Goal: Task Accomplishment & Management: Use online tool/utility

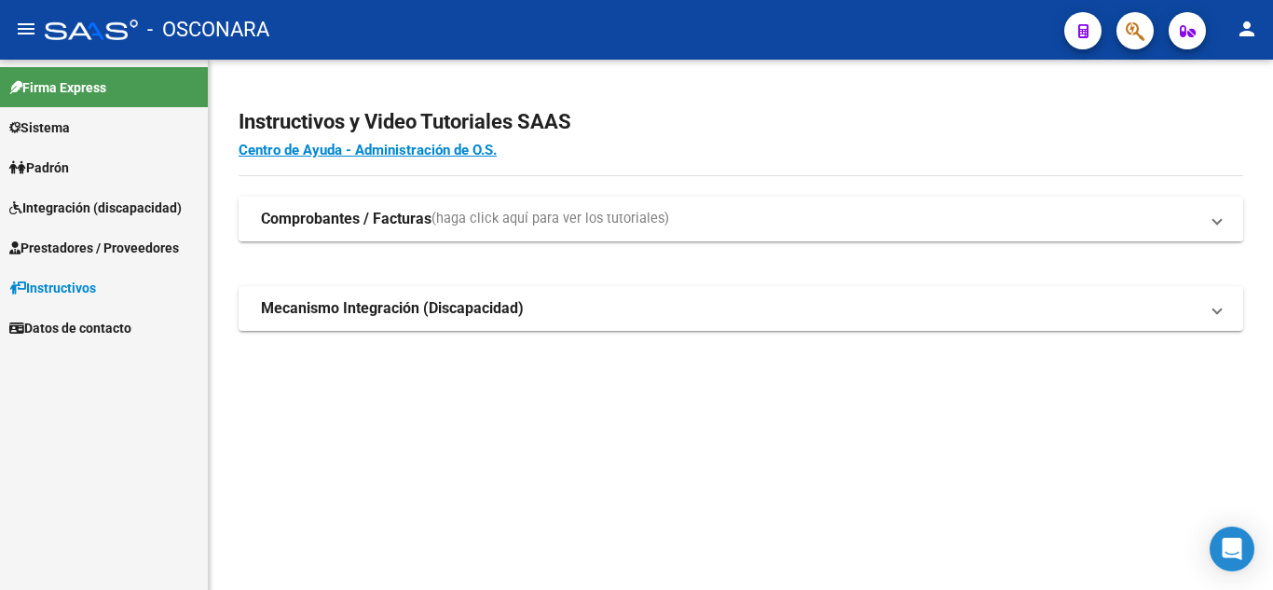
click at [420, 225] on strong "Comprobantes / Facturas" at bounding box center [346, 219] width 171 height 21
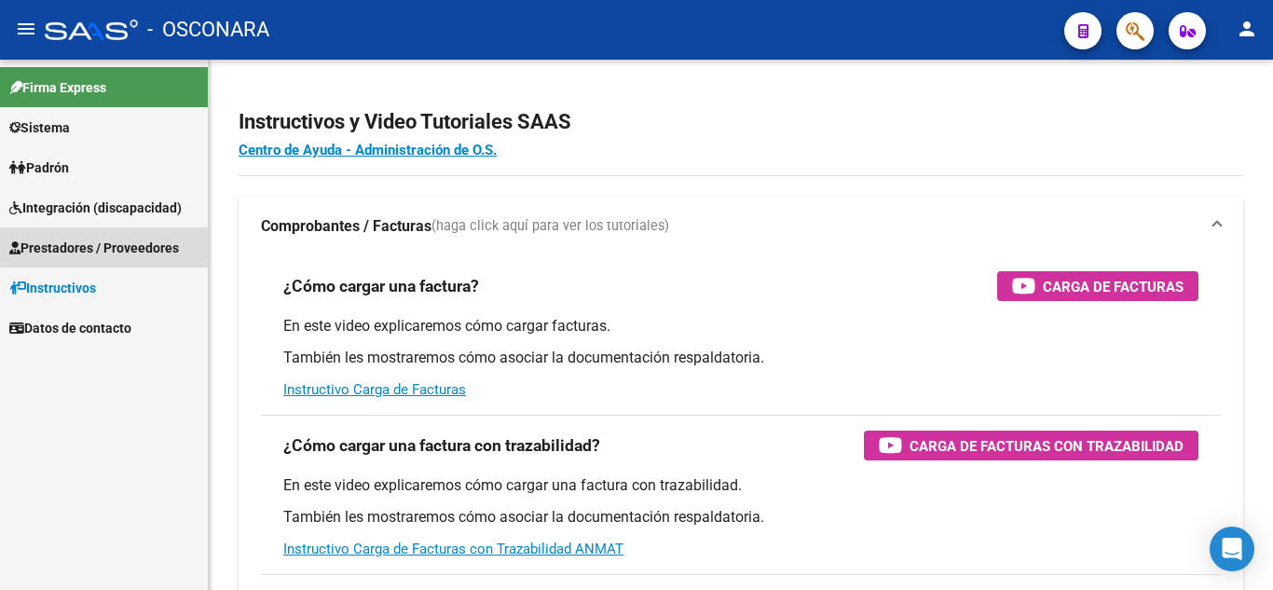
click at [115, 246] on span "Prestadores / Proveedores" at bounding box center [94, 248] width 170 height 21
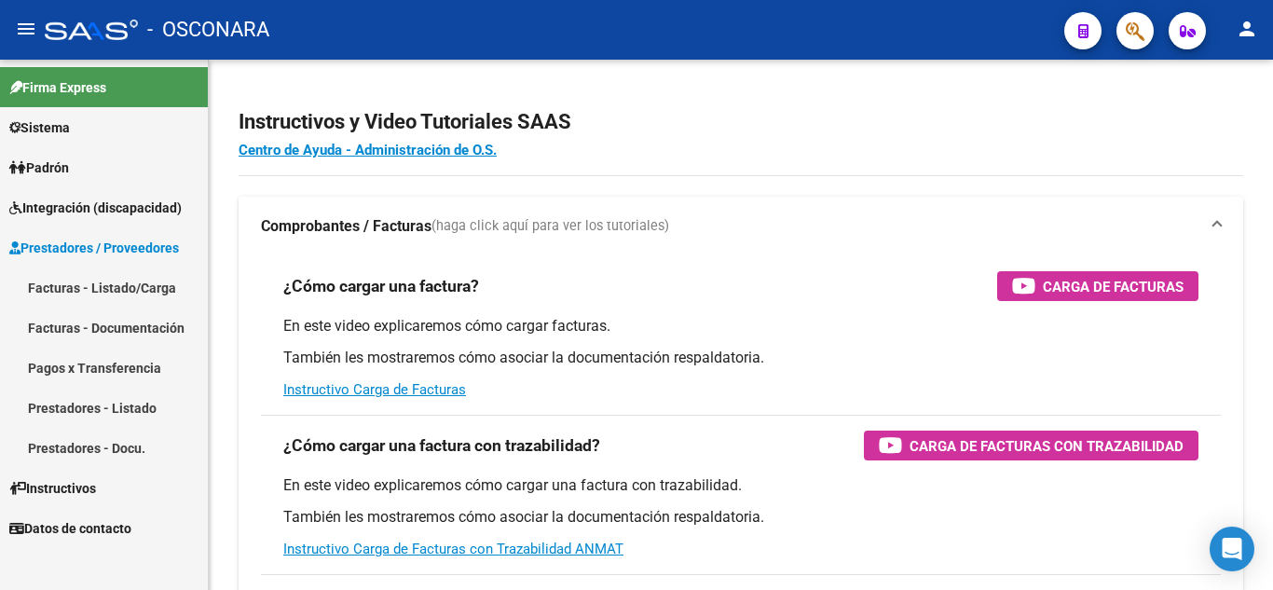
click at [119, 366] on link "Pagos x Transferencia" at bounding box center [104, 368] width 208 height 40
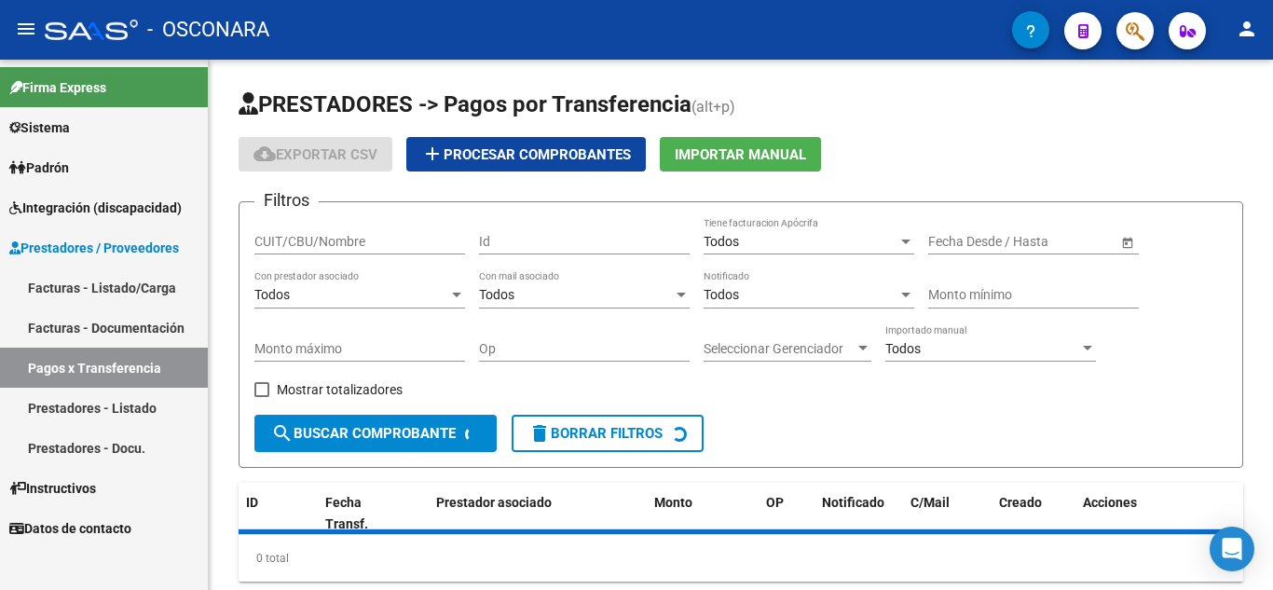
click at [144, 397] on link "Prestadores - Listado" at bounding box center [104, 408] width 208 height 40
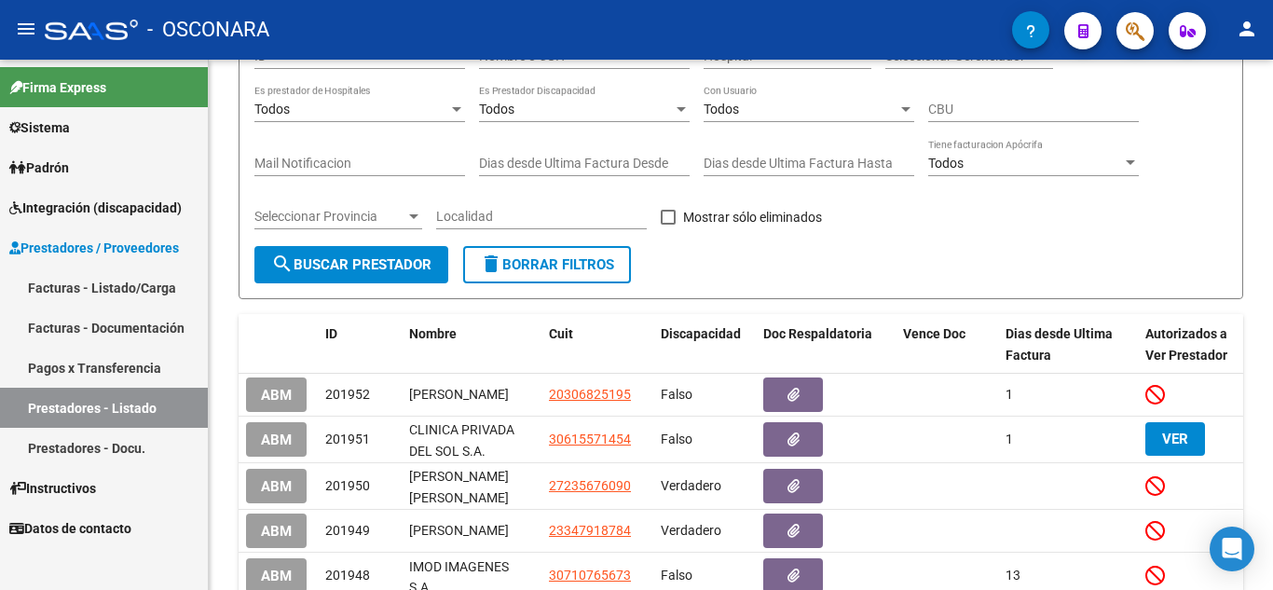
scroll to position [186, 0]
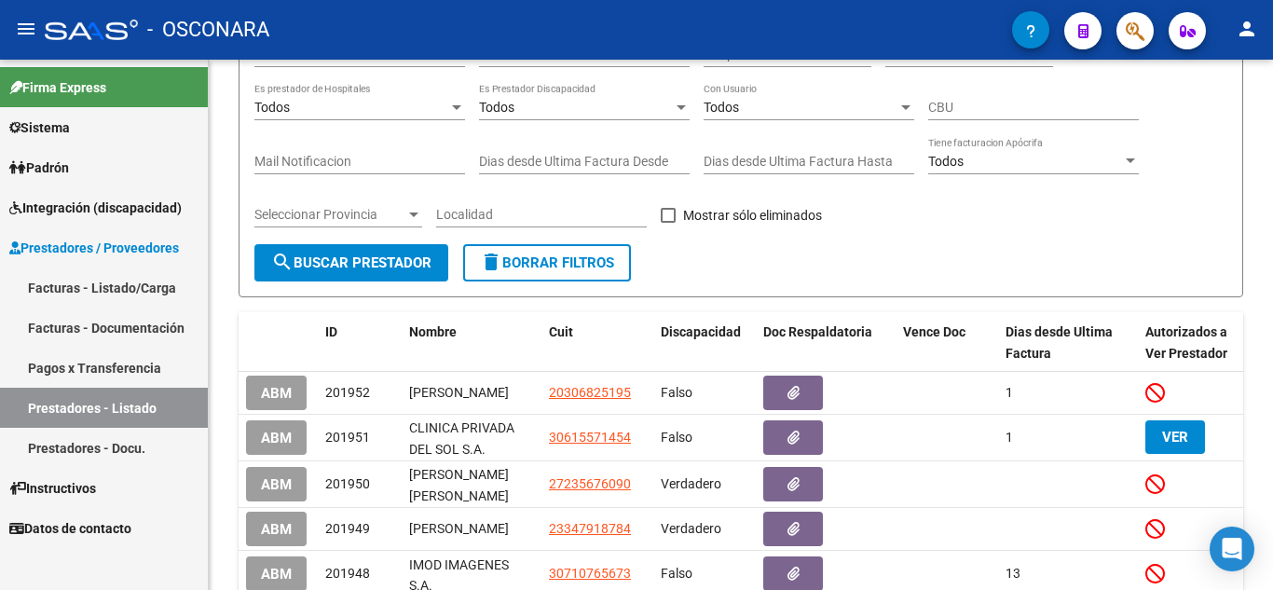
click at [113, 315] on link "Facturas - Documentación" at bounding box center [104, 328] width 208 height 40
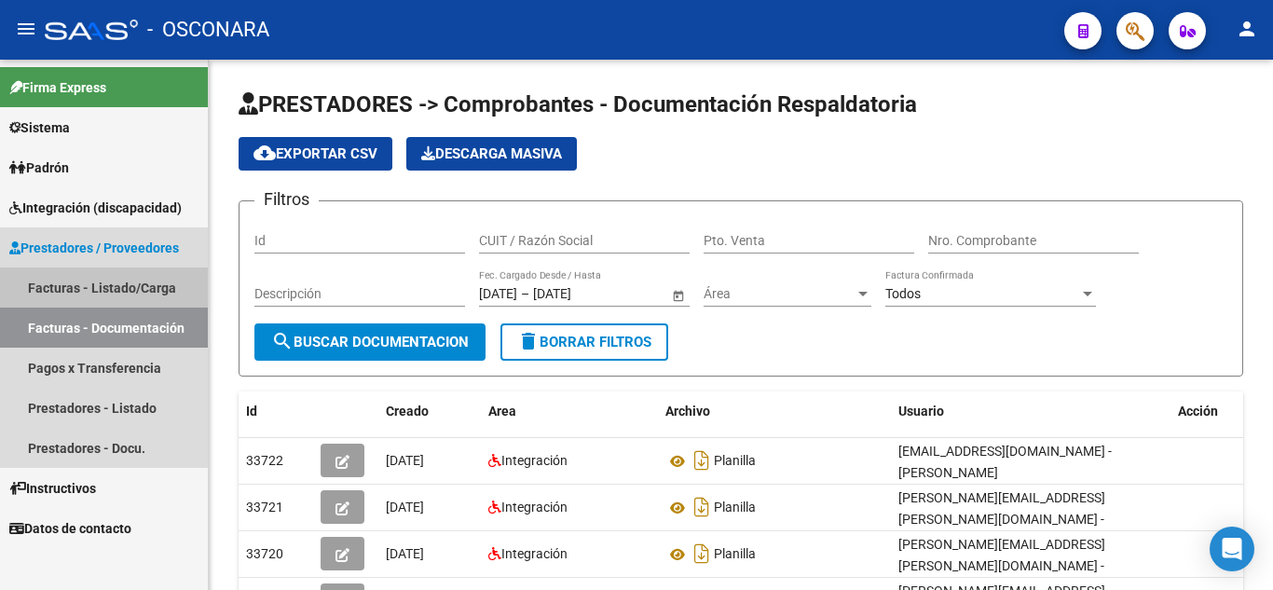
click at [89, 279] on link "Facturas - Listado/Carga" at bounding box center [104, 288] width 208 height 40
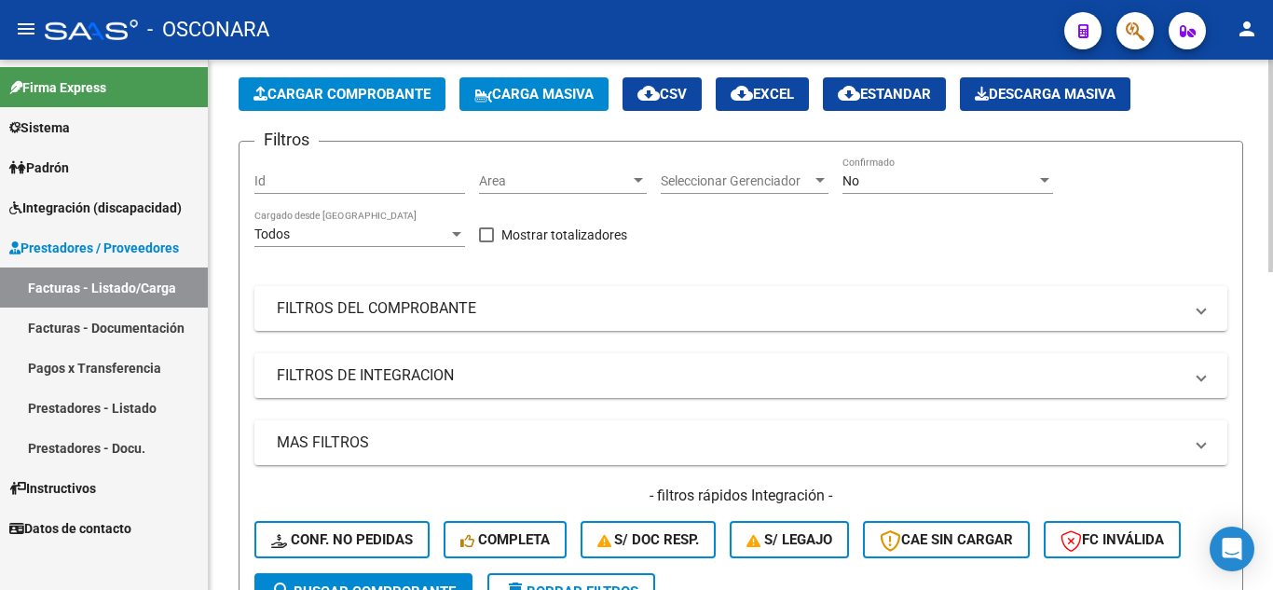
scroll to position [186, 0]
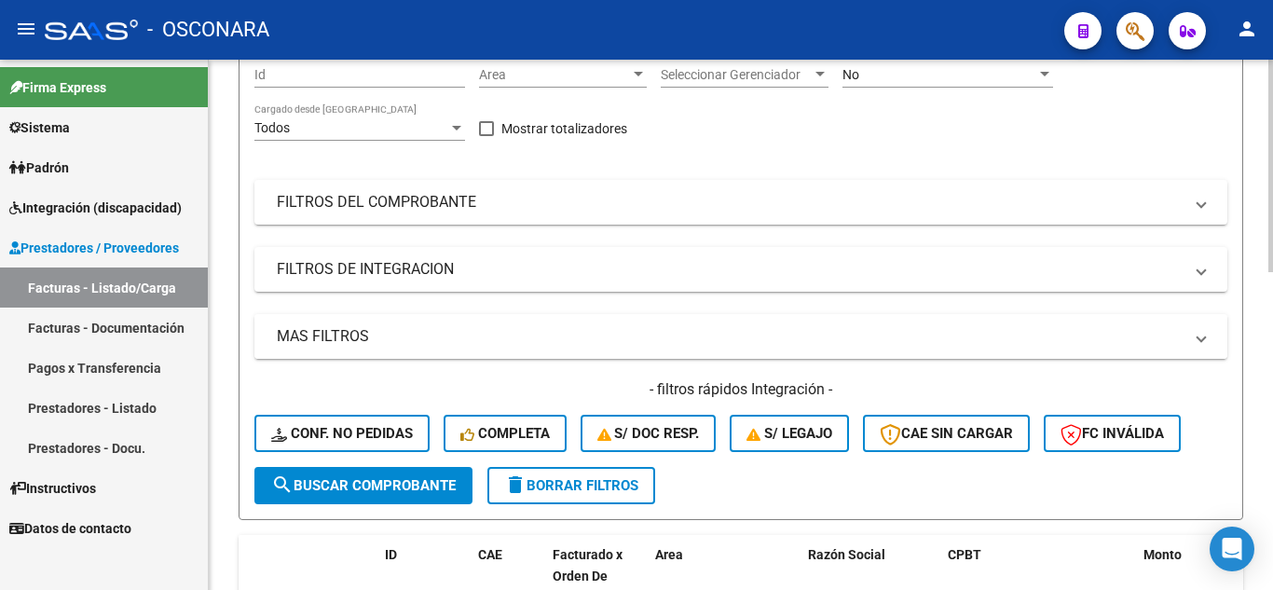
click at [327, 328] on mat-panel-title "MAS FILTROS" at bounding box center [730, 336] width 906 height 21
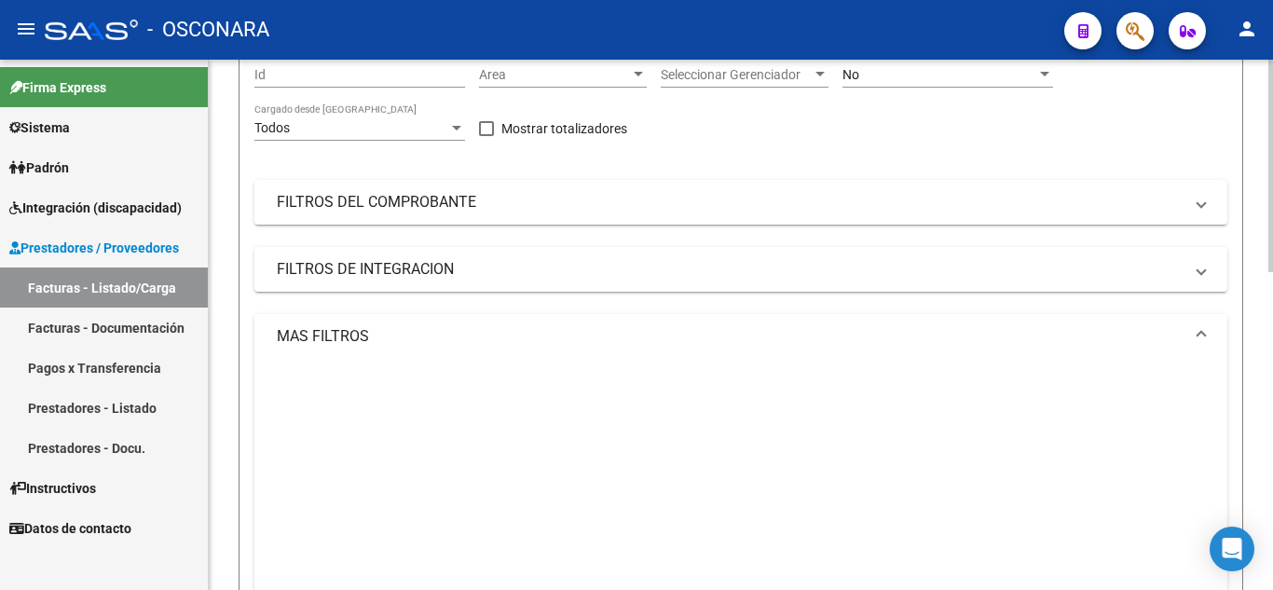
click at [327, 328] on mat-panel-title "MAS FILTROS" at bounding box center [730, 336] width 906 height 21
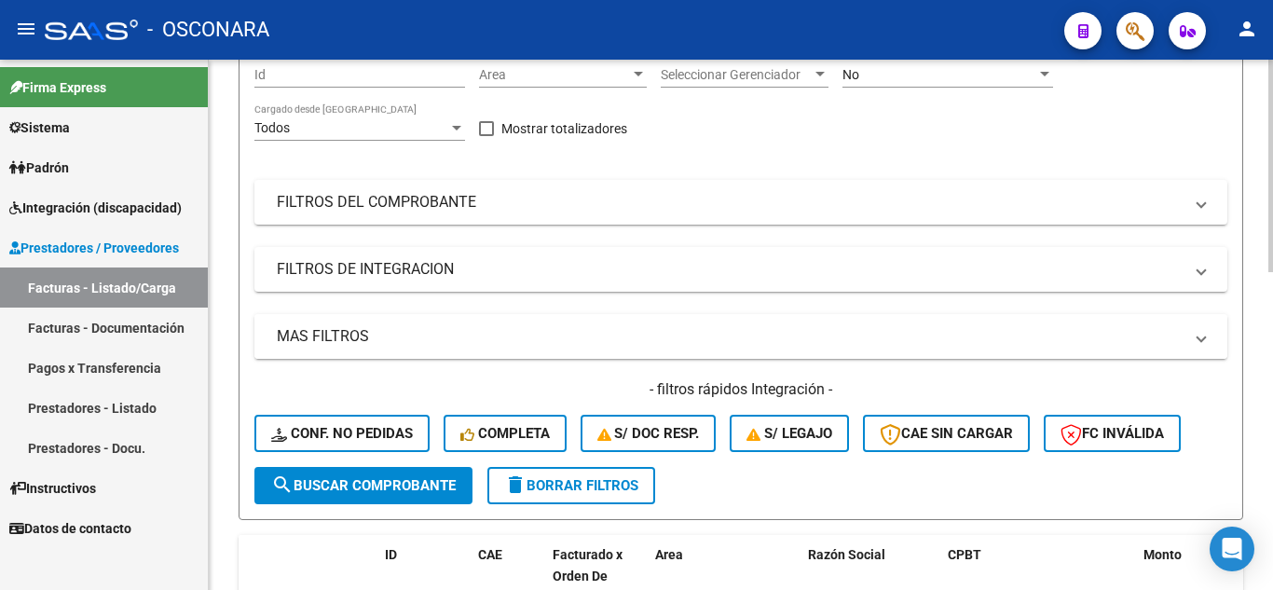
drag, startPoint x: 334, startPoint y: 316, endPoint x: 335, endPoint y: 327, distance: 11.2
click at [335, 316] on mat-expansion-panel-header "MAS FILTROS" at bounding box center [740, 336] width 973 height 45
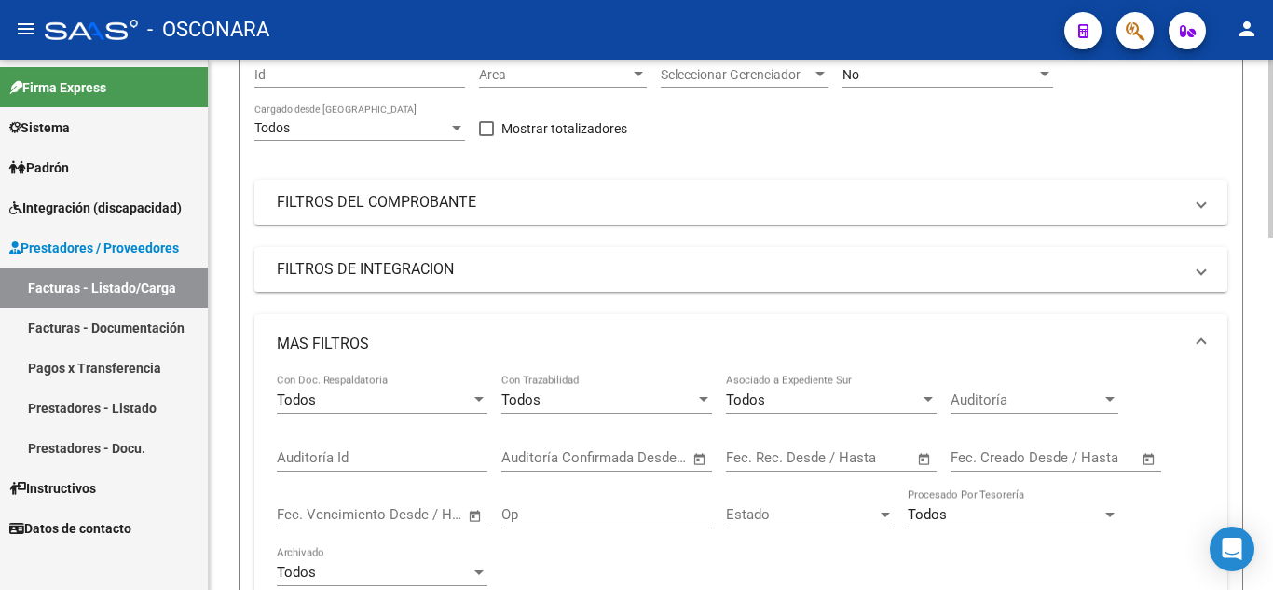
click at [332, 271] on mat-panel-title "FILTROS DE INTEGRACION" at bounding box center [730, 269] width 906 height 21
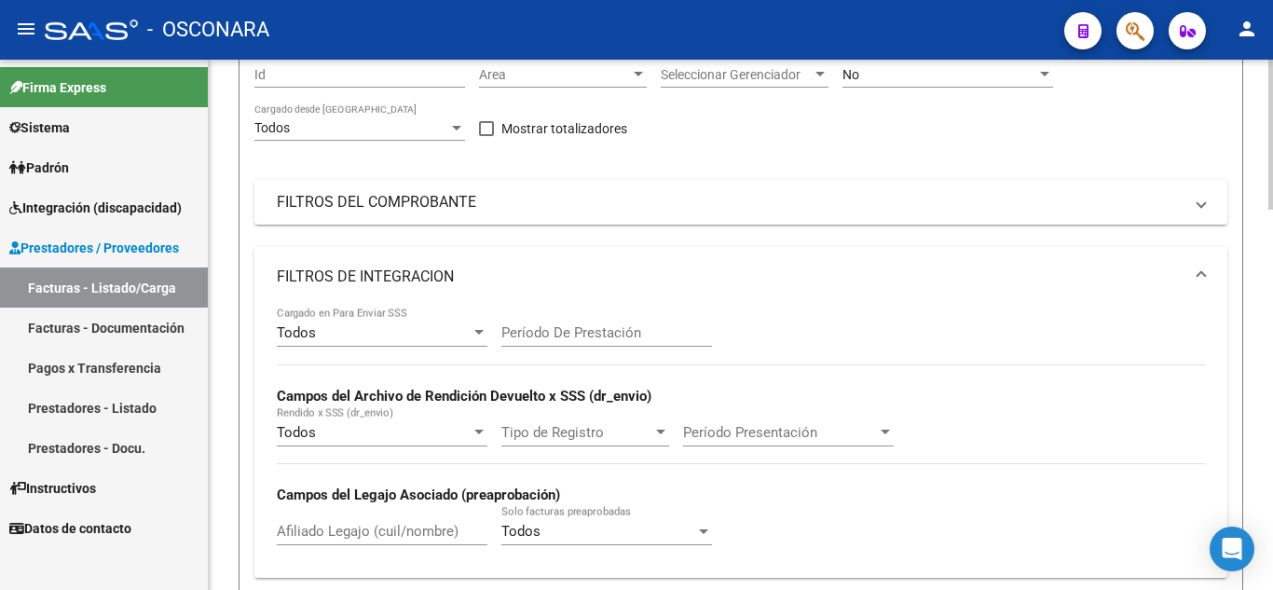
drag, startPoint x: 328, startPoint y: 533, endPoint x: 448, endPoint y: 388, distance: 188.7
click at [328, 534] on input "Afiliado Legajo (cuil/nombre)" at bounding box center [382, 531] width 211 height 17
paste input "20564109623"
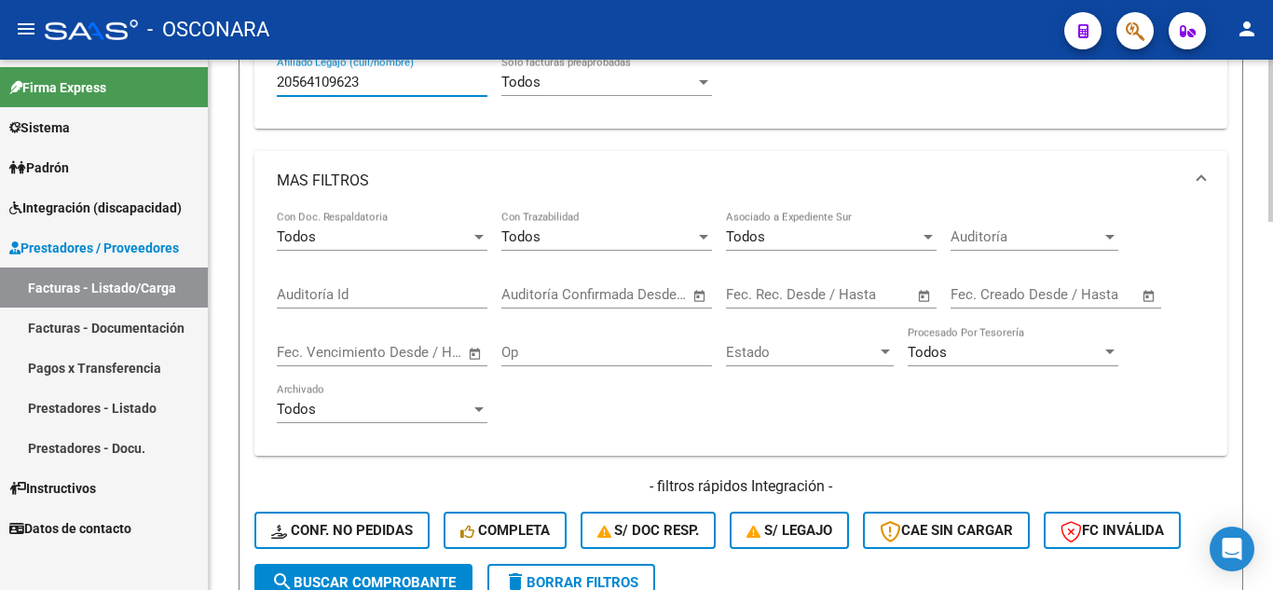
scroll to position [839, 0]
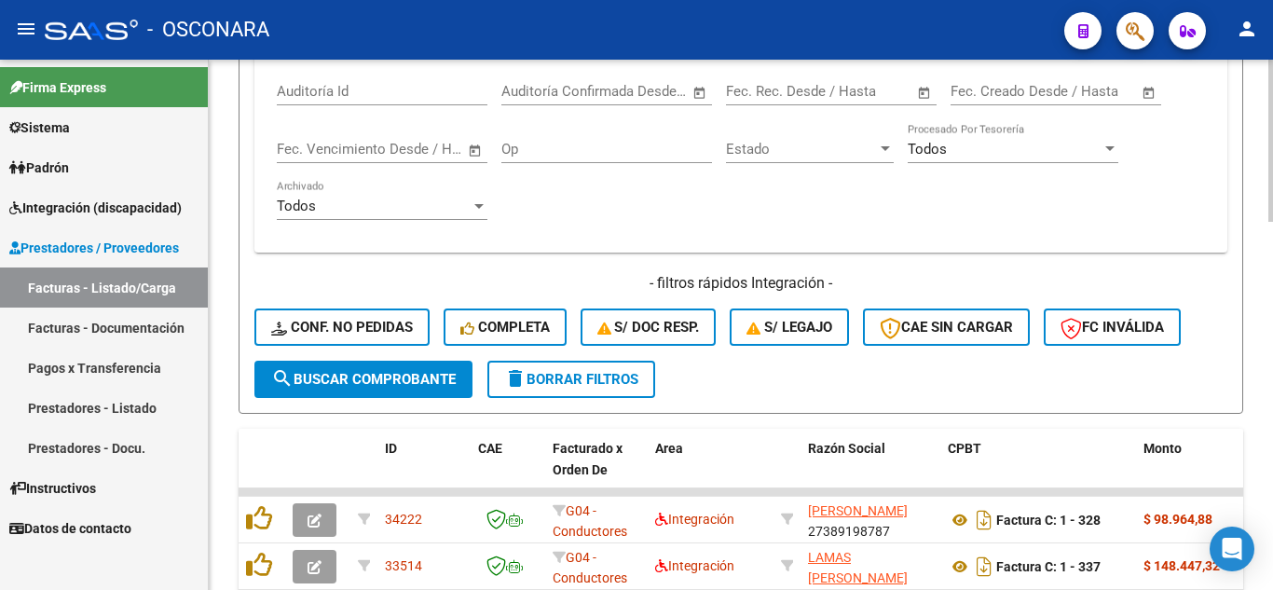
type input "20564109623"
click at [339, 378] on span "search Buscar Comprobante" at bounding box center [363, 379] width 185 height 17
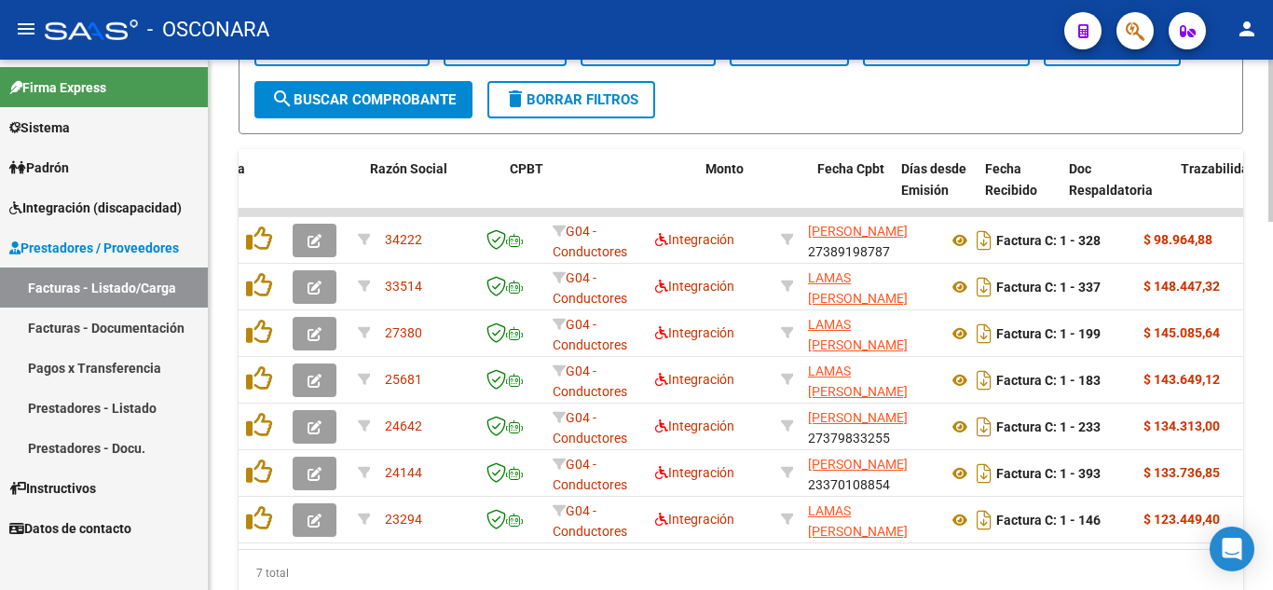
scroll to position [0, 438]
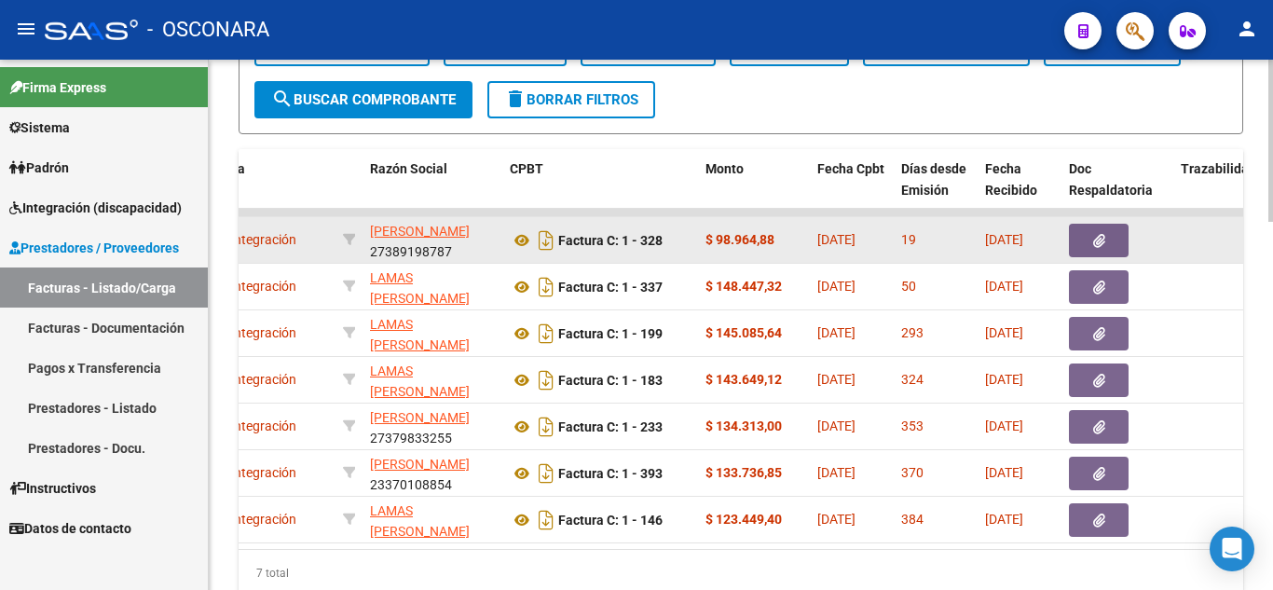
click at [1095, 238] on icon "button" at bounding box center [1099, 241] width 12 height 14
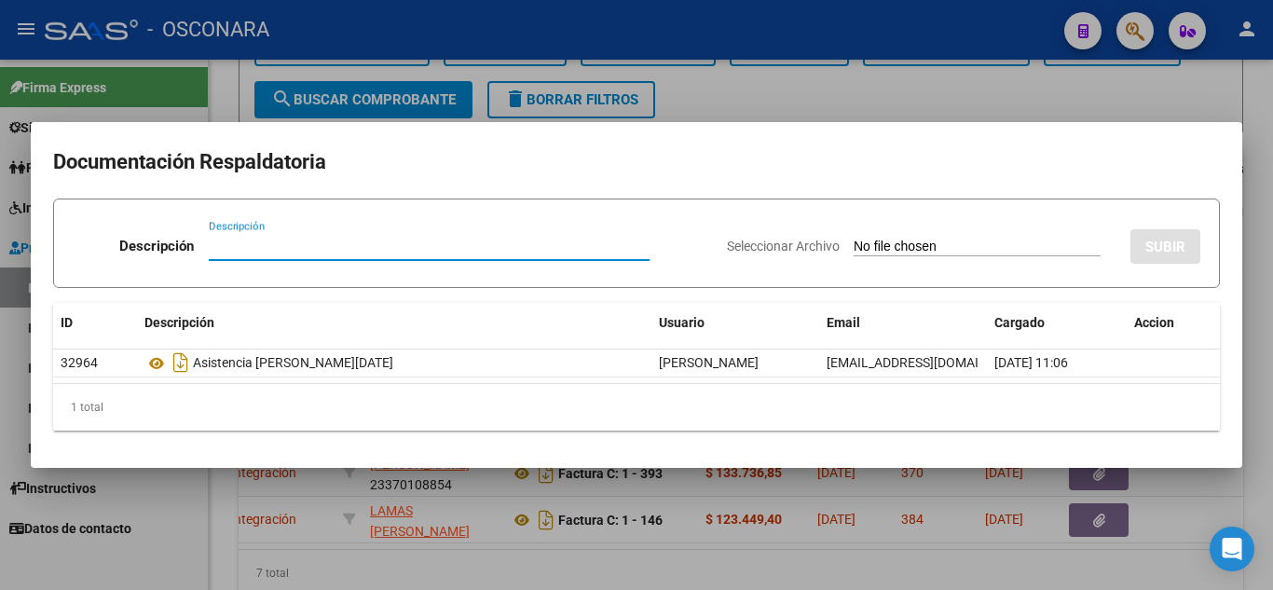
click at [1082, 81] on div at bounding box center [636, 295] width 1273 height 590
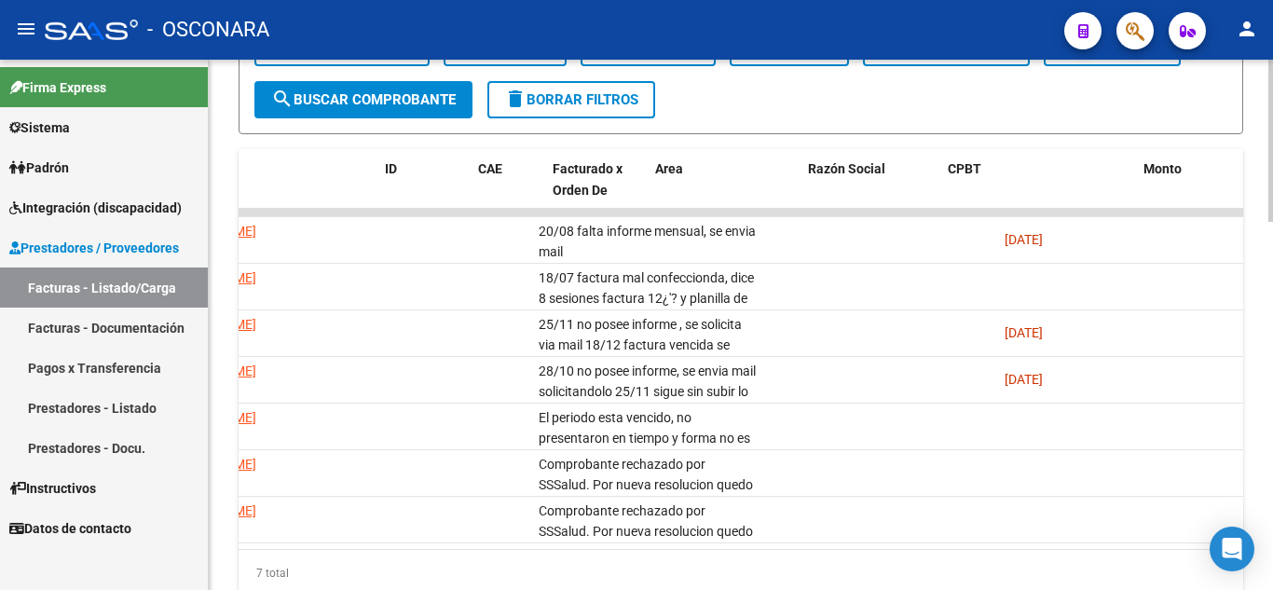
scroll to position [0, 0]
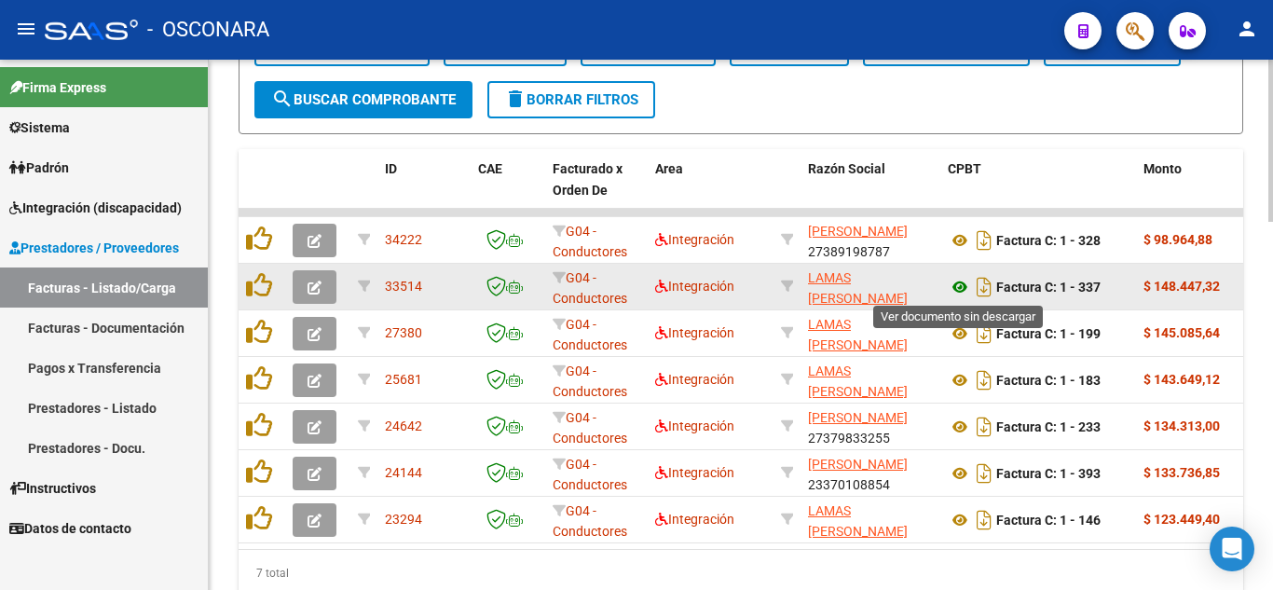
click at [963, 287] on icon at bounding box center [960, 287] width 24 height 22
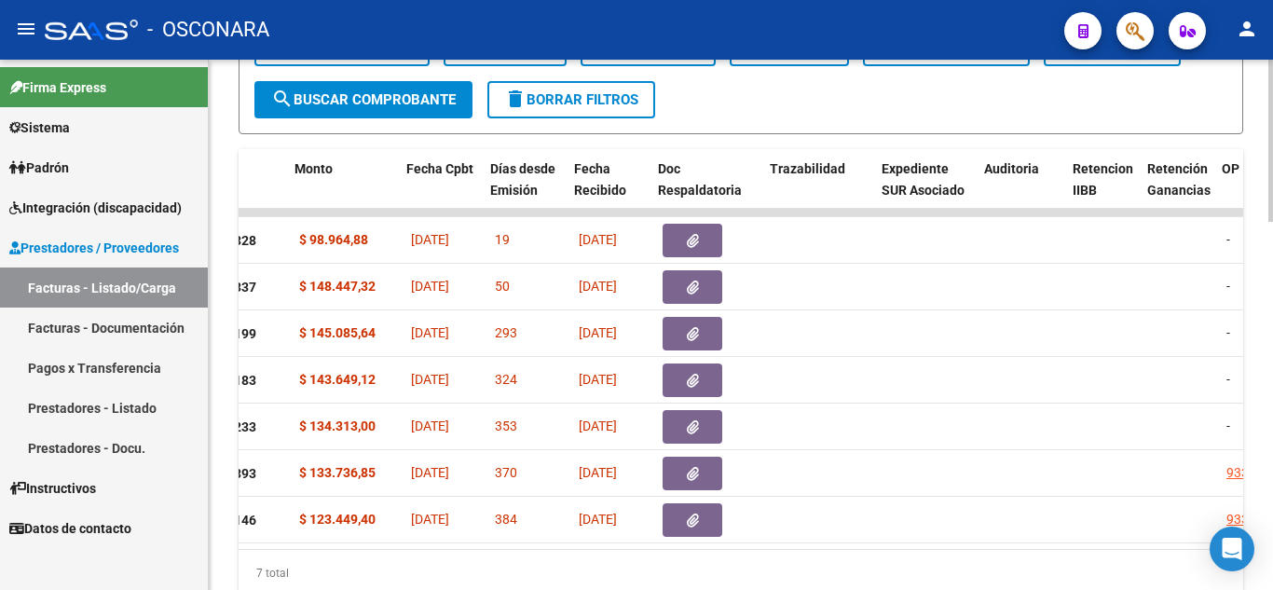
scroll to position [0, 849]
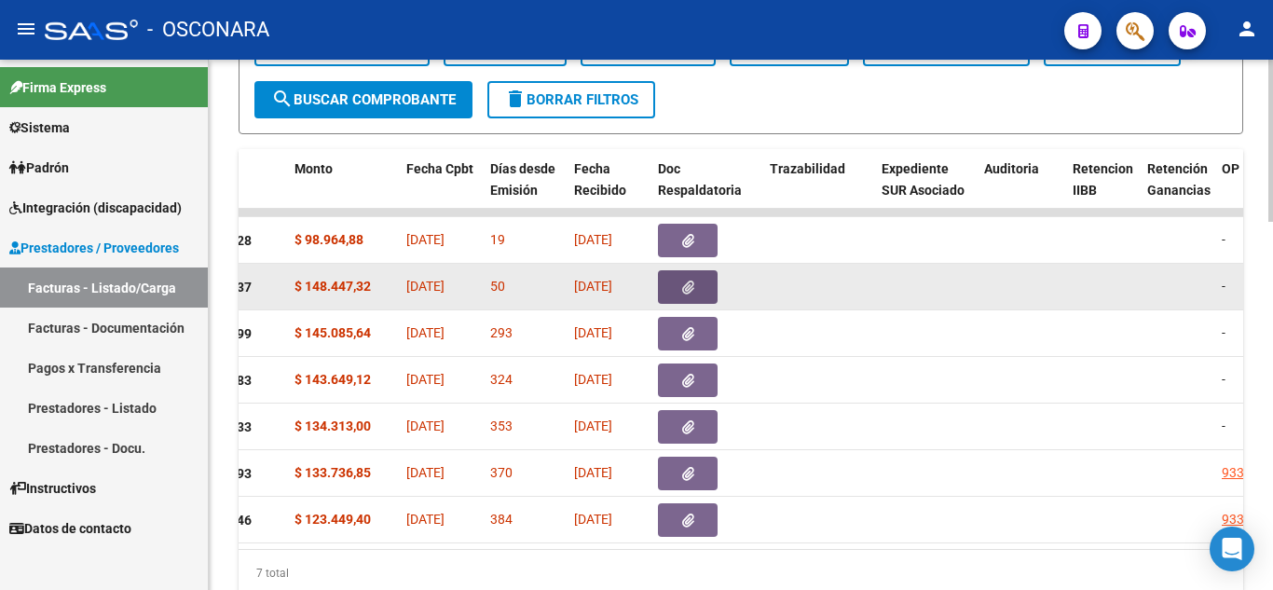
click at [697, 281] on button "button" at bounding box center [688, 287] width 60 height 34
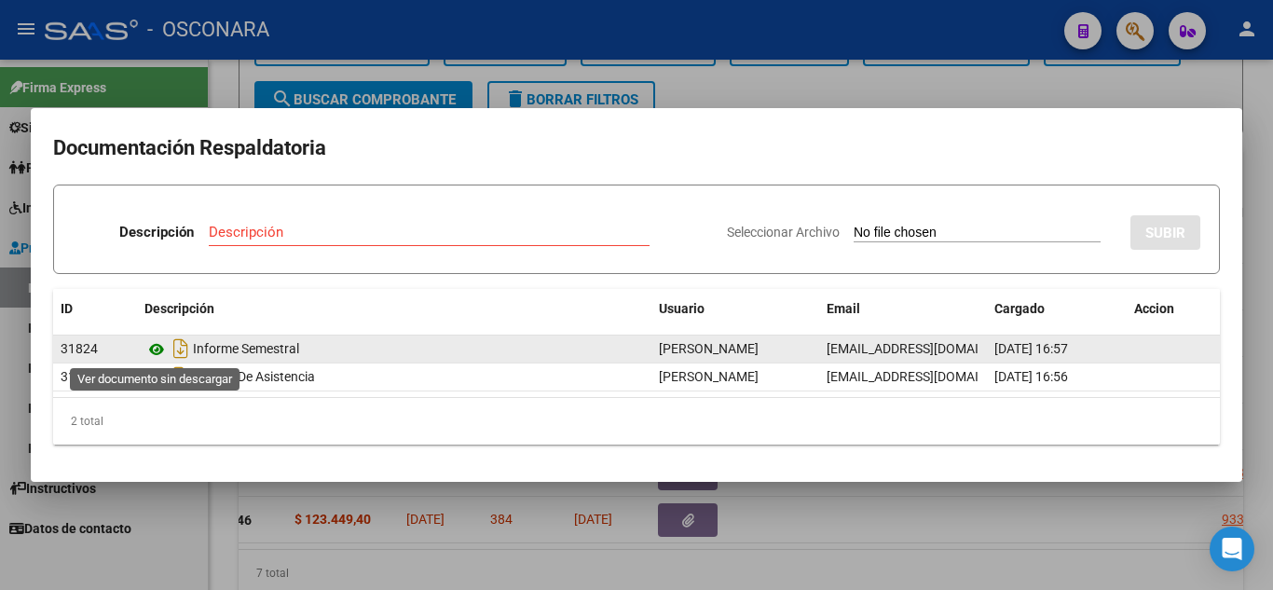
click at [155, 351] on icon at bounding box center [156, 349] width 24 height 22
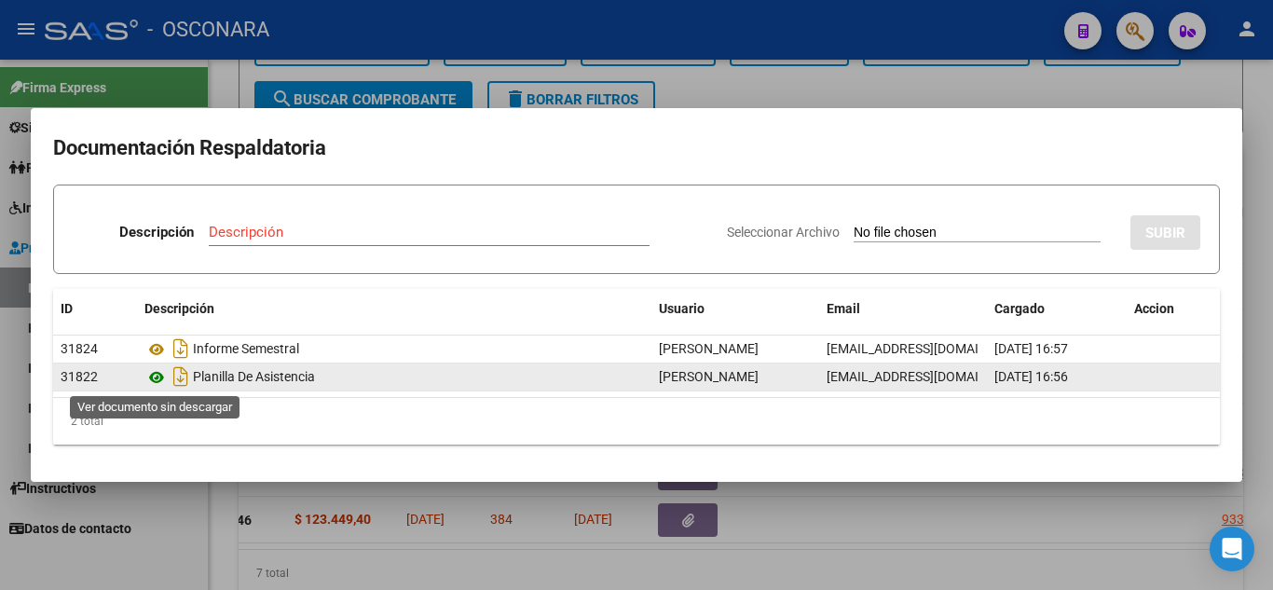
click at [159, 372] on icon at bounding box center [156, 377] width 24 height 22
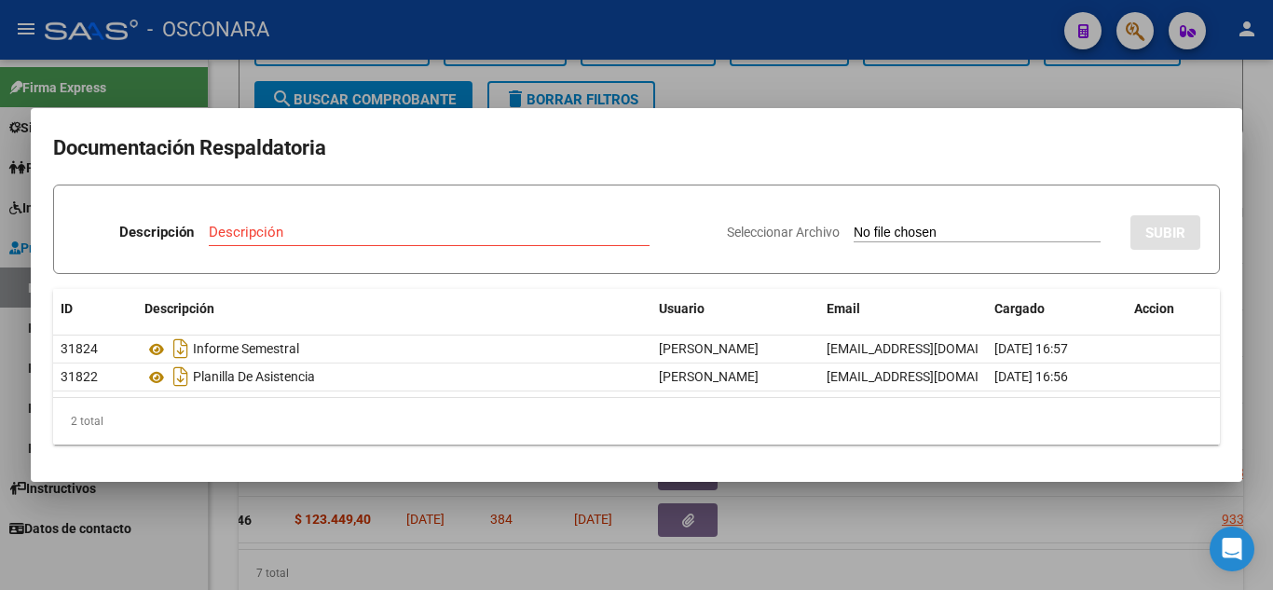
click at [616, 556] on div at bounding box center [636, 295] width 1273 height 590
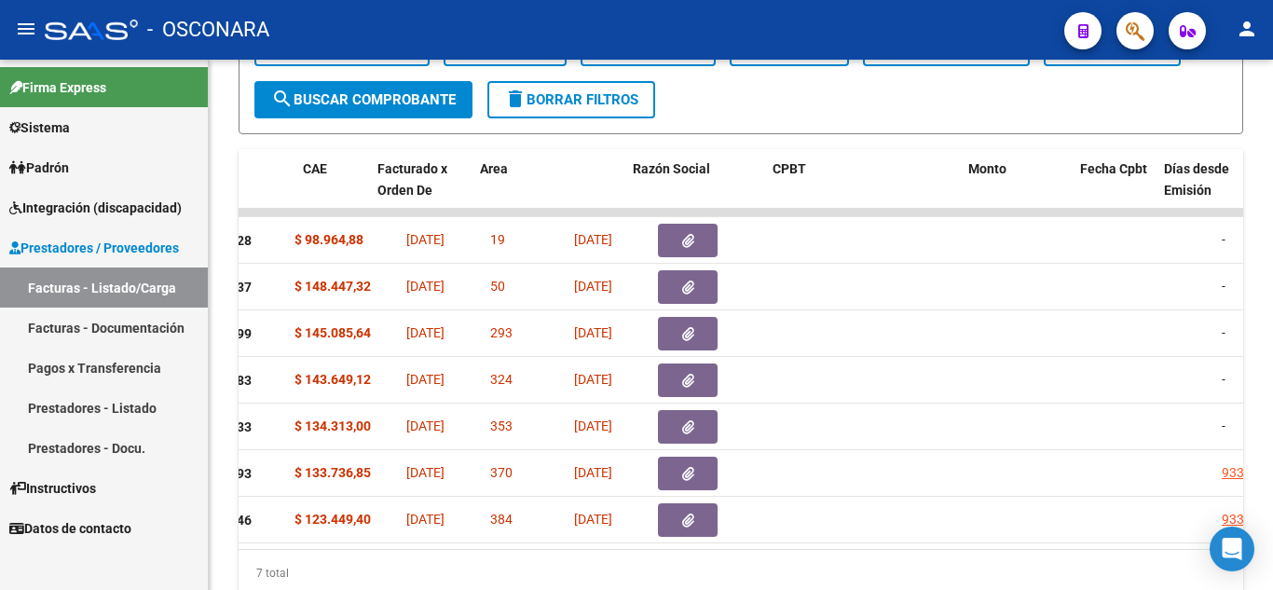
scroll to position [0, 0]
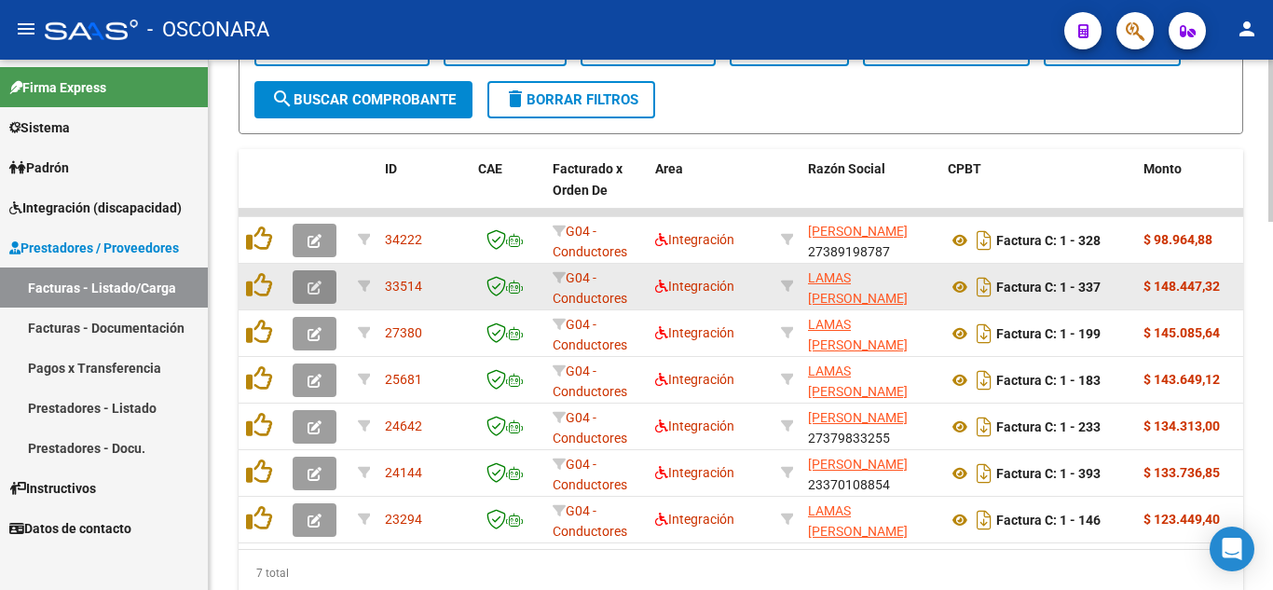
click at [326, 293] on button "button" at bounding box center [315, 287] width 44 height 34
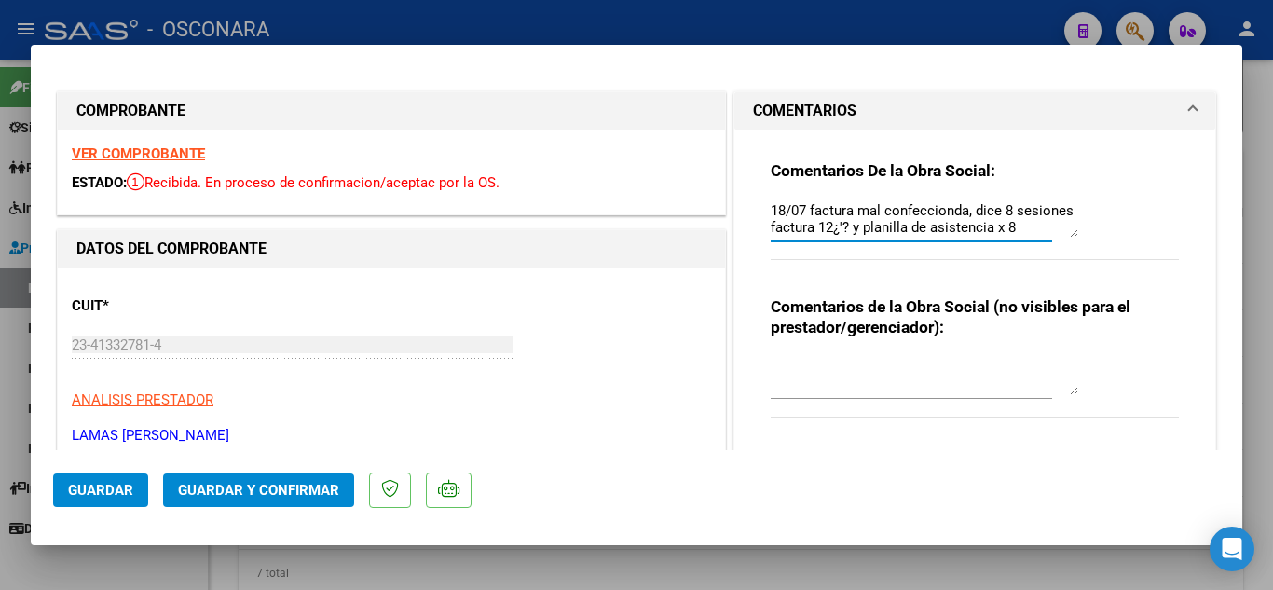
scroll to position [34, 0]
click at [919, 229] on textarea "18/07 factura mal confeccionda, dice 8 sesiones factura 12¿'? y planilla de asi…" at bounding box center [925, 218] width 308 height 37
type textarea "18/07 factura mal confeccionda, dice 8 sesiones factura 12¿'? y planilla de asi…"
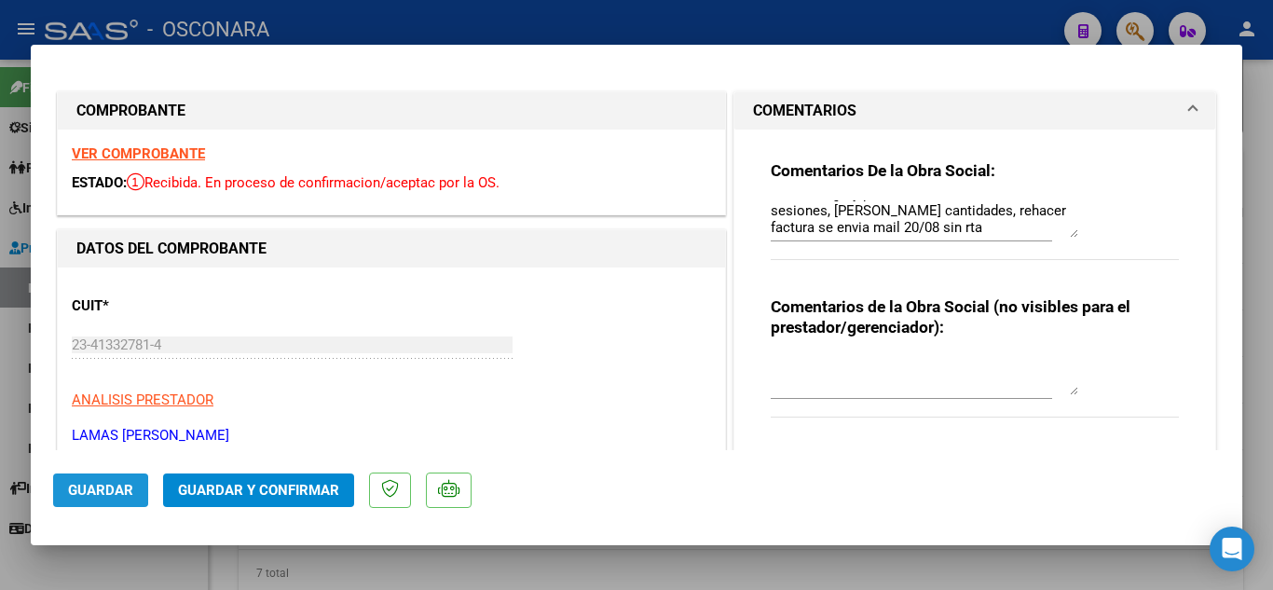
click at [69, 490] on span "Guardar" at bounding box center [100, 490] width 65 height 17
click at [1272, 76] on div at bounding box center [636, 295] width 1273 height 590
type input "$ 0,00"
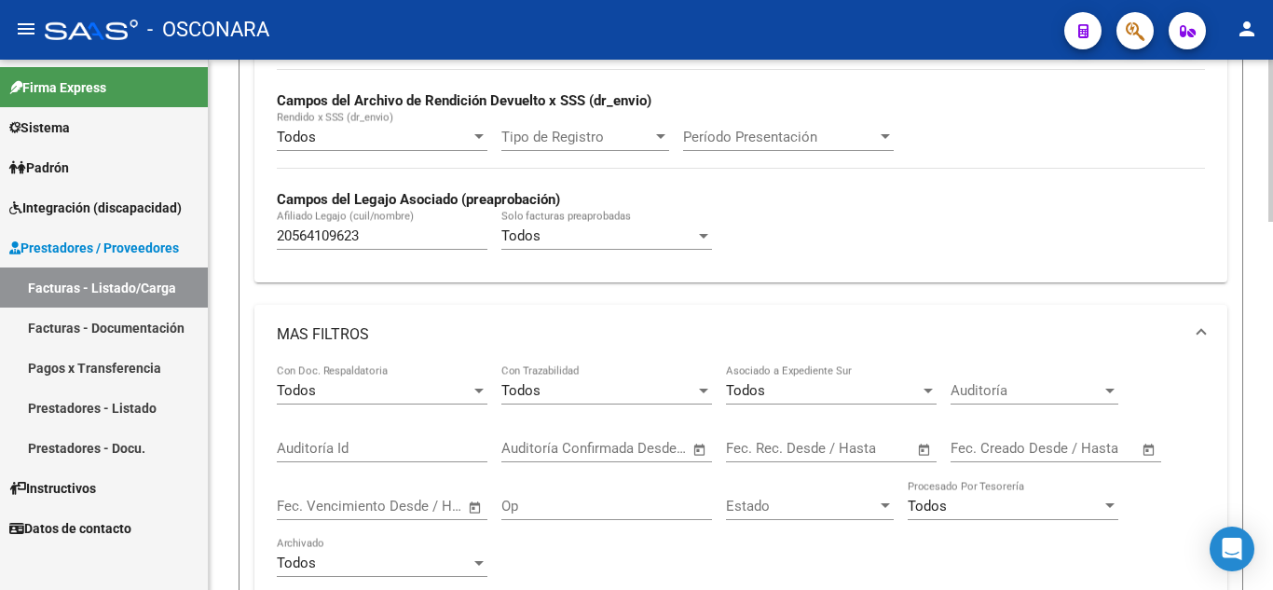
scroll to position [466, 0]
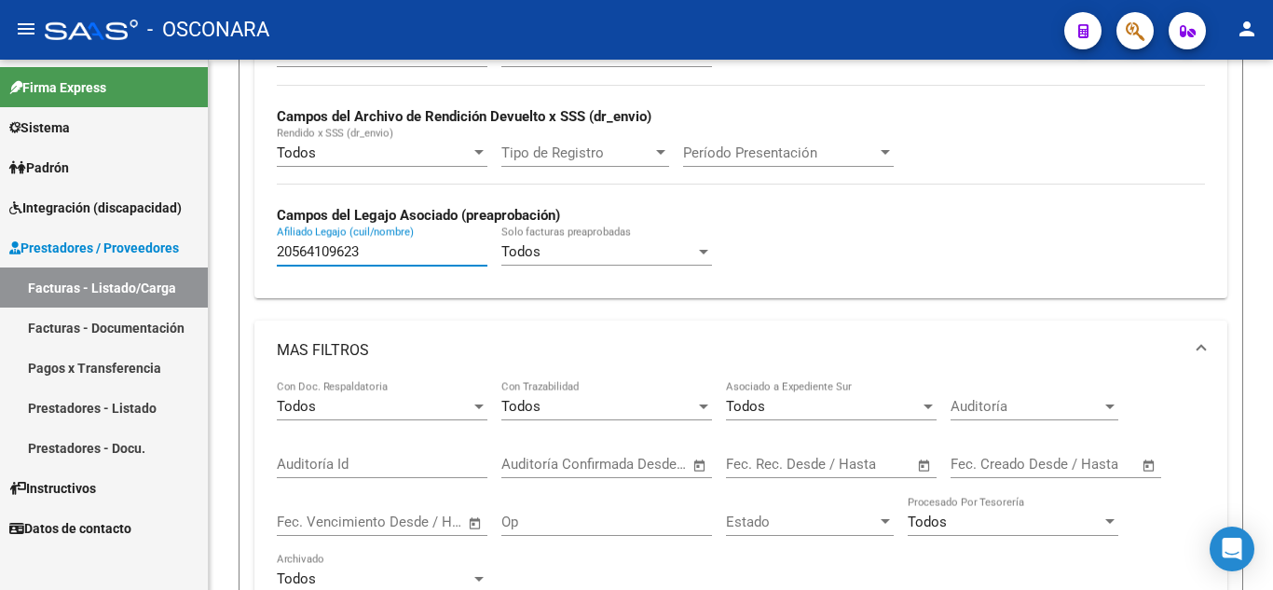
drag, startPoint x: 374, startPoint y: 253, endPoint x: 0, endPoint y: 226, distance: 374.7
click at [0, 227] on mat-sidenav-container "Firma Express Sistema Usuarios Todos los Usuarios Padrón Análisis Afiliado Inte…" at bounding box center [636, 325] width 1273 height 530
paste input "27376108118"
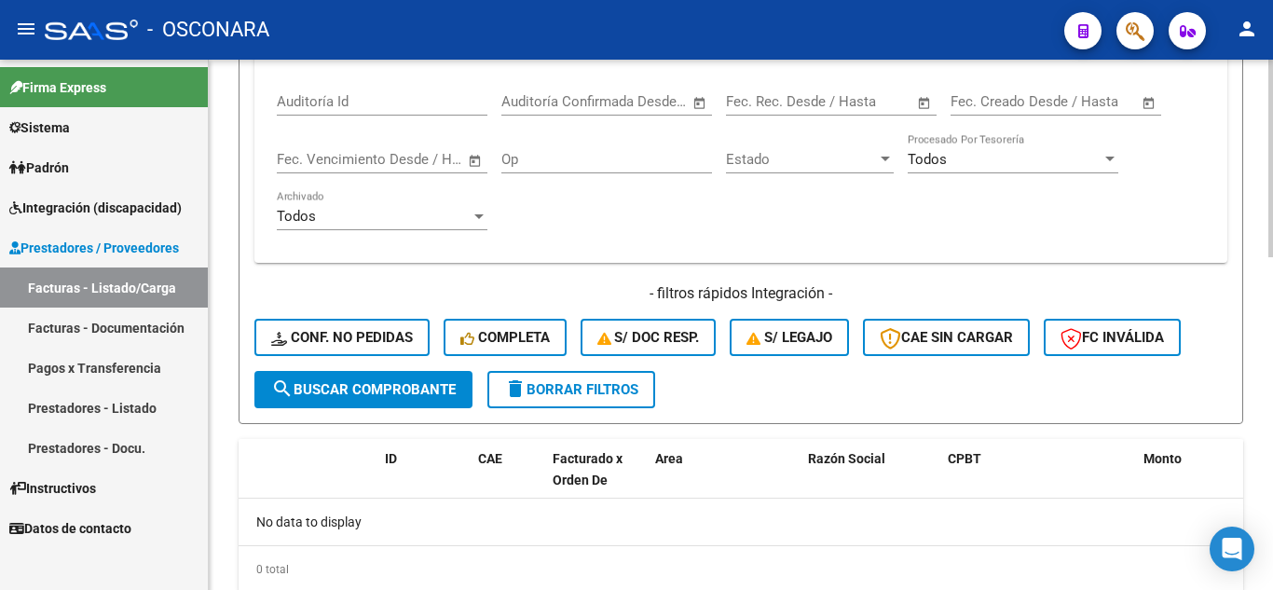
scroll to position [839, 0]
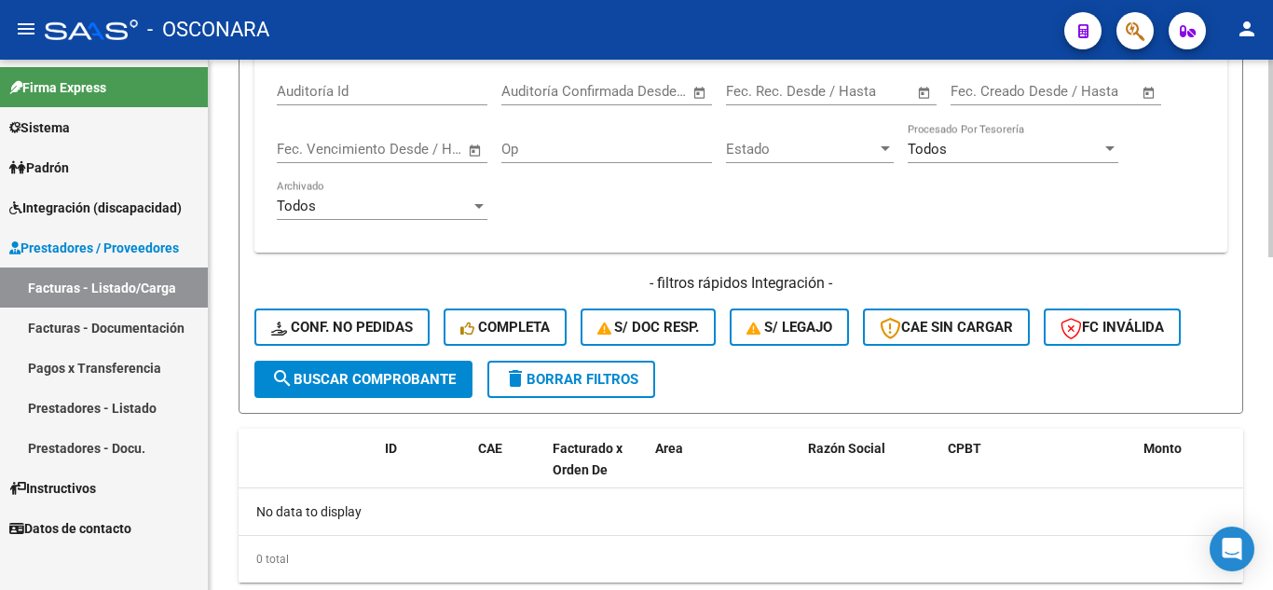
type input "27376108118"
click at [381, 376] on span "search Buscar Comprobante" at bounding box center [363, 379] width 185 height 17
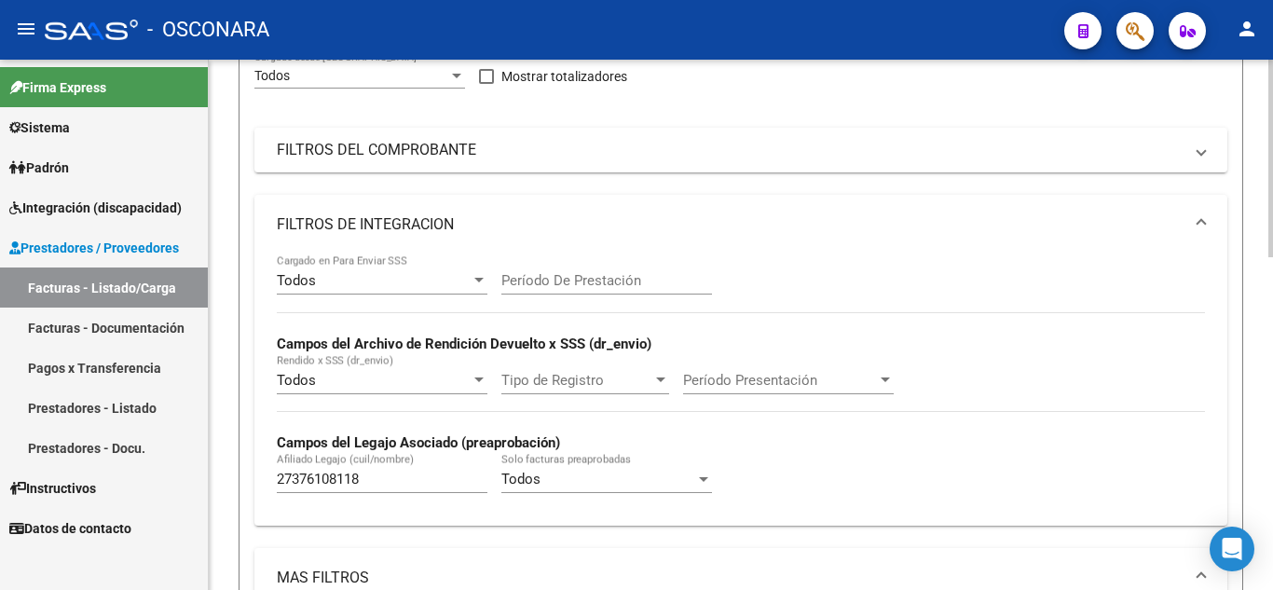
scroll to position [0, 0]
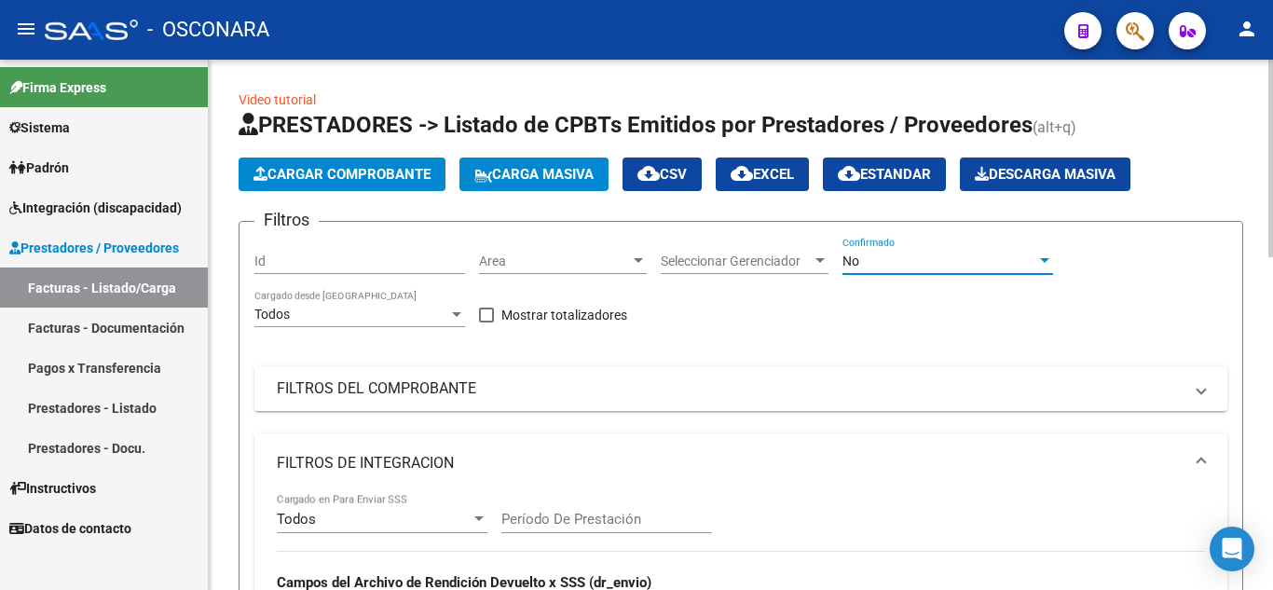
click at [887, 261] on div "No" at bounding box center [940, 262] width 194 height 16
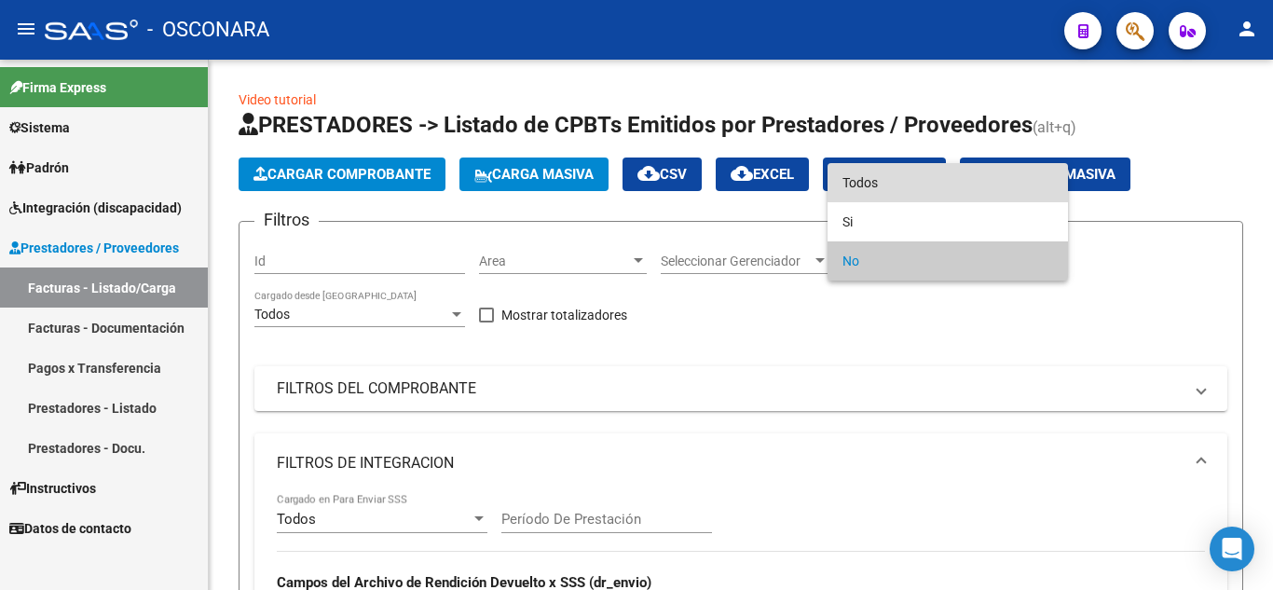
click at [859, 183] on span "Todos" at bounding box center [948, 182] width 211 height 39
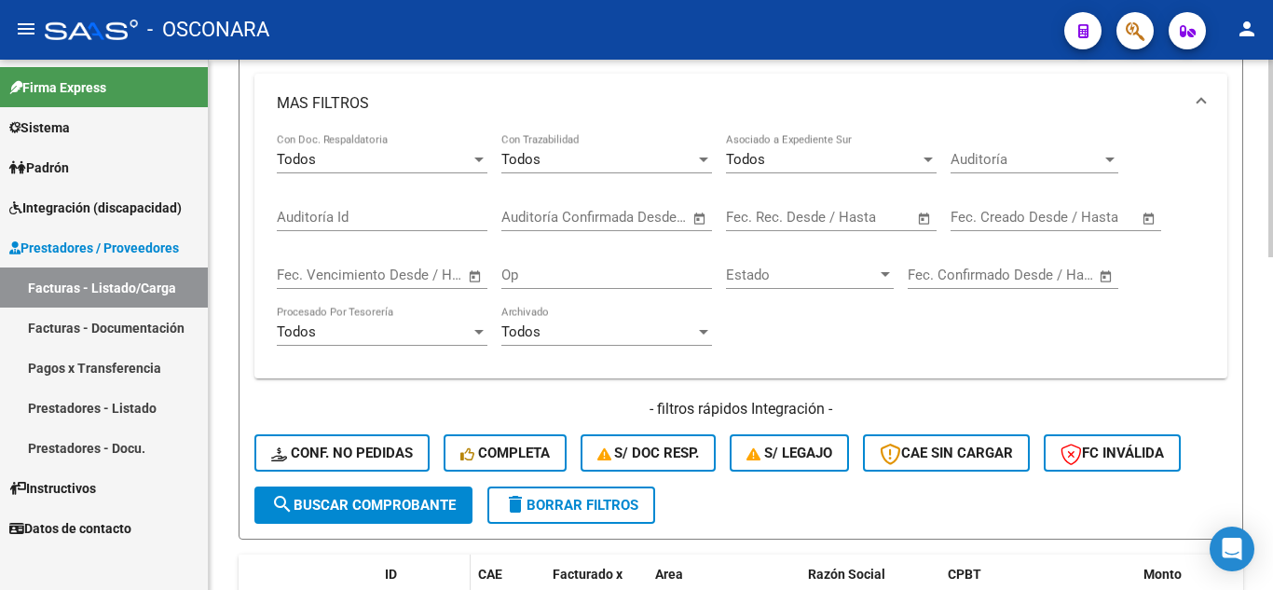
scroll to position [839, 0]
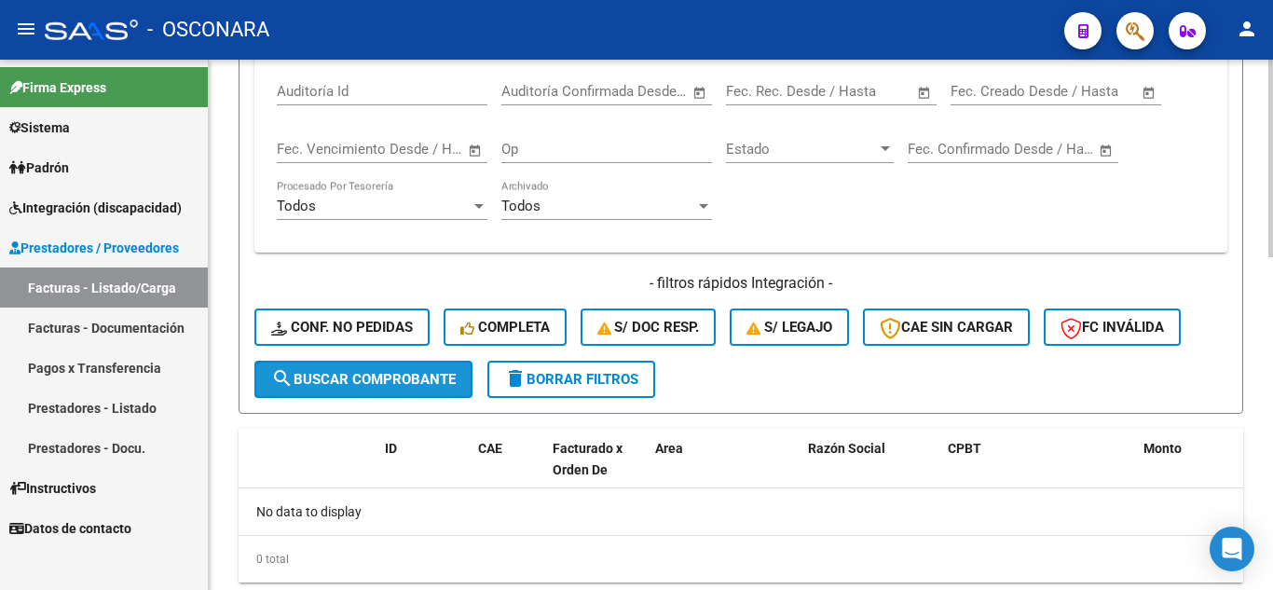
click at [391, 379] on span "search Buscar Comprobante" at bounding box center [363, 379] width 185 height 17
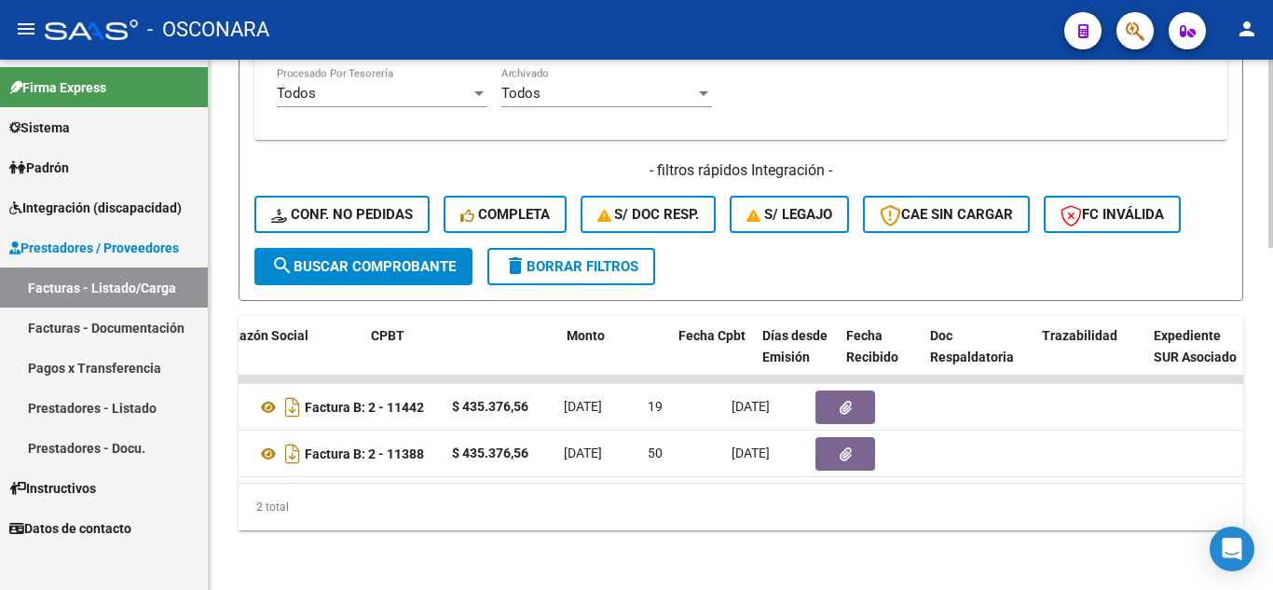
scroll to position [0, 452]
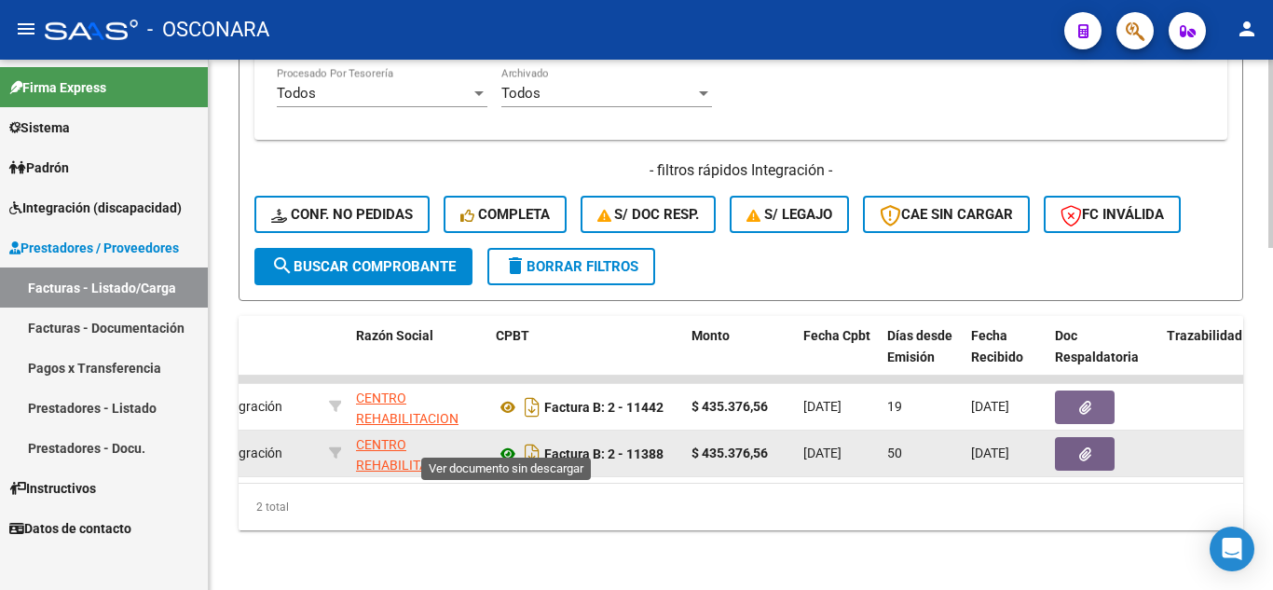
click at [509, 443] on icon at bounding box center [508, 454] width 24 height 22
click at [1097, 441] on button "button" at bounding box center [1085, 454] width 60 height 34
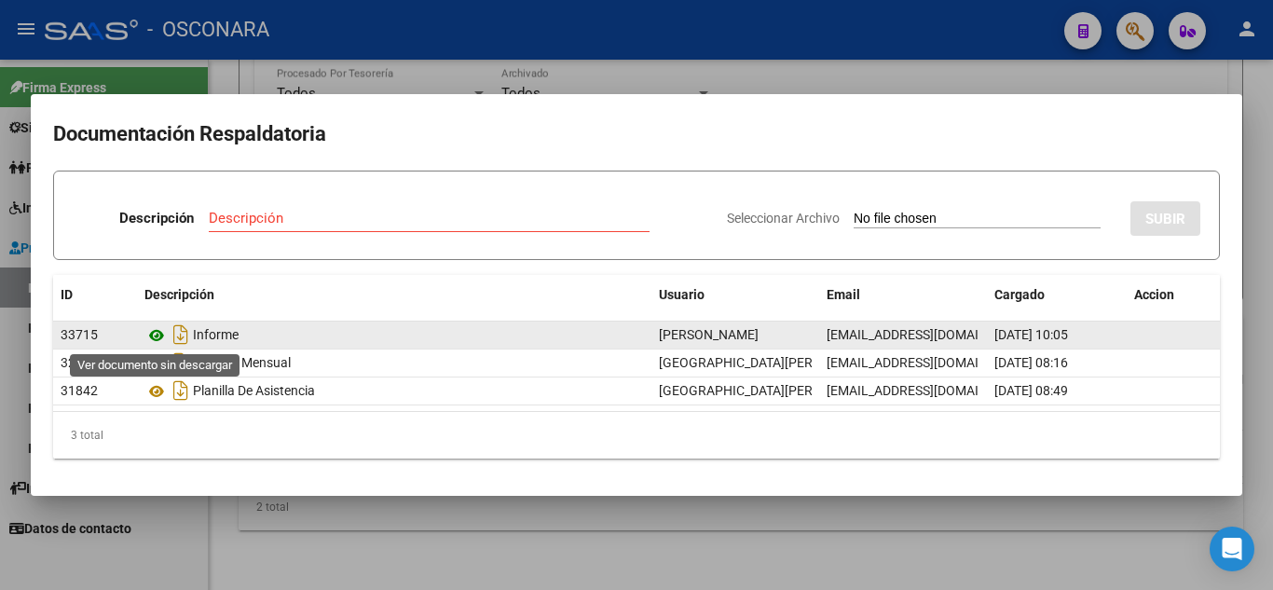
click at [158, 340] on icon at bounding box center [156, 335] width 24 height 22
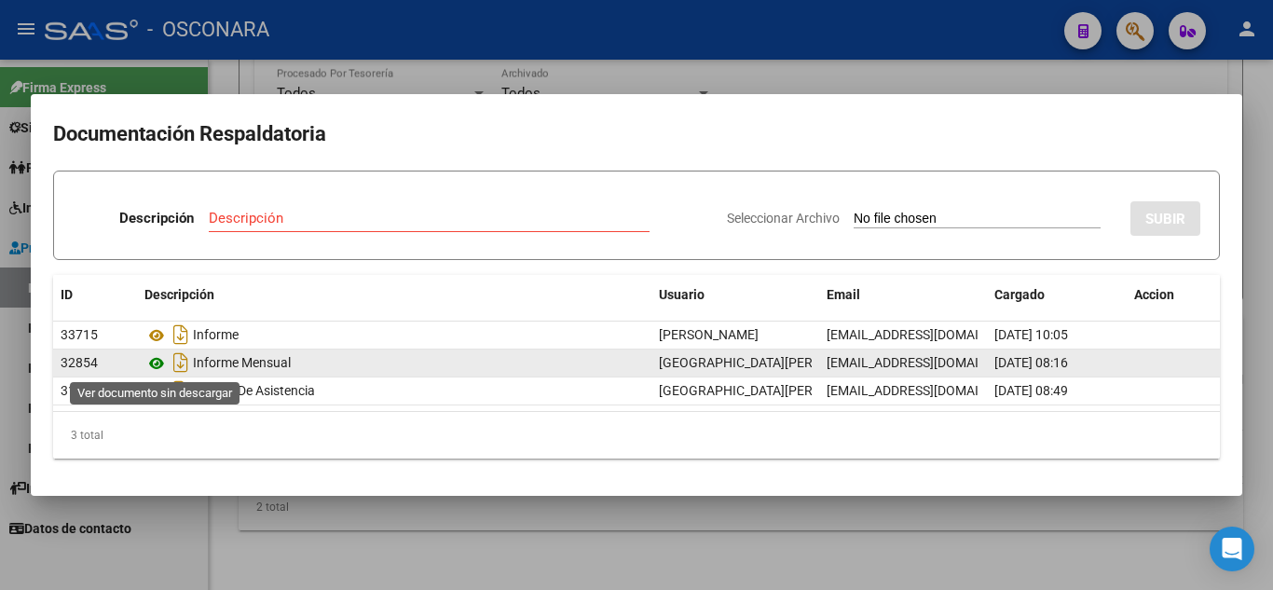
click at [157, 356] on icon at bounding box center [156, 363] width 24 height 22
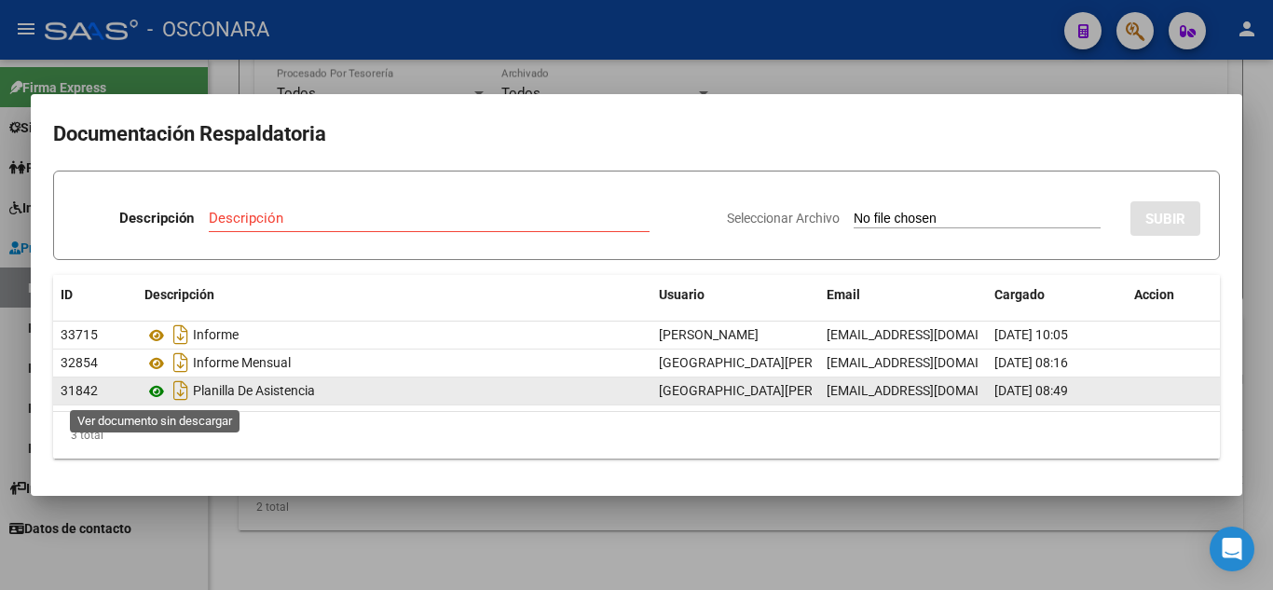
click at [162, 394] on icon at bounding box center [156, 391] width 24 height 22
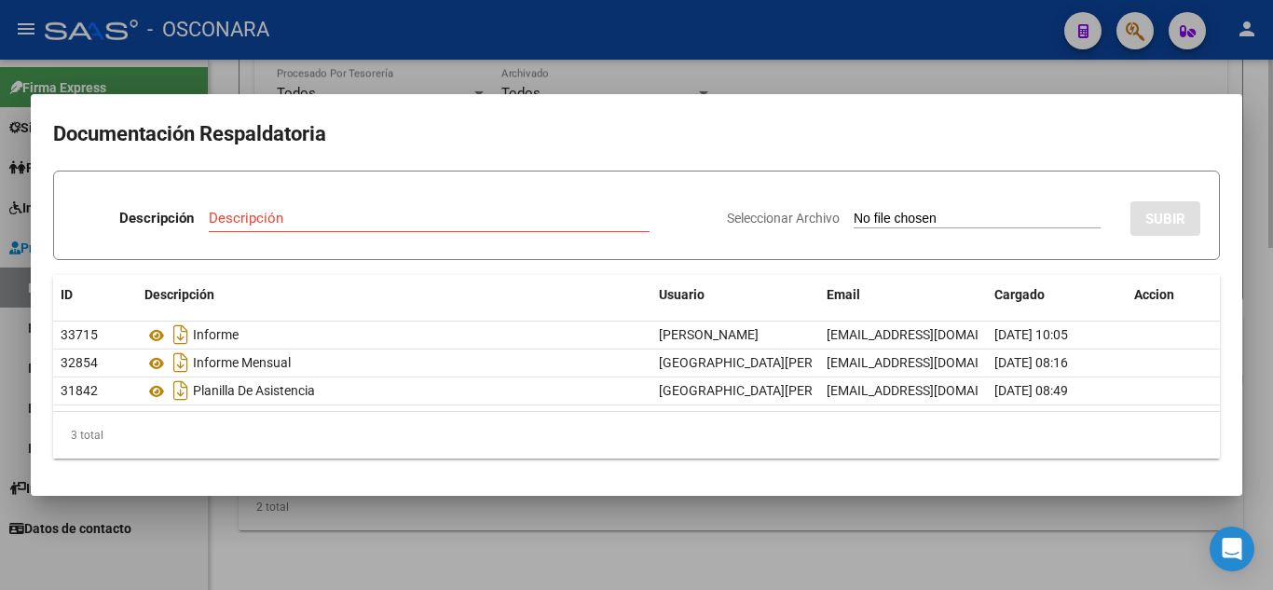
drag, startPoint x: 1260, startPoint y: 256, endPoint x: 1141, endPoint y: 350, distance: 151.4
click at [1260, 255] on div at bounding box center [636, 295] width 1273 height 590
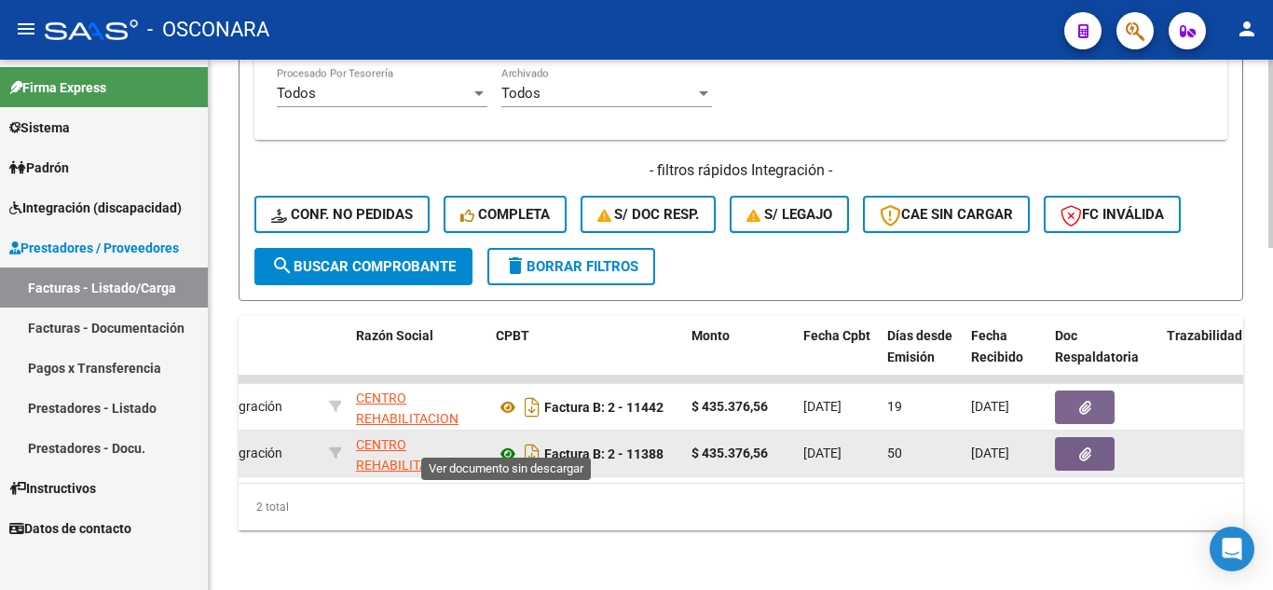
click at [508, 443] on icon at bounding box center [508, 454] width 24 height 22
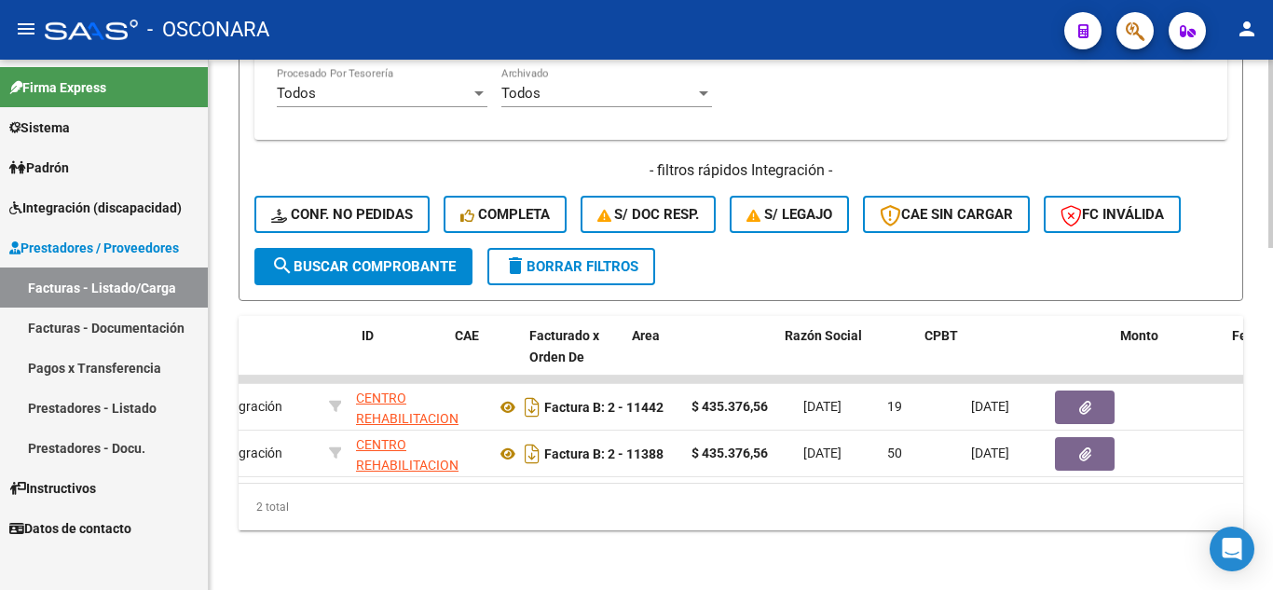
scroll to position [0, 0]
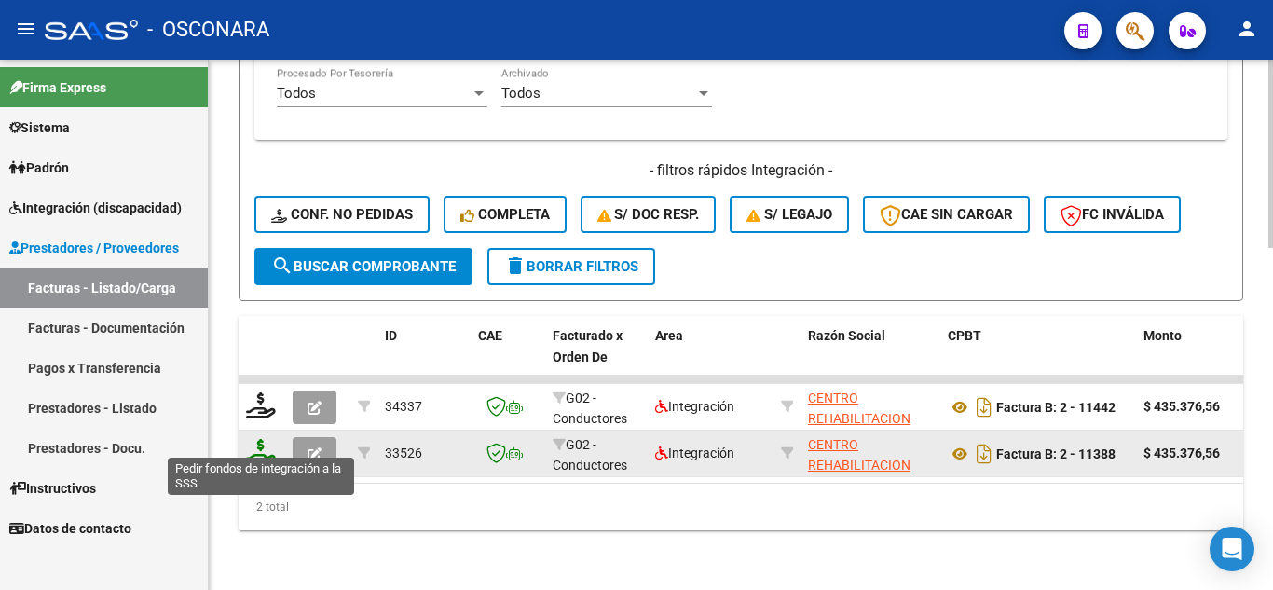
click at [266, 439] on icon at bounding box center [261, 452] width 30 height 26
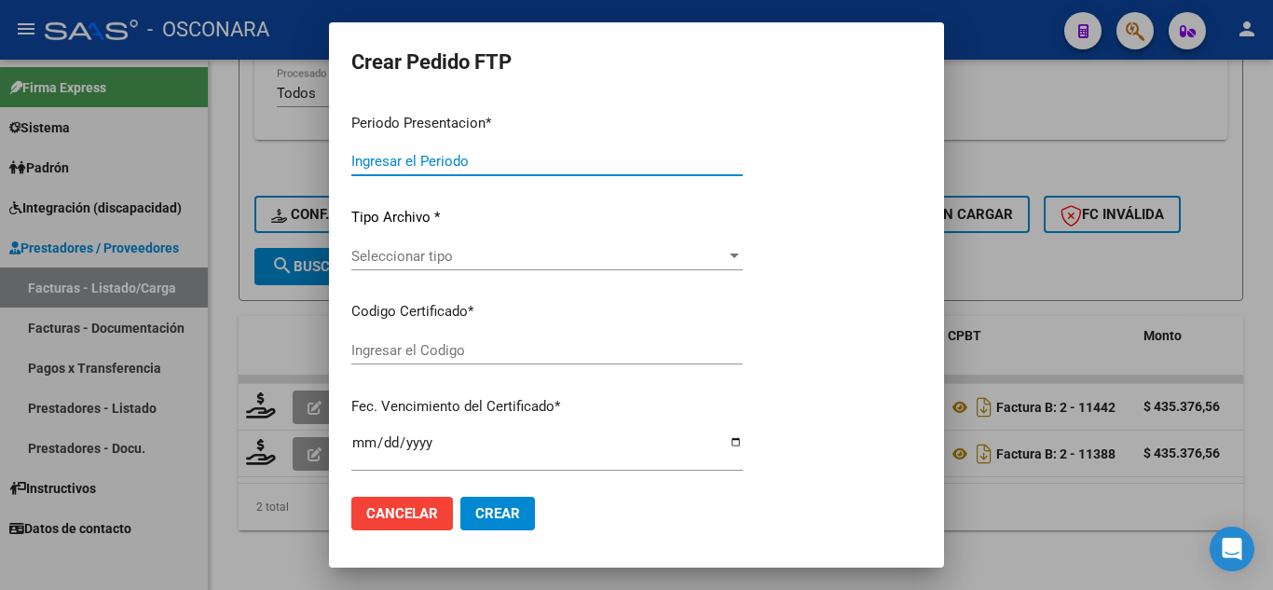
type input "202507"
type input "202506"
type input "$ 435.376,56"
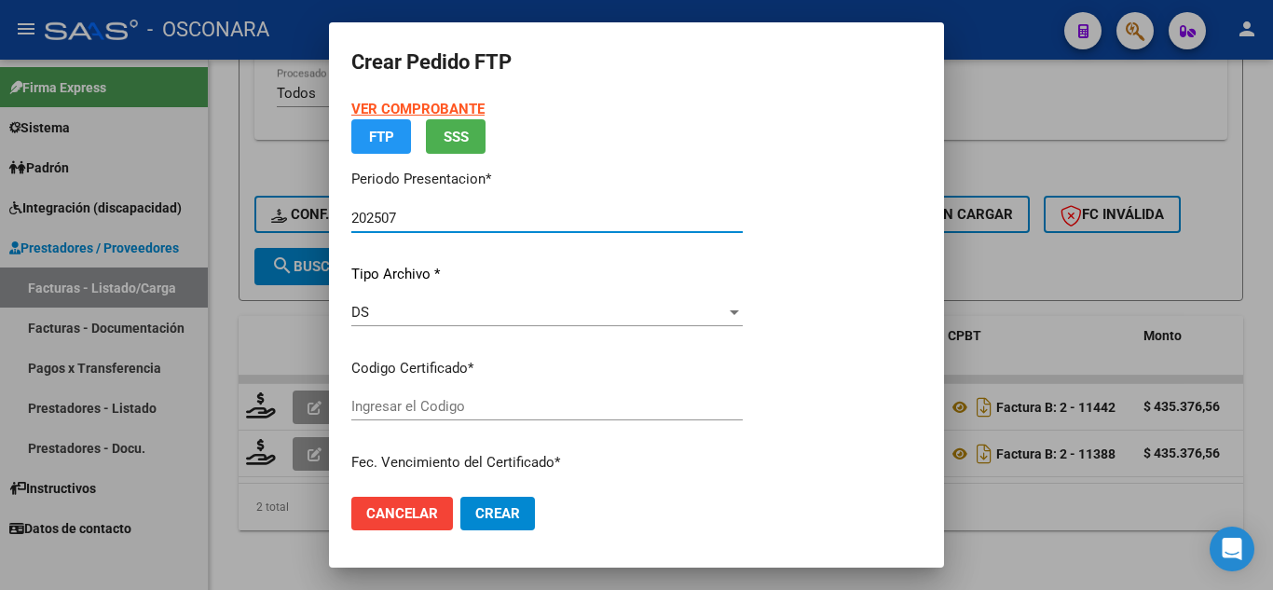
type input "arg01000376108112025021020400210and12921"
type input "2040-02-10"
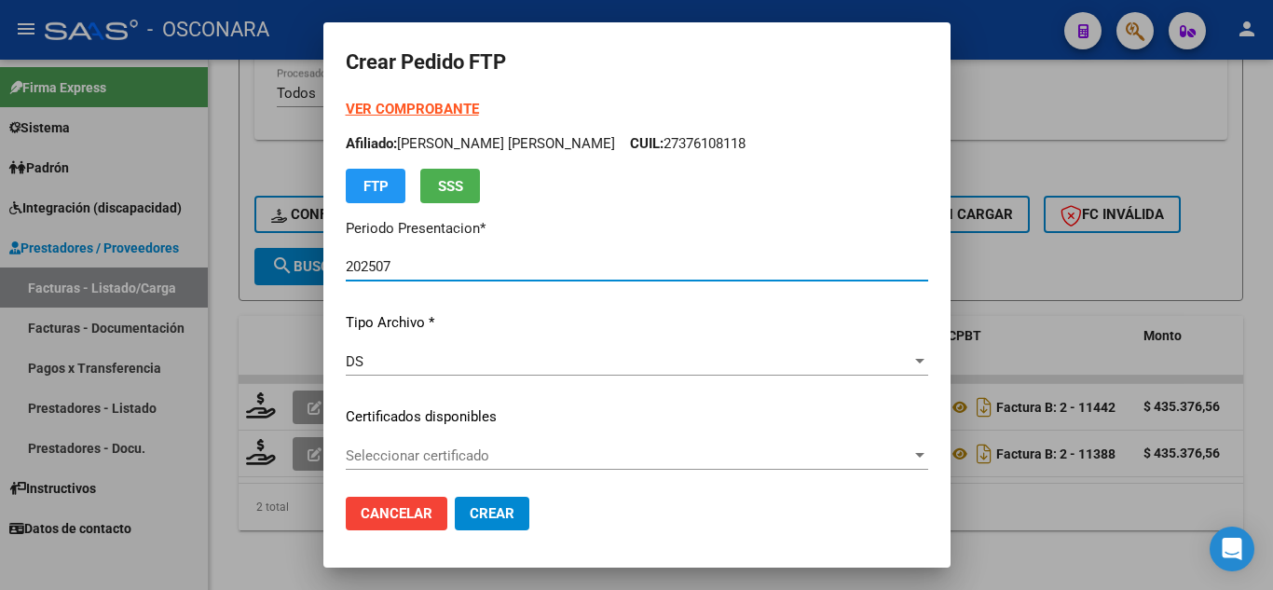
click at [555, 457] on span "Seleccionar certificado" at bounding box center [629, 455] width 566 height 17
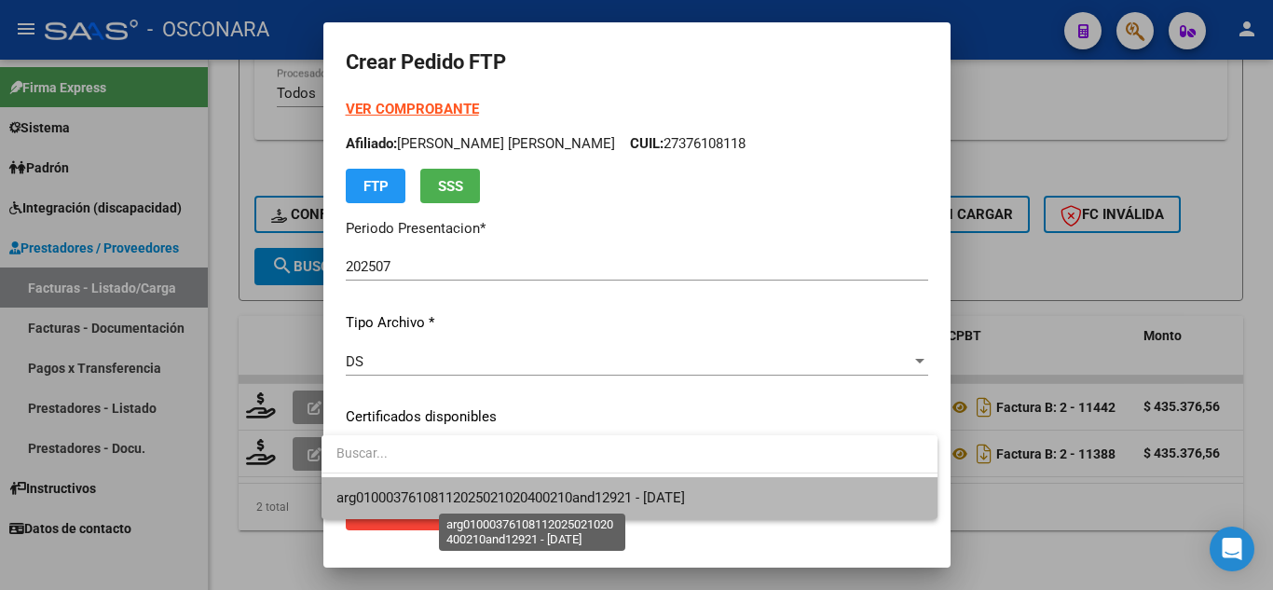
click at [514, 501] on span "arg01000376108112025021020400210and12921 - 2040-02-10" at bounding box center [510, 497] width 349 height 17
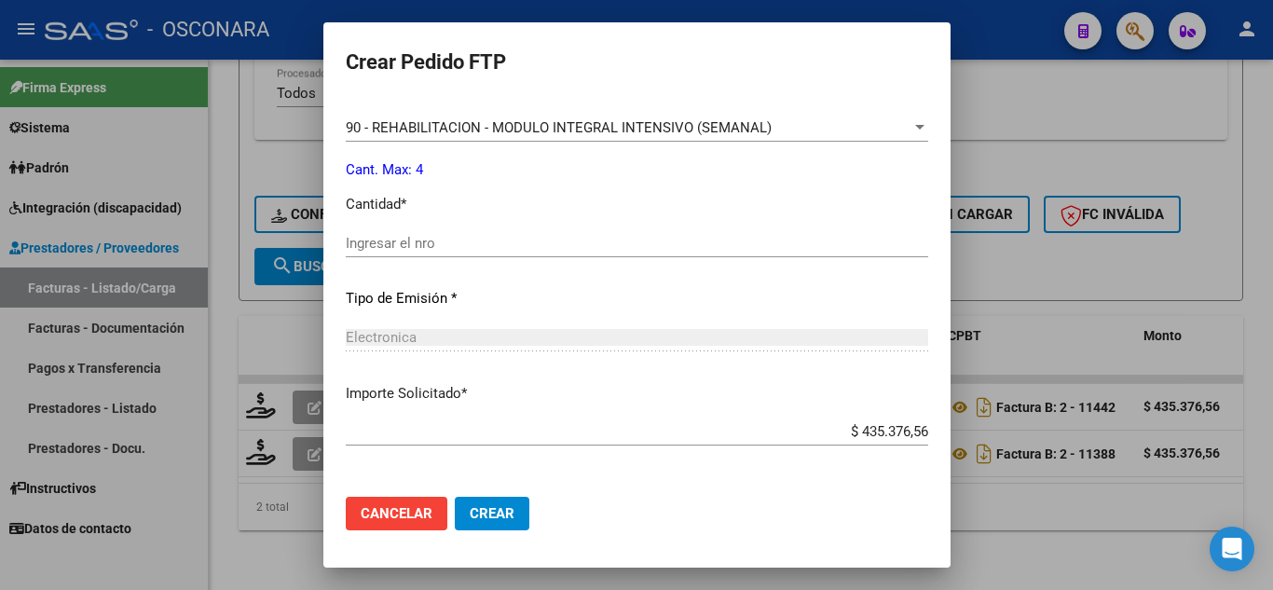
scroll to position [746, 0]
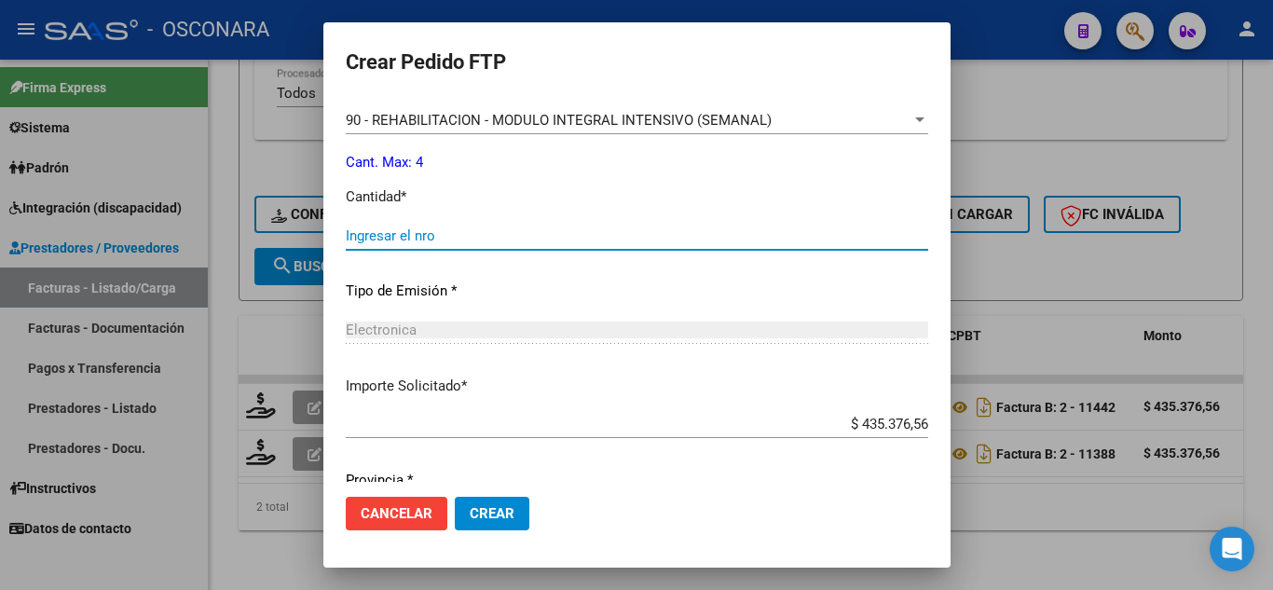
click at [369, 229] on input "Ingresar el nro" at bounding box center [637, 235] width 583 height 17
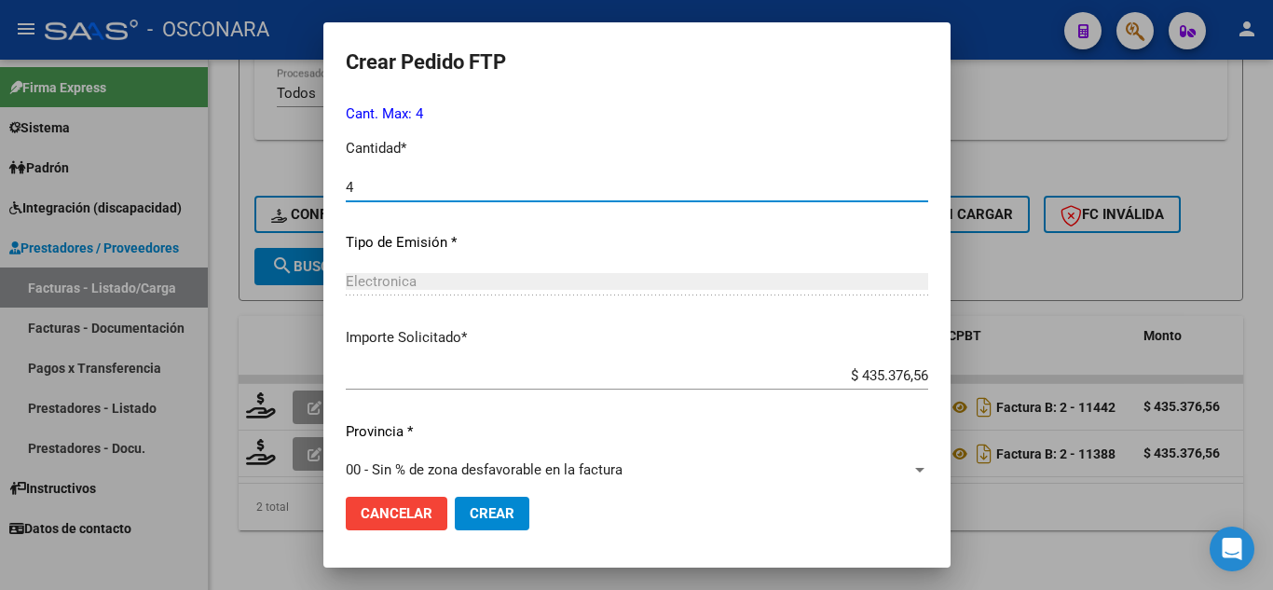
scroll to position [814, 0]
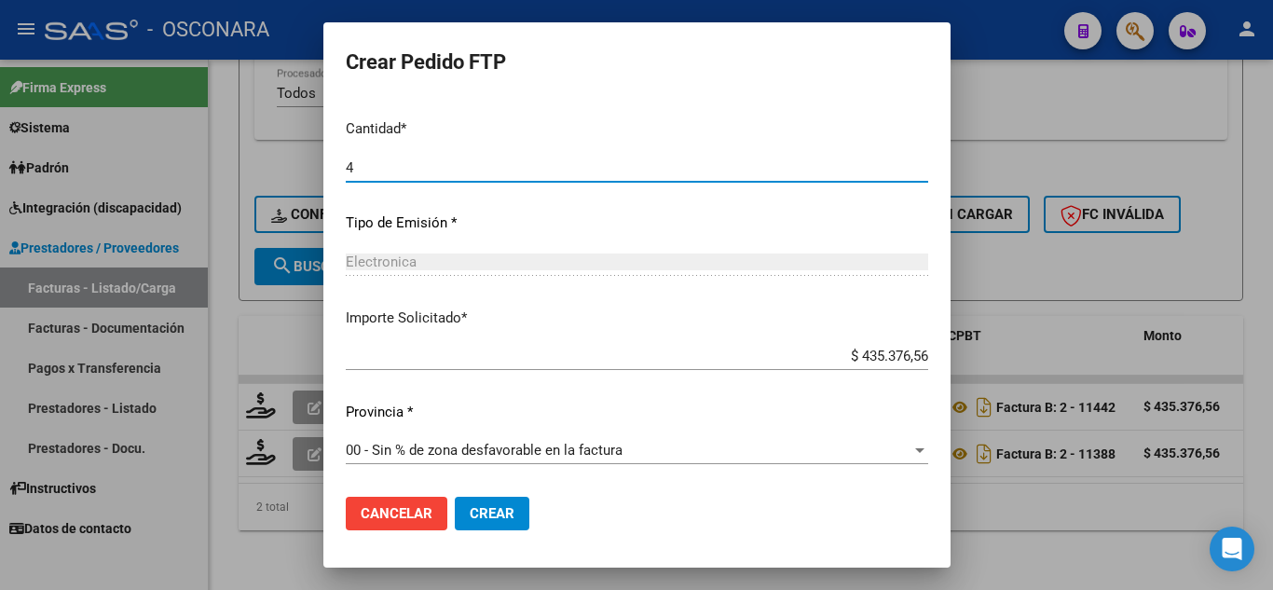
type input "4"
click at [484, 506] on span "Crear" at bounding box center [492, 513] width 45 height 17
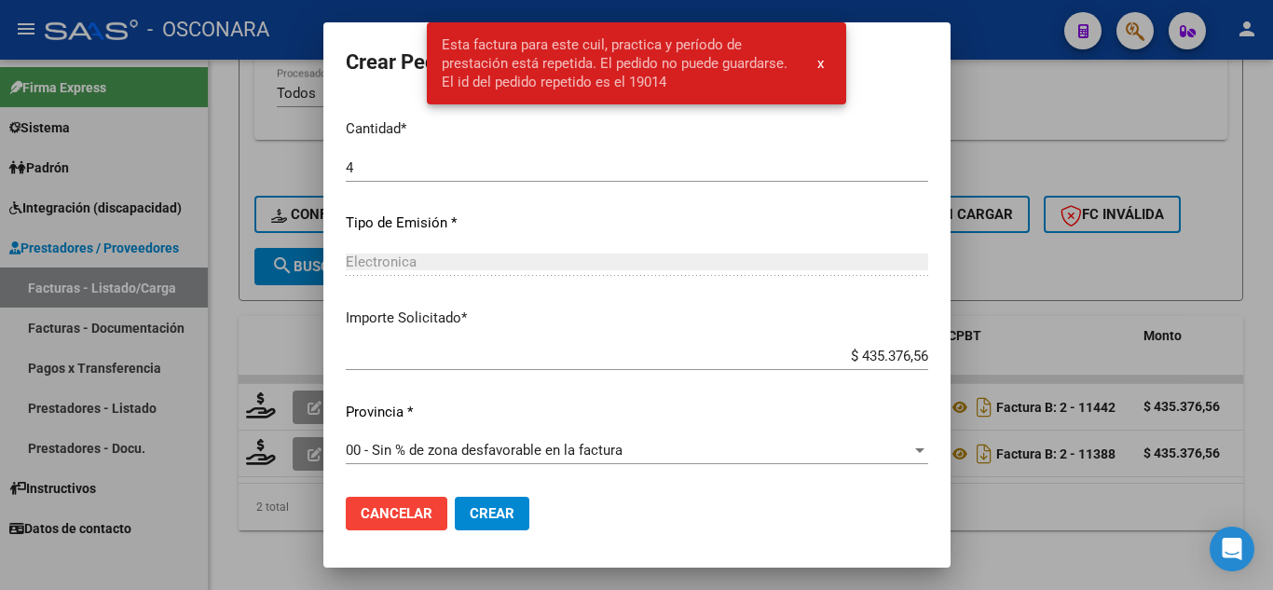
click at [998, 203] on div at bounding box center [636, 295] width 1273 height 590
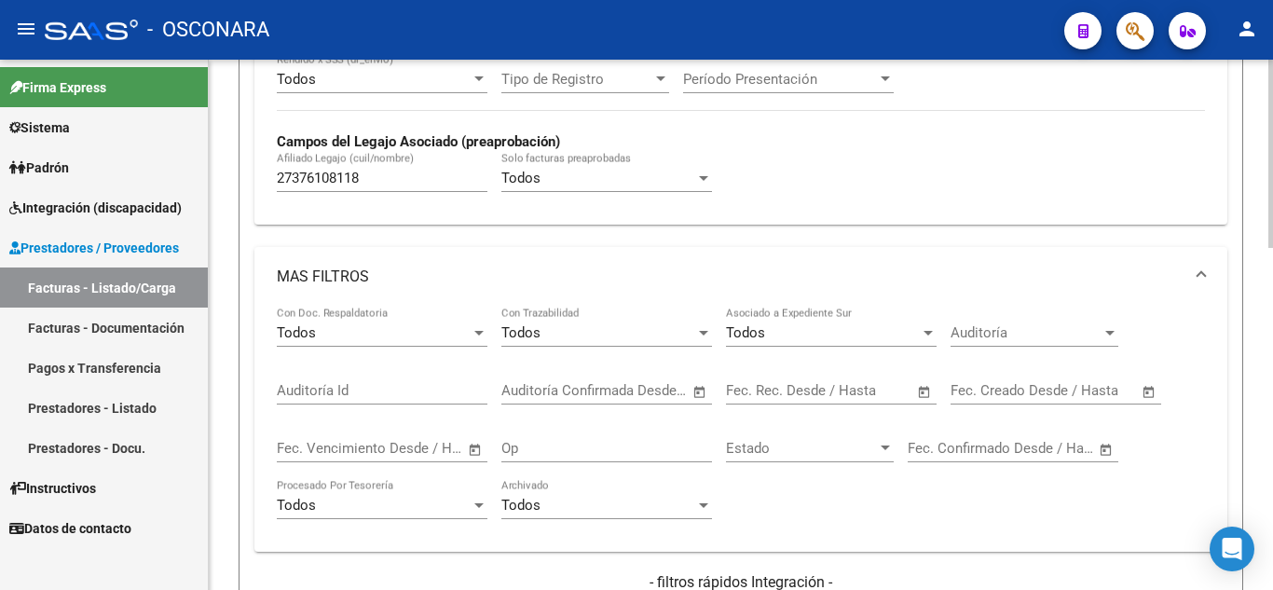
scroll to position [501, 0]
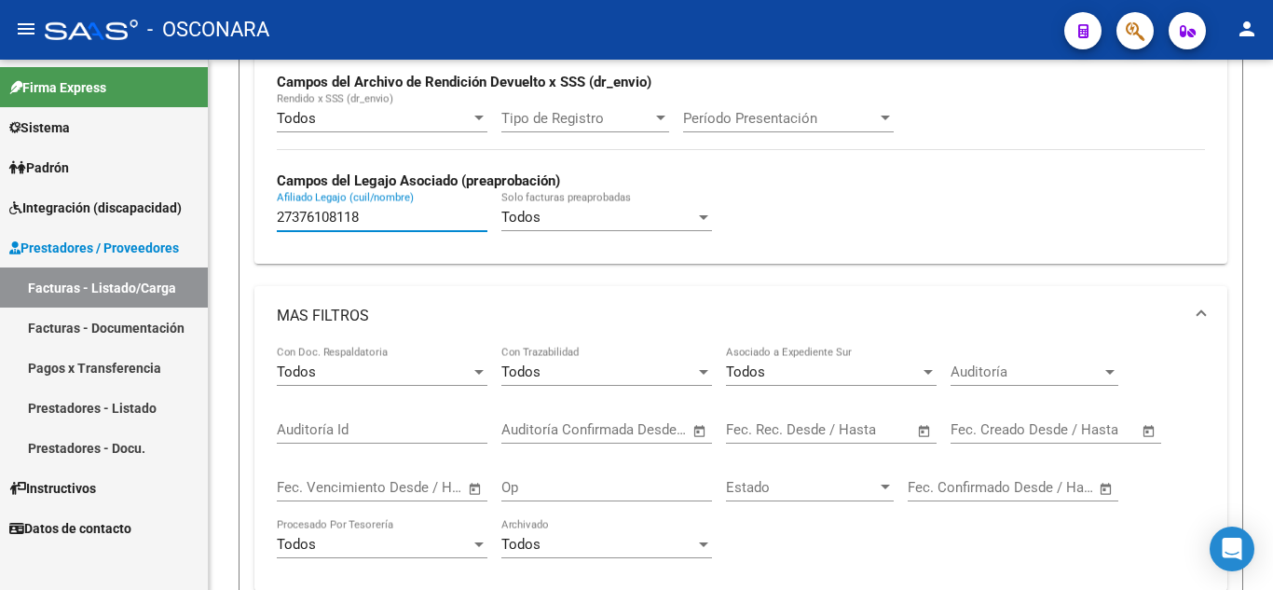
drag, startPoint x: 243, startPoint y: 226, endPoint x: 0, endPoint y: 62, distance: 292.9
click at [0, 73] on mat-sidenav-container "Firma Express Sistema Usuarios Todos los Usuarios Padrón Análisis Afiliado Inte…" at bounding box center [636, 325] width 1273 height 530
paste input "20584619911"
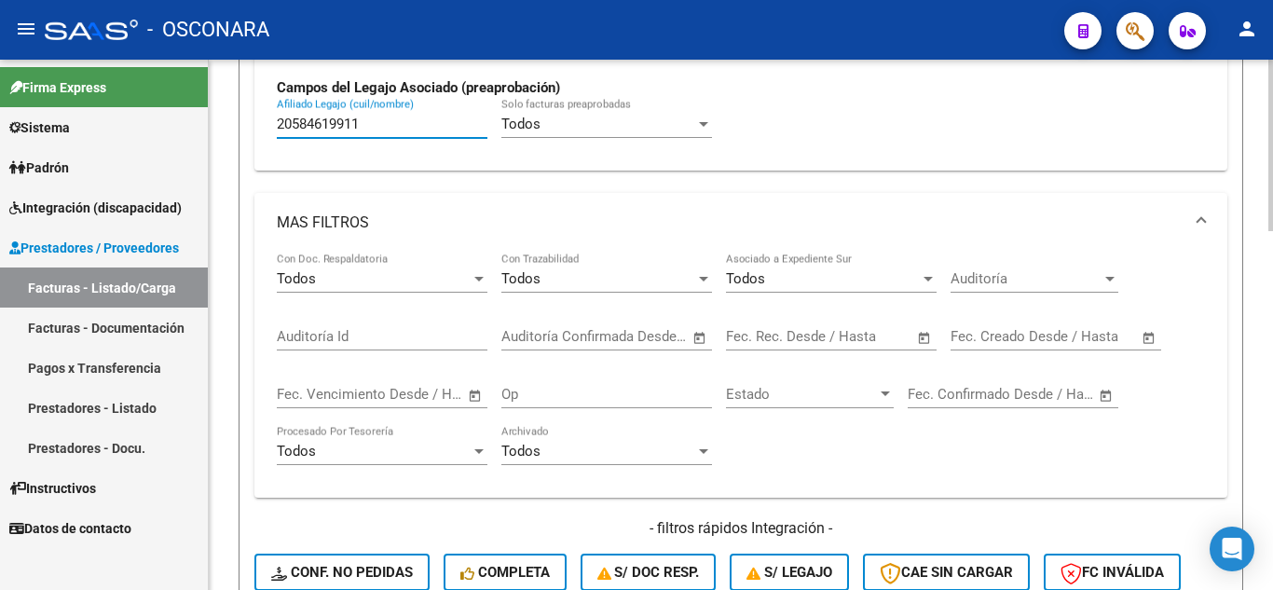
scroll to position [967, 0]
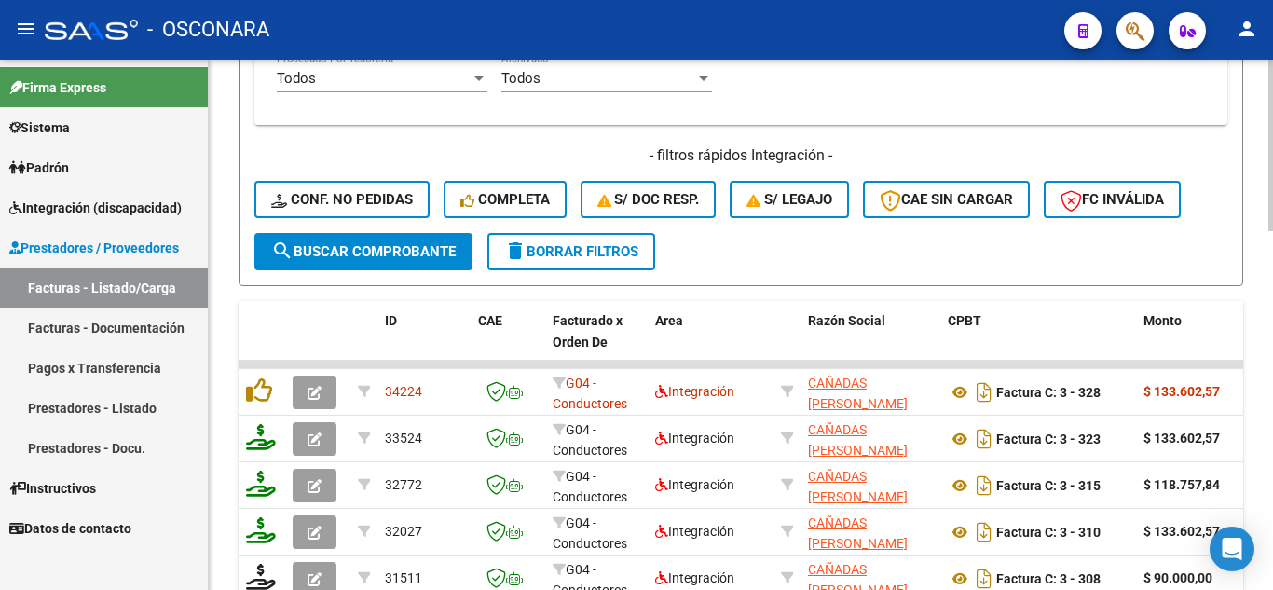
type input "20584619911"
click at [326, 255] on span "search Buscar Comprobante" at bounding box center [363, 251] width 185 height 17
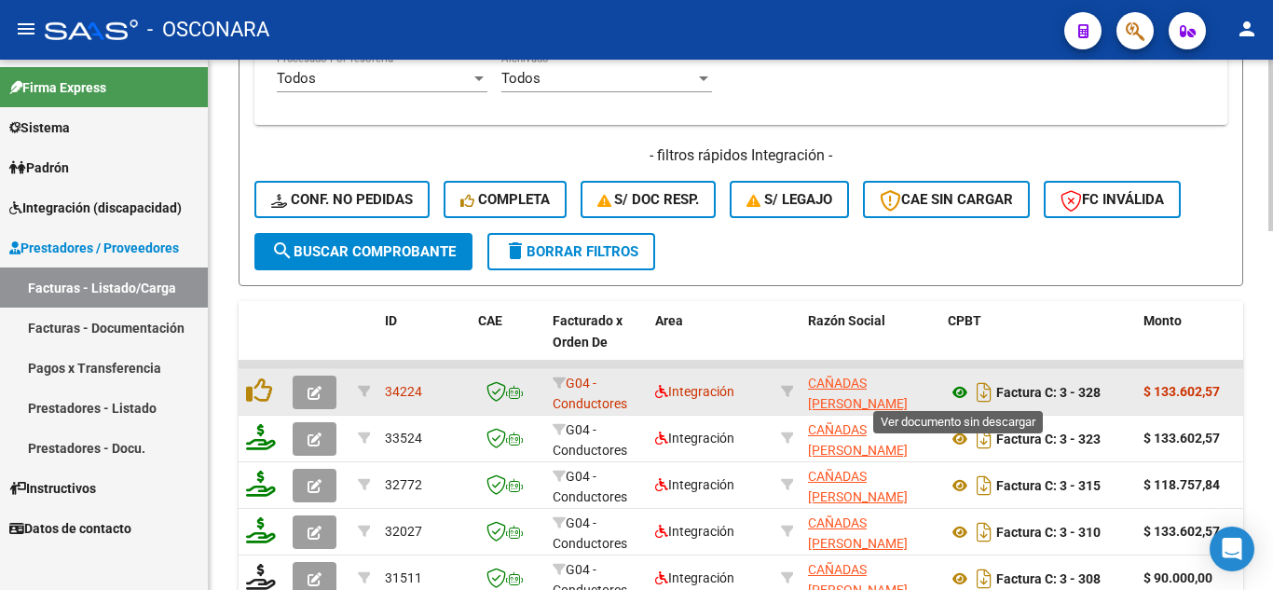
click at [958, 397] on icon at bounding box center [960, 392] width 24 height 22
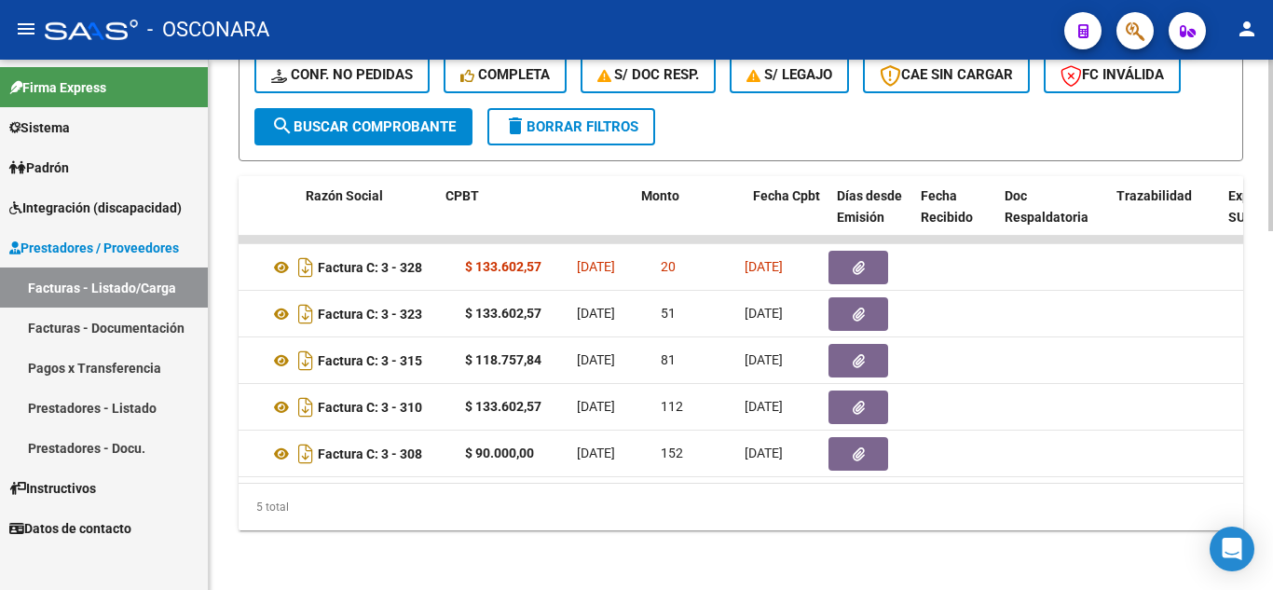
scroll to position [0, 498]
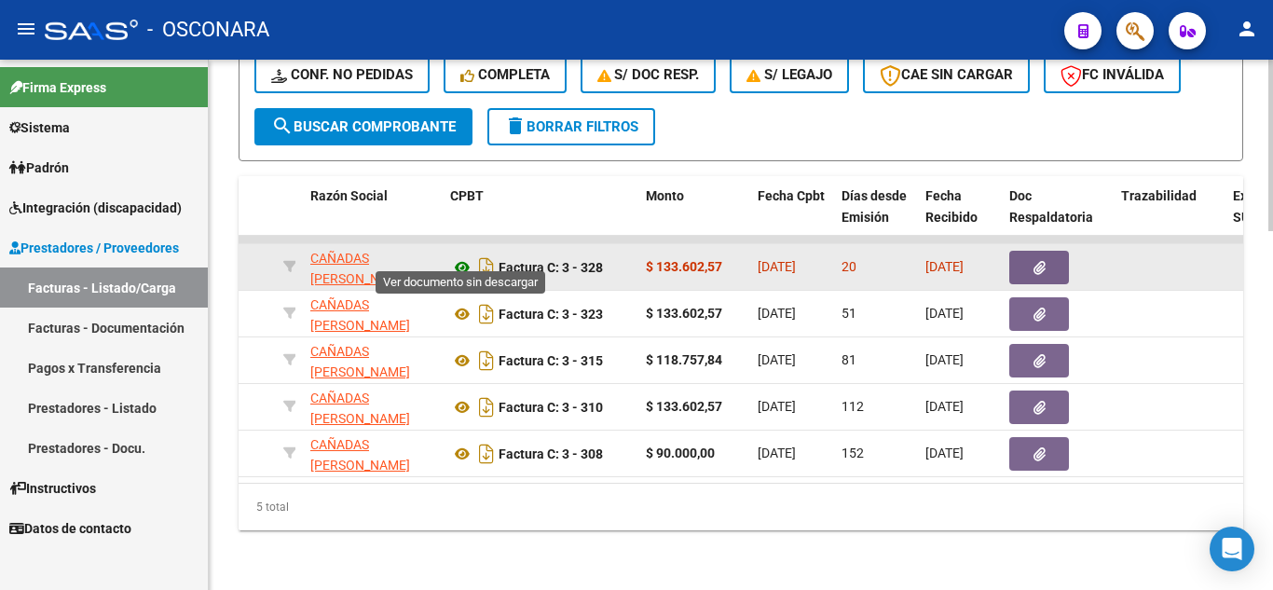
click at [460, 258] on icon at bounding box center [462, 267] width 24 height 22
click at [1046, 256] on button "button" at bounding box center [1039, 268] width 60 height 34
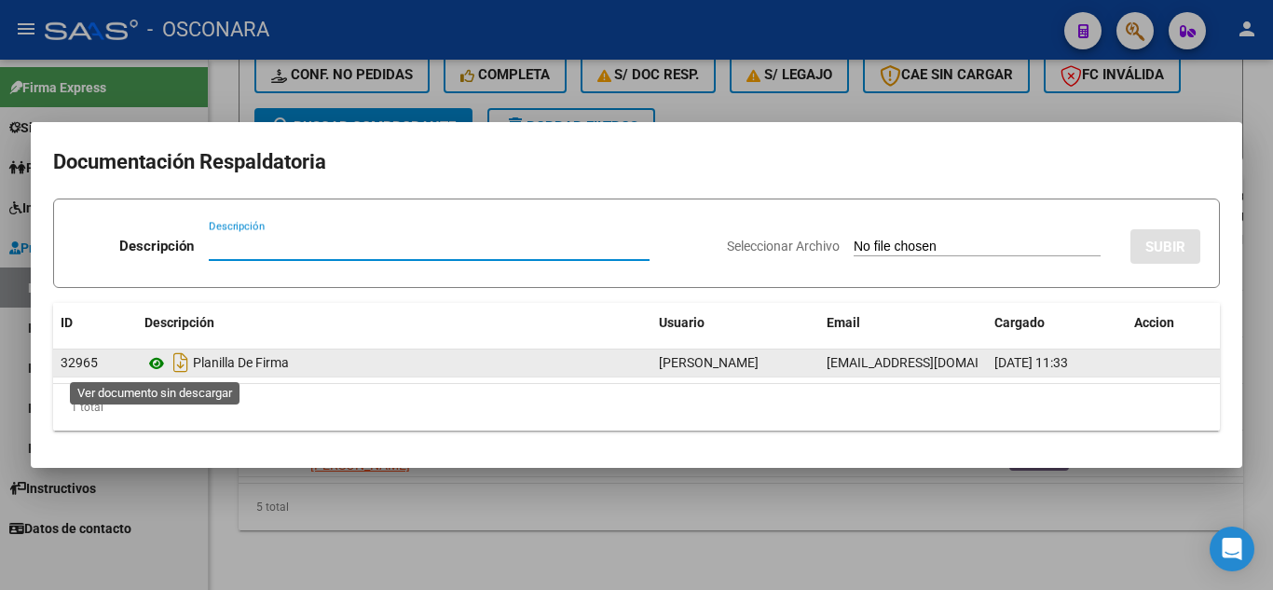
click at [152, 362] on icon at bounding box center [156, 363] width 24 height 22
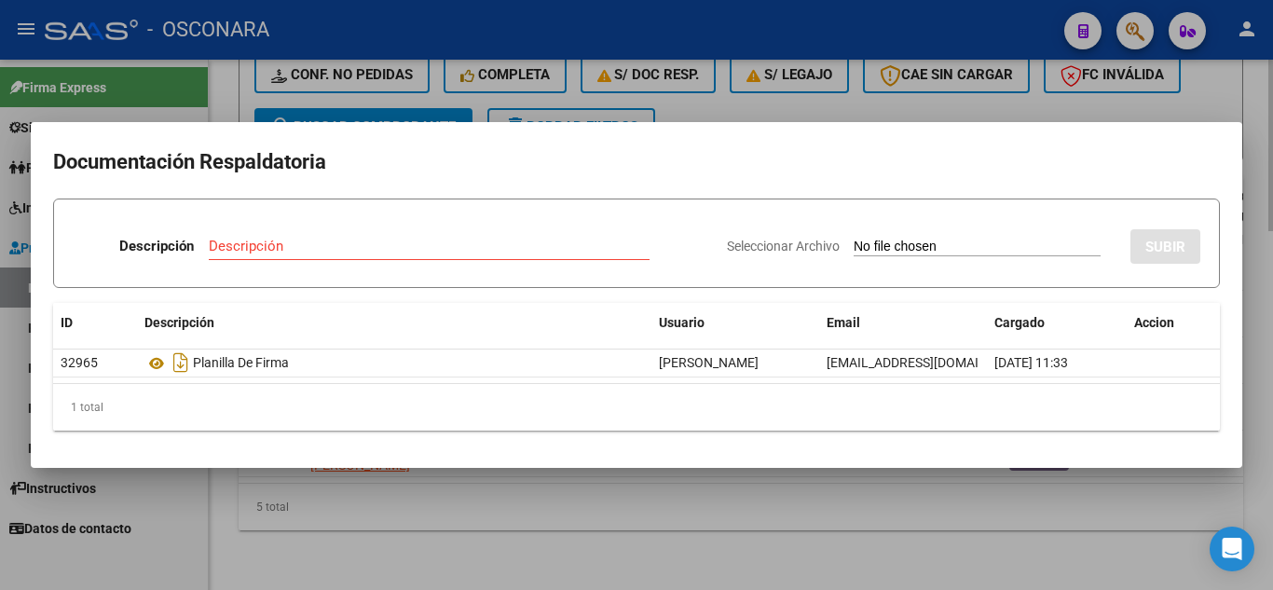
click at [1023, 489] on div at bounding box center [636, 295] width 1273 height 590
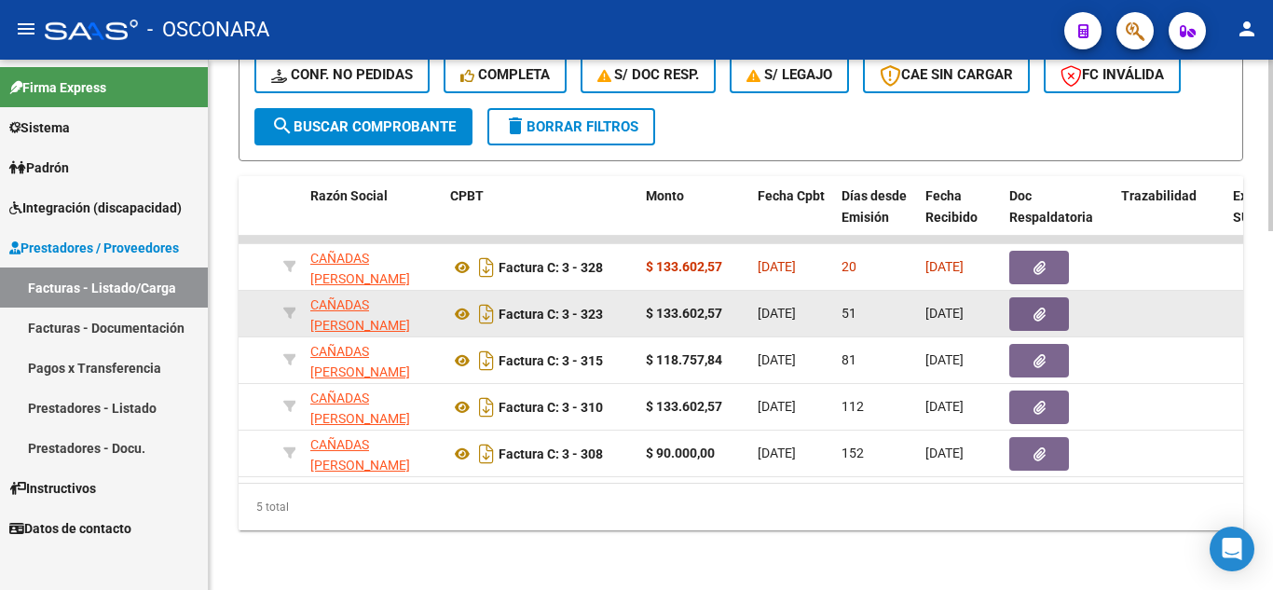
click at [1042, 308] on icon "button" at bounding box center [1040, 315] width 12 height 14
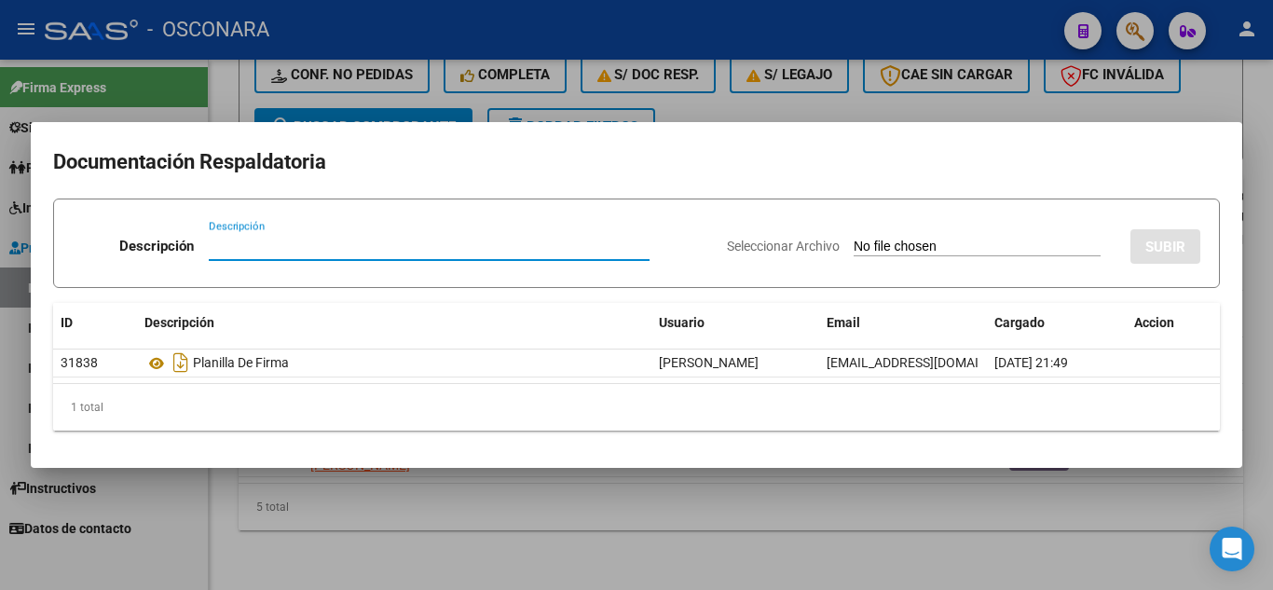
click at [943, 541] on div at bounding box center [636, 295] width 1273 height 590
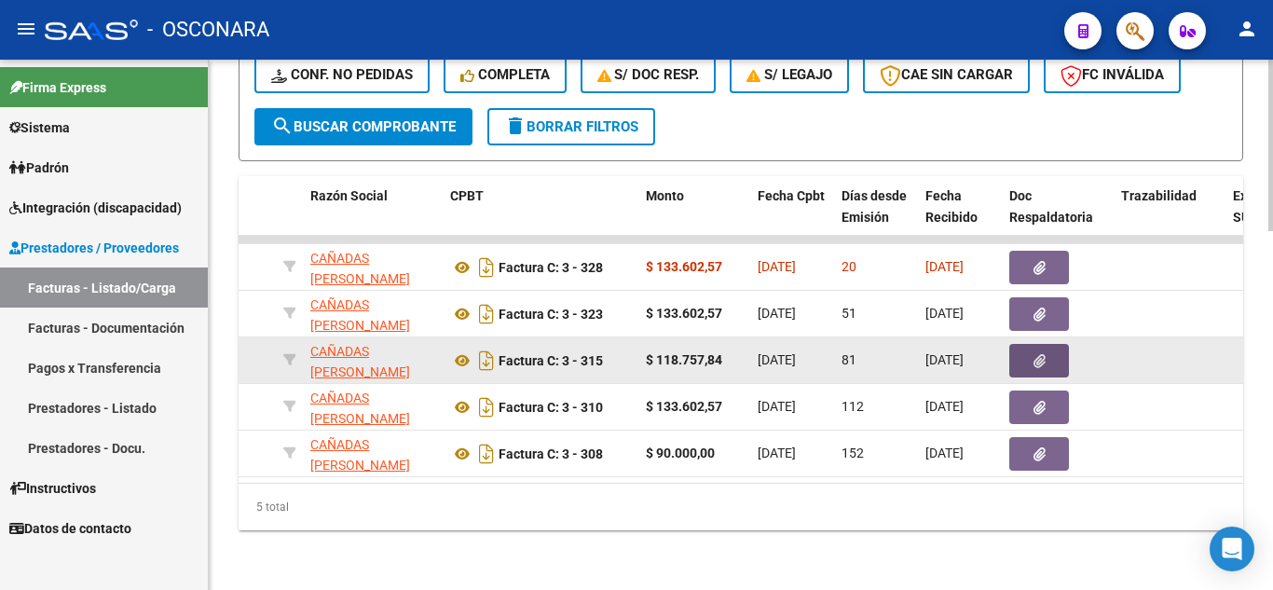
click at [1052, 356] on button "button" at bounding box center [1039, 361] width 60 height 34
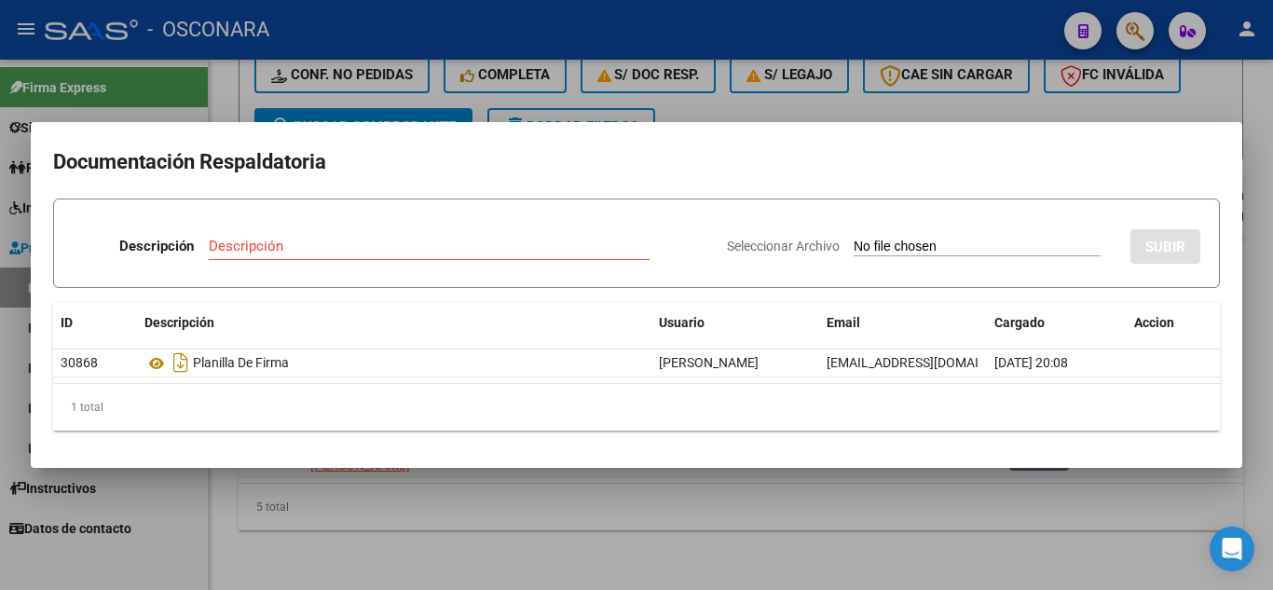
click at [954, 505] on div at bounding box center [636, 295] width 1273 height 590
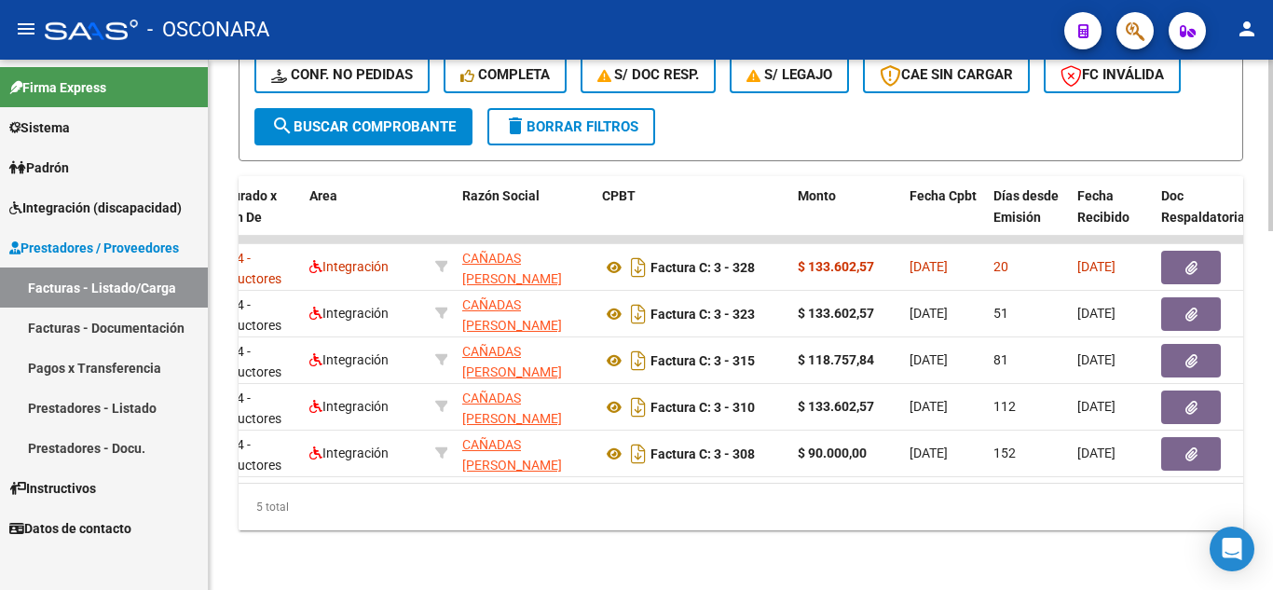
scroll to position [0, 0]
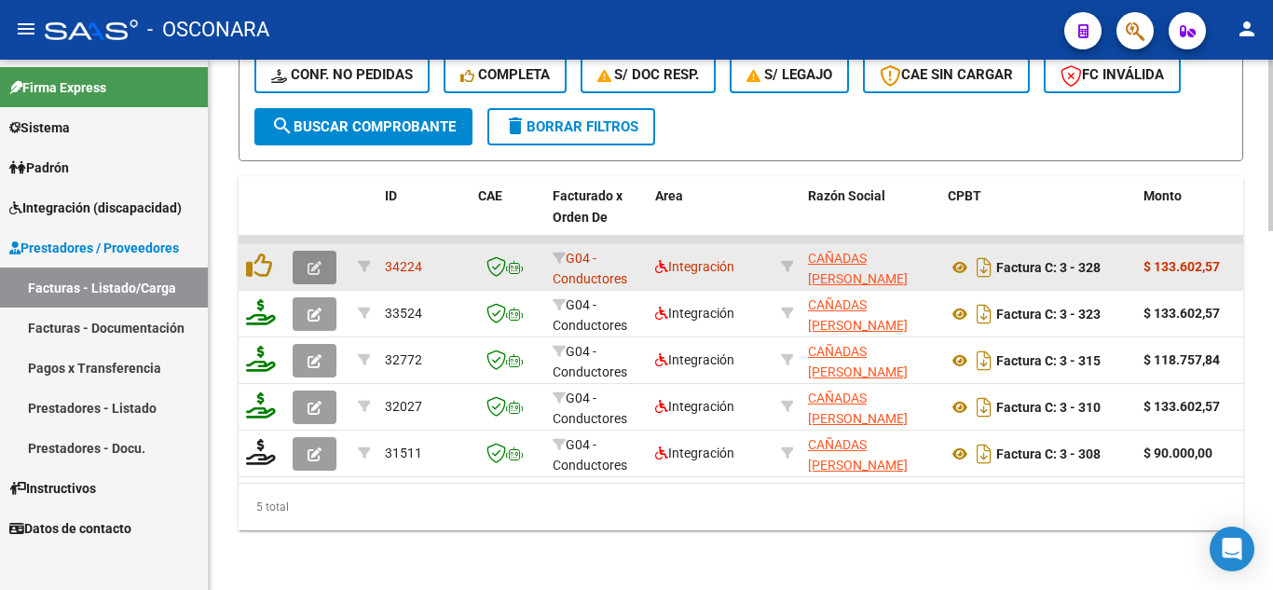
click at [315, 261] on icon "button" at bounding box center [315, 268] width 14 height 14
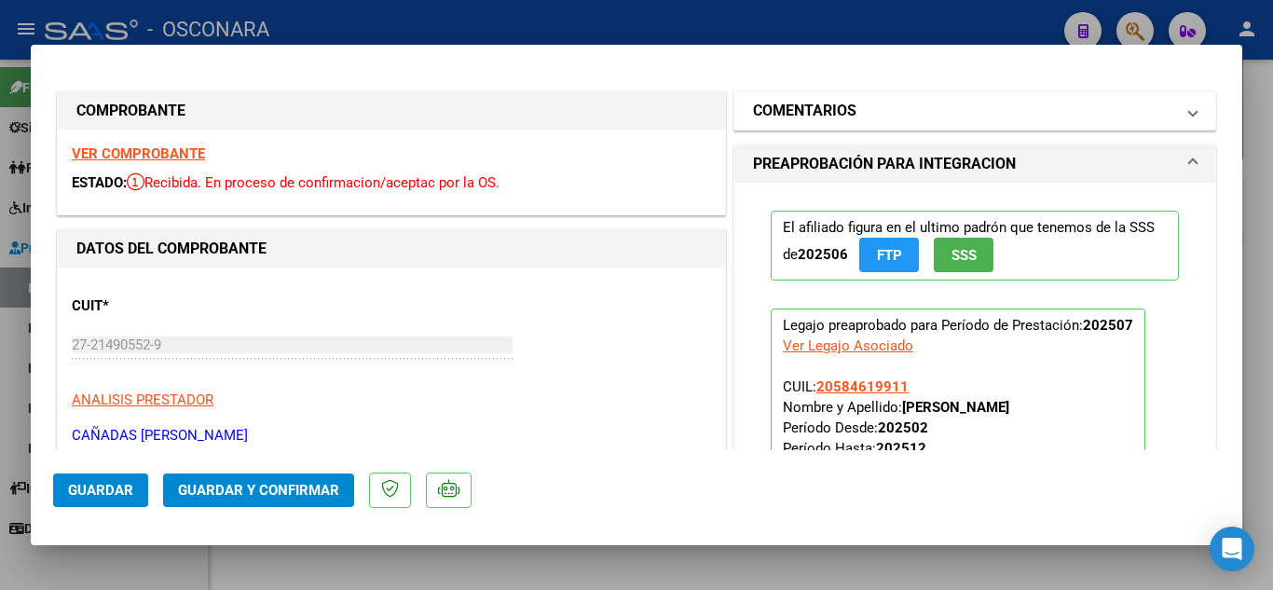
click at [915, 121] on mat-panel-title "COMENTARIOS" at bounding box center [963, 111] width 421 height 22
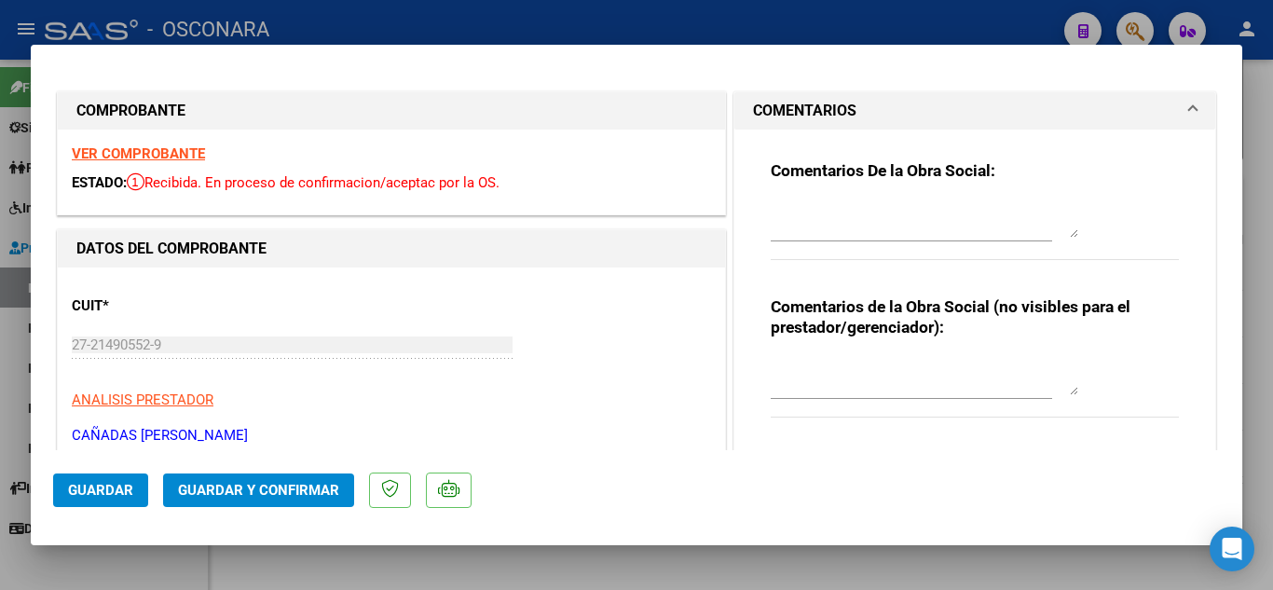
click at [878, 207] on textarea at bounding box center [925, 218] width 308 height 37
type textarea "1"
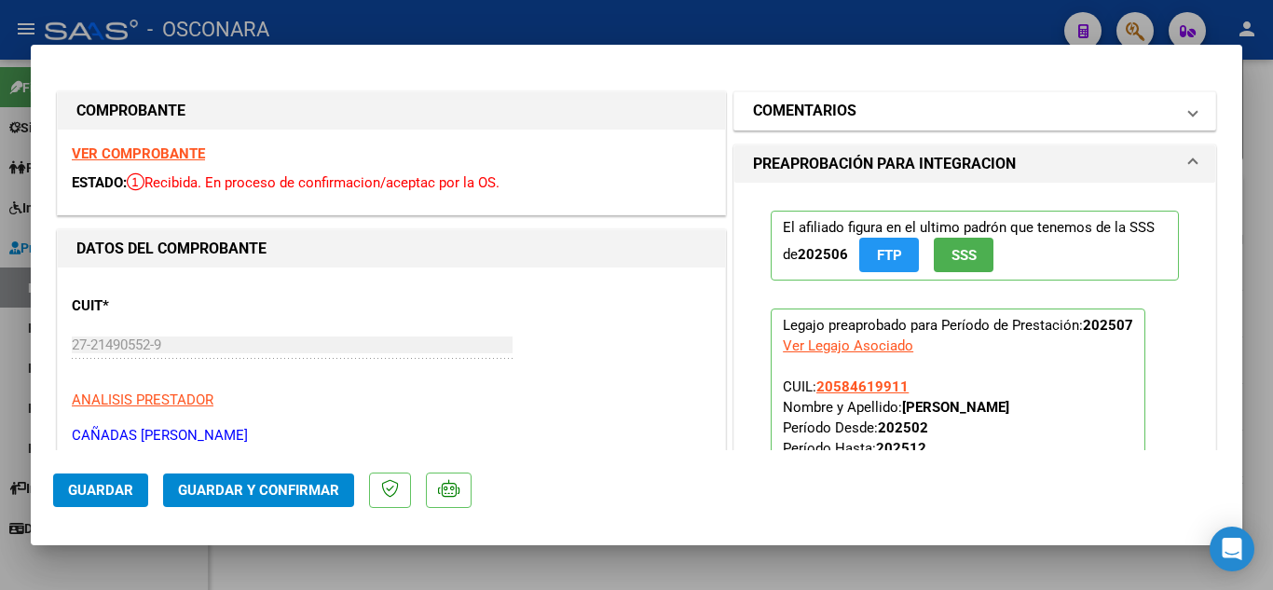
click at [848, 103] on h1 "COMENTARIOS" at bounding box center [804, 111] width 103 height 22
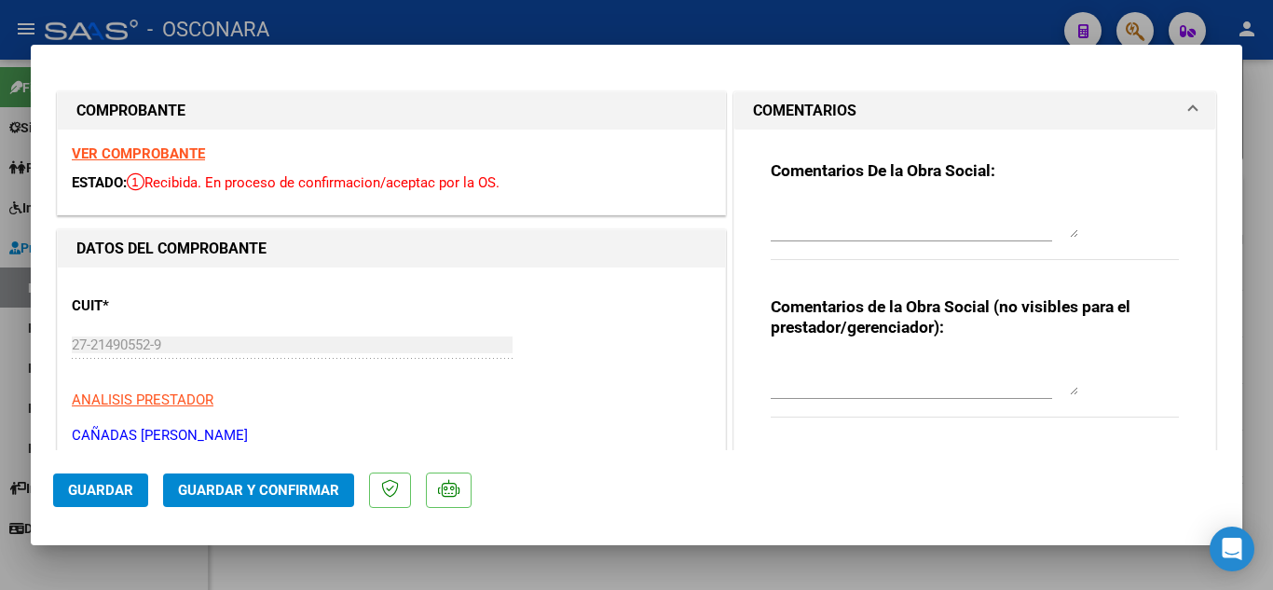
click at [803, 194] on div "Comentarios De la Obra Social:" at bounding box center [975, 220] width 408 height 120
click at [793, 205] on textarea at bounding box center [925, 218] width 308 height 37
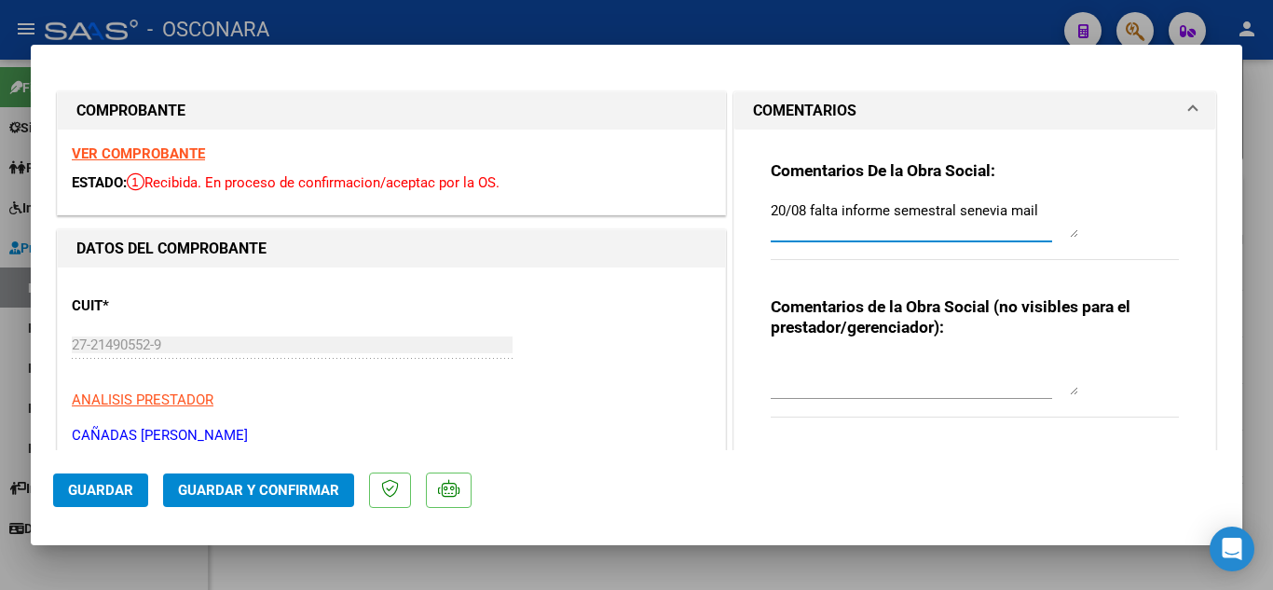
type textarea "20/08 falta informe semestral senevia mail"
click at [119, 497] on span "Guardar" at bounding box center [100, 490] width 65 height 17
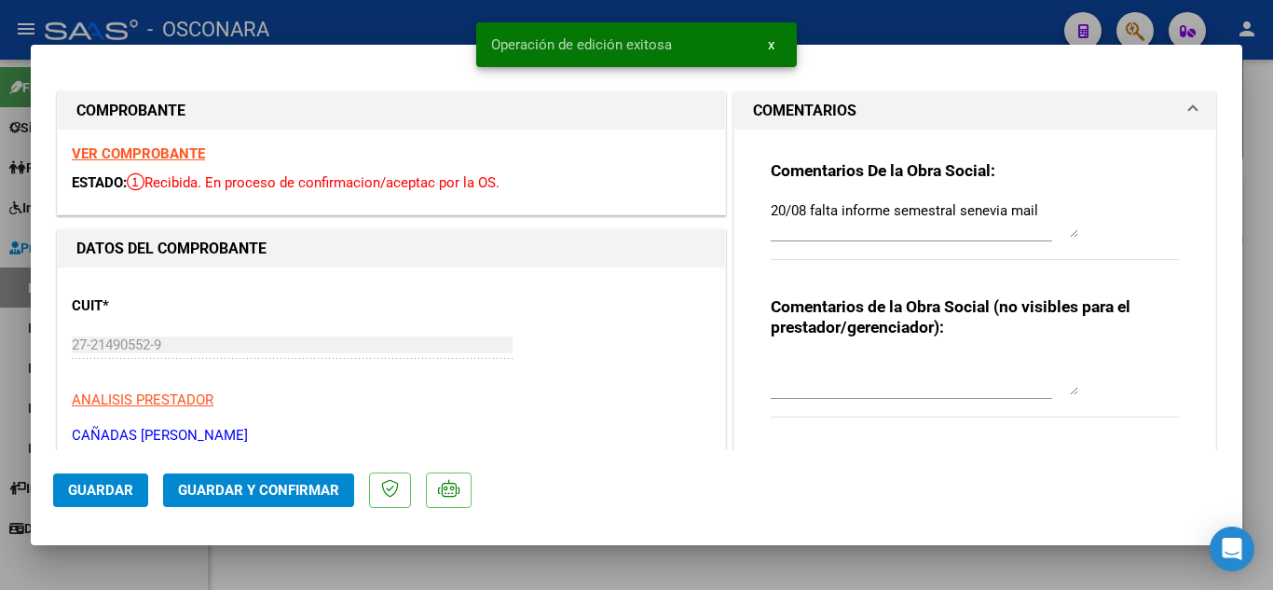
click at [847, 12] on div at bounding box center [636, 295] width 1273 height 590
type input "$ 0,00"
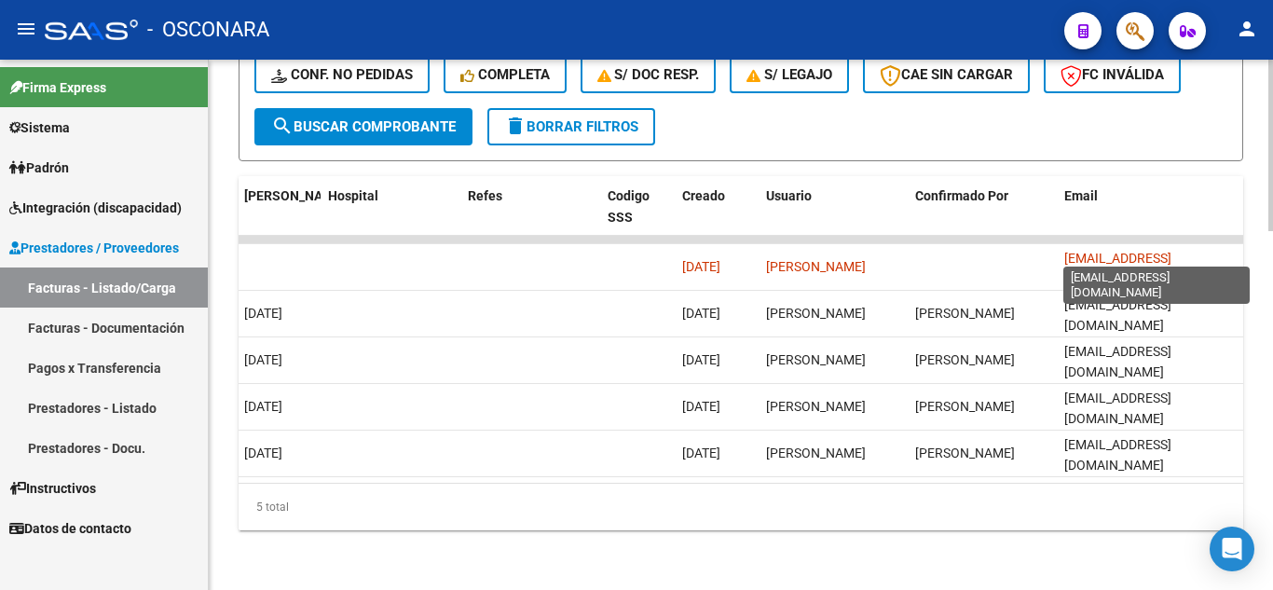
scroll to position [0, 14]
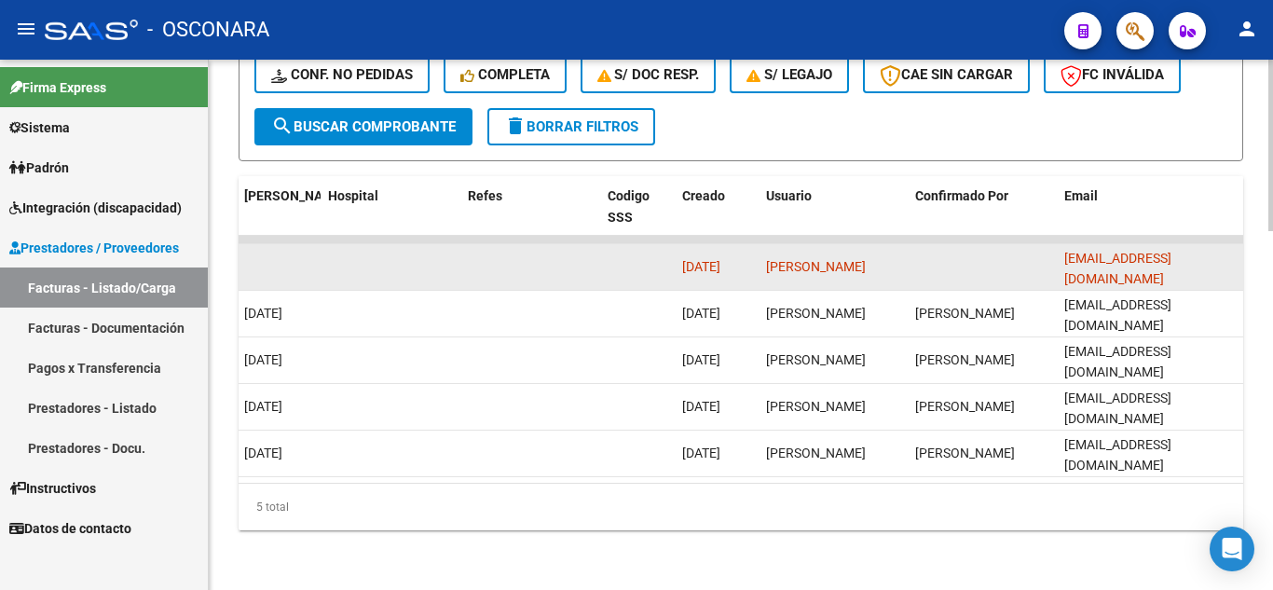
drag, startPoint x: 1063, startPoint y: 246, endPoint x: 1235, endPoint y: 240, distance: 172.5
click at [1235, 244] on datatable-body-cell "mariacanadas1970@gmail.com" at bounding box center [1150, 267] width 186 height 46
click at [1236, 244] on datatable-body-cell "mariacanadas1970@gmail.com" at bounding box center [1150, 267] width 186 height 46
copy span "mariacanadas1970@gmail.com"
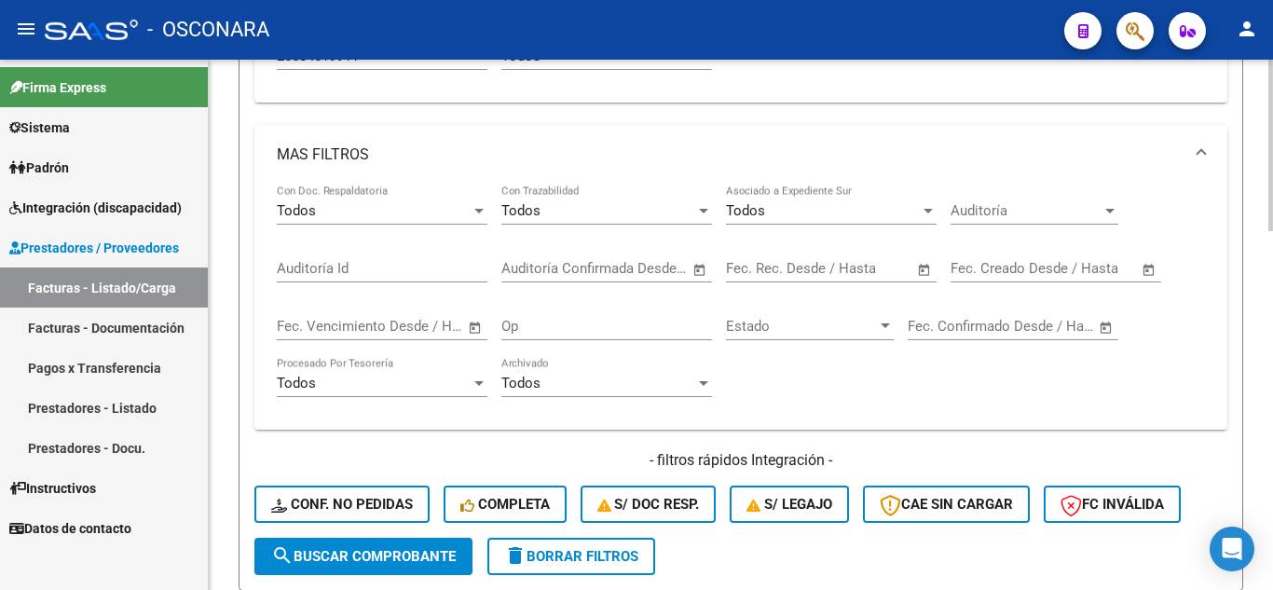
scroll to position [454, 0]
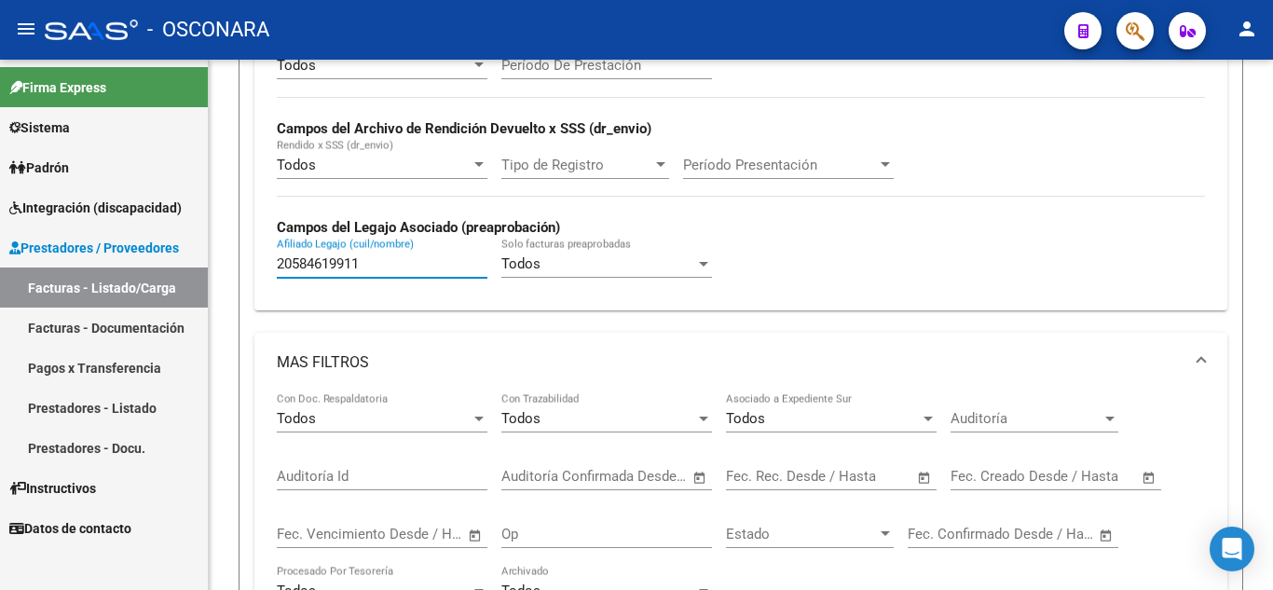
drag, startPoint x: 387, startPoint y: 272, endPoint x: 182, endPoint y: 240, distance: 207.5
click at [182, 240] on mat-sidenav-container "Firma Express Sistema Usuarios Todos los Usuarios Padrón Análisis Afiliado Inte…" at bounding box center [636, 325] width 1273 height 530
paste input "38018989"
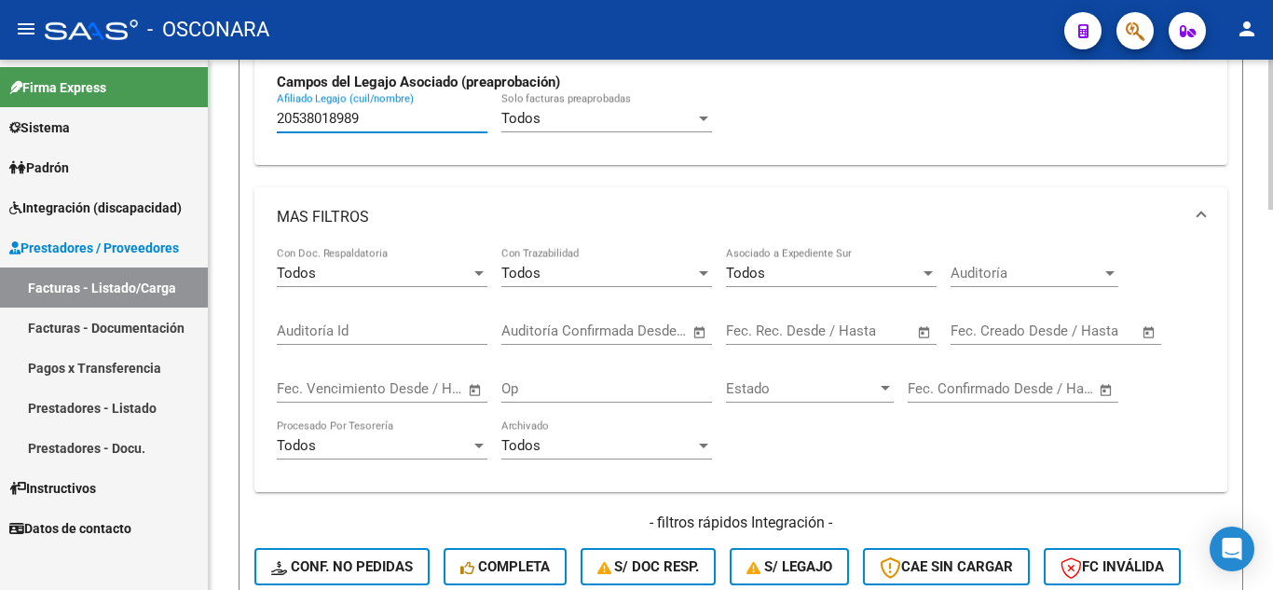
scroll to position [0, 0]
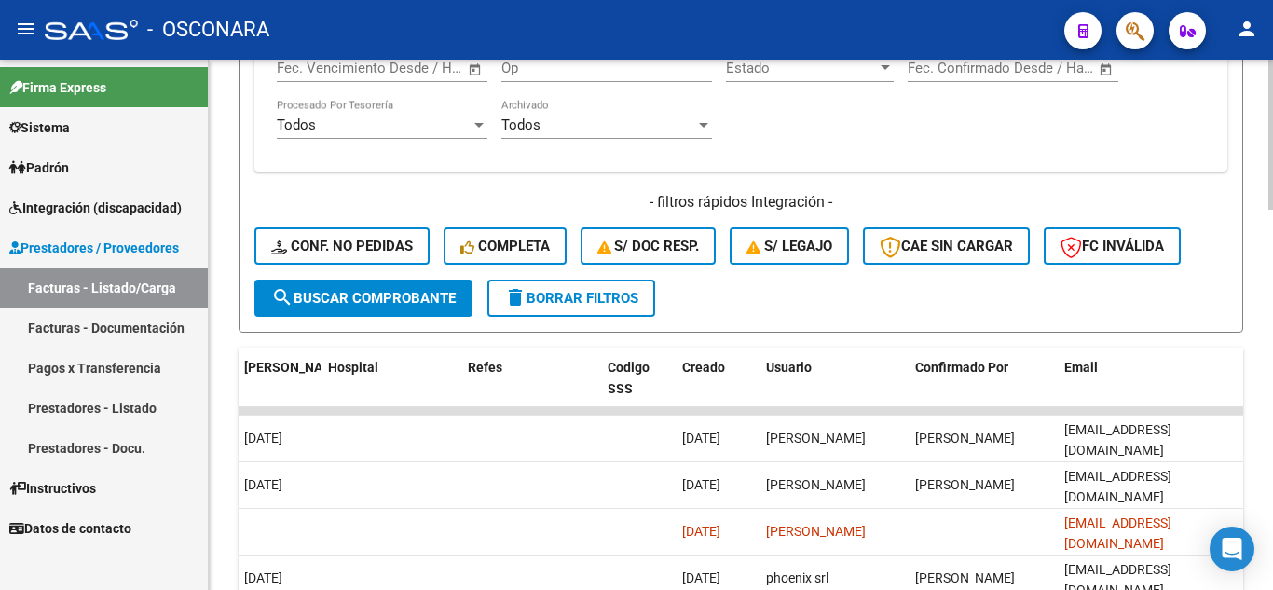
type input "20538018989"
click at [366, 306] on span "search Buscar Comprobante" at bounding box center [363, 298] width 185 height 17
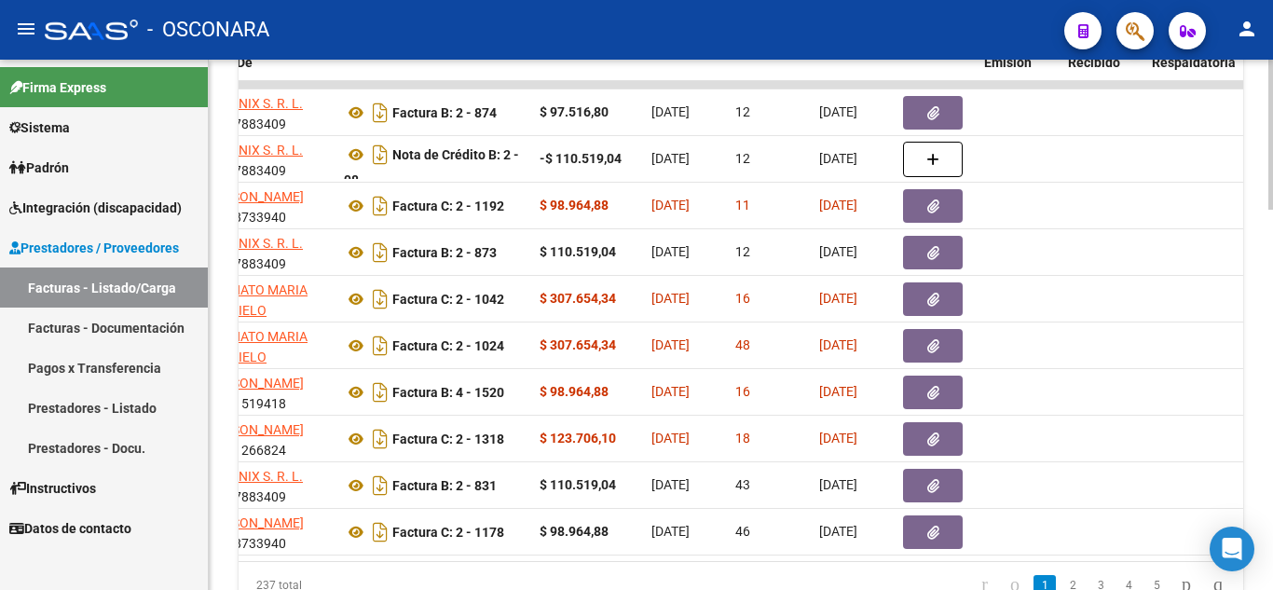
scroll to position [0, 208]
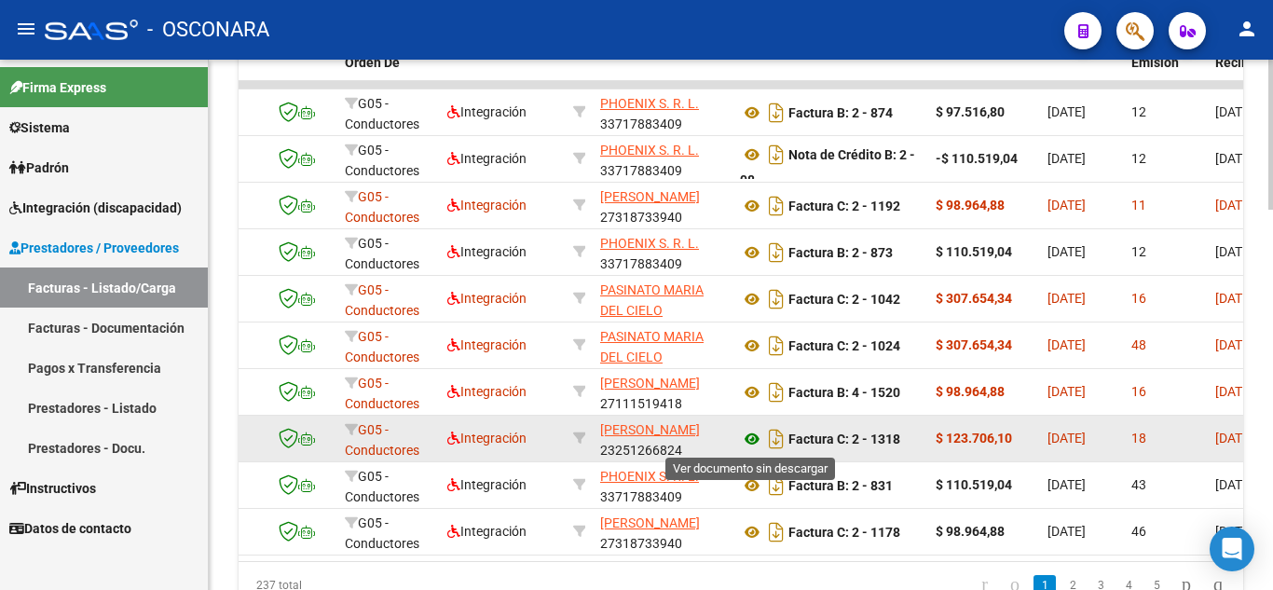
click at [748, 439] on icon at bounding box center [752, 439] width 24 height 22
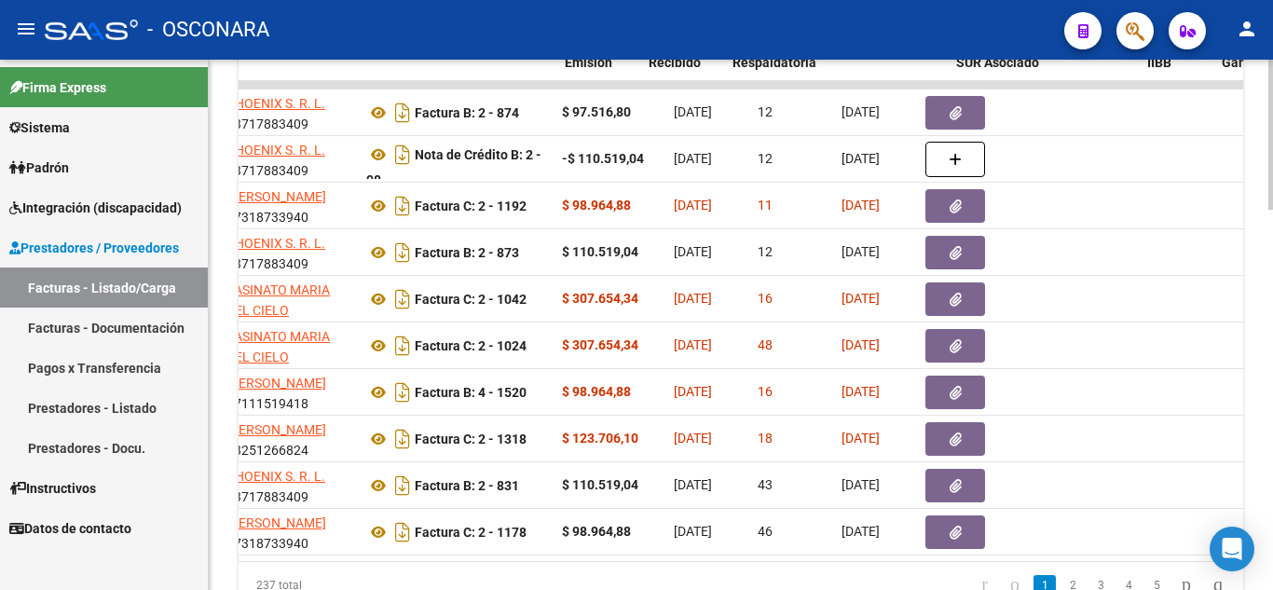
scroll to position [0, 812]
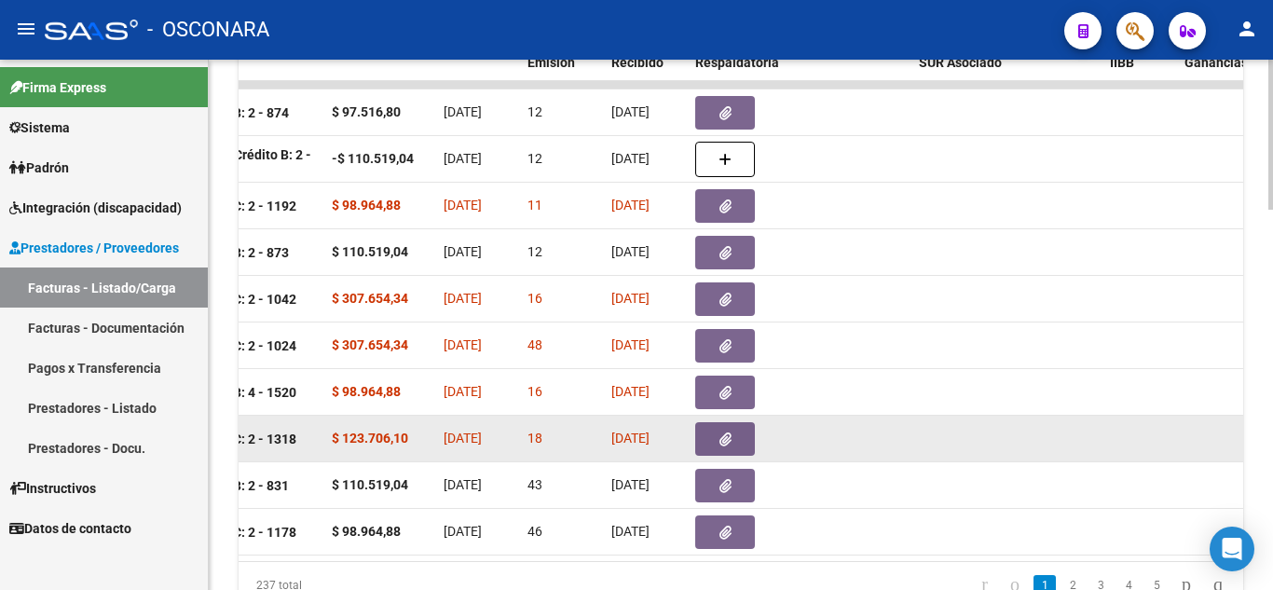
click at [734, 442] on button "button" at bounding box center [725, 439] width 60 height 34
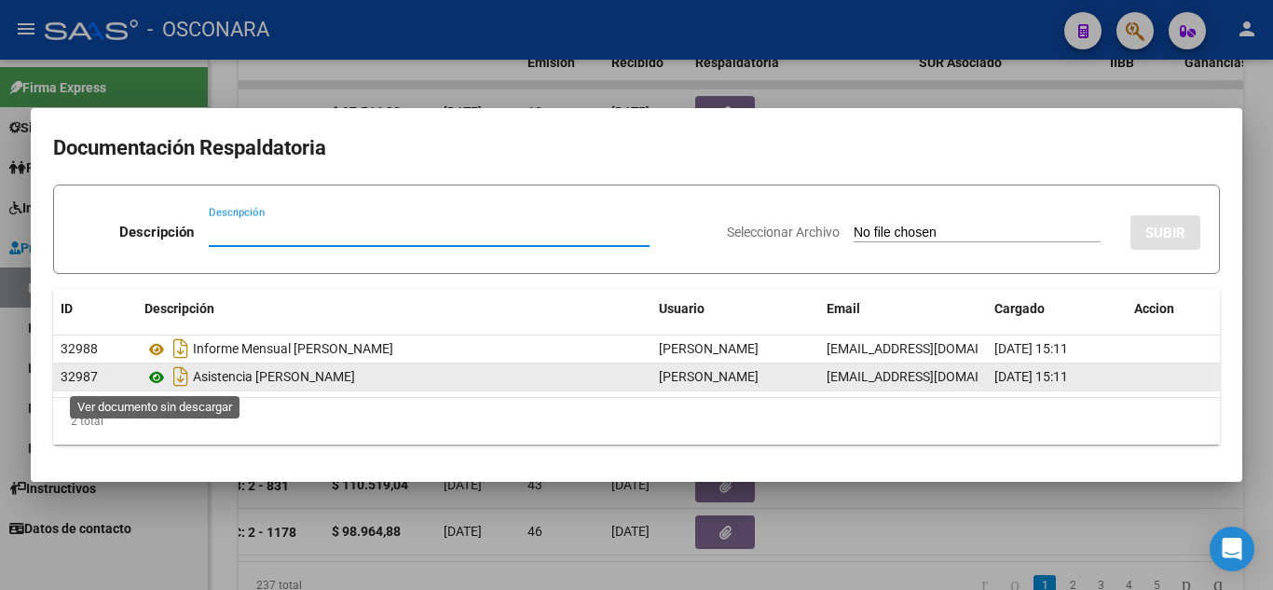
click at [161, 374] on icon at bounding box center [156, 377] width 24 height 22
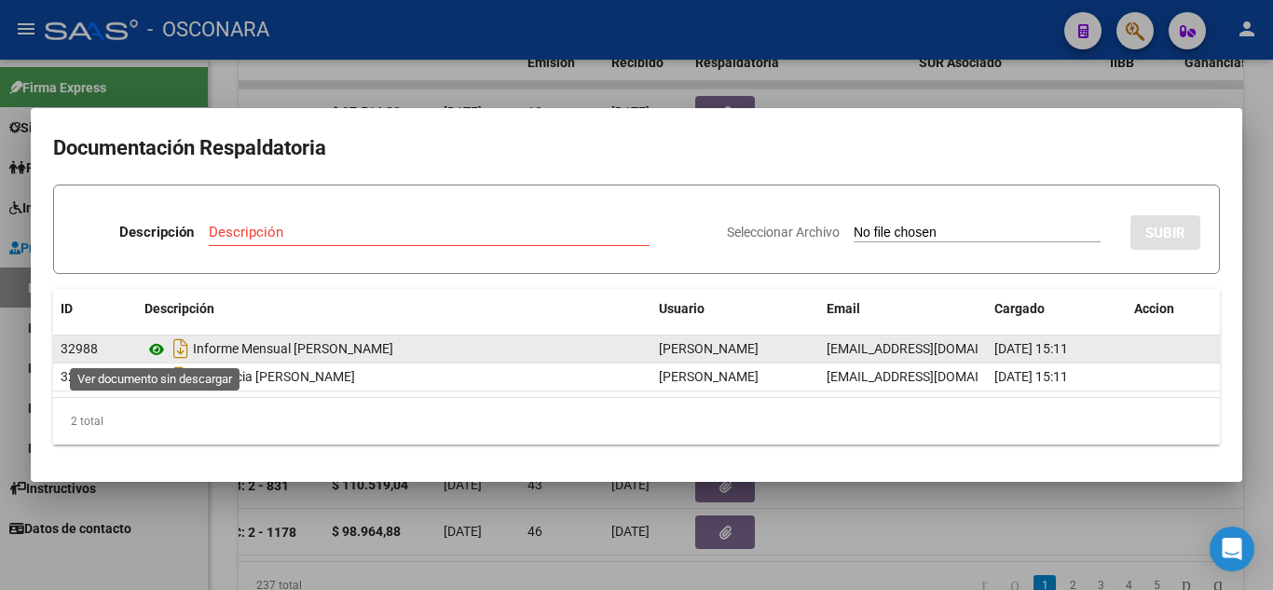
click at [158, 350] on icon at bounding box center [156, 349] width 24 height 22
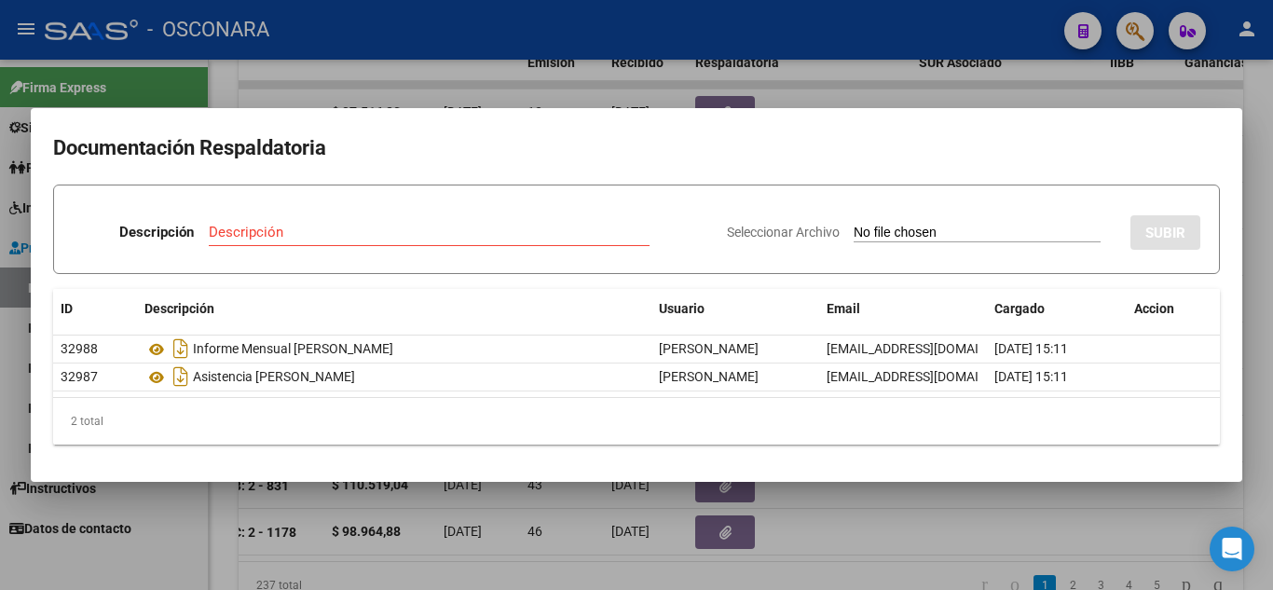
click at [837, 534] on div at bounding box center [636, 295] width 1273 height 590
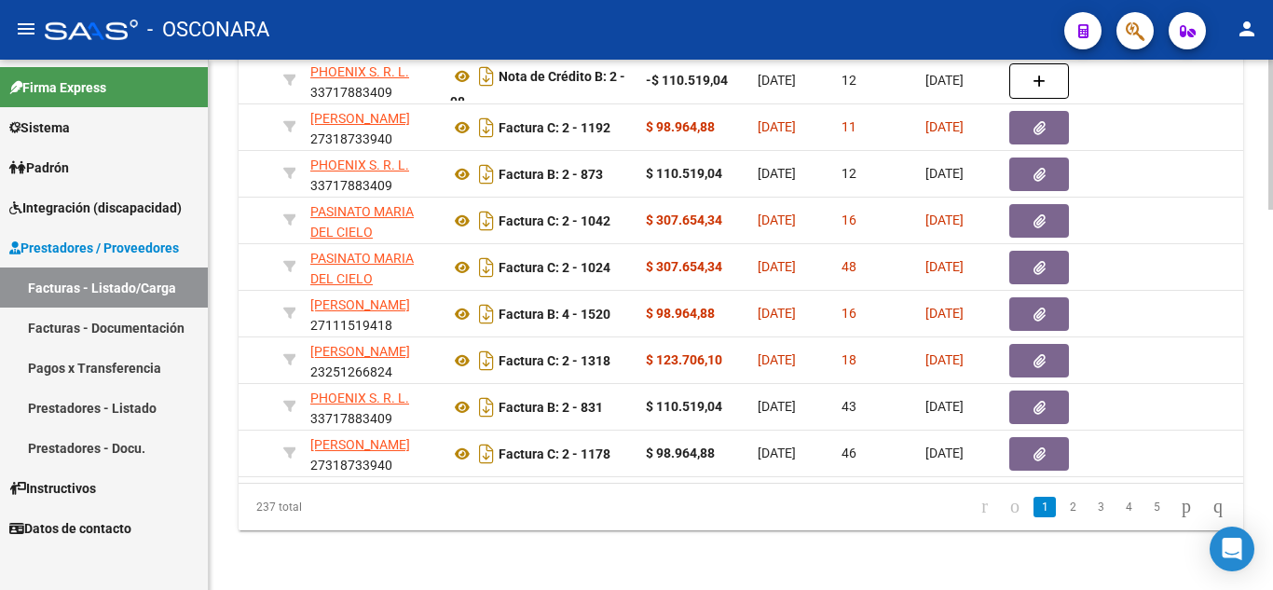
scroll to position [0, 502]
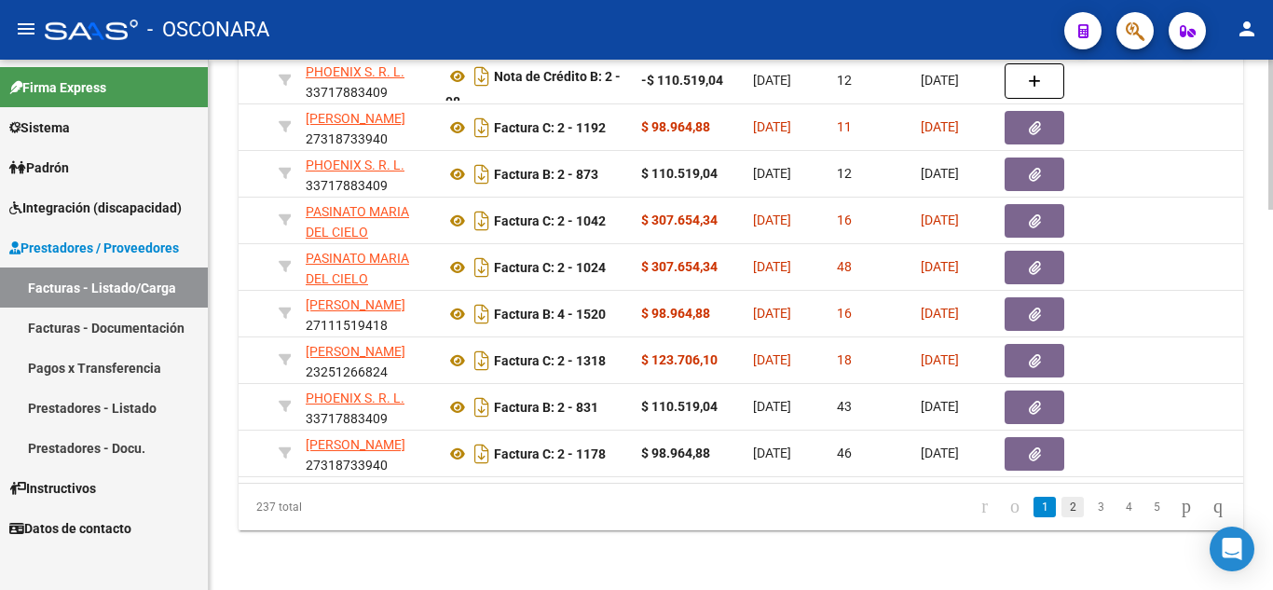
click at [1062, 504] on link "2" at bounding box center [1073, 507] width 22 height 21
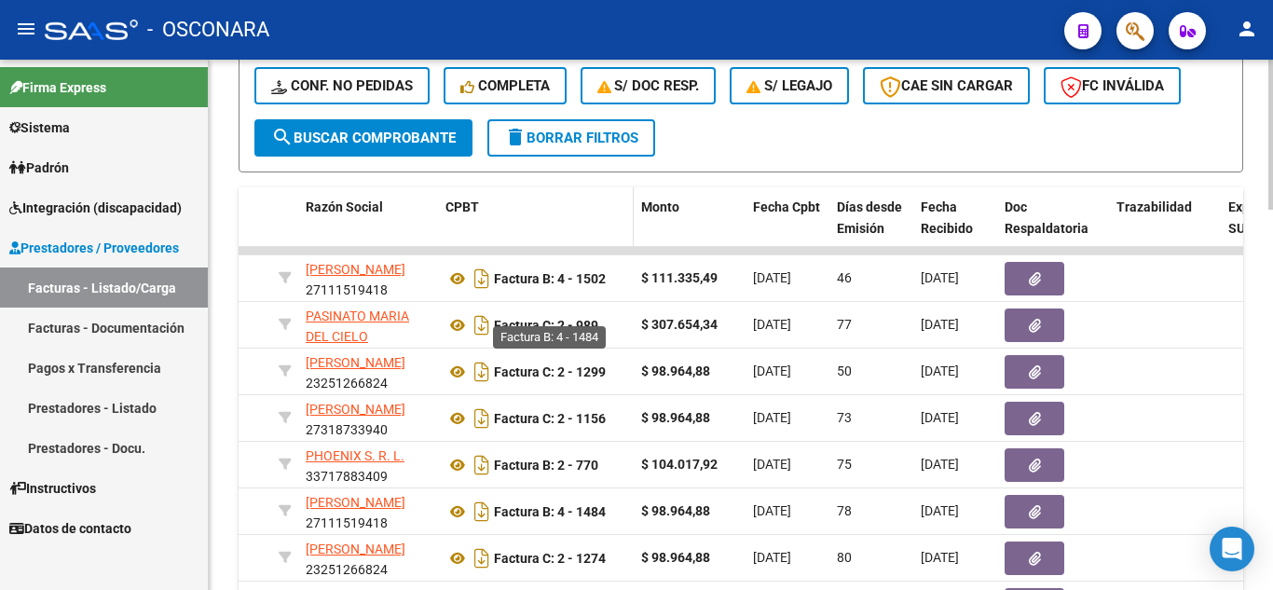
scroll to position [1060, 0]
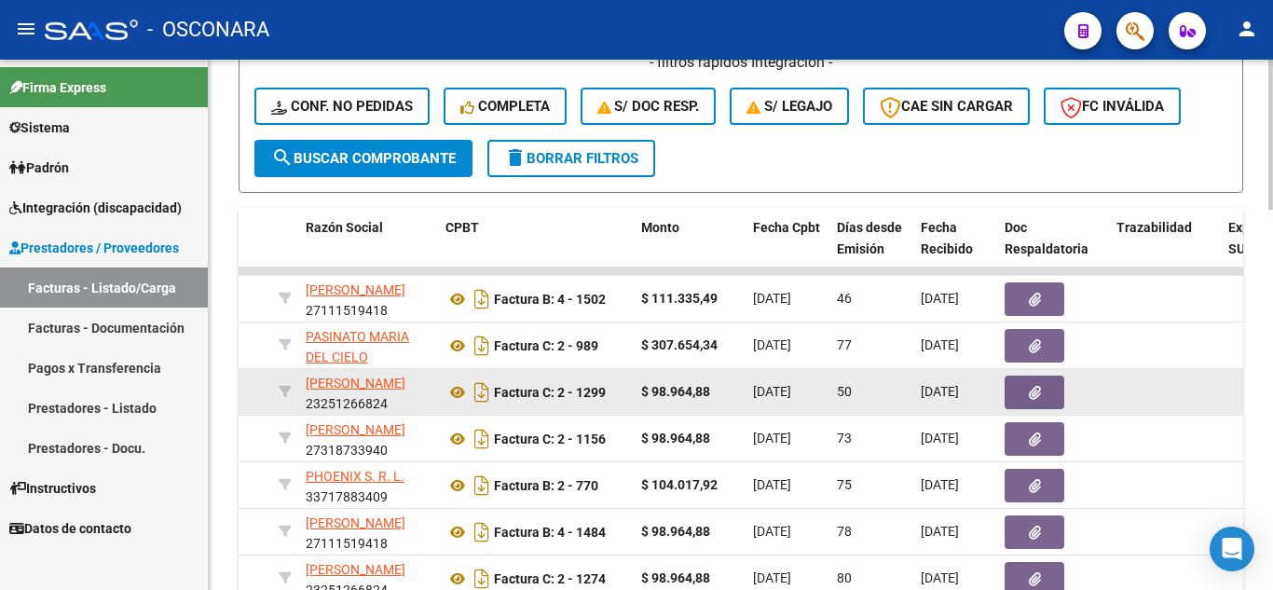
click at [1019, 394] on button "button" at bounding box center [1035, 393] width 60 height 34
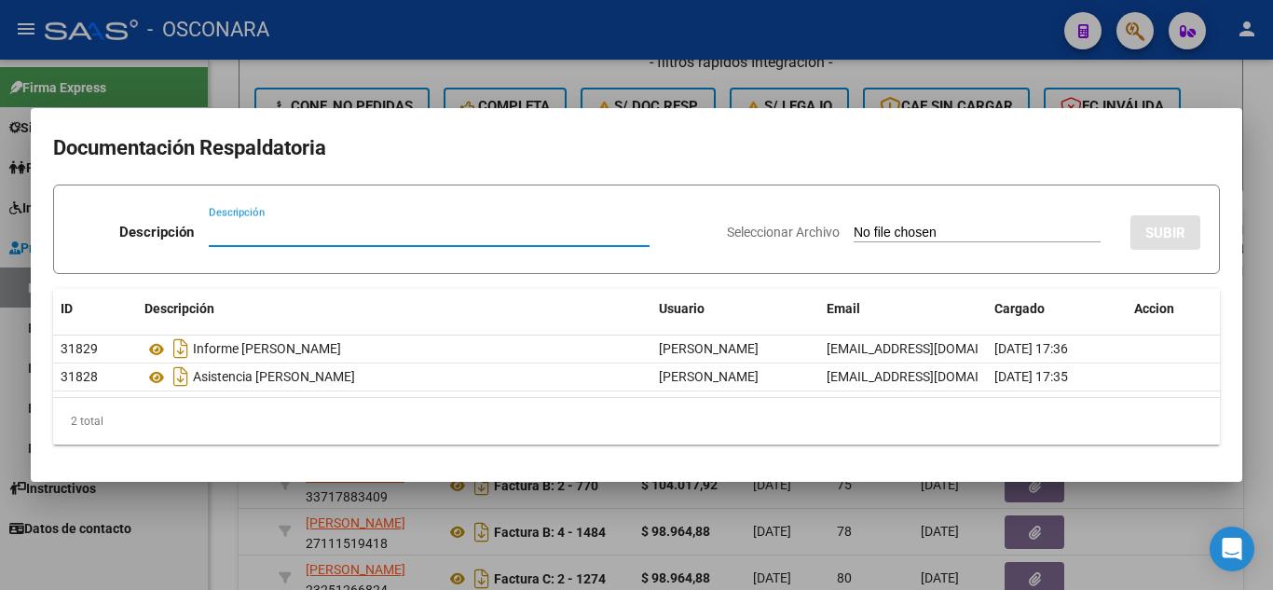
click at [1106, 495] on div at bounding box center [636, 295] width 1273 height 590
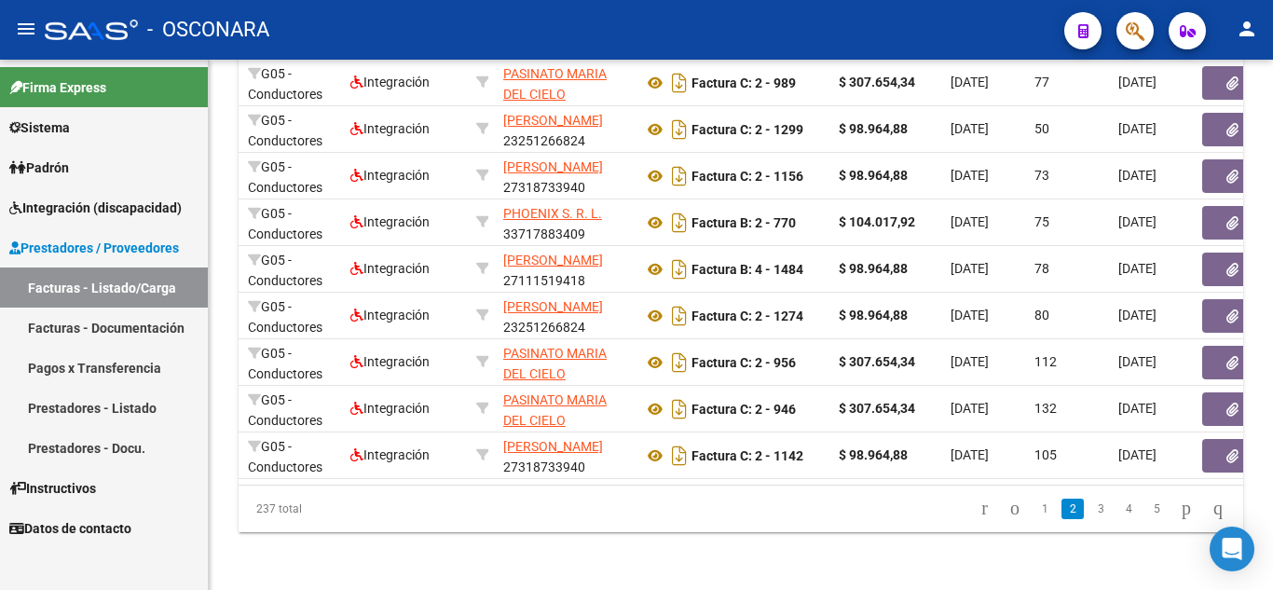
scroll to position [1339, 0]
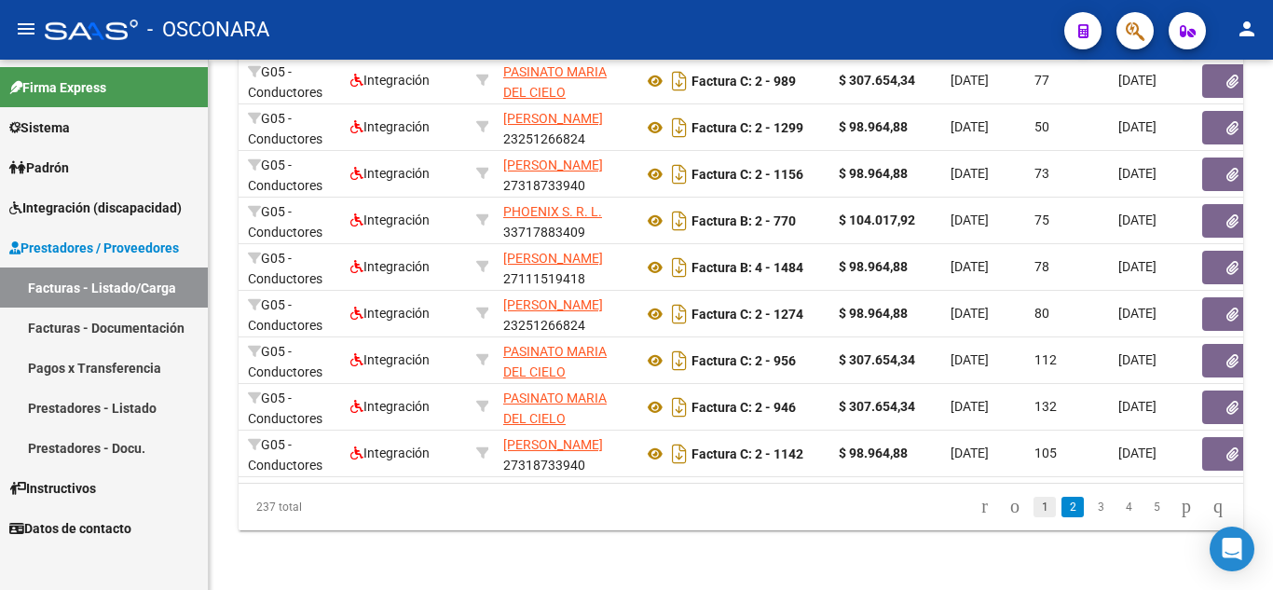
click at [1034, 510] on link "1" at bounding box center [1045, 507] width 22 height 21
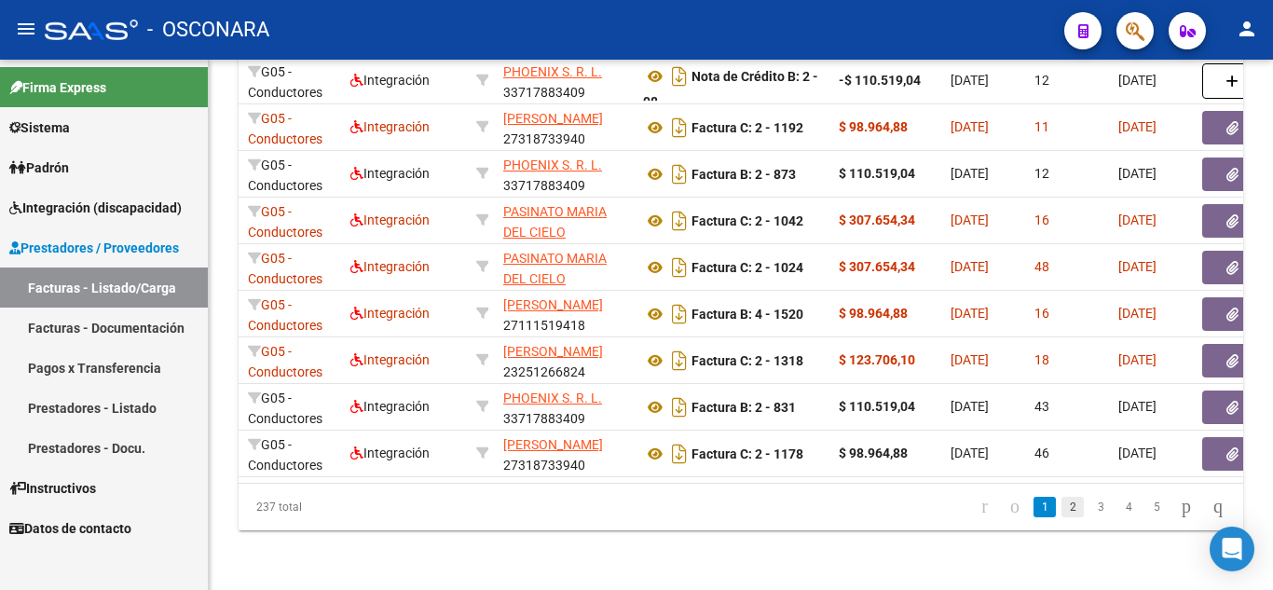
click at [1062, 508] on link "2" at bounding box center [1073, 507] width 22 height 21
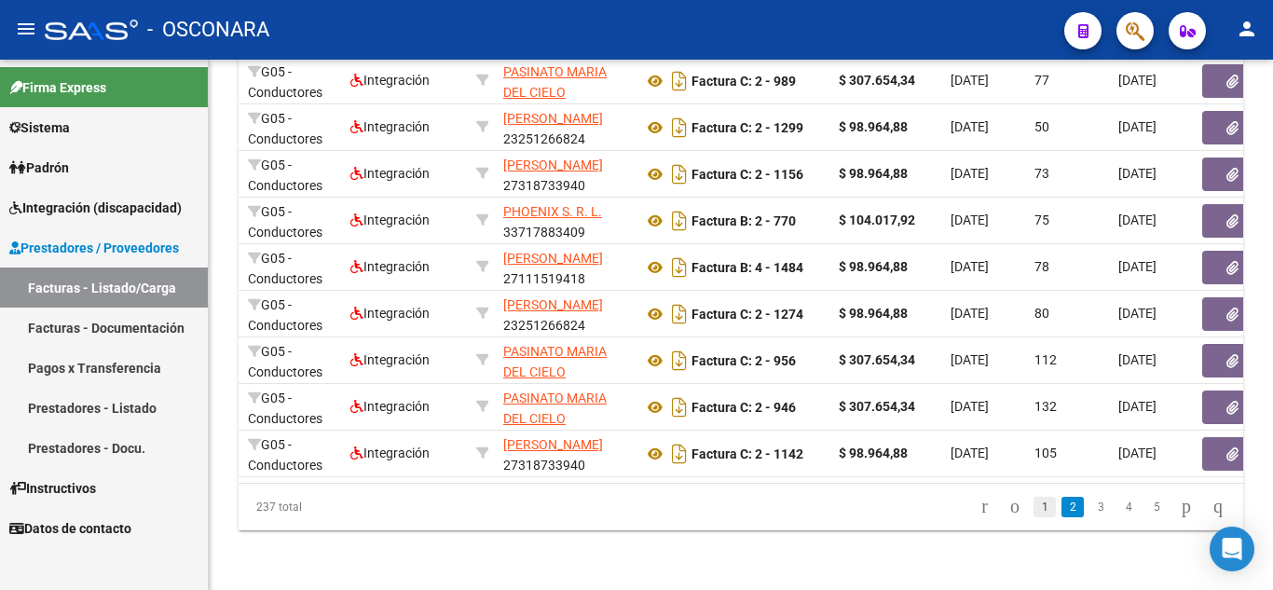
click at [1034, 506] on link "1" at bounding box center [1045, 507] width 22 height 21
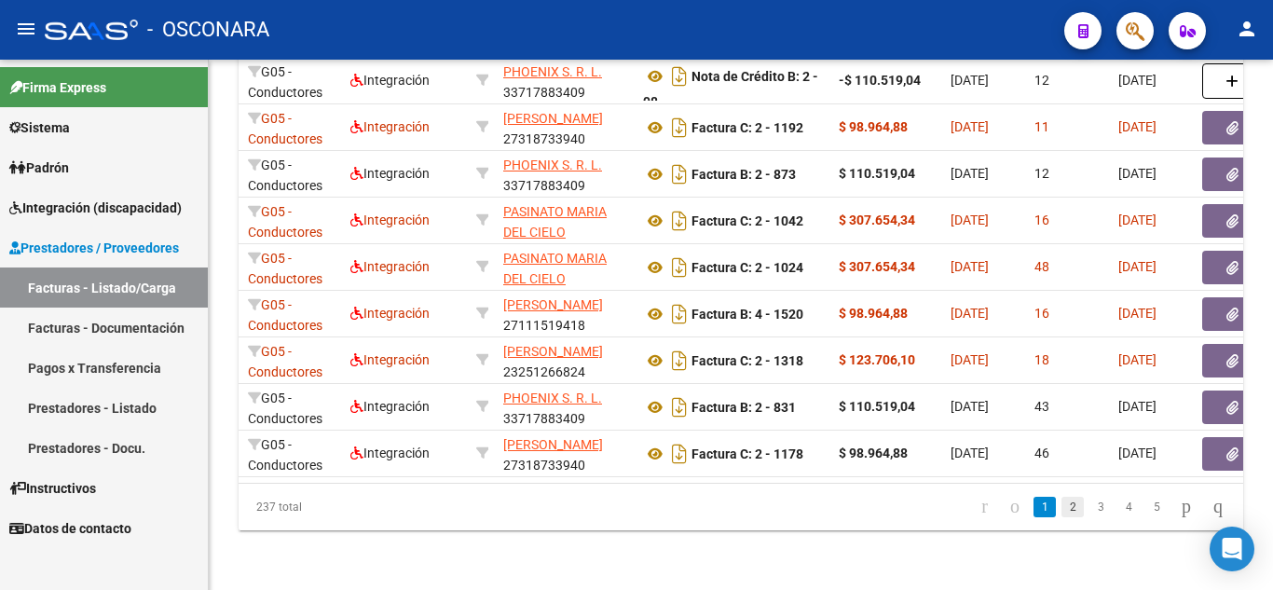
click at [1062, 502] on link "2" at bounding box center [1073, 507] width 22 height 21
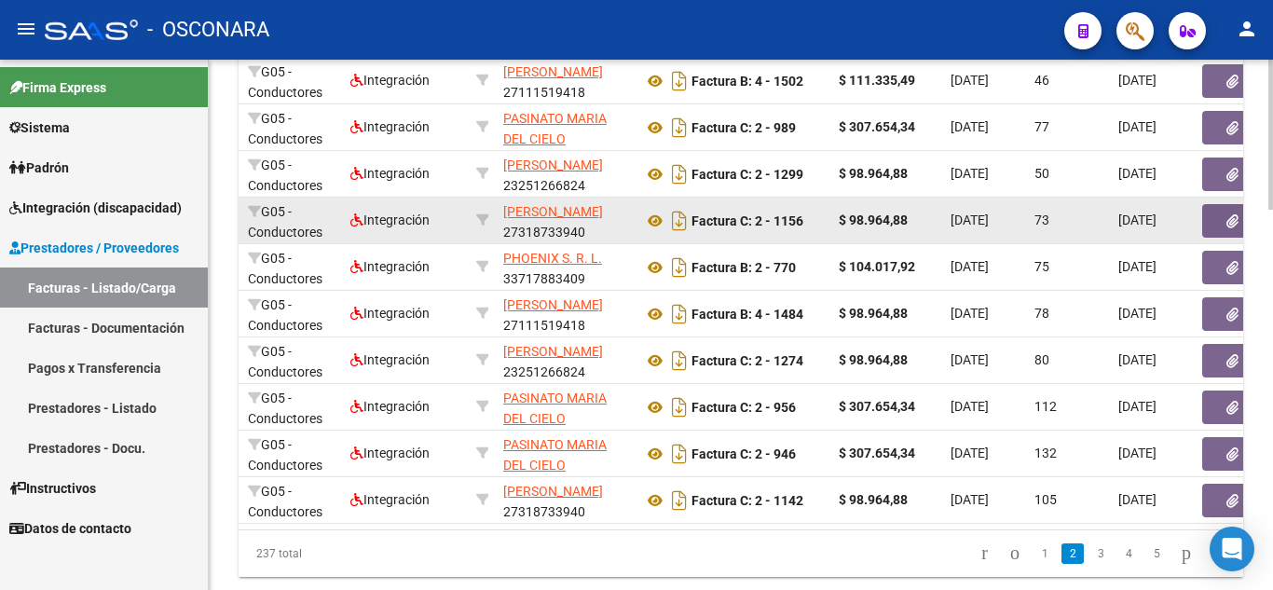
scroll to position [1246, 0]
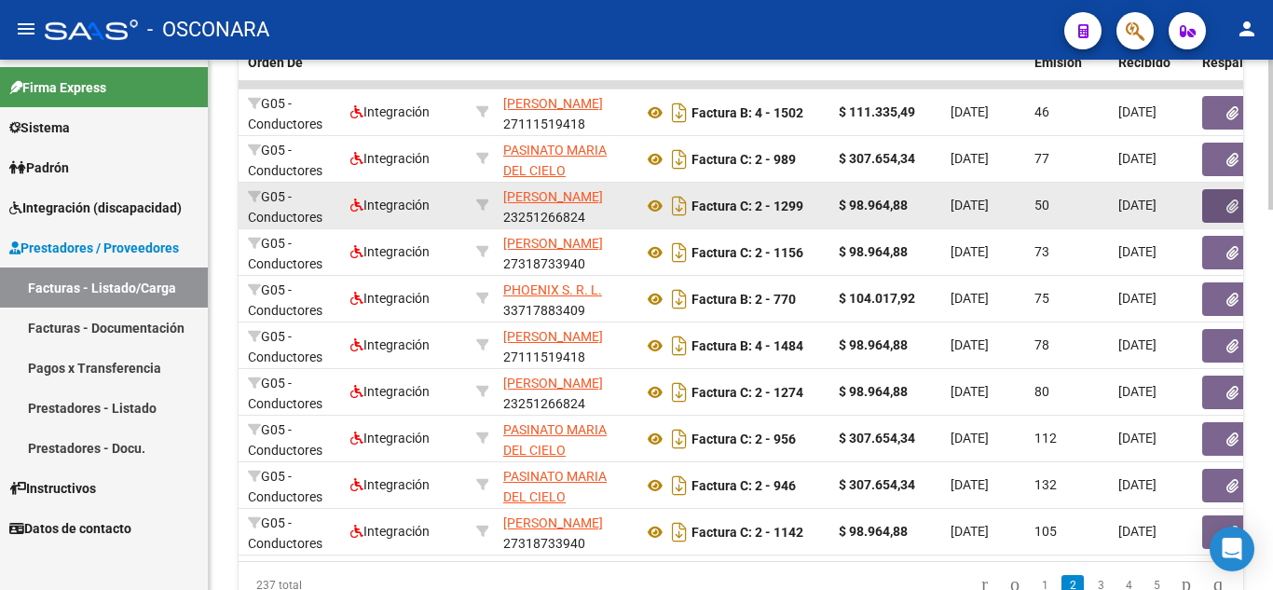
click at [1220, 214] on button "button" at bounding box center [1232, 206] width 60 height 34
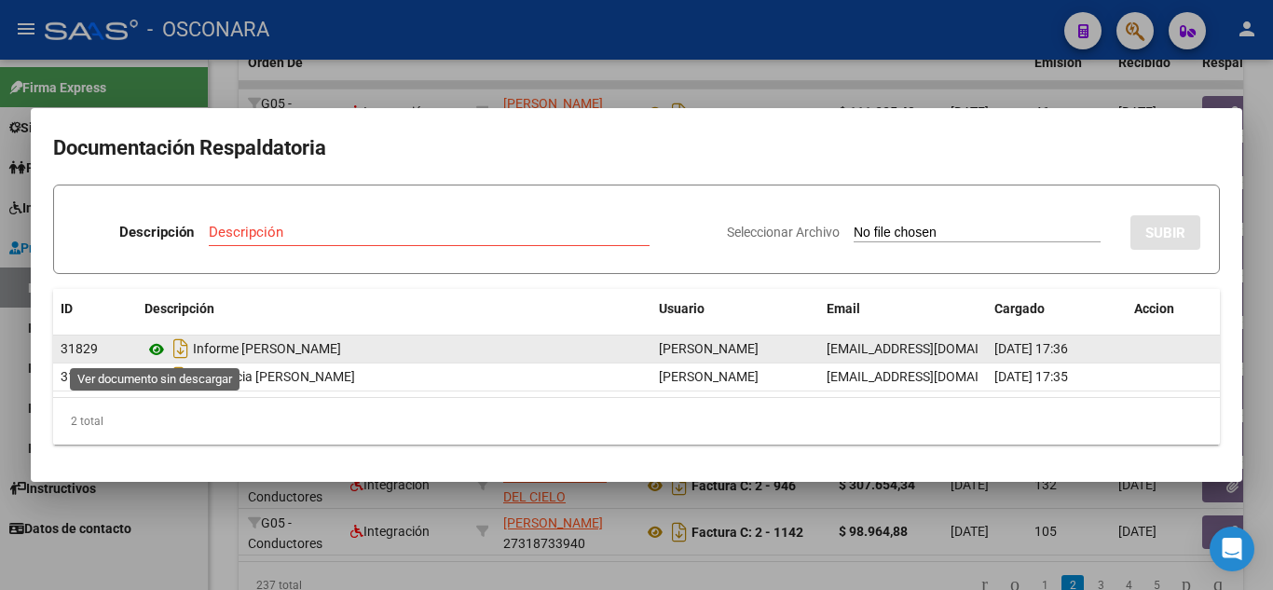
click at [159, 349] on icon at bounding box center [156, 349] width 24 height 22
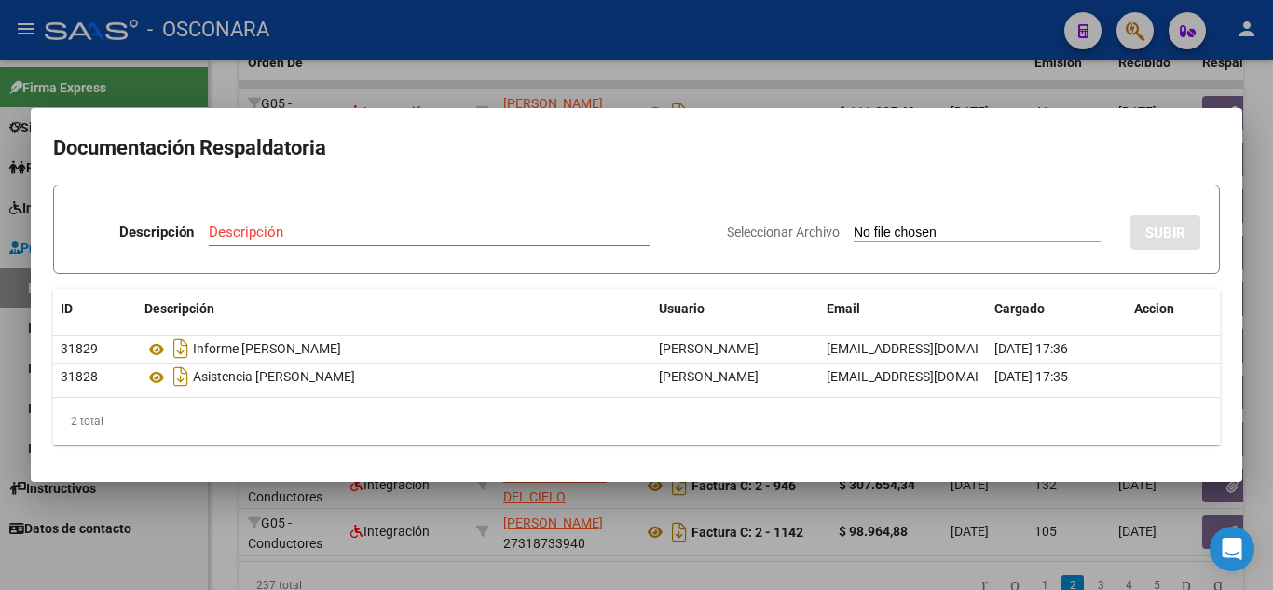
click at [1061, 508] on div at bounding box center [636, 295] width 1273 height 590
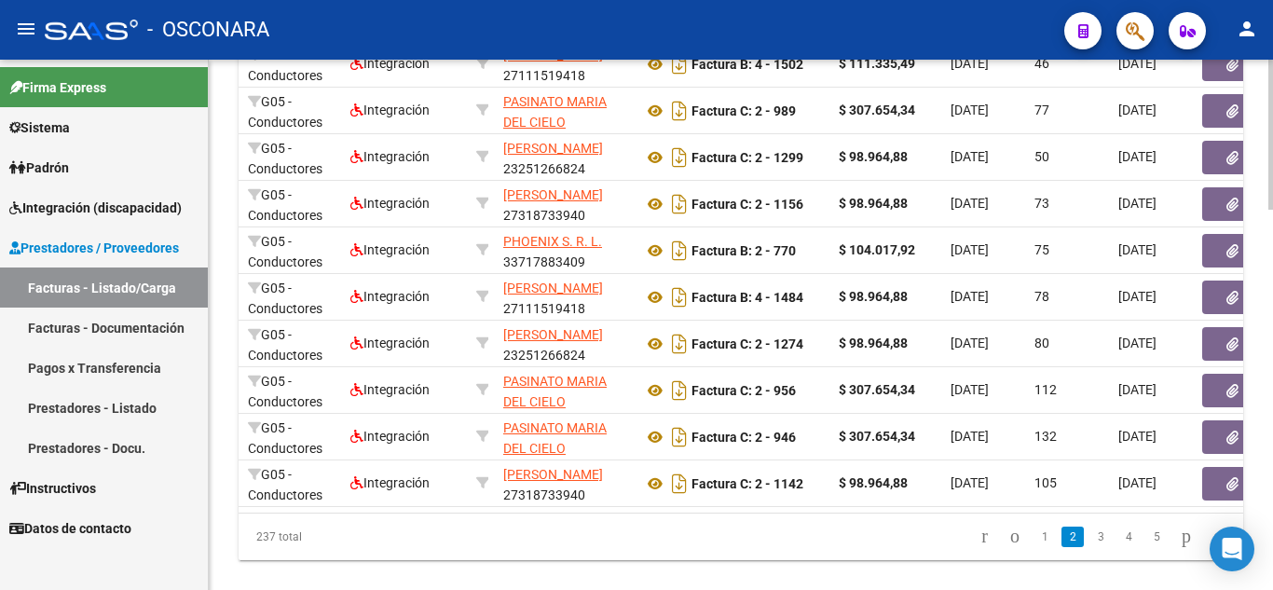
scroll to position [1339, 0]
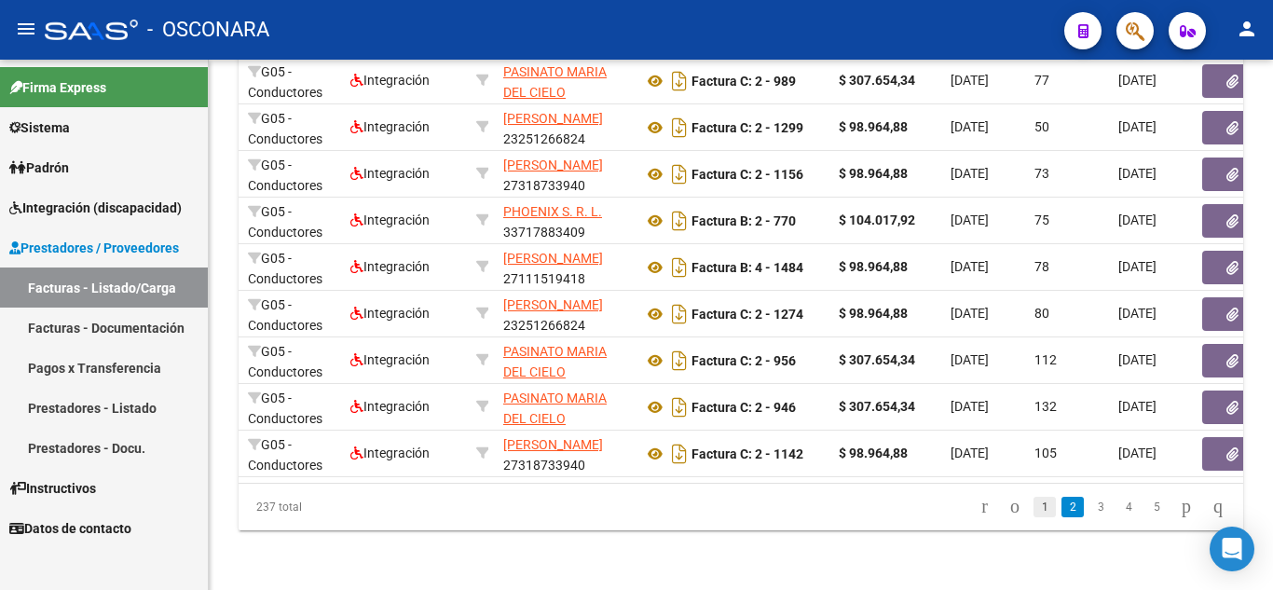
click at [1034, 502] on link "1" at bounding box center [1045, 507] width 22 height 21
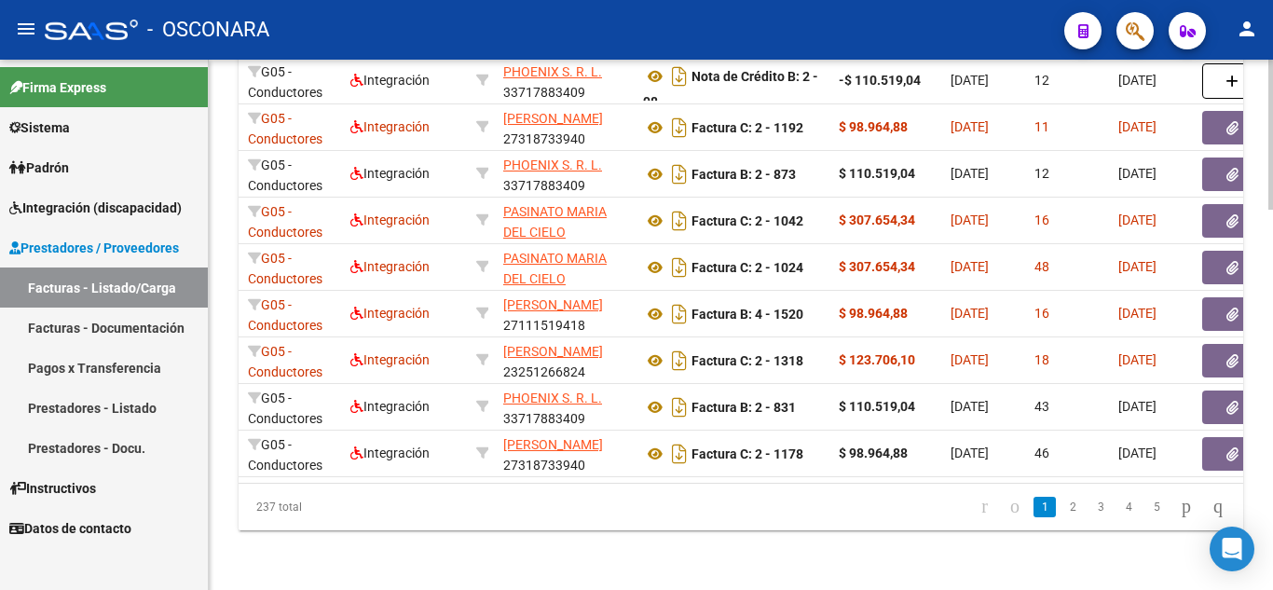
scroll to position [0, 0]
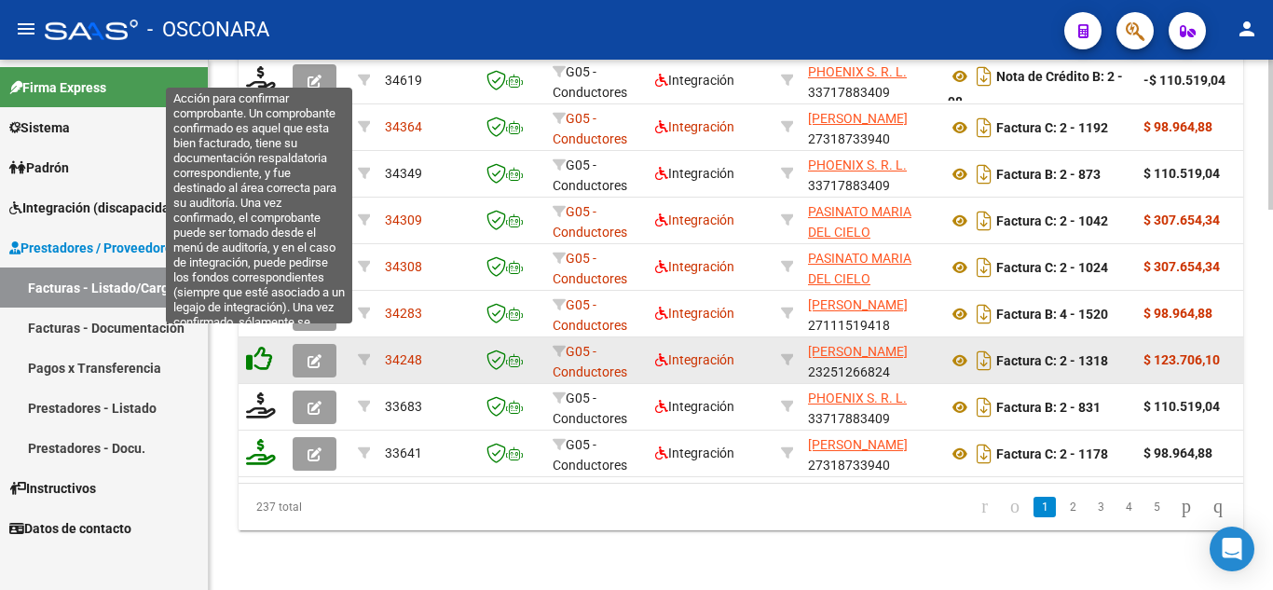
click at [254, 346] on icon at bounding box center [259, 359] width 26 height 26
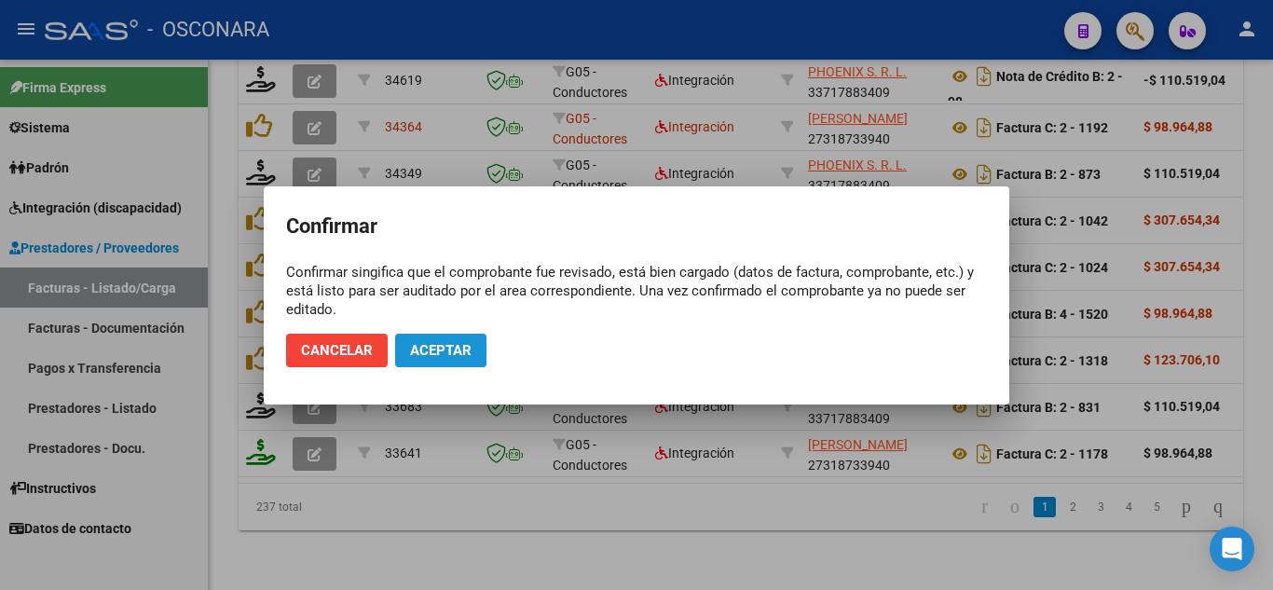
click at [447, 352] on span "Aceptar" at bounding box center [441, 350] width 62 height 17
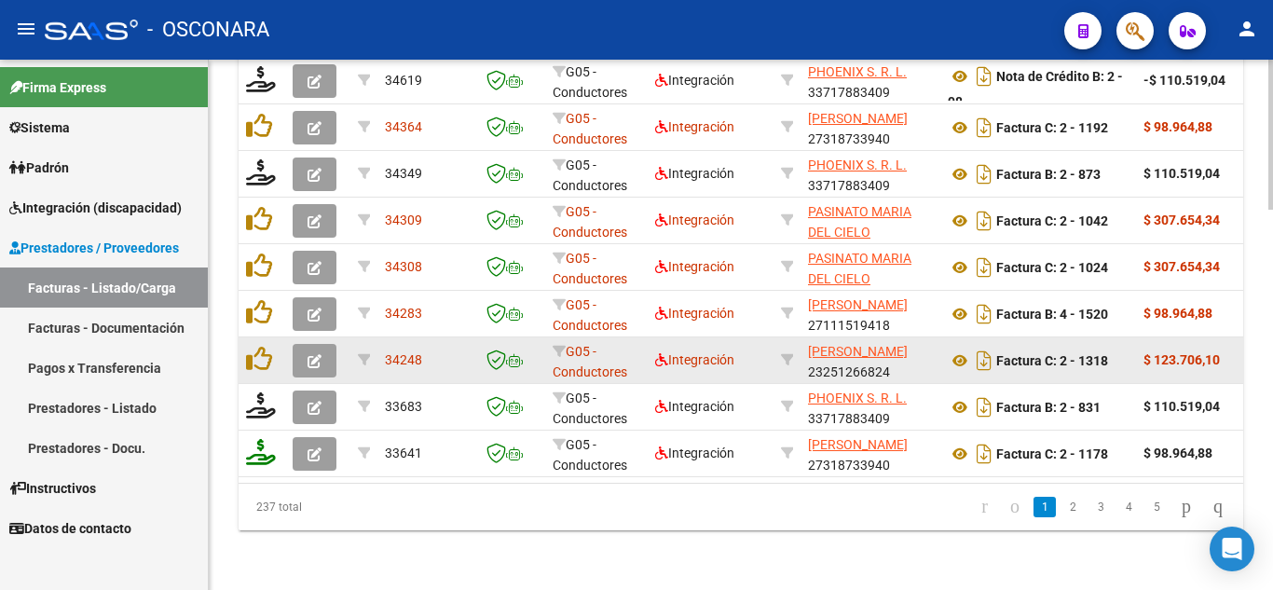
scroll to position [1339, 0]
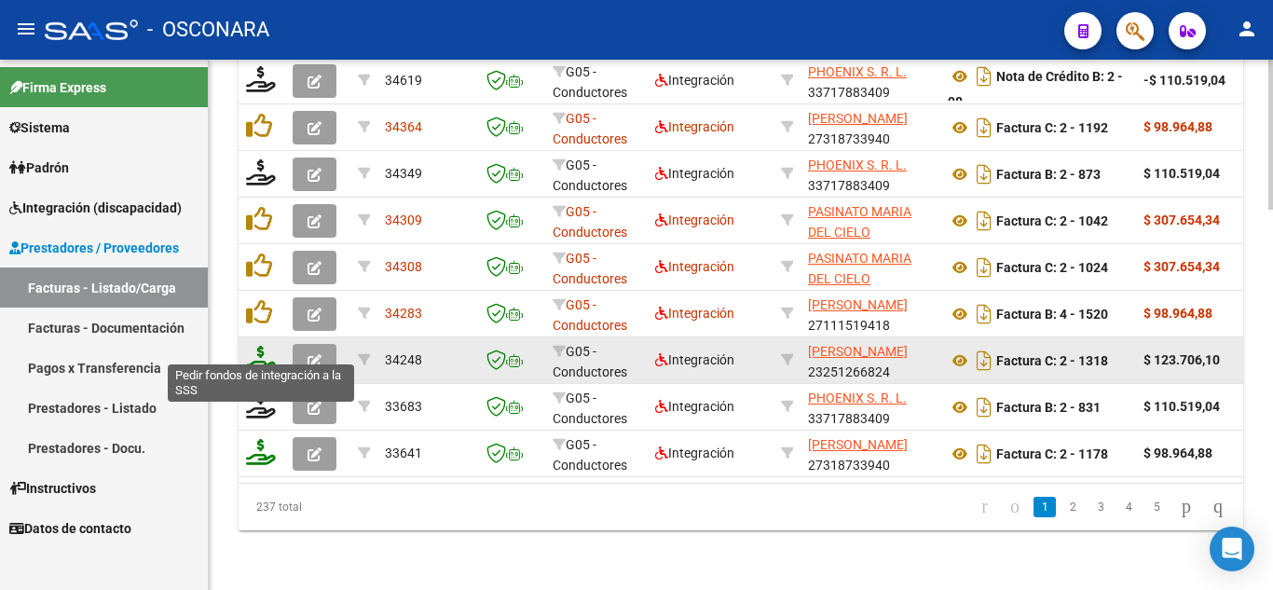
click at [264, 352] on icon at bounding box center [261, 359] width 30 height 26
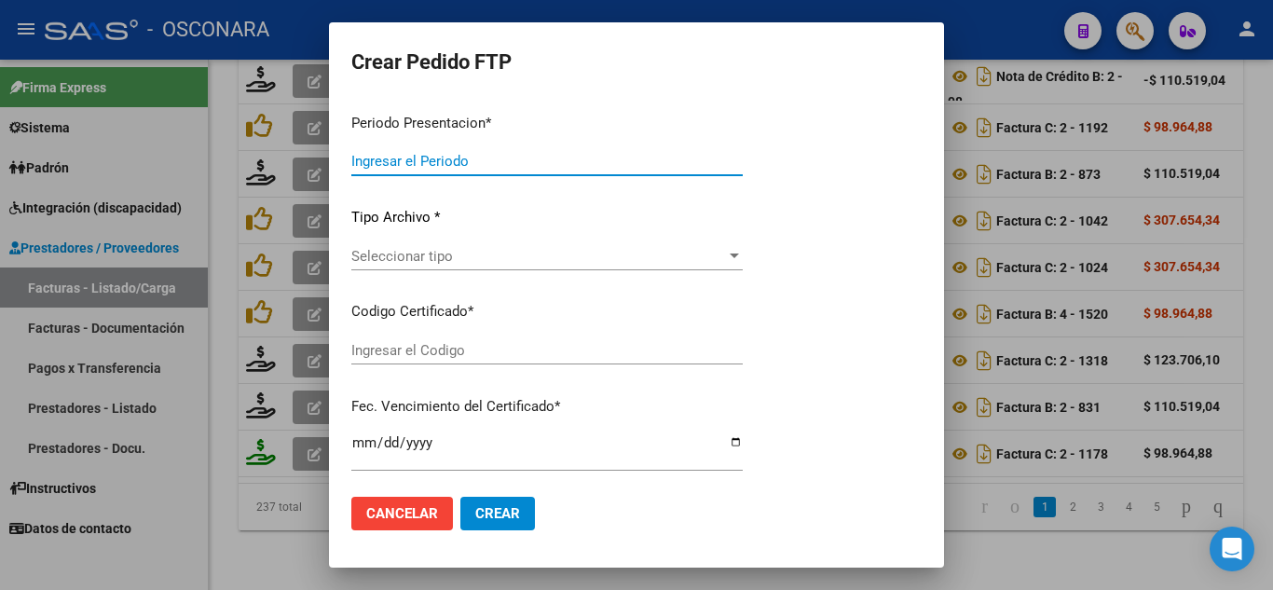
type input "202507"
type input "$ 123.706,10"
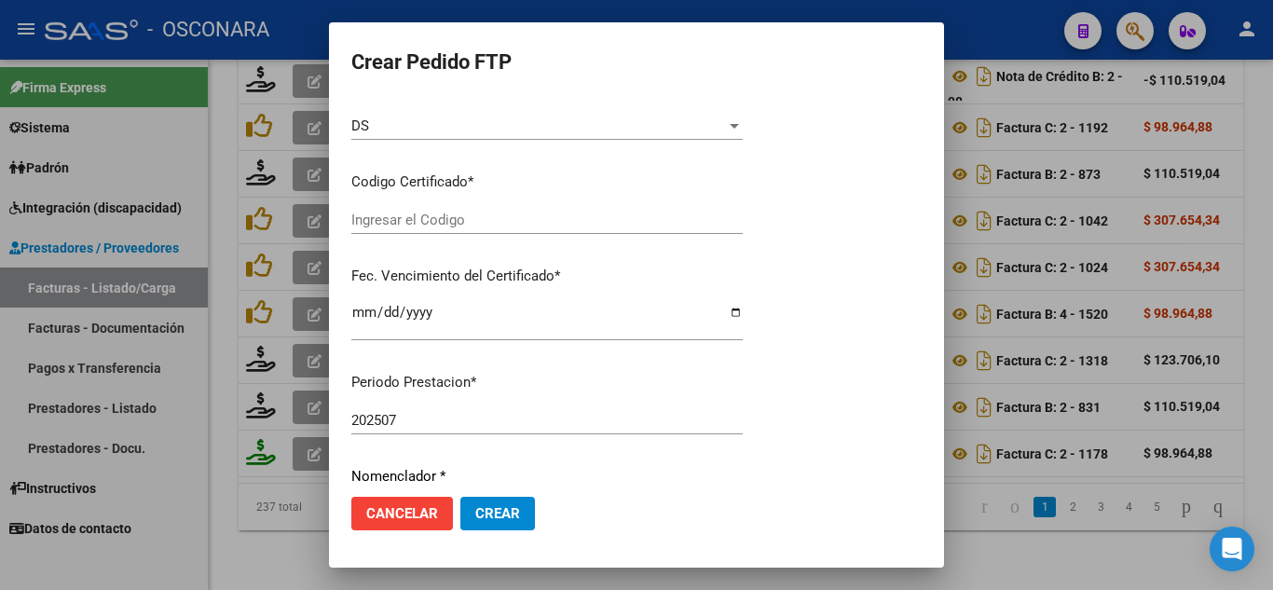
type input "ARG 020053801898202312042311204sfe-152"
type input "2031-04-12"
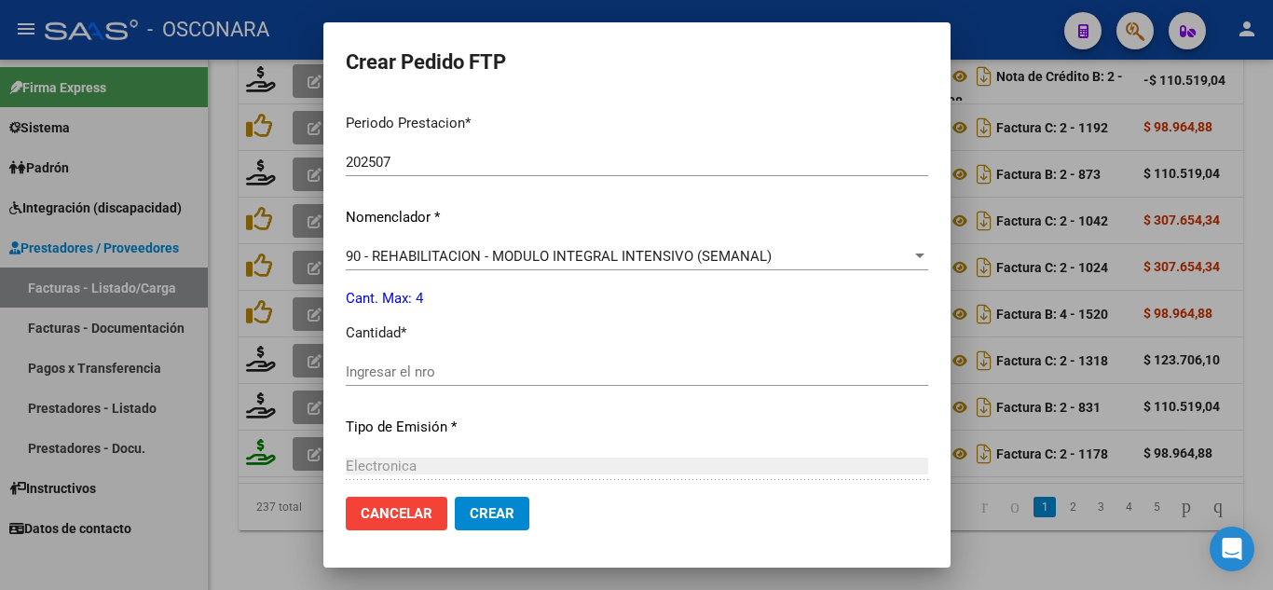
scroll to position [611, 0]
click at [367, 372] on input "Ingresar el nro" at bounding box center [637, 371] width 583 height 17
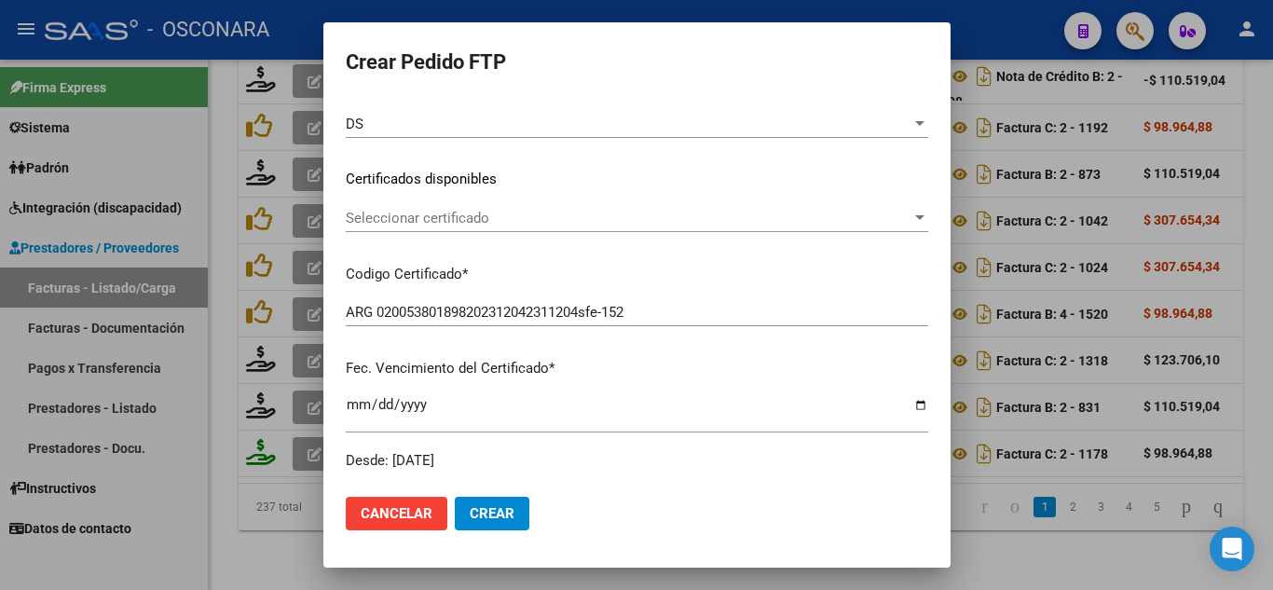
type input "4"
click at [413, 229] on div "Seleccionar certificado Seleccionar certificado" at bounding box center [637, 227] width 583 height 46
click at [413, 229] on div "Seleccionar certificado Seleccionar certificado" at bounding box center [637, 218] width 583 height 28
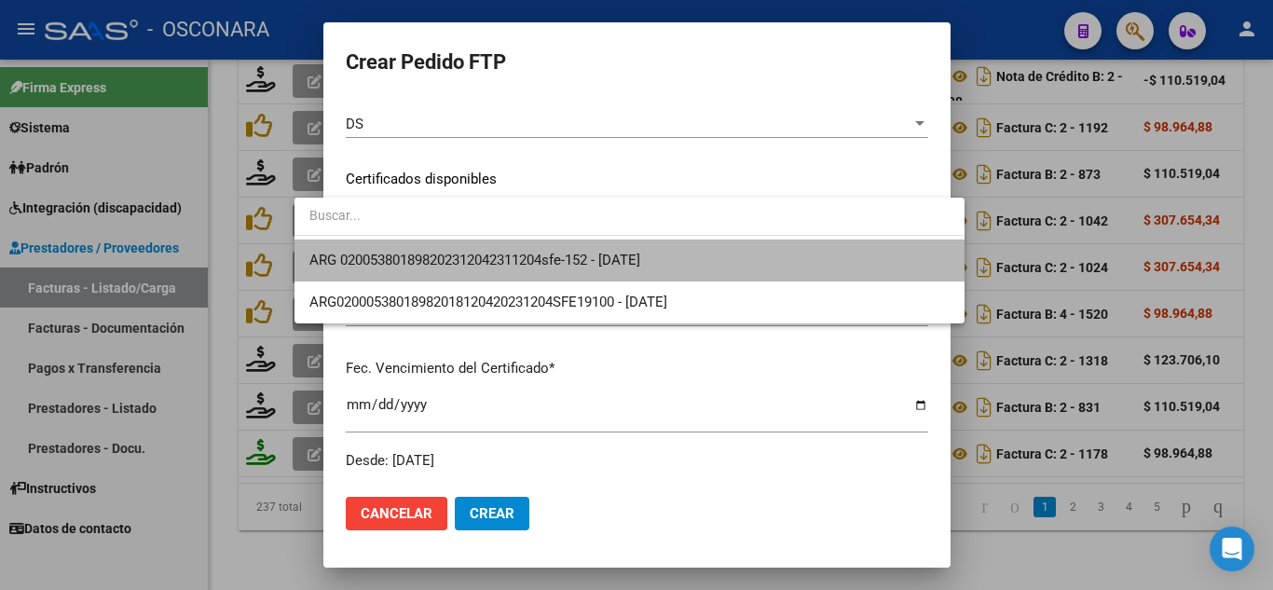
click at [413, 250] on span "ARG 020053801898202312042311204sfe-152 - 2031-04-12" at bounding box center [628, 261] width 639 height 42
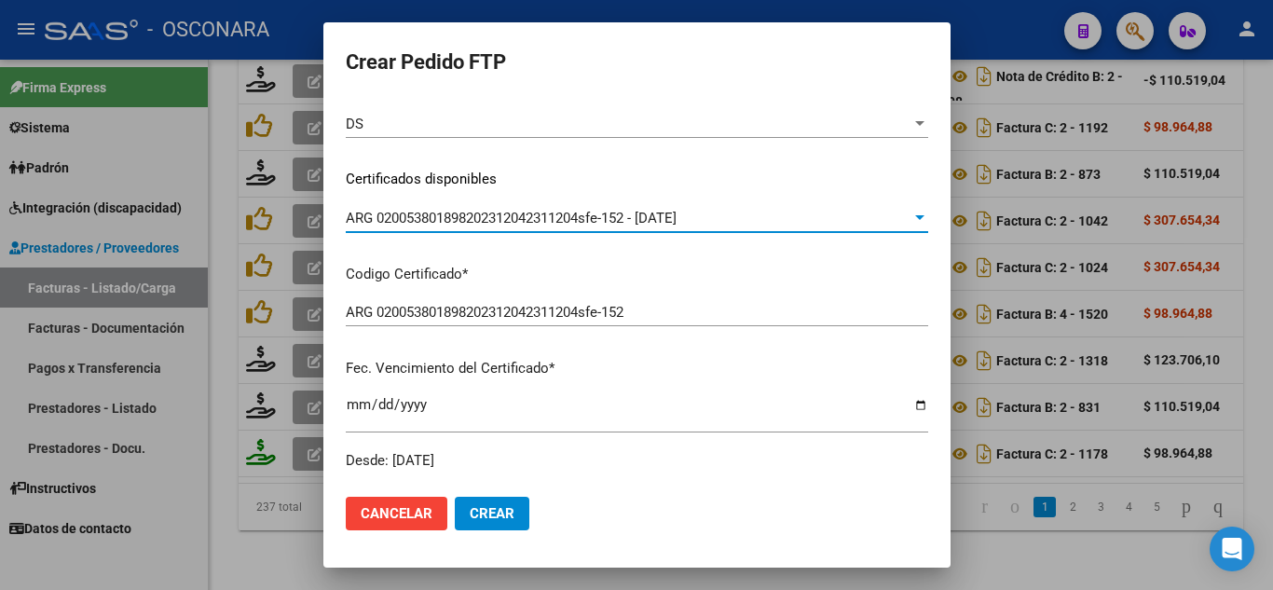
click at [455, 504] on button "Crear" at bounding box center [492, 514] width 75 height 34
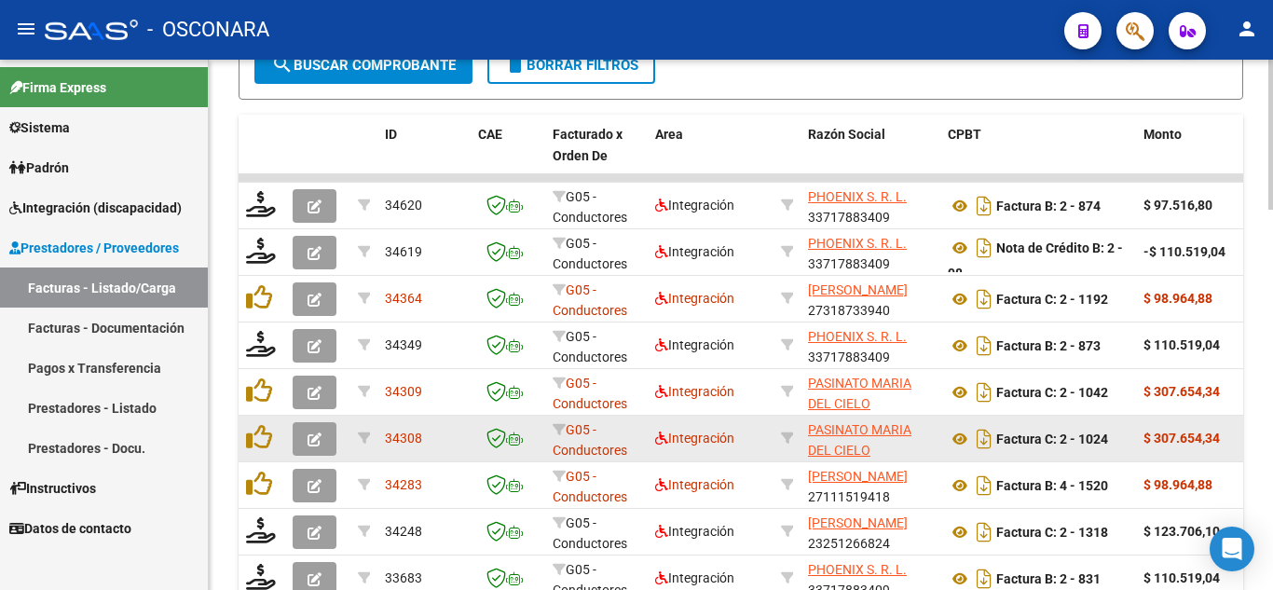
scroll to position [1246, 0]
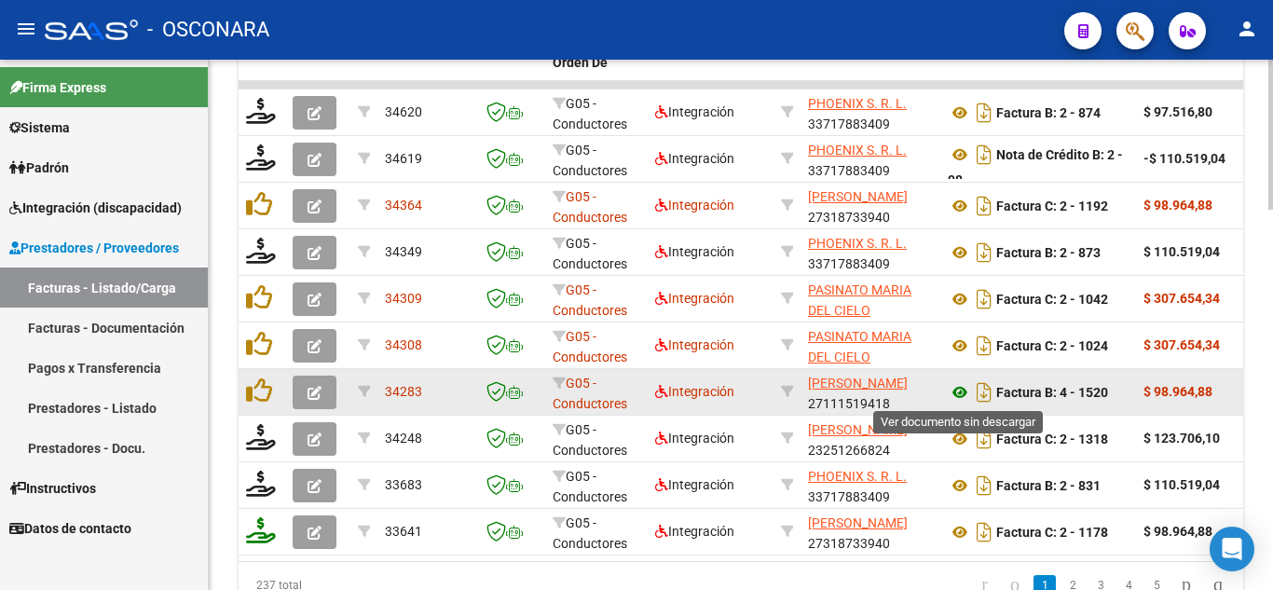
click at [954, 392] on icon at bounding box center [960, 392] width 24 height 22
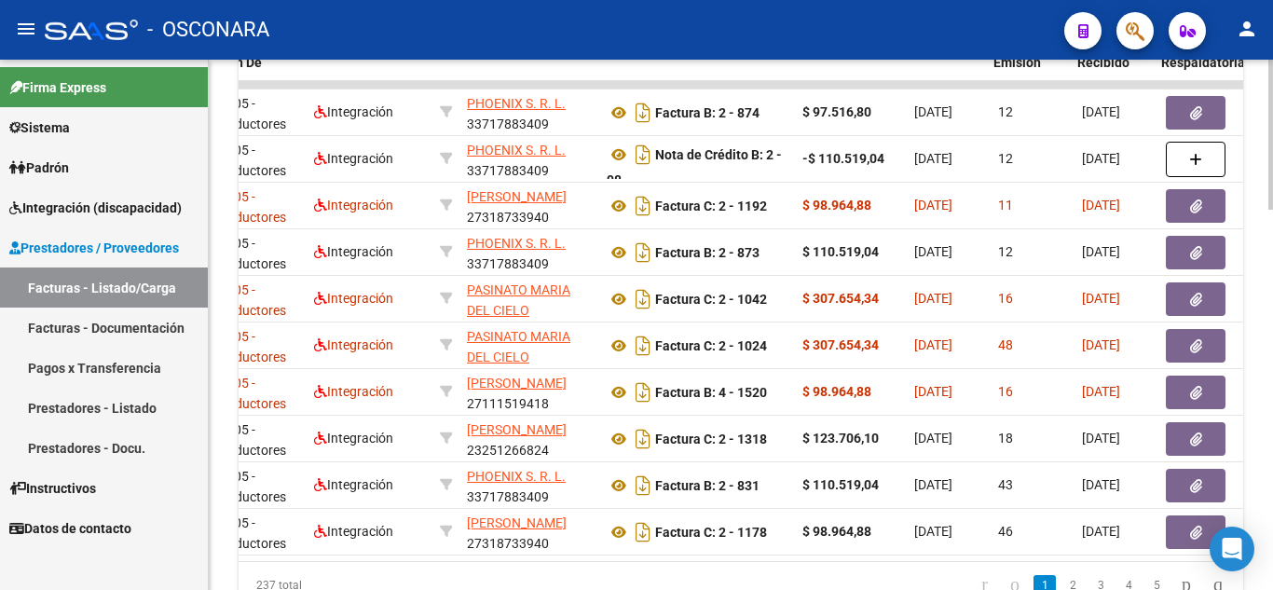
scroll to position [0, 350]
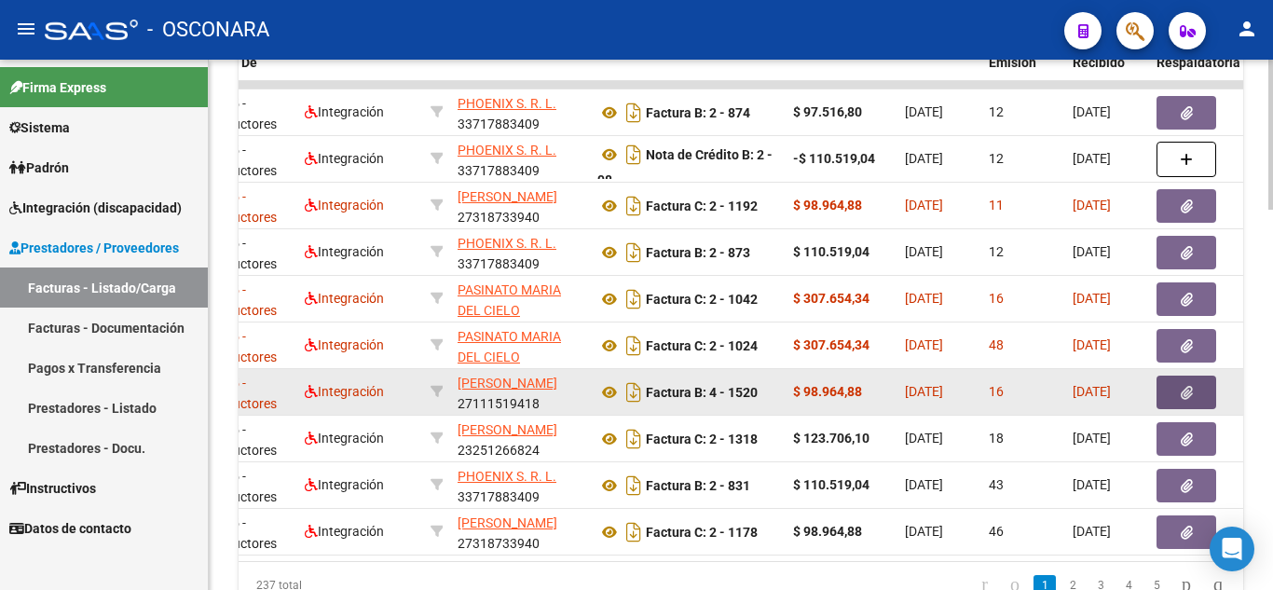
click at [1190, 388] on icon "button" at bounding box center [1187, 393] width 12 height 14
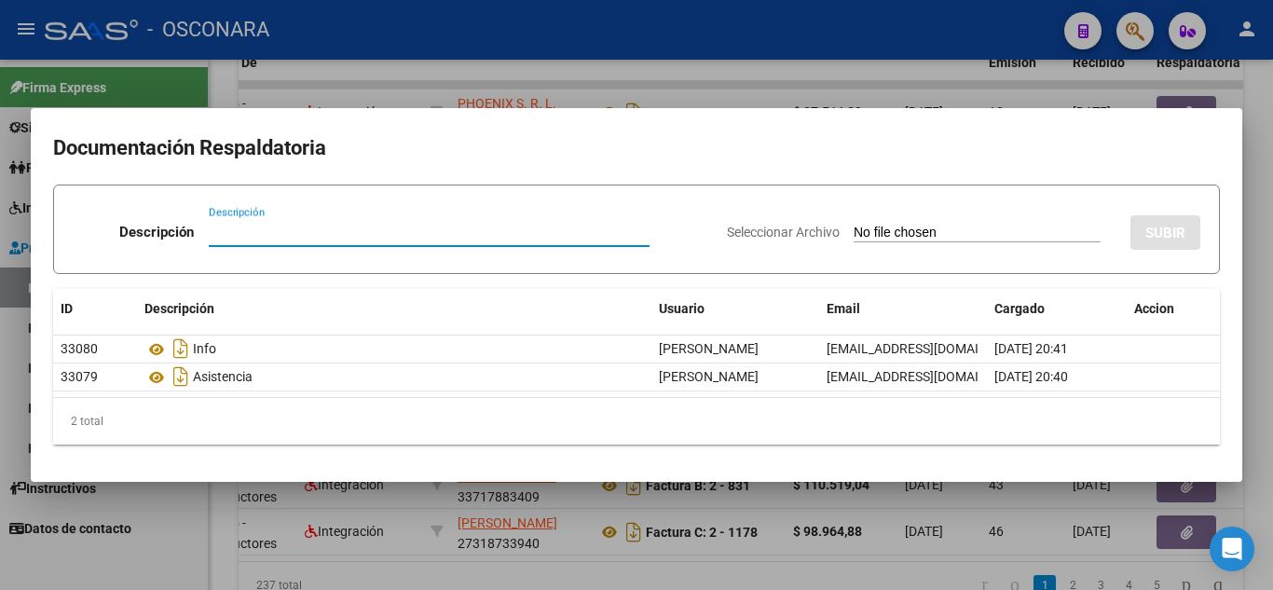
click at [1066, 543] on div at bounding box center [636, 295] width 1273 height 590
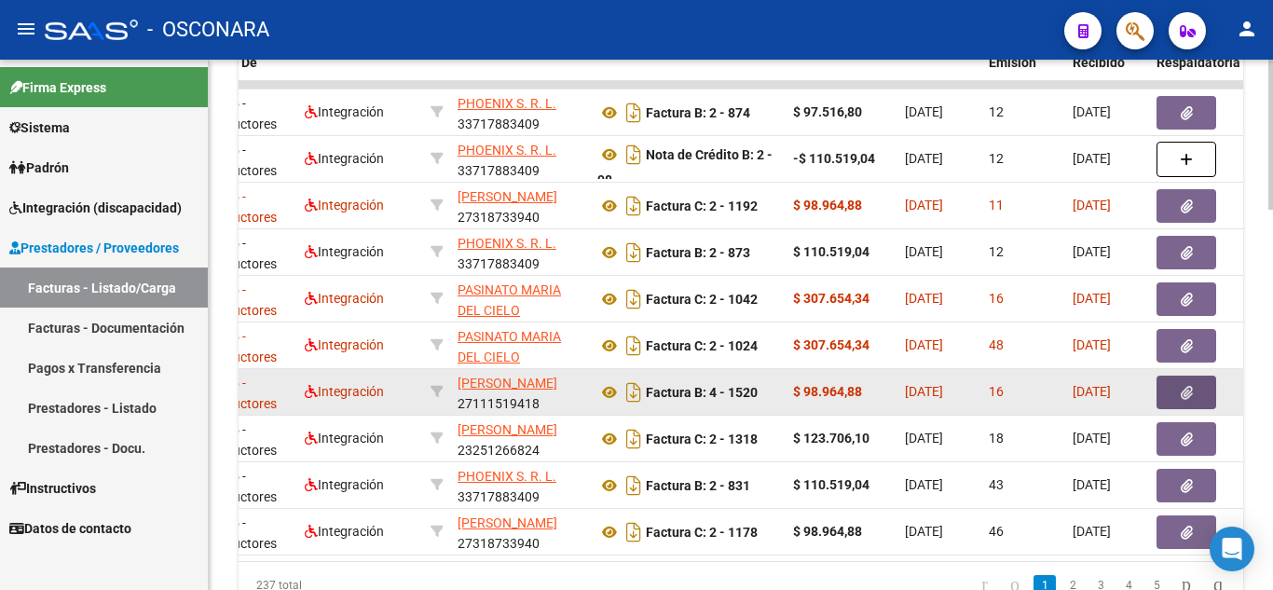
click at [1161, 385] on button "button" at bounding box center [1187, 393] width 60 height 34
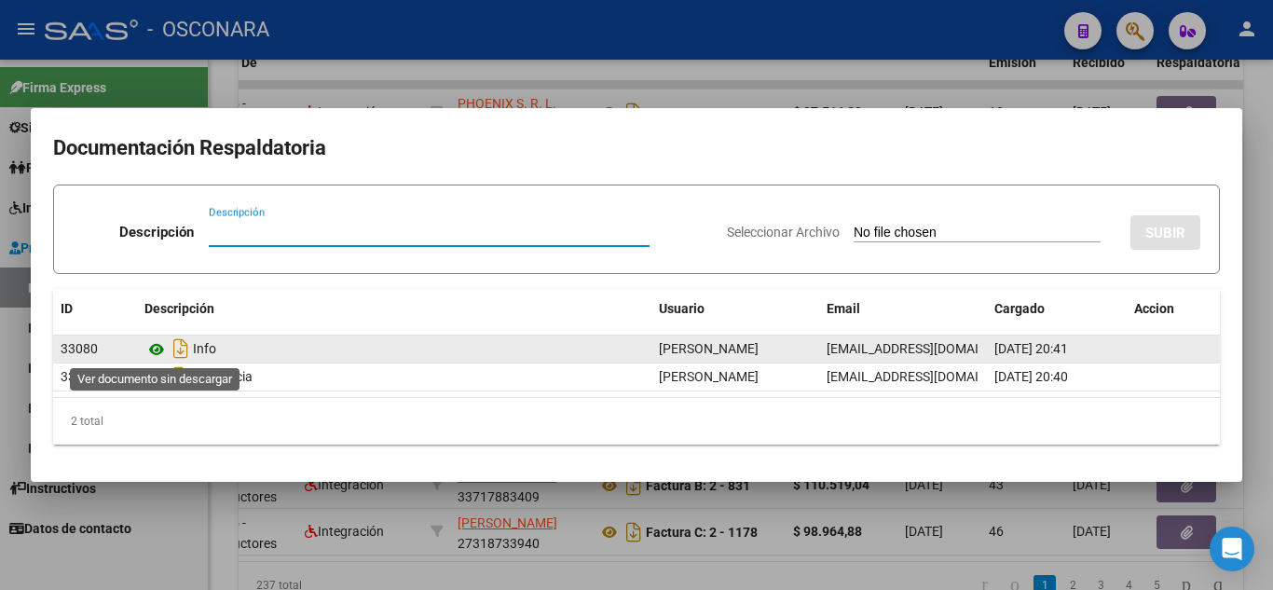
click at [153, 350] on icon at bounding box center [156, 349] width 24 height 22
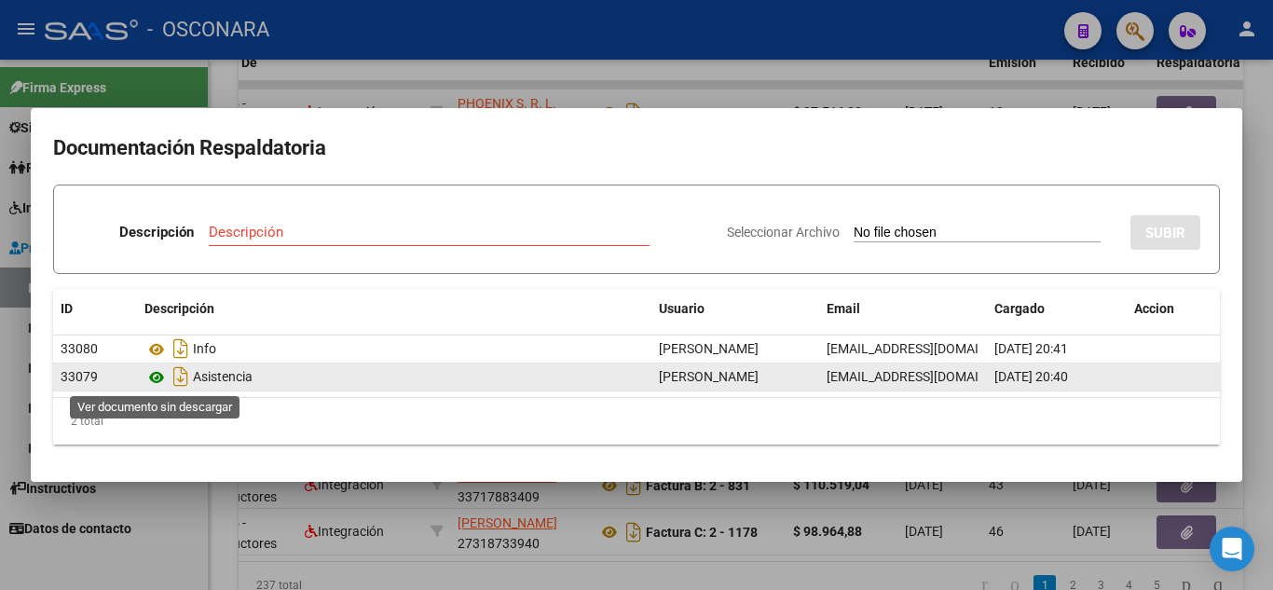
click at [153, 372] on icon at bounding box center [156, 377] width 24 height 22
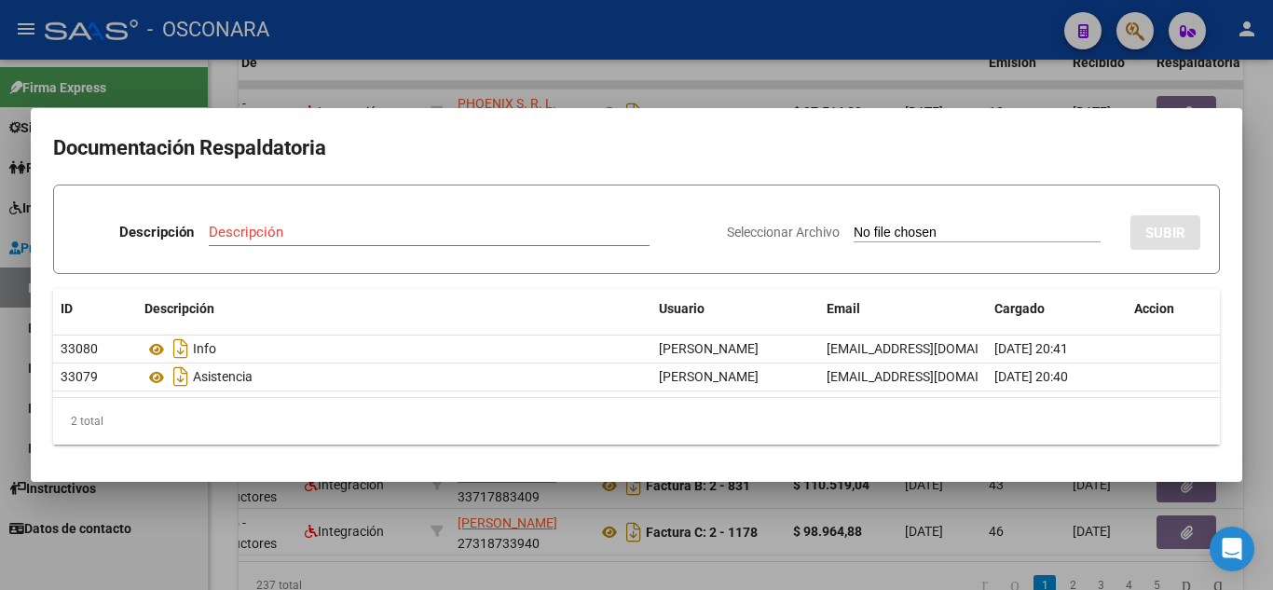
click at [950, 552] on div at bounding box center [636, 295] width 1273 height 590
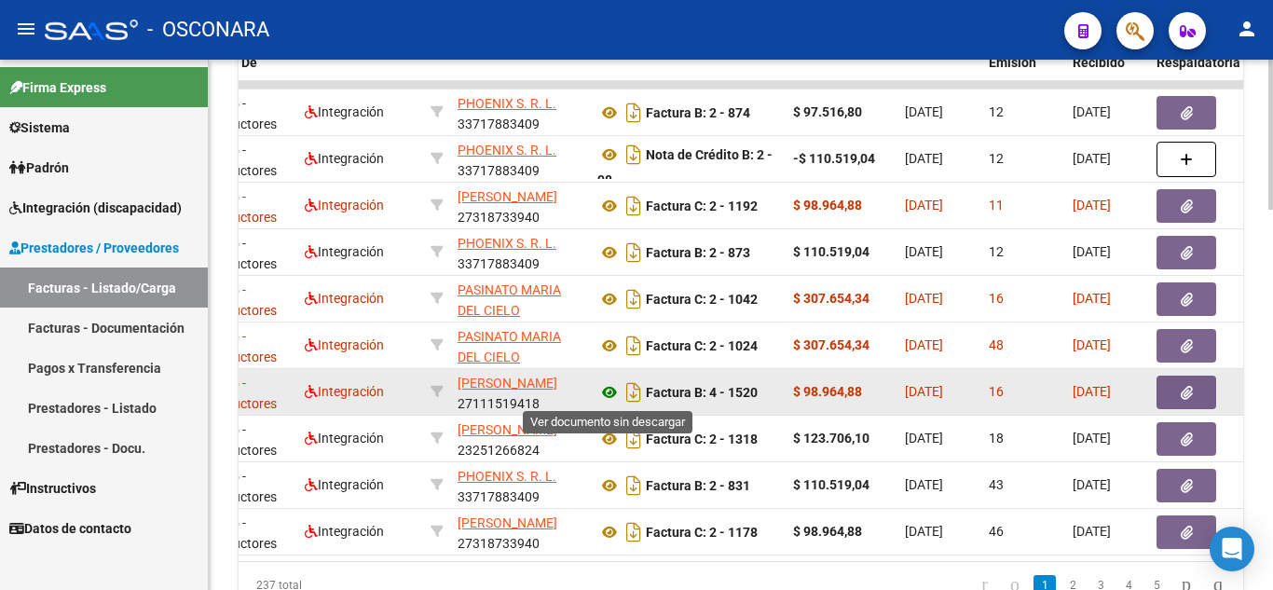
click at [613, 388] on icon at bounding box center [609, 392] width 24 height 22
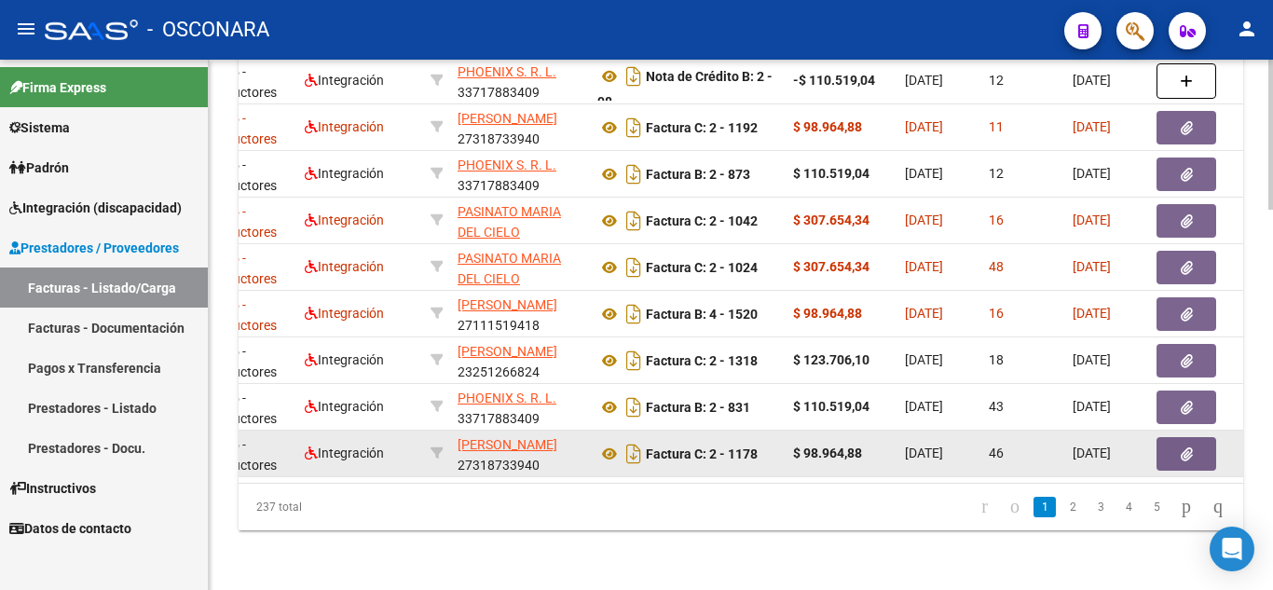
scroll to position [1339, 0]
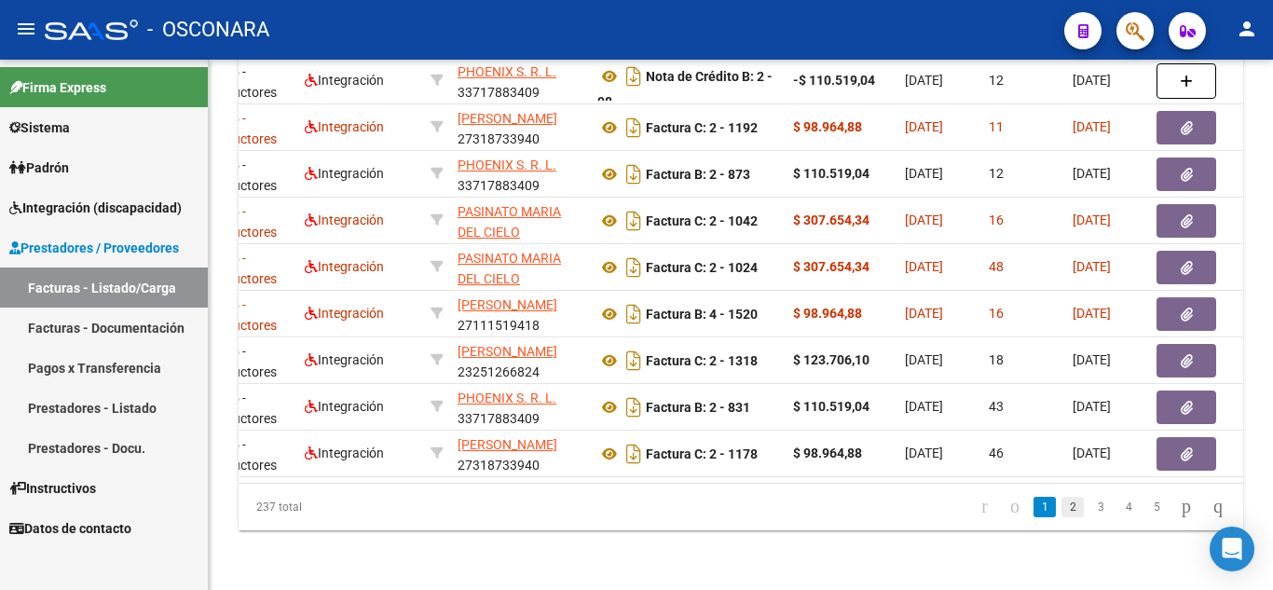
click at [1062, 501] on link "2" at bounding box center [1073, 507] width 22 height 21
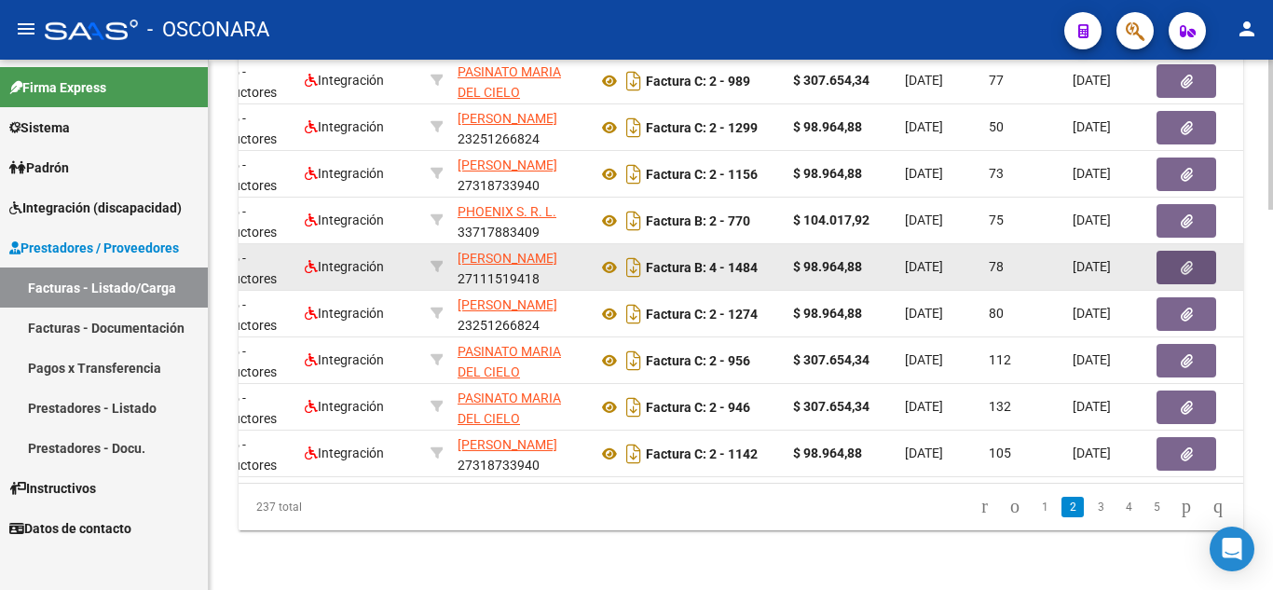
click at [1182, 261] on icon "button" at bounding box center [1187, 268] width 12 height 14
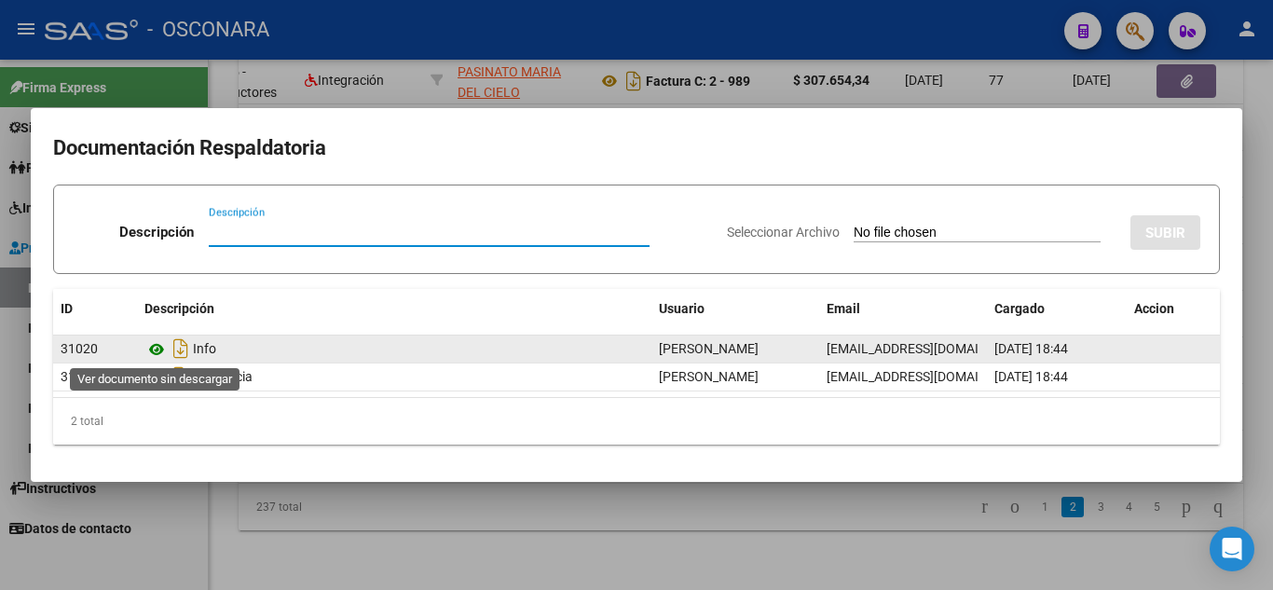
click at [152, 349] on icon at bounding box center [156, 349] width 24 height 22
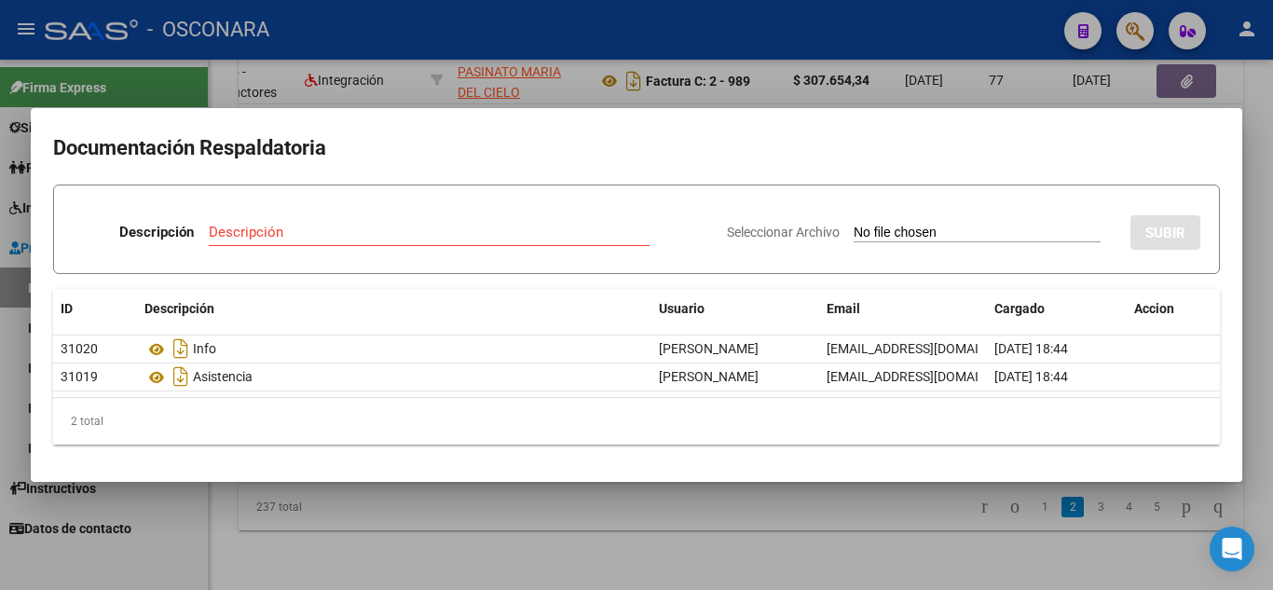
click at [844, 514] on div at bounding box center [636, 295] width 1273 height 590
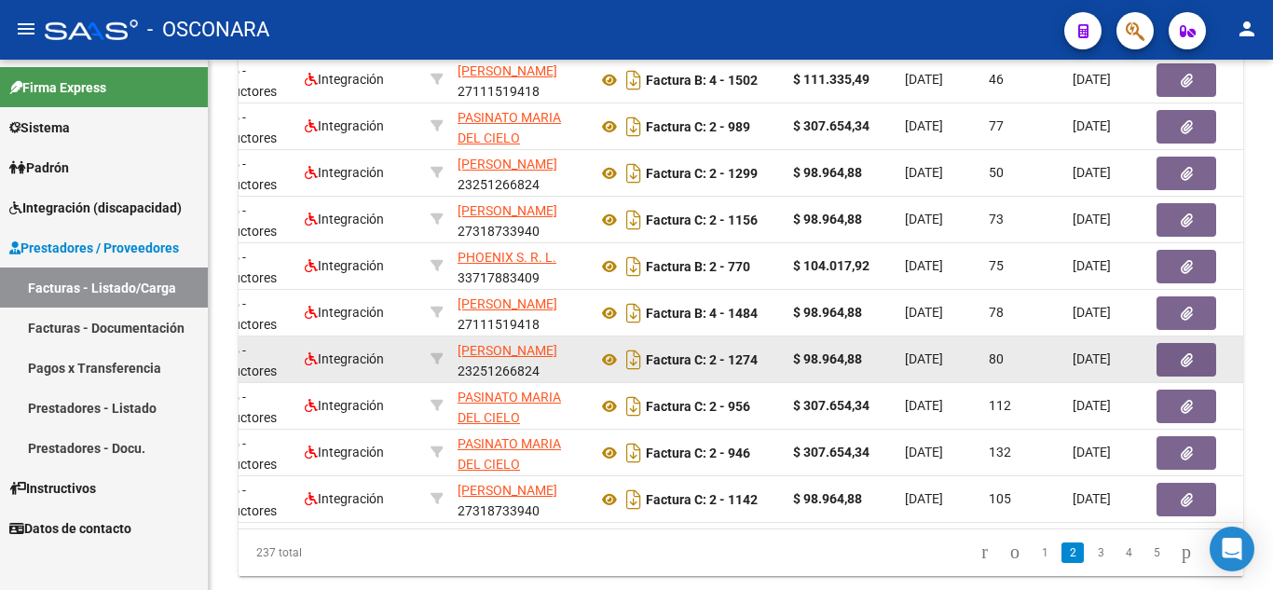
scroll to position [1246, 0]
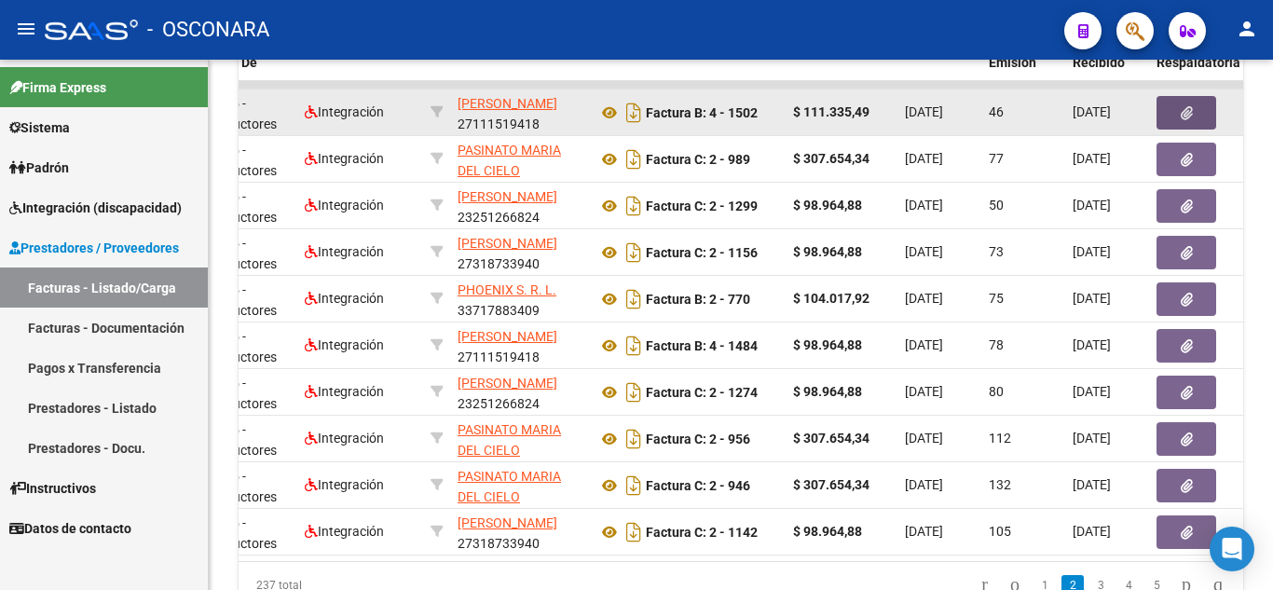
click at [1178, 109] on button "button" at bounding box center [1187, 113] width 60 height 34
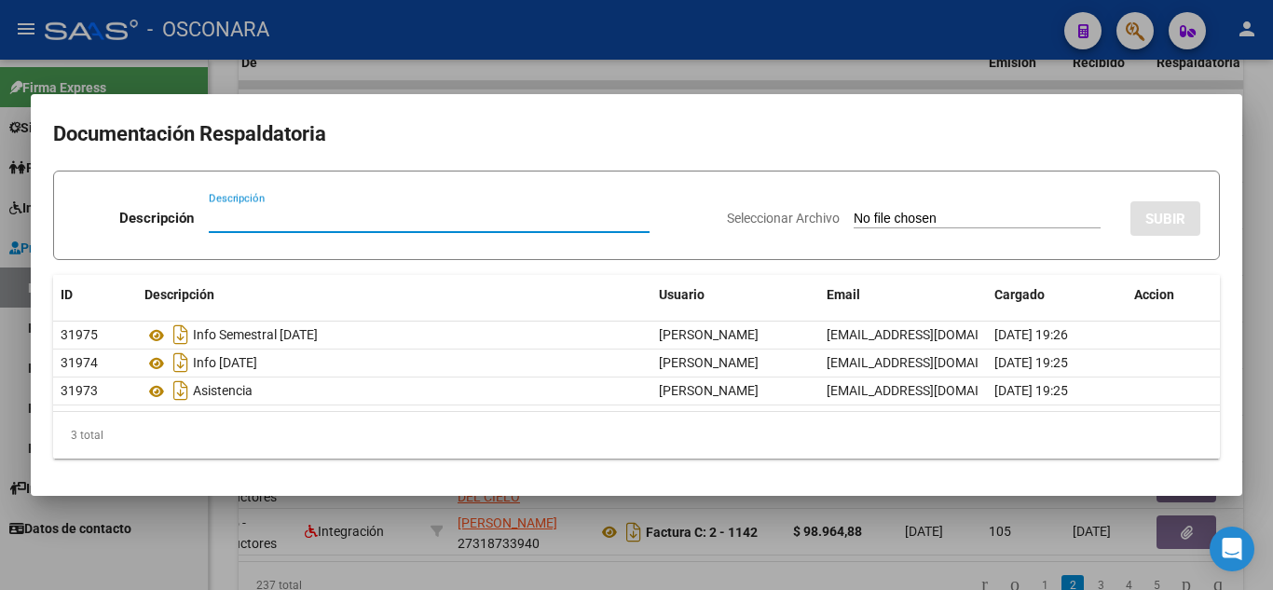
click at [902, 565] on div at bounding box center [636, 295] width 1273 height 590
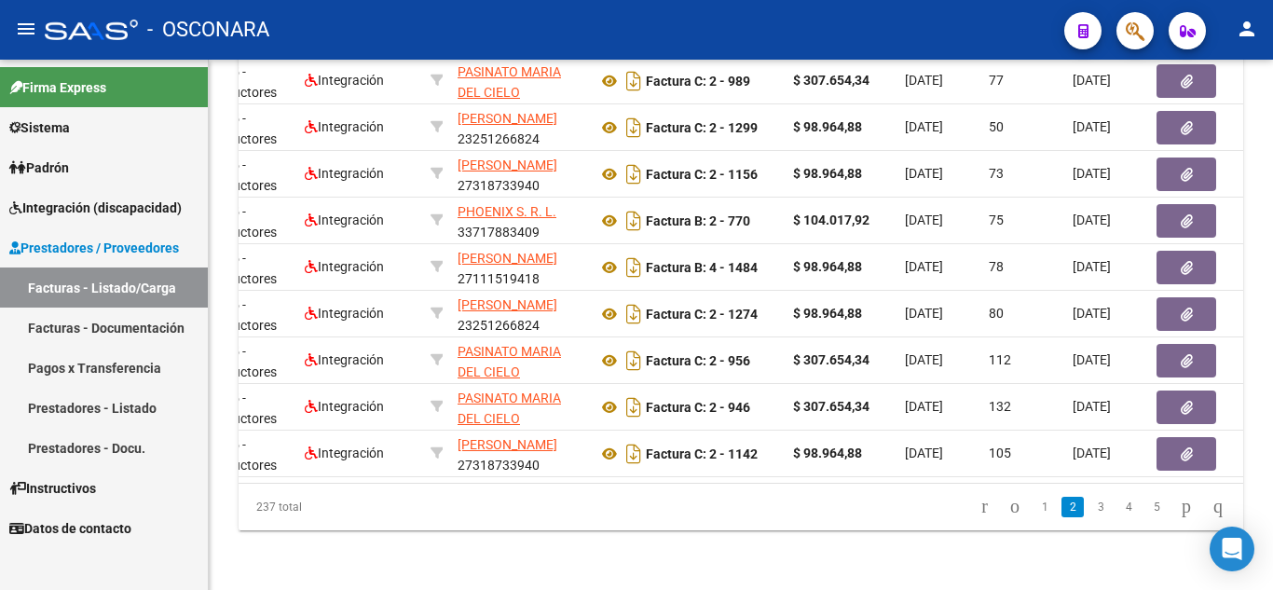
scroll to position [1339, 0]
click at [1034, 501] on link "1" at bounding box center [1045, 507] width 22 height 21
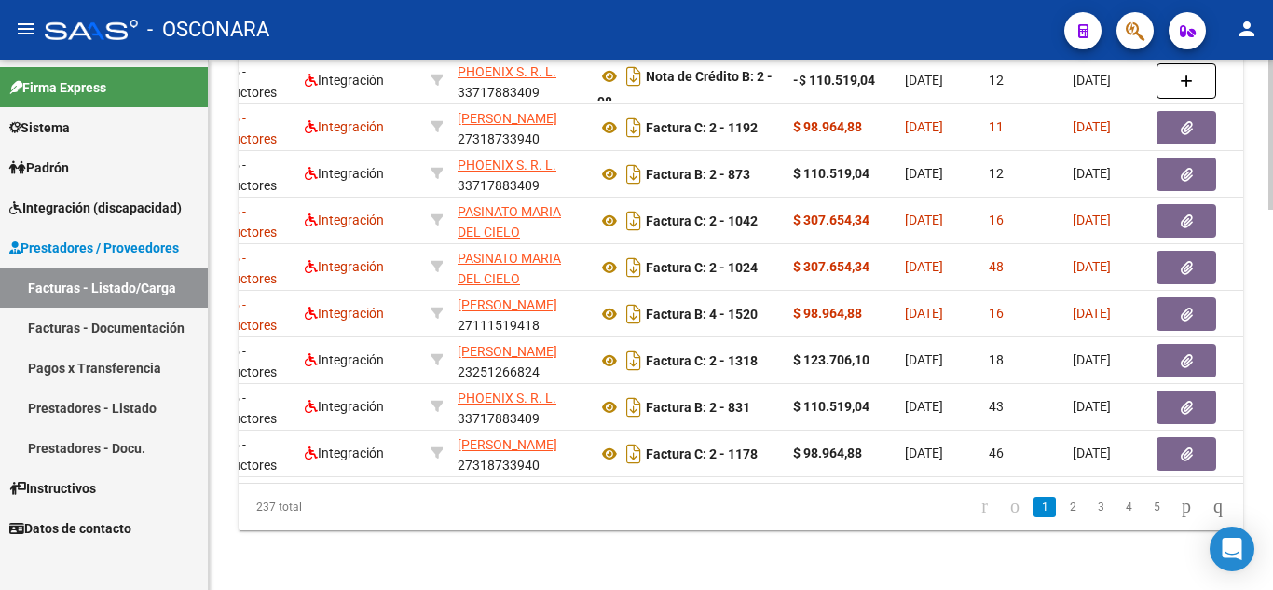
scroll to position [0, 0]
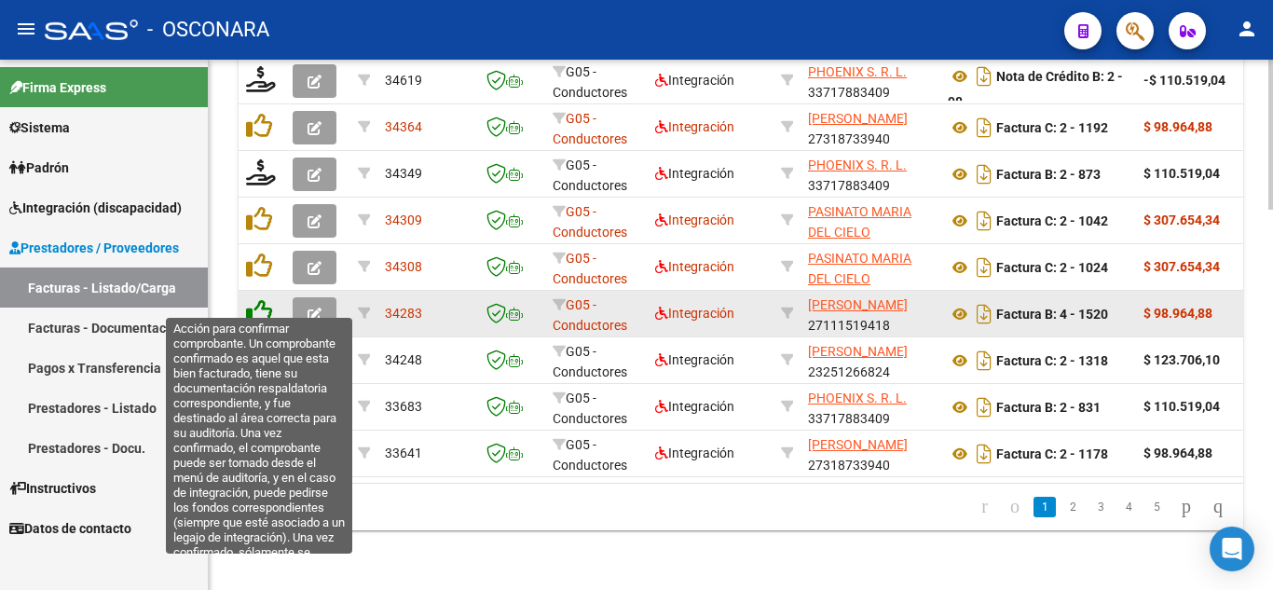
click at [255, 300] on icon at bounding box center [259, 312] width 26 height 26
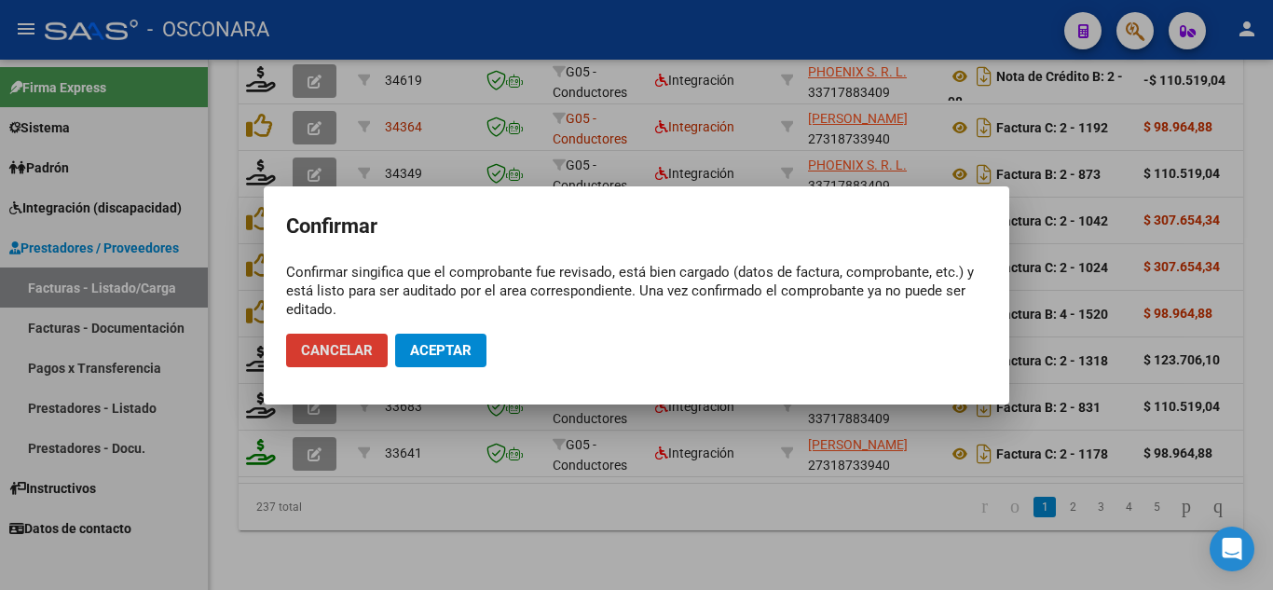
click at [460, 359] on button "Aceptar" at bounding box center [440, 351] width 91 height 34
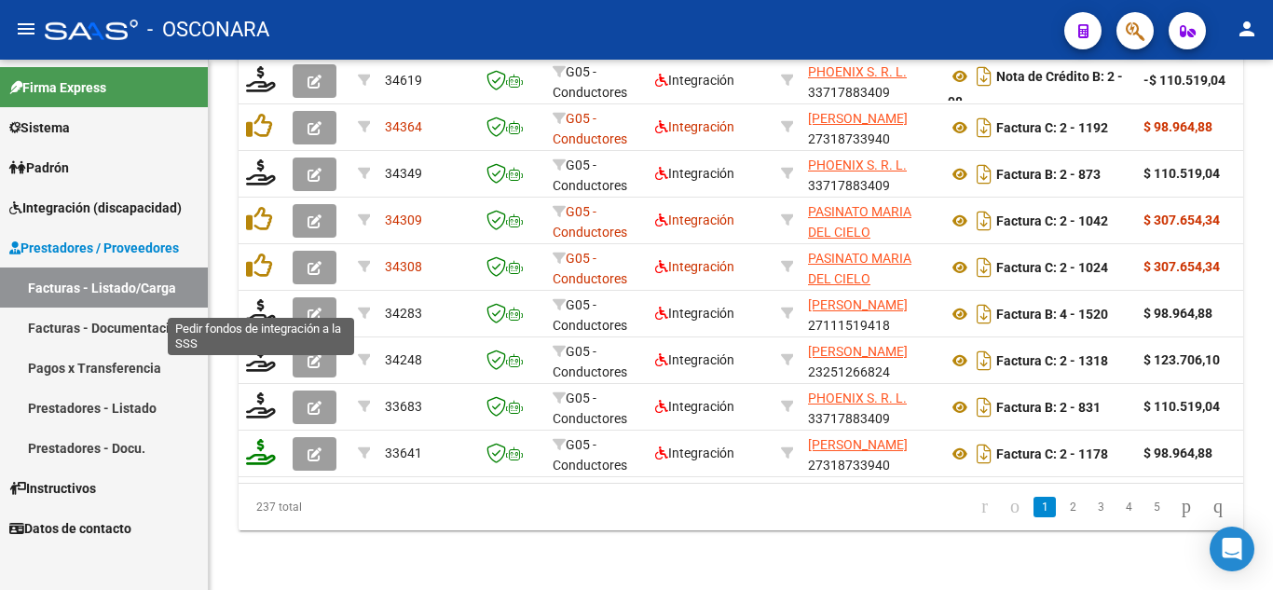
scroll to position [1339, 0]
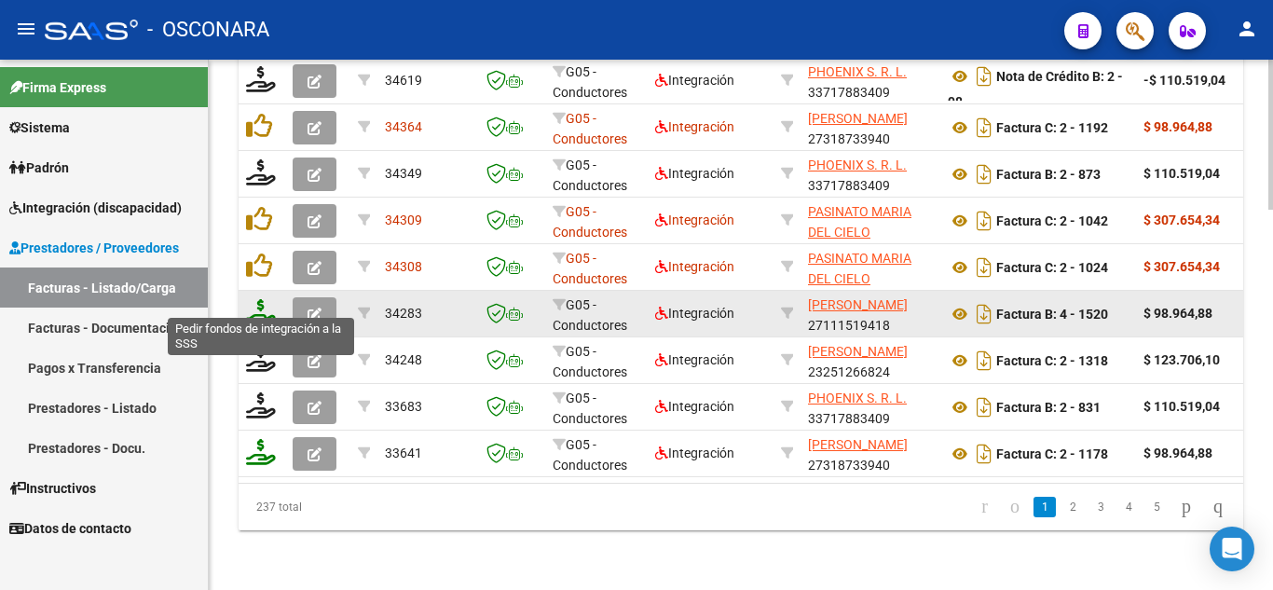
click at [256, 300] on icon at bounding box center [261, 312] width 30 height 26
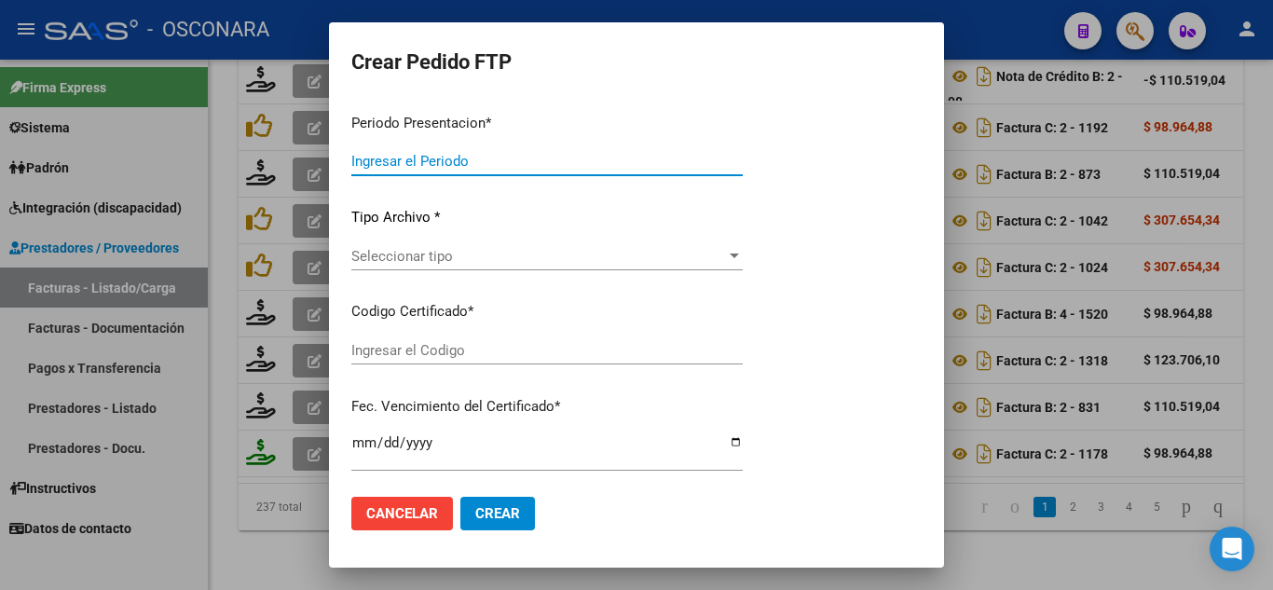
type input "202507"
type input "$ 98.964,88"
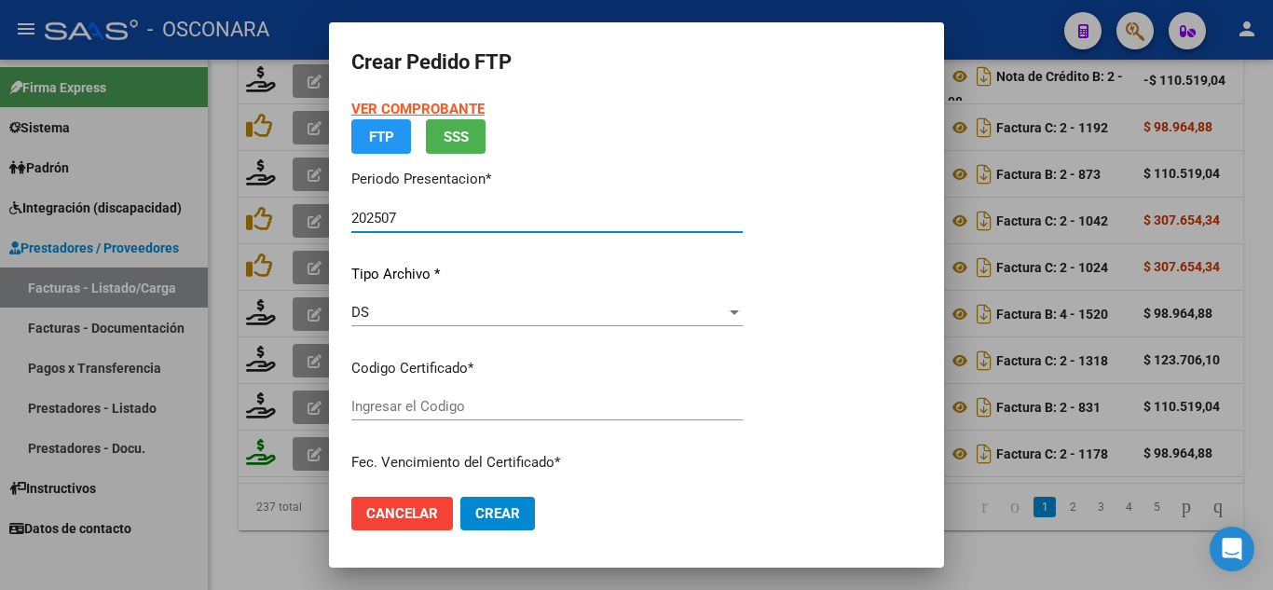
click at [443, 317] on div "DS" at bounding box center [538, 312] width 375 height 17
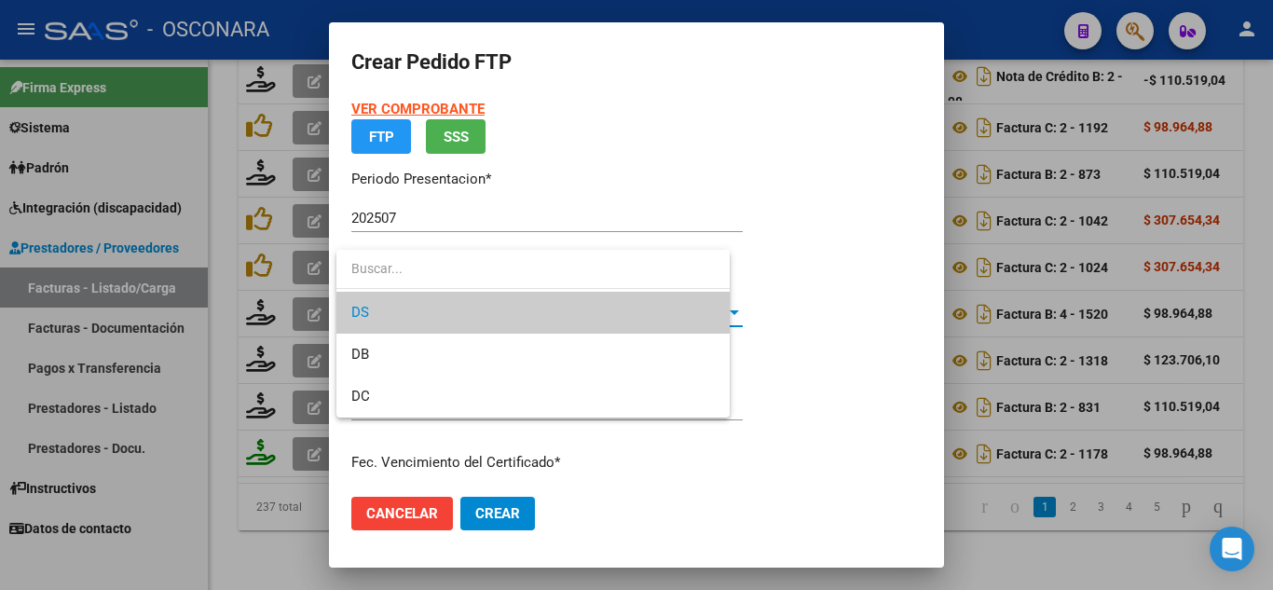
type input "ARG 020053801898202312042311204sfe-152"
type input "2031-04-12"
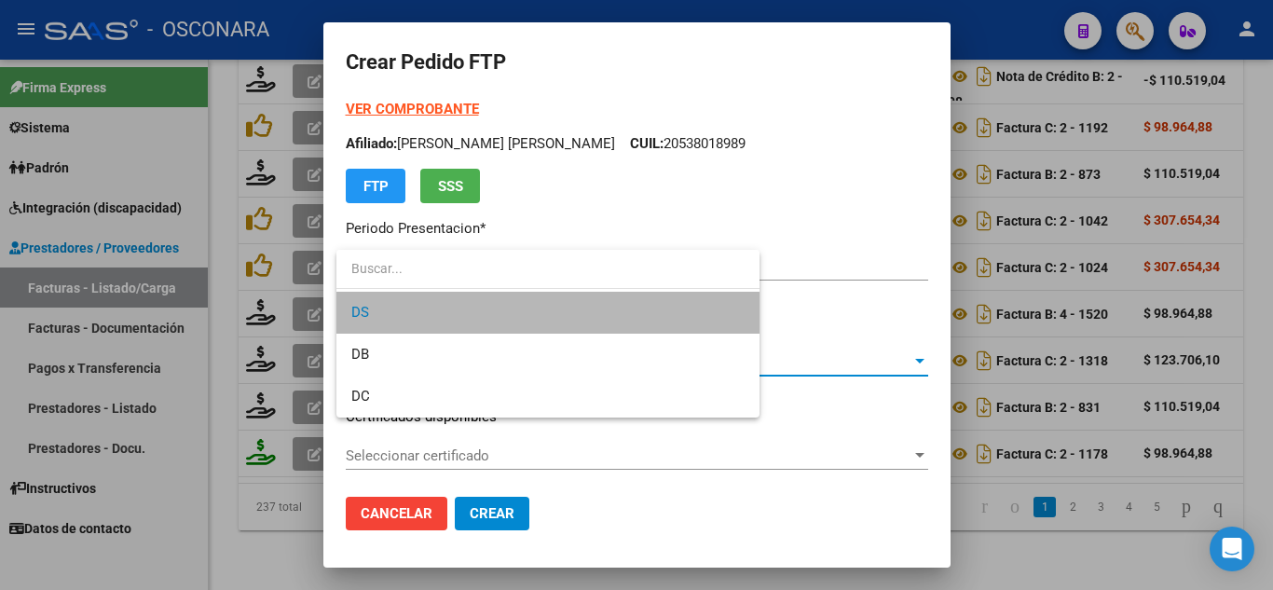
click at [442, 317] on span "DS" at bounding box center [547, 313] width 393 height 42
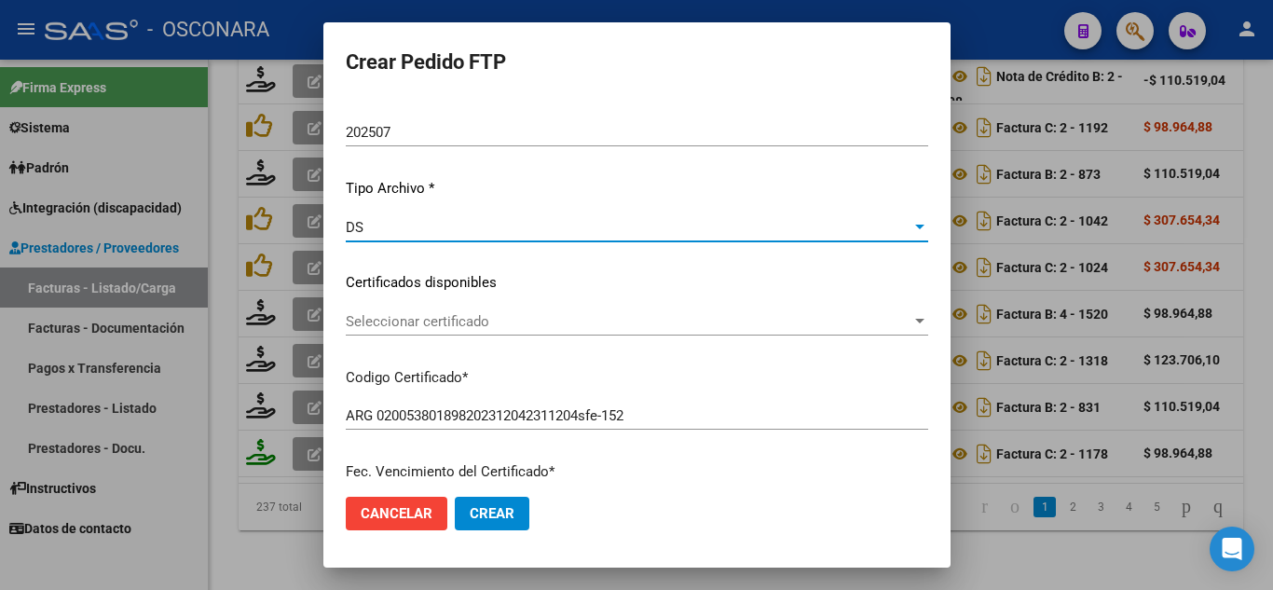
scroll to position [186, 0]
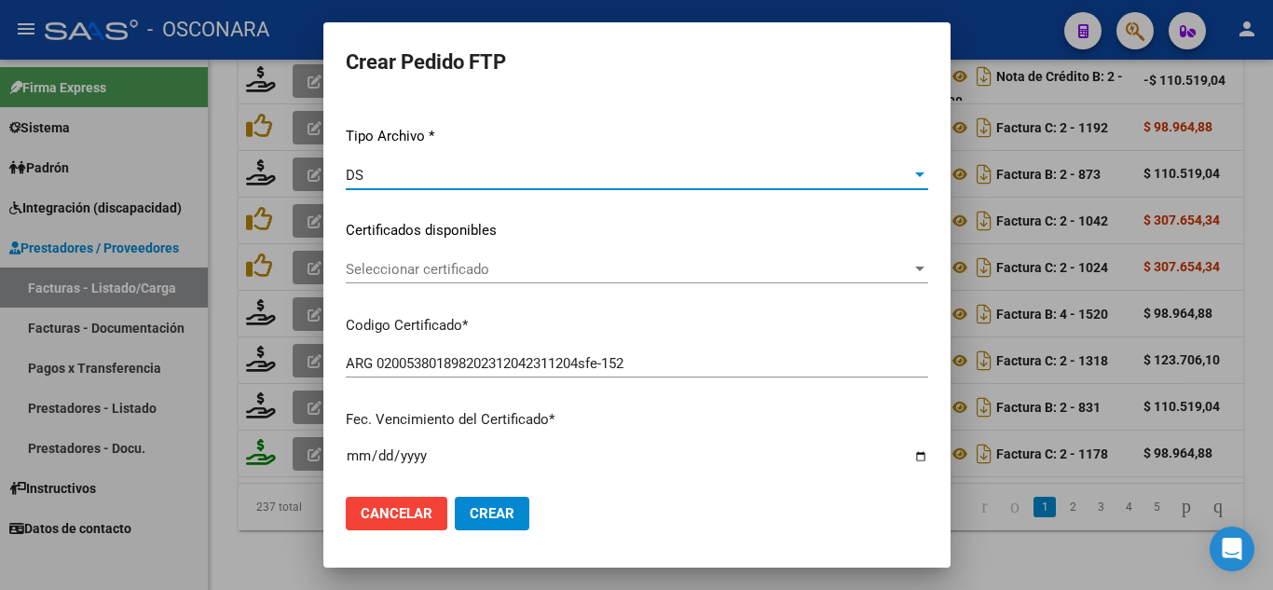
click at [371, 277] on span "Seleccionar certificado" at bounding box center [629, 269] width 566 height 17
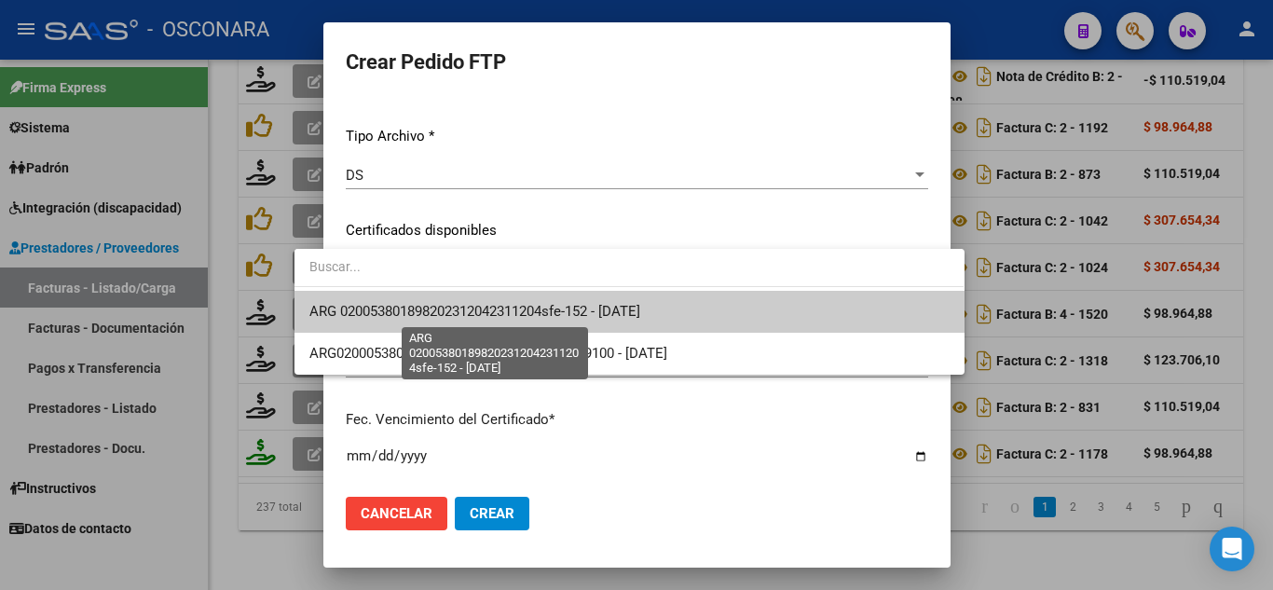
click at [380, 303] on span "ARG 020053801898202312042311204sfe-152 - 2031-04-12" at bounding box center [474, 311] width 331 height 17
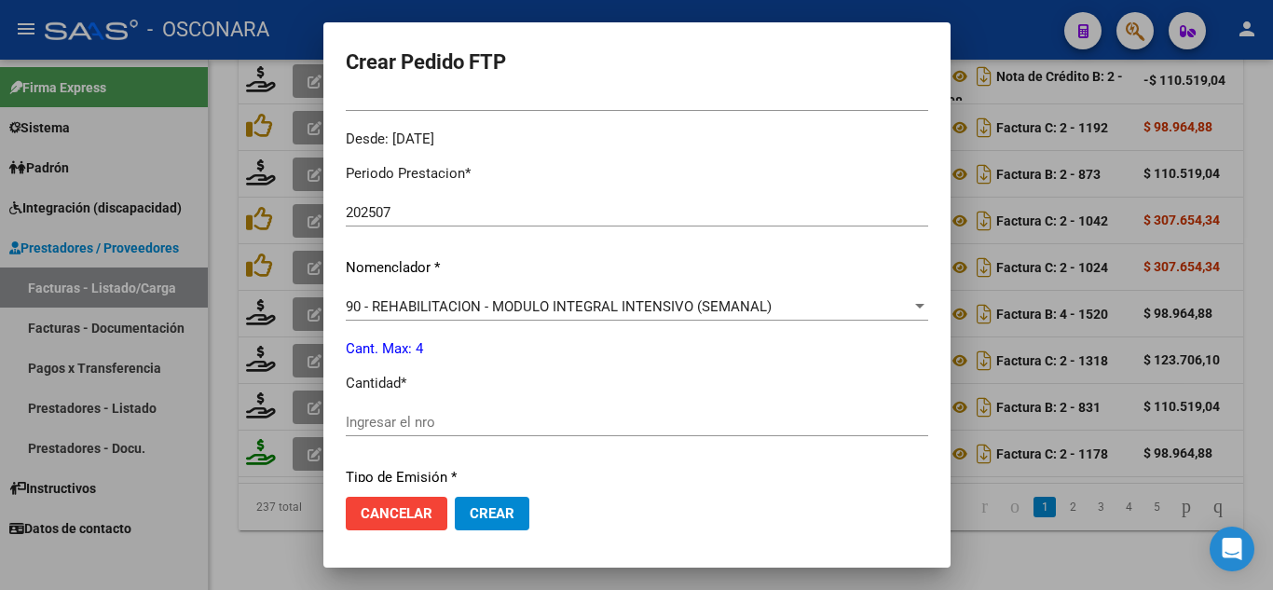
scroll to position [652, 0]
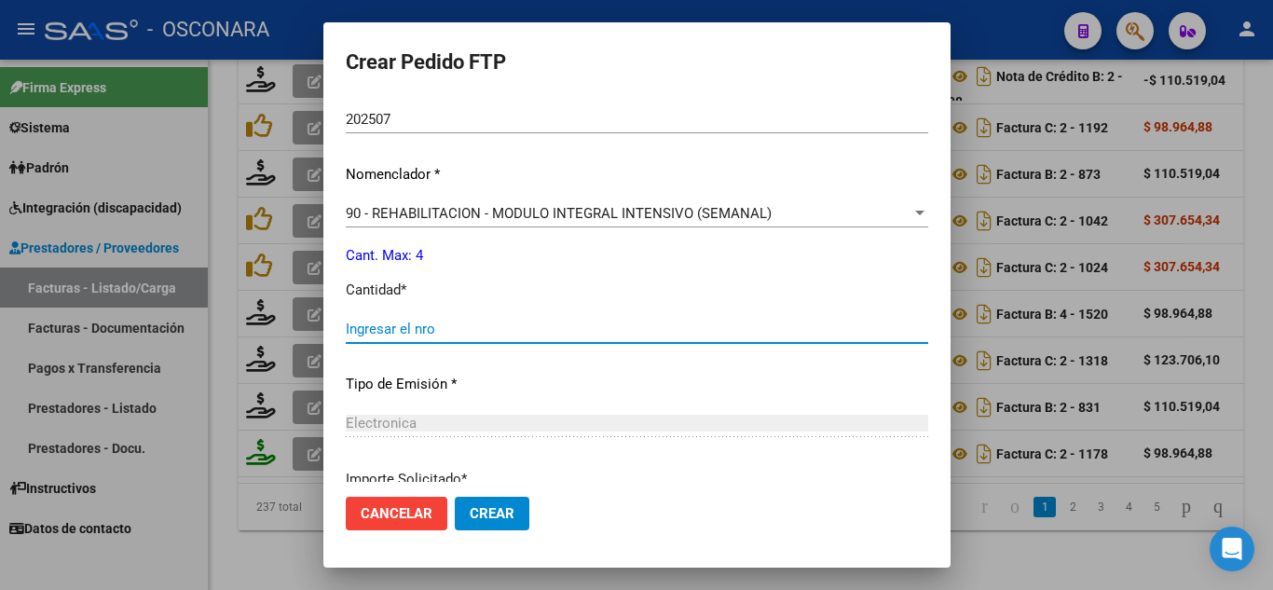
click at [364, 325] on input "Ingresar el nro" at bounding box center [637, 329] width 583 height 17
type input "4"
click at [470, 512] on span "Crear" at bounding box center [492, 513] width 45 height 17
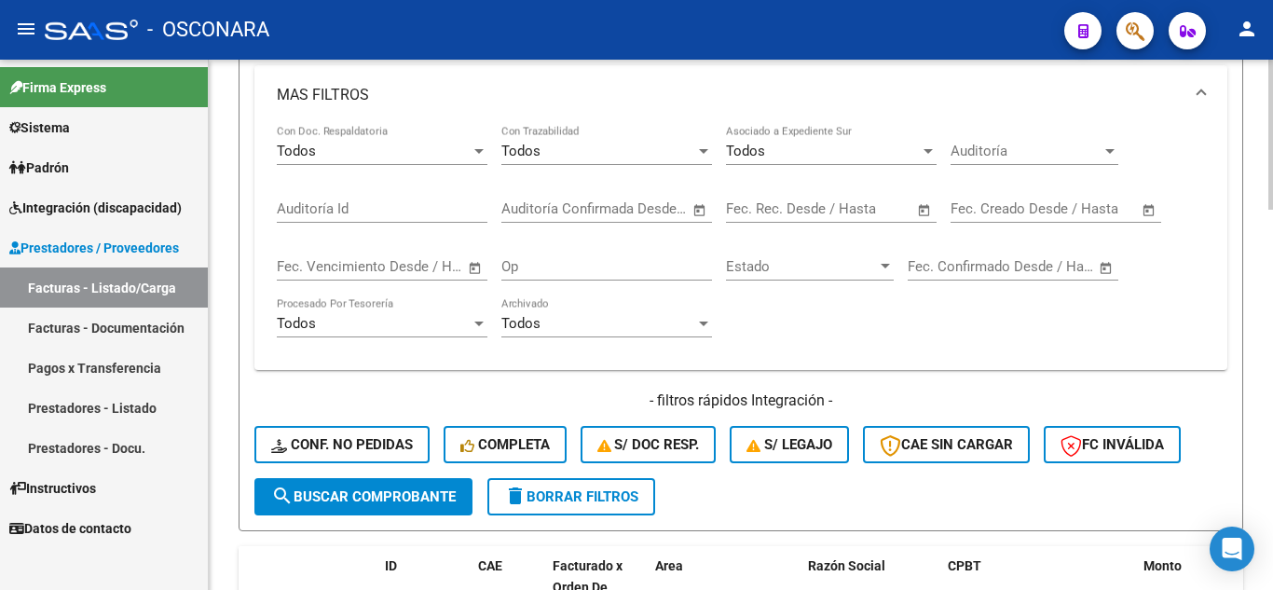
scroll to position [594, 0]
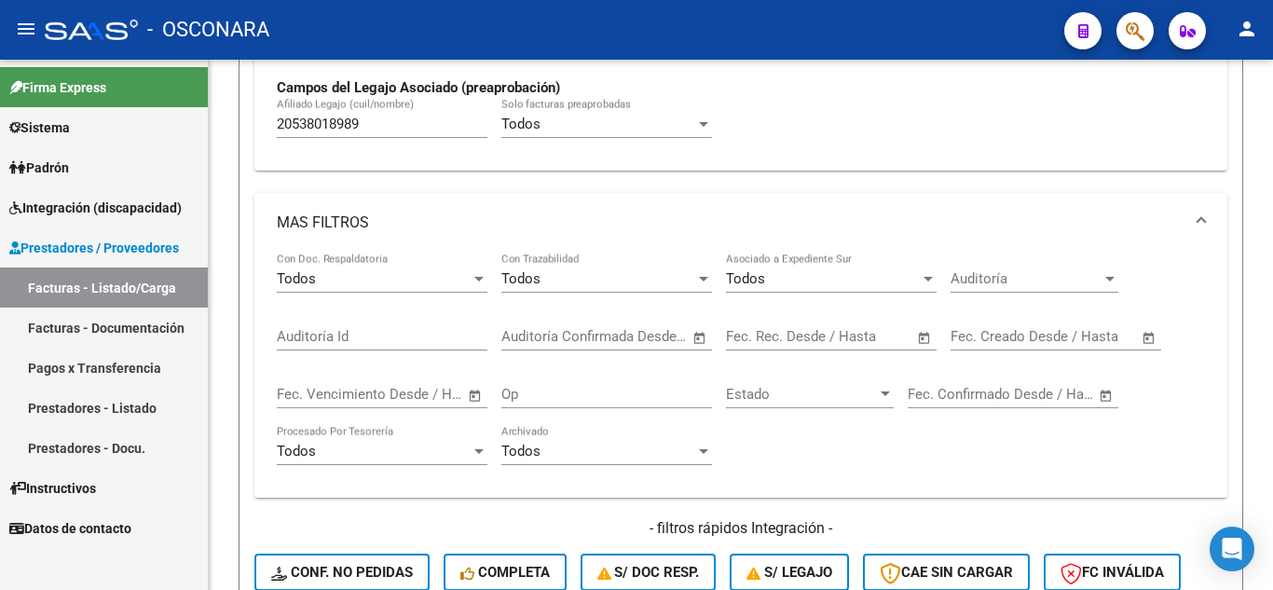
click at [76, 89] on mat-sidenav-container "Firma Express Sistema Usuarios Todos los Usuarios Padrón Análisis Afiliado Inte…" at bounding box center [636, 325] width 1273 height 530
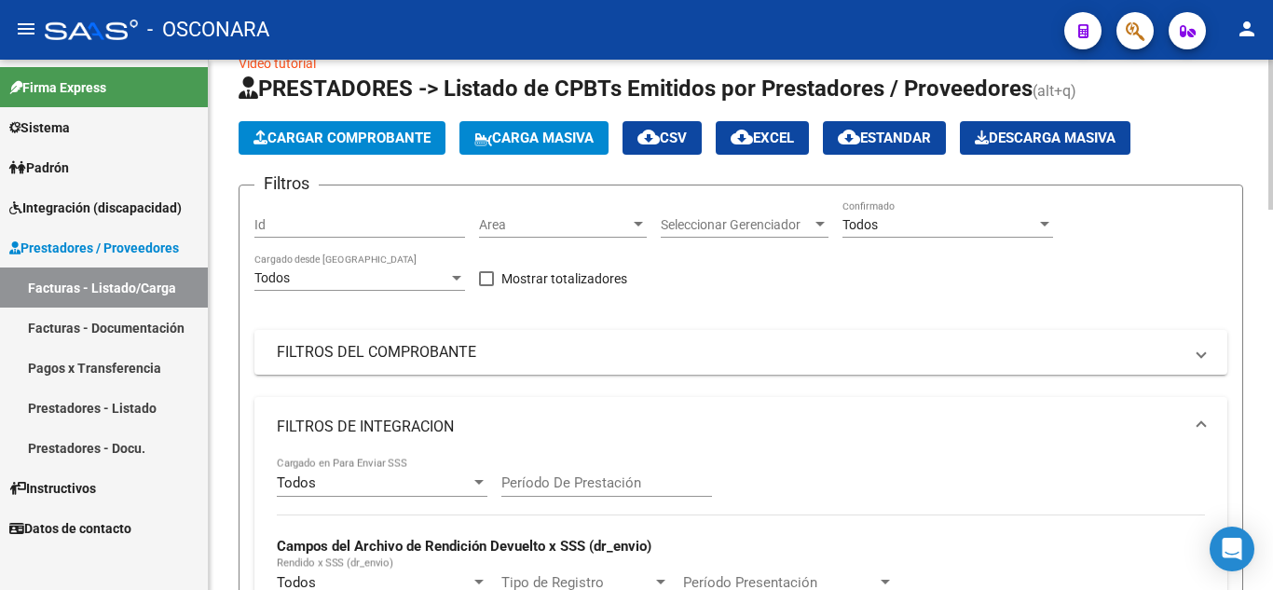
scroll to position [34, 0]
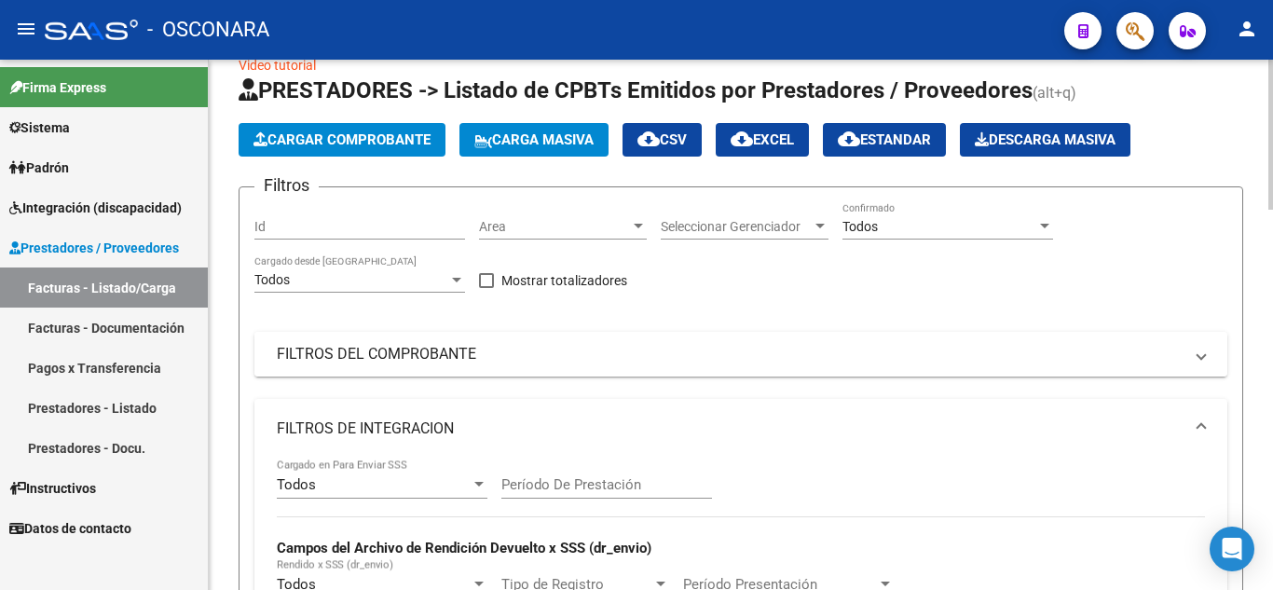
click at [488, 357] on mat-panel-title "FILTROS DEL COMPROBANTE" at bounding box center [730, 354] width 906 height 21
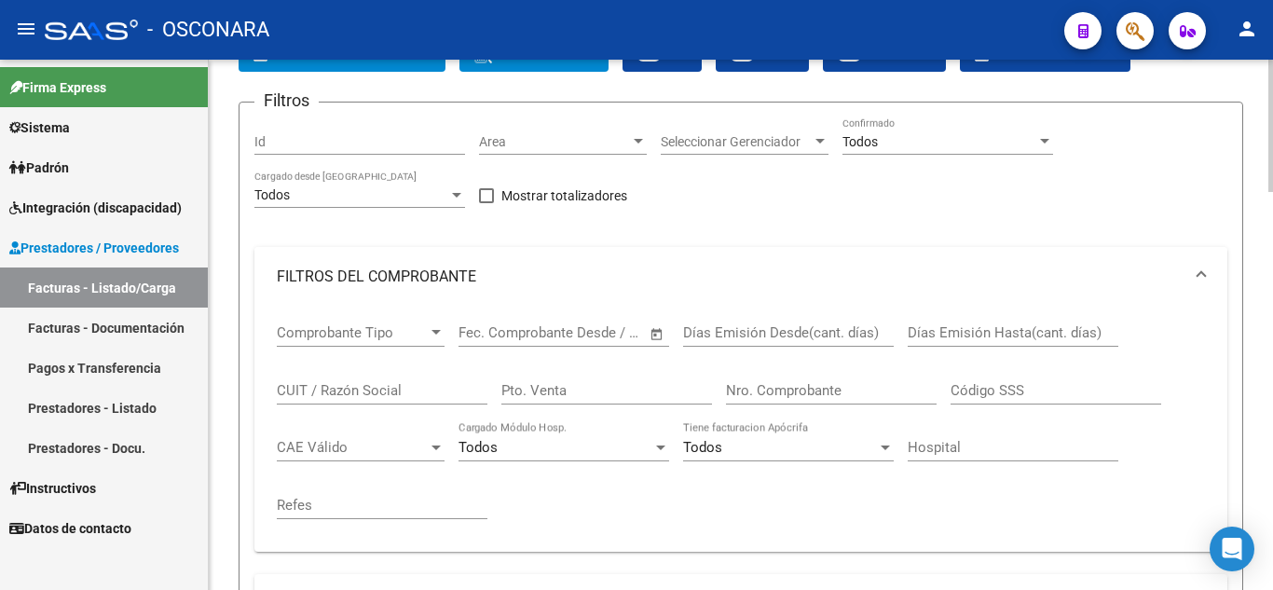
scroll to position [128, 0]
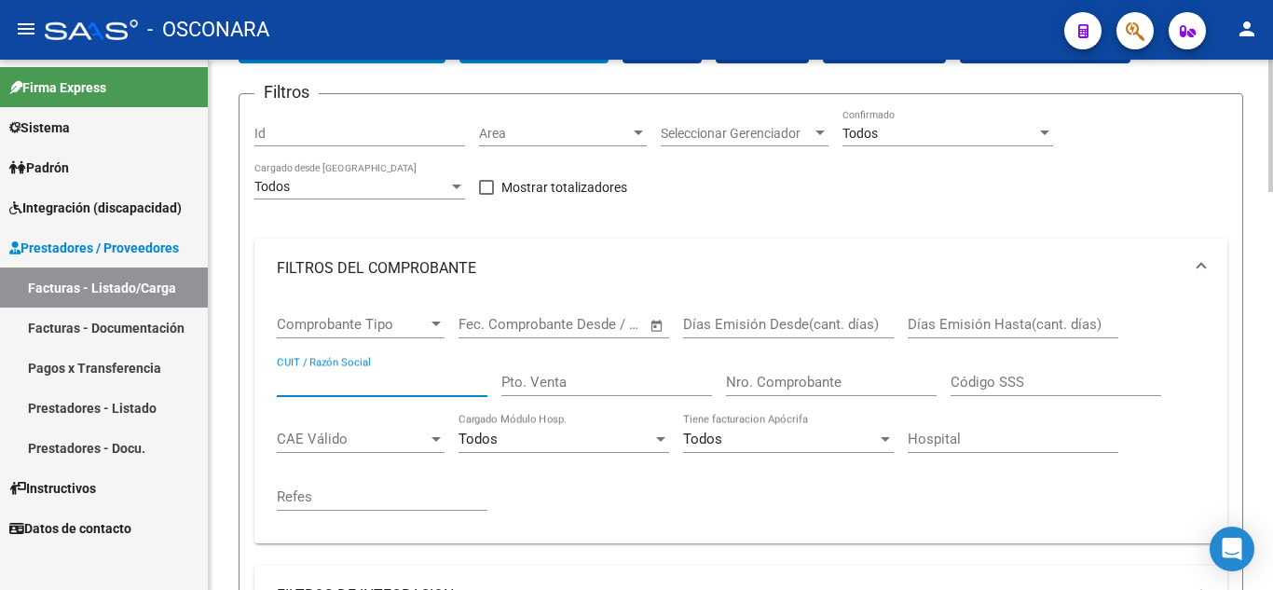
paste input "27324211786"
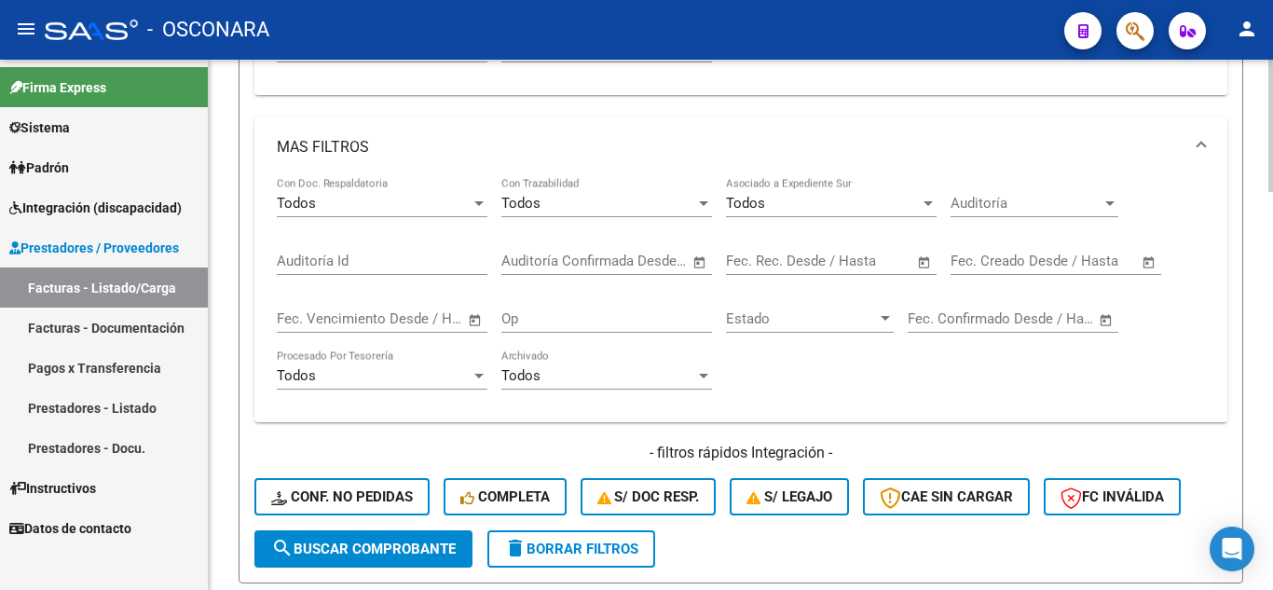
scroll to position [1153, 0]
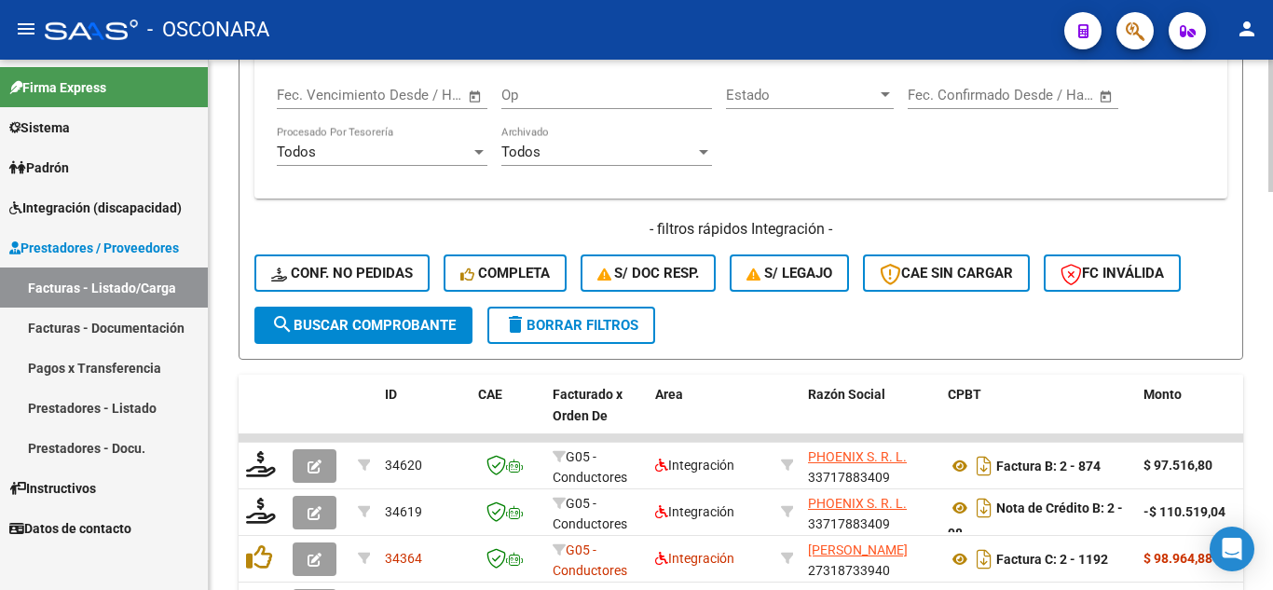
type input "27324211786"
click at [346, 327] on span "search Buscar Comprobante" at bounding box center [363, 325] width 185 height 17
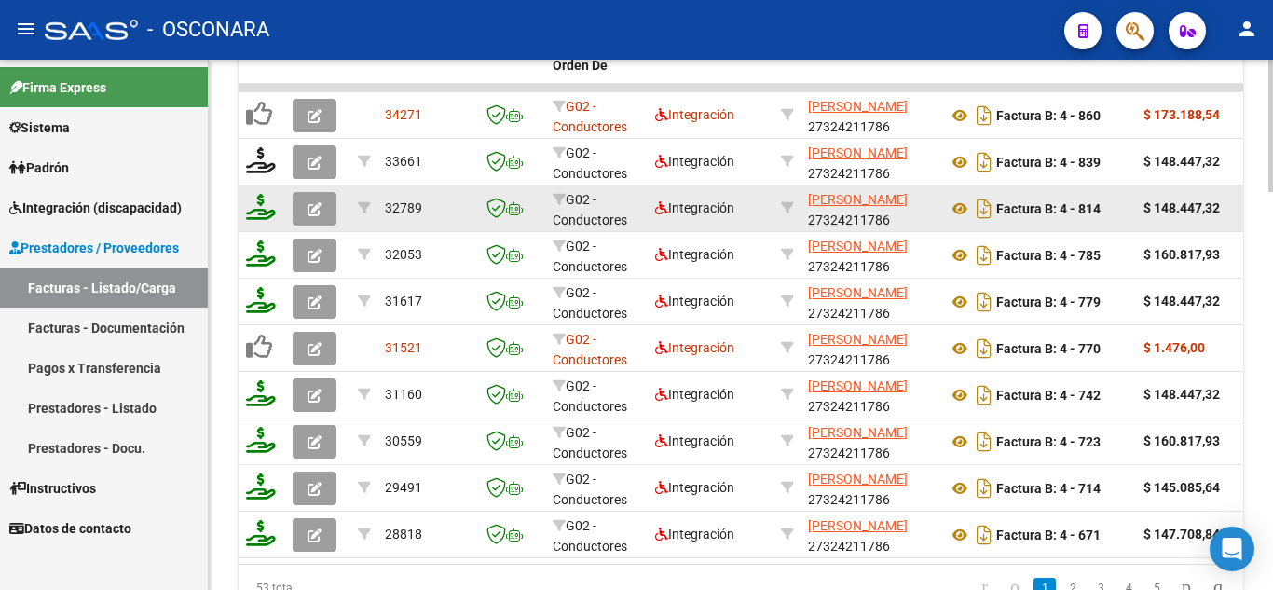
scroll to position [1433, 0]
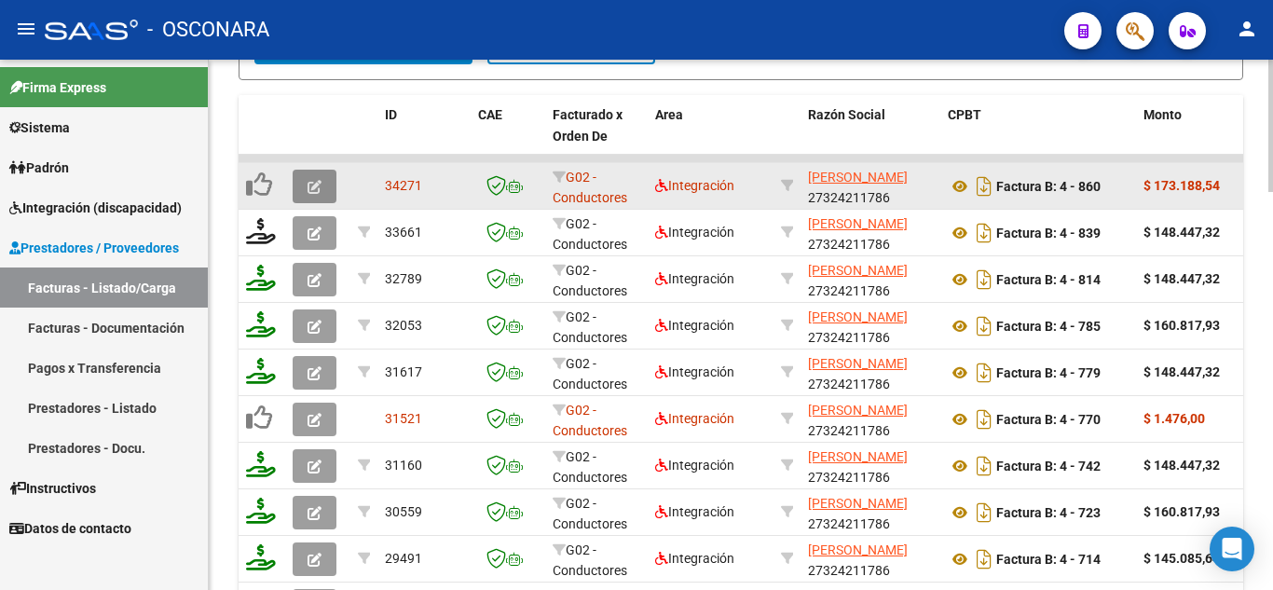
click at [314, 182] on icon "button" at bounding box center [315, 187] width 14 height 14
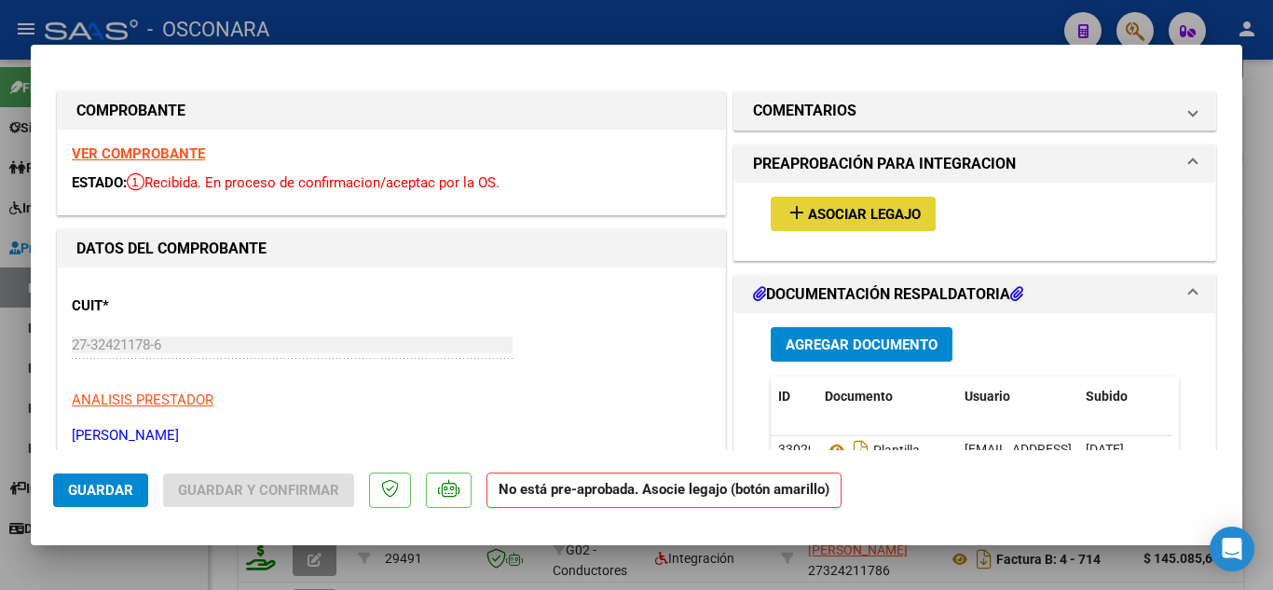
click at [861, 223] on span "Asociar Legajo" at bounding box center [864, 214] width 113 height 17
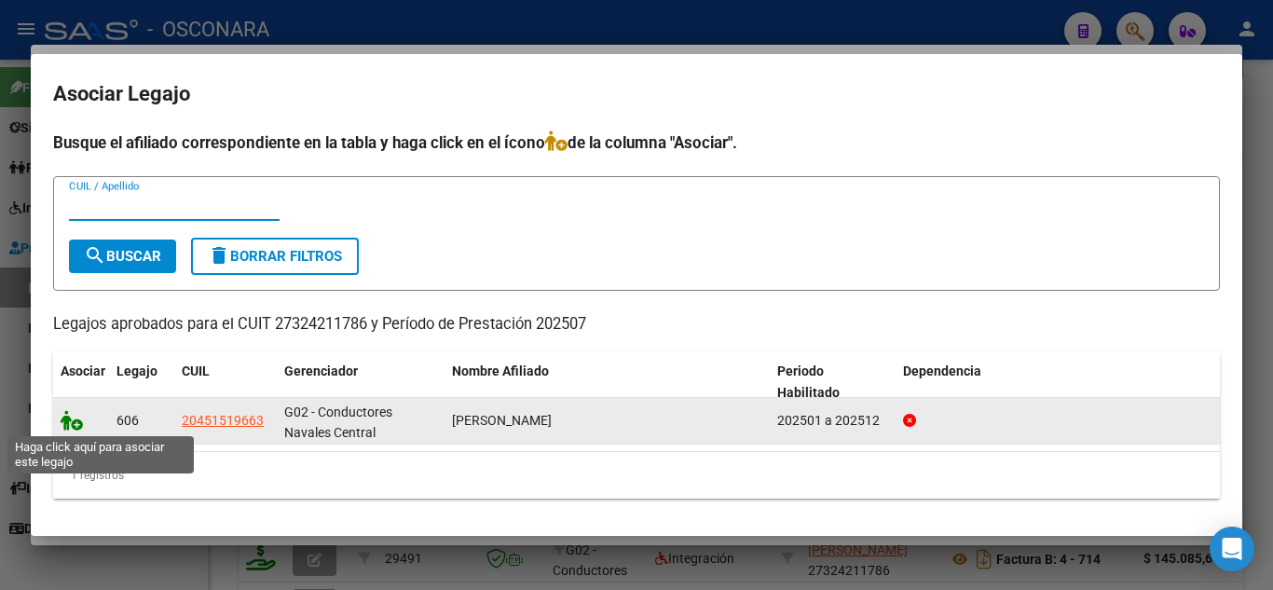
click at [73, 429] on icon at bounding box center [72, 420] width 22 height 21
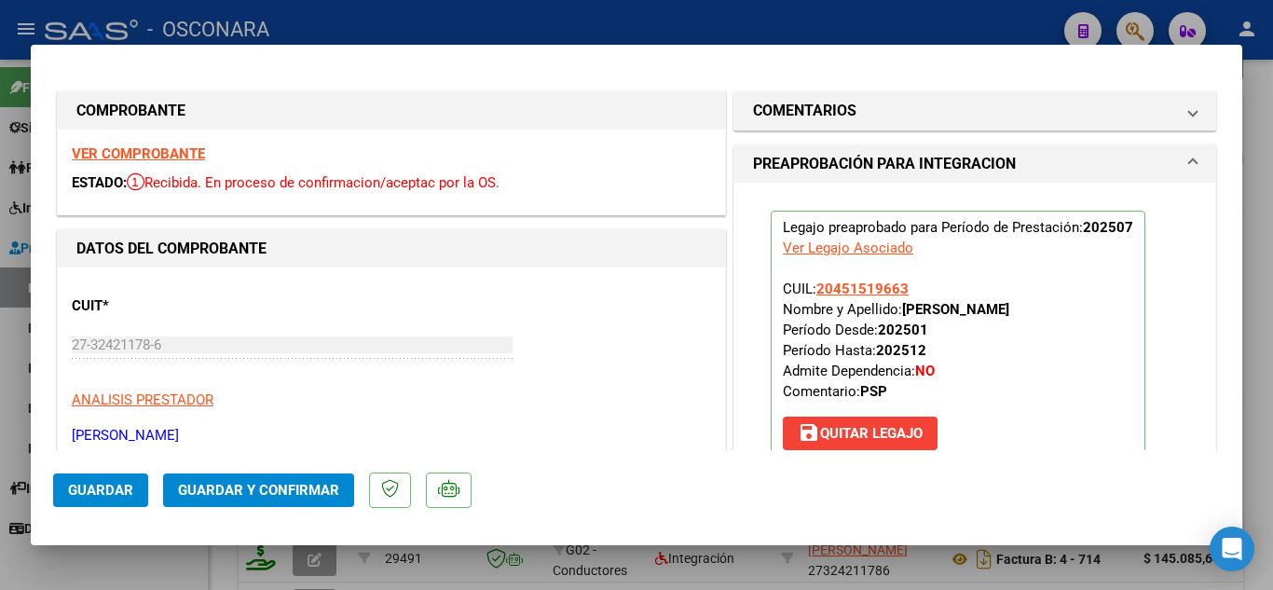
click at [89, 495] on span "Guardar" at bounding box center [100, 490] width 65 height 17
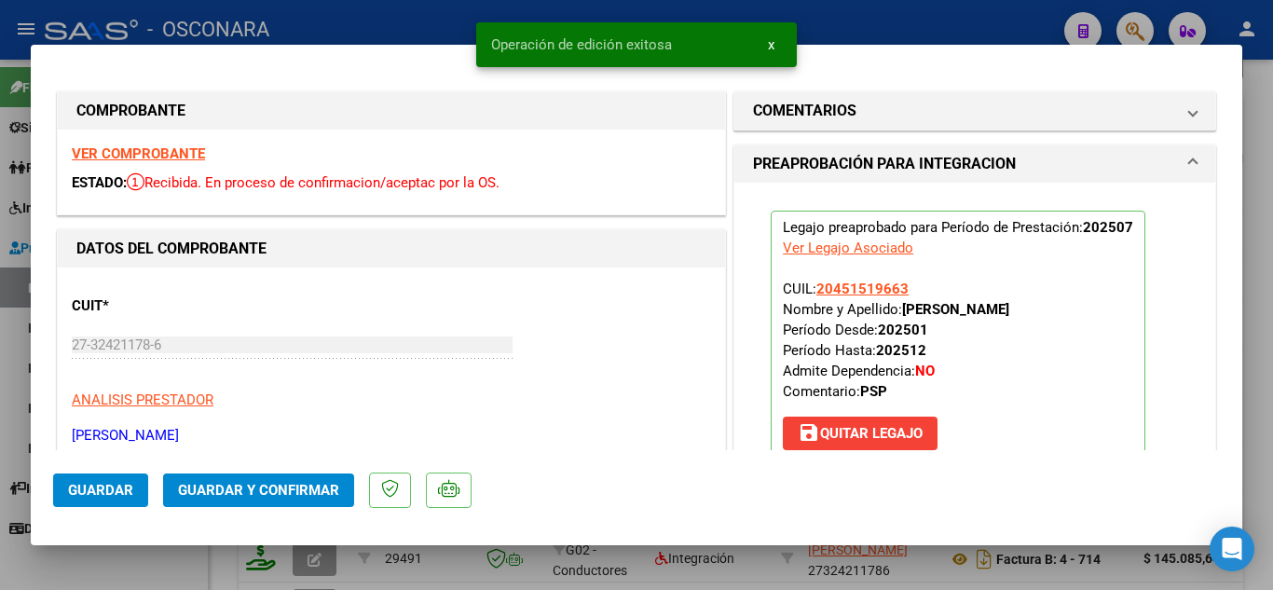
click at [859, 4] on div at bounding box center [636, 295] width 1273 height 590
type input "$ 0,00"
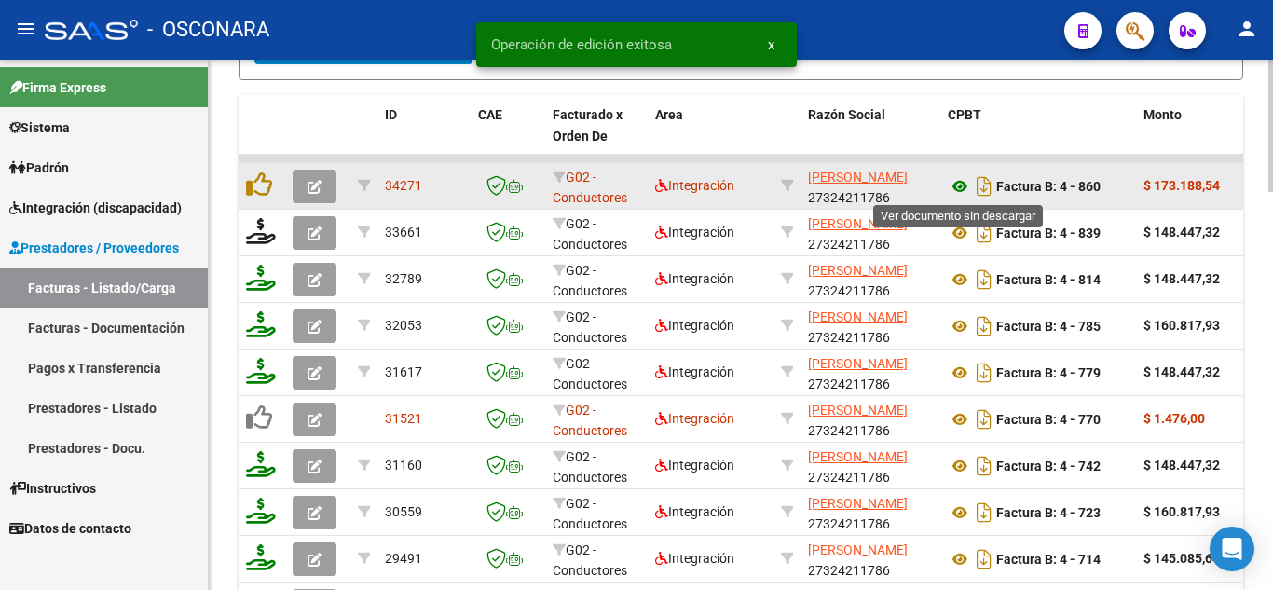
click at [960, 185] on icon at bounding box center [960, 186] width 24 height 22
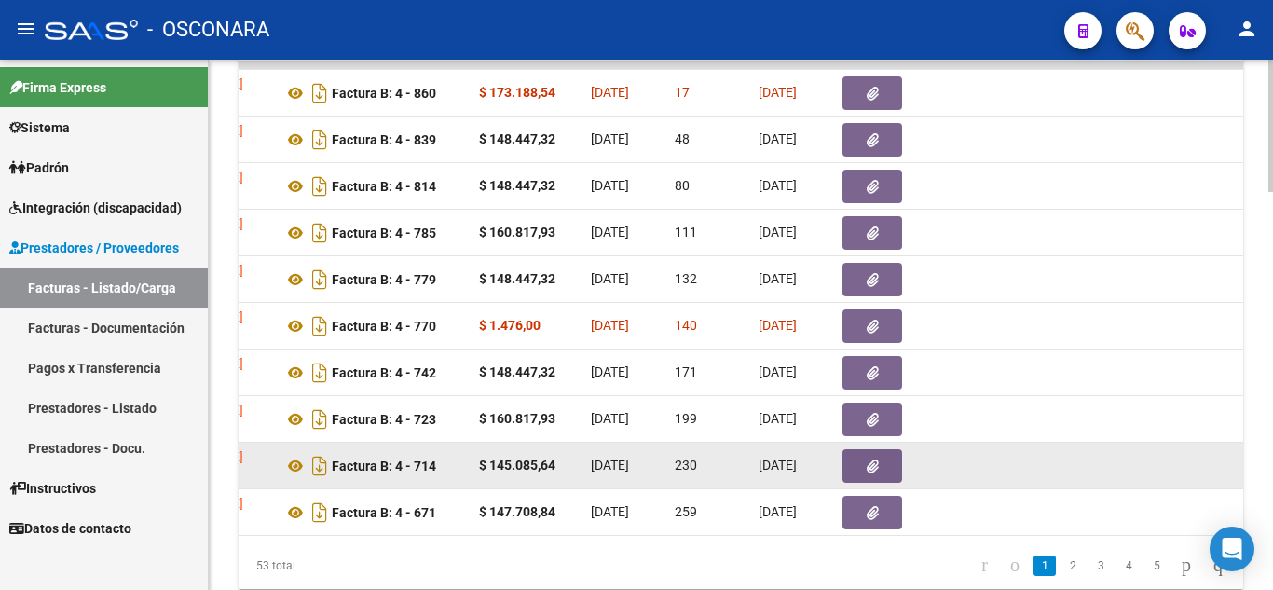
scroll to position [0, 679]
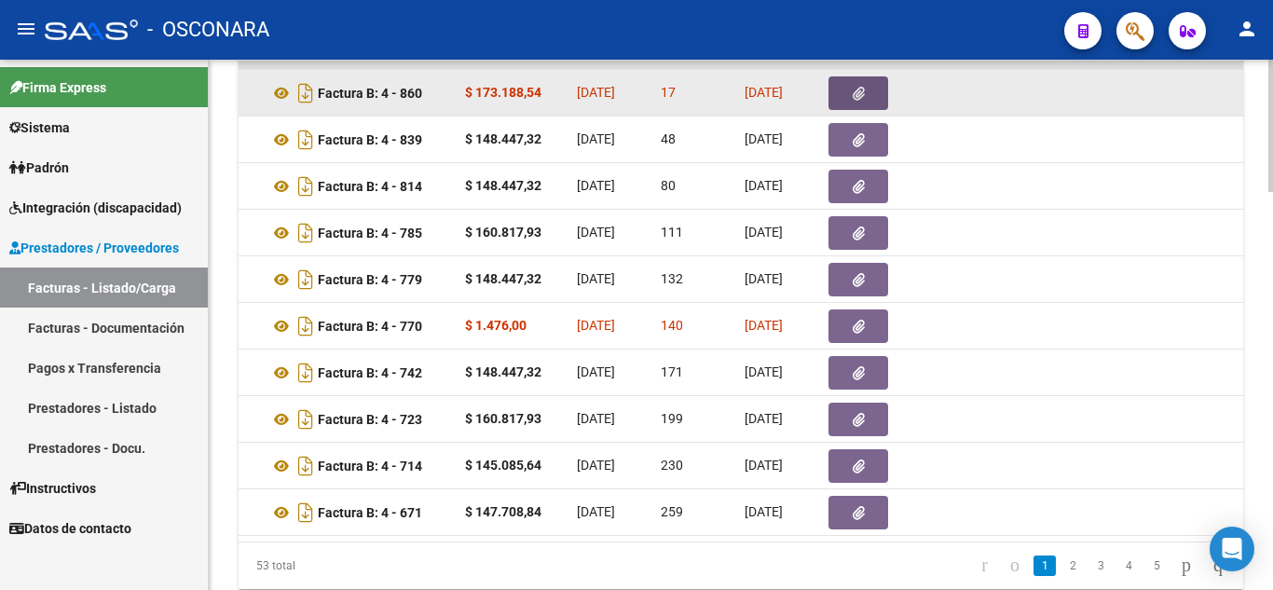
click at [862, 103] on button "button" at bounding box center [859, 93] width 60 height 34
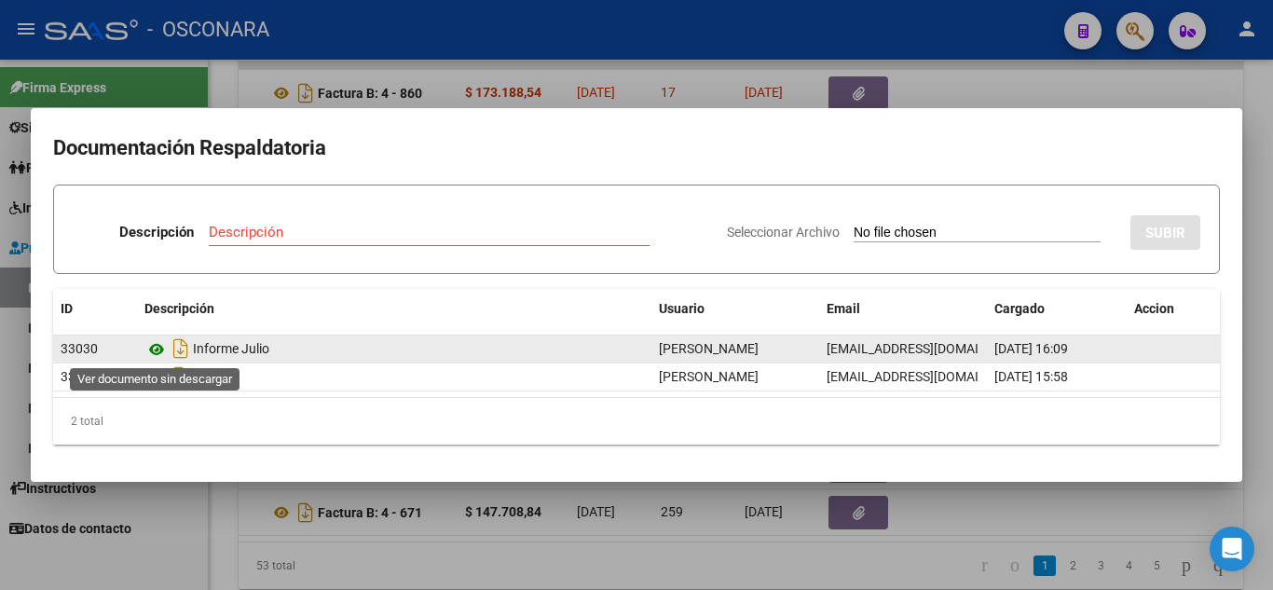
click at [166, 350] on icon at bounding box center [156, 349] width 24 height 22
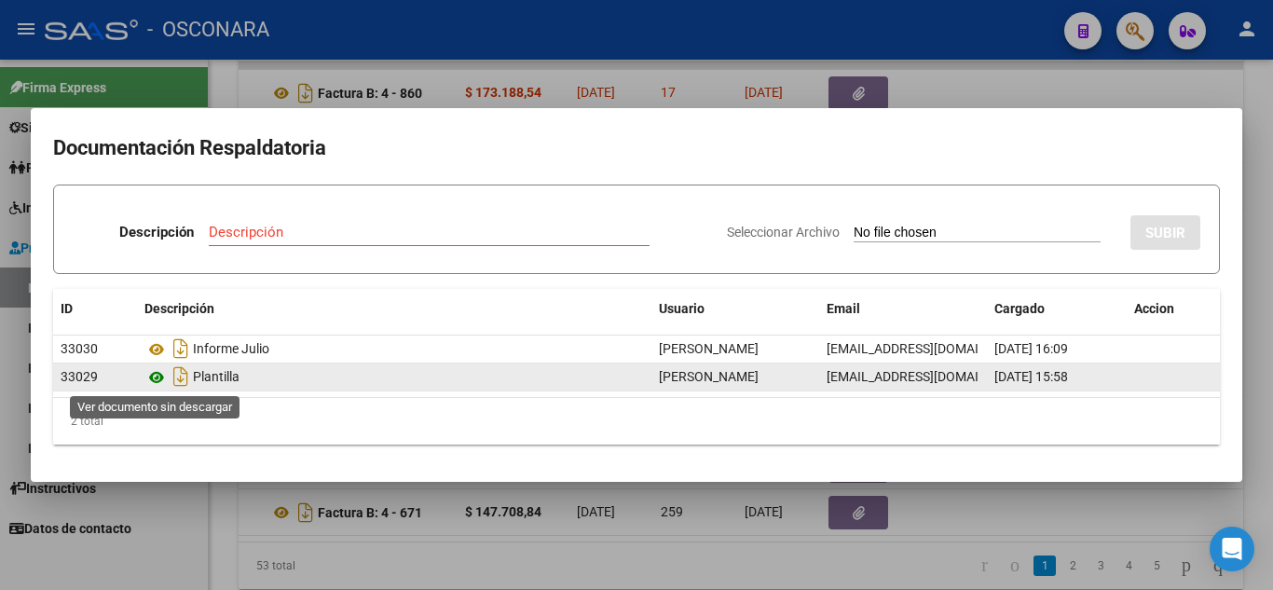
click at [150, 377] on icon at bounding box center [156, 377] width 24 height 22
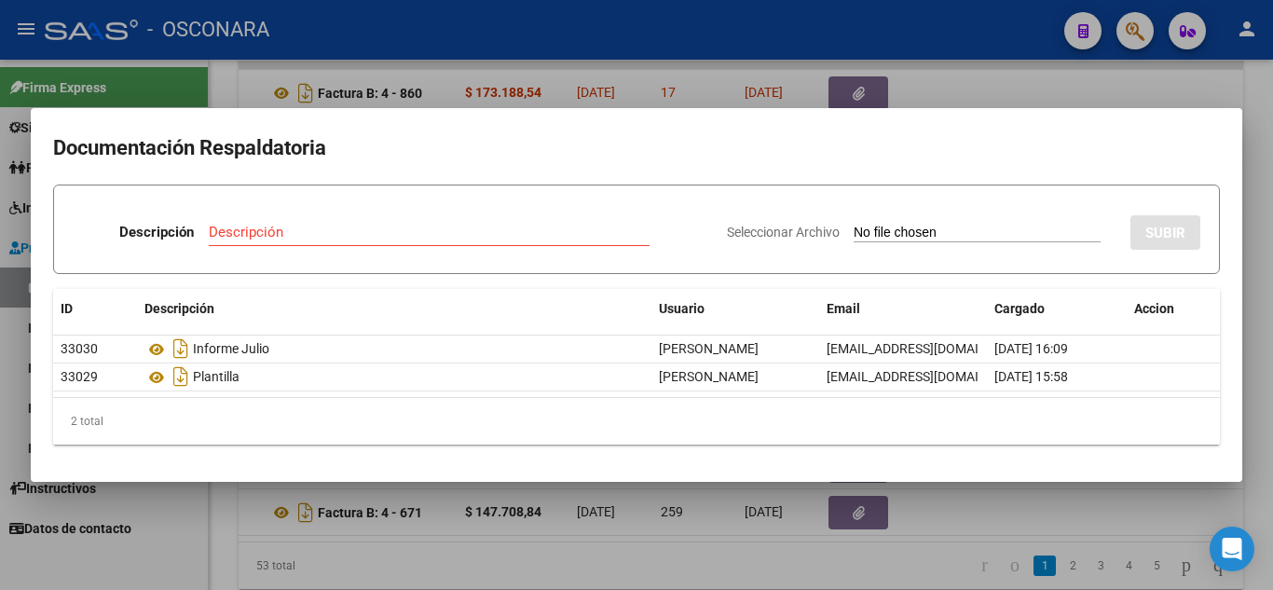
click at [1044, 518] on div at bounding box center [636, 295] width 1273 height 590
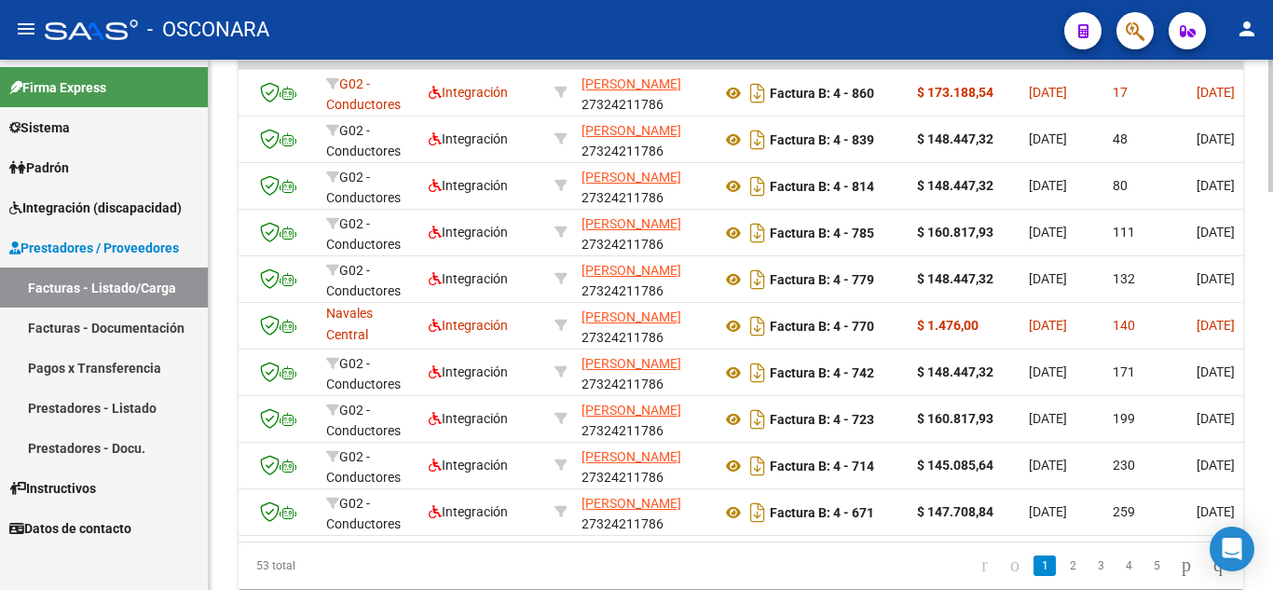
scroll to position [0, 599]
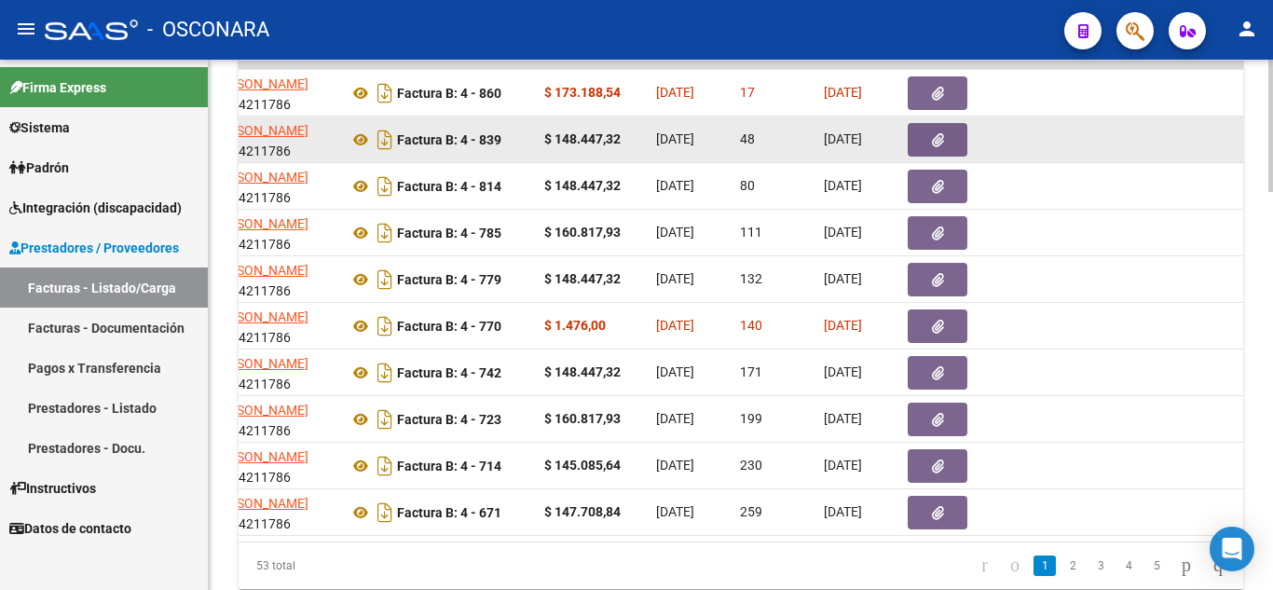
click at [940, 143] on icon "button" at bounding box center [938, 140] width 12 height 14
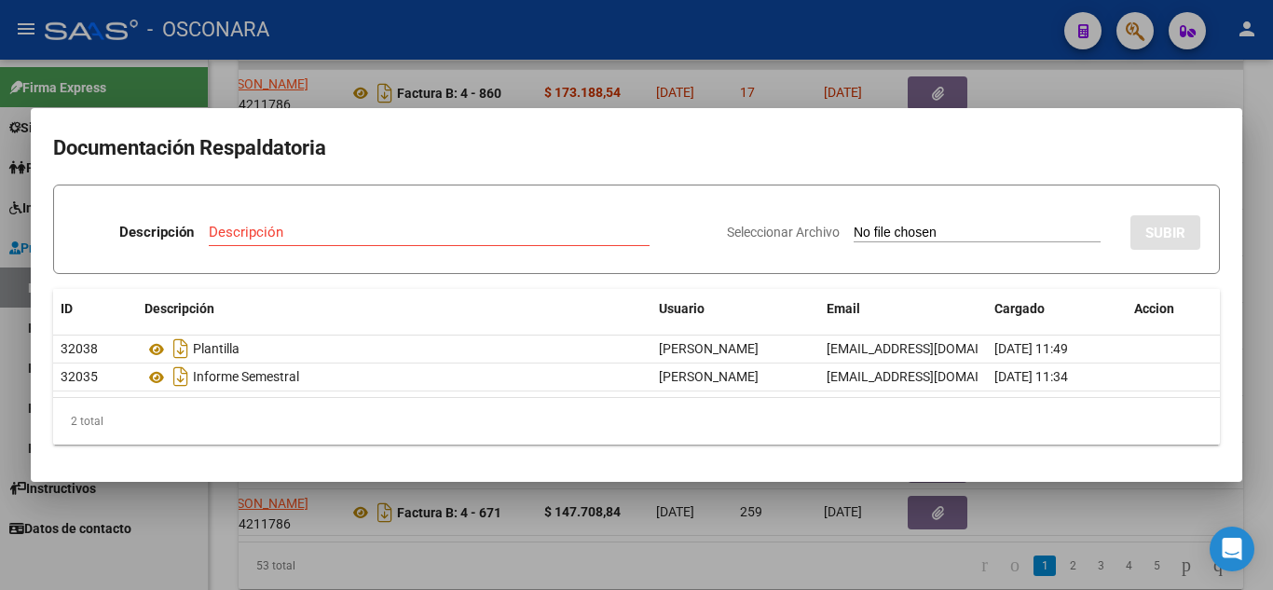
click at [1244, 143] on div at bounding box center [636, 295] width 1273 height 590
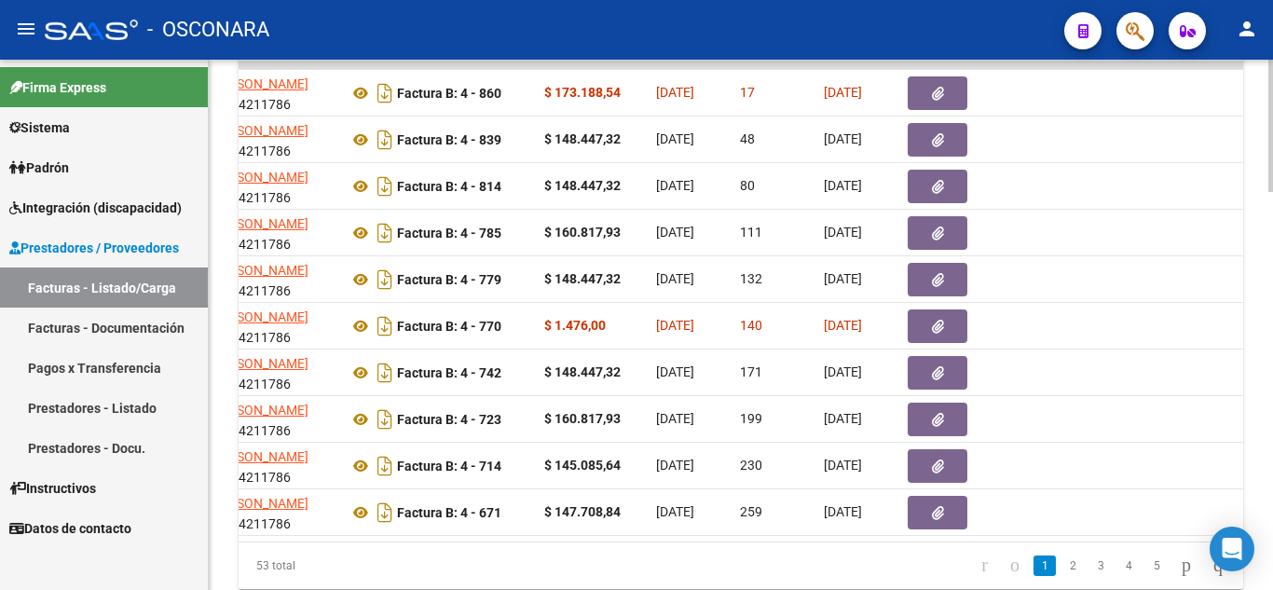
scroll to position [0, 0]
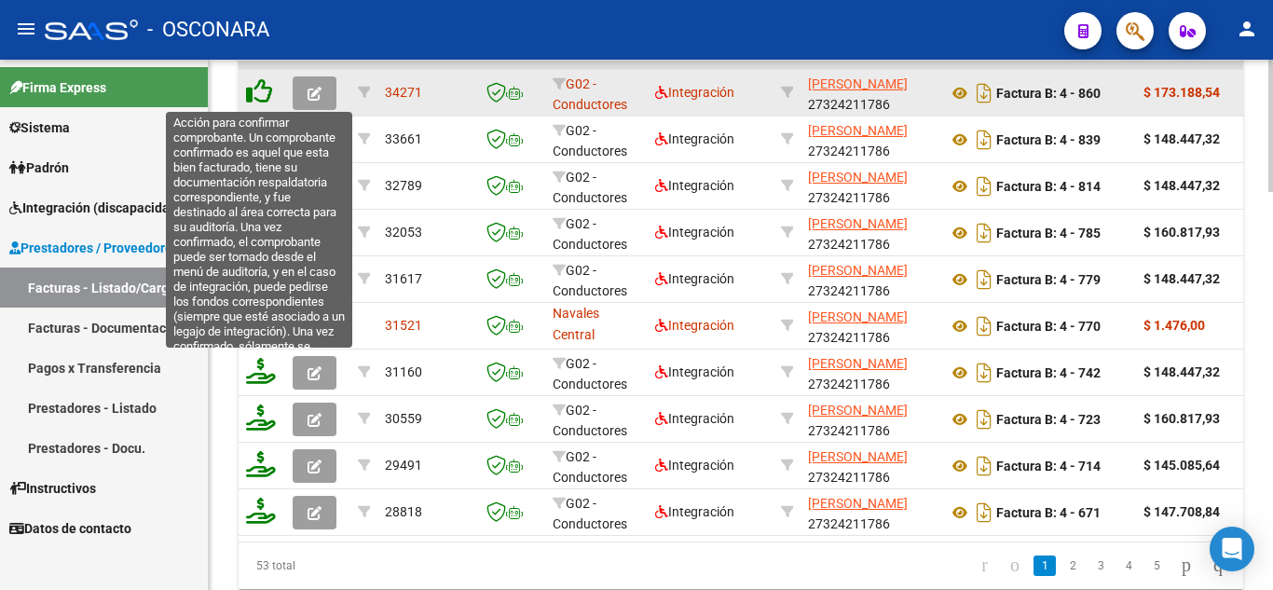
click at [262, 91] on icon at bounding box center [259, 91] width 26 height 26
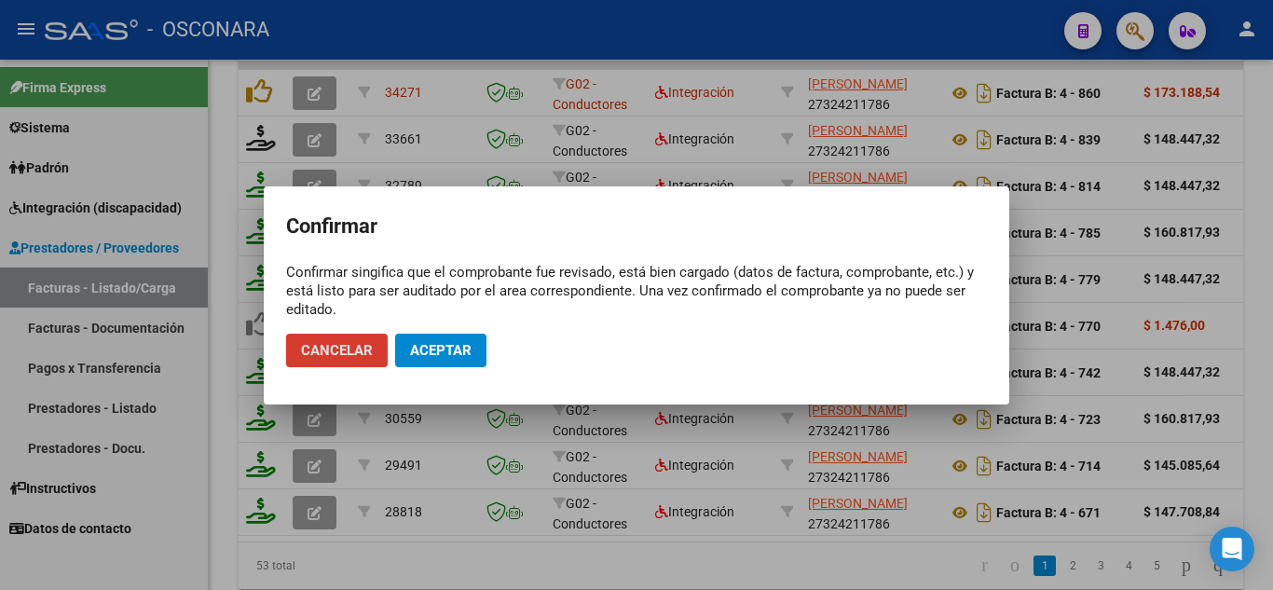
click at [452, 349] on span "Aceptar" at bounding box center [441, 350] width 62 height 17
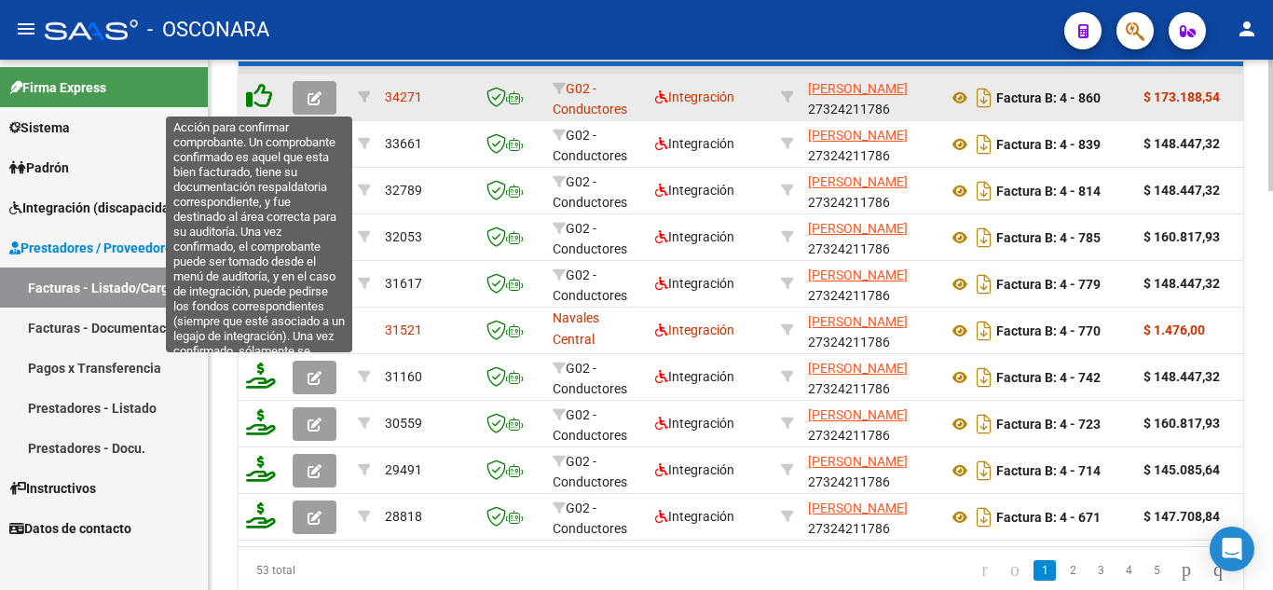
click at [263, 98] on icon at bounding box center [259, 96] width 26 height 26
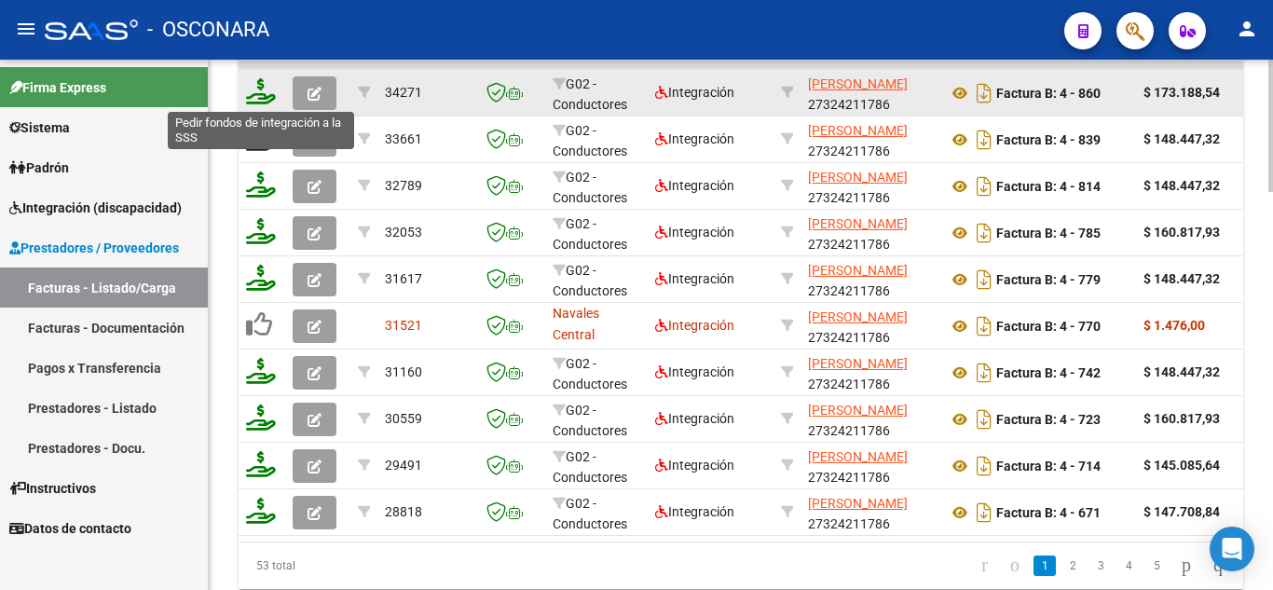
click at [261, 88] on icon at bounding box center [261, 91] width 30 height 26
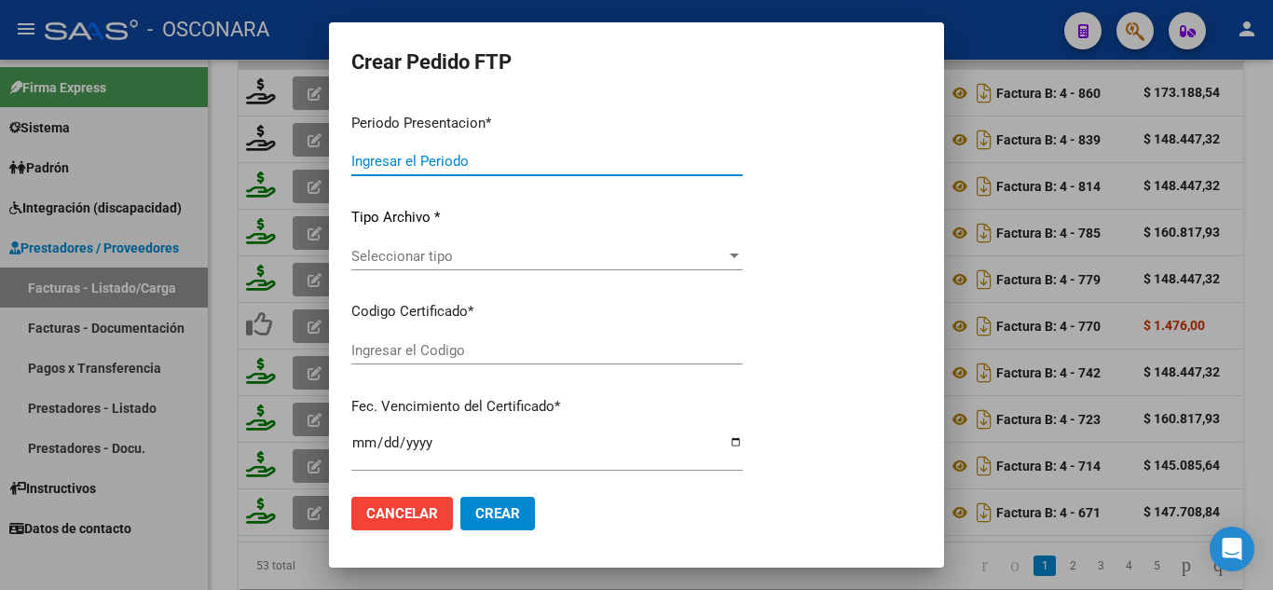
type input "202507"
type input "$ 173.188,54"
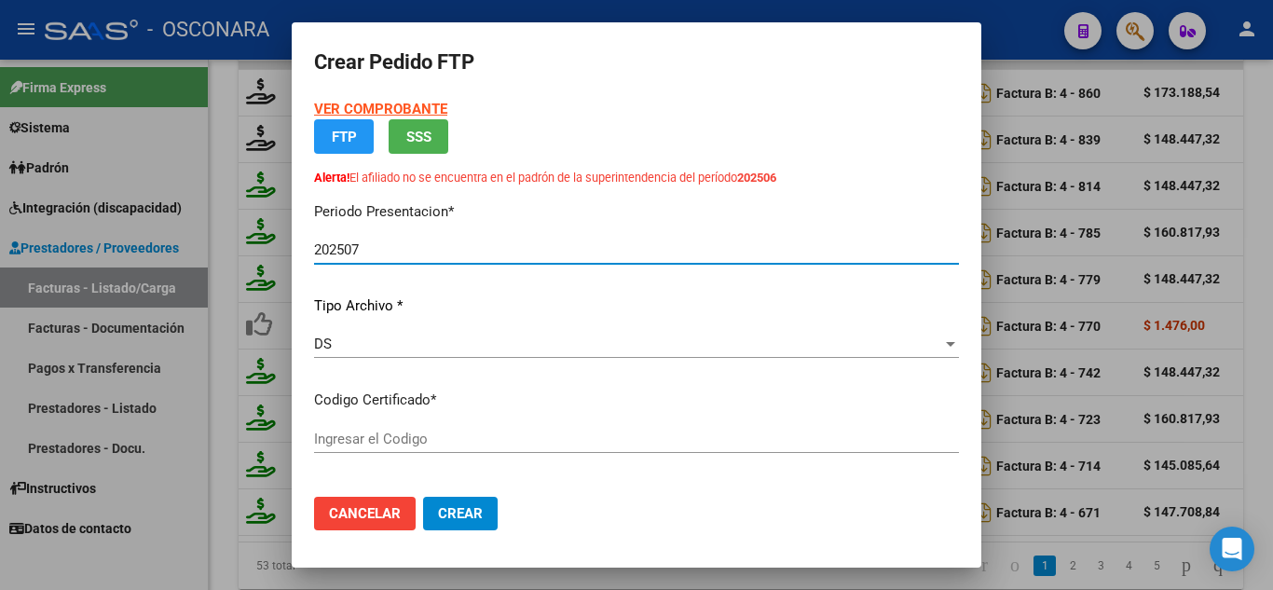
type input "ARG020004515196620240626-20340626-BS-4"
type input "2034-06-26"
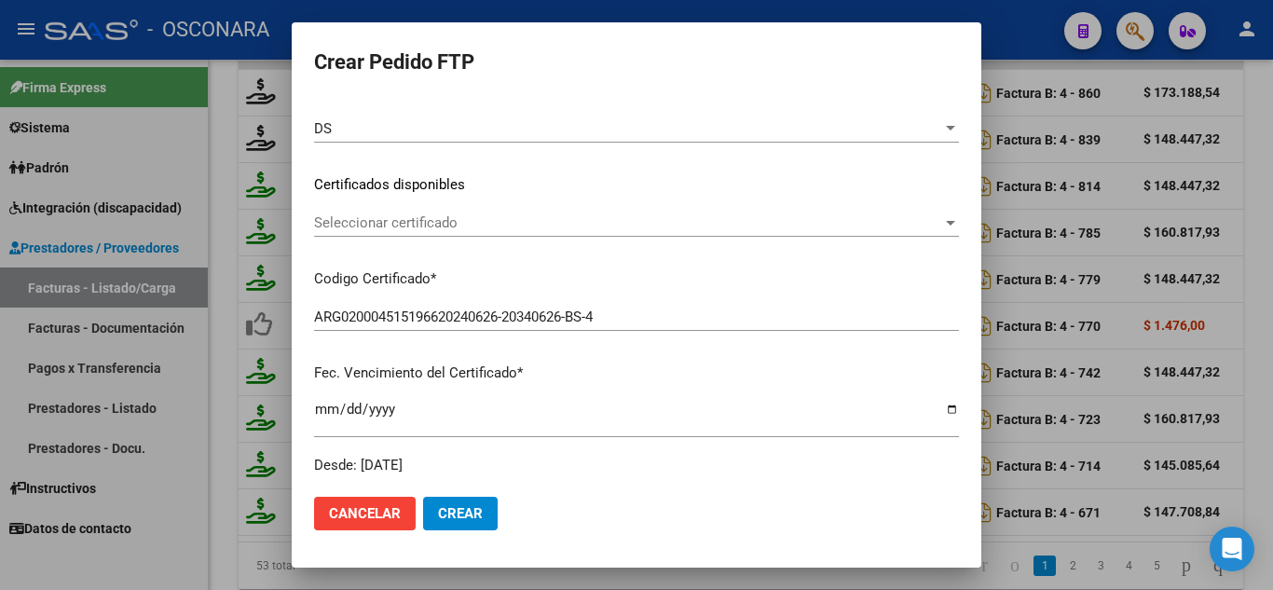
scroll to position [280, 0]
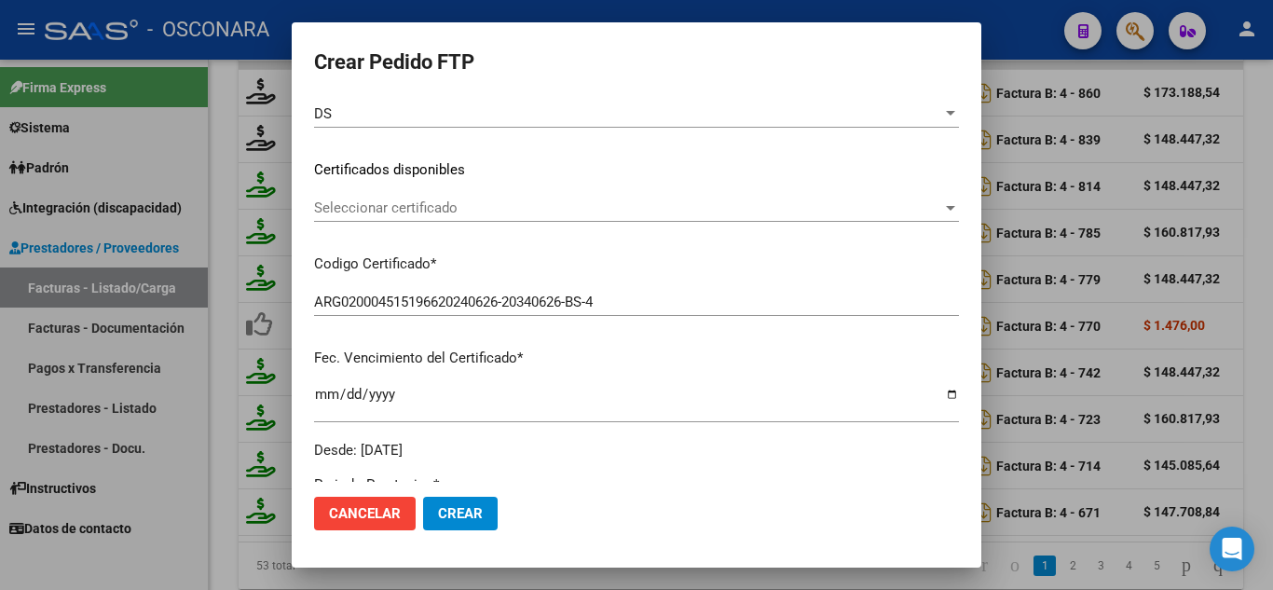
click at [416, 215] on div "Seleccionar certificado Seleccionar certificado" at bounding box center [636, 208] width 645 height 28
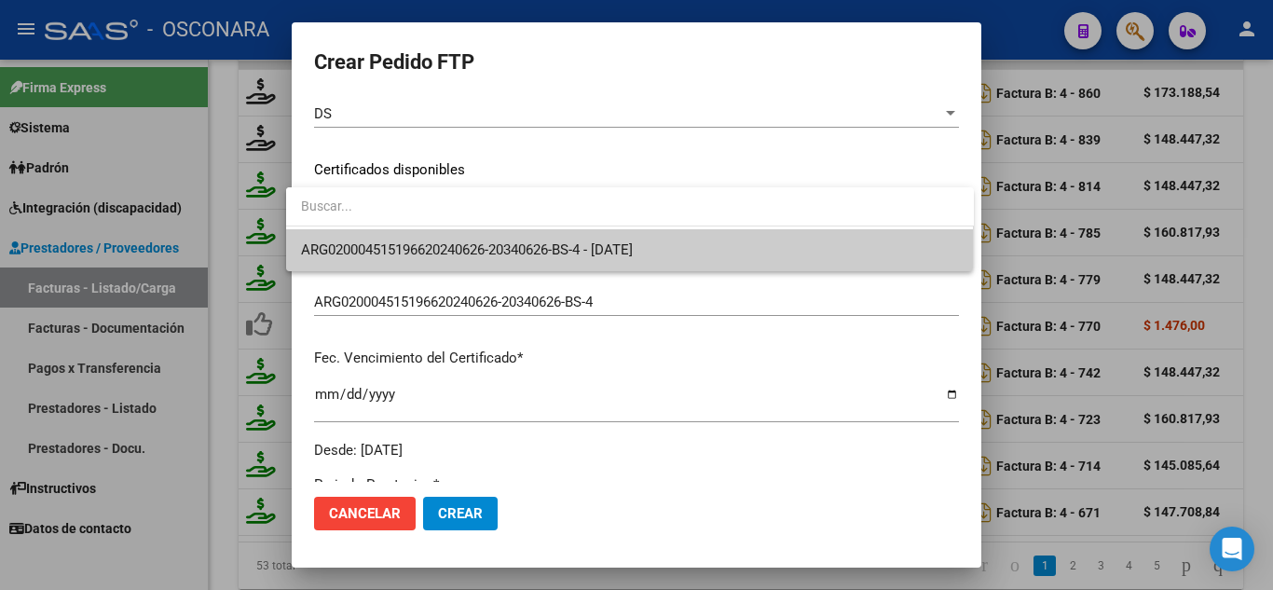
click at [443, 260] on span "ARG020004515196620240626-20340626-BS-4 - 2034-06-26" at bounding box center [630, 250] width 658 height 42
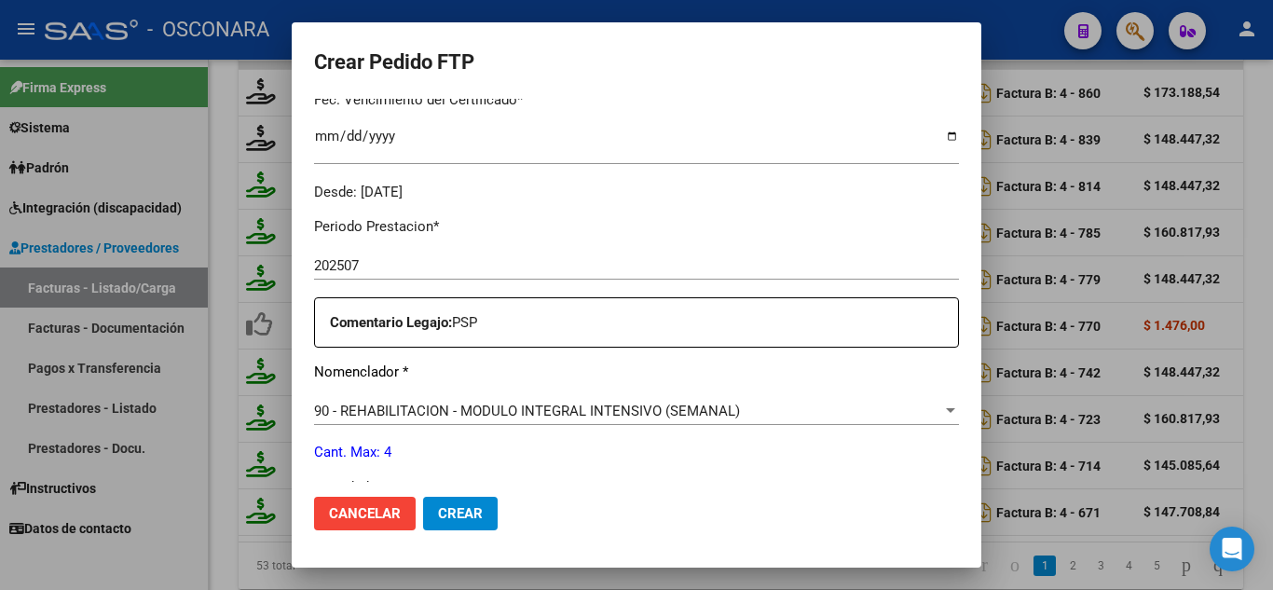
scroll to position [652, 0]
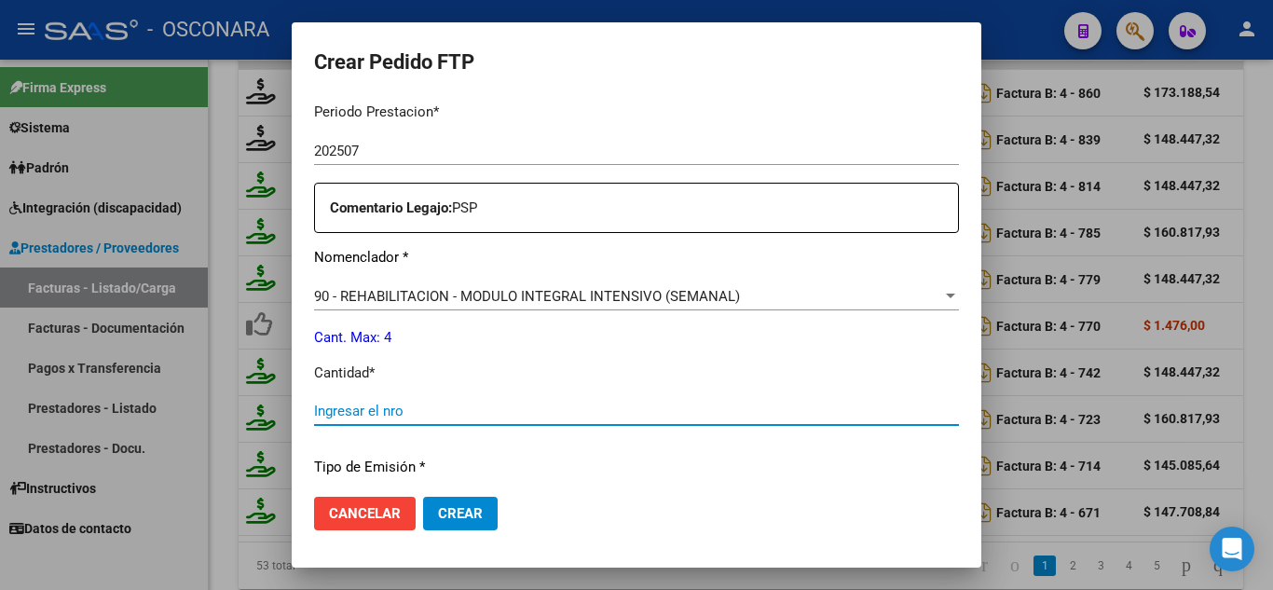
click at [388, 404] on input "Ingresar el nro" at bounding box center [636, 411] width 645 height 17
type input "4"
click at [455, 525] on mat-dialog-actions "Cancelar Crear" at bounding box center [636, 513] width 645 height 63
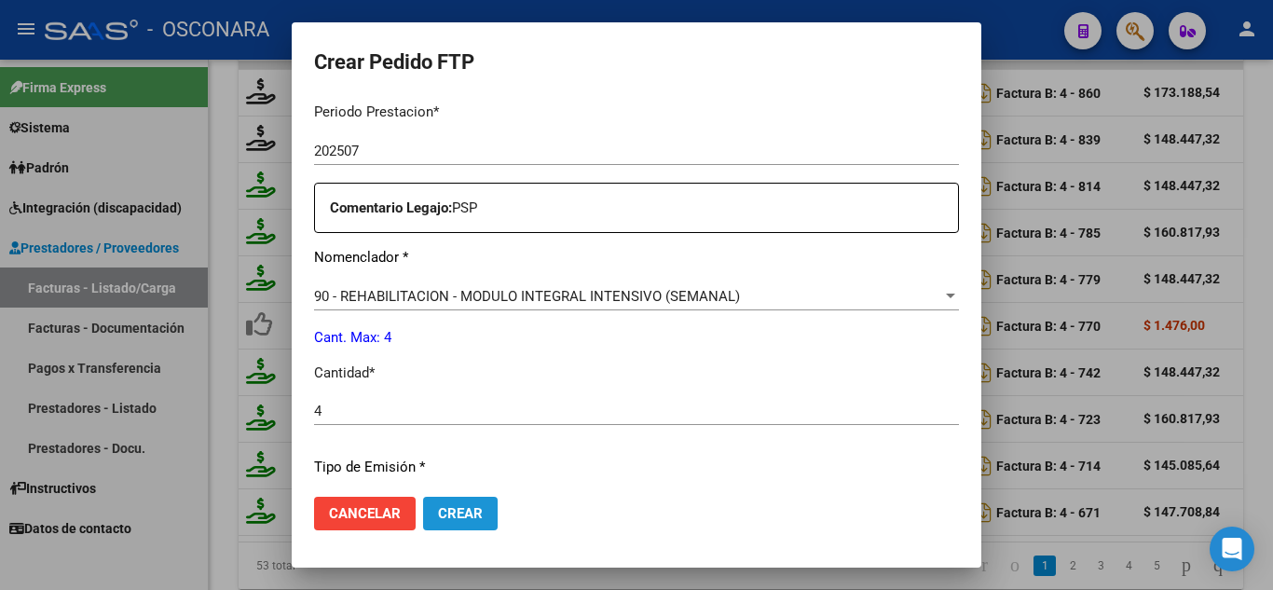
click at [451, 518] on span "Crear" at bounding box center [460, 513] width 45 height 17
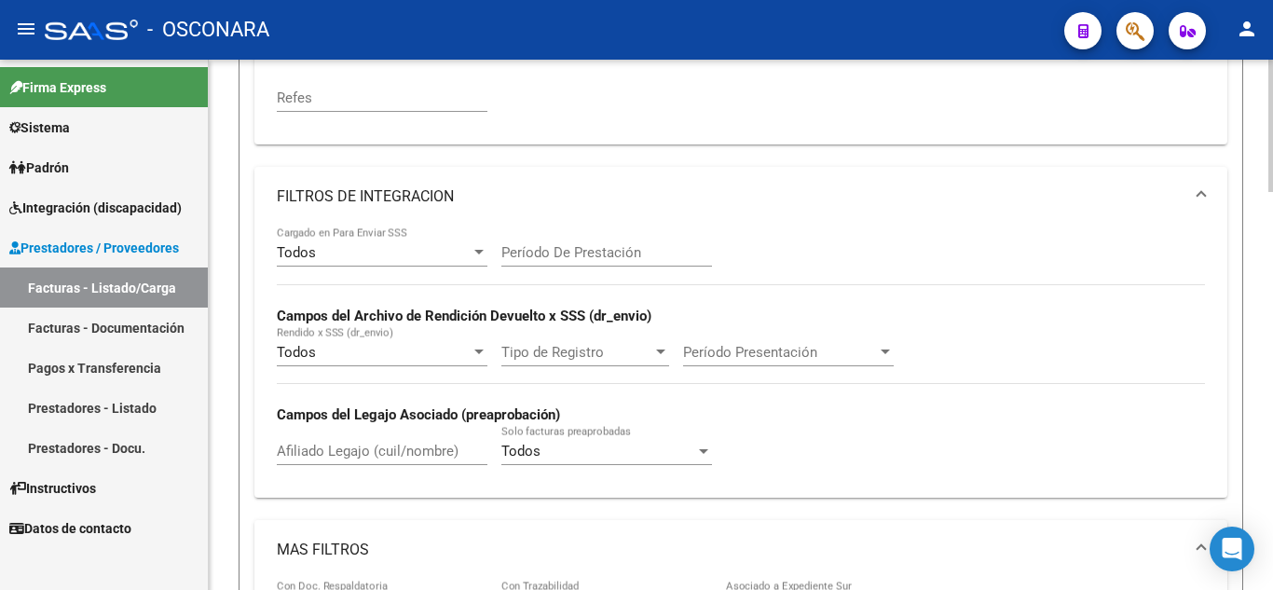
scroll to position [314, 0]
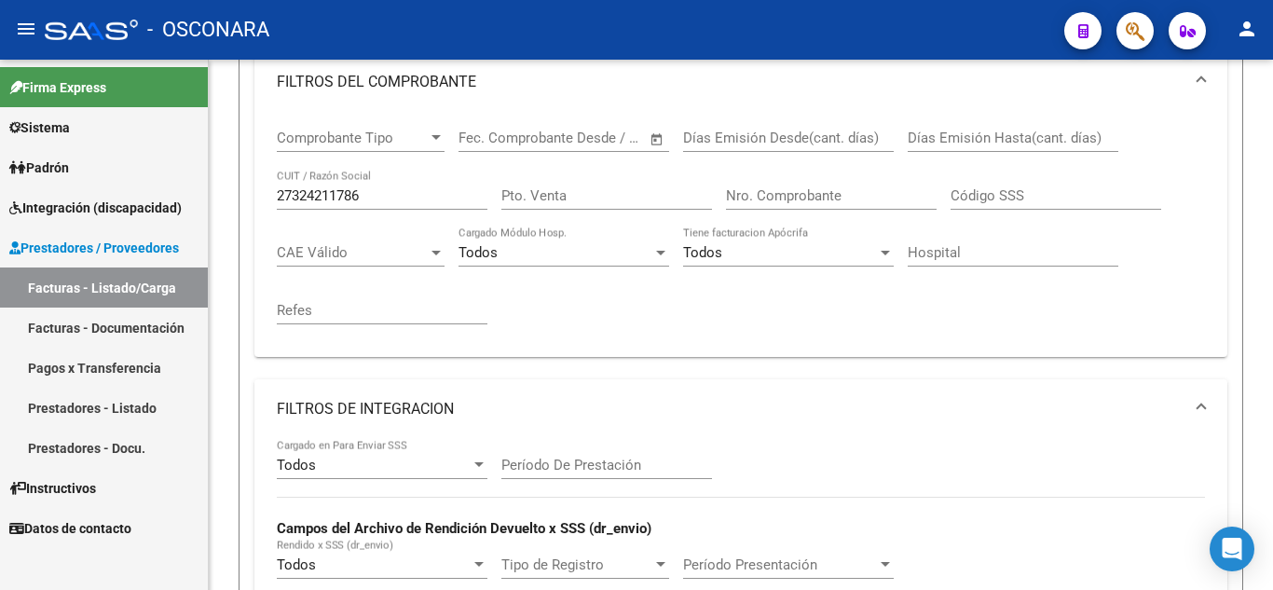
drag, startPoint x: 385, startPoint y: 201, endPoint x: 15, endPoint y: 152, distance: 373.3
click at [15, 152] on mat-sidenav-container "Firma Express Sistema Usuarios Todos los Usuarios Padrón Análisis Afiliado Inte…" at bounding box center [636, 325] width 1273 height 530
paste input "27364078876"
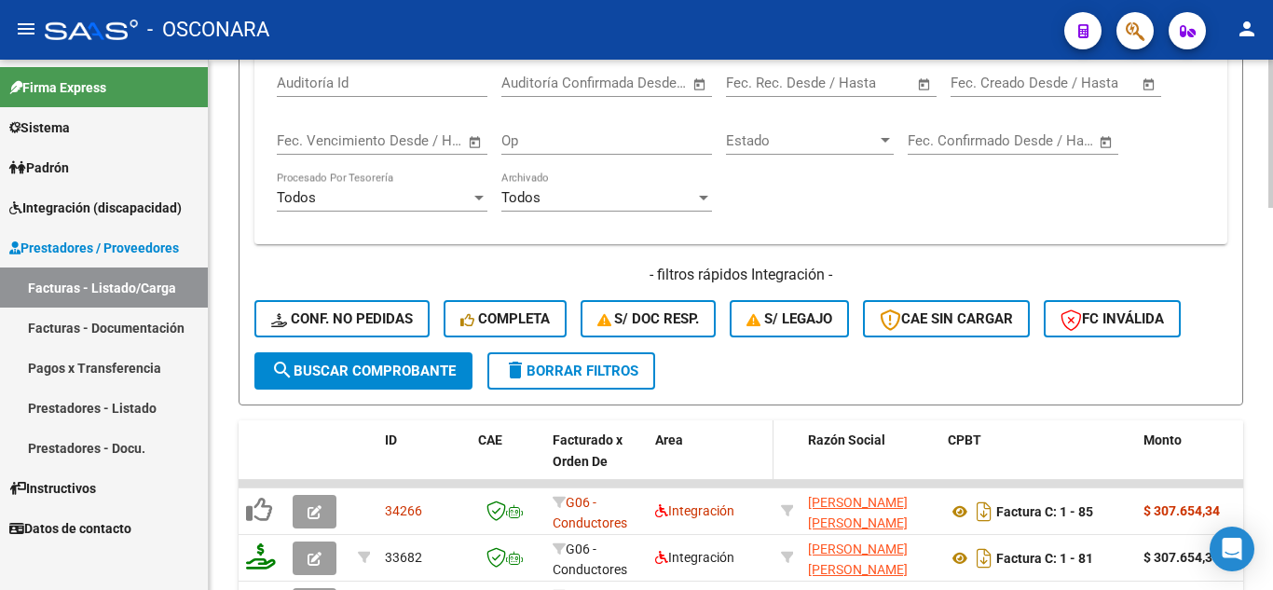
scroll to position [1153, 0]
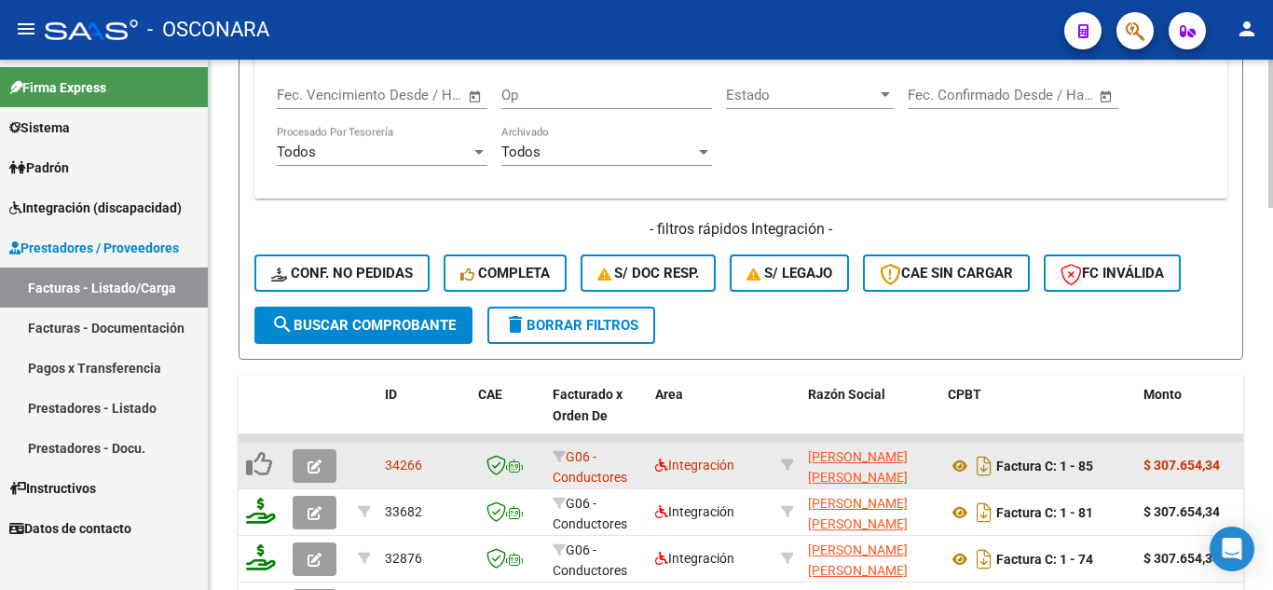
type input "27364078876"
click at [317, 468] on icon "button" at bounding box center [315, 467] width 14 height 14
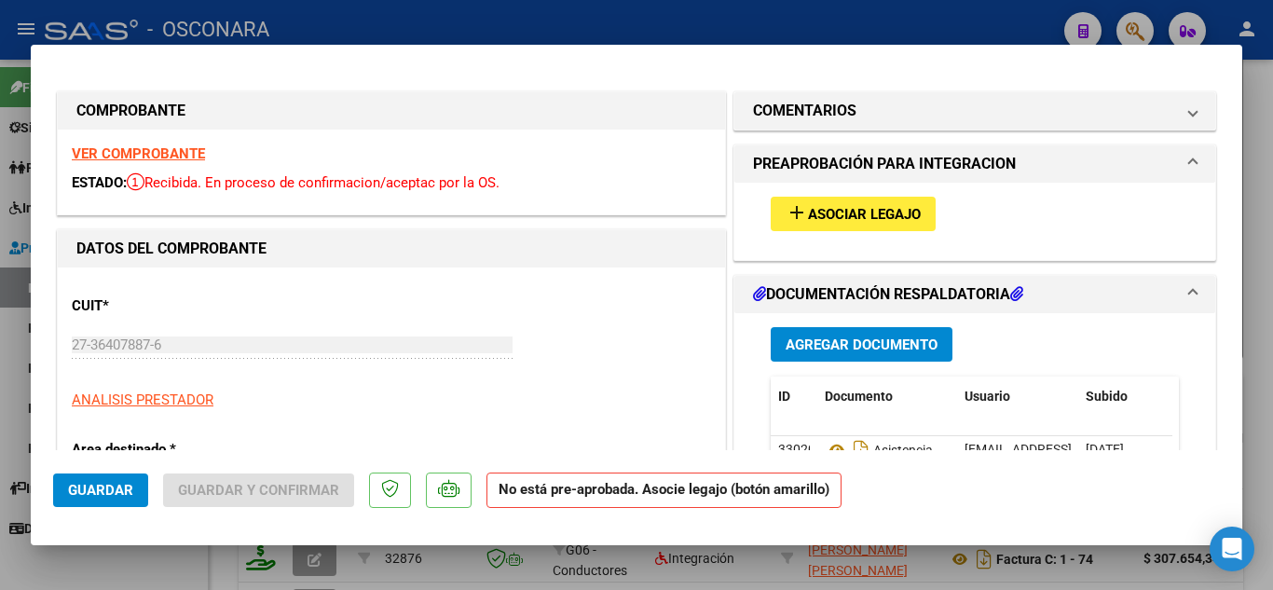
click at [875, 218] on span "Asociar Legajo" at bounding box center [864, 214] width 113 height 17
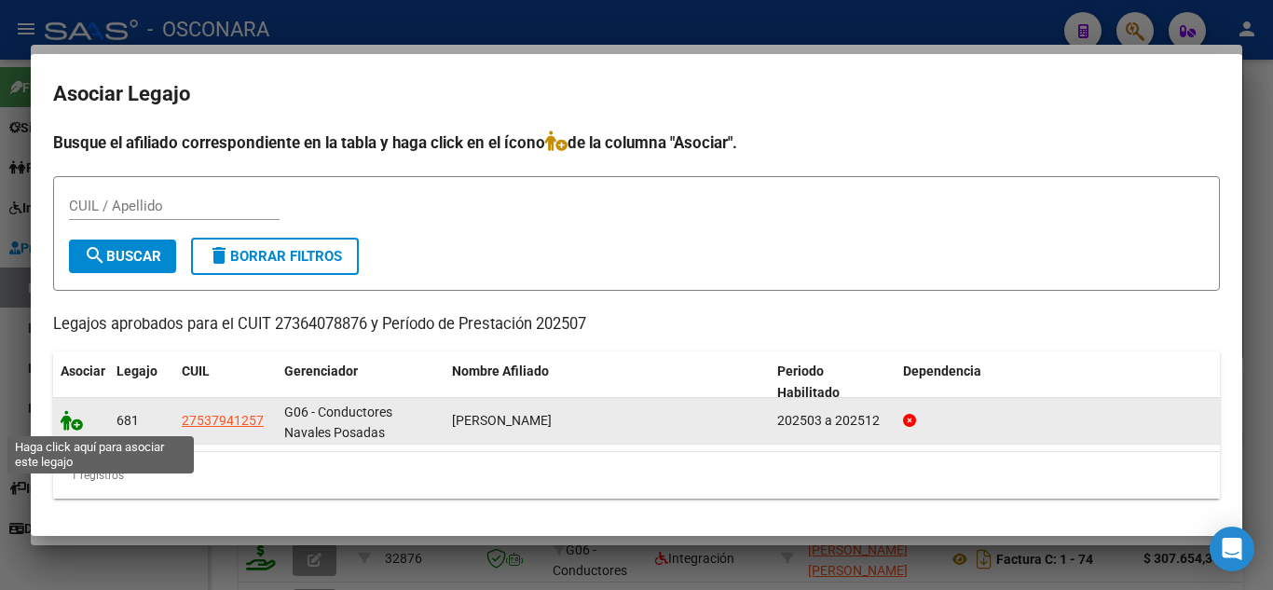
click at [77, 423] on icon at bounding box center [72, 420] width 22 height 21
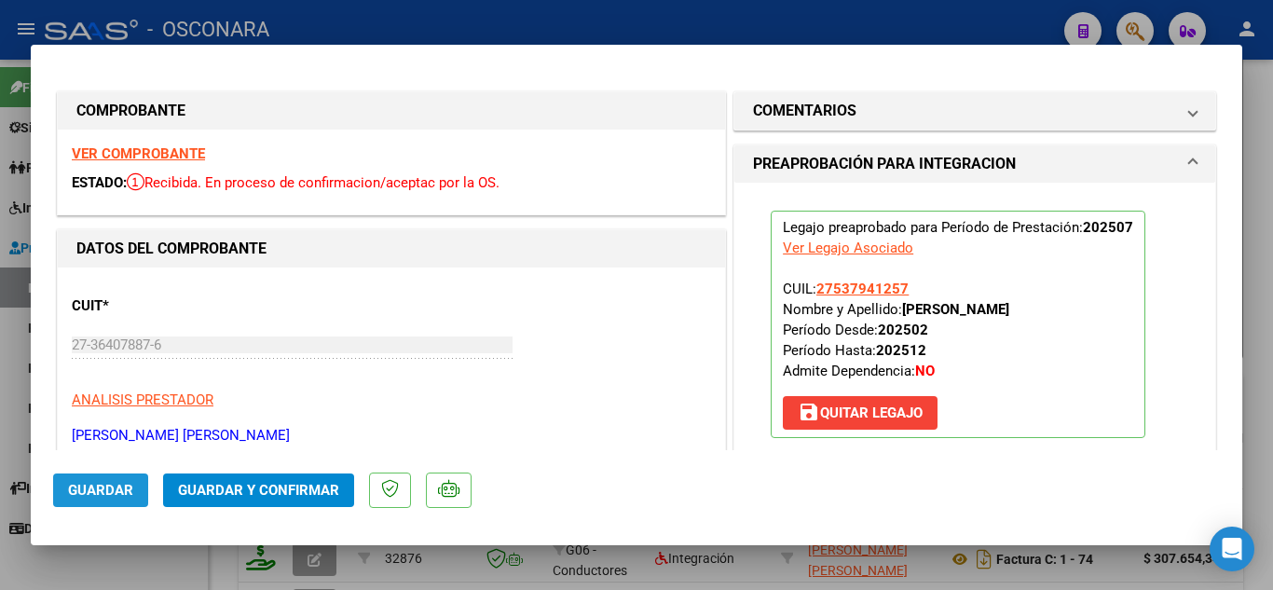
click at [126, 488] on span "Guardar" at bounding box center [100, 490] width 65 height 17
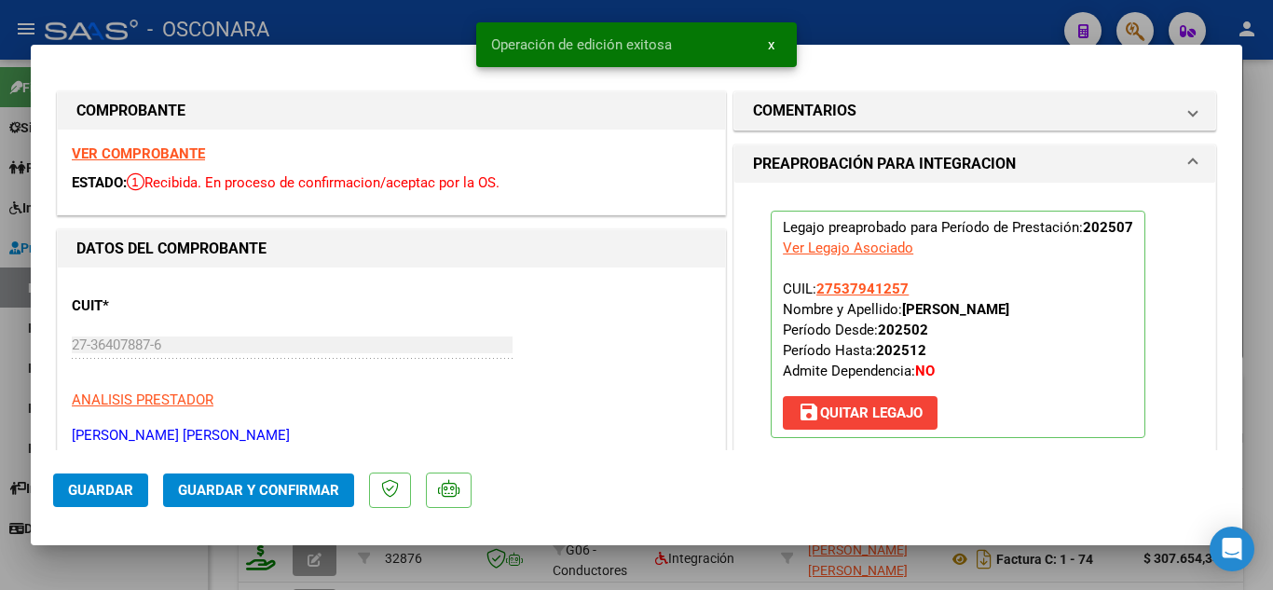
click at [994, 16] on div at bounding box center [636, 295] width 1273 height 590
type input "$ 0,00"
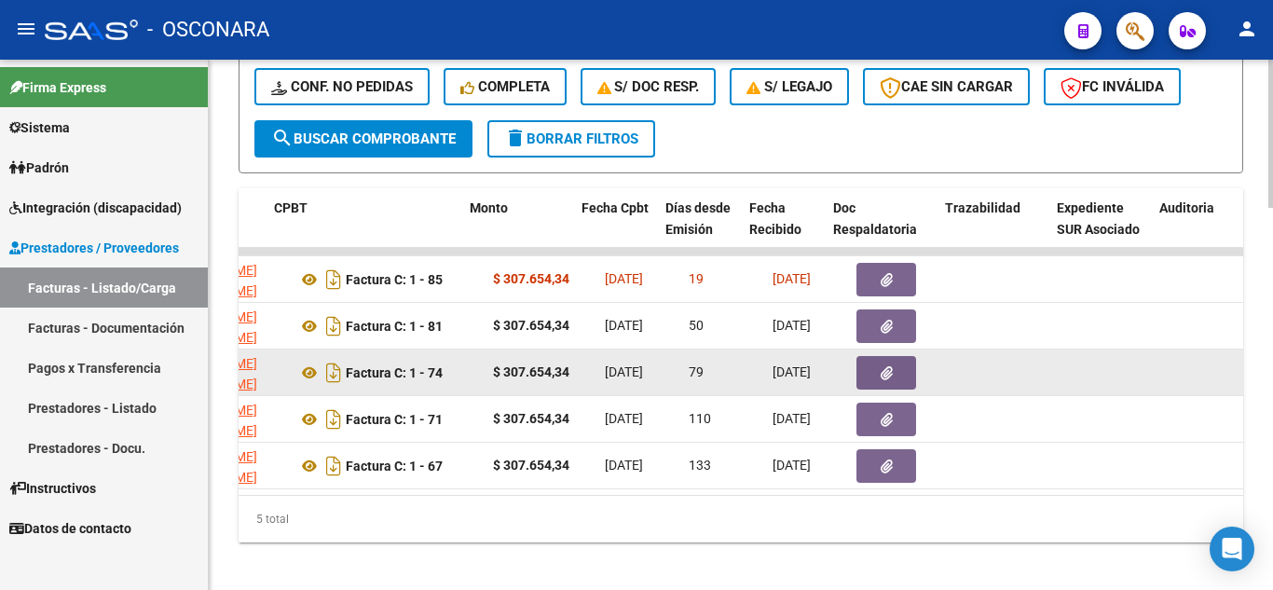
scroll to position [0, 674]
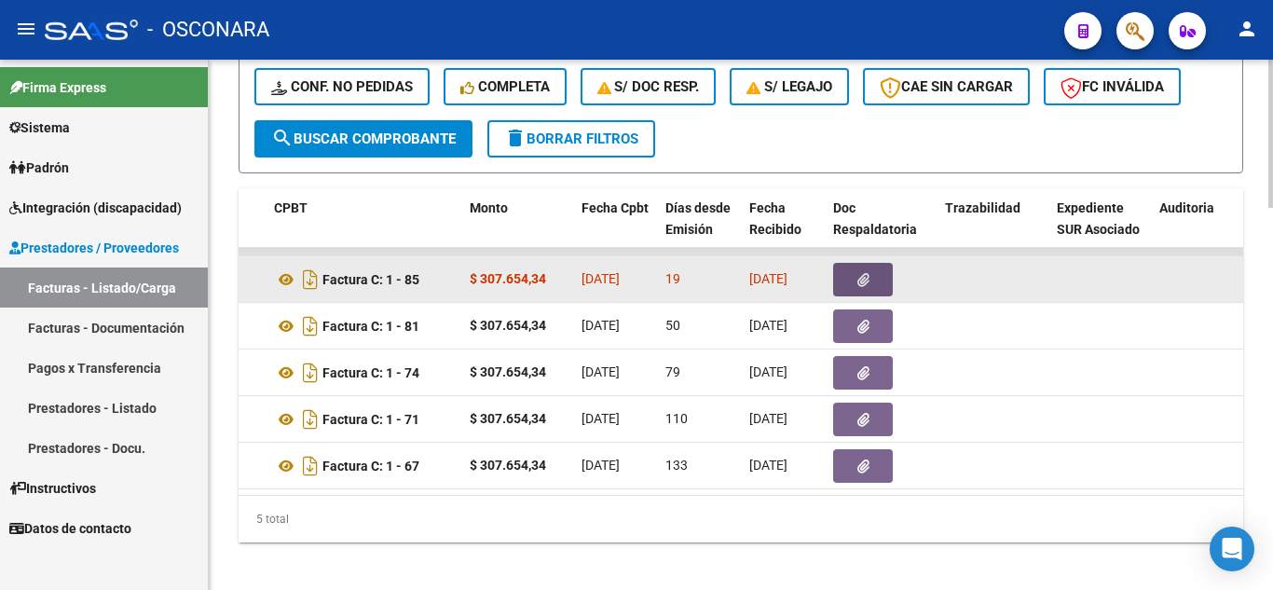
click at [880, 285] on button "button" at bounding box center [863, 280] width 60 height 34
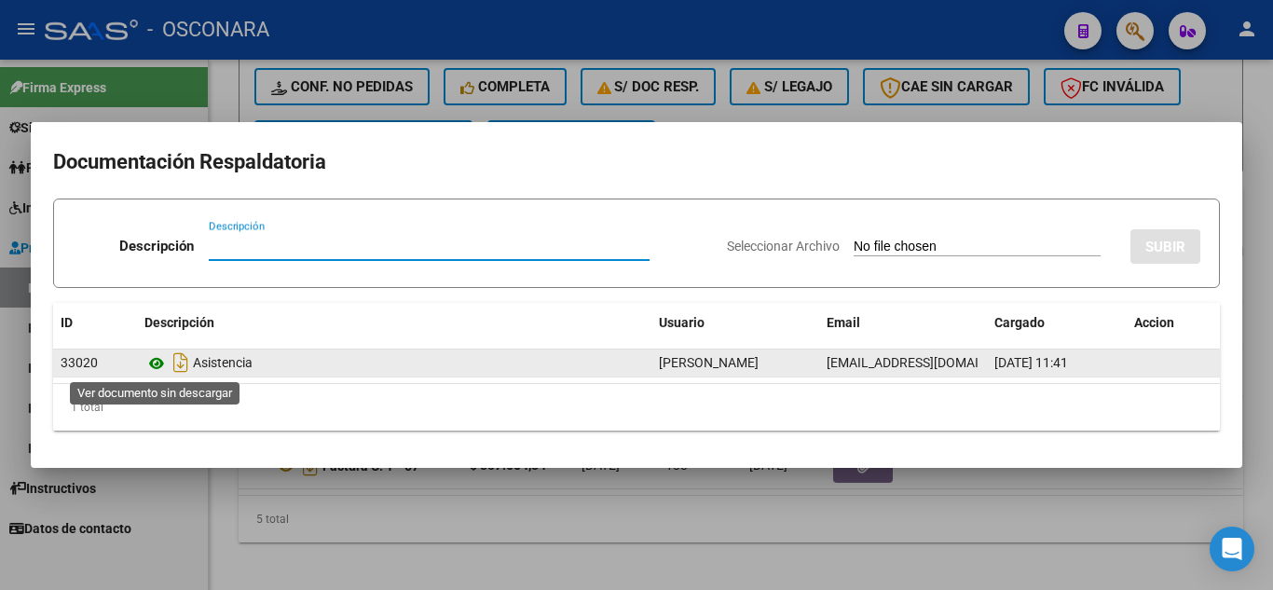
click at [158, 361] on icon at bounding box center [156, 363] width 24 height 22
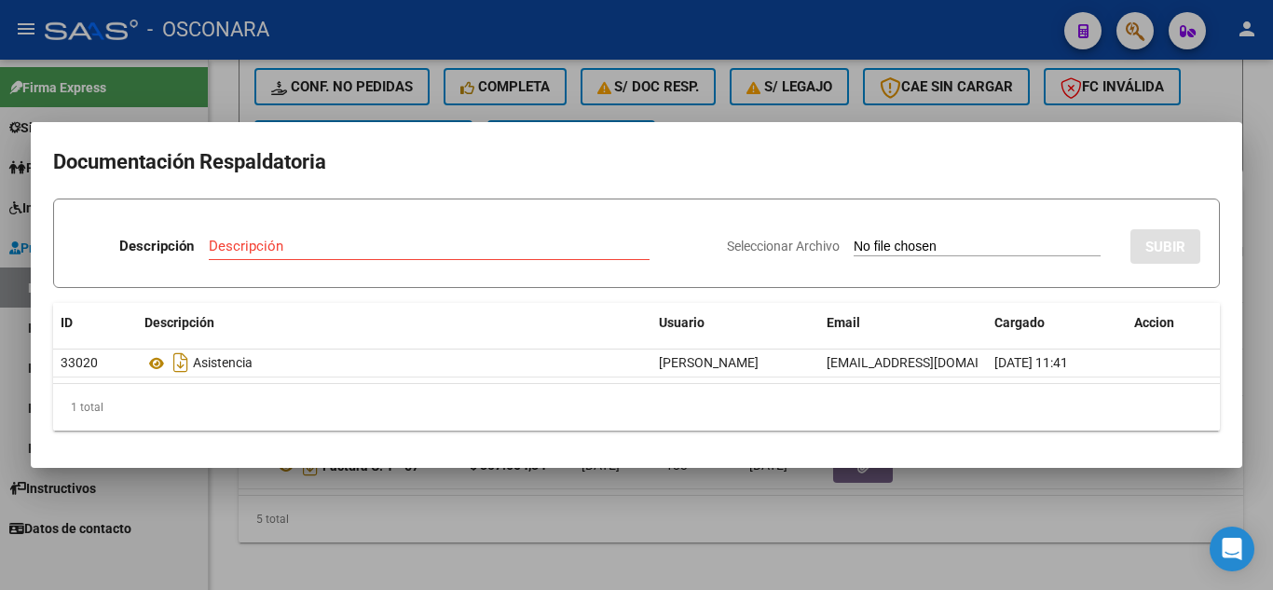
click at [883, 513] on div at bounding box center [636, 295] width 1273 height 590
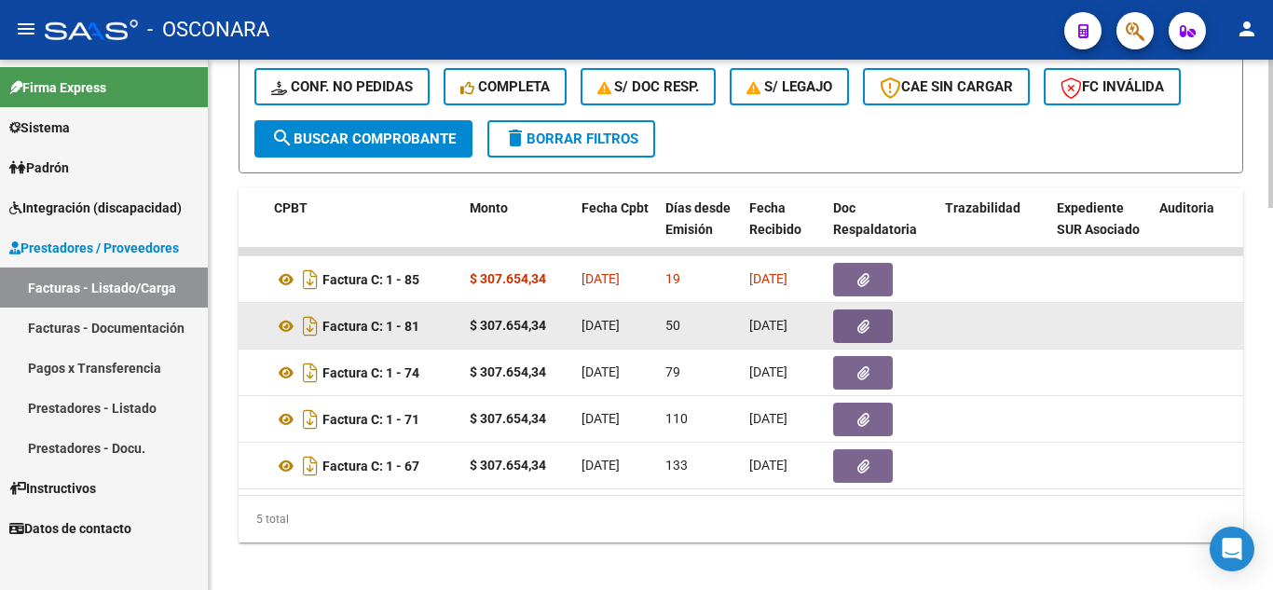
click at [864, 328] on icon "button" at bounding box center [863, 327] width 12 height 14
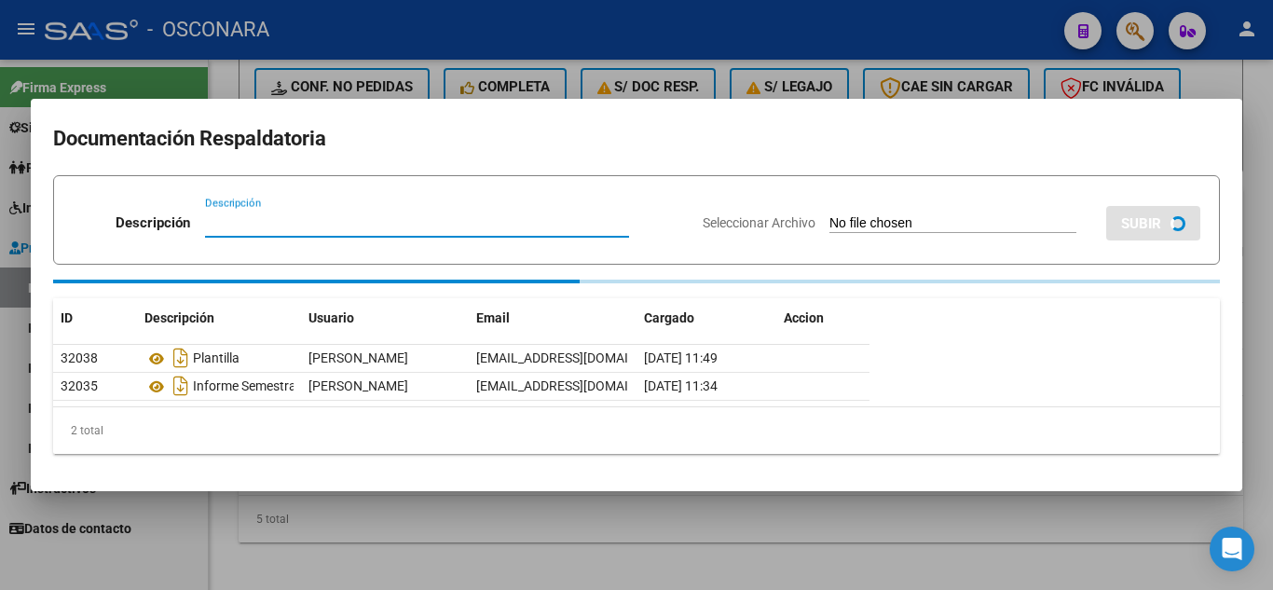
click at [478, 532] on div at bounding box center [636, 295] width 1273 height 590
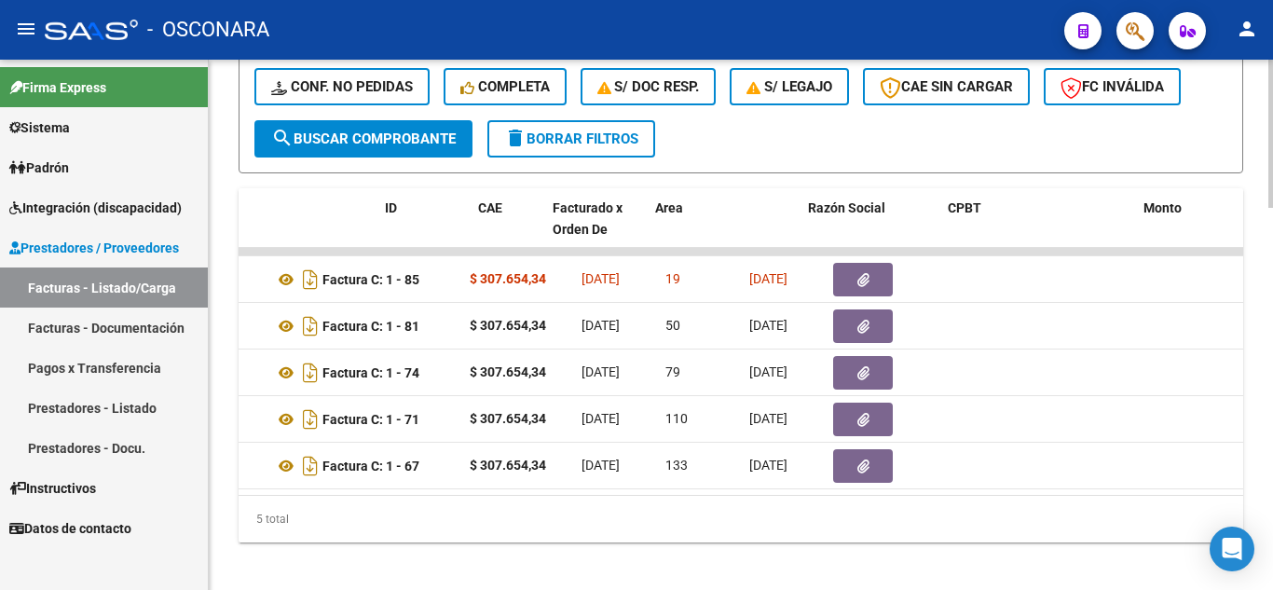
scroll to position [0, 0]
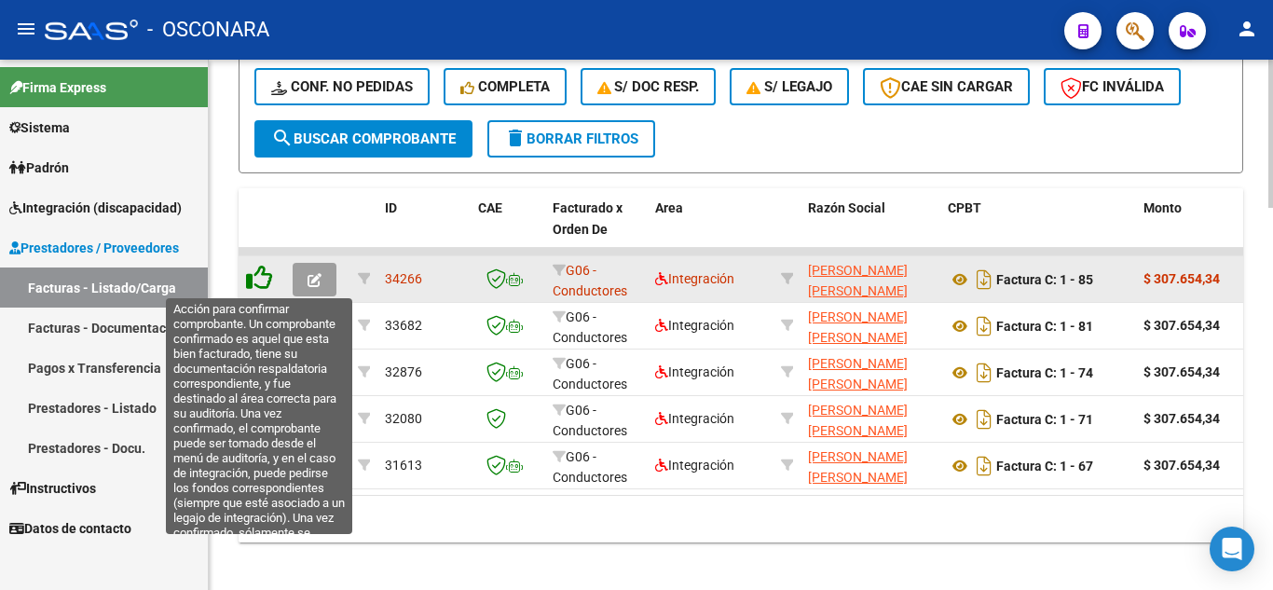
click at [262, 274] on icon at bounding box center [259, 278] width 26 height 26
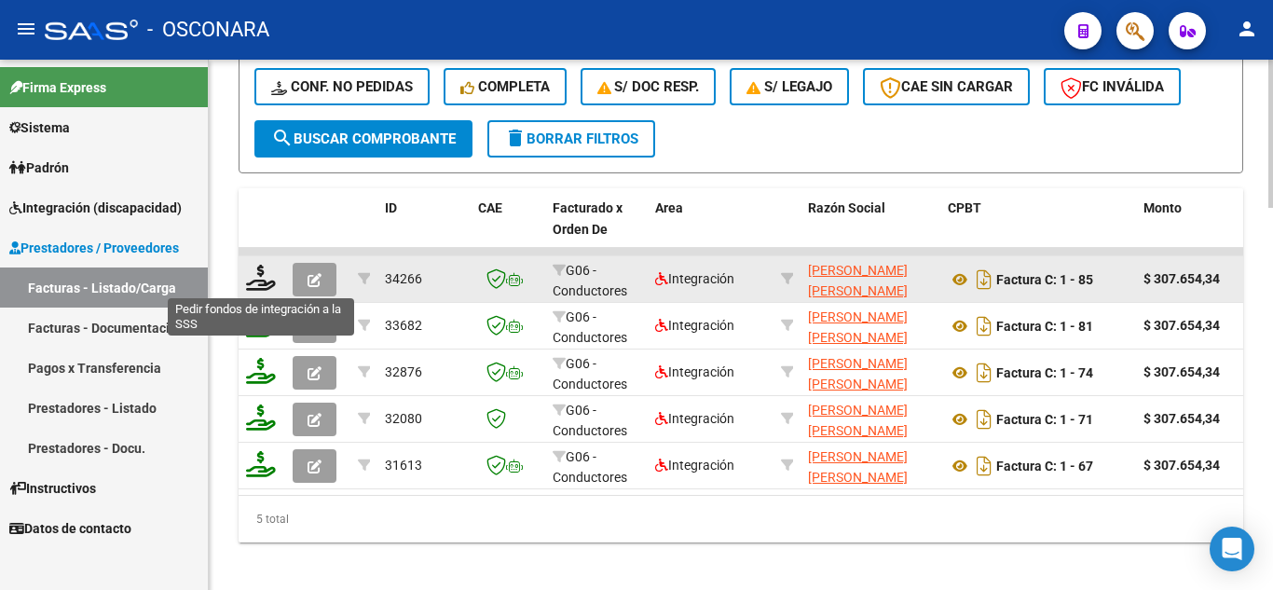
click at [261, 286] on icon at bounding box center [261, 278] width 30 height 26
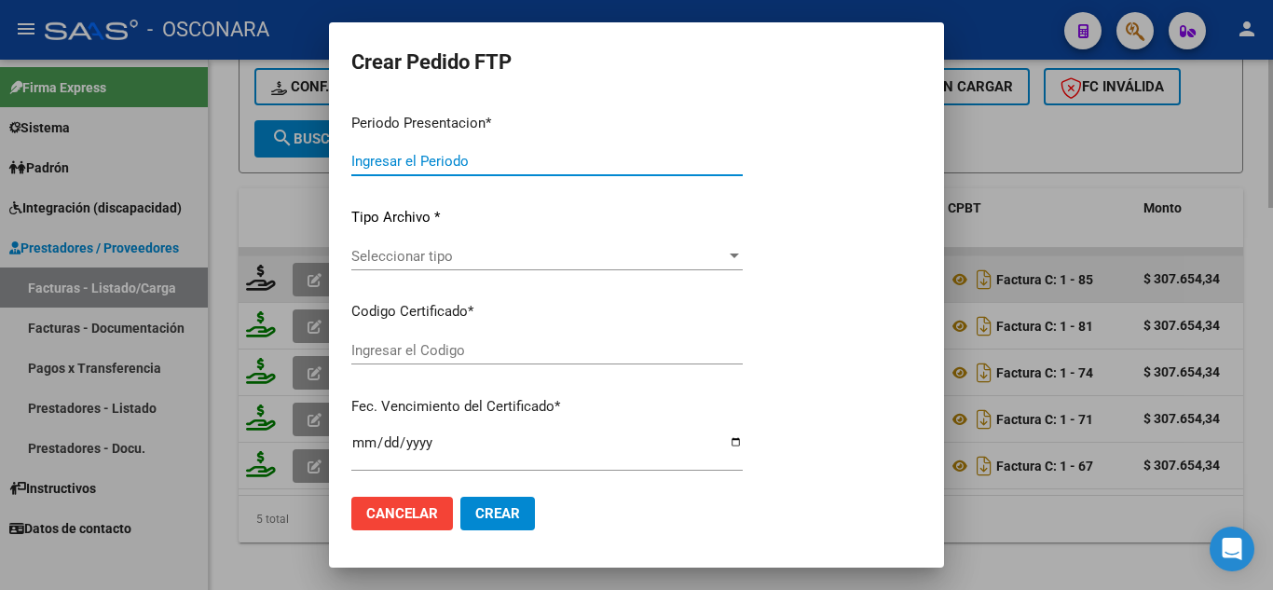
type input "202507"
type input "$ 307.654,34"
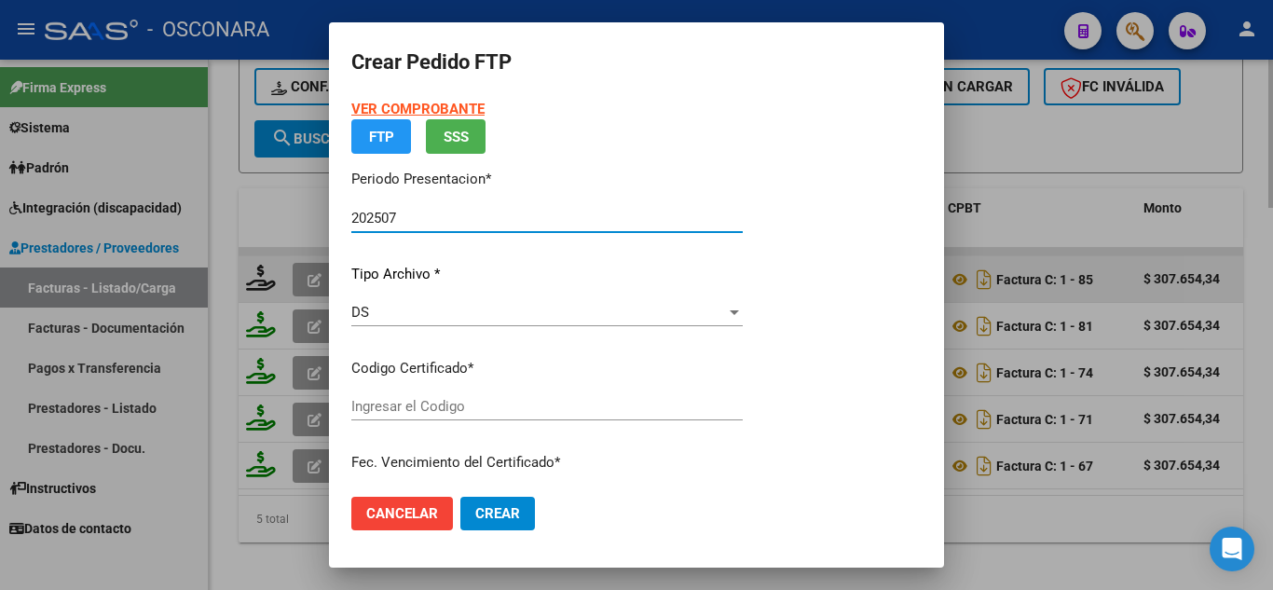
type input "ARG01000537941252019021820210218MIS534"
type input "2021-02-18"
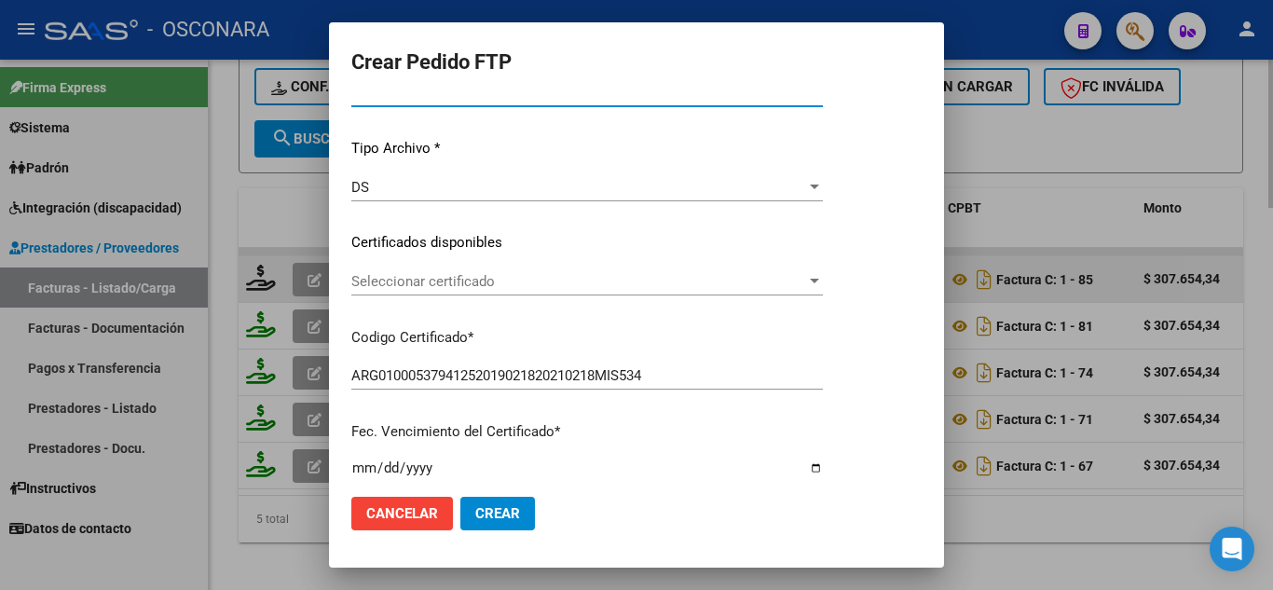
scroll to position [186, 0]
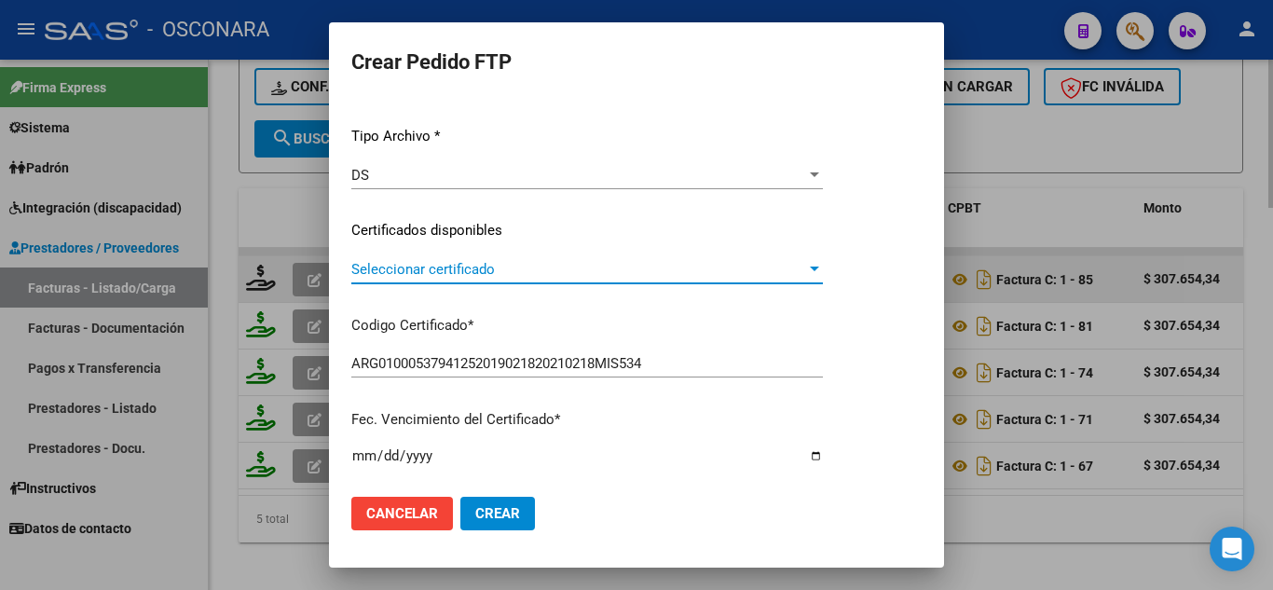
click at [411, 276] on span "Seleccionar certificado" at bounding box center [578, 269] width 455 height 17
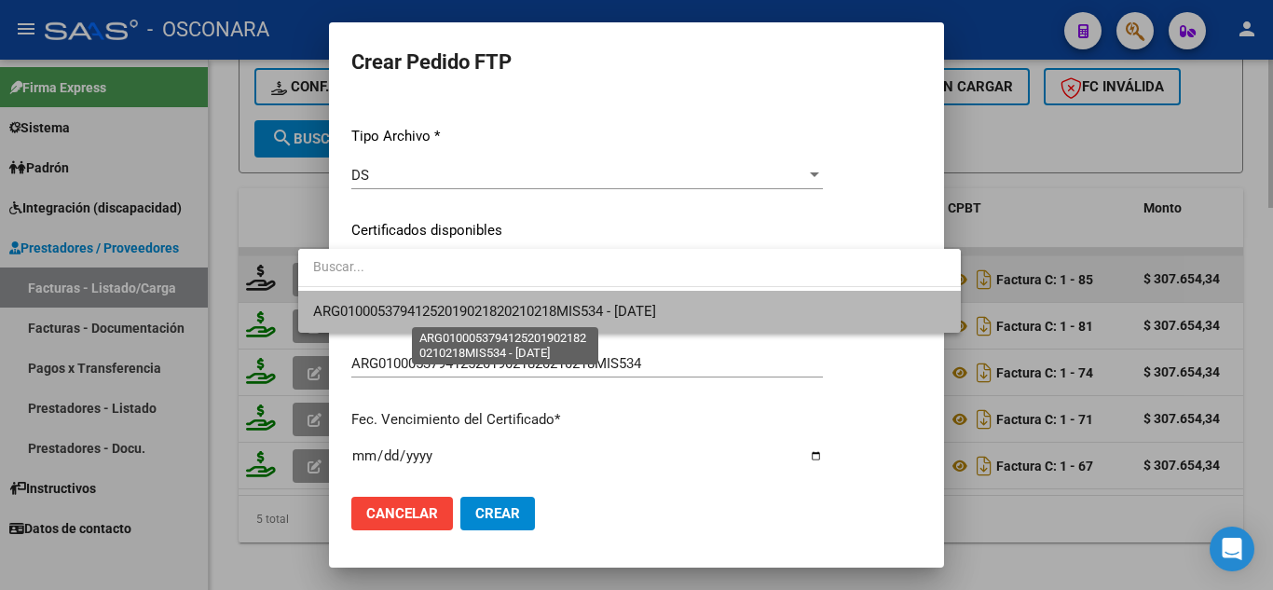
click at [432, 318] on span "ARG01000537941252019021820210218MIS534 - 2021-02-18" at bounding box center [484, 311] width 343 height 17
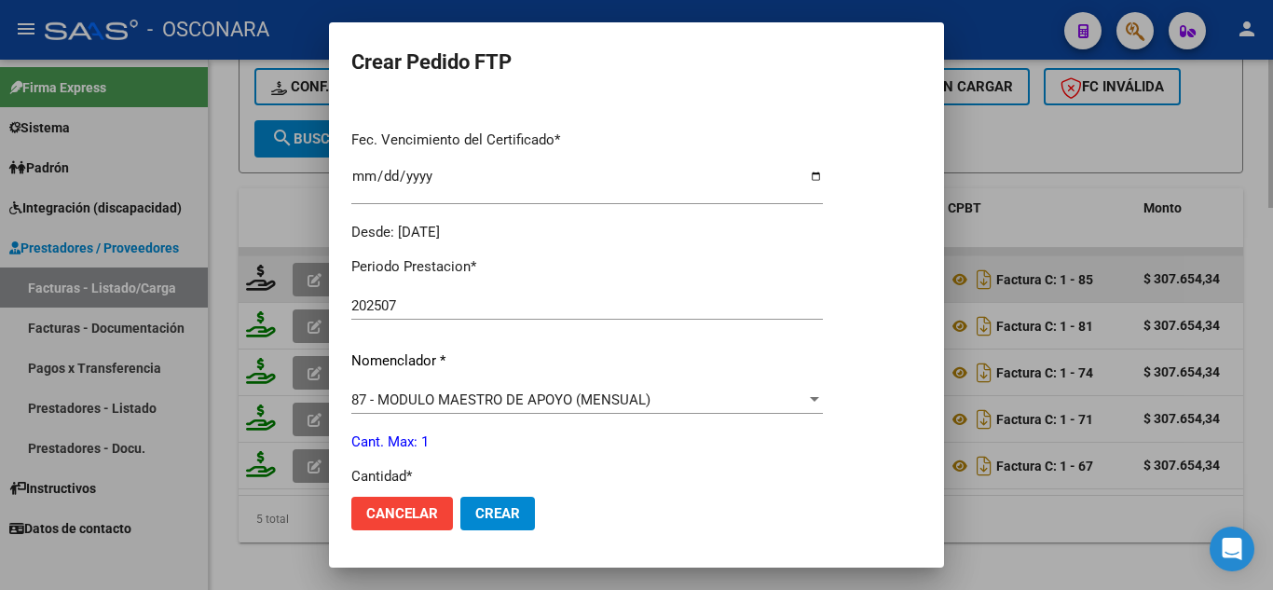
scroll to position [652, 0]
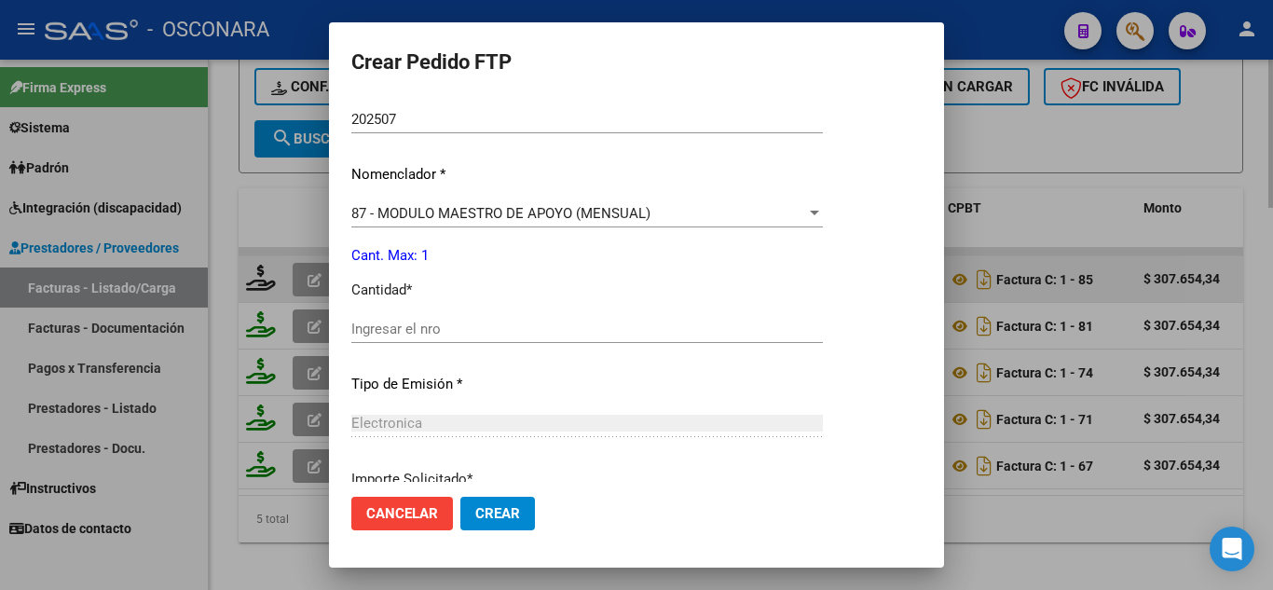
click at [397, 336] on input "Ingresar el nro" at bounding box center [587, 329] width 472 height 17
type input "1"
click at [460, 503] on button "Crear" at bounding box center [497, 514] width 75 height 34
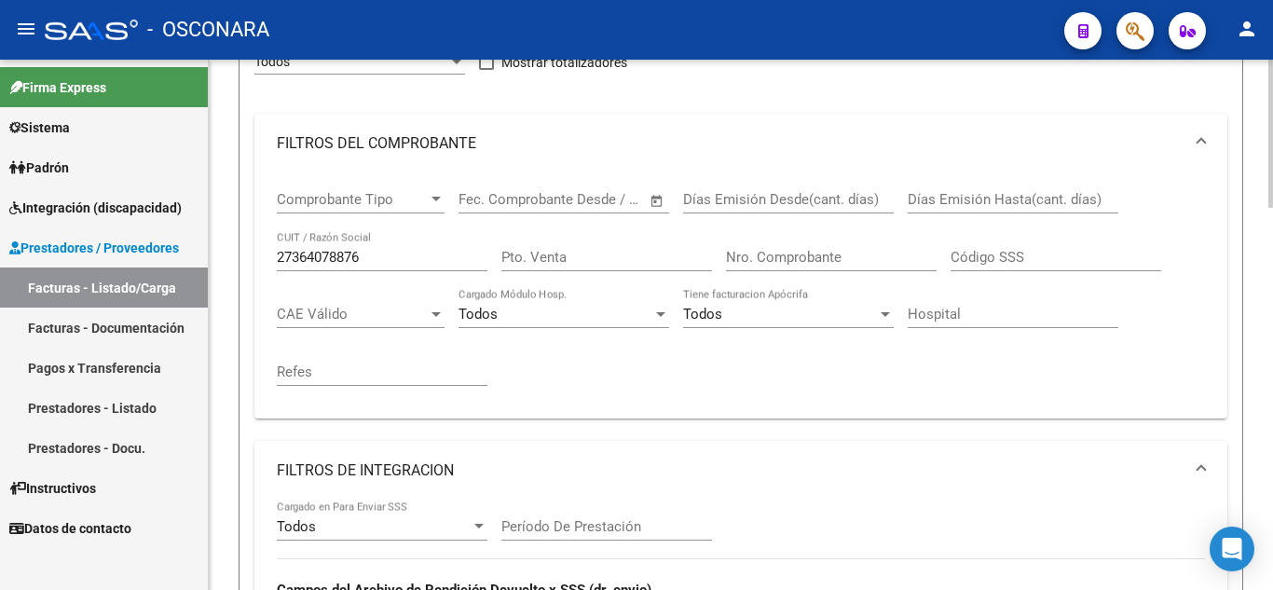
scroll to position [221, 0]
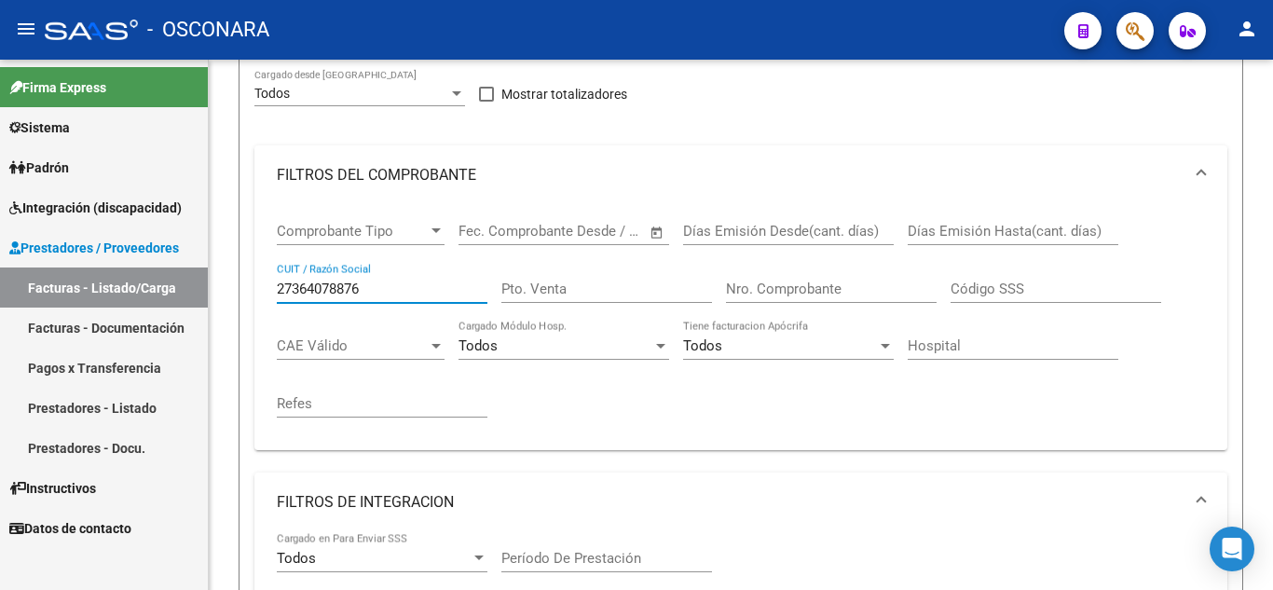
drag, startPoint x: 387, startPoint y: 289, endPoint x: 16, endPoint y: 254, distance: 372.6
click at [18, 254] on mat-sidenav-container "Firma Express Sistema Usuarios Todos los Usuarios Padrón Análisis Afiliado Inte…" at bounding box center [636, 325] width 1273 height 530
paste input "27227182828"
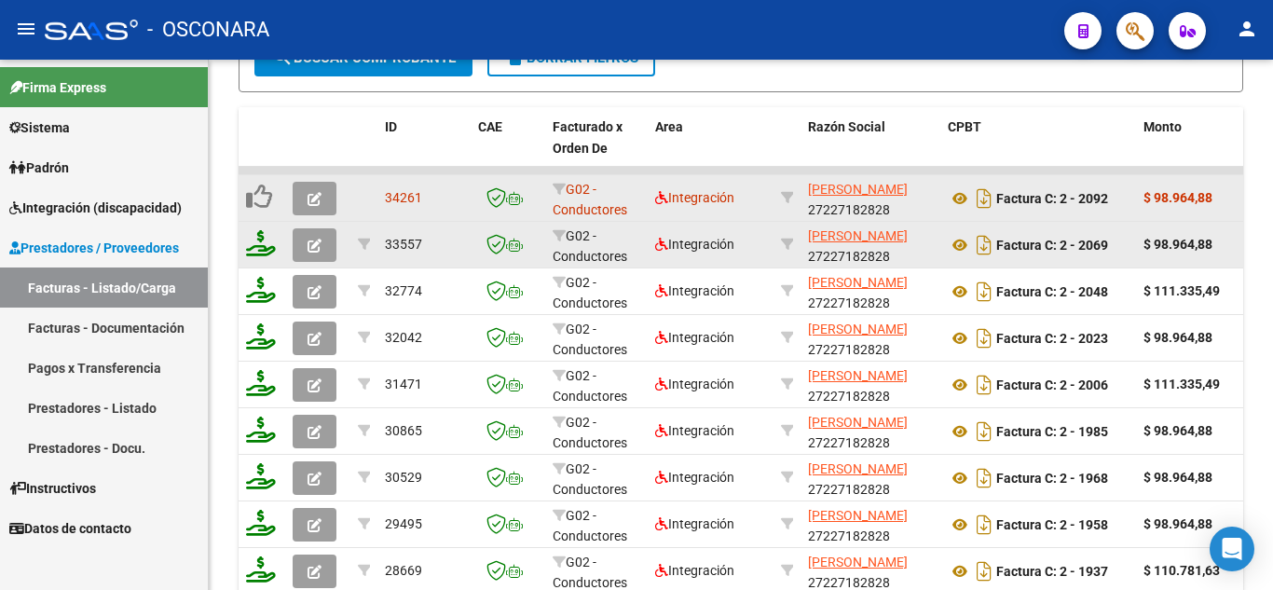
scroll to position [1433, 0]
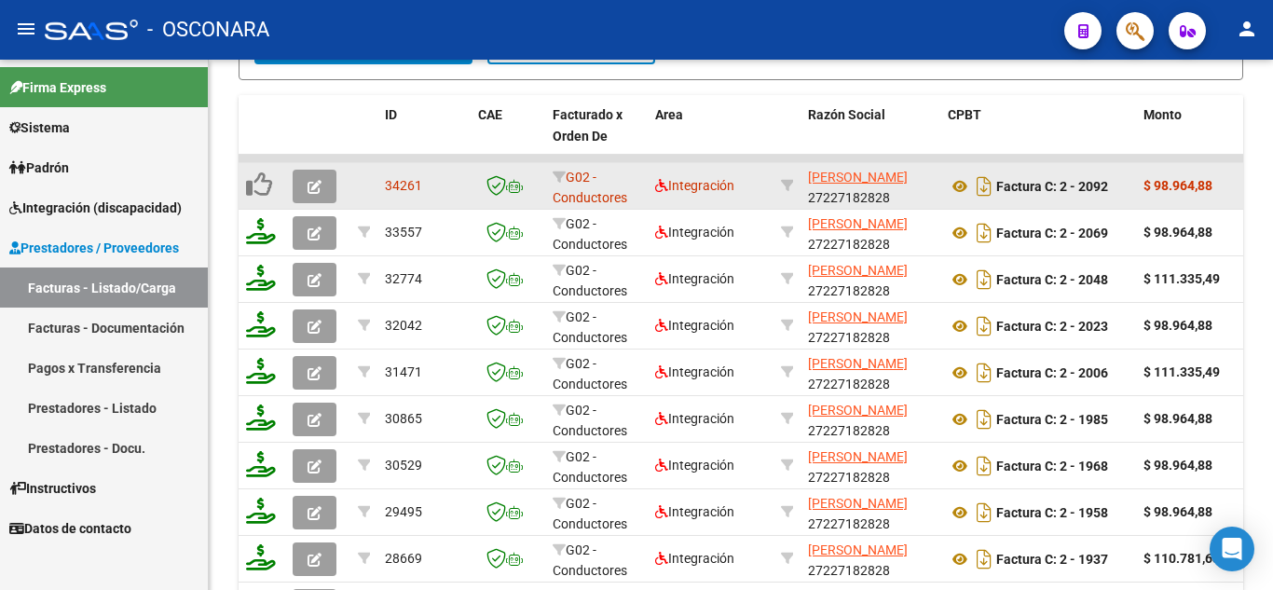
type input "27227182828"
click at [314, 180] on icon "button" at bounding box center [315, 187] width 14 height 14
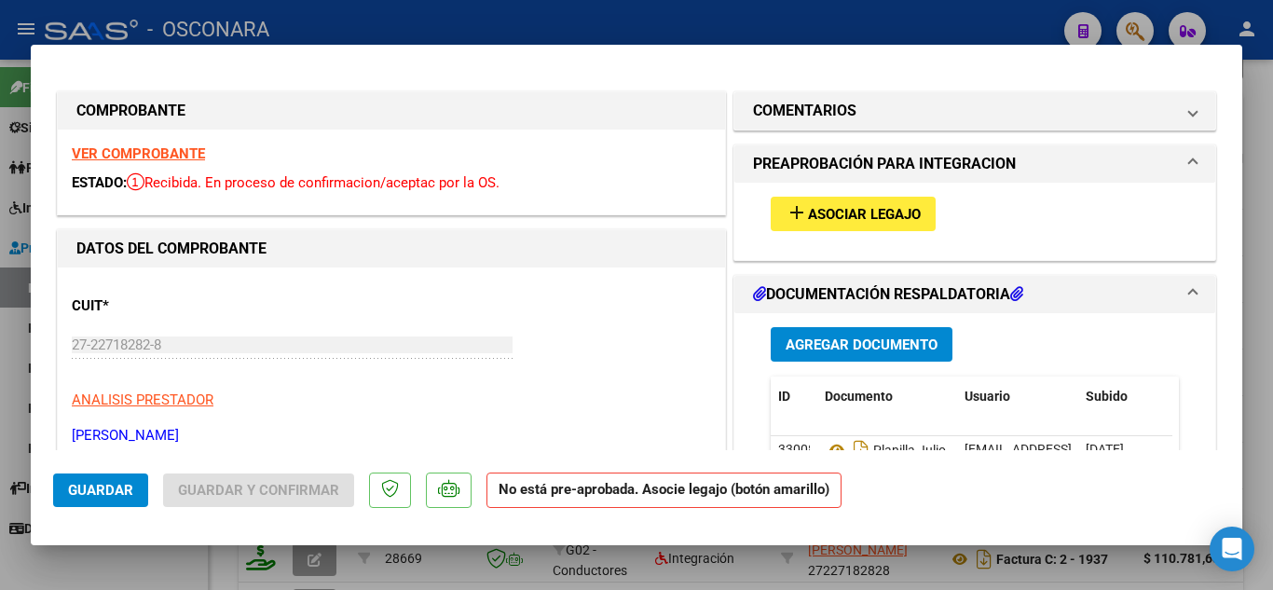
click at [840, 208] on span "Asociar Legajo" at bounding box center [864, 214] width 113 height 17
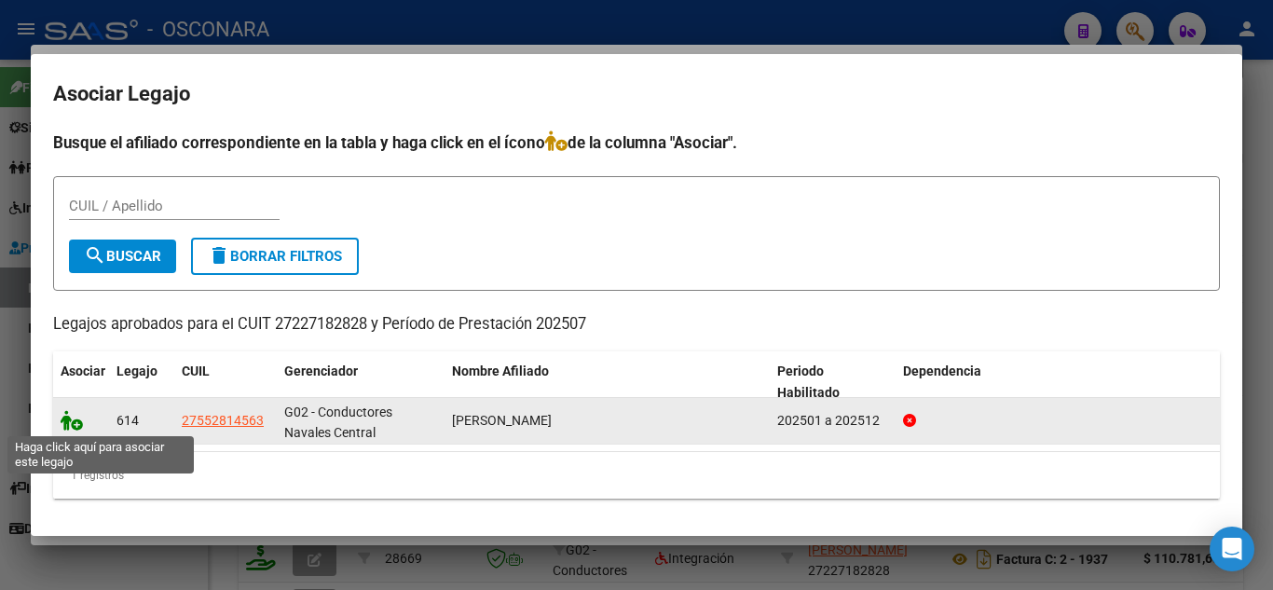
click at [69, 417] on icon at bounding box center [72, 420] width 22 height 21
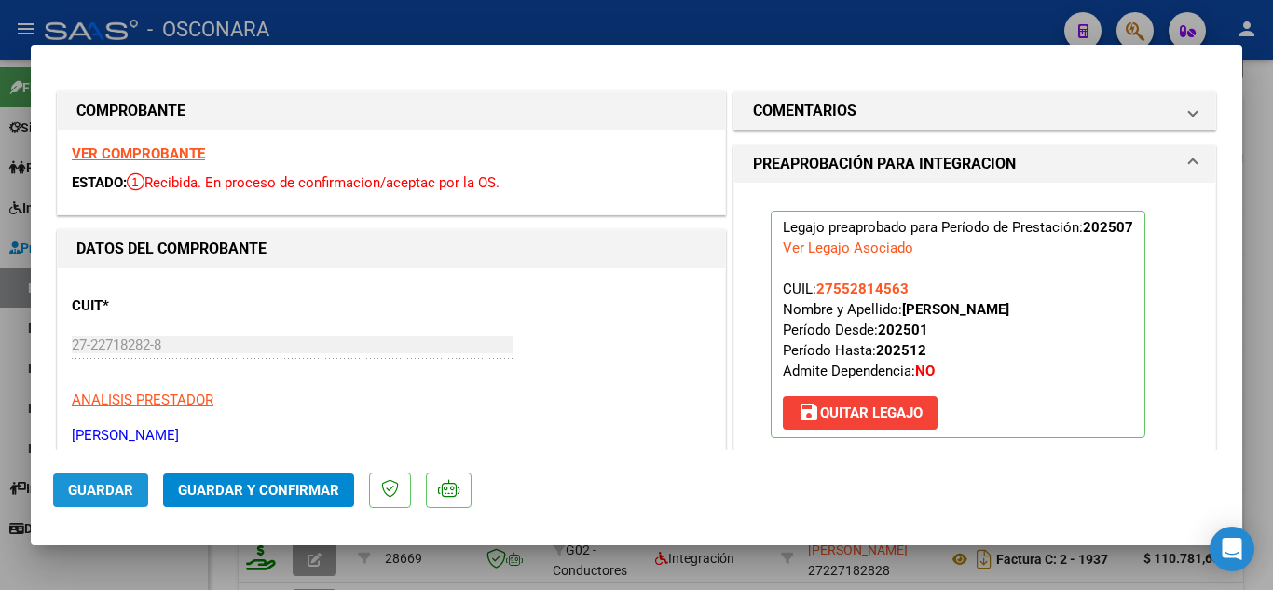
click at [103, 489] on span "Guardar" at bounding box center [100, 490] width 65 height 17
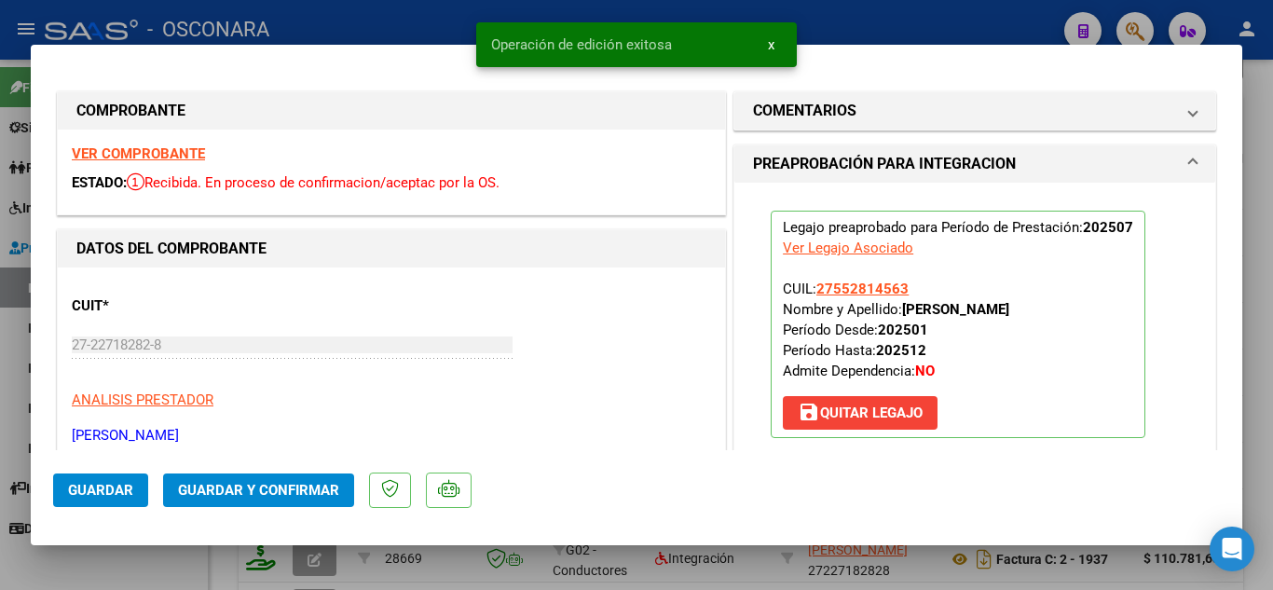
click at [830, 28] on div at bounding box center [636, 295] width 1273 height 590
type input "$ 0,00"
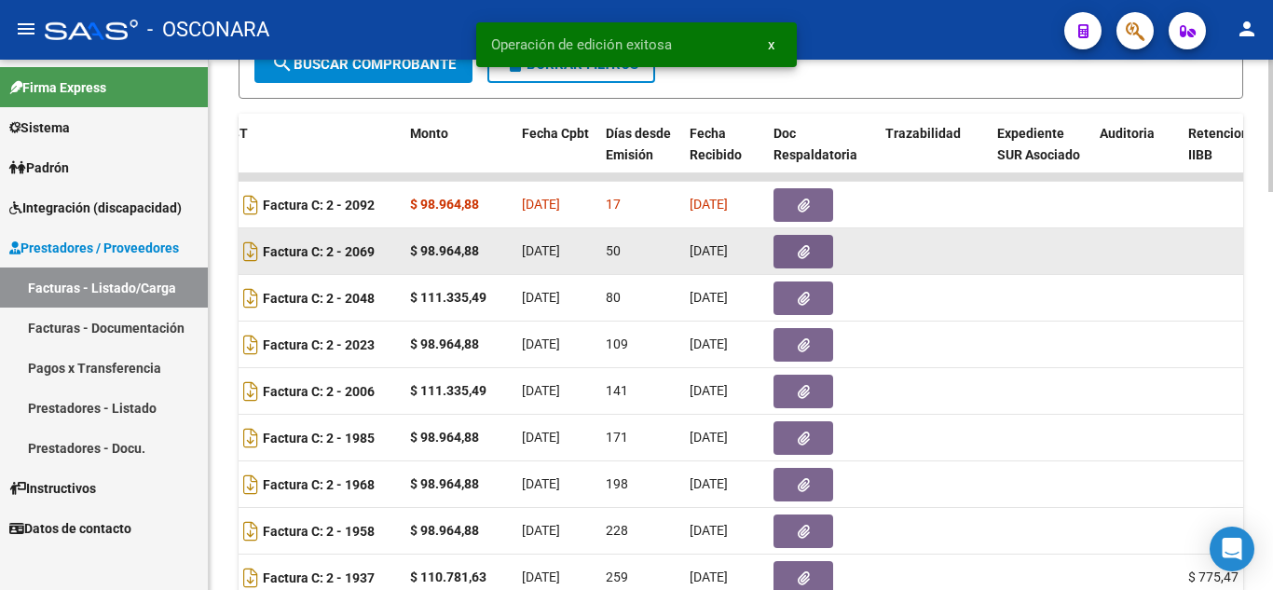
scroll to position [1413, 0]
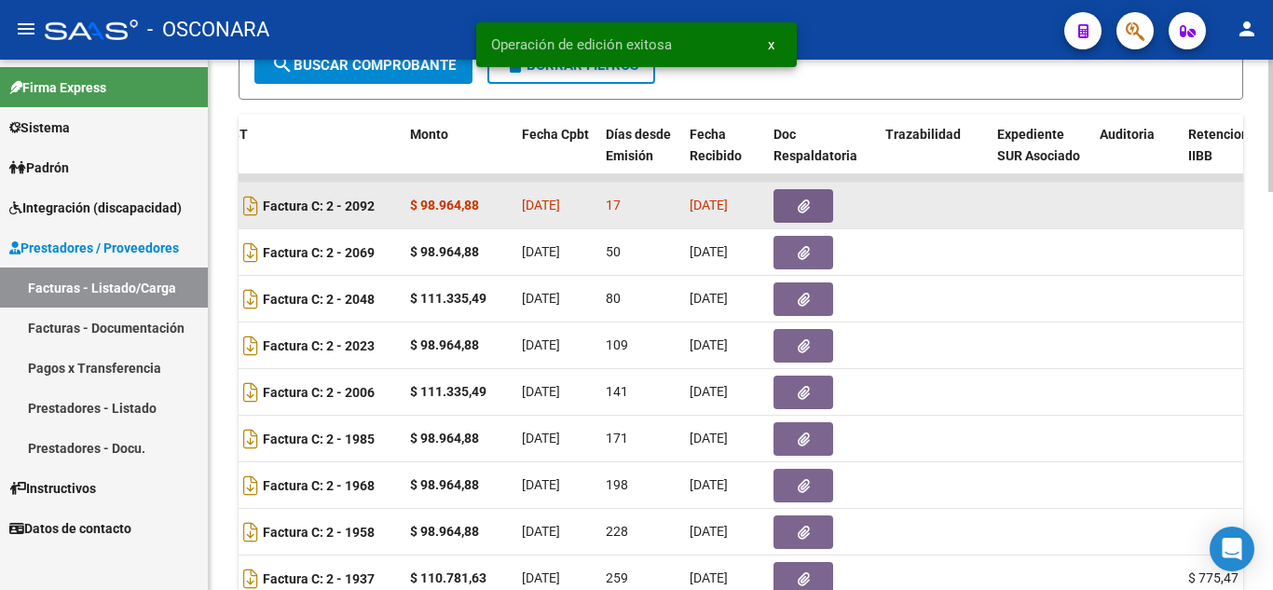
click at [813, 201] on button "button" at bounding box center [804, 206] width 60 height 34
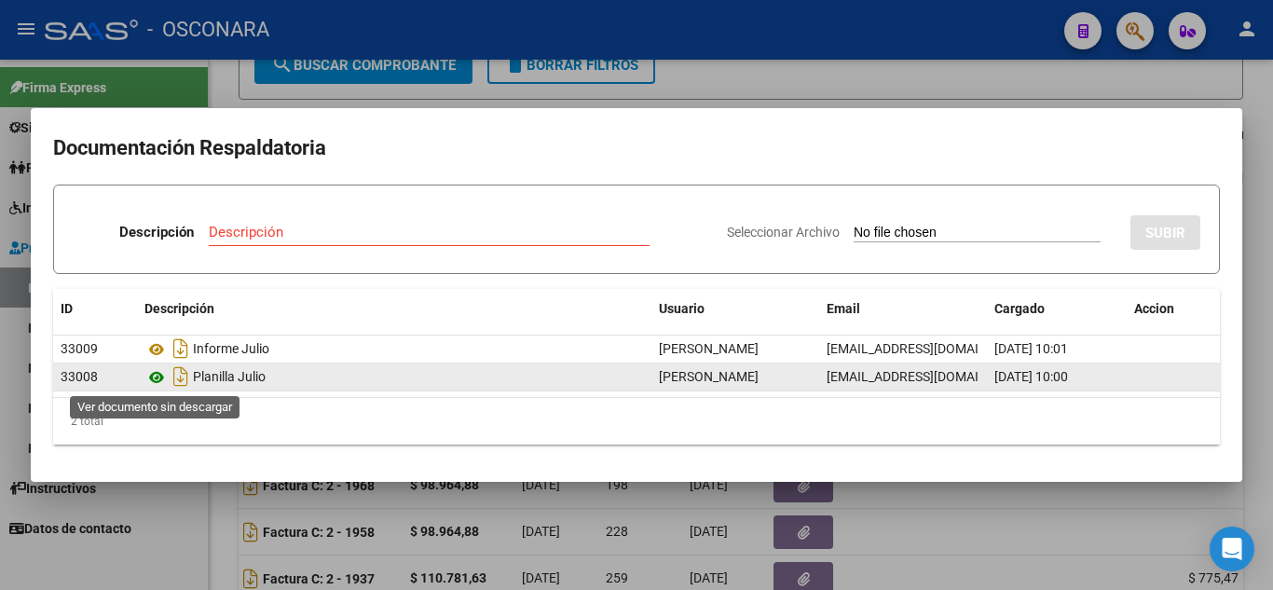
click at [159, 378] on icon at bounding box center [156, 377] width 24 height 22
click at [155, 377] on icon at bounding box center [156, 377] width 24 height 22
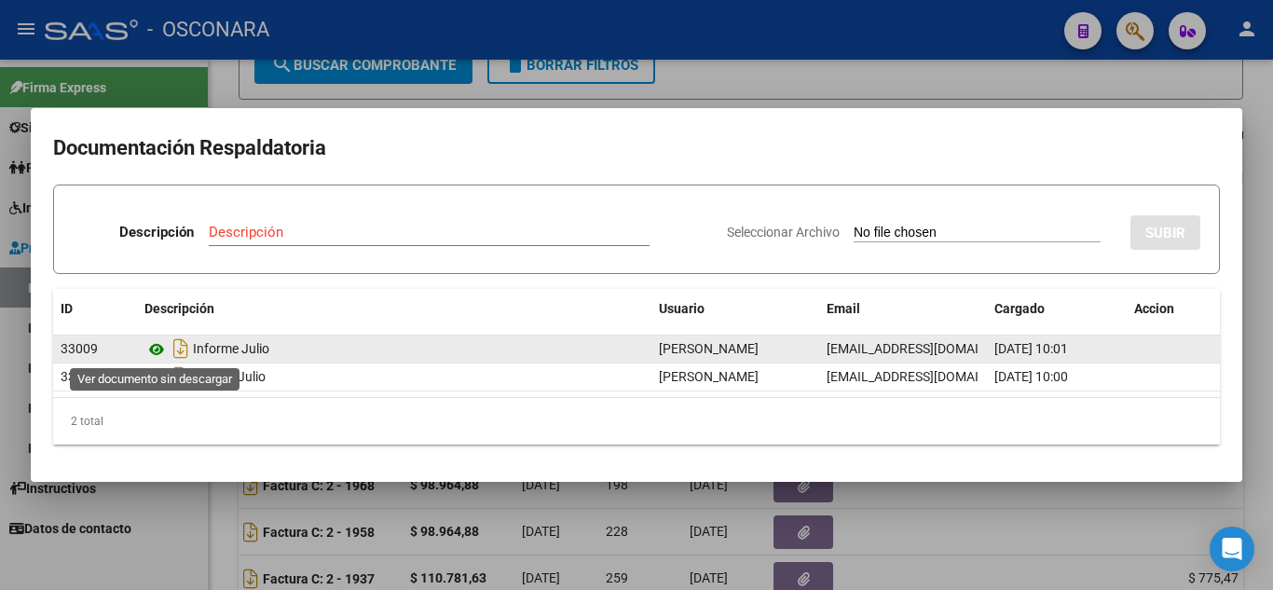
click at [158, 353] on icon at bounding box center [156, 349] width 24 height 22
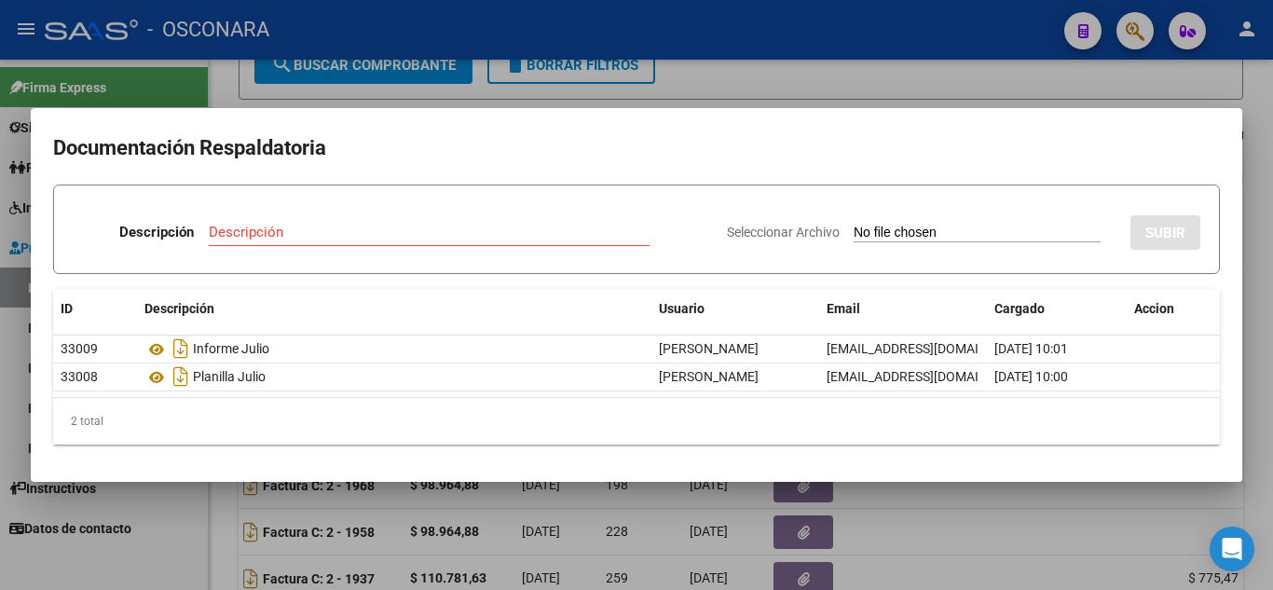
click at [1263, 167] on div at bounding box center [636, 295] width 1273 height 590
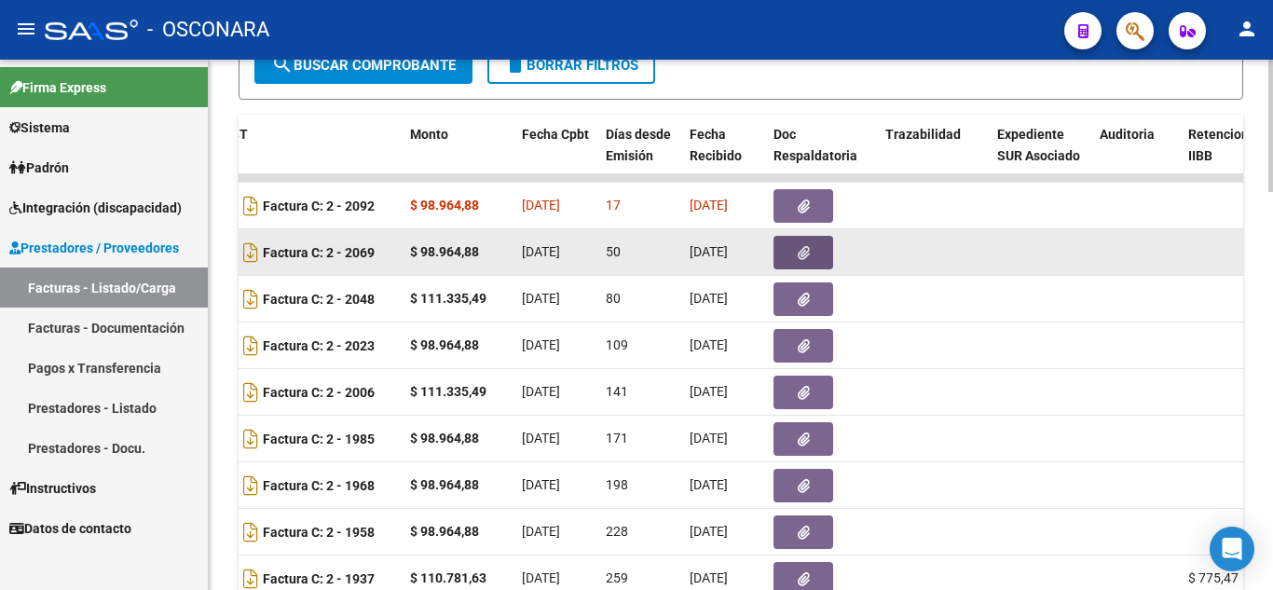
click at [813, 255] on button "button" at bounding box center [804, 253] width 60 height 34
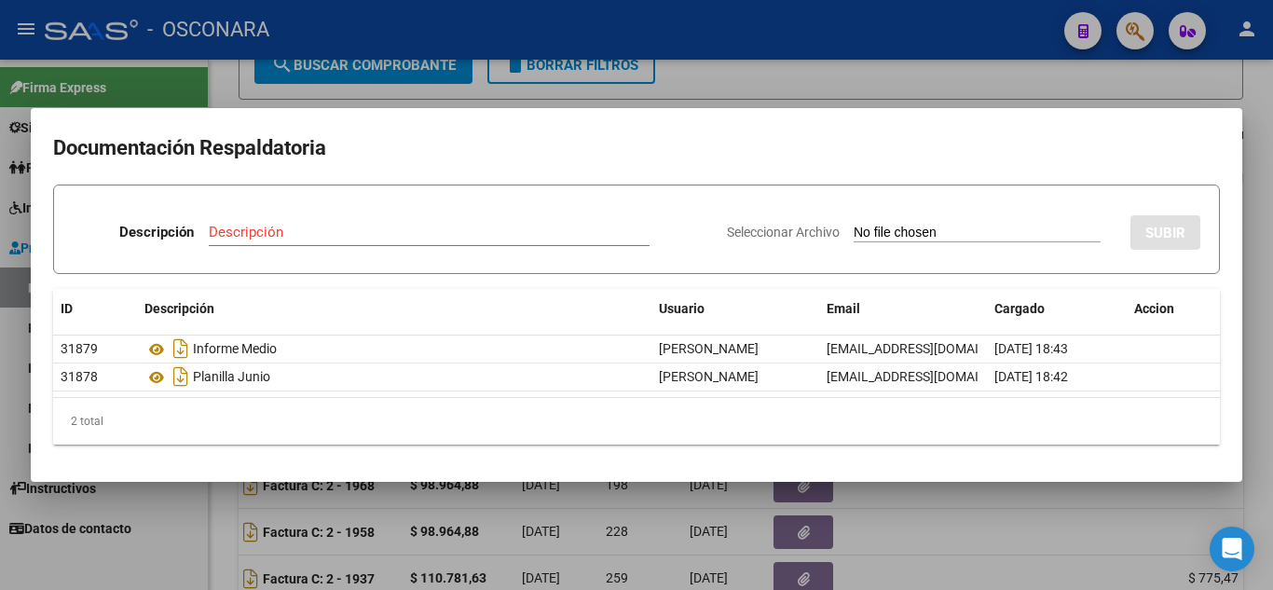
click at [1265, 273] on div at bounding box center [636, 295] width 1273 height 590
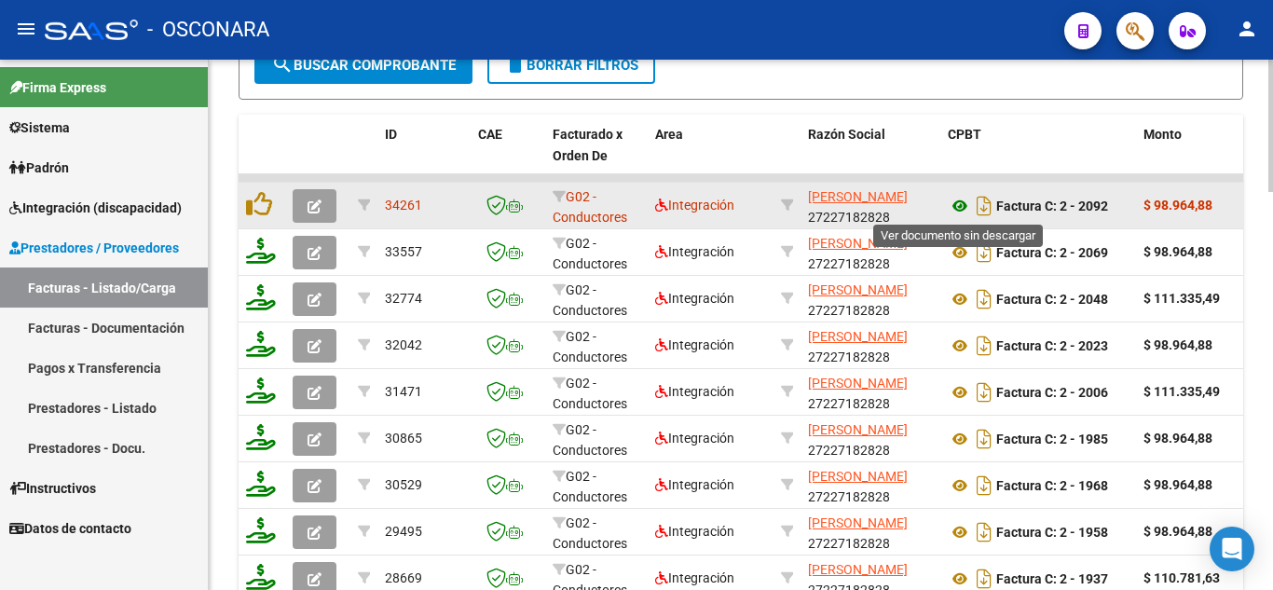
click at [958, 208] on icon at bounding box center [960, 206] width 24 height 22
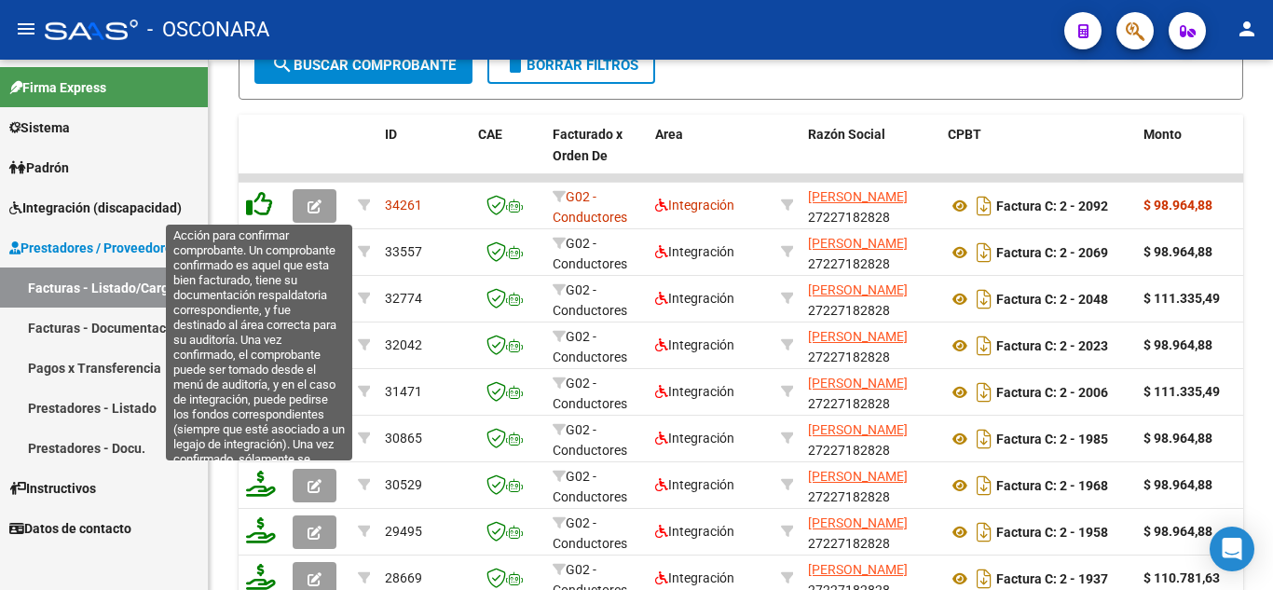
click at [254, 205] on icon at bounding box center [259, 204] width 26 height 26
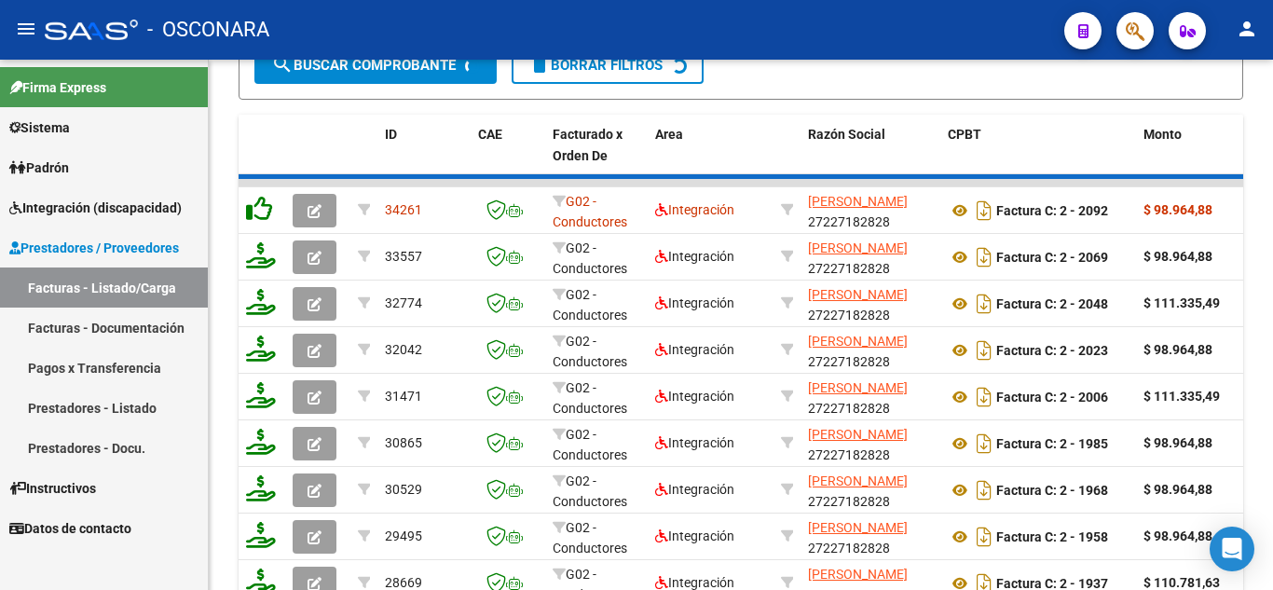
scroll to position [1415, 0]
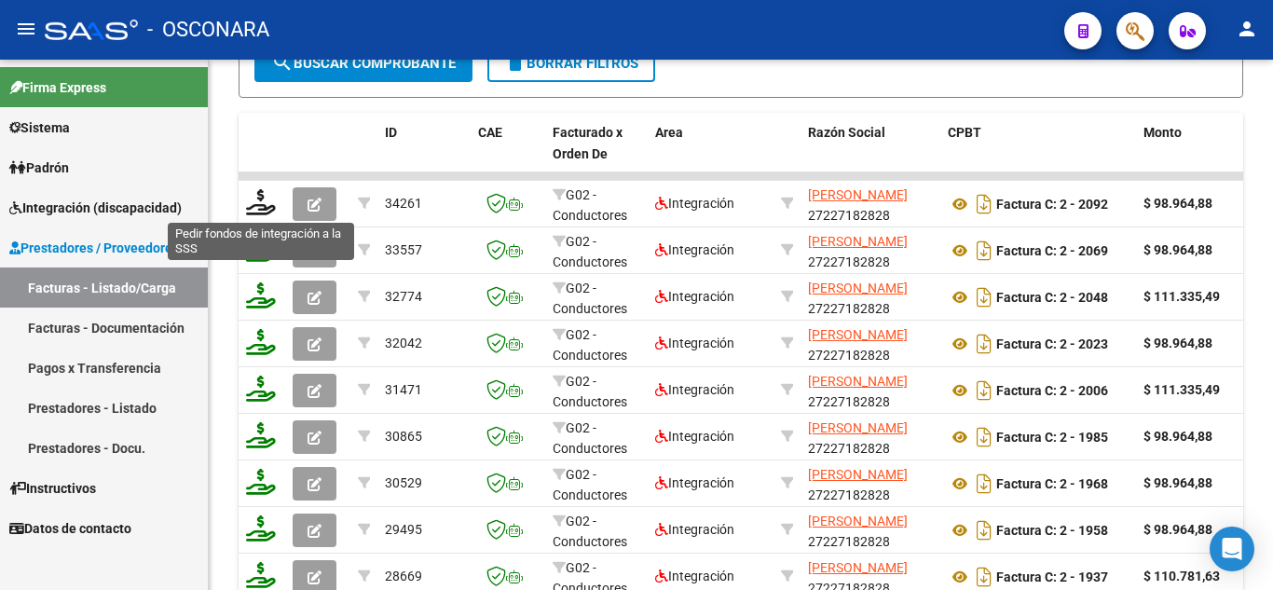
click at [259, 207] on icon at bounding box center [261, 202] width 30 height 26
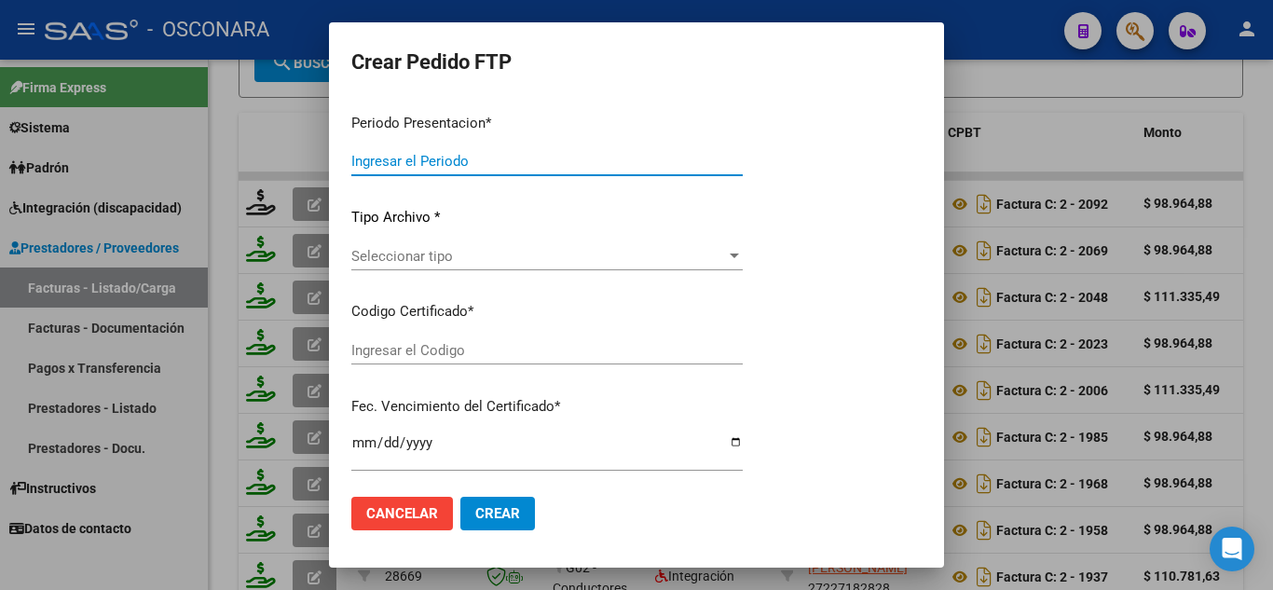
type input "202507"
type input "$ 98.964,88"
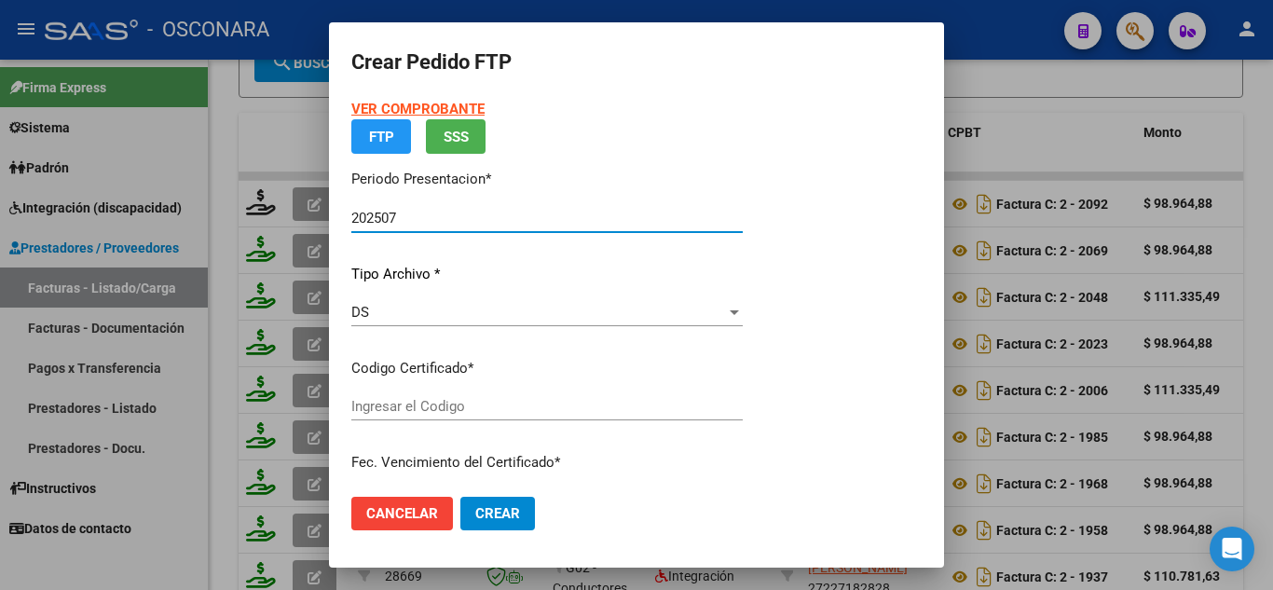
type input "ARG01000552814562021102620261026BS413"
type input "2026-10-26"
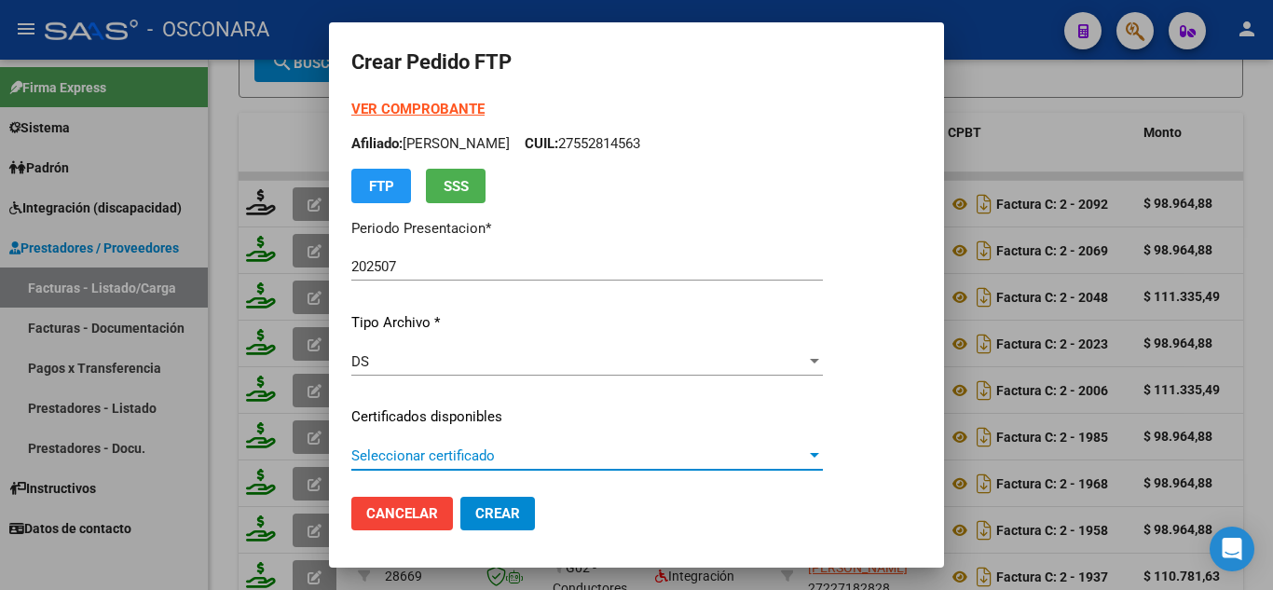
click at [439, 457] on span "Seleccionar certificado" at bounding box center [578, 455] width 455 height 17
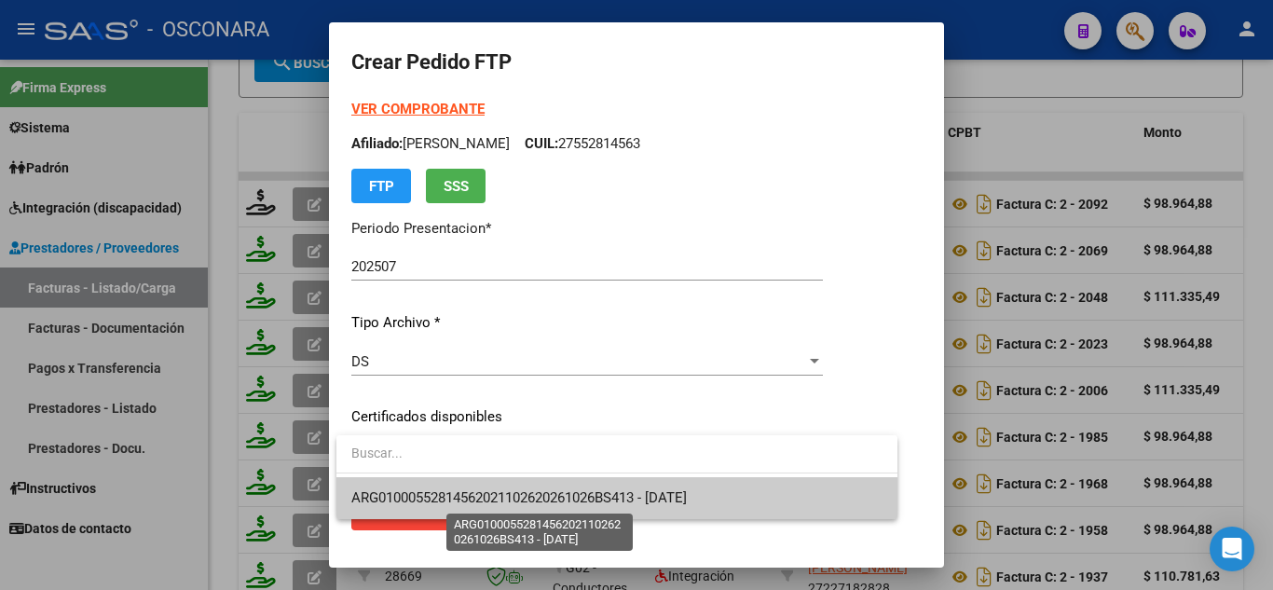
click at [467, 501] on span "ARG01000552814562021102620261026BS413 - 2026-10-26" at bounding box center [519, 497] width 336 height 17
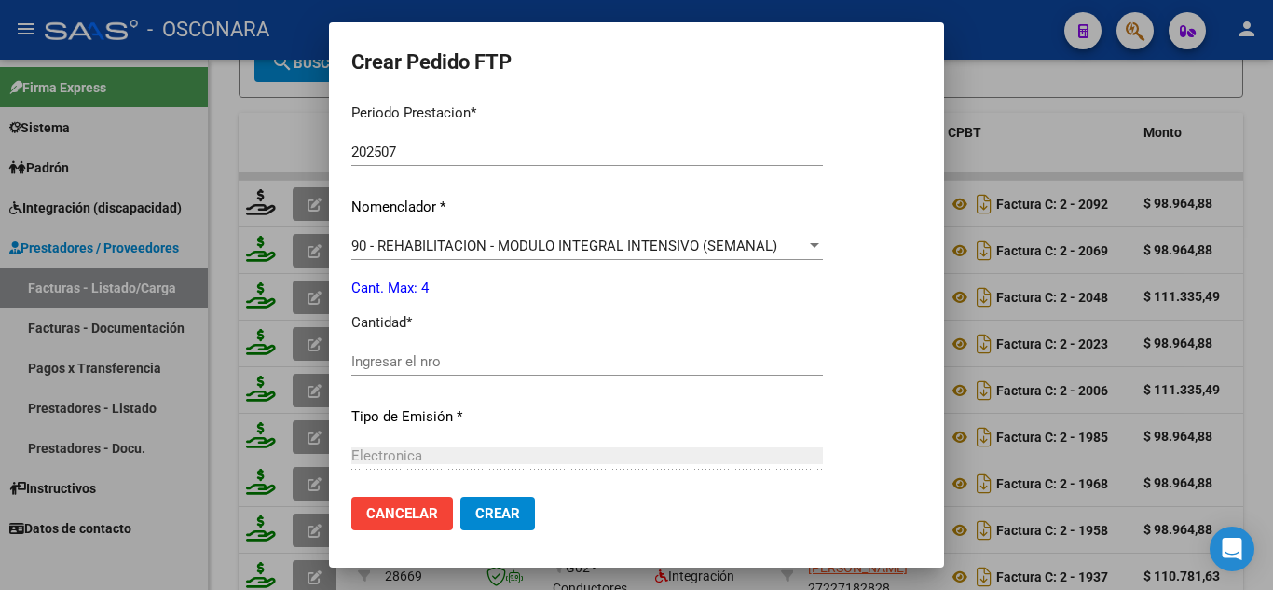
scroll to position [746, 0]
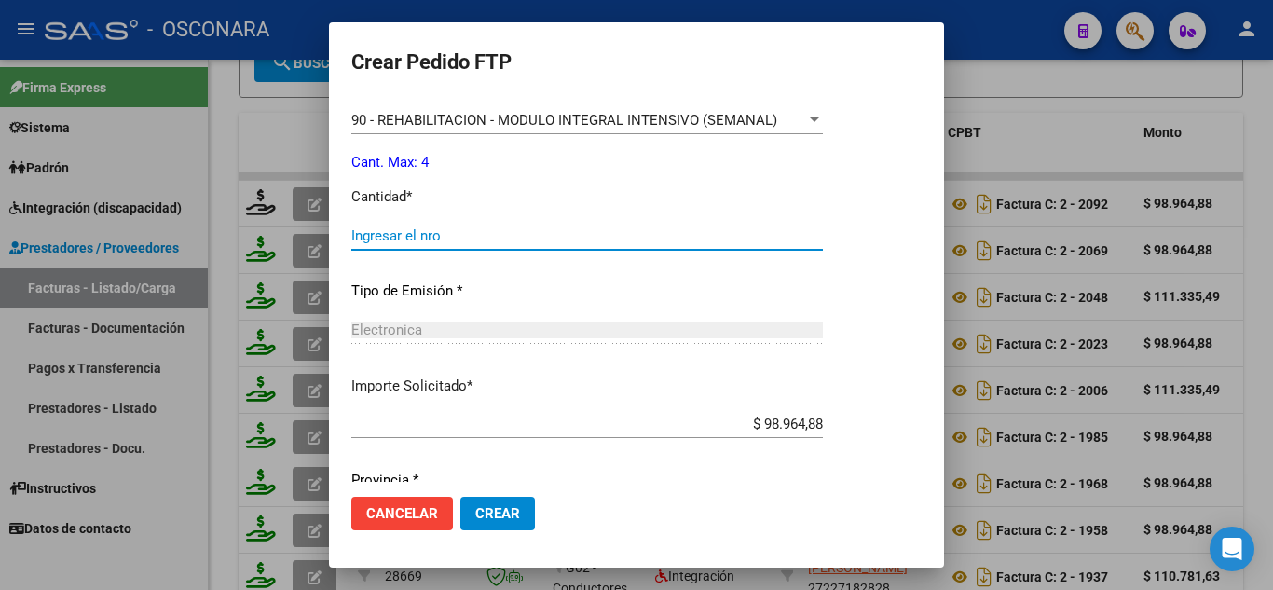
click at [386, 238] on input "Ingresar el nro" at bounding box center [587, 235] width 472 height 17
type input "4"
click at [501, 507] on span "Crear" at bounding box center [497, 513] width 45 height 17
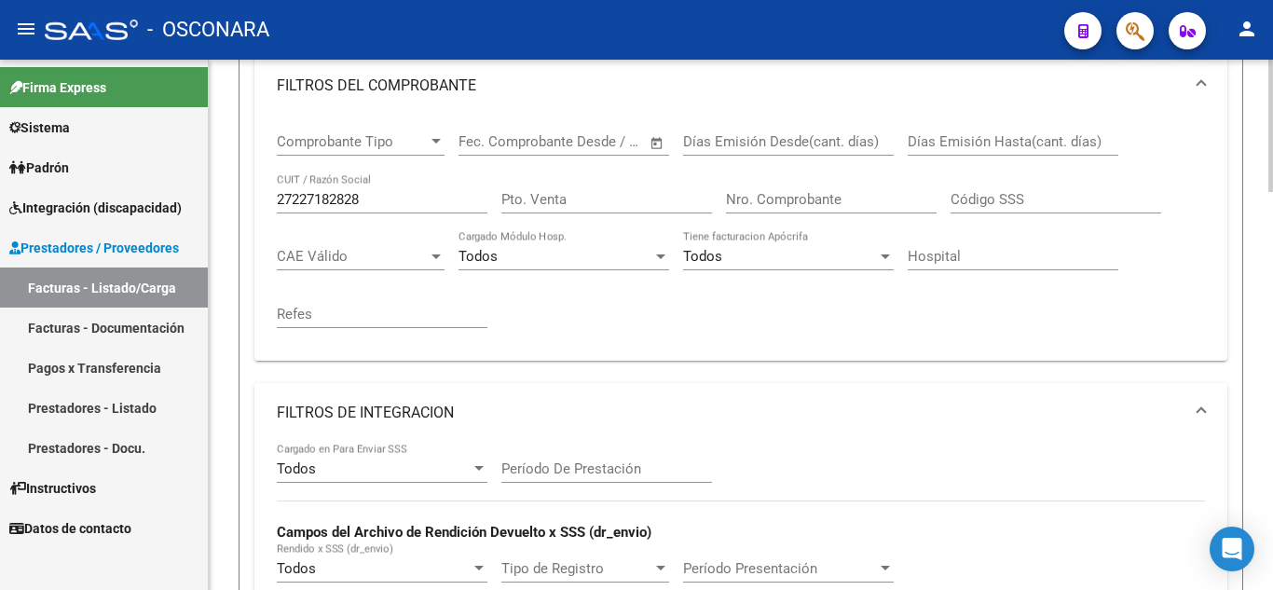
scroll to position [295, 0]
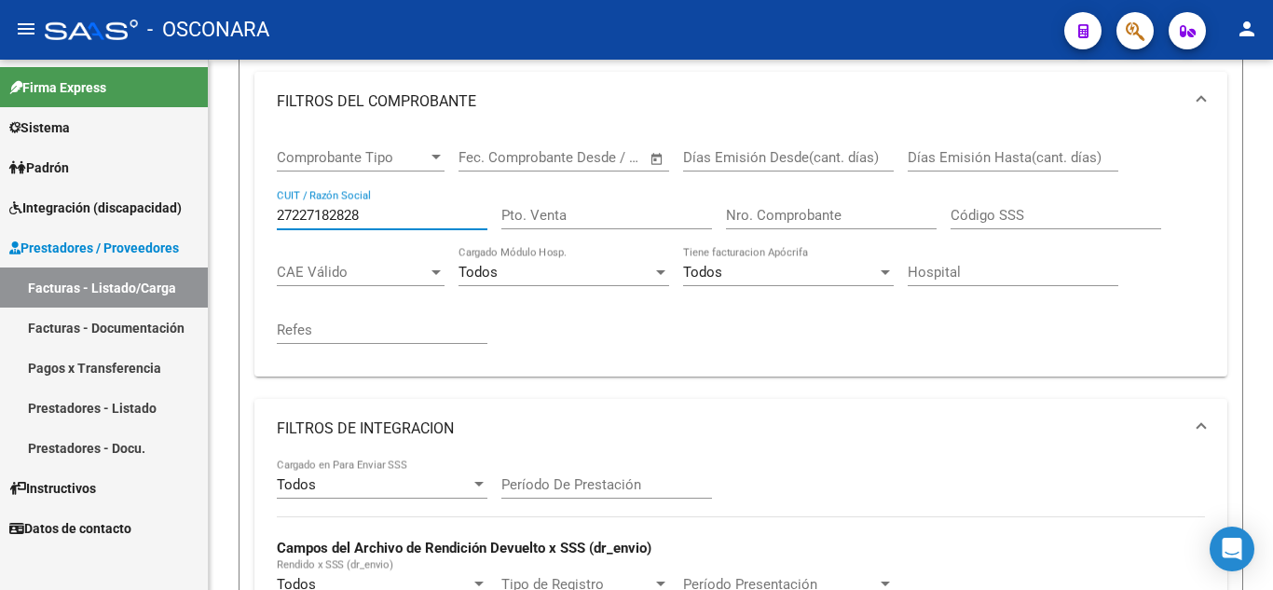
click at [0, 191] on mat-sidenav-container "Firma Express Sistema Usuarios Todos los Usuarios Padrón Análisis Afiliado Inte…" at bounding box center [636, 325] width 1273 height 530
paste input "23226062394"
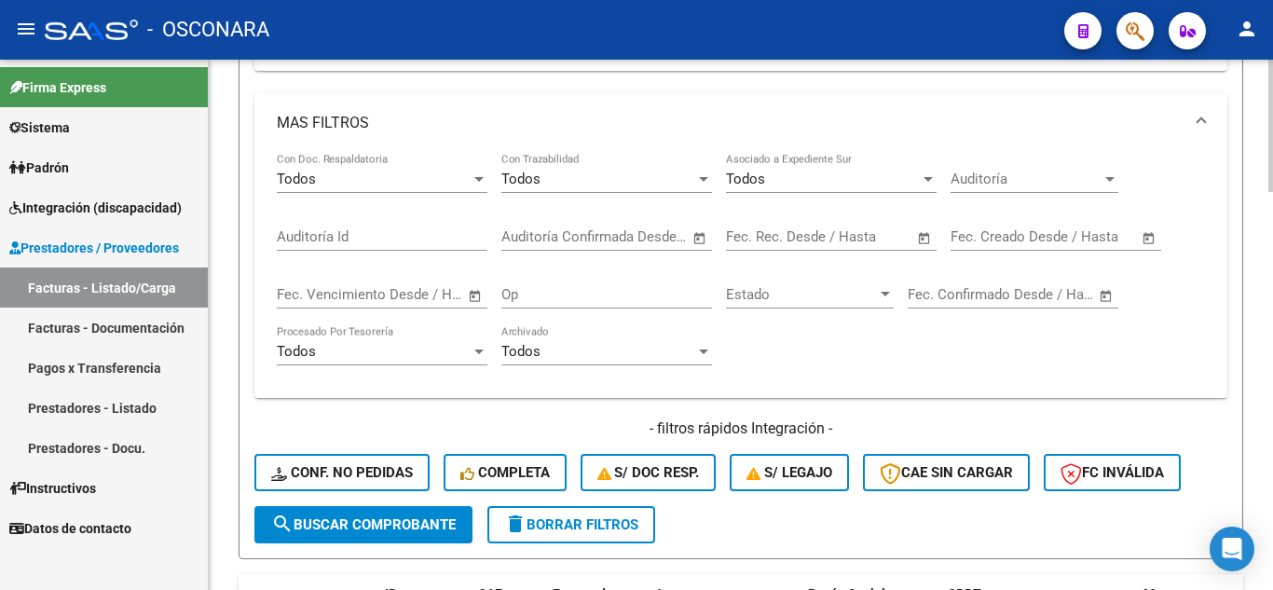
scroll to position [1227, 0]
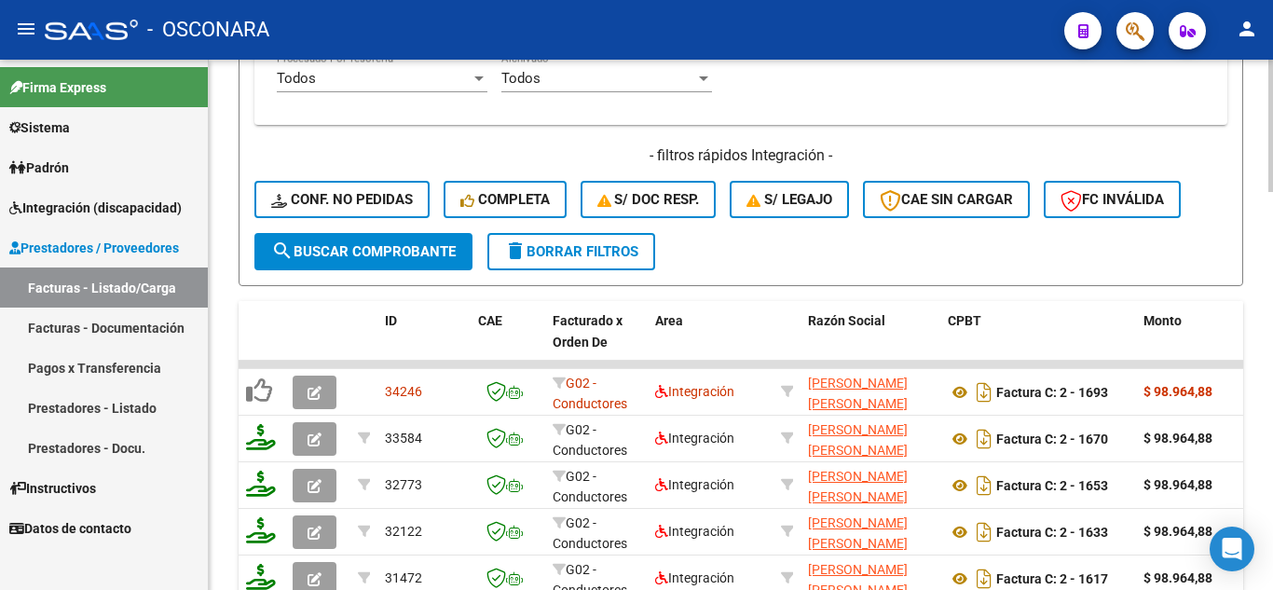
type input "23226062394"
click at [352, 251] on span "search Buscar Comprobante" at bounding box center [363, 251] width 185 height 17
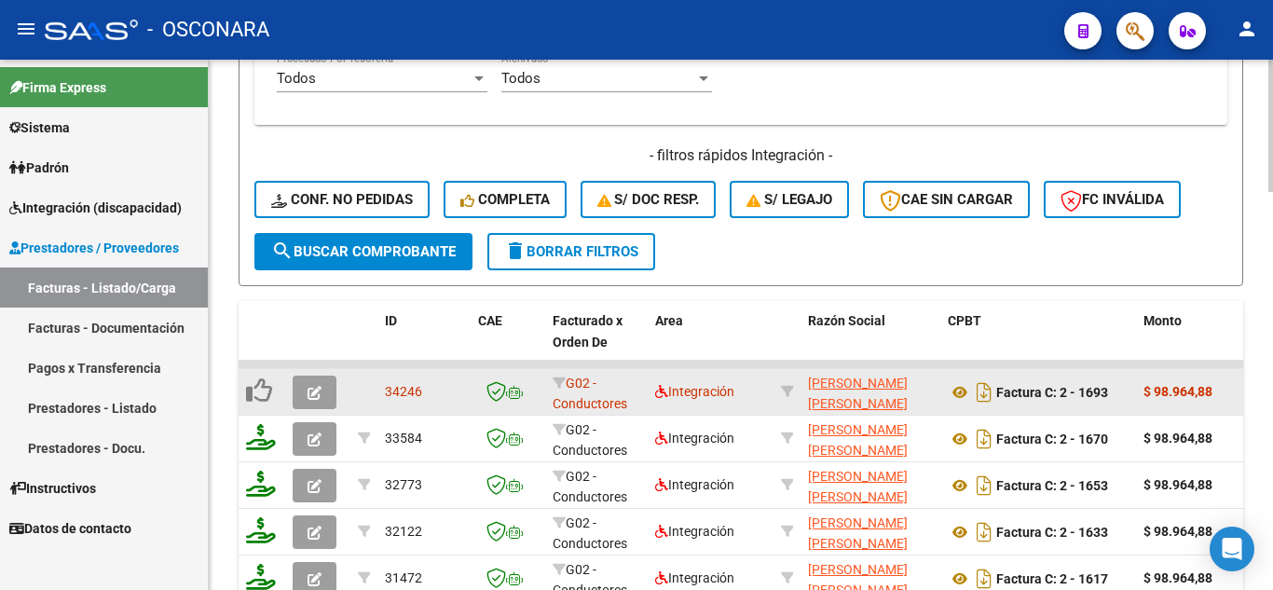
click at [309, 401] on button "button" at bounding box center [315, 393] width 44 height 34
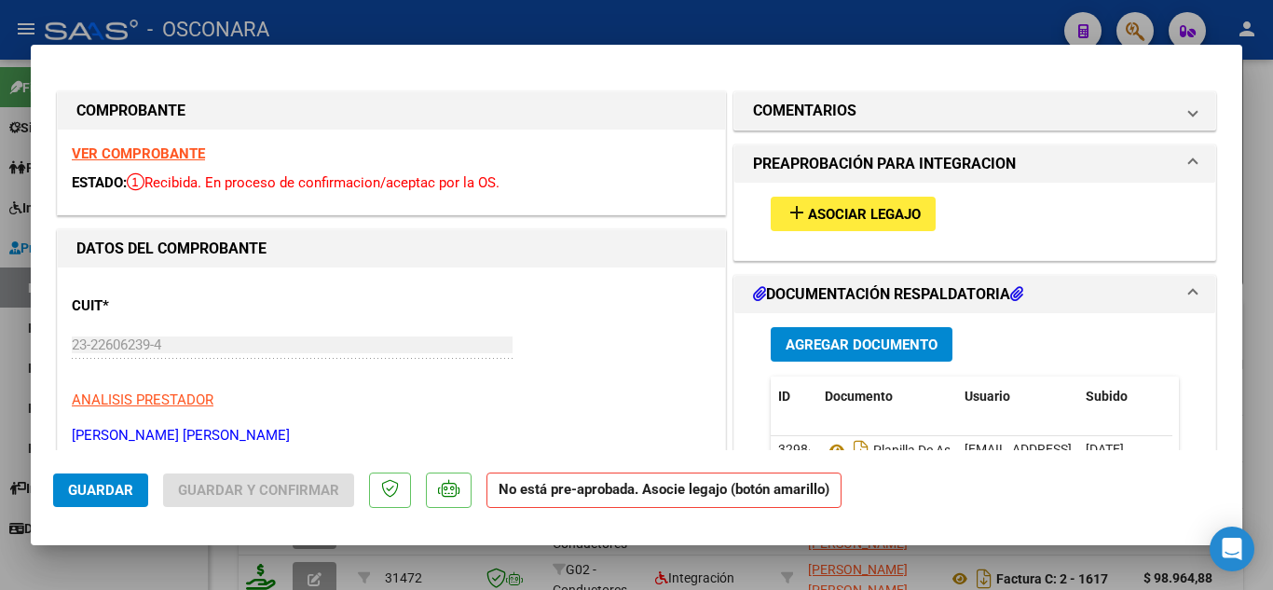
click at [892, 218] on span "Asociar Legajo" at bounding box center [864, 214] width 113 height 17
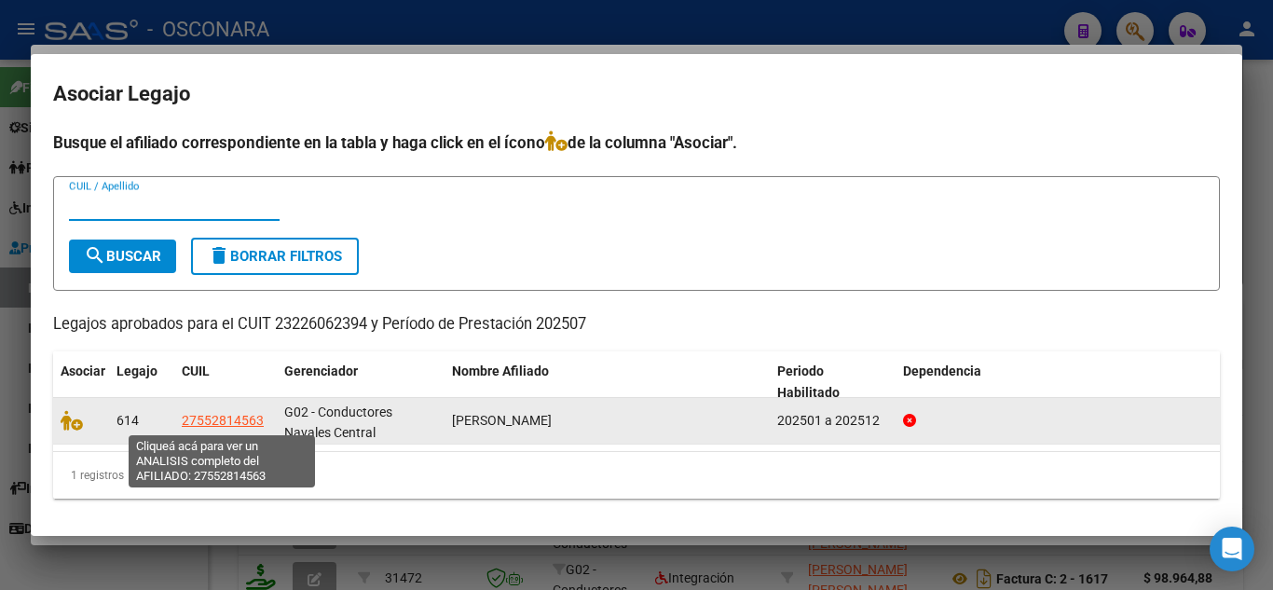
click at [223, 419] on span "27552814563" at bounding box center [223, 420] width 82 height 15
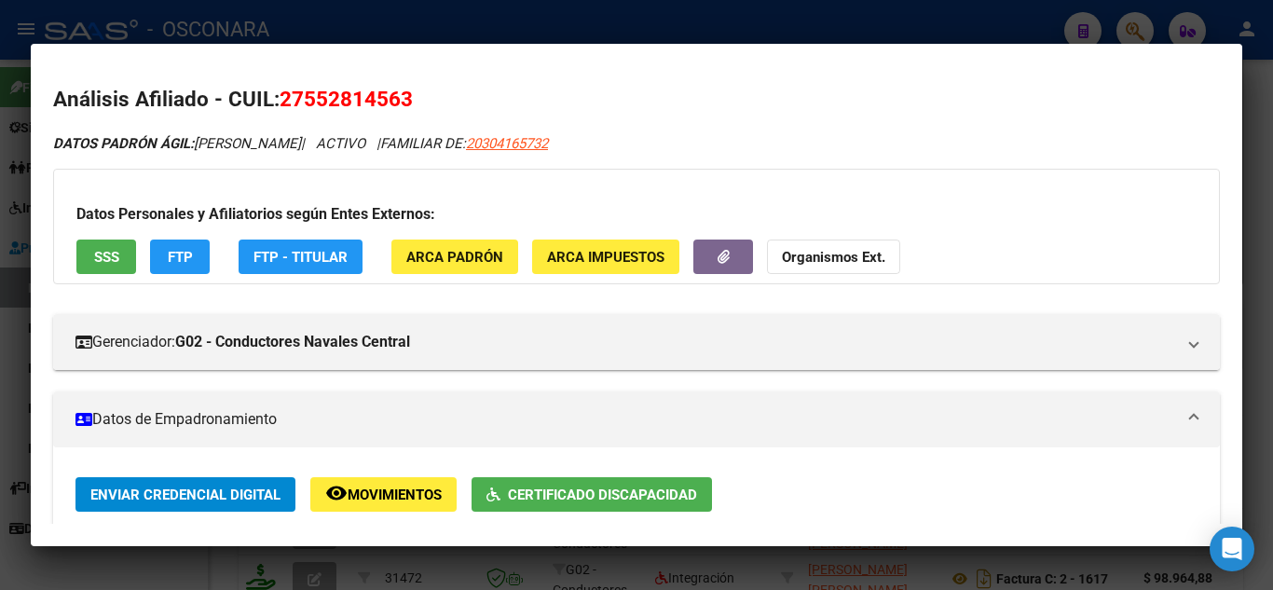
click at [1159, 23] on div at bounding box center [636, 295] width 1273 height 590
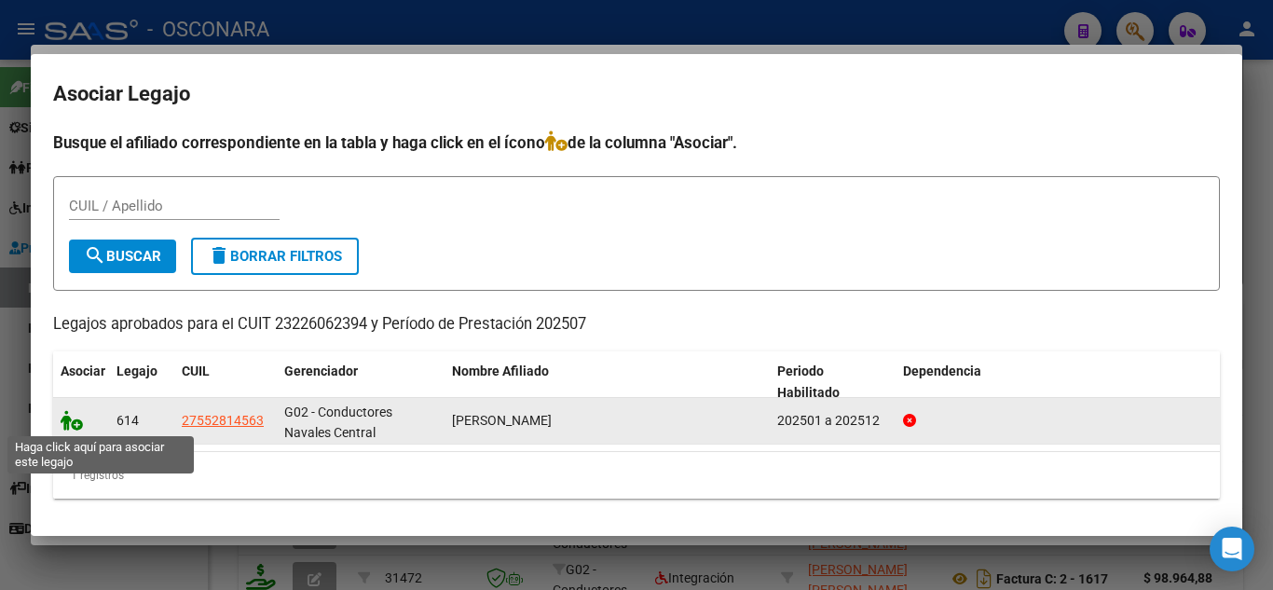
click at [62, 425] on icon at bounding box center [72, 420] width 22 height 21
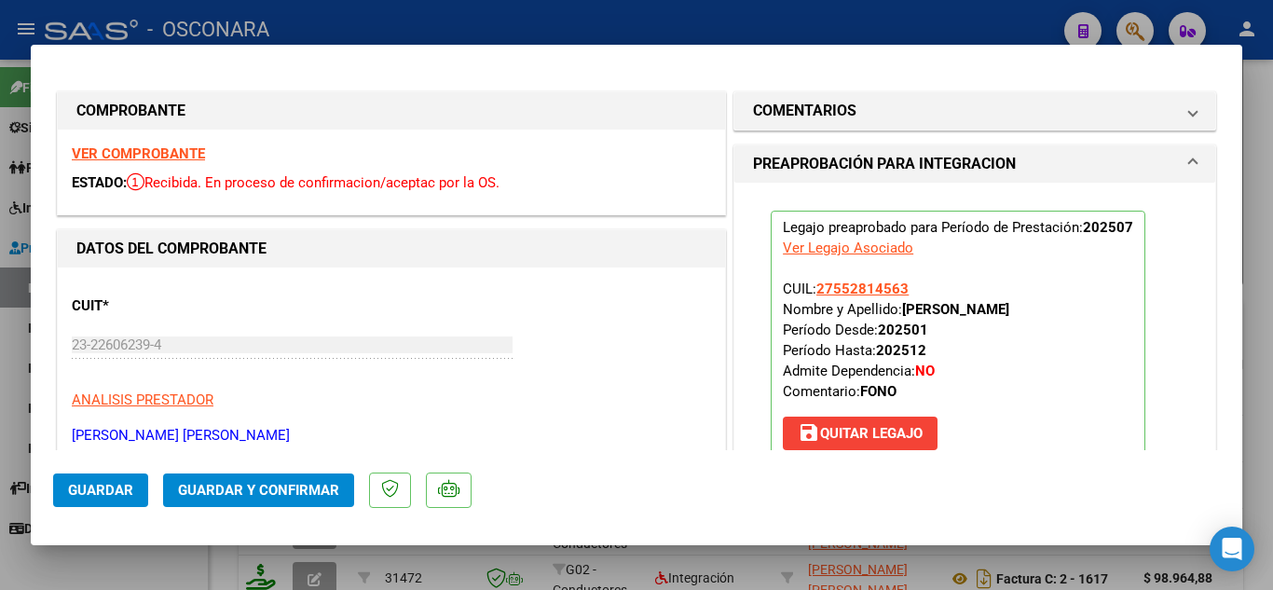
click at [99, 487] on span "Guardar" at bounding box center [100, 490] width 65 height 17
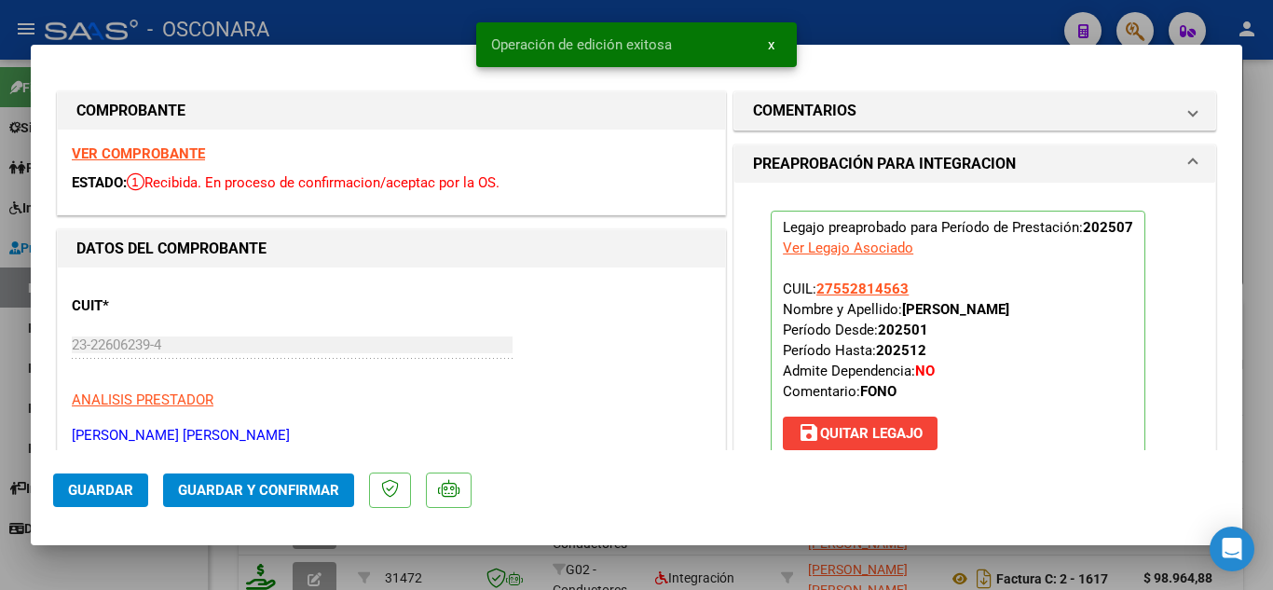
click at [860, 24] on div at bounding box center [636, 295] width 1273 height 590
type input "$ 0,00"
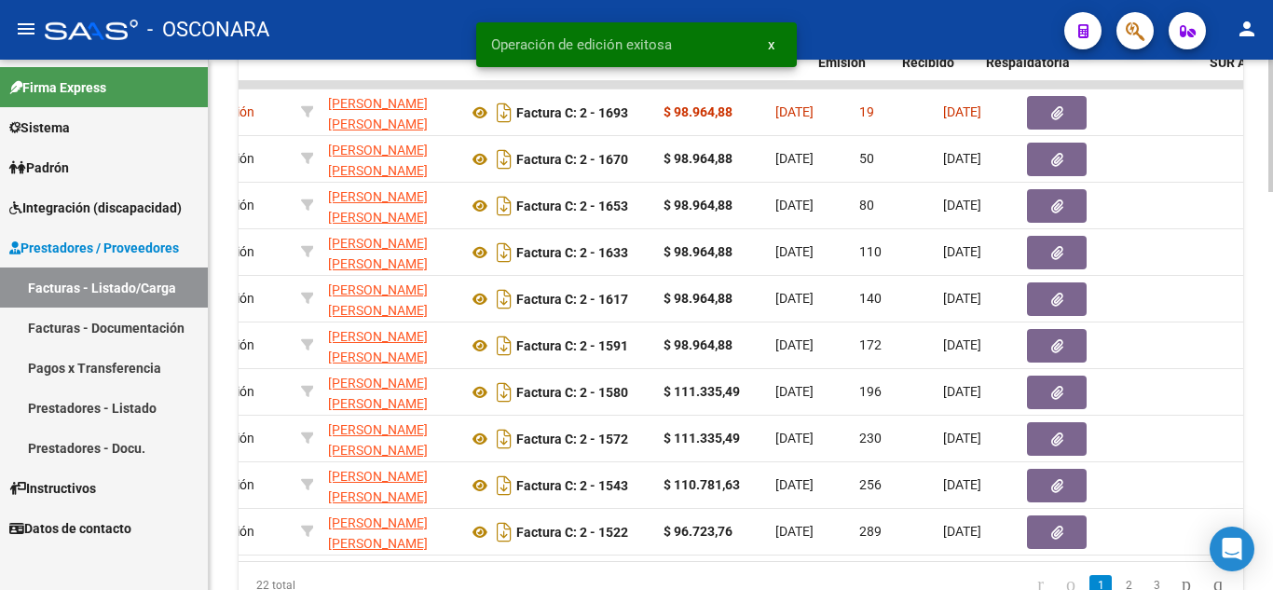
scroll to position [0, 521]
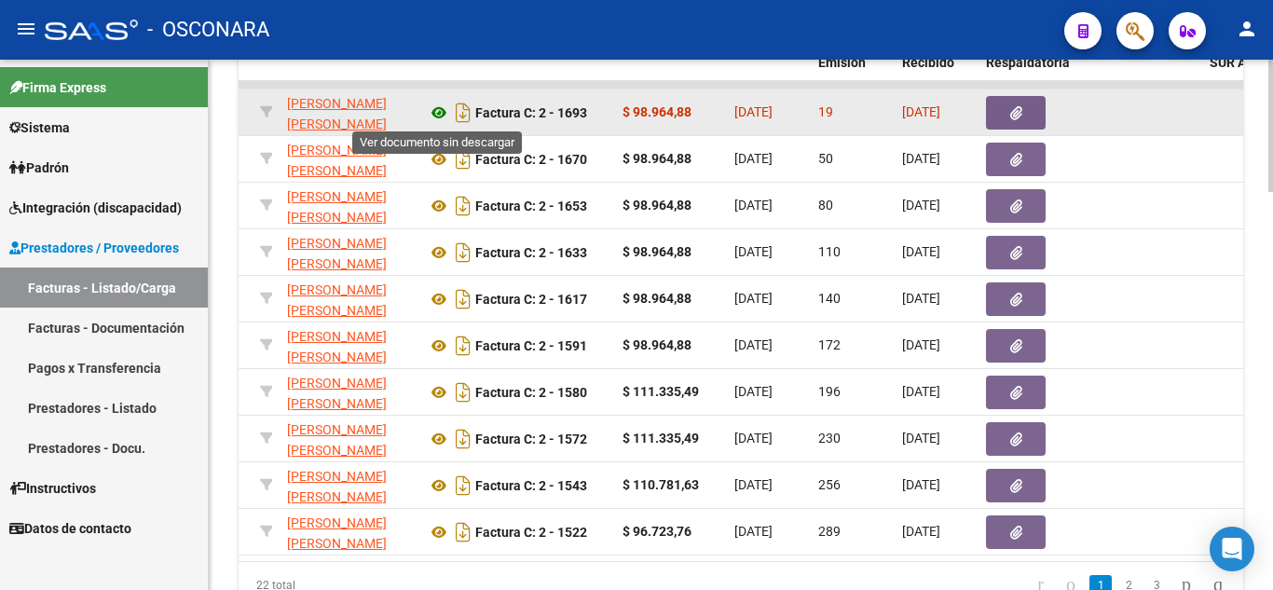
click at [439, 114] on icon at bounding box center [439, 113] width 24 height 22
click at [1022, 124] on button "button" at bounding box center [1016, 113] width 60 height 34
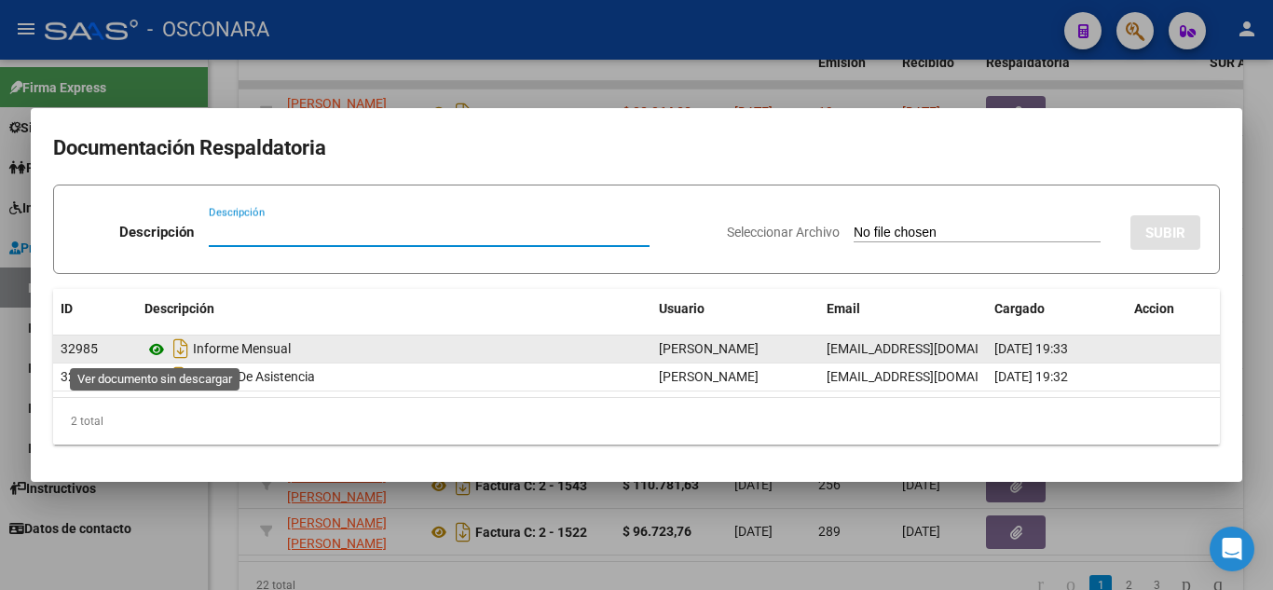
click at [158, 347] on icon at bounding box center [156, 349] width 24 height 22
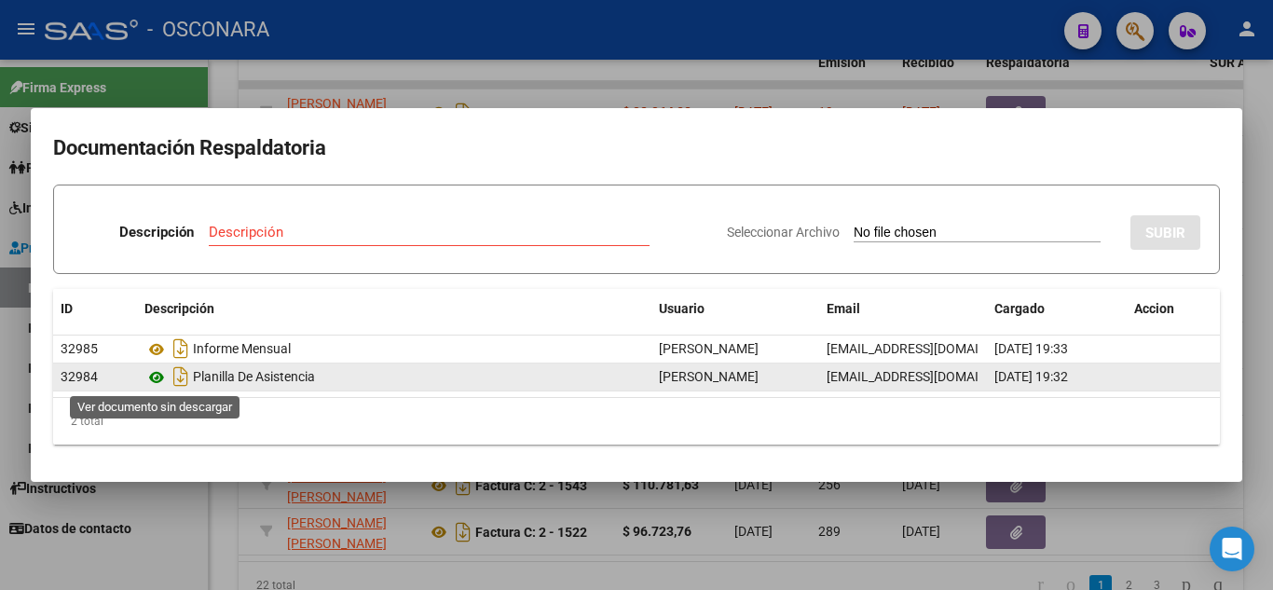
click at [158, 374] on icon at bounding box center [156, 377] width 24 height 22
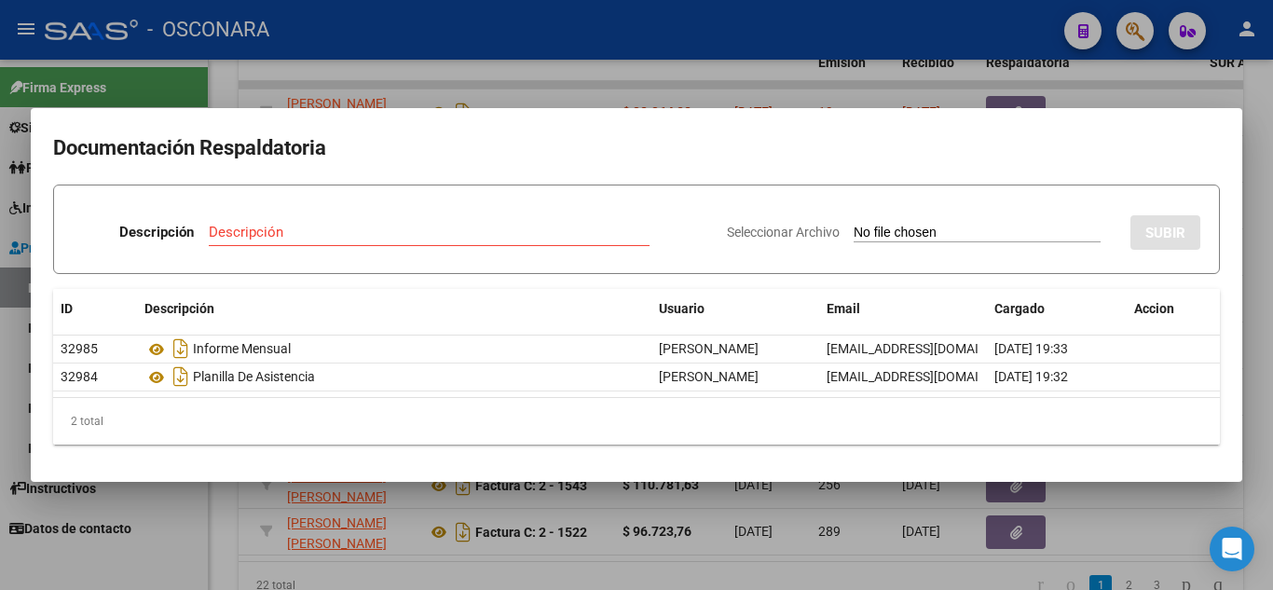
click at [906, 580] on div at bounding box center [636, 295] width 1273 height 590
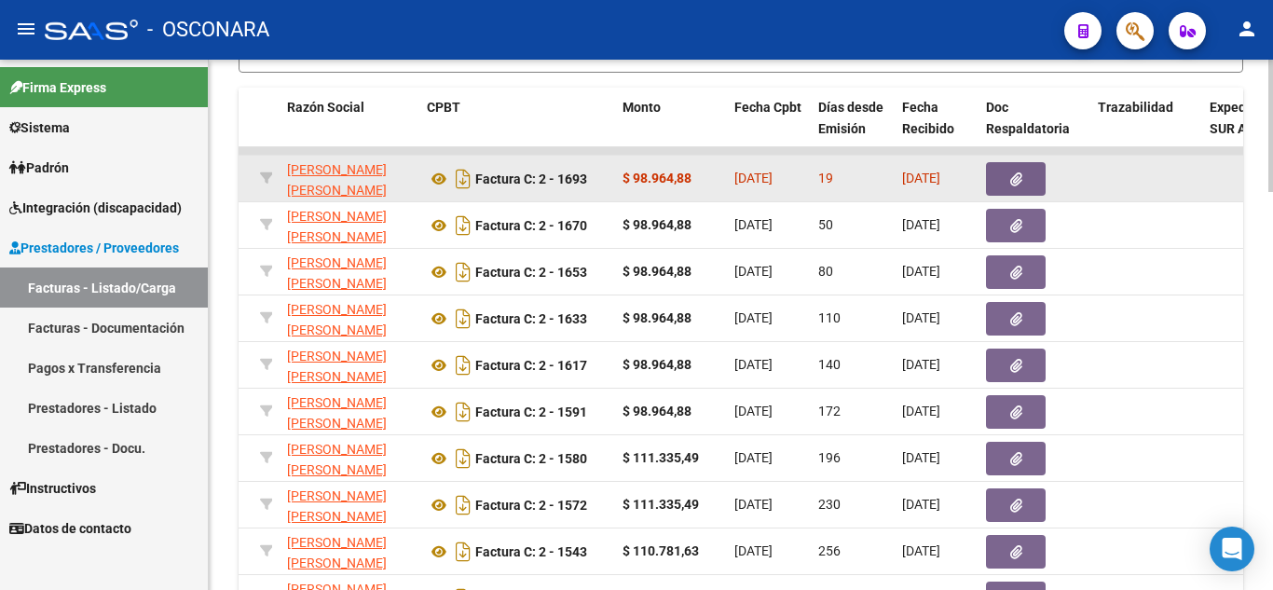
scroll to position [1413, 0]
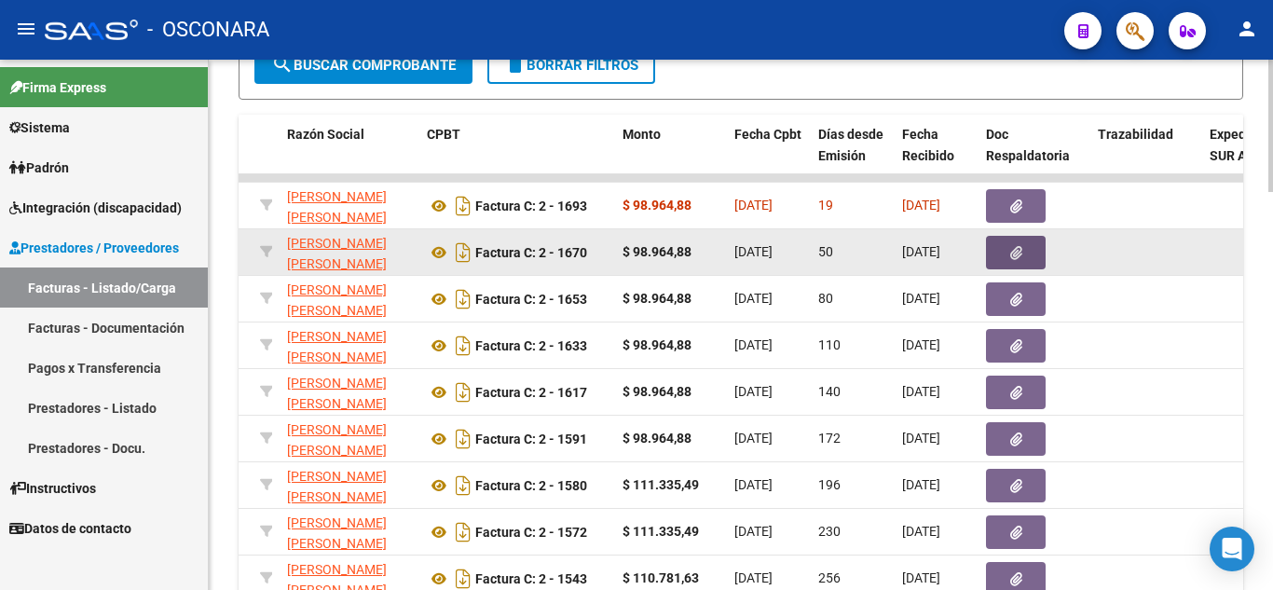
click at [1012, 255] on icon "button" at bounding box center [1016, 253] width 12 height 14
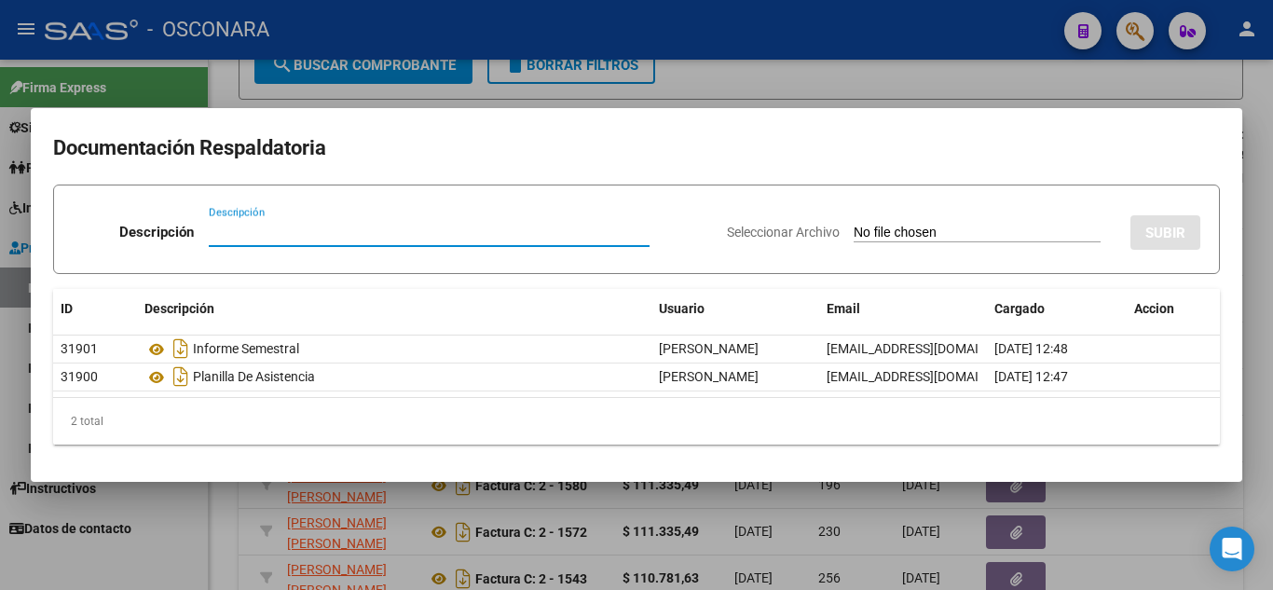
click at [828, 506] on div at bounding box center [636, 295] width 1273 height 590
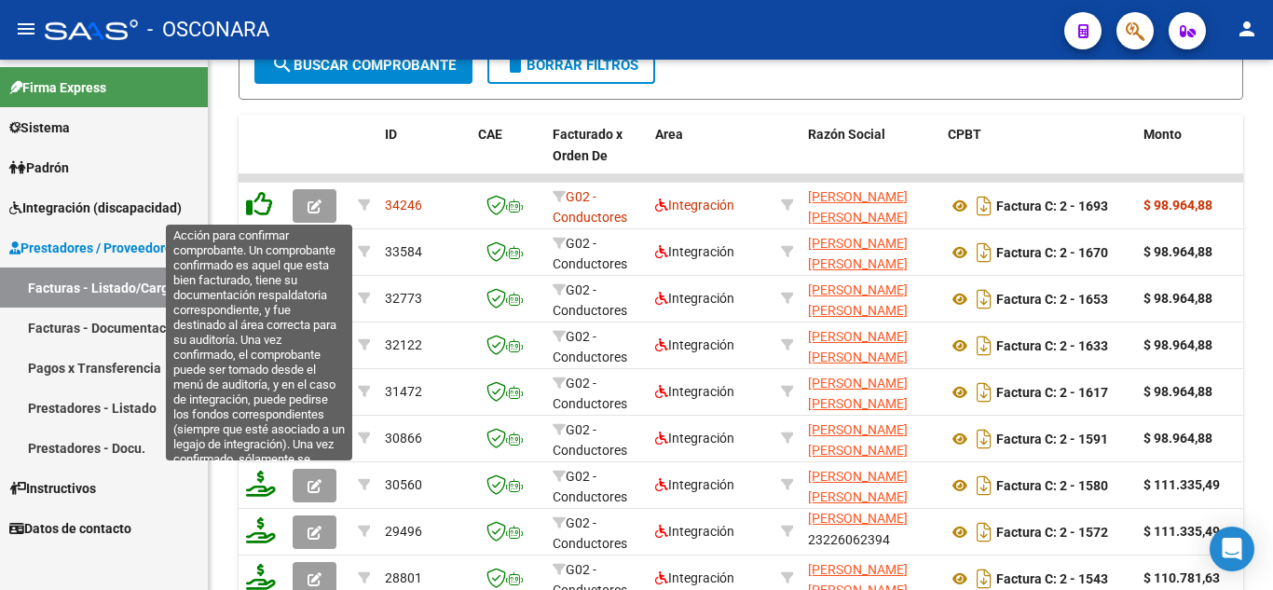
click at [249, 202] on icon at bounding box center [259, 204] width 26 height 26
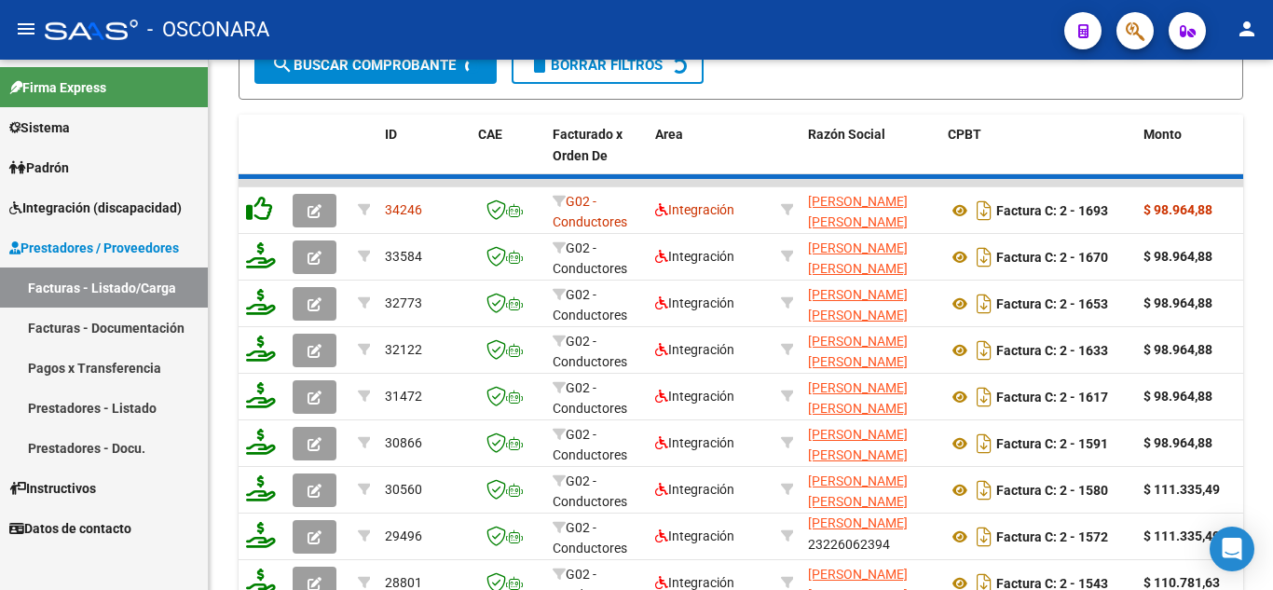
scroll to position [1415, 0]
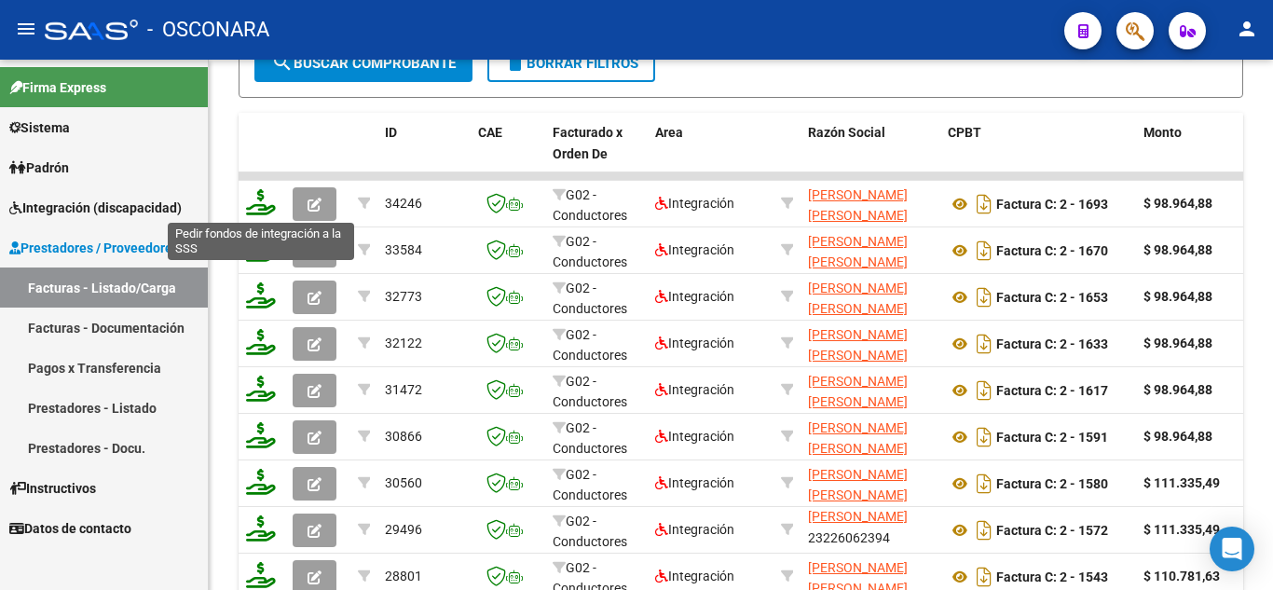
click at [252, 202] on icon at bounding box center [261, 202] width 30 height 26
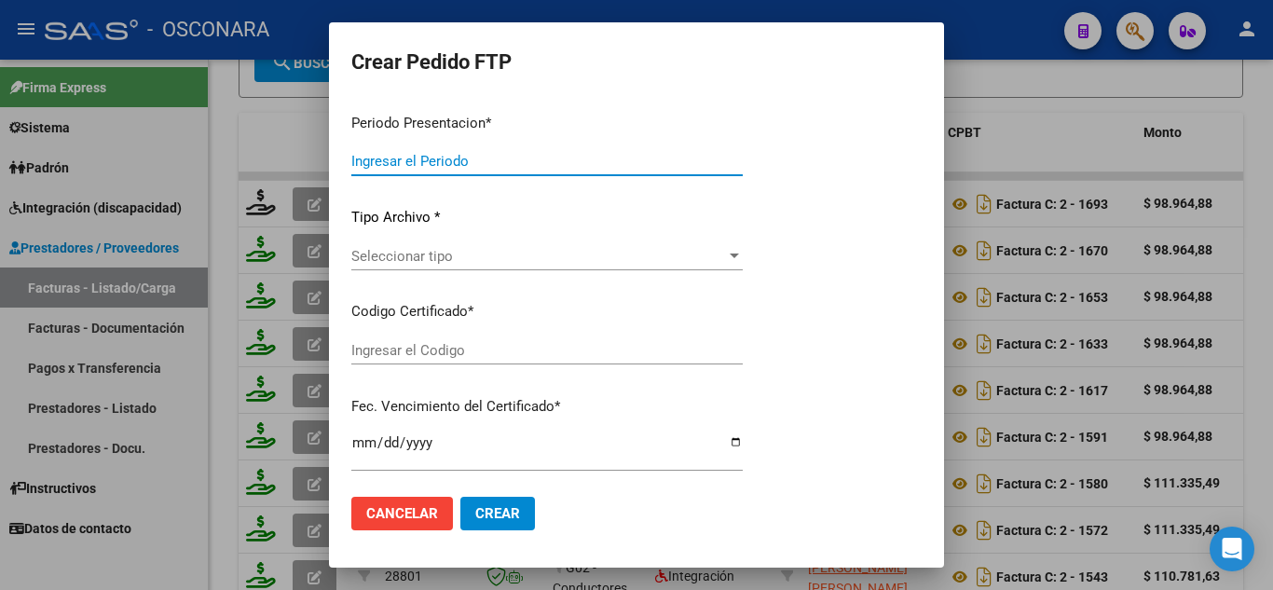
type input "202507"
type input "$ 98.964,88"
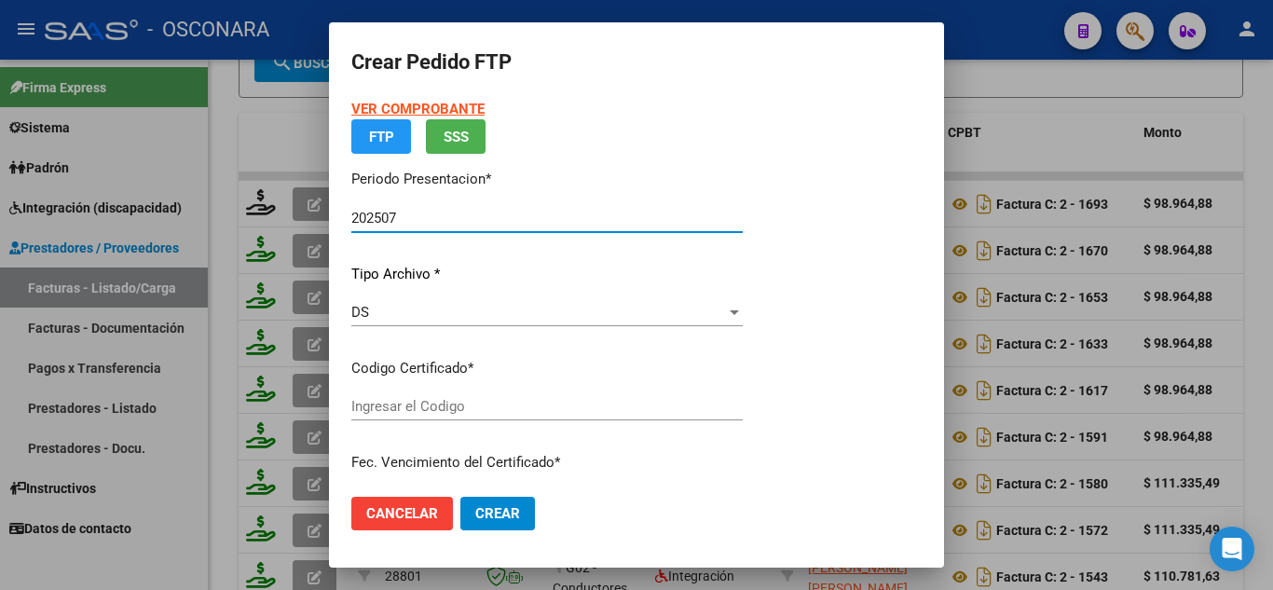
type input "ARG01000552814562021102620261026BS413"
type input "2026-10-26"
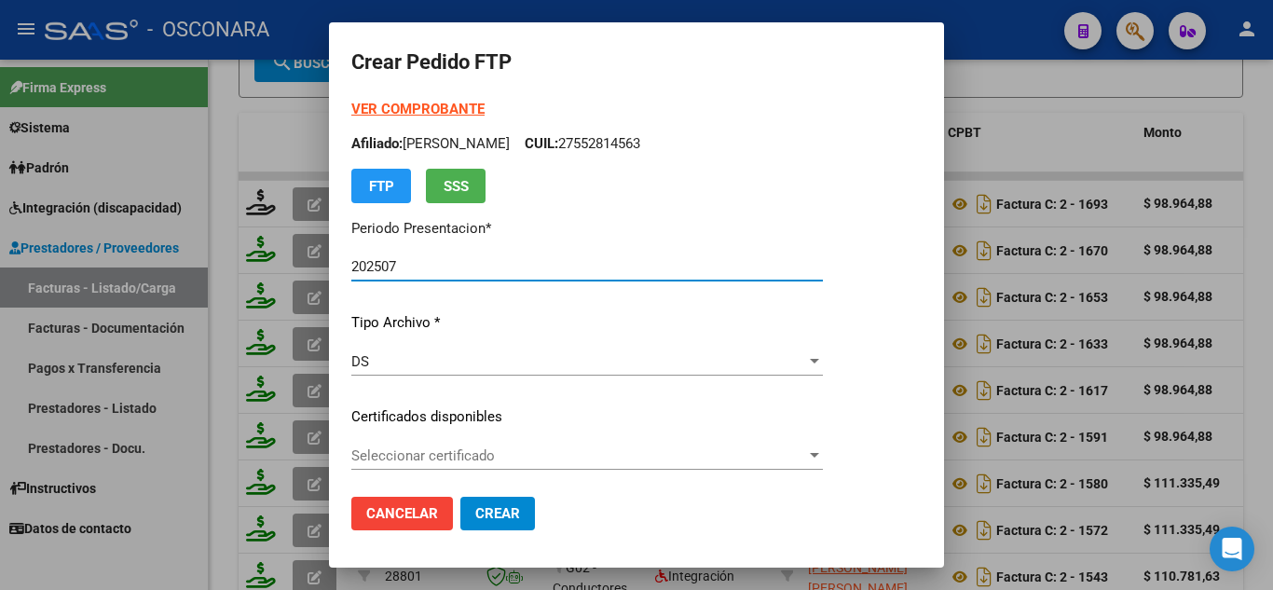
click at [465, 460] on span "Seleccionar certificado" at bounding box center [578, 455] width 455 height 17
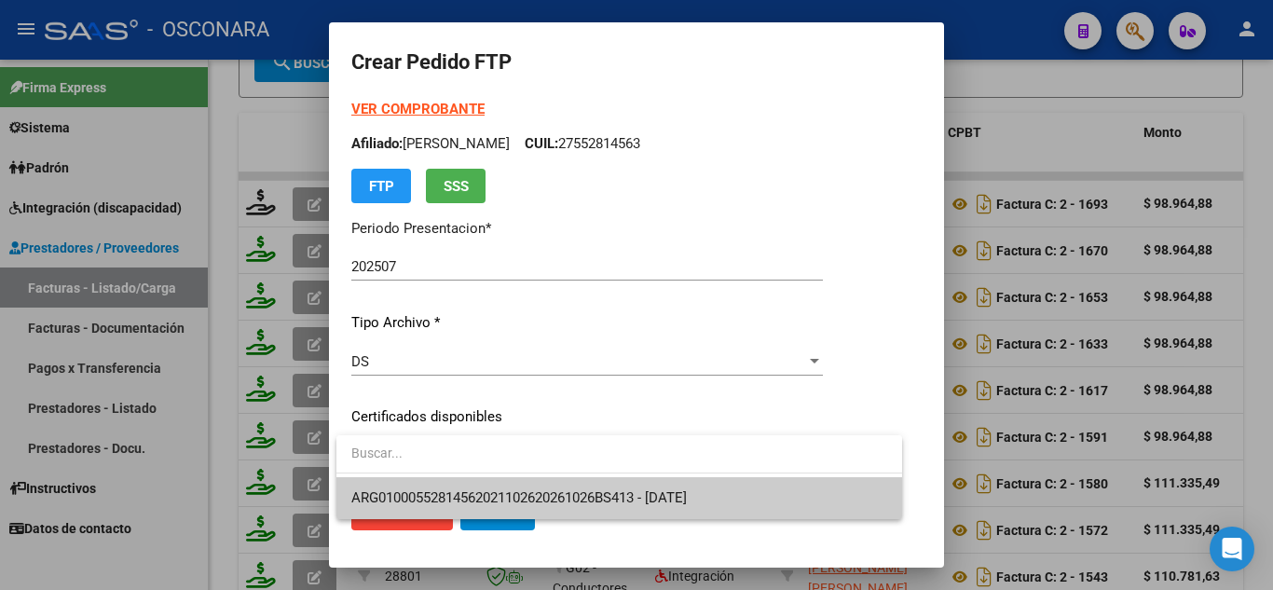
click at [467, 475] on div "ARG01000552814562021102620261026BS413 - 2026-10-26" at bounding box center [619, 477] width 566 height 84
click at [555, 485] on span "ARG01000552814562021102620261026BS413 - 2026-10-26" at bounding box center [619, 498] width 536 height 42
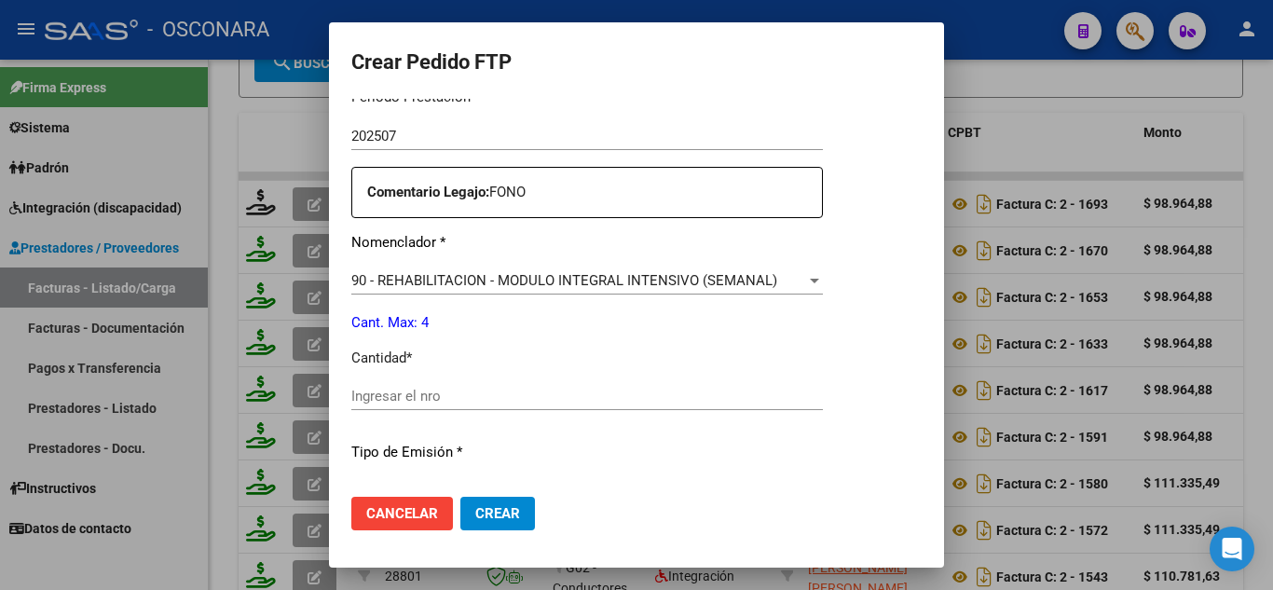
scroll to position [652, 0]
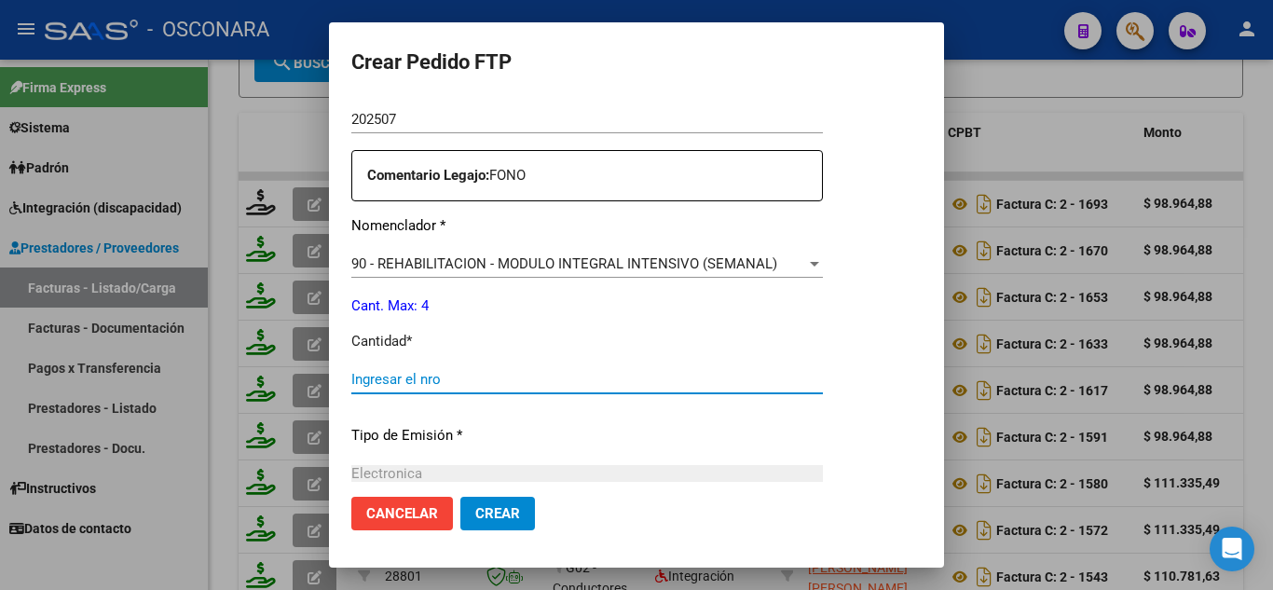
click at [418, 385] on input "Ingresar el nro" at bounding box center [587, 379] width 472 height 17
type input "4"
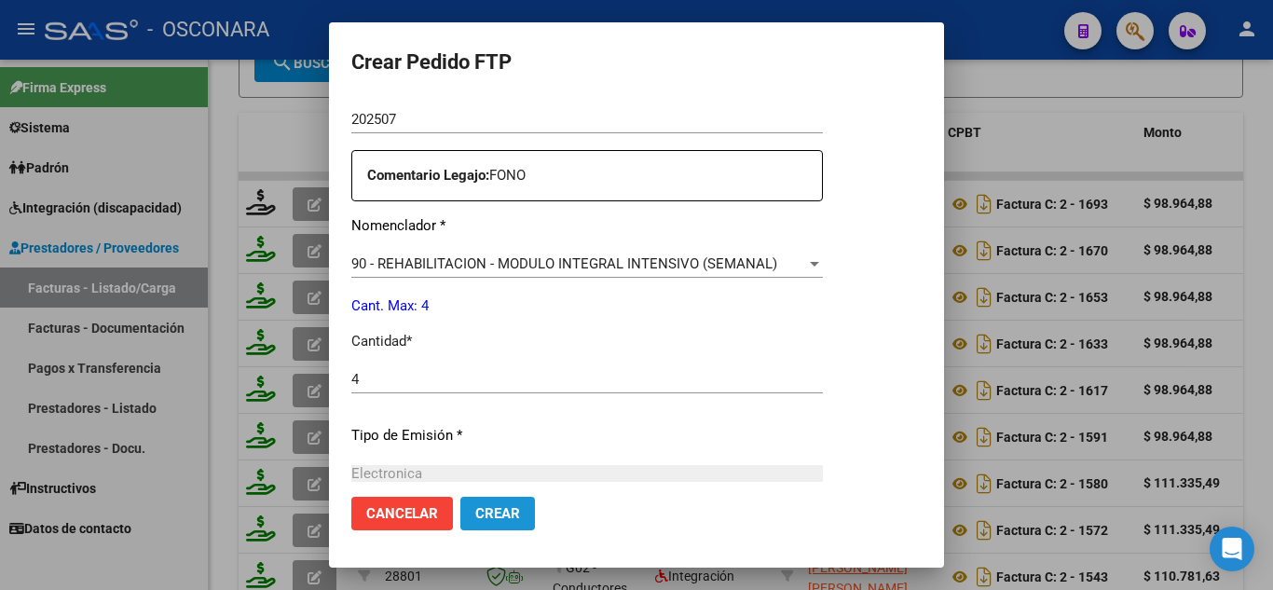
click at [497, 506] on span "Crear" at bounding box center [497, 513] width 45 height 17
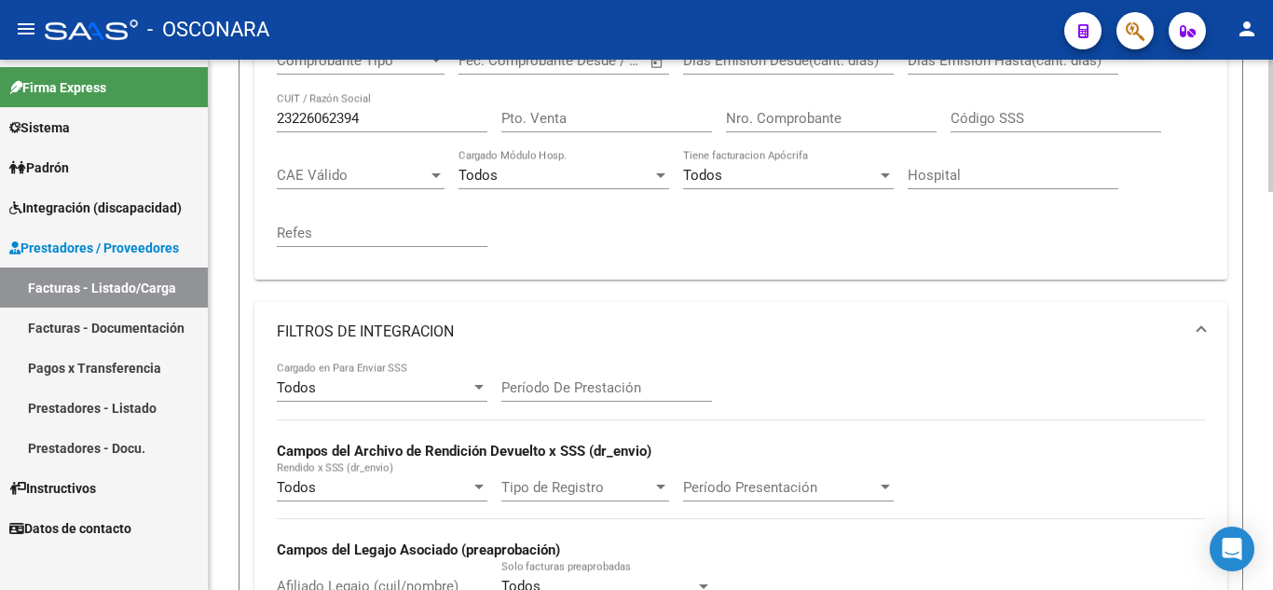
scroll to position [205, 0]
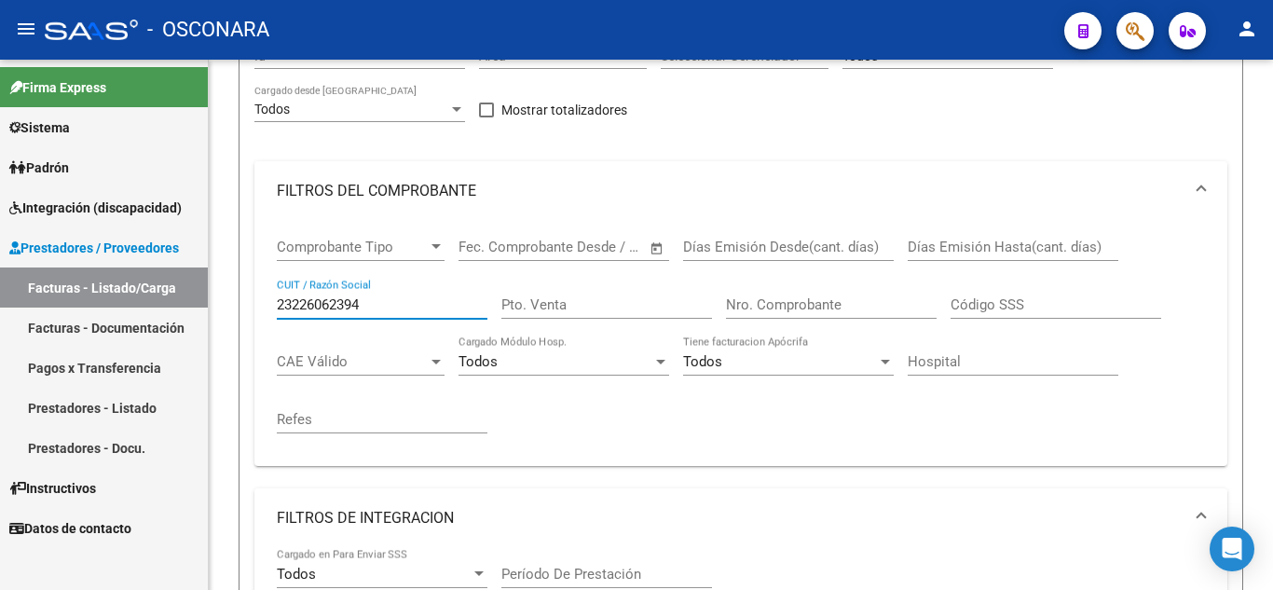
drag, startPoint x: 378, startPoint y: 300, endPoint x: 0, endPoint y: 217, distance: 387.4
click at [0, 290] on mat-sidenav-container "Firma Express Sistema Usuarios Todos los Usuarios Padrón Análisis Afiliado Inte…" at bounding box center [636, 325] width 1273 height 530
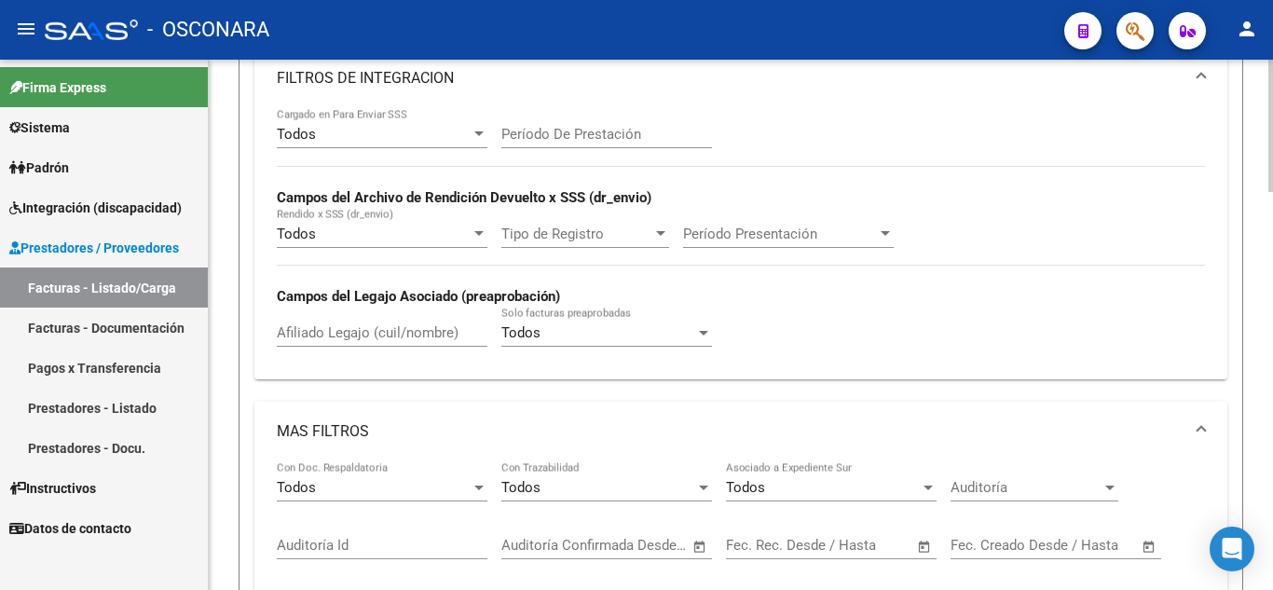
scroll to position [764, 0]
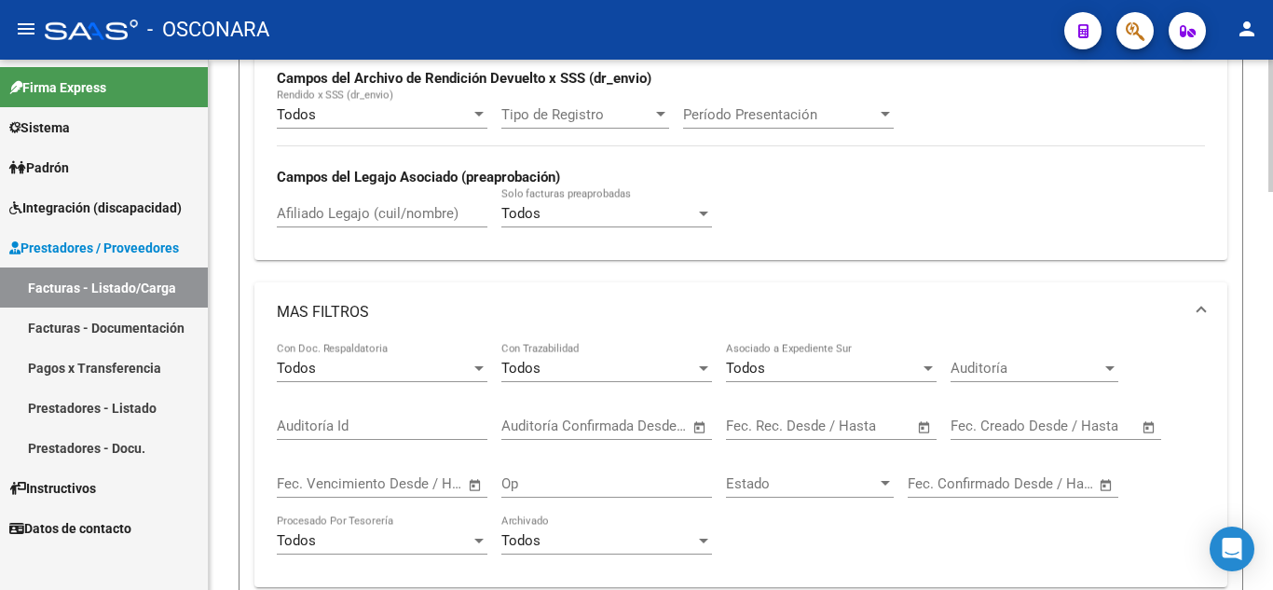
click at [324, 213] on input "Afiliado Legajo (cuil/nombre)" at bounding box center [382, 213] width 211 height 17
paste input "20577580422"
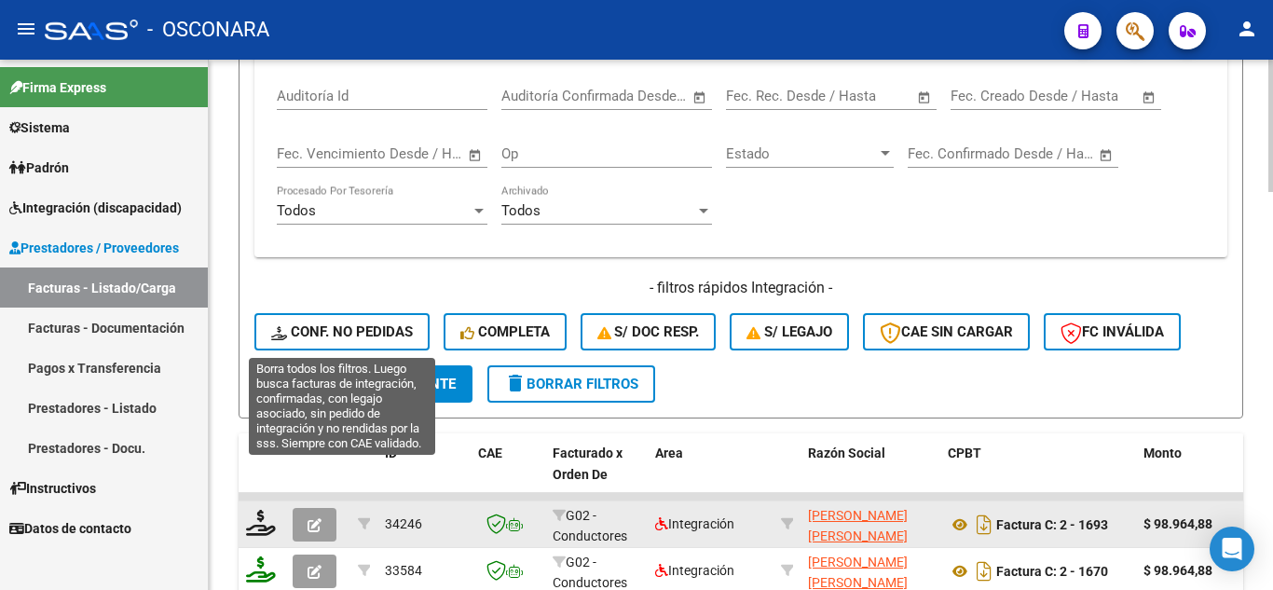
scroll to position [1137, 0]
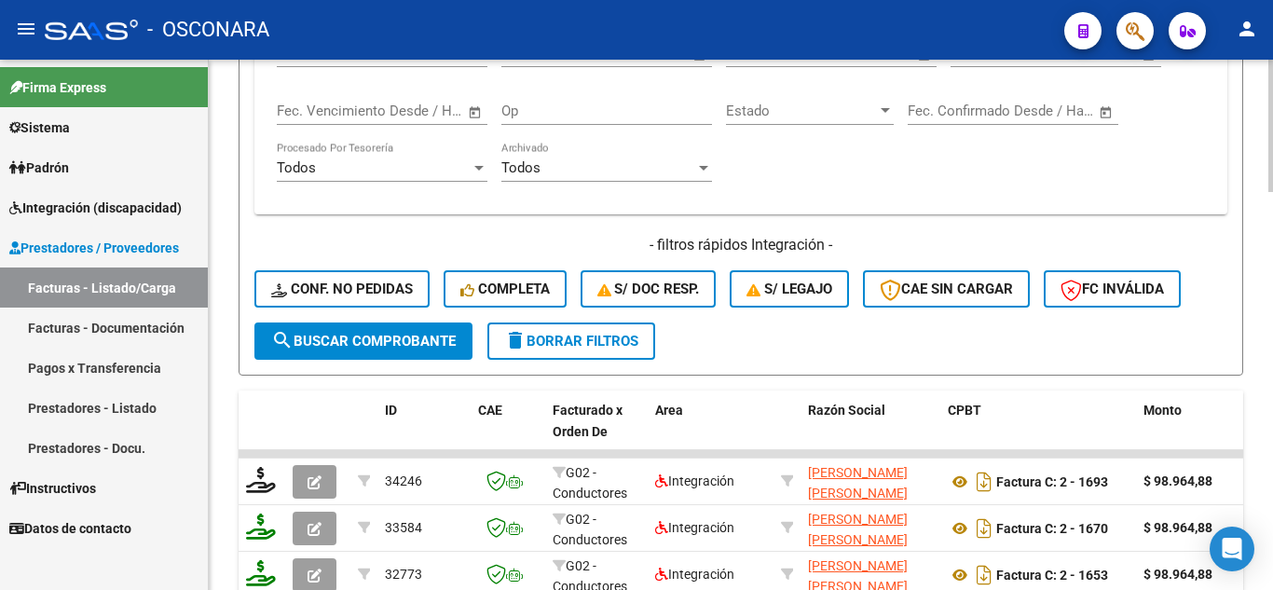
type input "20577580422"
click at [383, 344] on span "search Buscar Comprobante" at bounding box center [363, 341] width 185 height 17
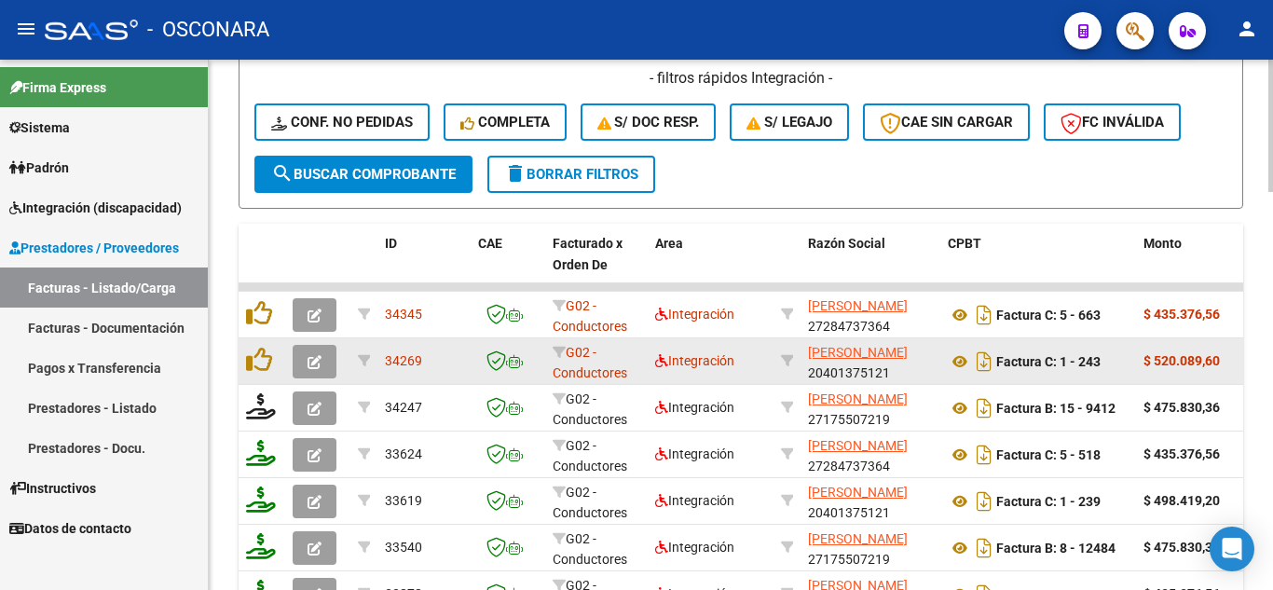
scroll to position [1324, 0]
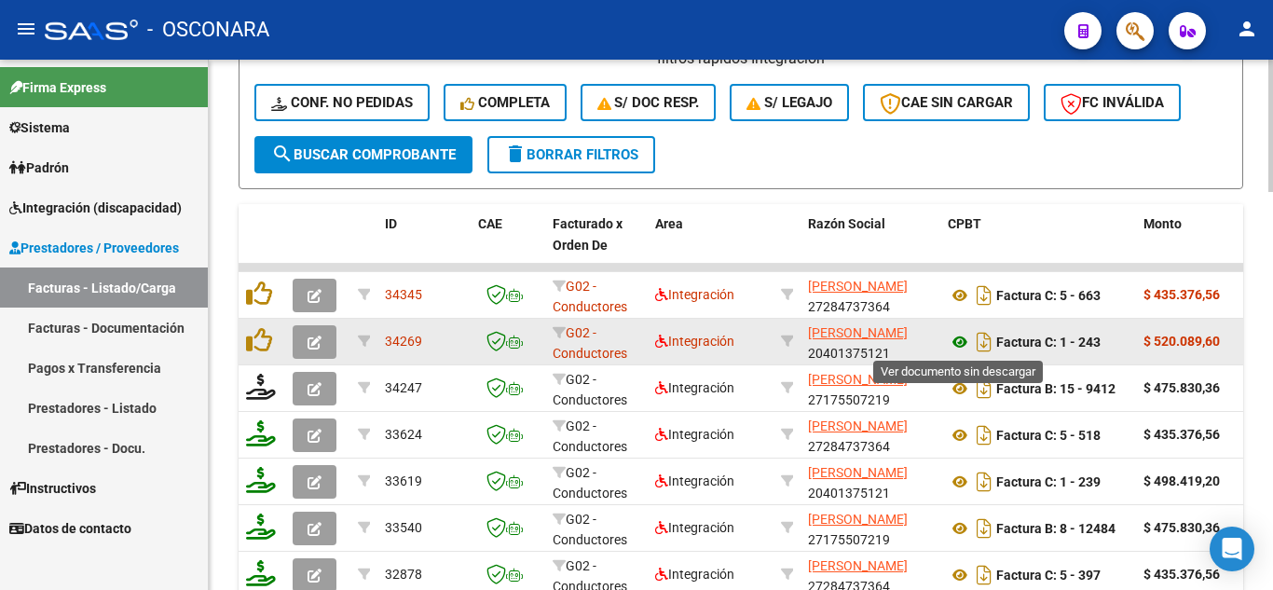
click at [960, 340] on icon at bounding box center [960, 342] width 24 height 22
click at [958, 341] on icon at bounding box center [960, 342] width 24 height 22
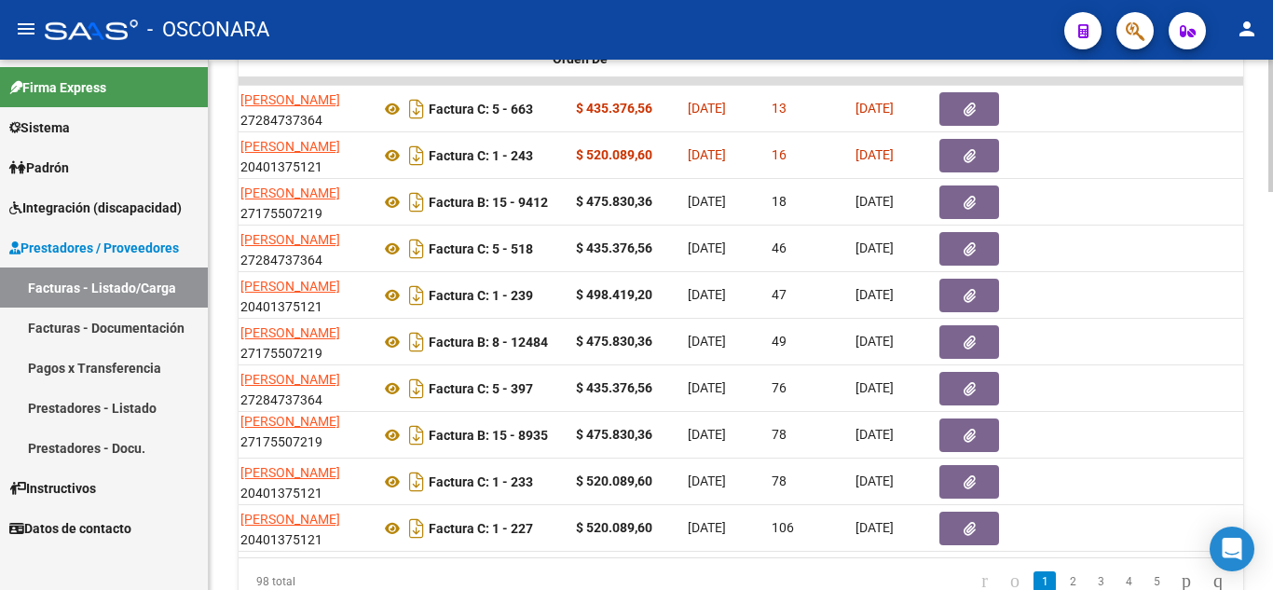
scroll to position [0, 0]
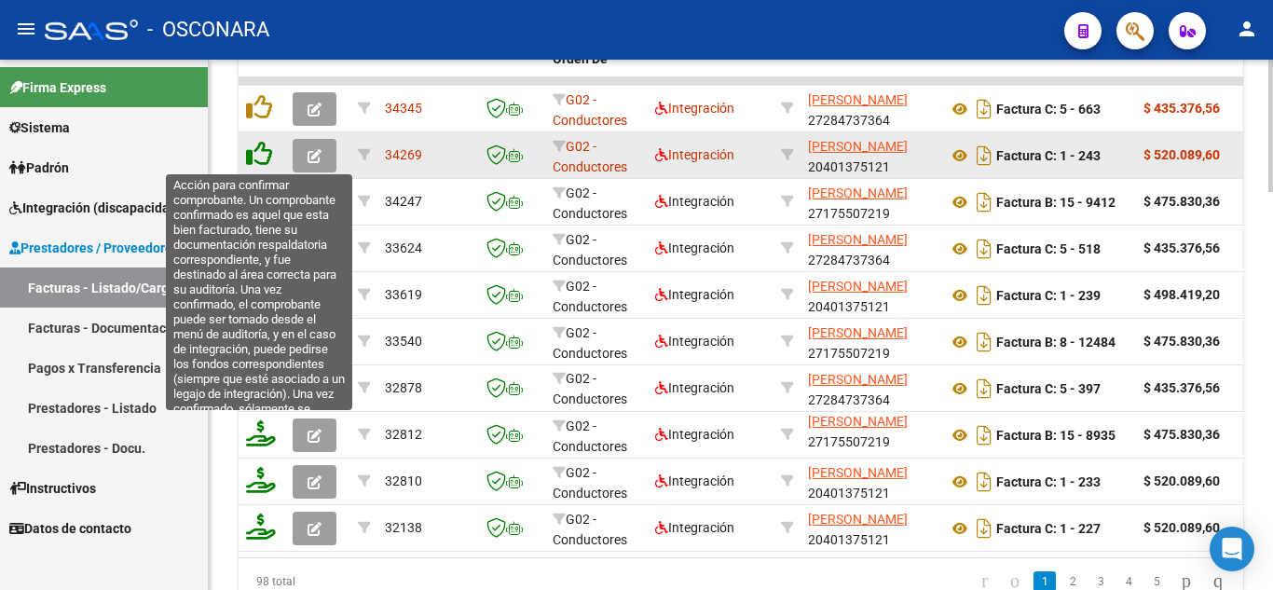
click at [252, 157] on icon at bounding box center [259, 154] width 26 height 26
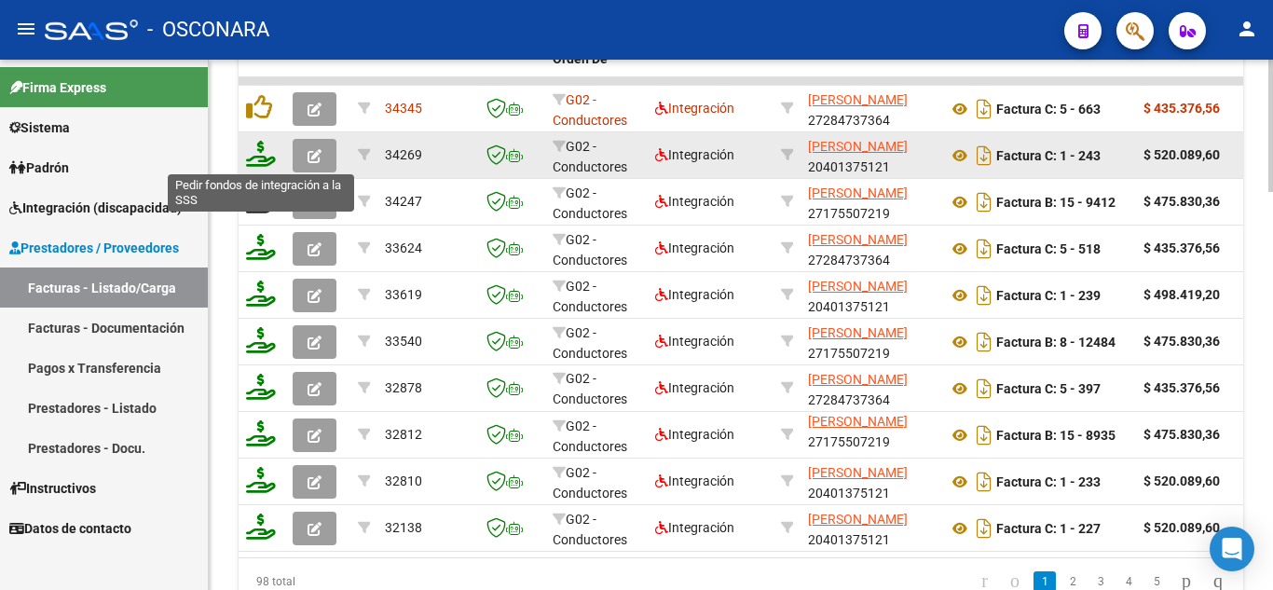
click at [263, 162] on icon at bounding box center [261, 154] width 30 height 26
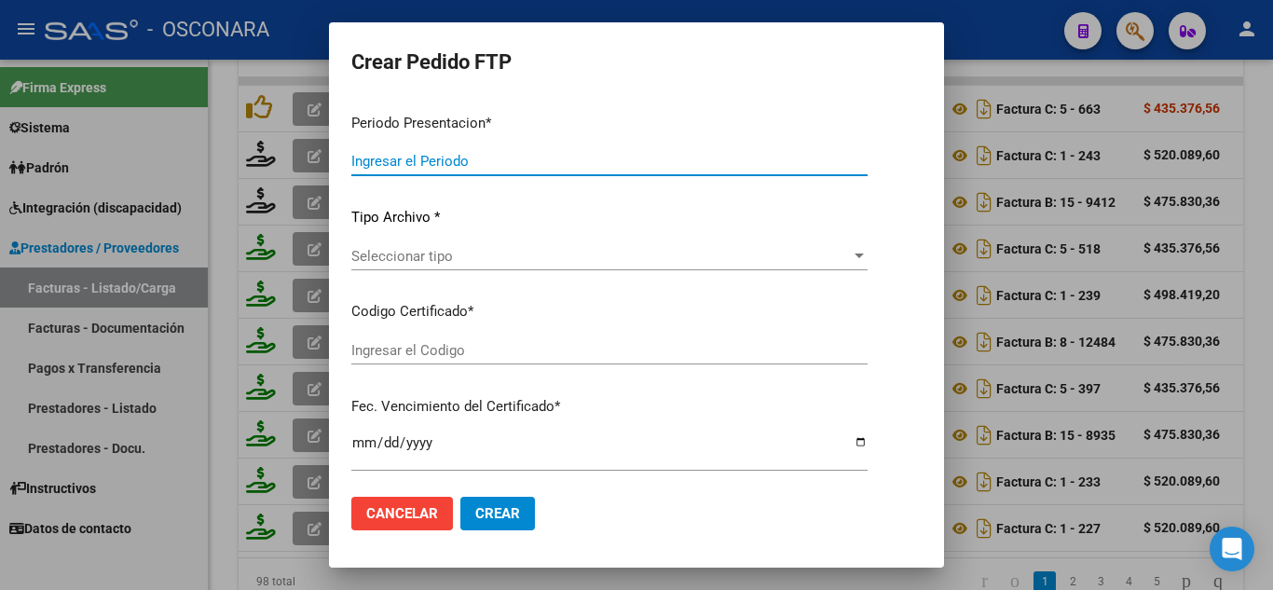
type input "202507"
type input "$ 520.089,60"
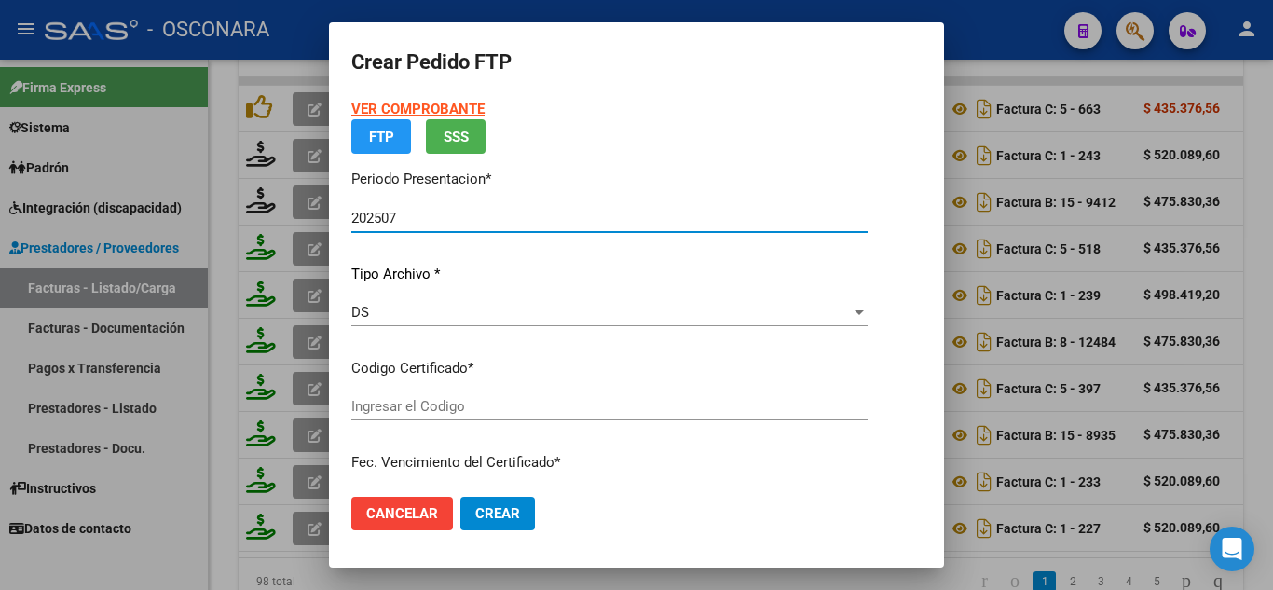
type input "ARG02000577580422022120520251205BS AS427"
type input "2025-12-05"
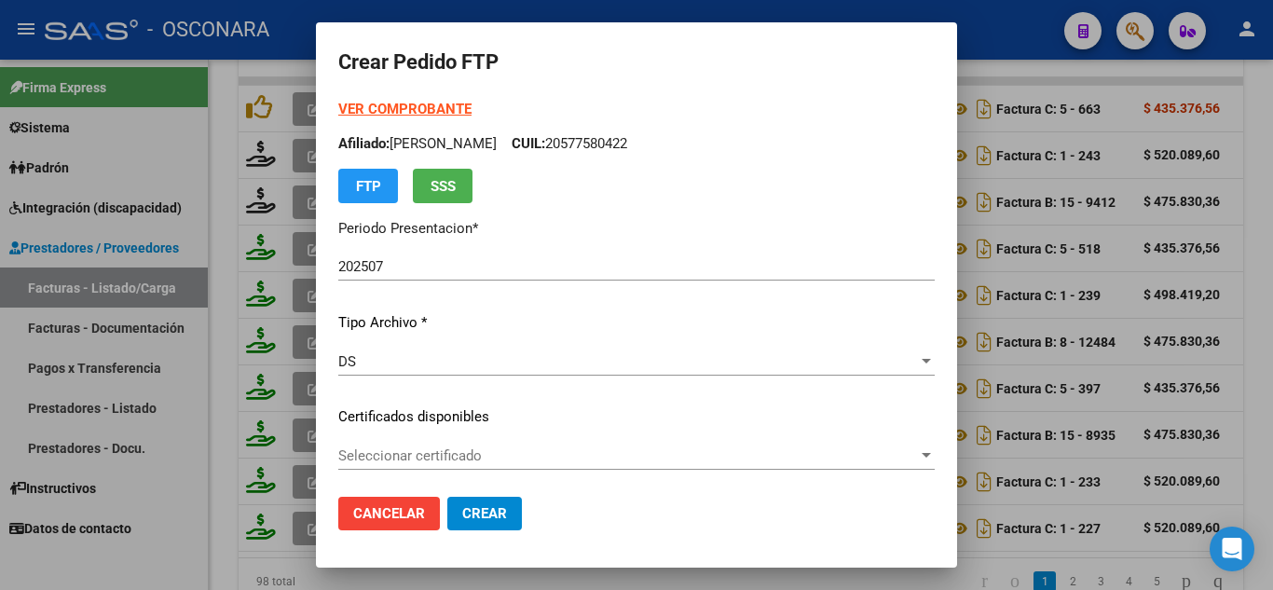
click at [418, 470] on div "Seleccionar certificado Seleccionar certificado" at bounding box center [636, 465] width 597 height 46
click at [421, 460] on span "Seleccionar certificado" at bounding box center [628, 455] width 580 height 17
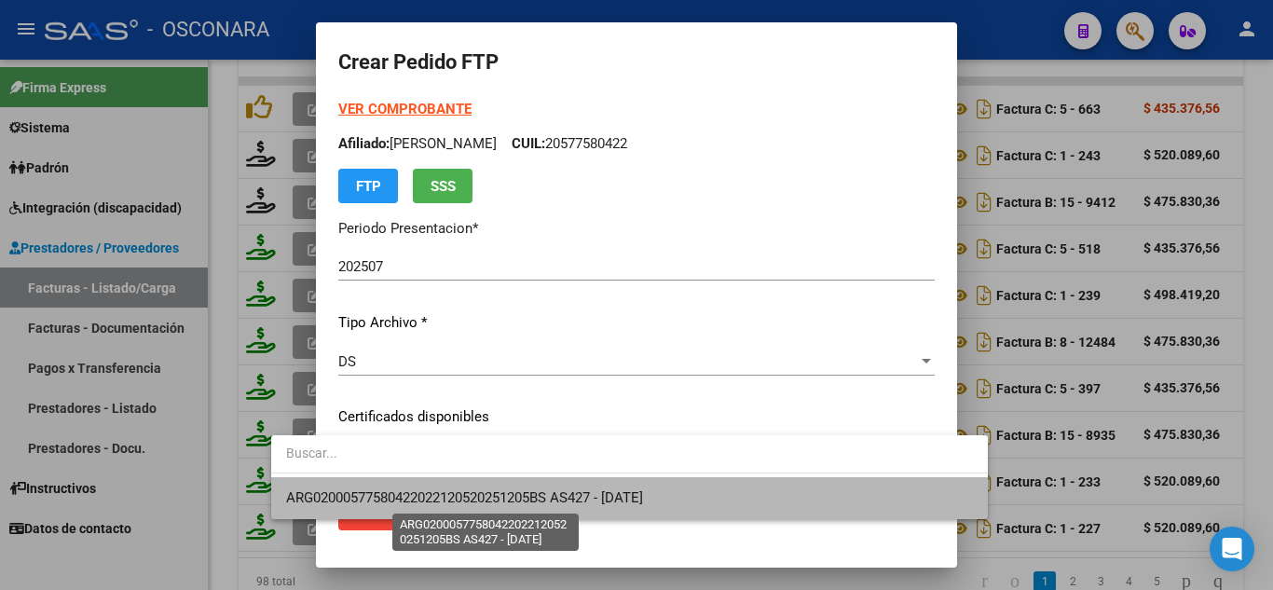
click at [467, 492] on span "ARG02000577580422022120520251205BS AS427 - 2025-12-05" at bounding box center [464, 497] width 357 height 17
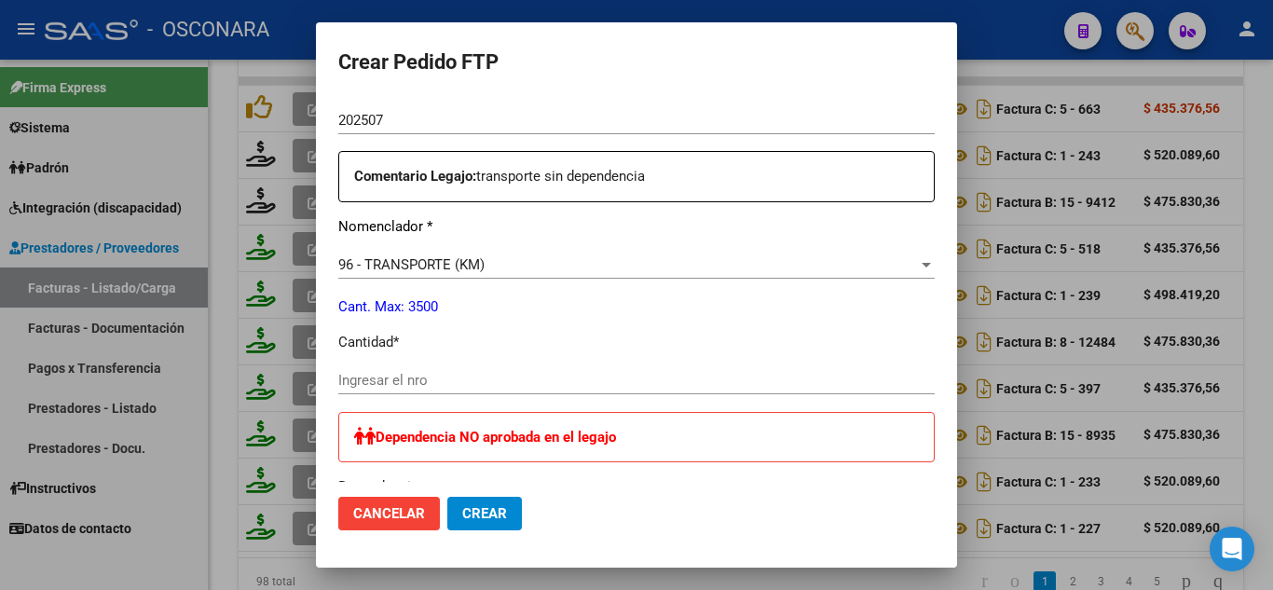
scroll to position [652, 0]
click at [338, 372] on input "Ingresar el nro" at bounding box center [636, 379] width 597 height 17
type input "960"
click at [462, 510] on span "Crear" at bounding box center [484, 513] width 45 height 17
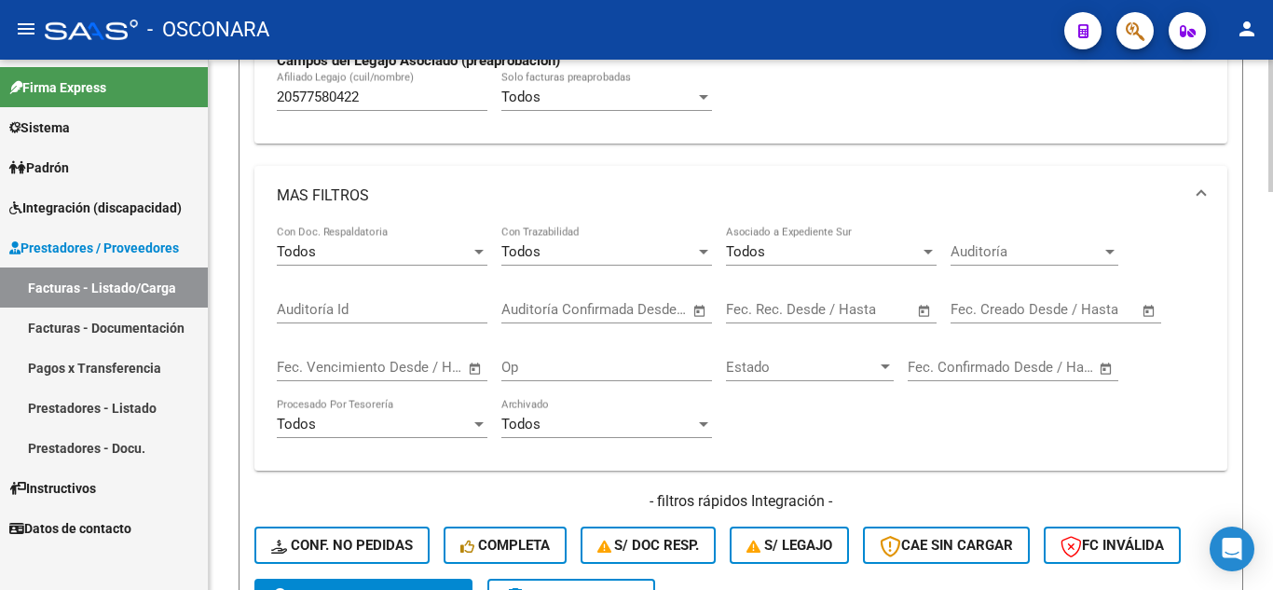
scroll to position [671, 0]
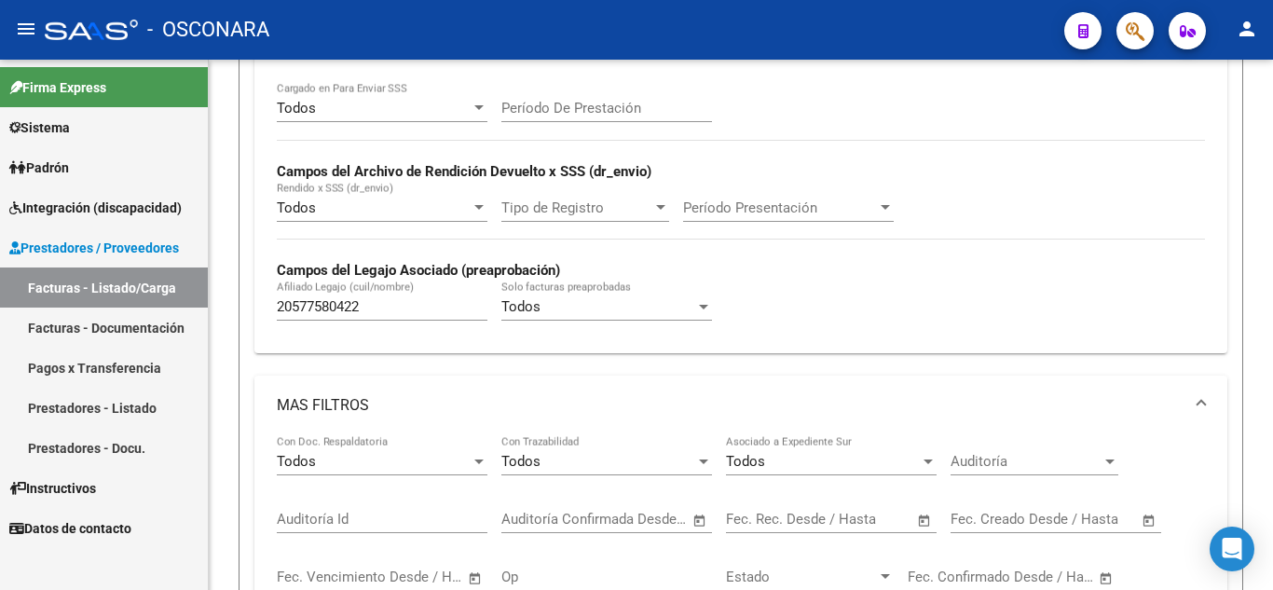
drag, startPoint x: 387, startPoint y: 303, endPoint x: 95, endPoint y: 216, distance: 304.3
click at [89, 231] on mat-sidenav-container "Firma Express Sistema Usuarios Todos los Usuarios Padrón Análisis Afiliado Inte…" at bounding box center [636, 325] width 1273 height 530
paste input "20478329602"
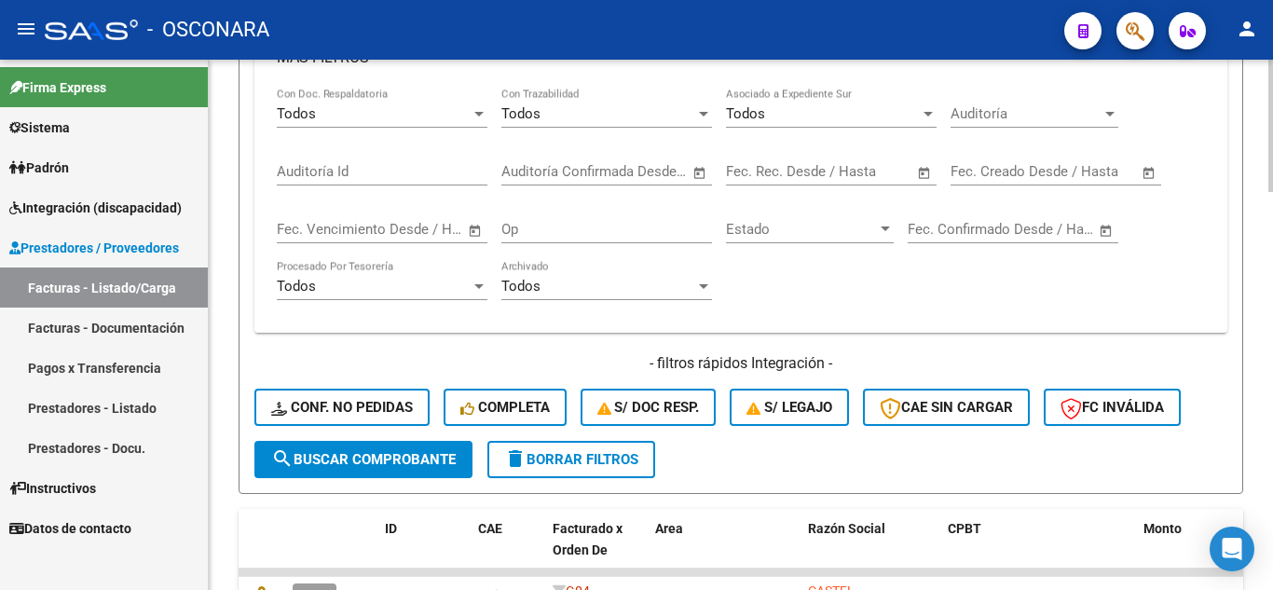
scroll to position [1044, 0]
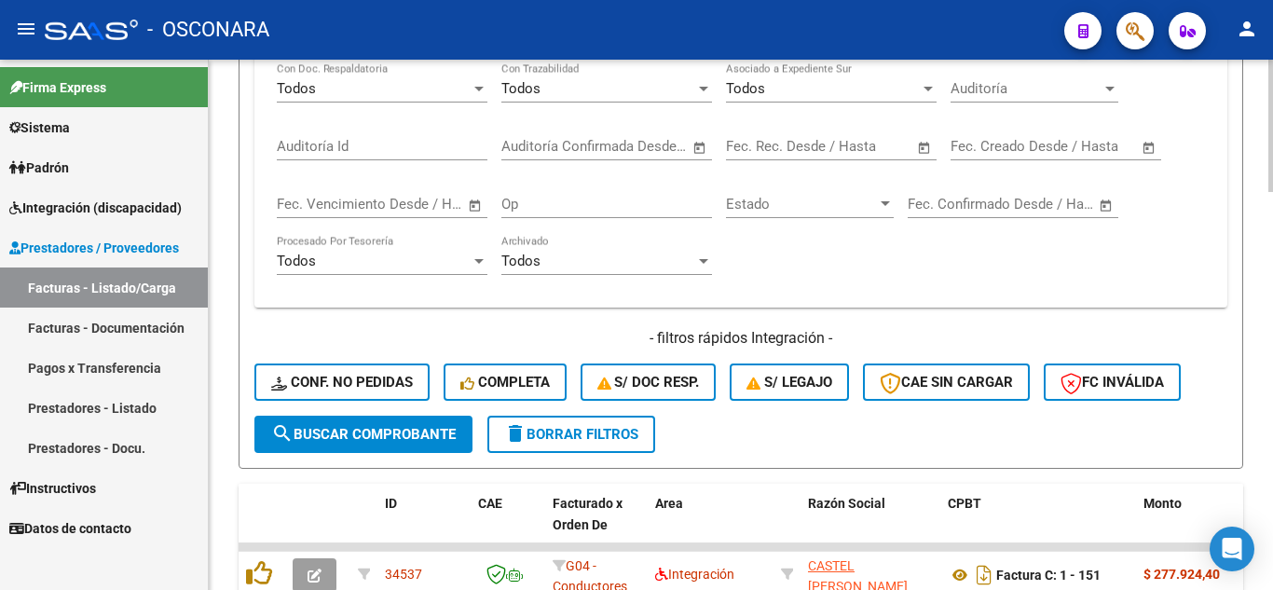
type input "20478329602"
click at [404, 429] on span "search Buscar Comprobante" at bounding box center [363, 434] width 185 height 17
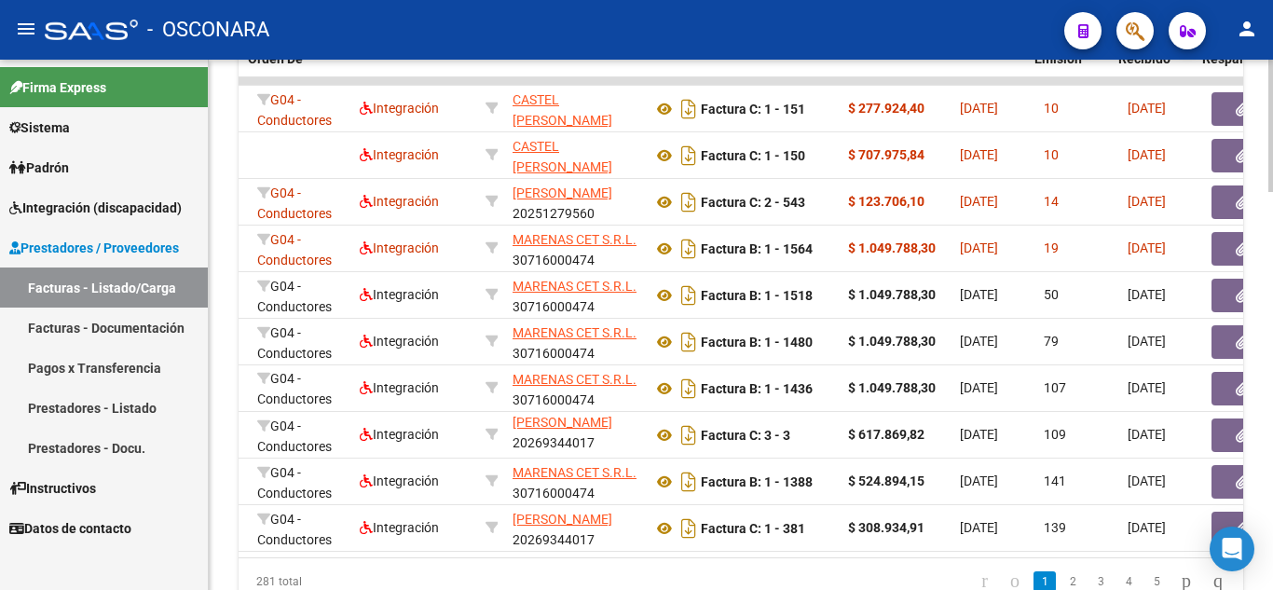
scroll to position [0, 544]
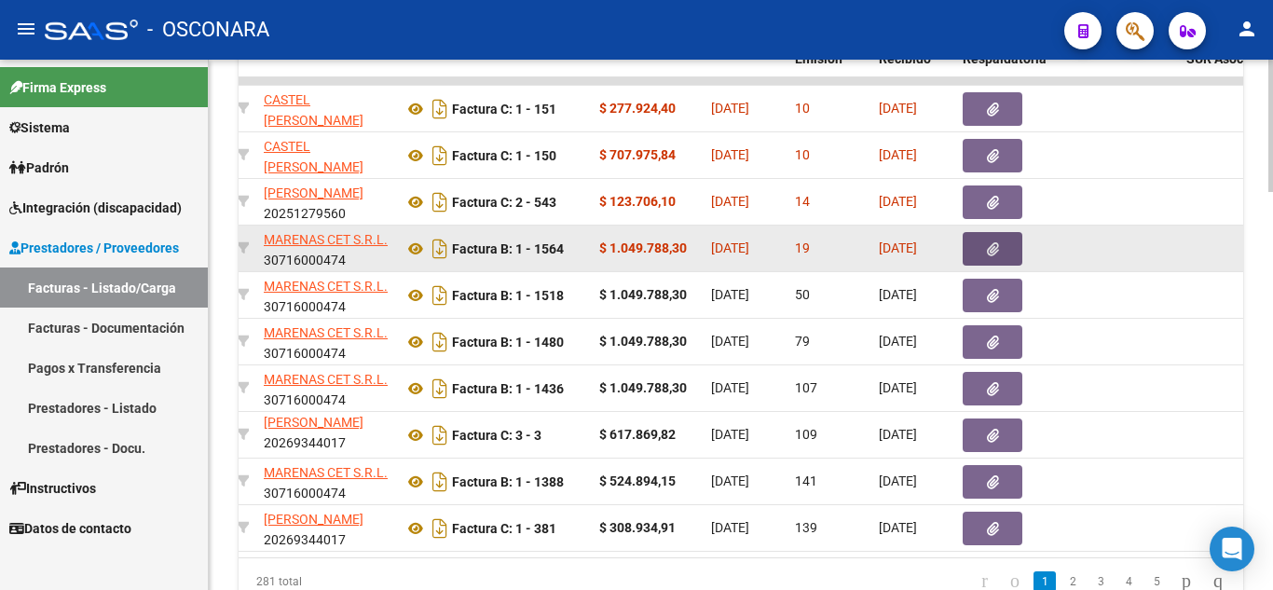
click at [981, 247] on button "button" at bounding box center [993, 249] width 60 height 34
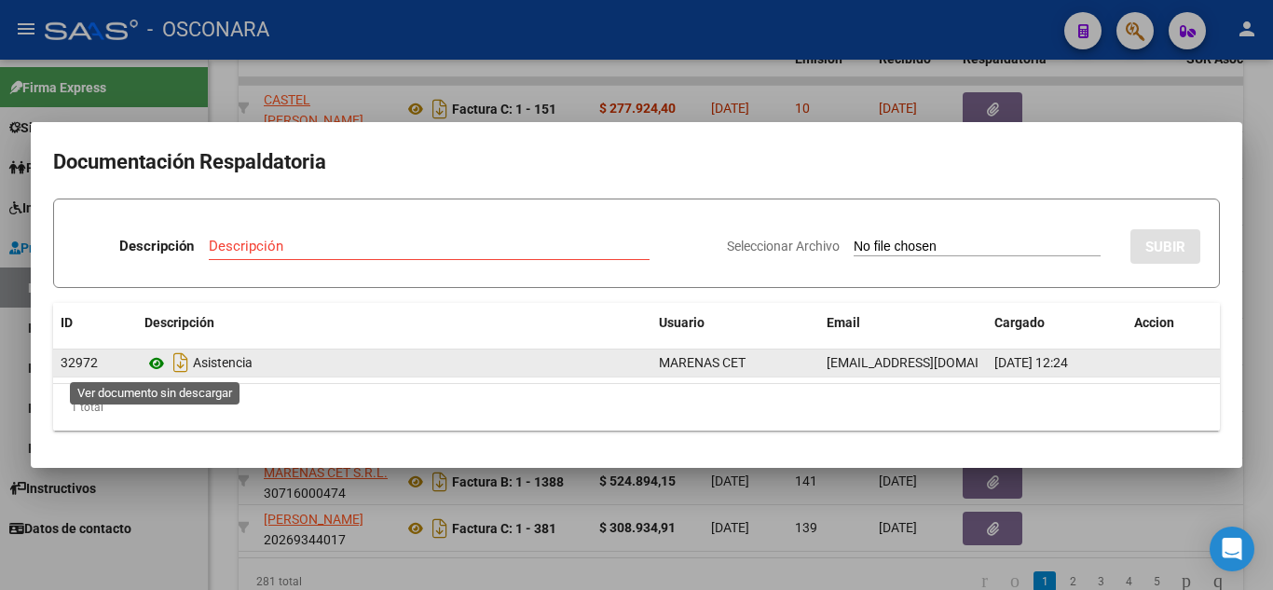
click at [155, 360] on icon at bounding box center [156, 363] width 24 height 22
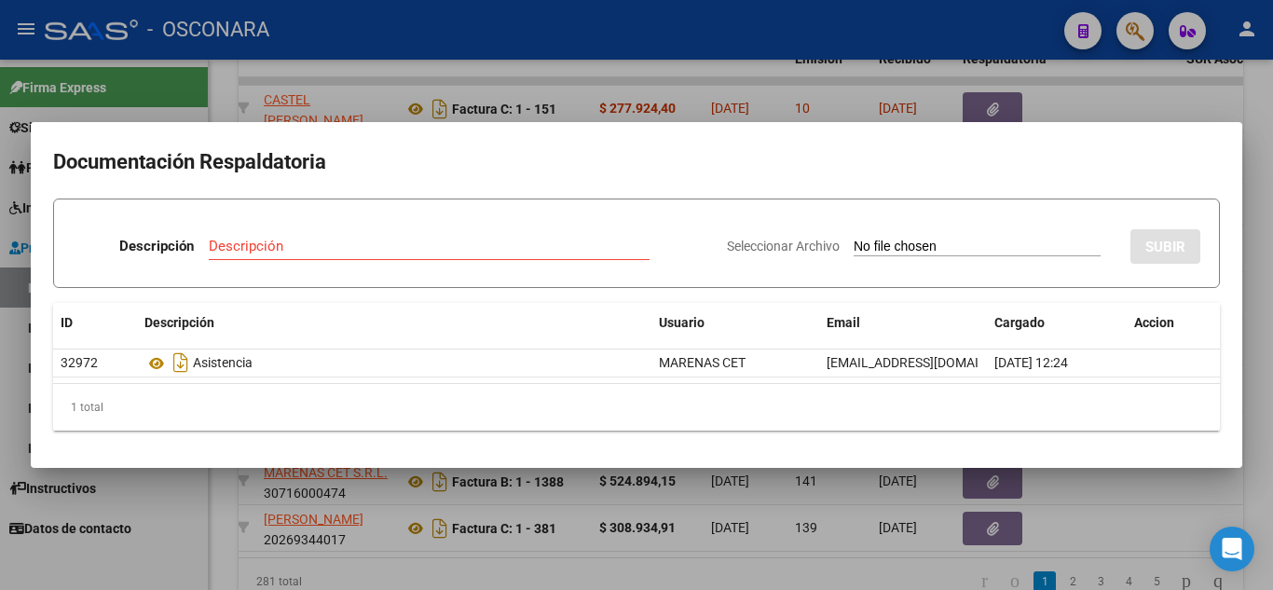
click at [1165, 498] on div at bounding box center [636, 295] width 1273 height 590
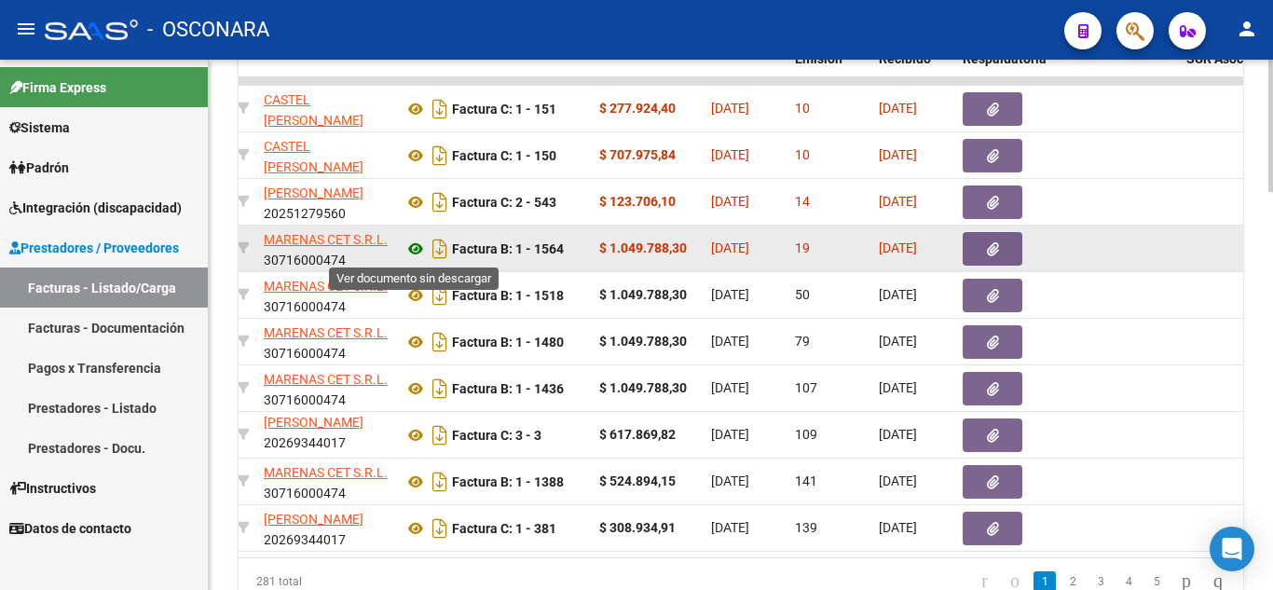
click at [418, 244] on icon at bounding box center [416, 249] width 24 height 22
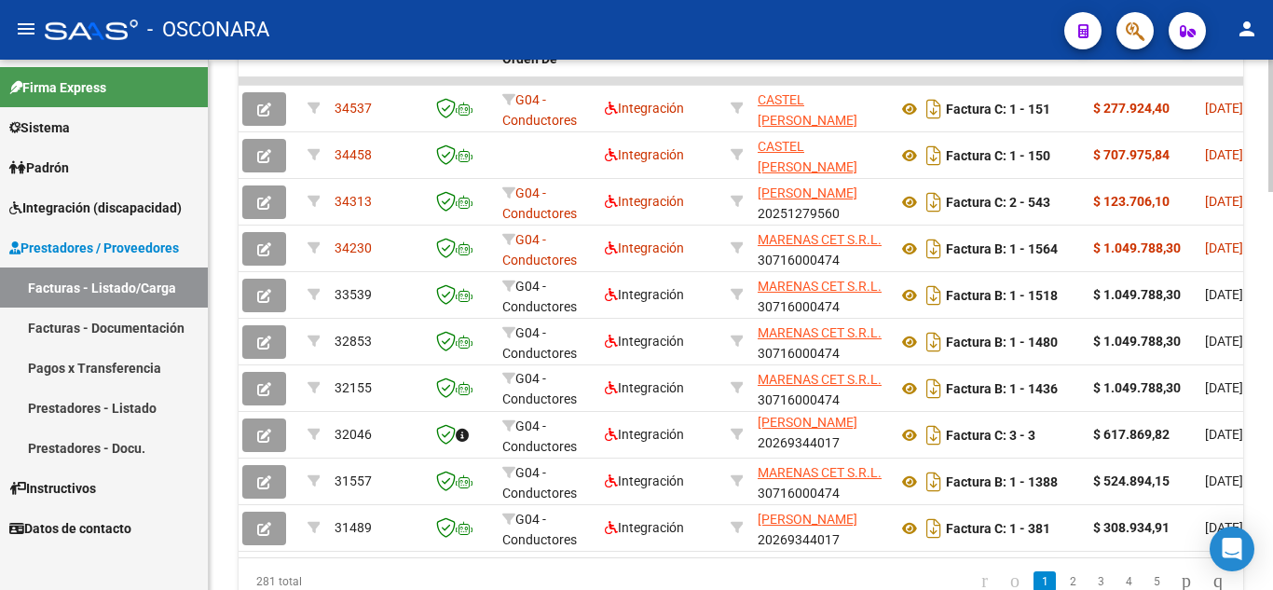
scroll to position [0, 0]
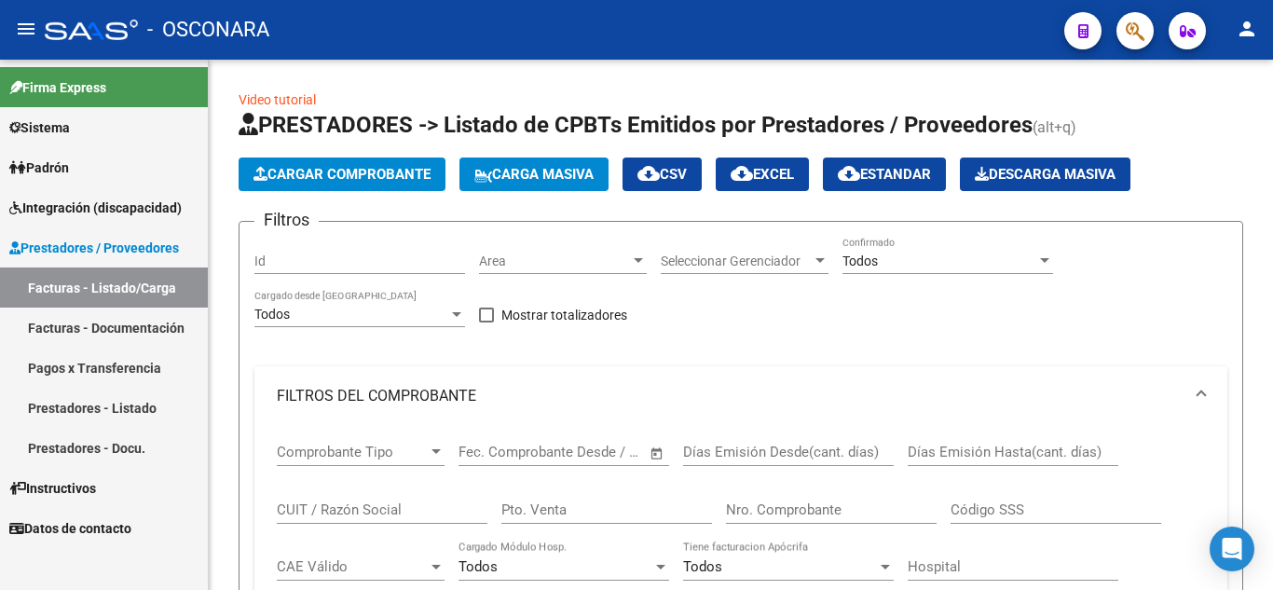
scroll to position [3, 0]
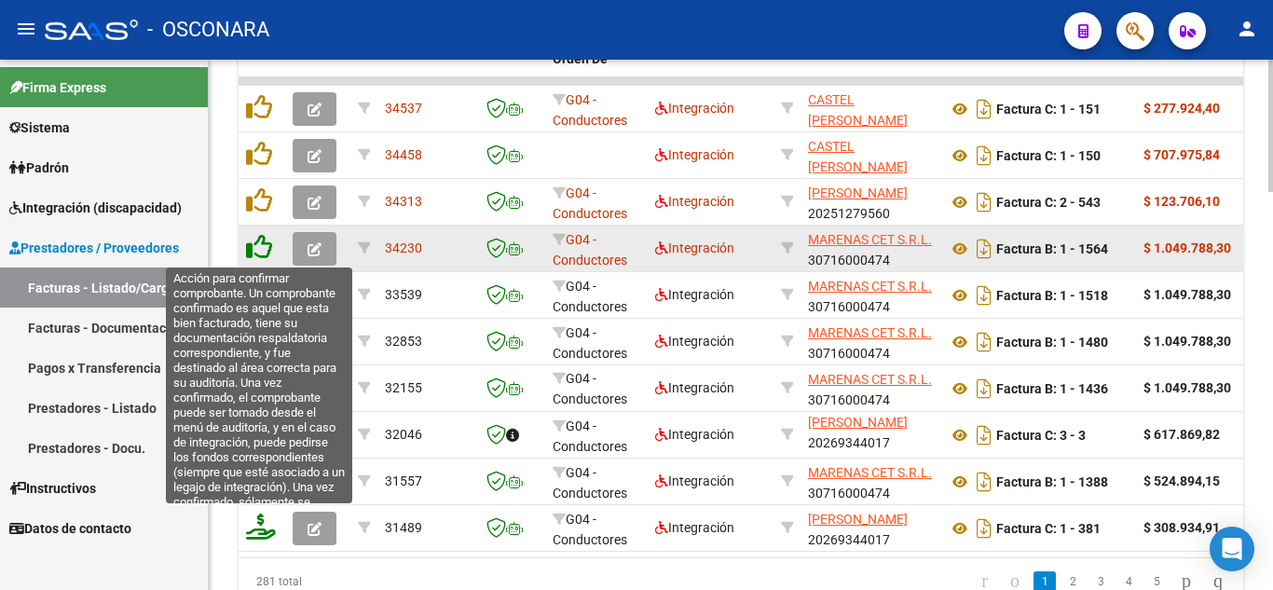
click at [260, 249] on icon at bounding box center [259, 247] width 26 height 26
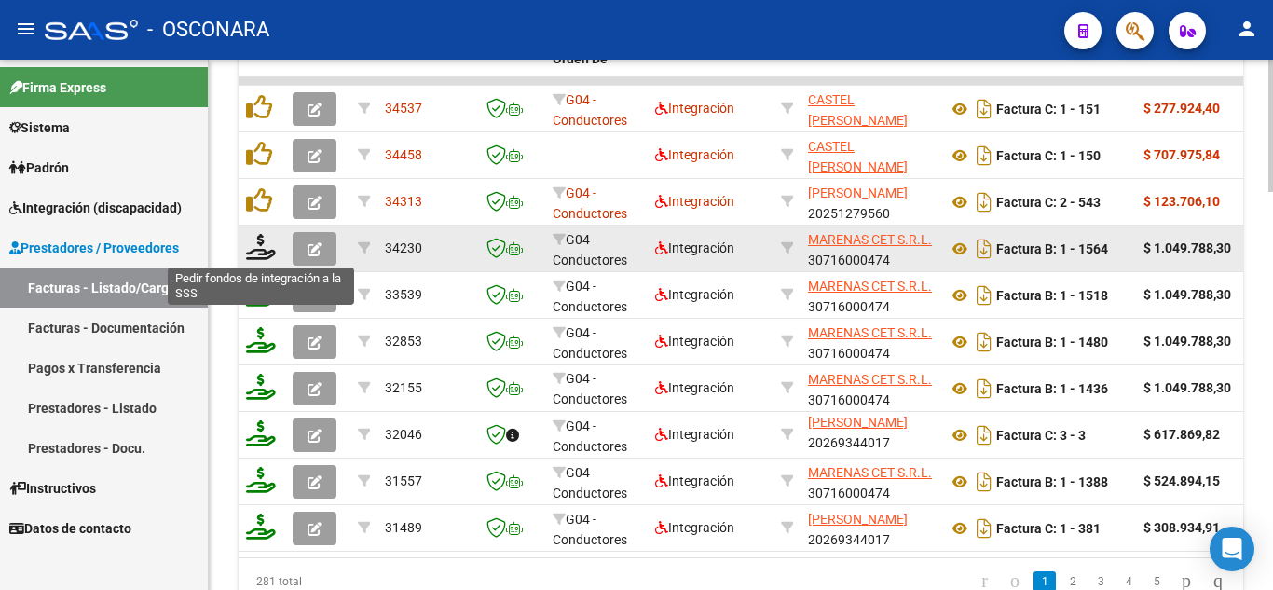
click at [260, 249] on icon at bounding box center [261, 247] width 30 height 26
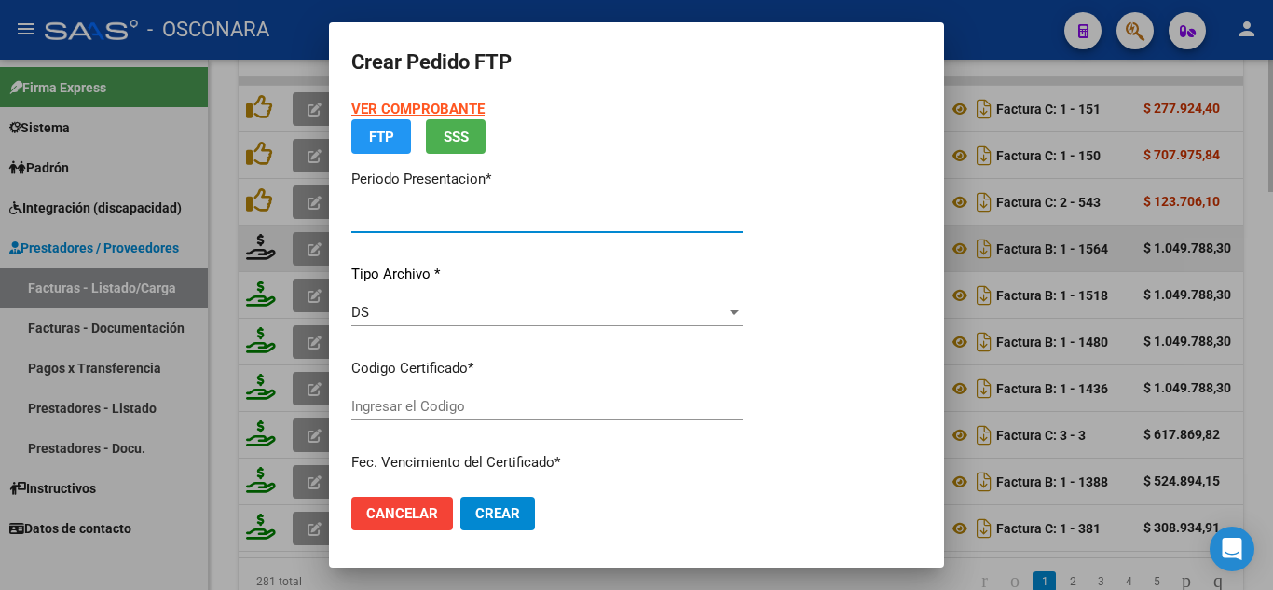
type input "202507"
type input "$ 1.049.788,30"
type input "ARG02000478329602017042020270420BSAS310"
type input "2027-04-20"
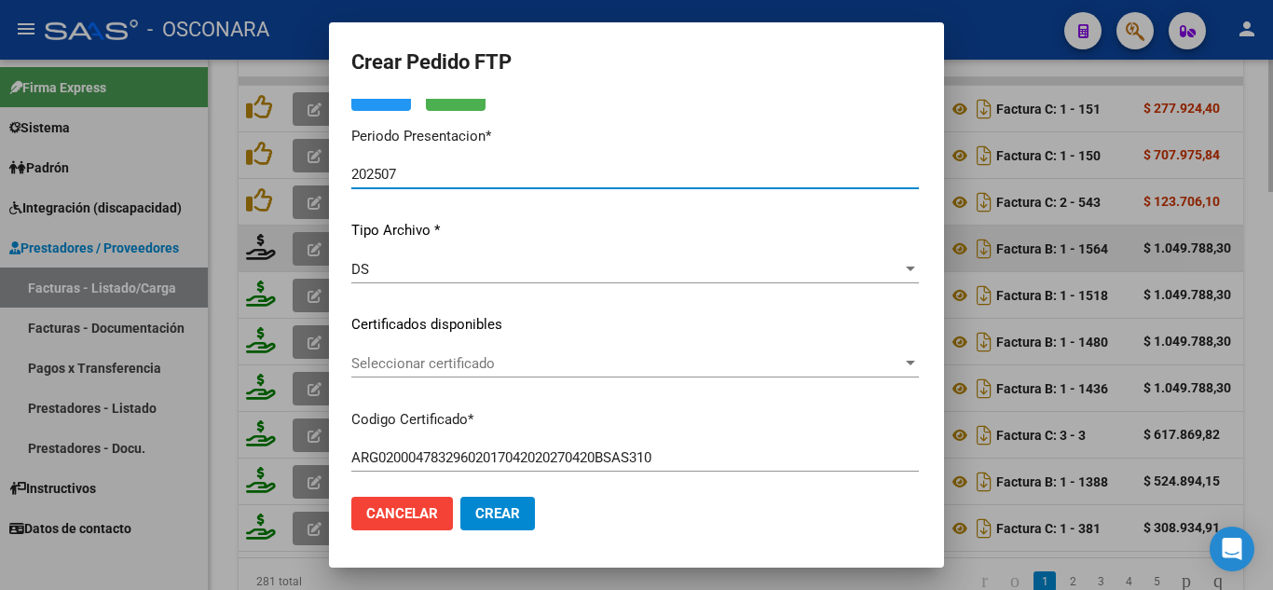
scroll to position [93, 0]
click at [440, 370] on span "Seleccionar certificado" at bounding box center [626, 362] width 551 height 17
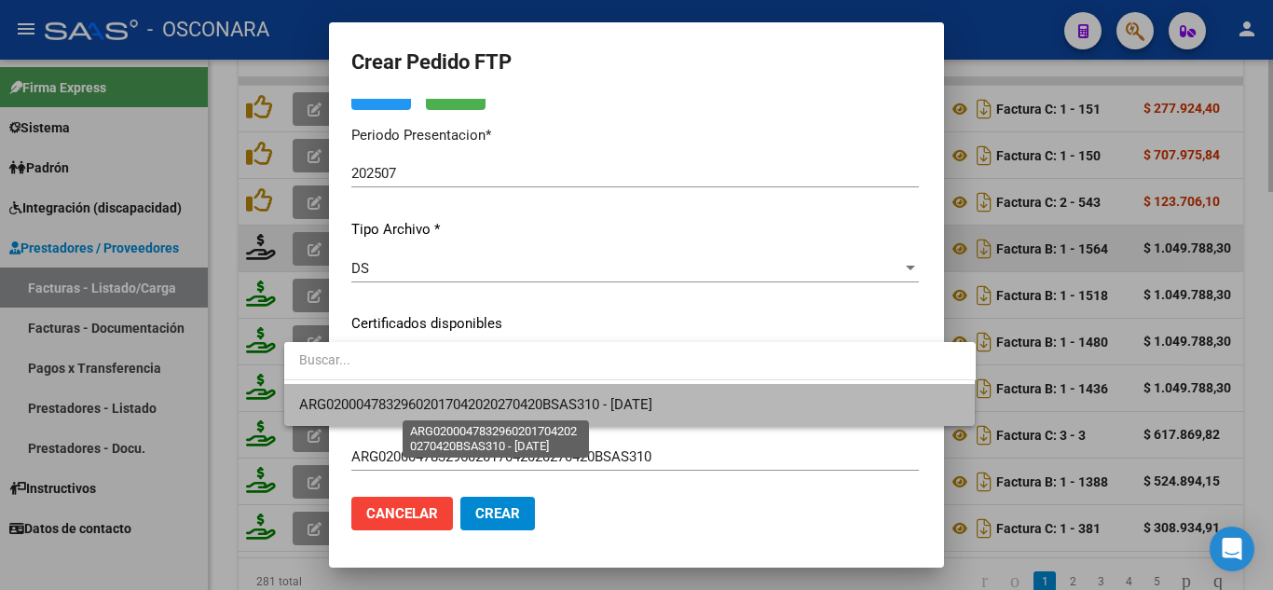
click at [435, 403] on span "ARG02000478329602017042020270420BSAS310 - 2027-04-20" at bounding box center [475, 404] width 353 height 17
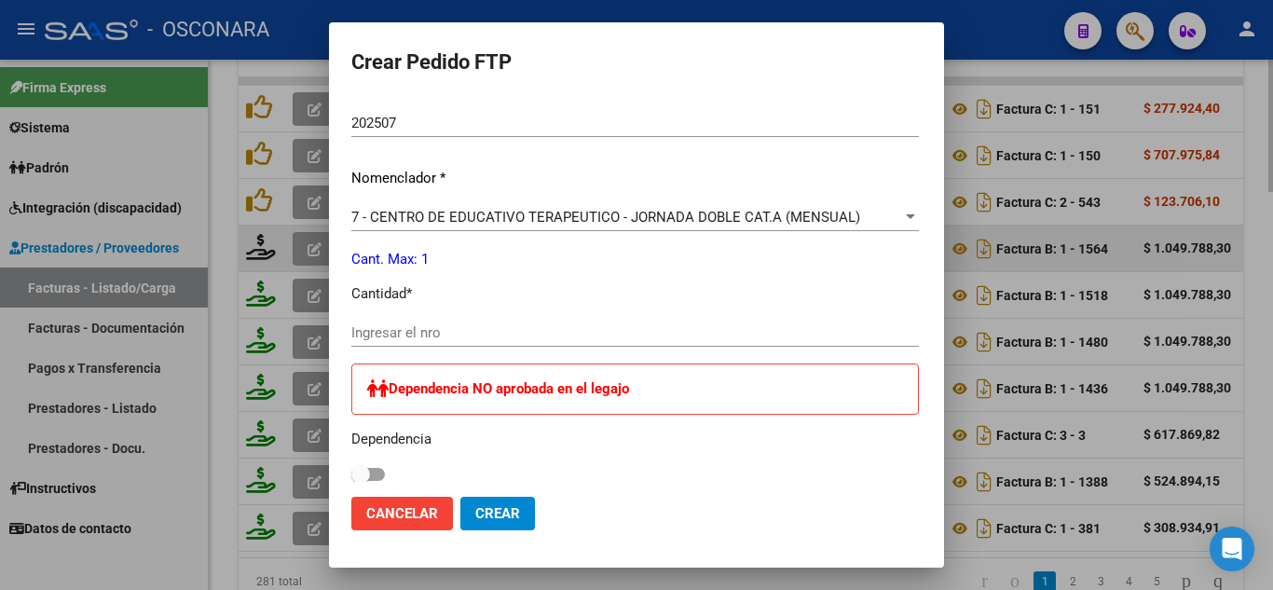
scroll to position [652, 0]
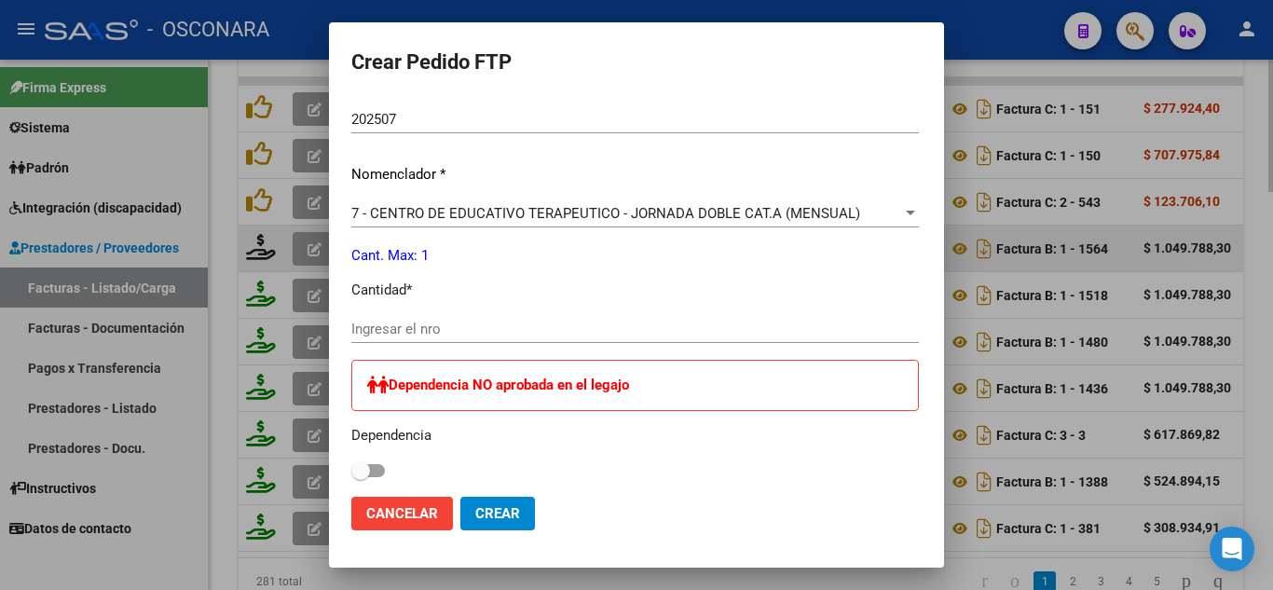
click at [351, 335] on input "Ingresar el nro" at bounding box center [635, 329] width 568 height 17
type input "1"
click at [351, 469] on span at bounding box center [368, 470] width 34 height 13
click at [360, 477] on input "checkbox" at bounding box center [360, 477] width 1 height 1
checkbox input "true"
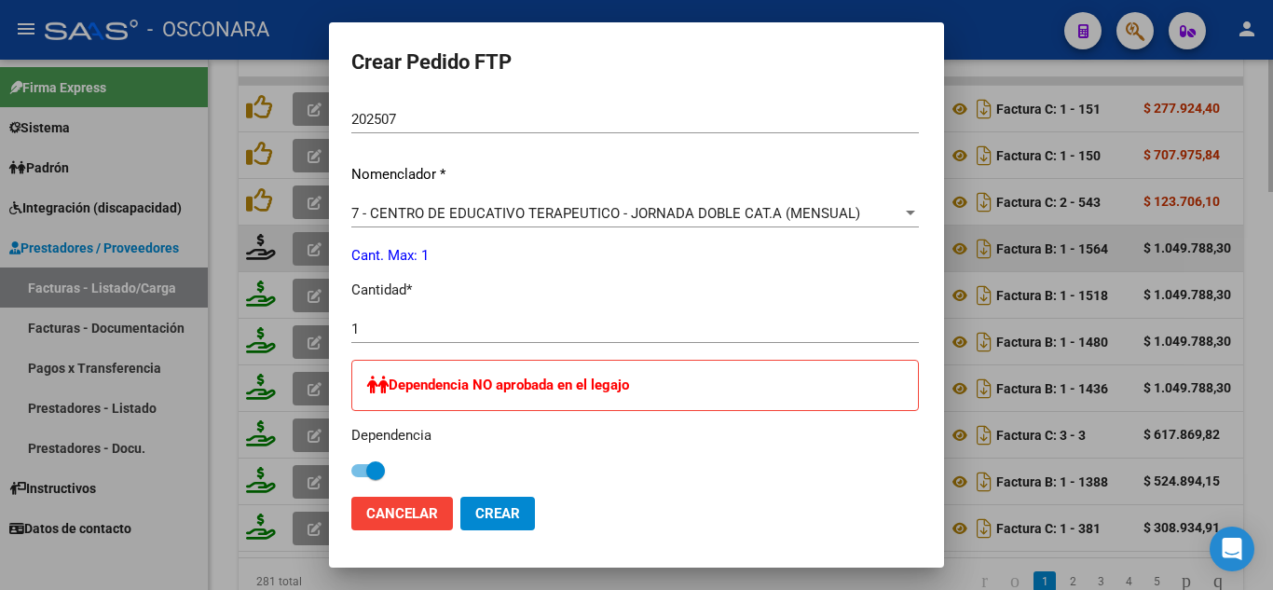
click at [475, 514] on span "Crear" at bounding box center [497, 513] width 45 height 17
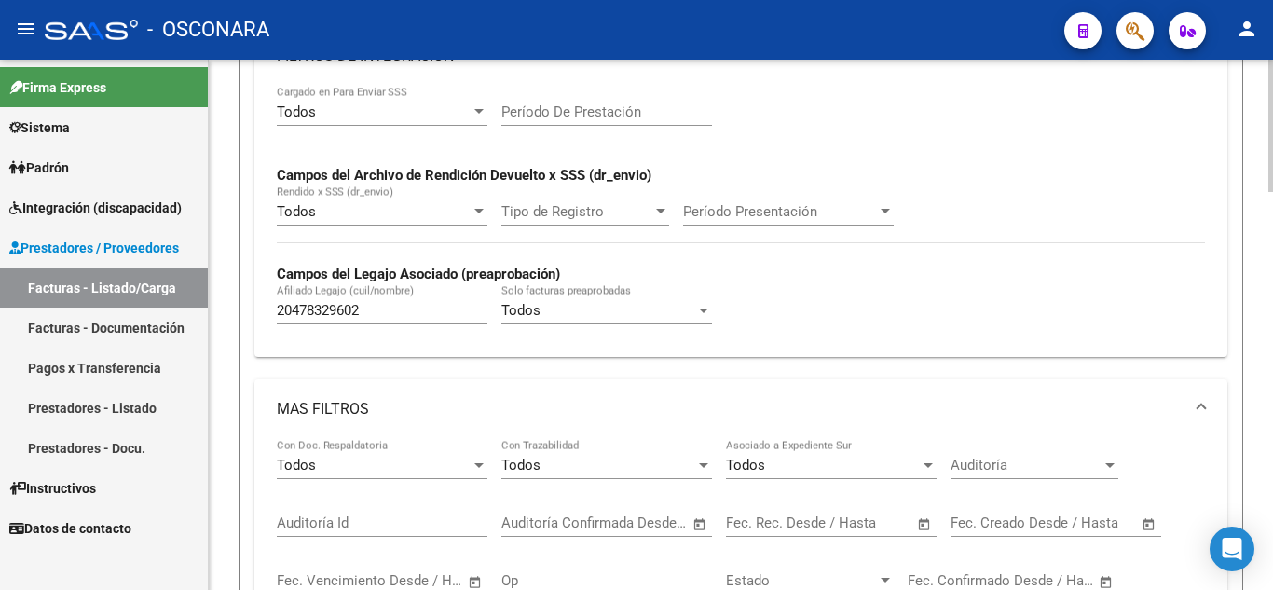
scroll to position [578, 0]
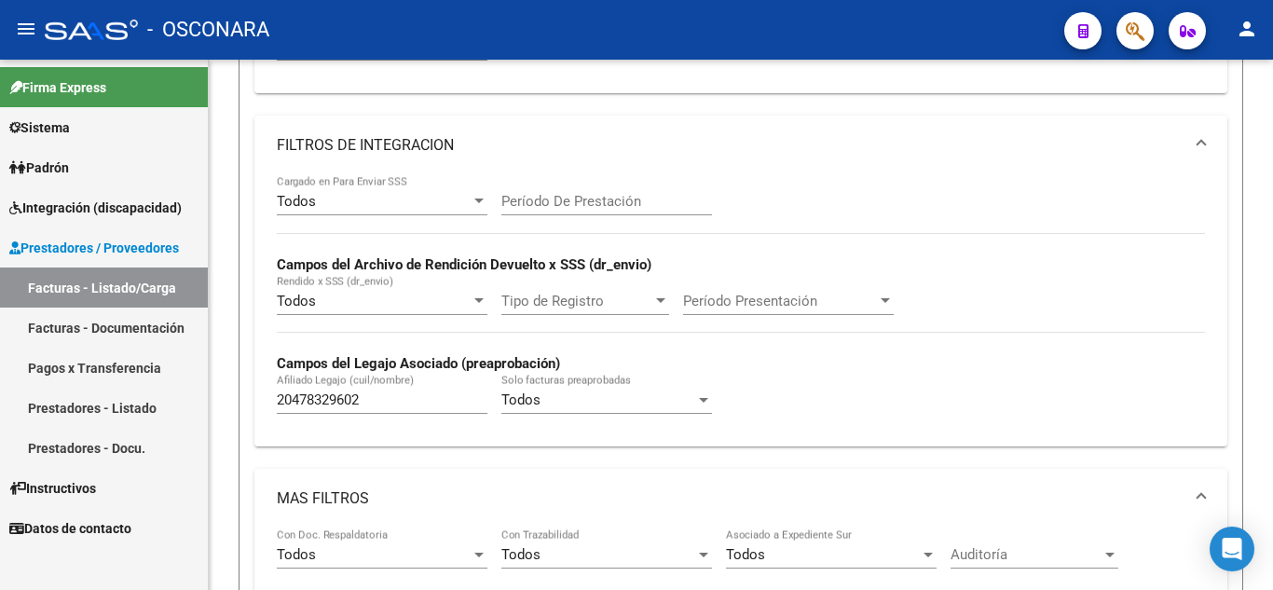
click at [59, 171] on span "Padrón" at bounding box center [39, 168] width 60 height 21
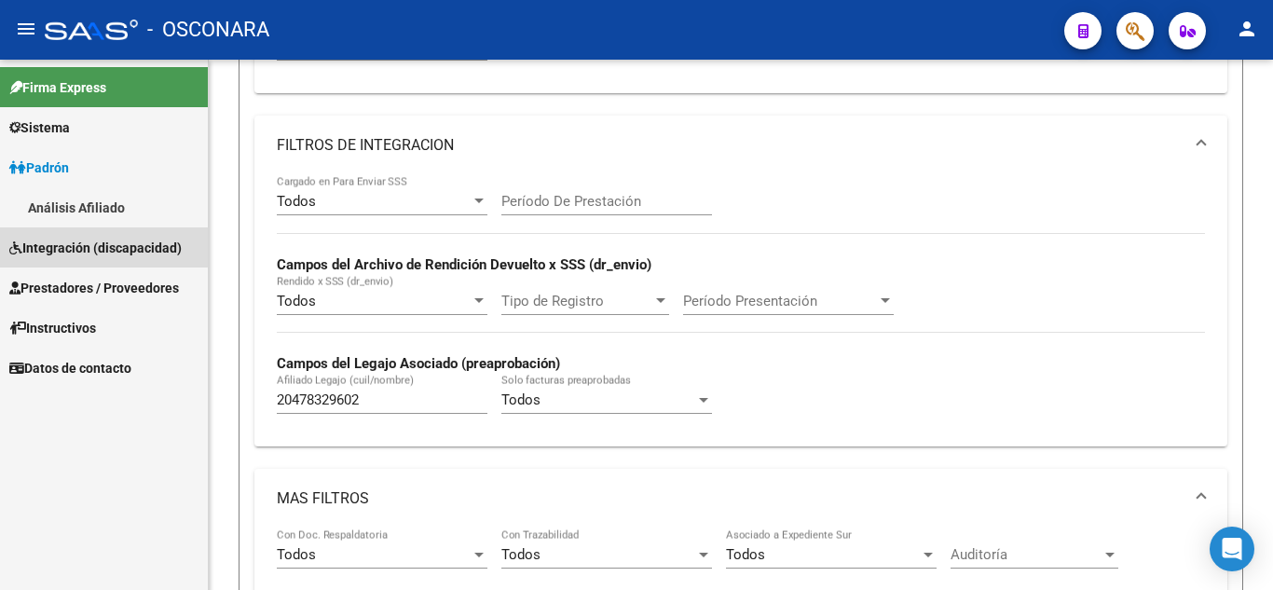
click at [92, 247] on span "Integración (discapacidad)" at bounding box center [95, 248] width 172 height 21
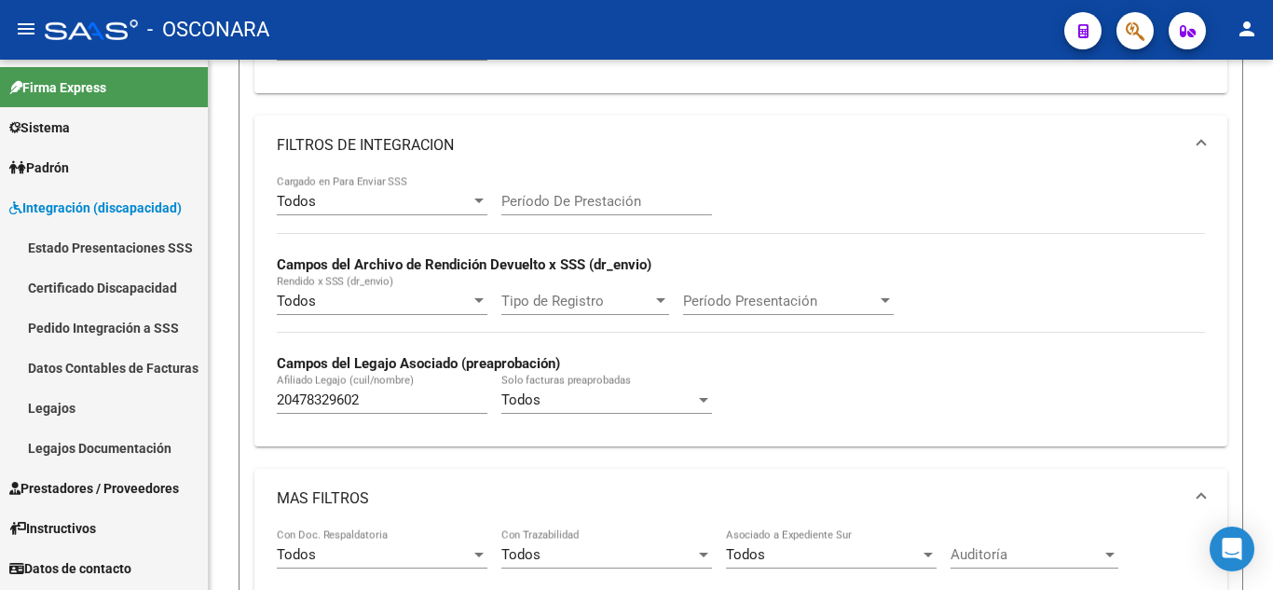
click at [63, 401] on link "Legajos" at bounding box center [104, 408] width 208 height 40
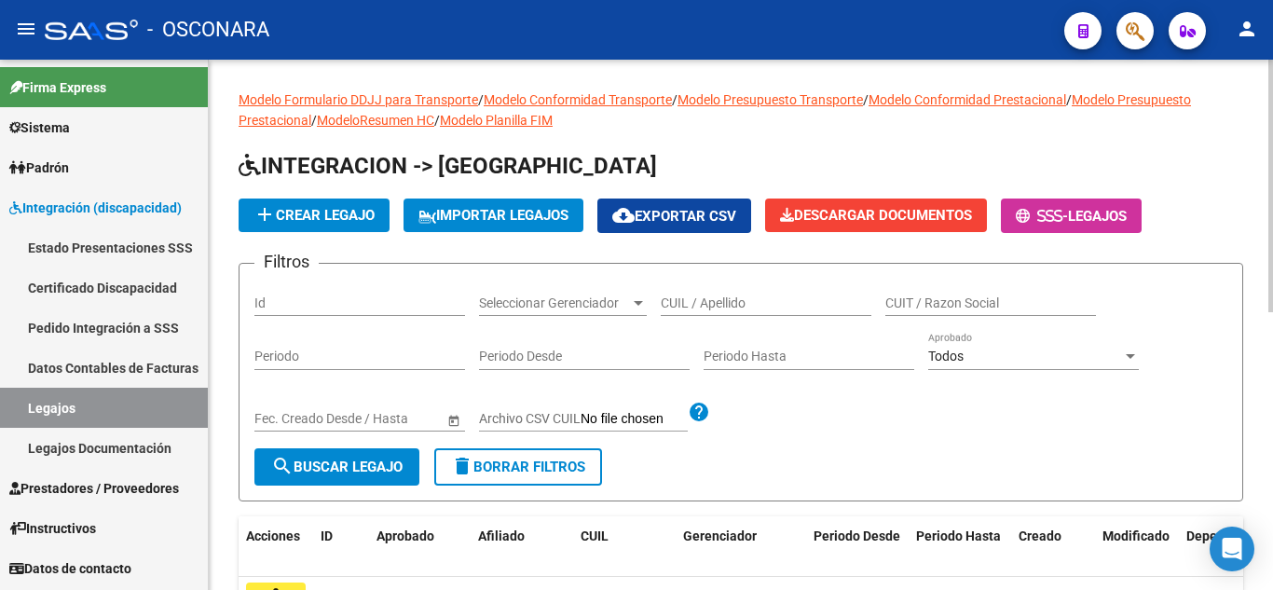
click at [699, 303] on input "CUIL / Apellido" at bounding box center [766, 303] width 211 height 16
paste input "20-25127956-0"
click at [741, 296] on input "20-25127956-0" at bounding box center [766, 303] width 211 height 16
type input "20-25127956-0"
drag, startPoint x: 760, startPoint y: 298, endPoint x: 355, endPoint y: 302, distance: 404.5
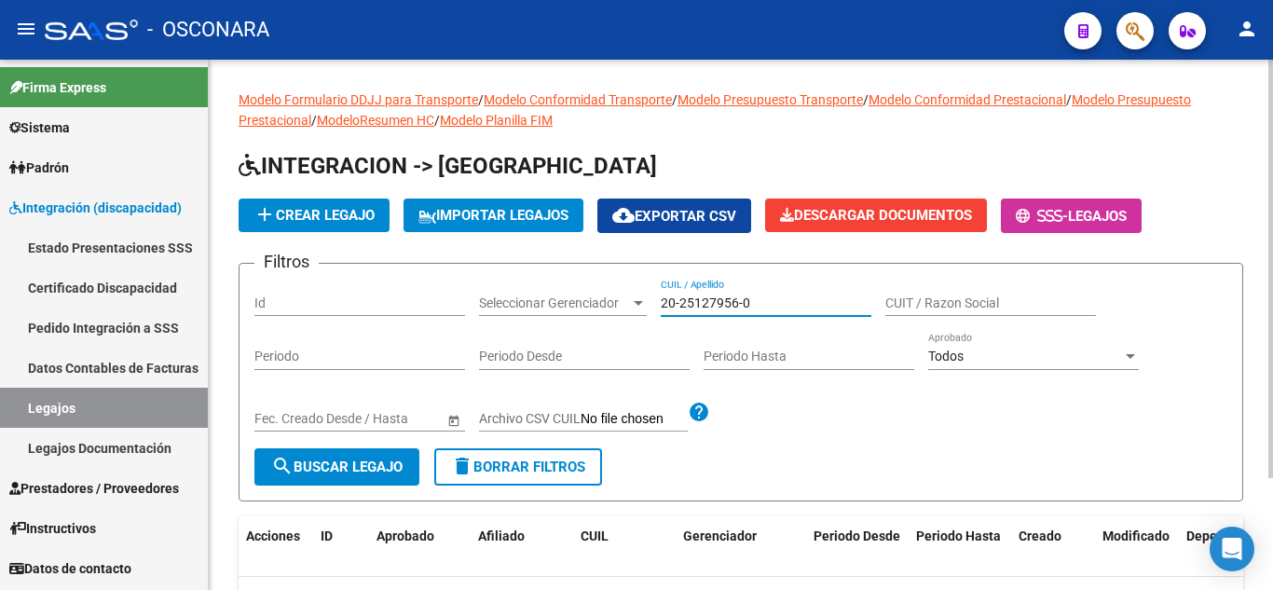
click at [399, 308] on div "Filtros Id Seleccionar Gerenciador Seleccionar Gerenciador 20-25127956-0 CUIL /…" at bounding box center [740, 364] width 973 height 170
paste input "20478329602"
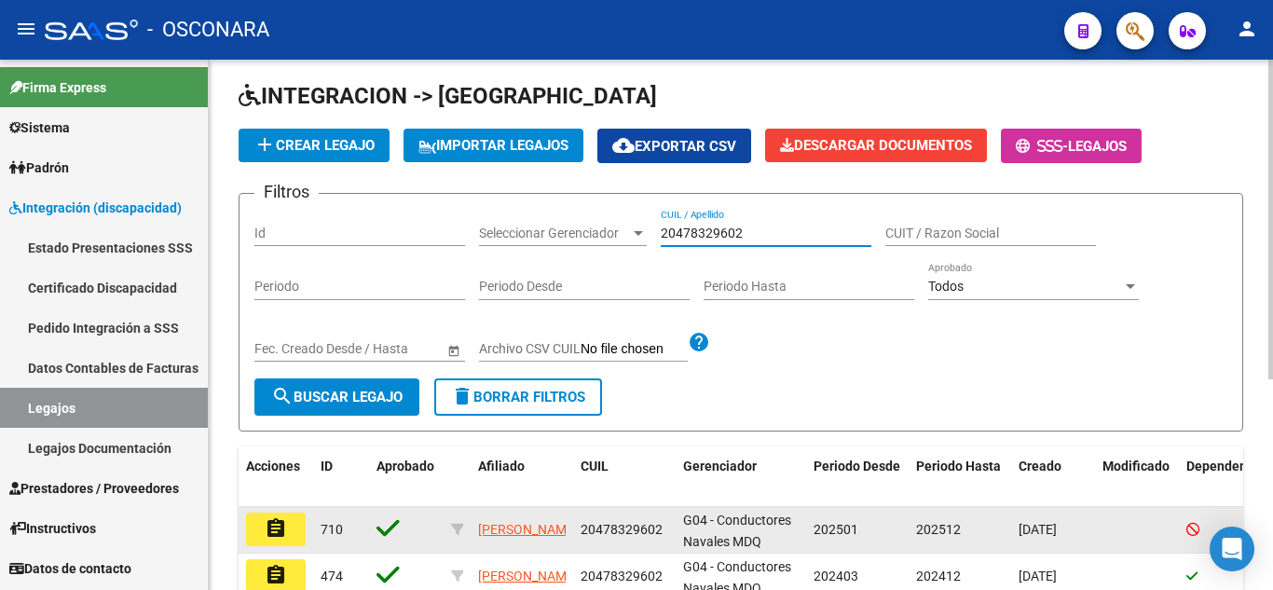
scroll to position [186, 0]
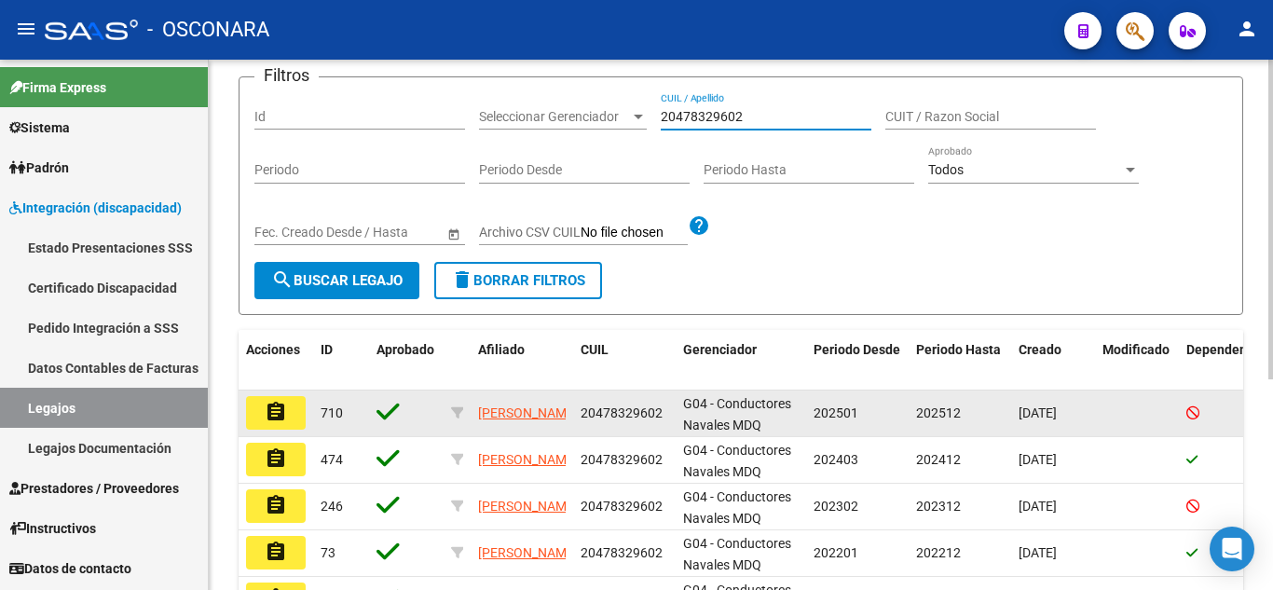
type input "20478329602"
click at [293, 407] on button "assignment" at bounding box center [276, 413] width 60 height 34
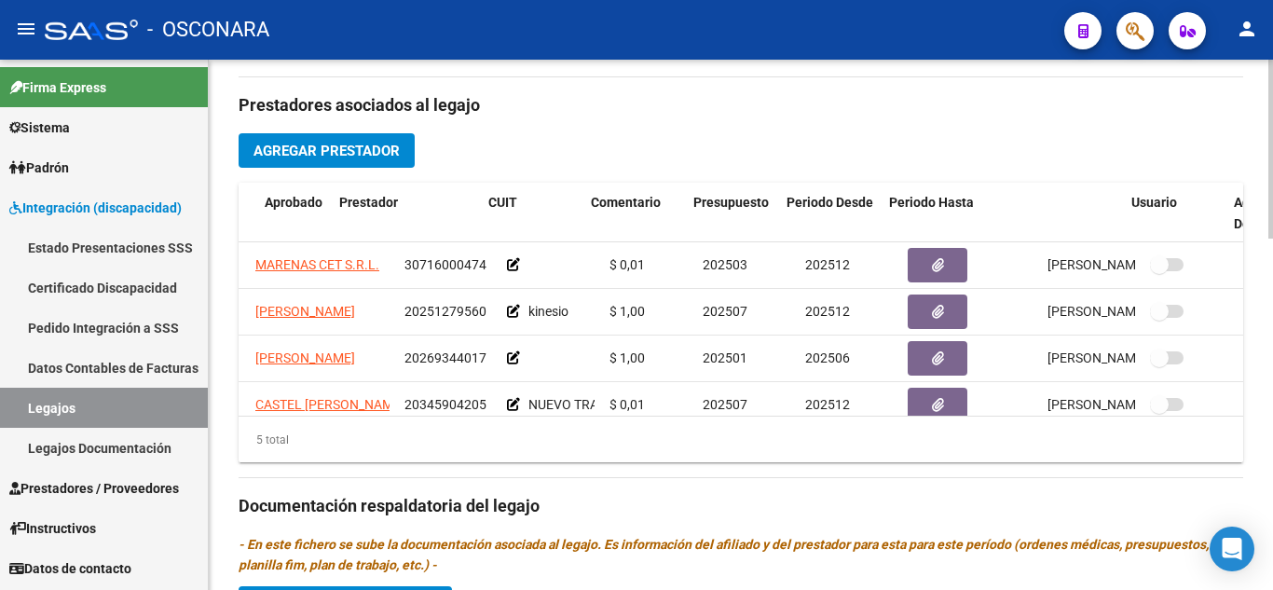
scroll to position [0, 156]
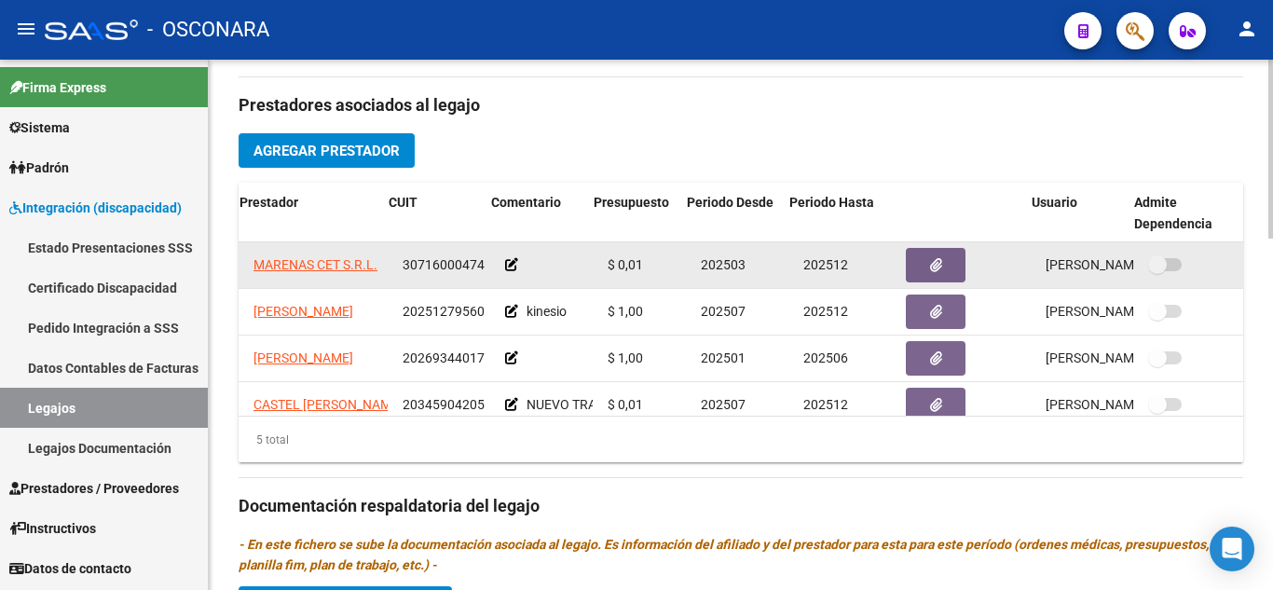
click at [1162, 261] on span at bounding box center [1165, 264] width 34 height 13
drag, startPoint x: 1145, startPoint y: 264, endPoint x: 1183, endPoint y: 260, distance: 38.4
click at [1183, 260] on div at bounding box center [1192, 266] width 88 height 24
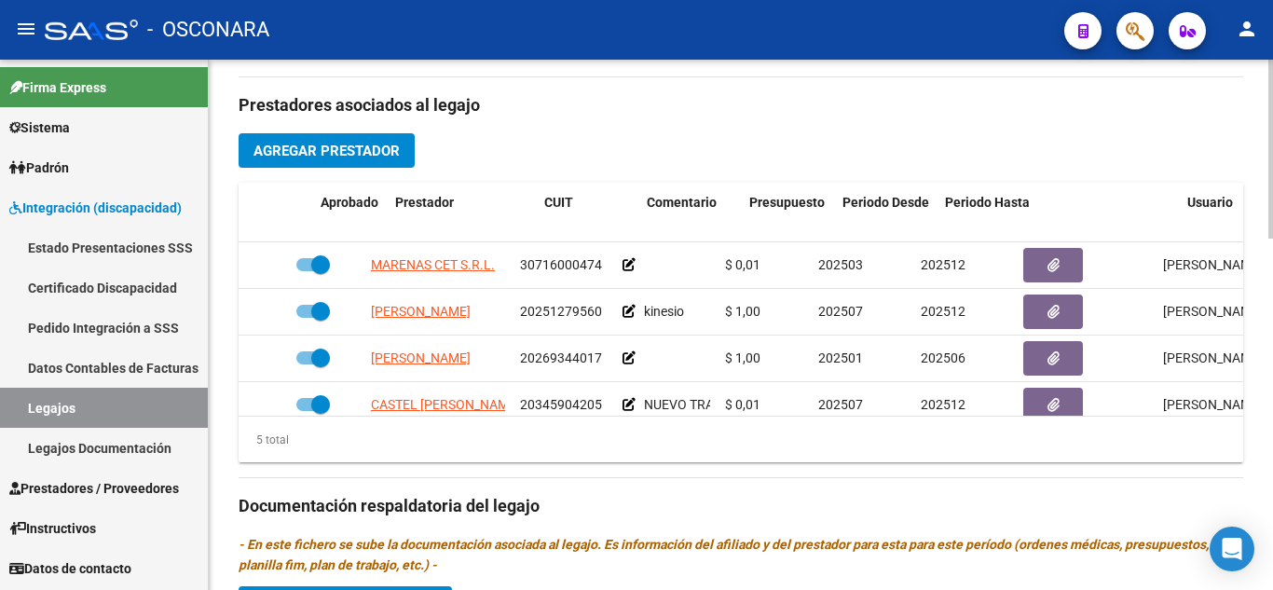
scroll to position [0, 0]
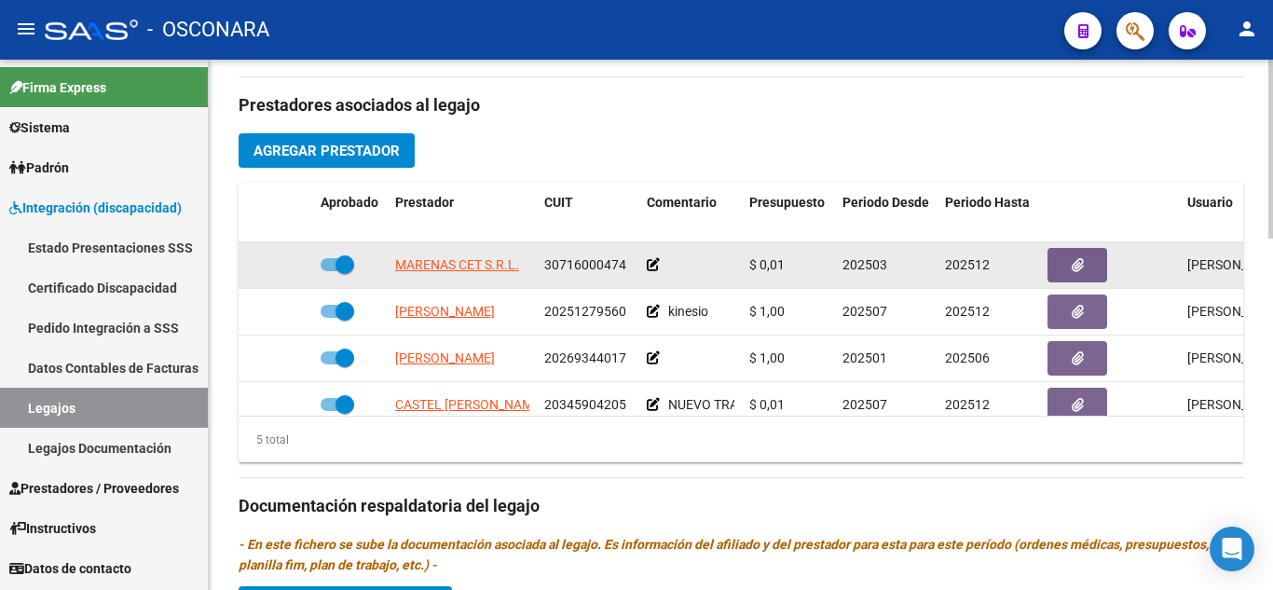
click at [329, 268] on span at bounding box center [338, 264] width 34 height 13
click at [329, 271] on input "checkbox" at bounding box center [329, 271] width 1 height 1
click at [352, 266] on span at bounding box center [338, 264] width 34 height 13
click at [330, 271] on input "checkbox" at bounding box center [329, 271] width 1 height 1
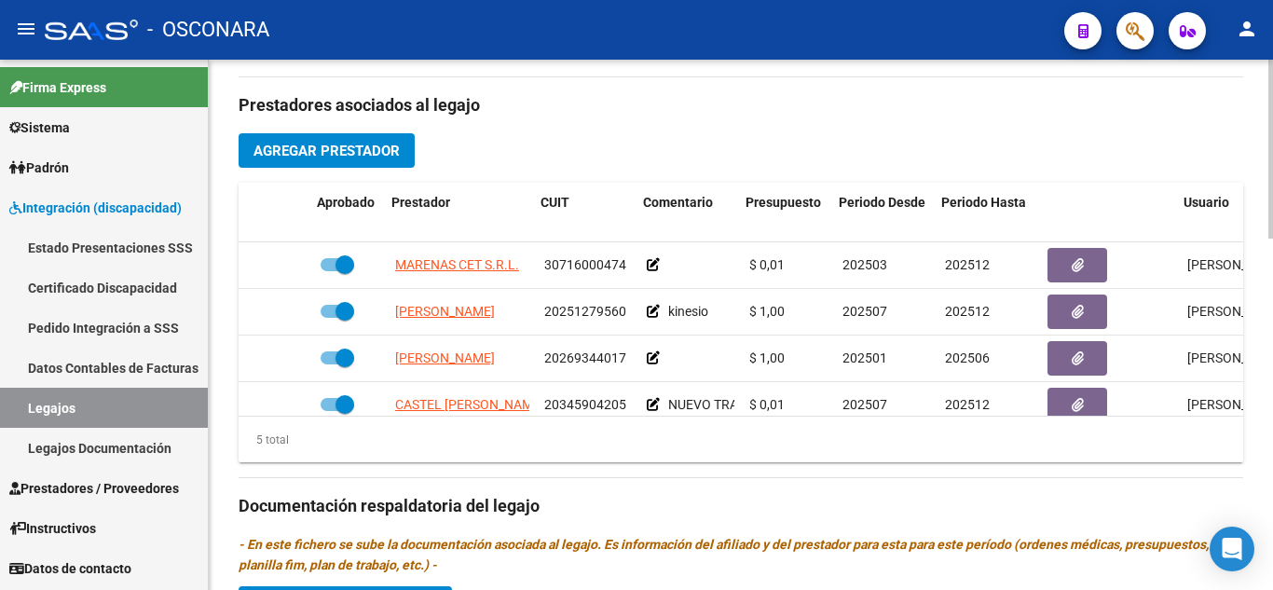
scroll to position [0, 156]
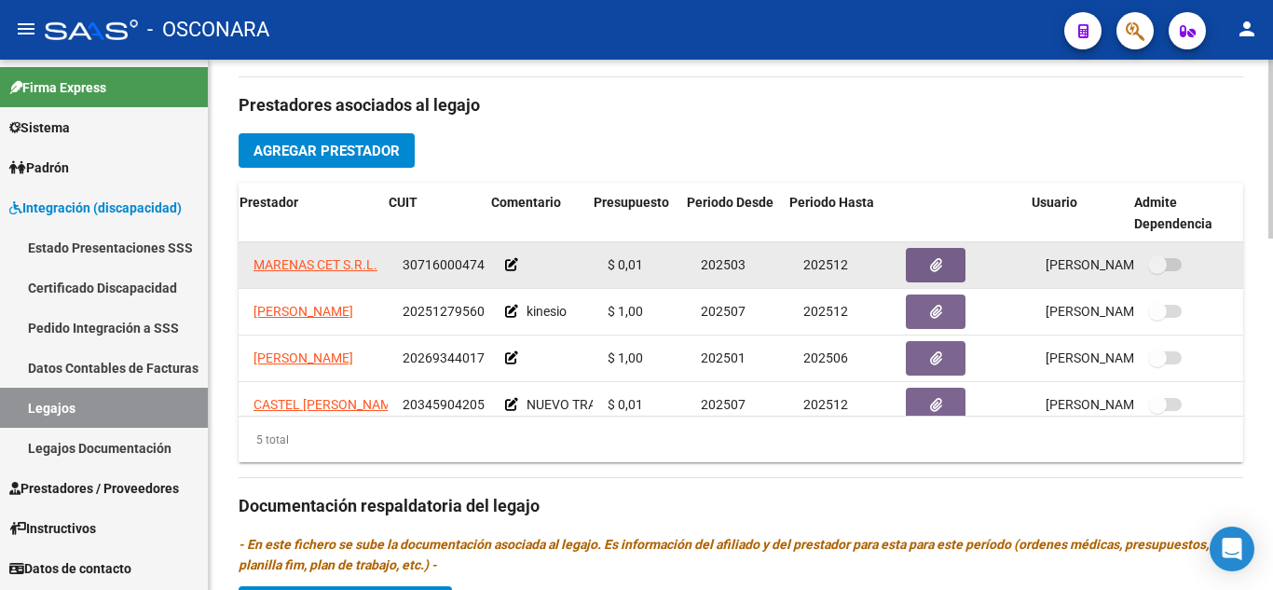
click at [1159, 265] on span at bounding box center [1165, 264] width 34 height 13
drag, startPoint x: 1142, startPoint y: 268, endPoint x: 1154, endPoint y: 268, distance: 12.2
click at [1154, 268] on span at bounding box center [1165, 264] width 34 height 13
click at [1156, 267] on span at bounding box center [1165, 264] width 34 height 13
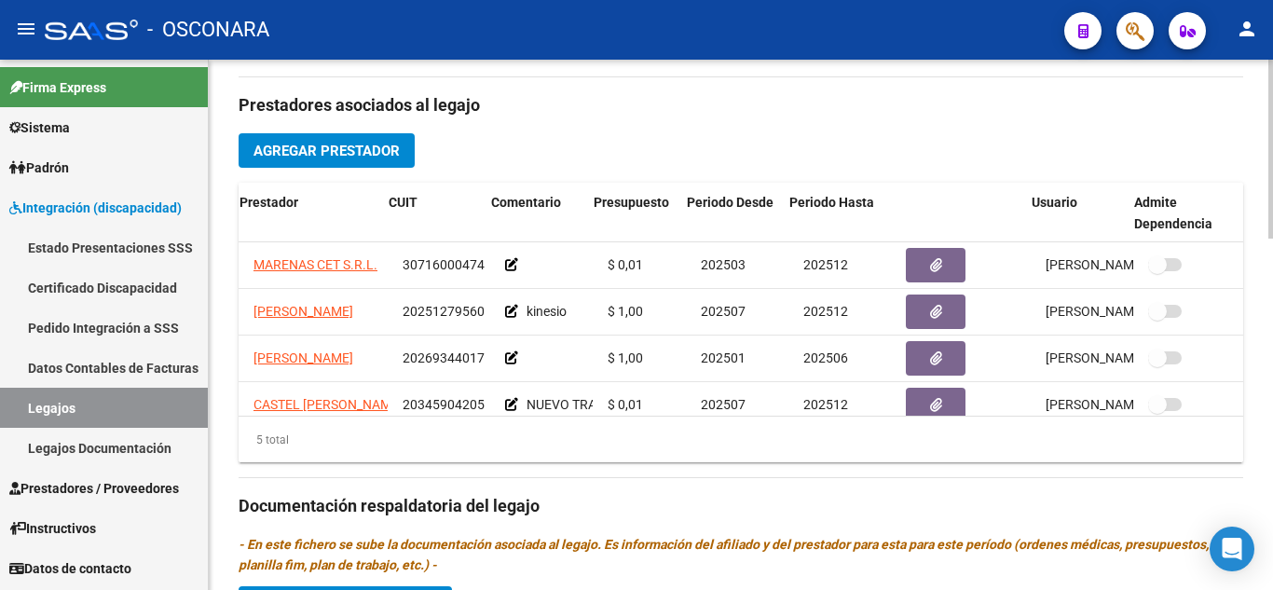
scroll to position [0, 0]
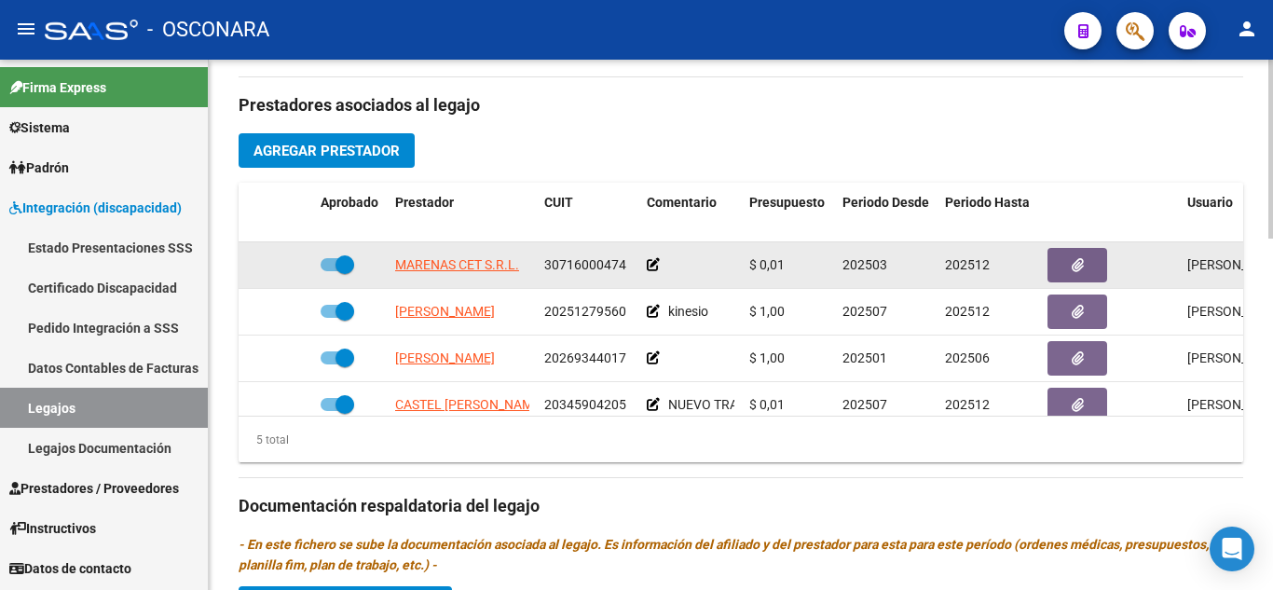
drag, startPoint x: 635, startPoint y: 267, endPoint x: 541, endPoint y: 271, distance: 94.3
click at [541, 271] on datatable-body-cell "30716000474" at bounding box center [588, 265] width 103 height 46
copy span "30716000474"
click at [329, 266] on span at bounding box center [338, 264] width 34 height 13
click at [329, 271] on input "checkbox" at bounding box center [329, 271] width 1 height 1
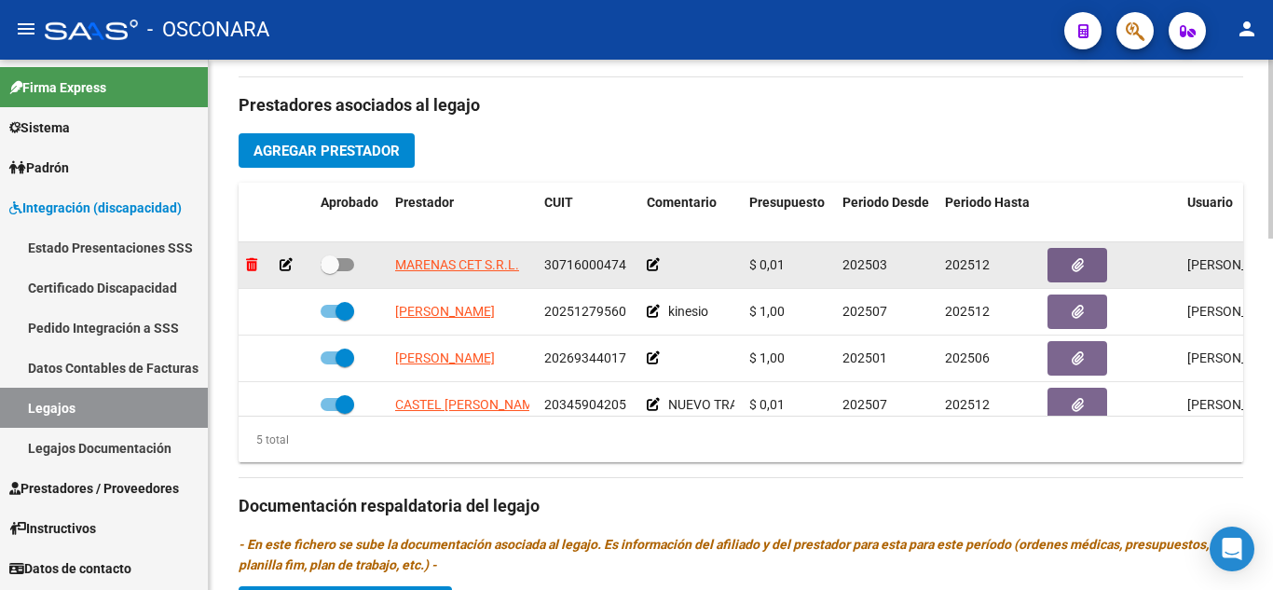
click at [253, 264] on icon at bounding box center [251, 264] width 11 height 13
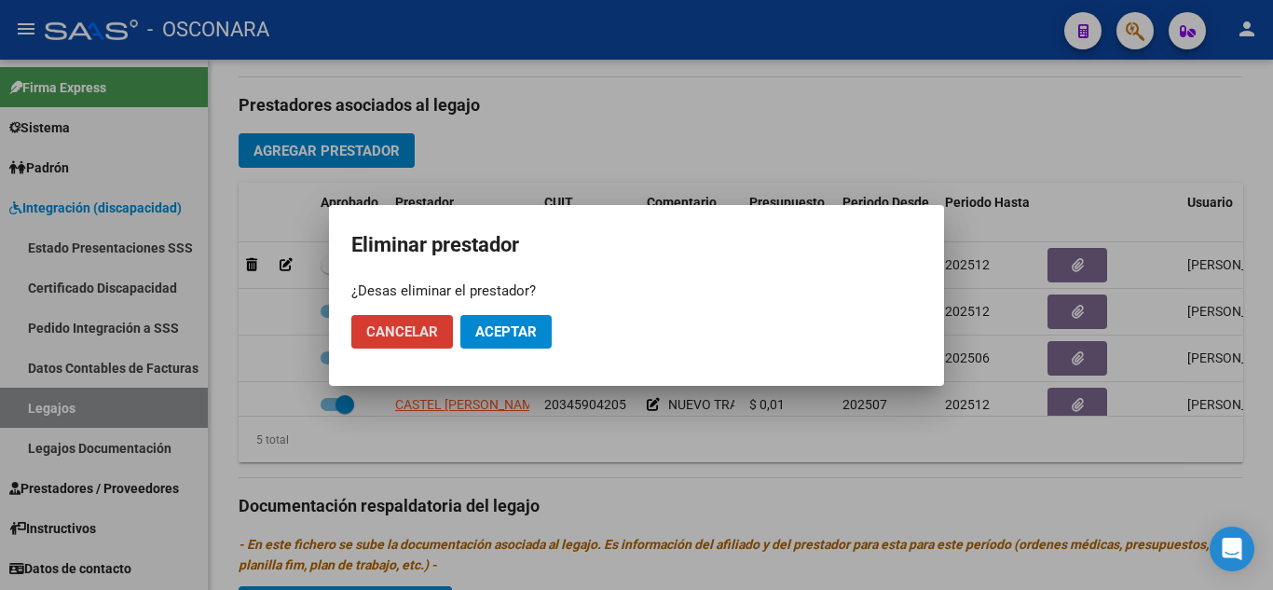
click at [511, 329] on span "Aceptar" at bounding box center [506, 331] width 62 height 17
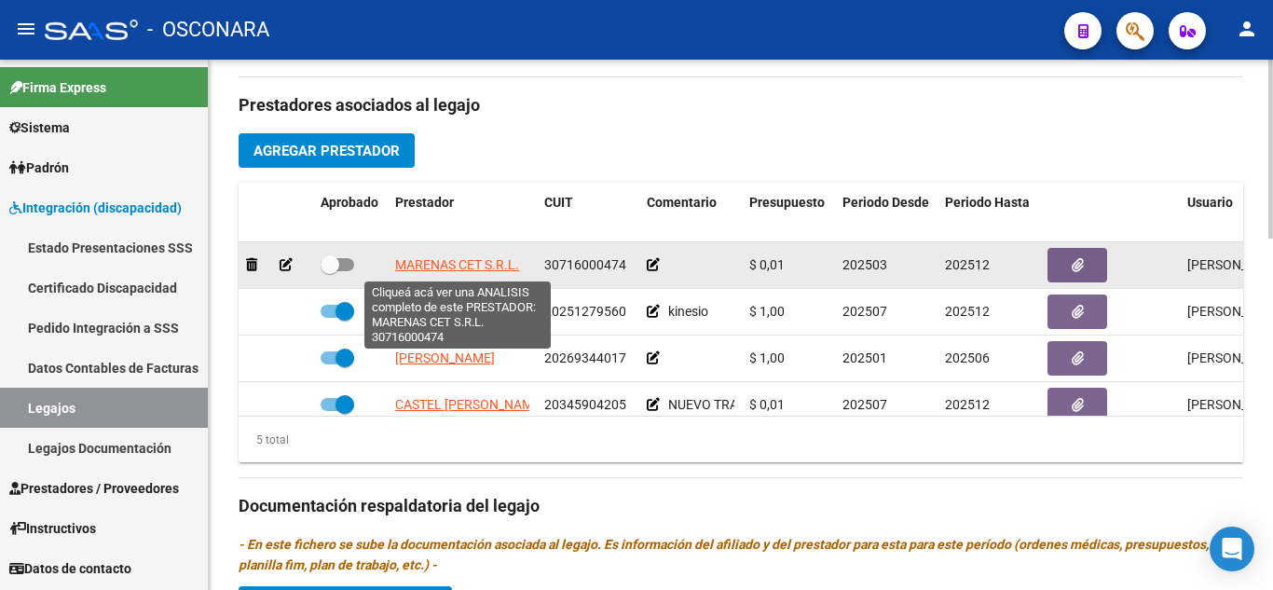
checkbox input "true"
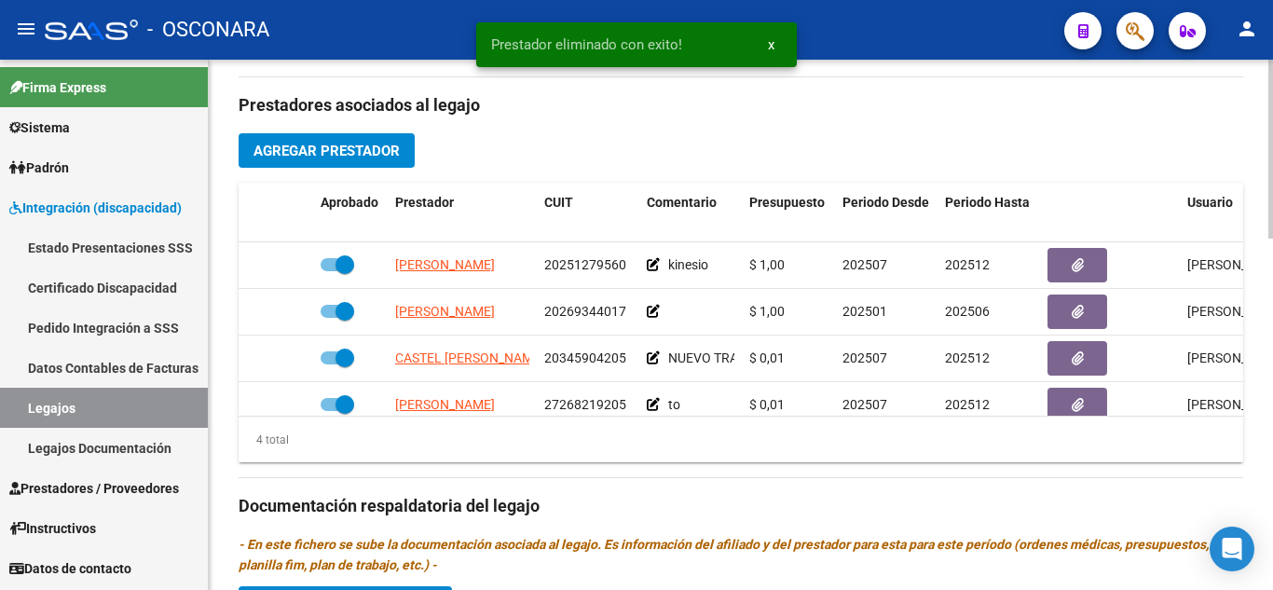
click at [357, 149] on span "Agregar Prestador" at bounding box center [327, 151] width 146 height 17
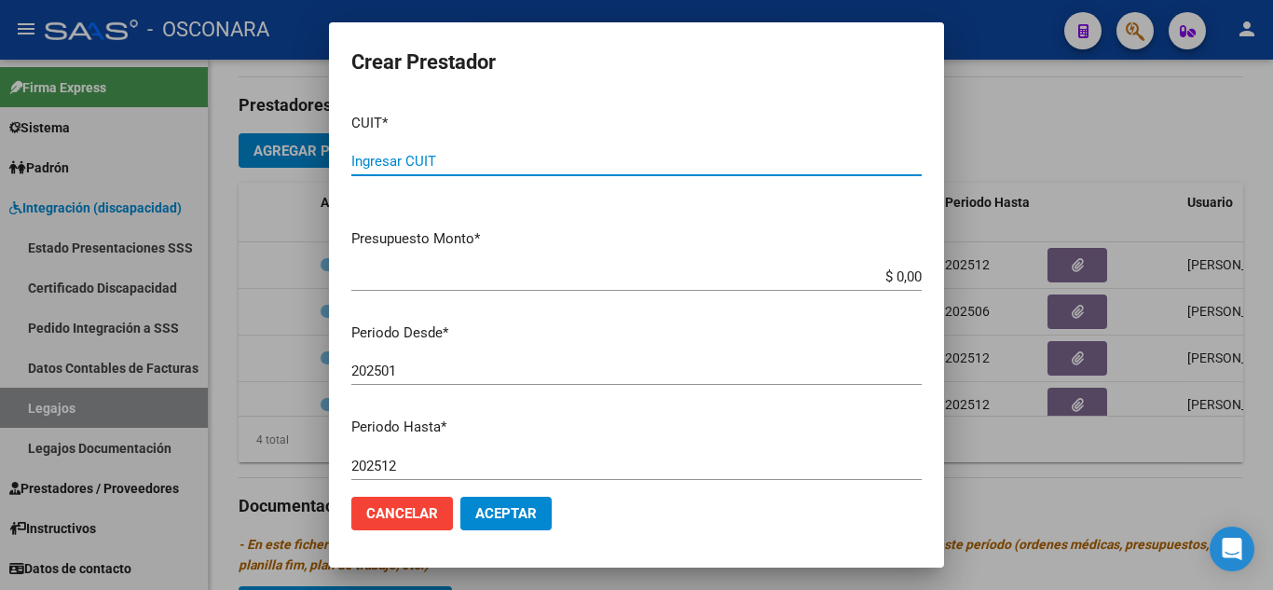
paste input "30-71600047-4"
type input "30-71600047-4"
click at [460, 497] on button "Aceptar" at bounding box center [505, 514] width 91 height 34
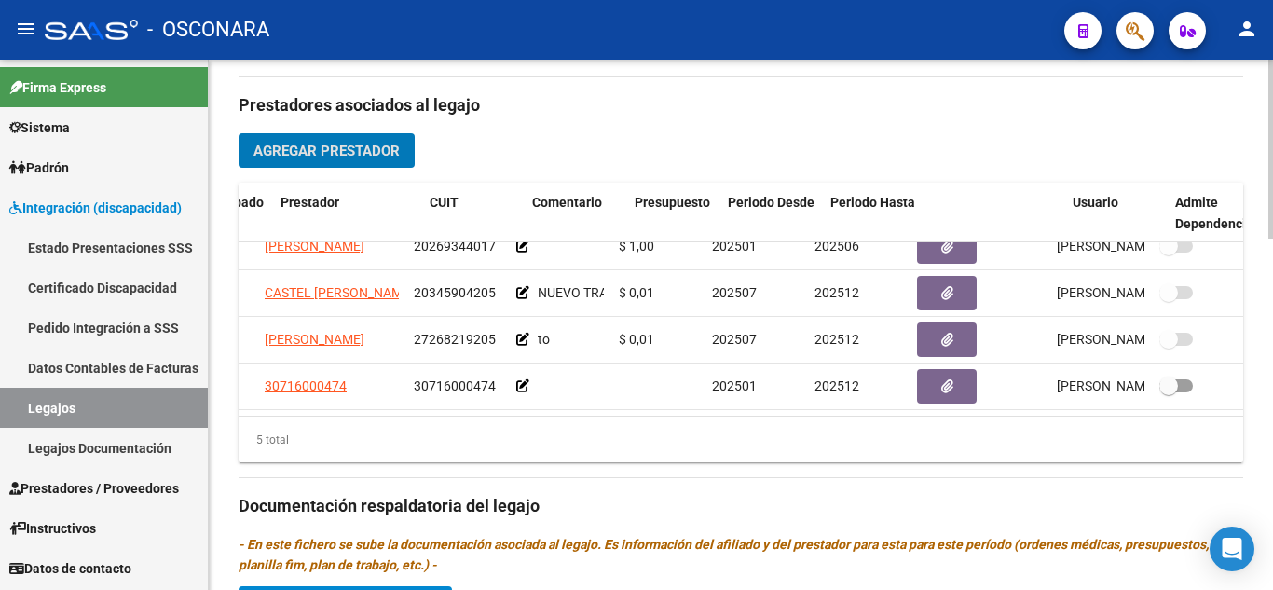
scroll to position [80, 156]
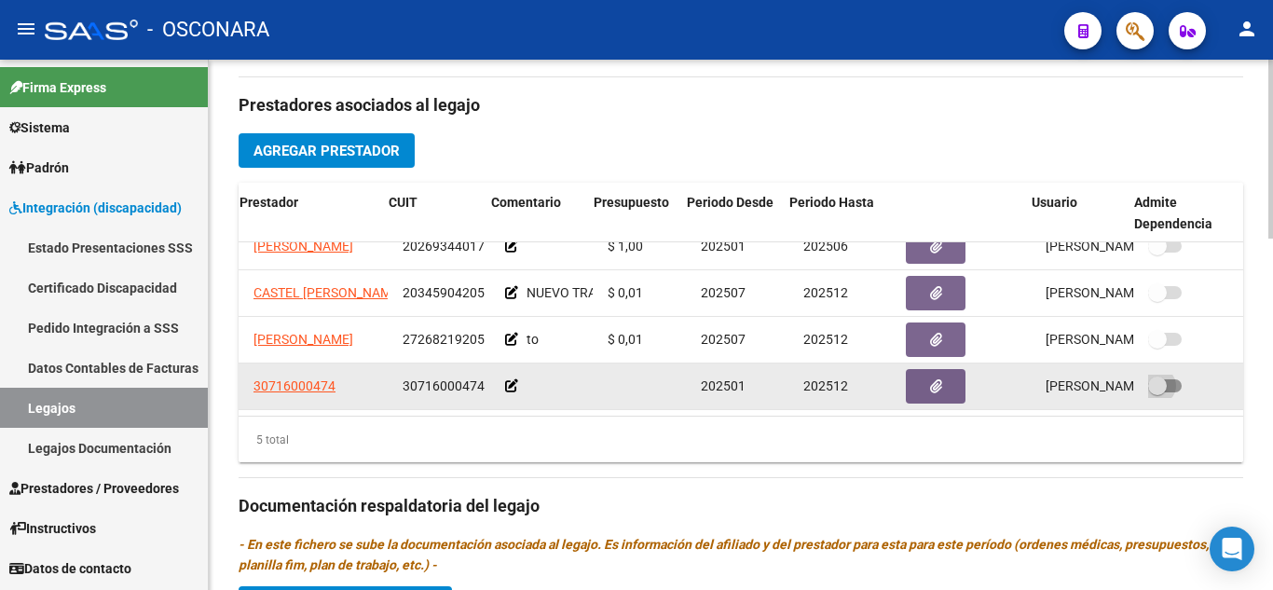
click at [1160, 379] on span at bounding box center [1165, 385] width 34 height 13
click at [1158, 392] on input "checkbox" at bounding box center [1157, 392] width 1 height 1
checkbox input "true"
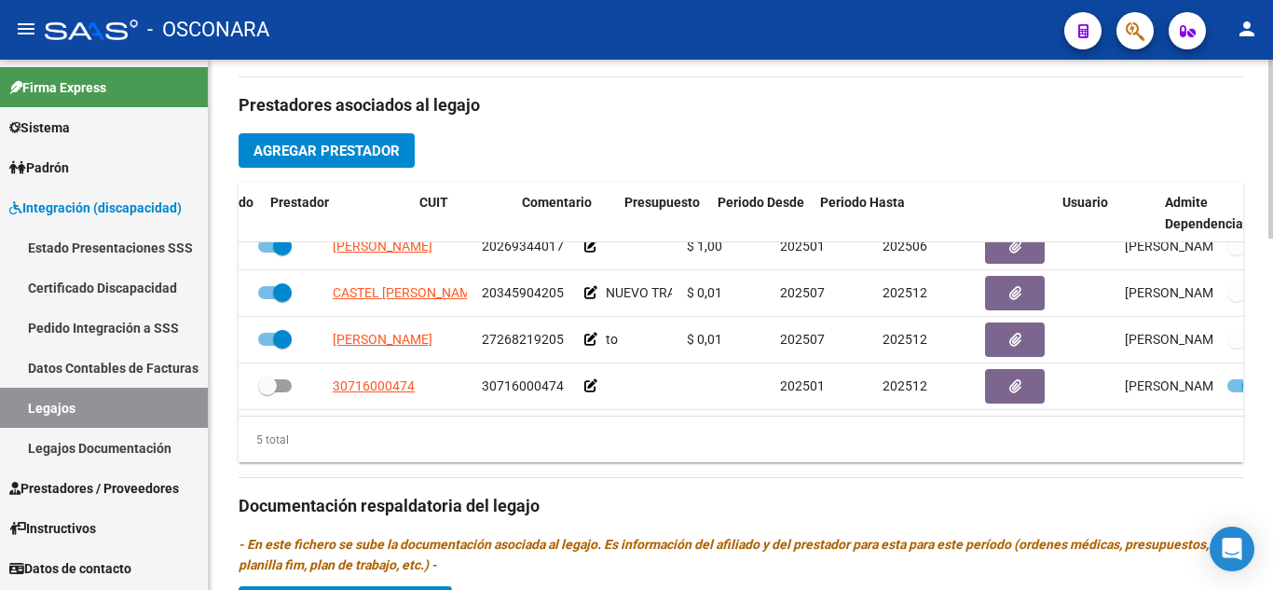
scroll to position [80, 58]
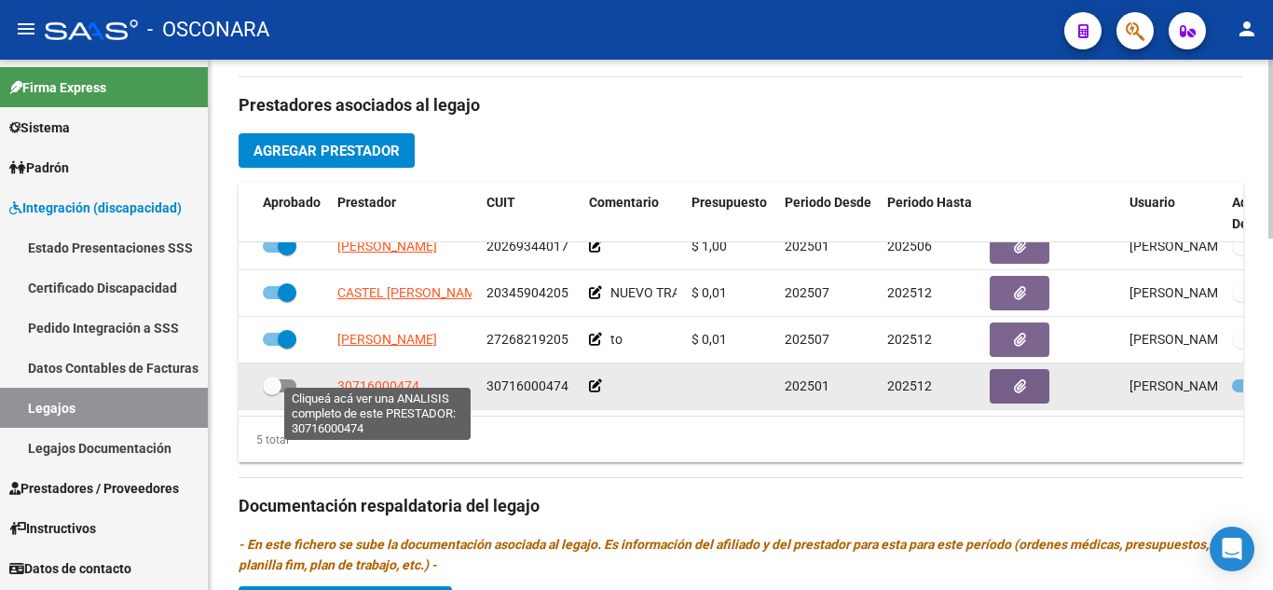
click at [347, 378] on span "30716000474" at bounding box center [378, 385] width 82 height 15
type textarea "30716000474"
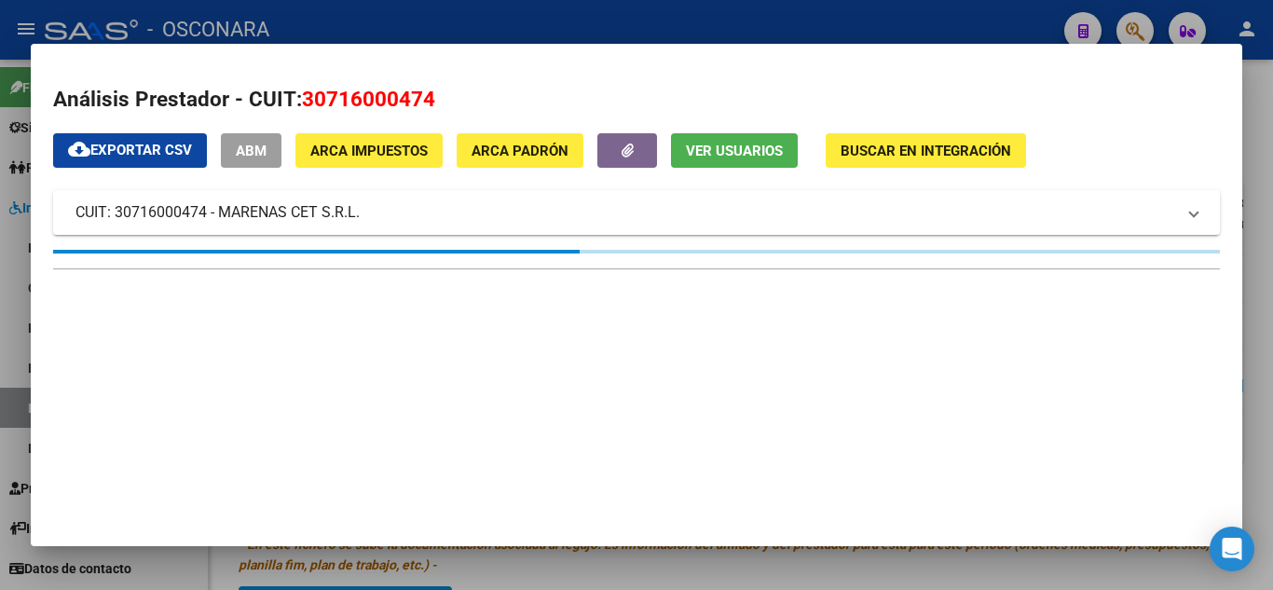
click at [913, 26] on div at bounding box center [636, 295] width 1273 height 590
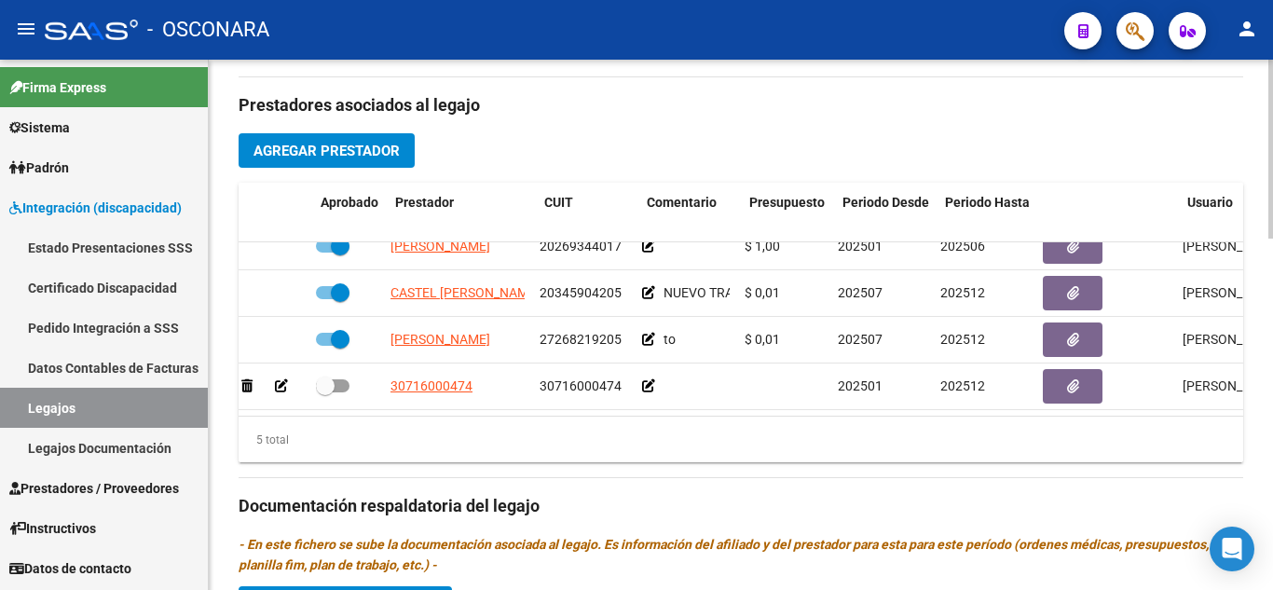
scroll to position [80, 0]
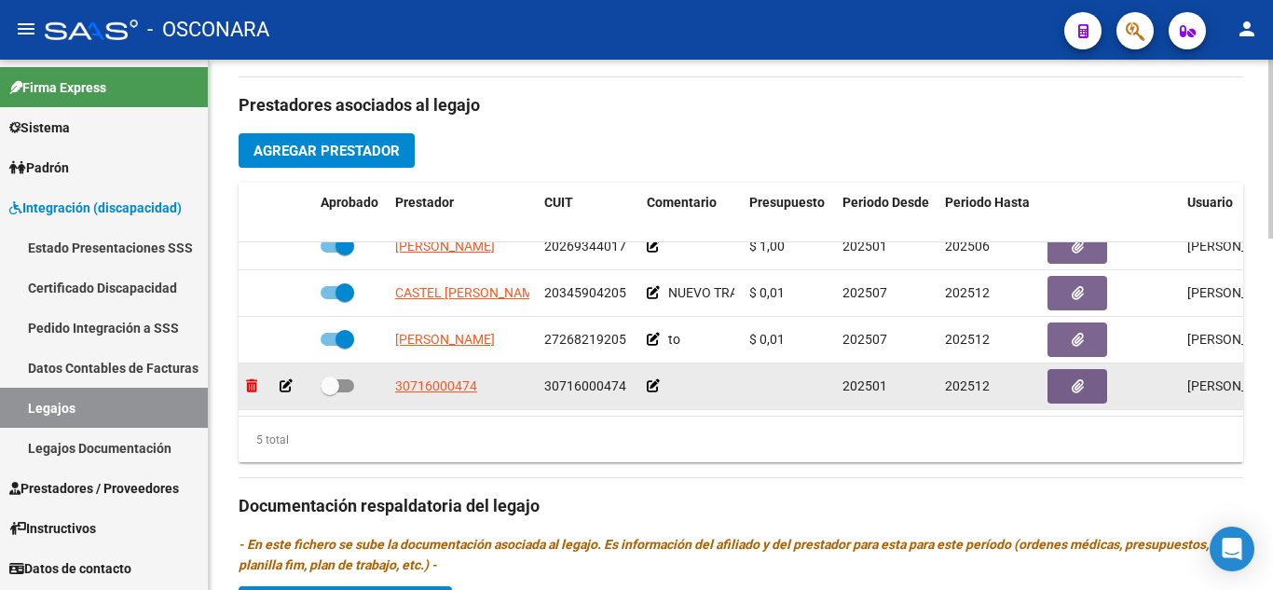
click at [255, 379] on icon at bounding box center [251, 385] width 11 height 13
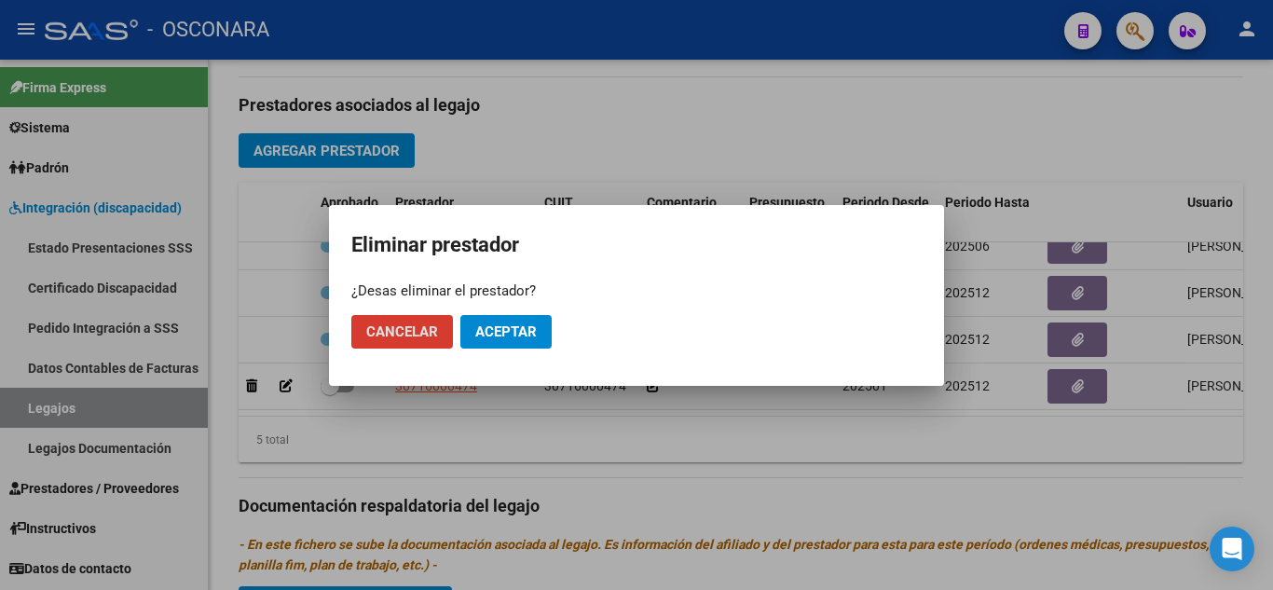
click at [519, 329] on span "Aceptar" at bounding box center [506, 331] width 62 height 17
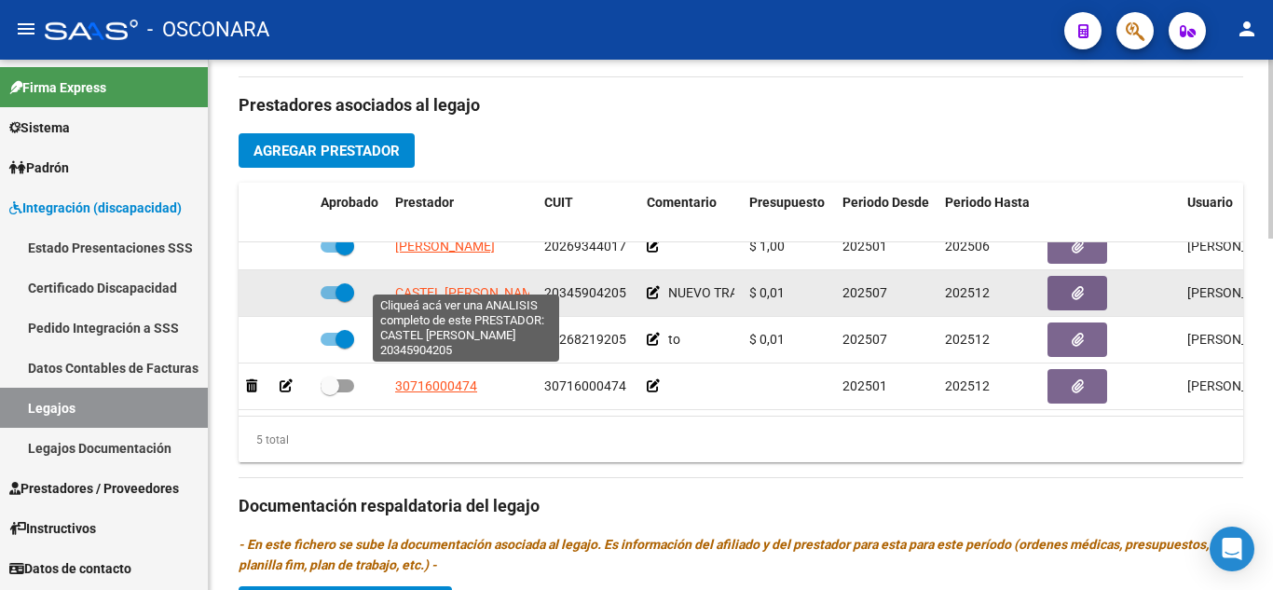
scroll to position [34, 0]
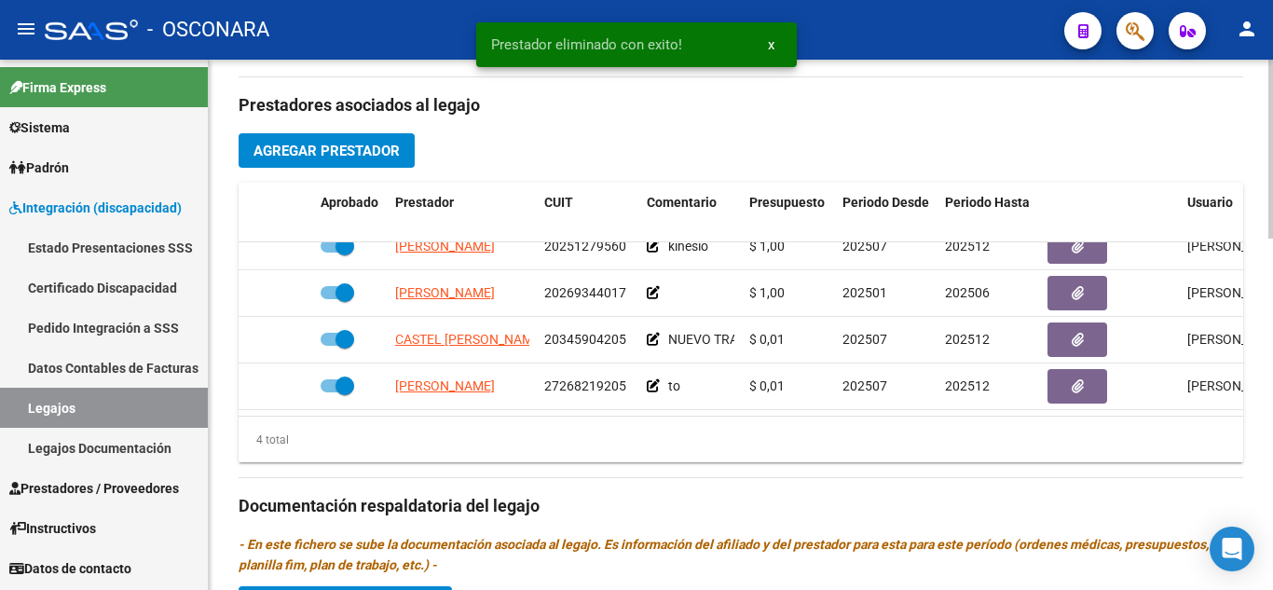
click at [365, 156] on span "Agregar Prestador" at bounding box center [327, 151] width 146 height 17
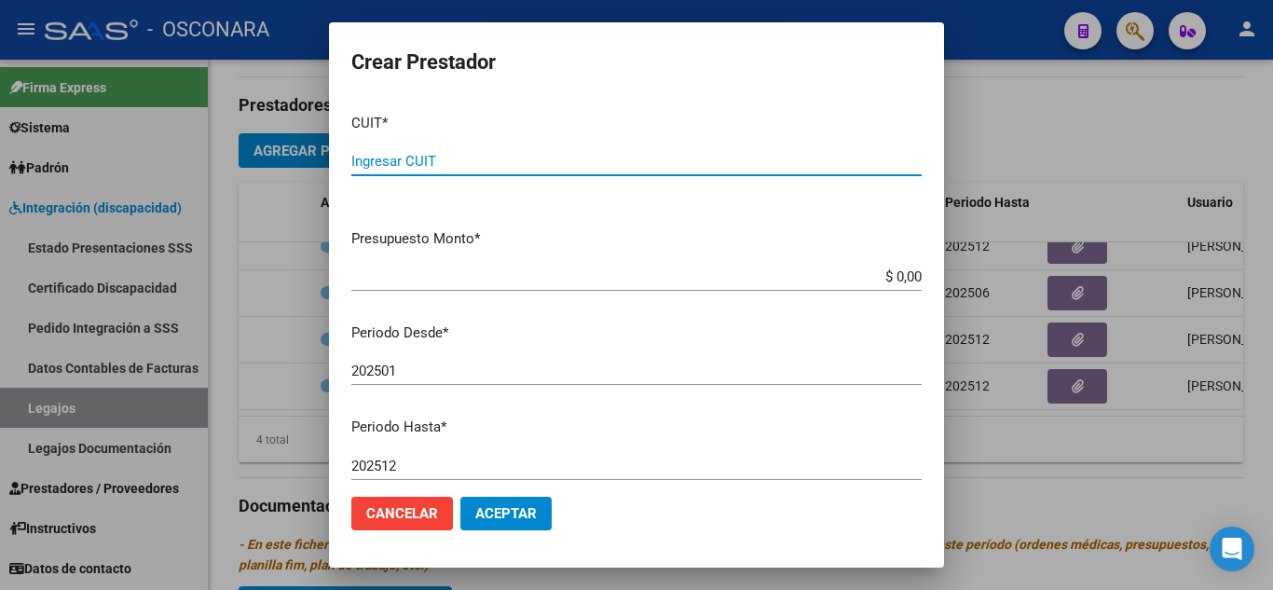
paste input "30-71600047-4"
type input "30-71600047-4"
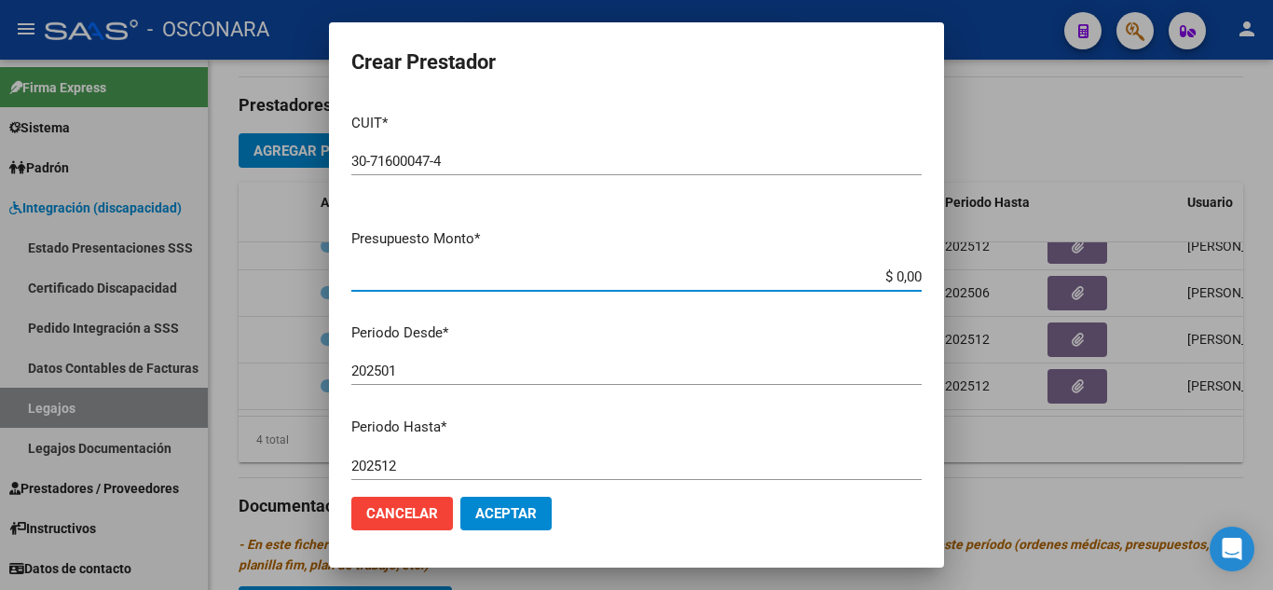
type input "$ 0,01"
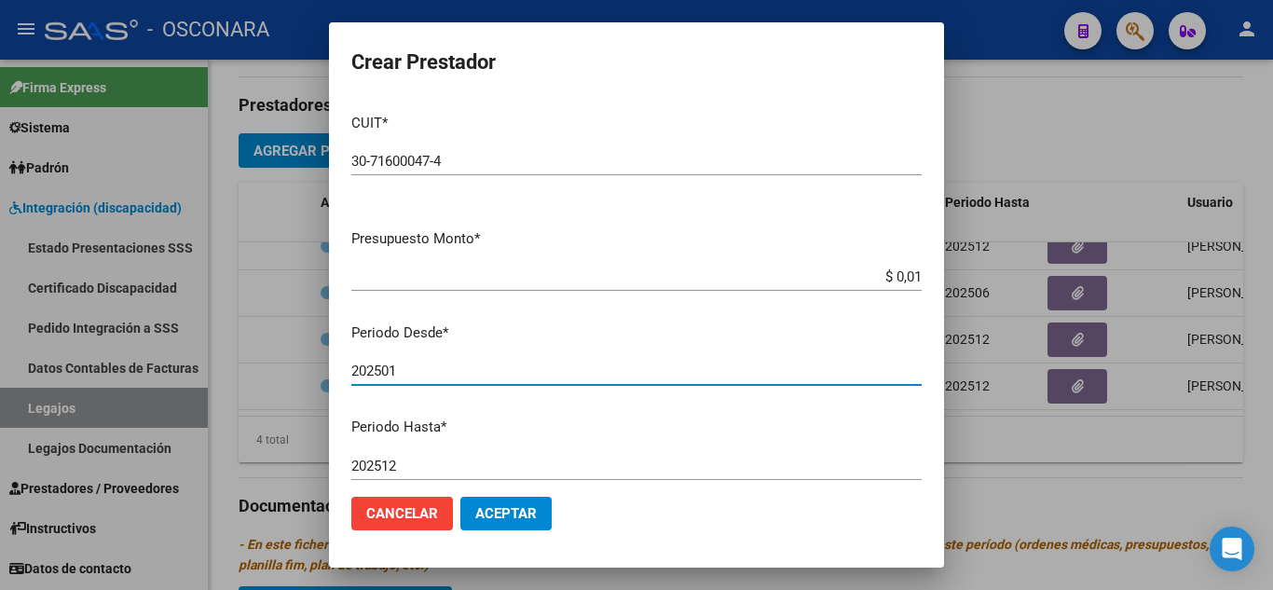
click at [426, 379] on input "202501" at bounding box center [636, 371] width 570 height 17
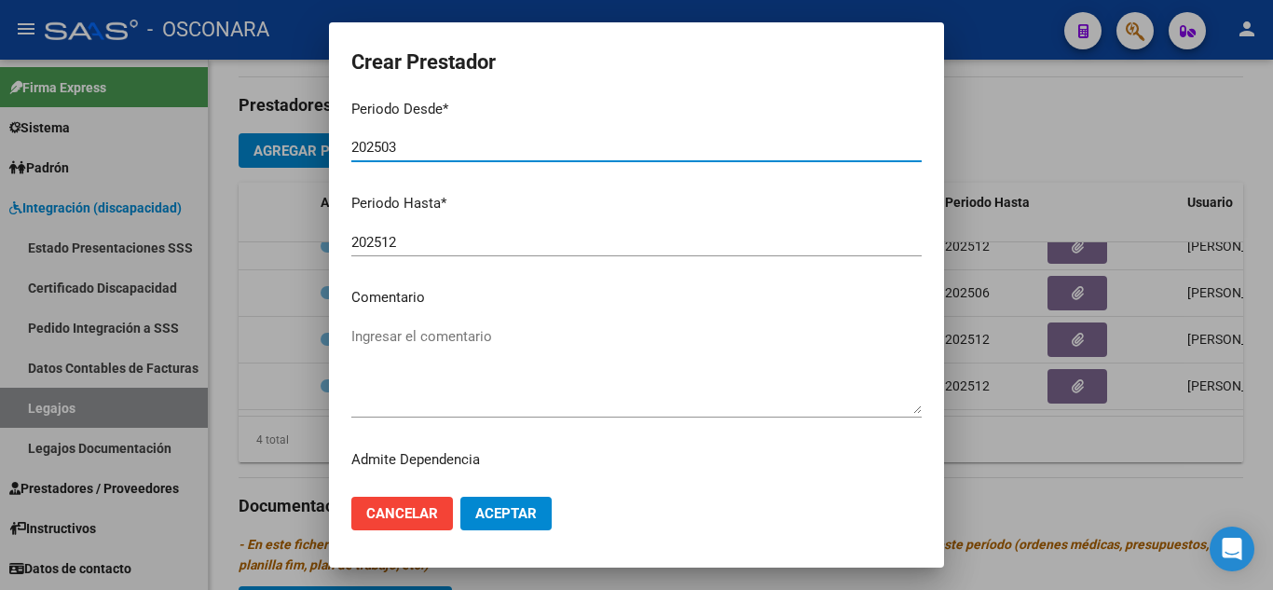
scroll to position [255, 0]
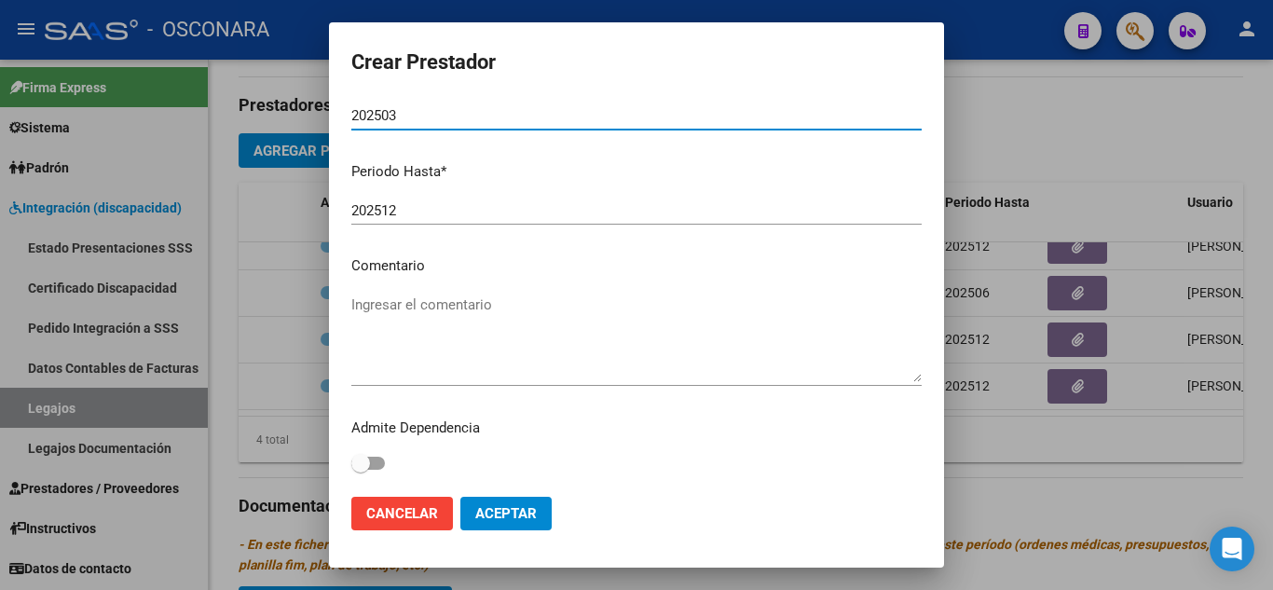
type input "202503"
click at [390, 304] on textarea "Ingresar el comentario" at bounding box center [636, 339] width 570 height 88
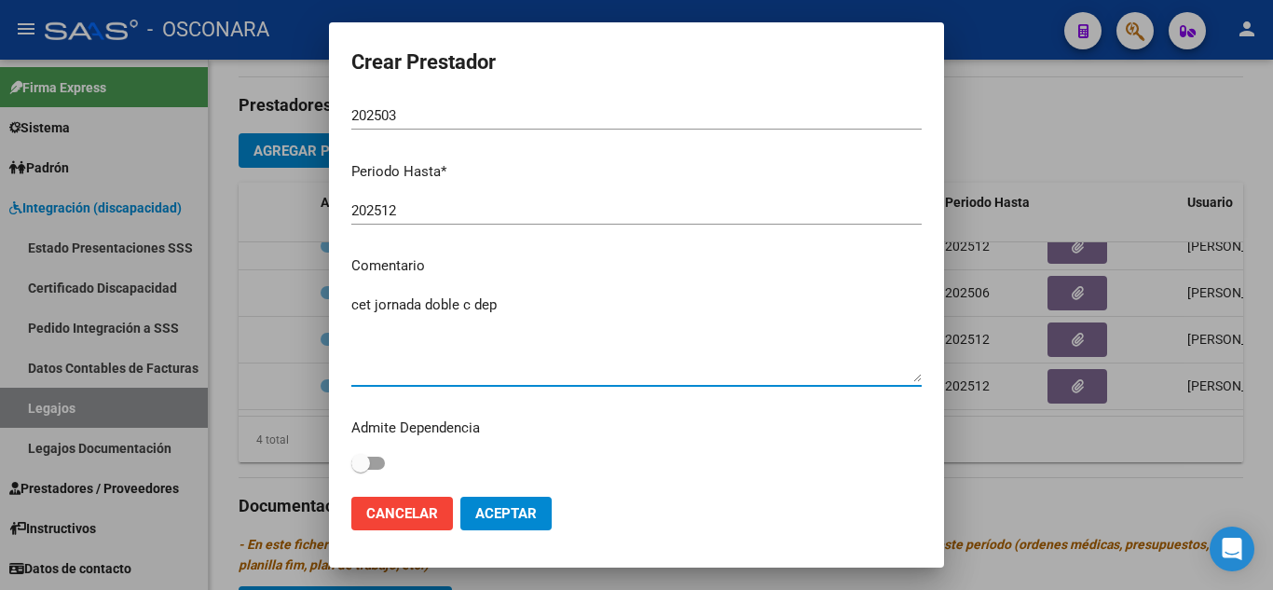
type textarea "cet jornada doble c dep"
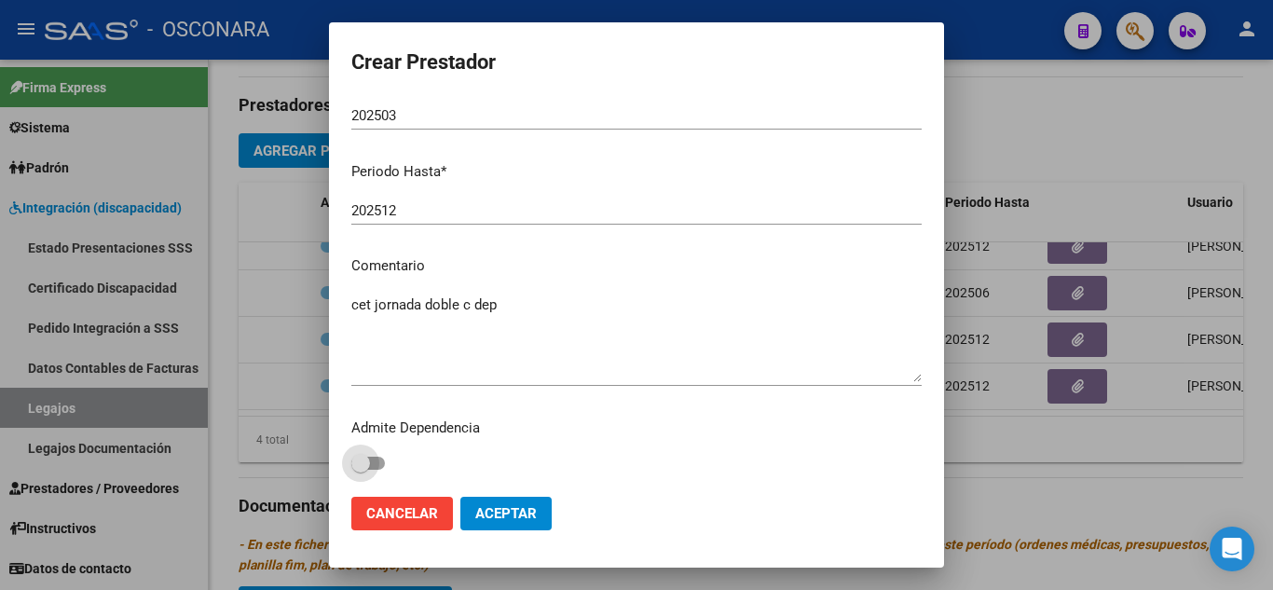
click at [382, 462] on span at bounding box center [368, 463] width 34 height 13
click at [361, 470] on input "checkbox" at bounding box center [360, 470] width 1 height 1
checkbox input "true"
click at [505, 505] on span "Aceptar" at bounding box center [506, 513] width 62 height 17
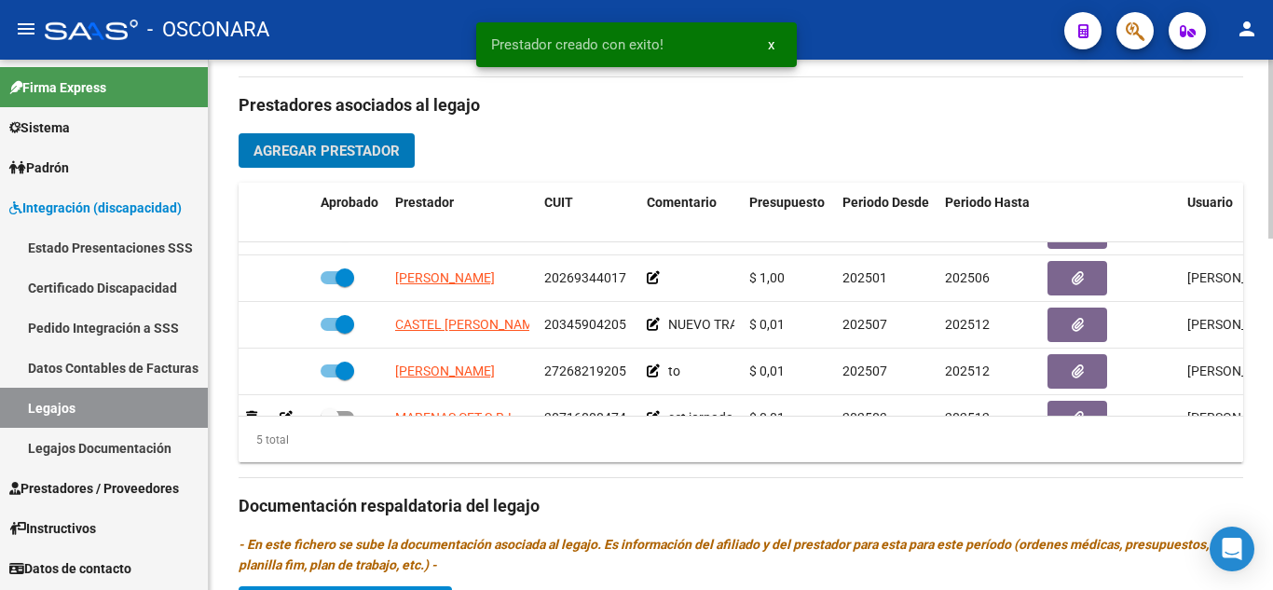
scroll to position [80, 0]
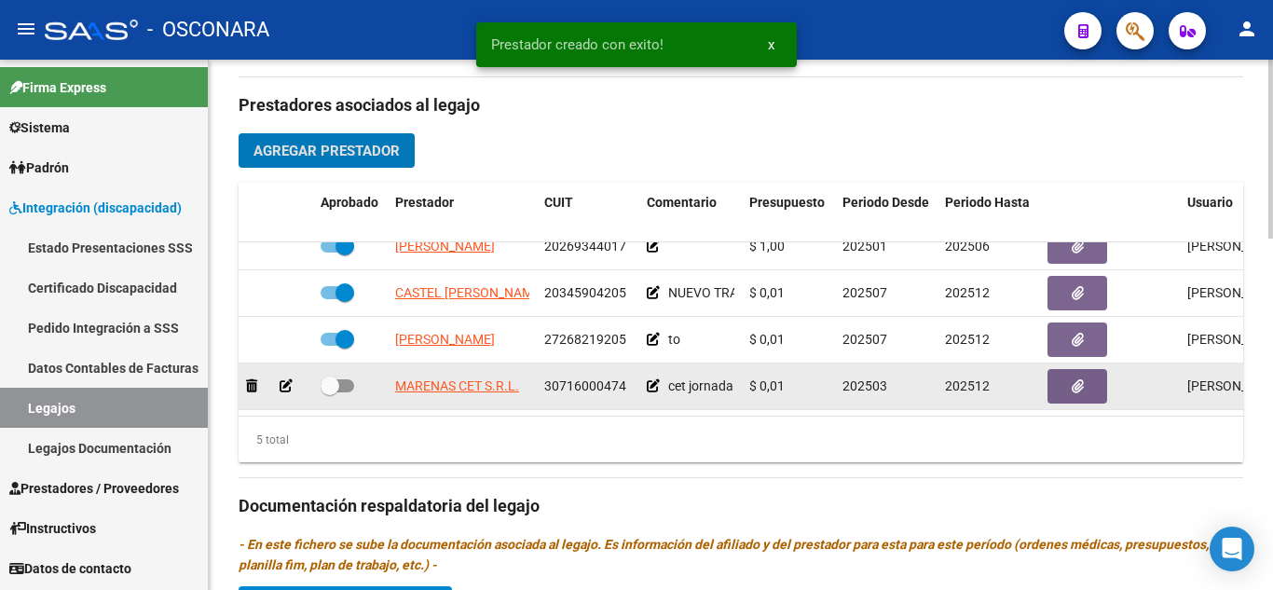
click at [345, 379] on span at bounding box center [338, 385] width 34 height 13
click at [330, 392] on input "checkbox" at bounding box center [329, 392] width 1 height 1
checkbox input "true"
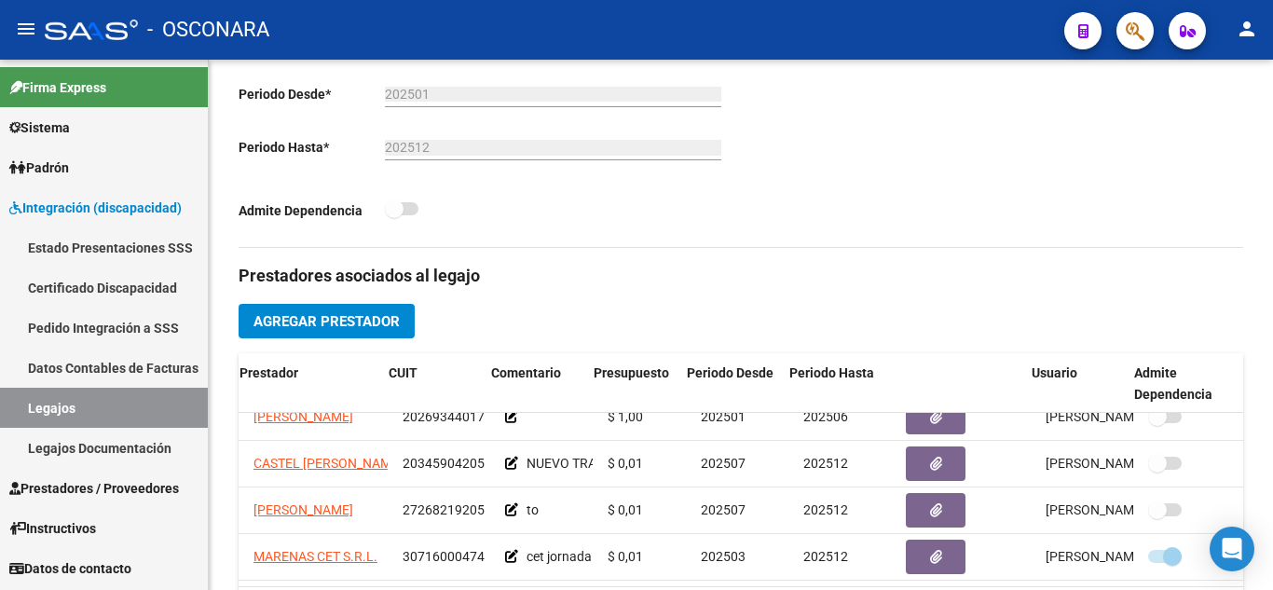
scroll to position [480, 0]
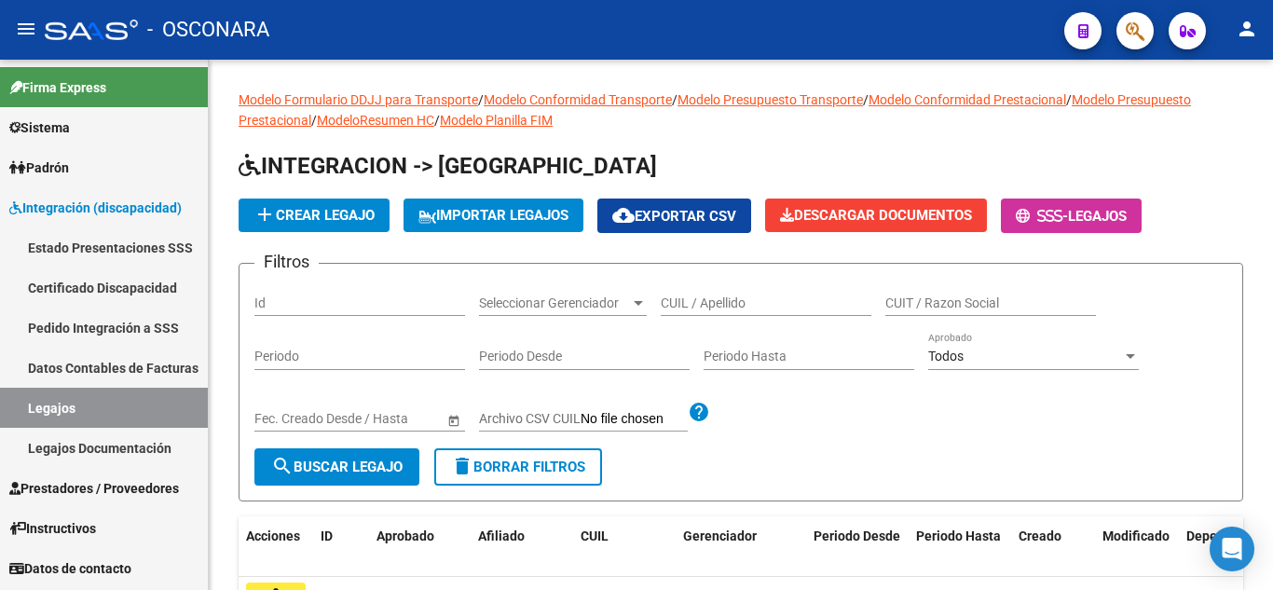
click at [164, 299] on link "Certificado Discapacidad" at bounding box center [104, 288] width 208 height 40
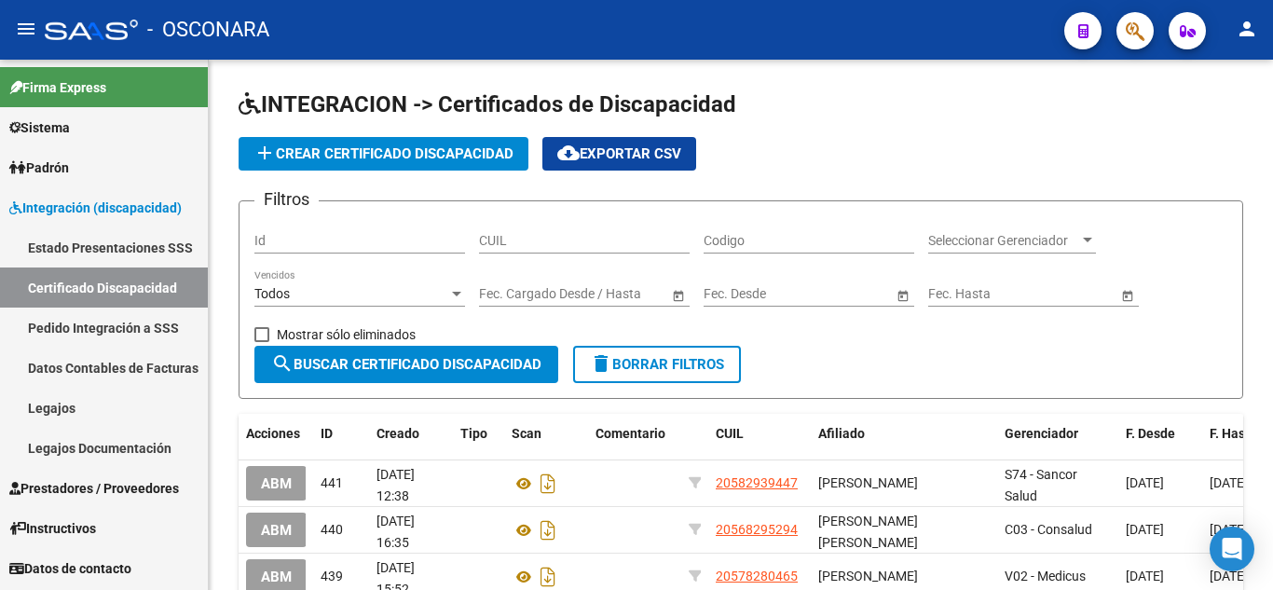
click at [83, 524] on span "Instructivos" at bounding box center [52, 528] width 87 height 21
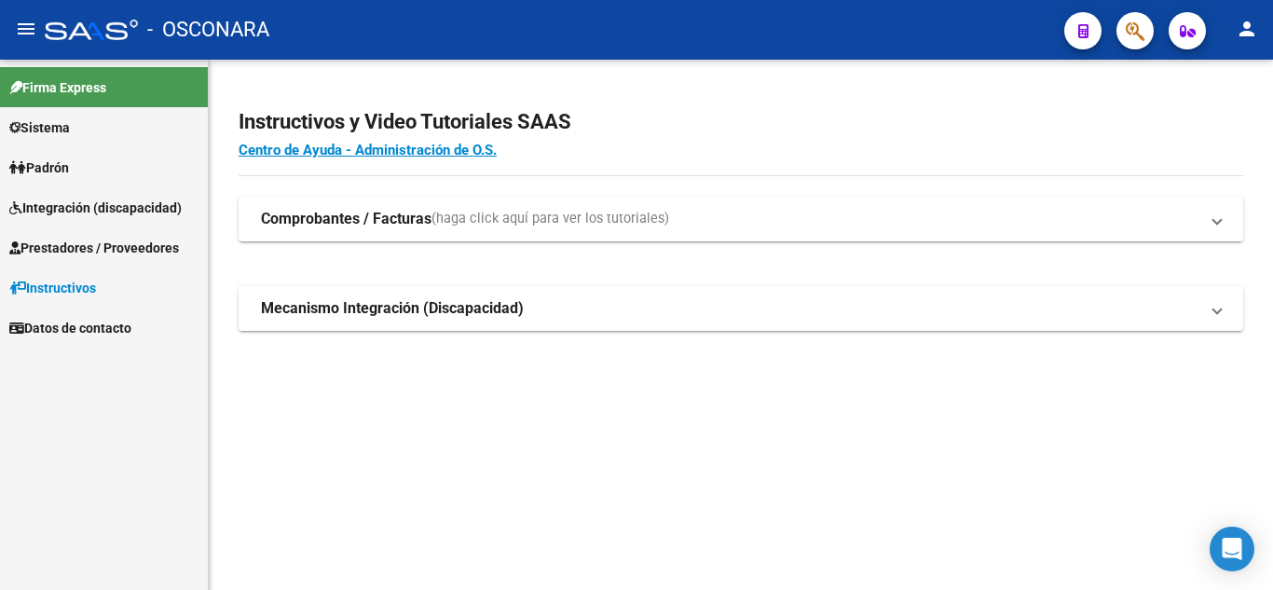
click at [66, 167] on span "Padrón" at bounding box center [39, 168] width 60 height 21
click at [74, 251] on span "Integración (discapacidad)" at bounding box center [95, 248] width 172 height 21
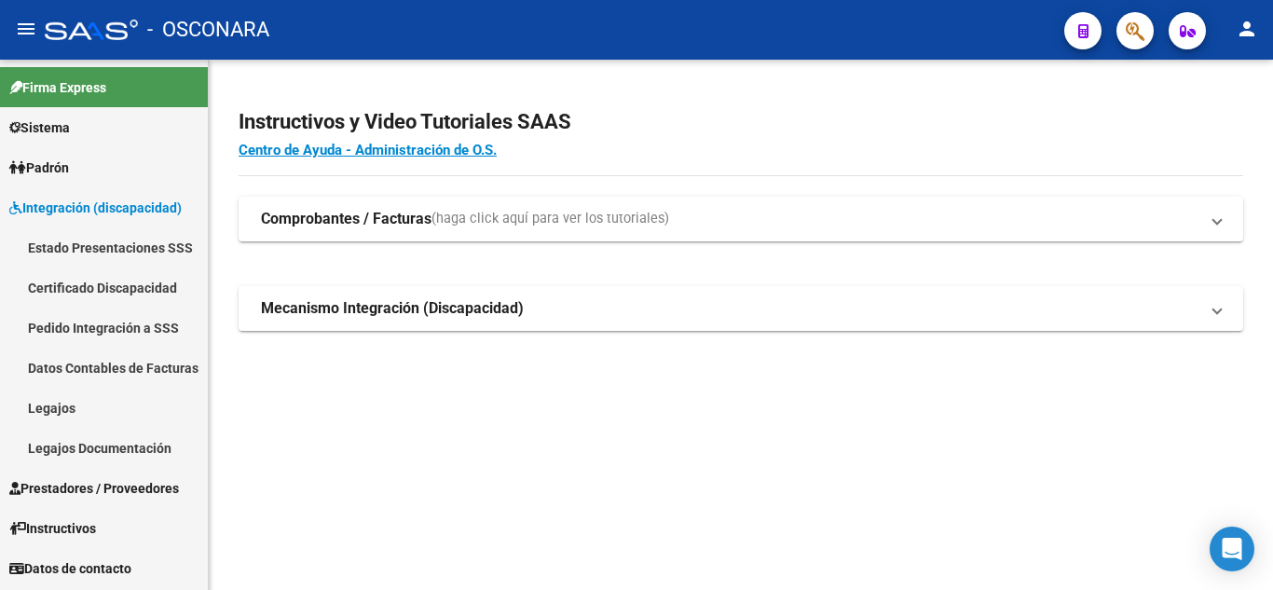
click at [111, 485] on span "Prestadores / Proveedores" at bounding box center [94, 488] width 170 height 21
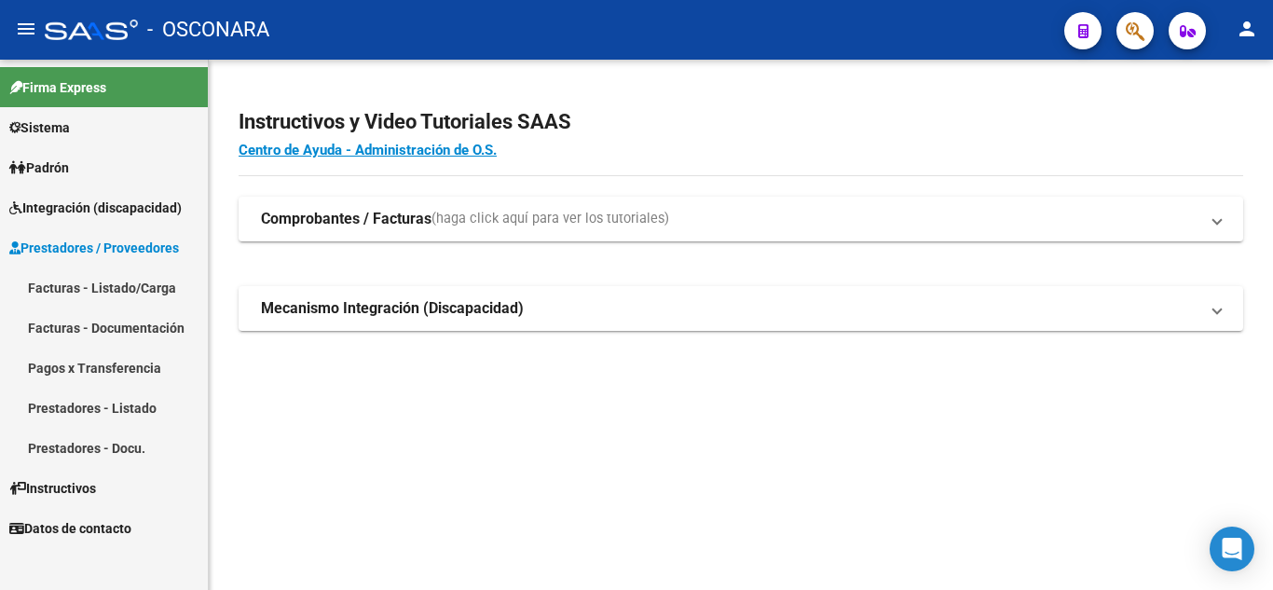
click at [76, 322] on link "Facturas - Documentación" at bounding box center [104, 328] width 208 height 40
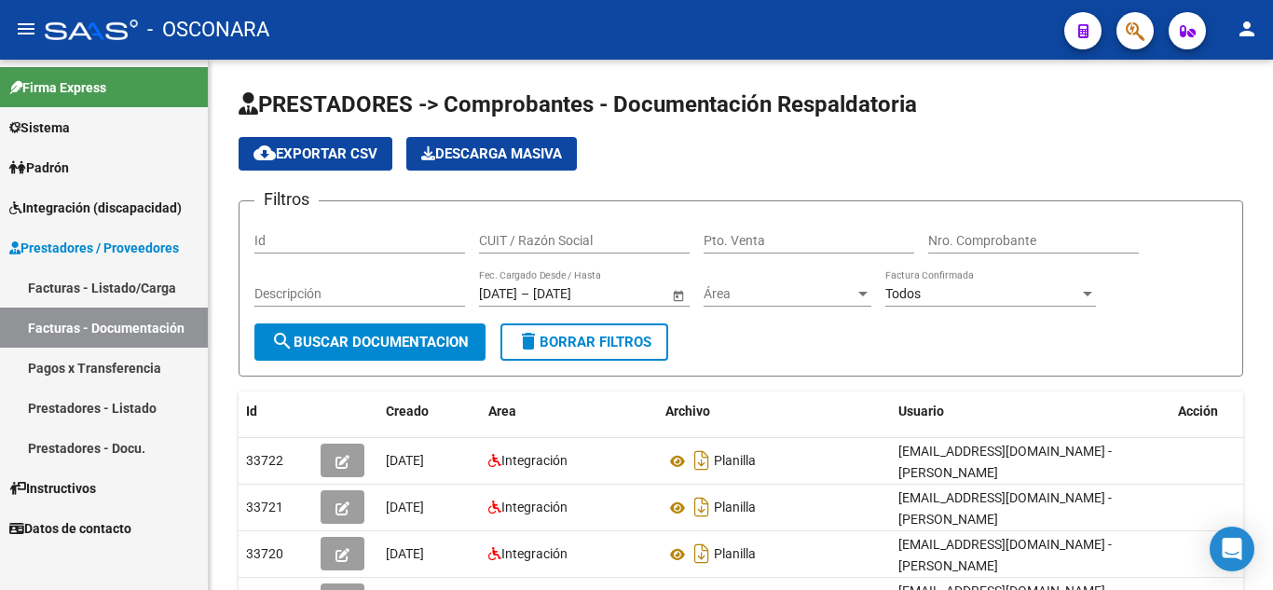
click at [90, 362] on link "Pagos x Transferencia" at bounding box center [104, 368] width 208 height 40
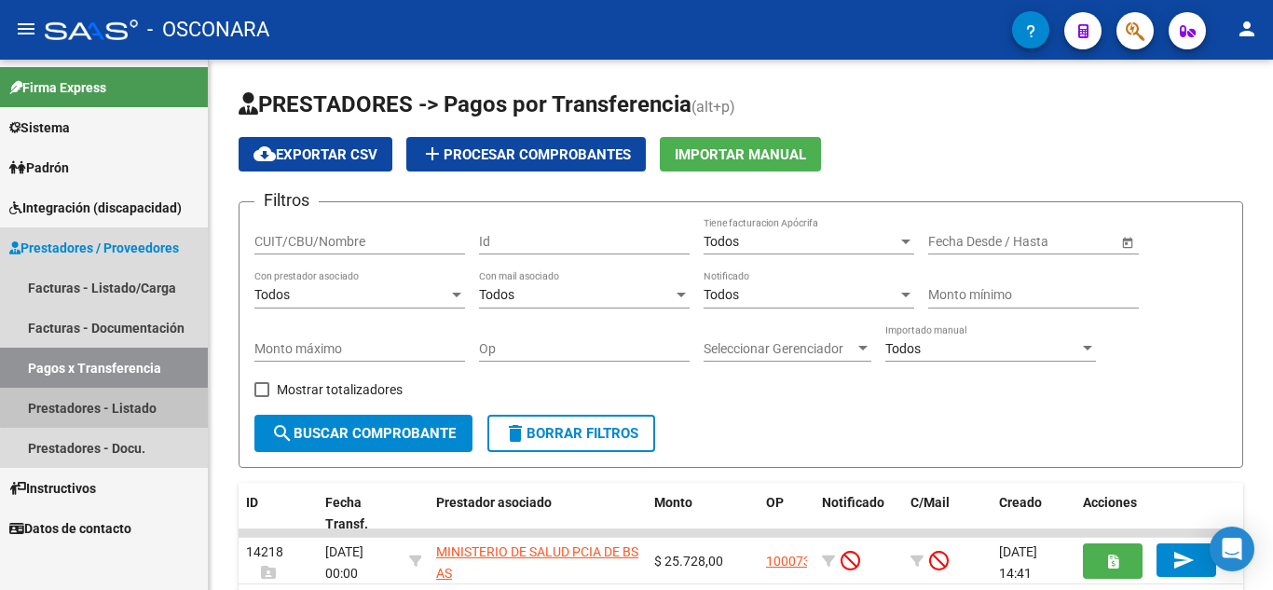
click at [132, 399] on link "Prestadores - Listado" at bounding box center [104, 408] width 208 height 40
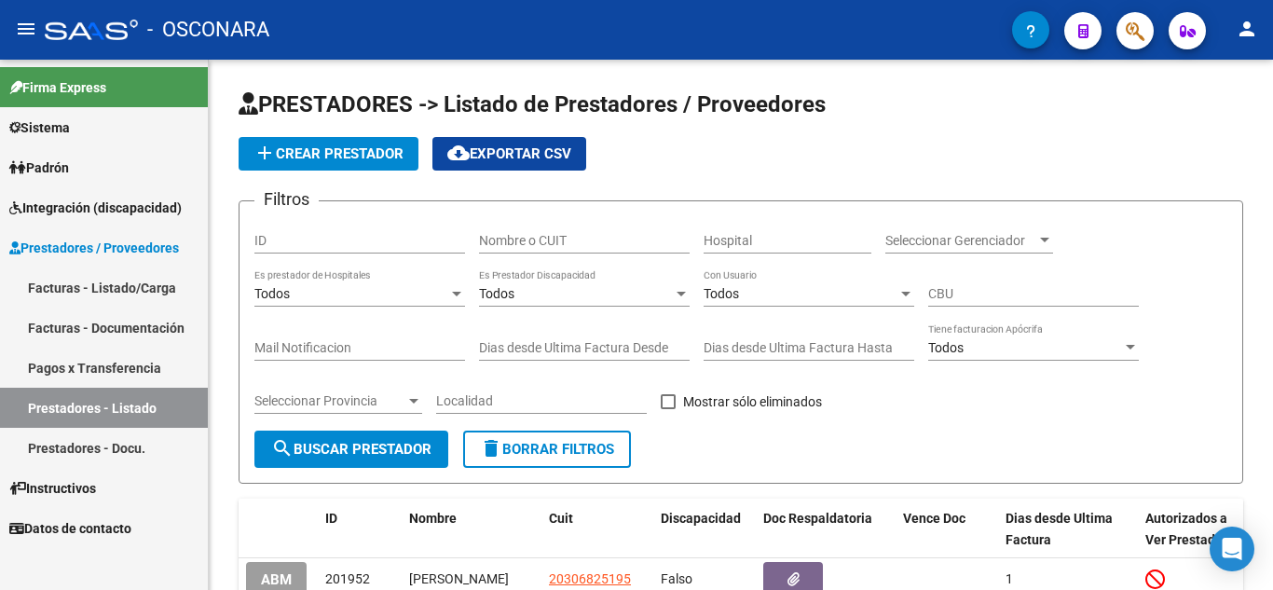
click at [133, 277] on link "Facturas - Listado/Carga" at bounding box center [104, 288] width 208 height 40
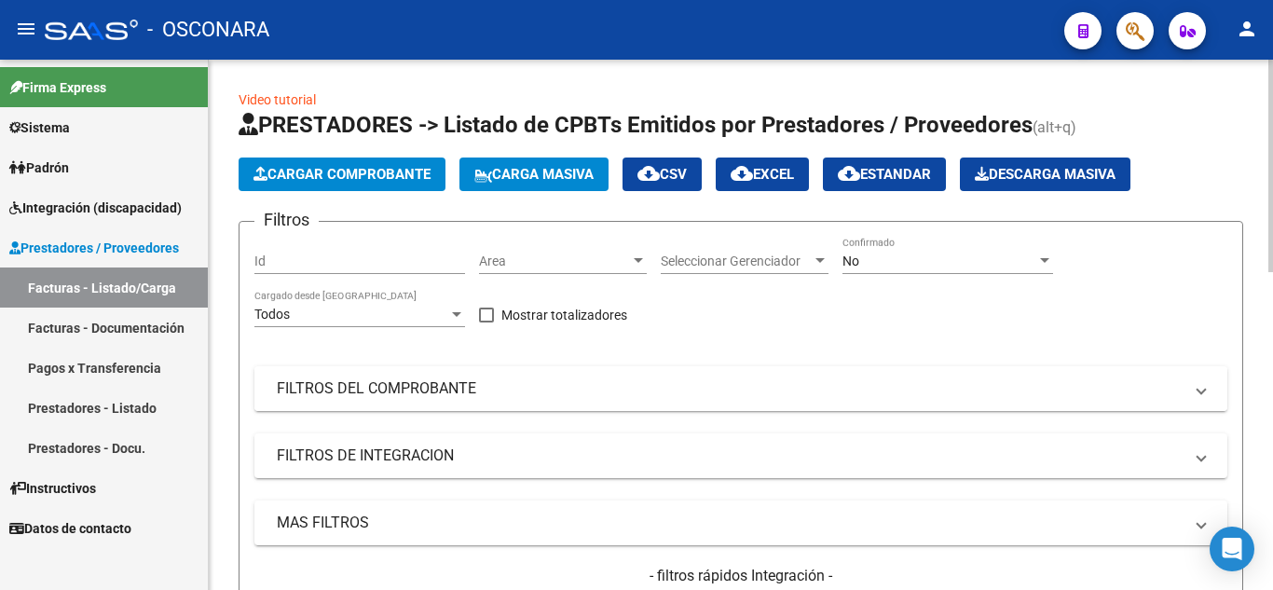
click at [460, 394] on mat-panel-title "FILTROS DEL COMPROBANTE" at bounding box center [730, 388] width 906 height 21
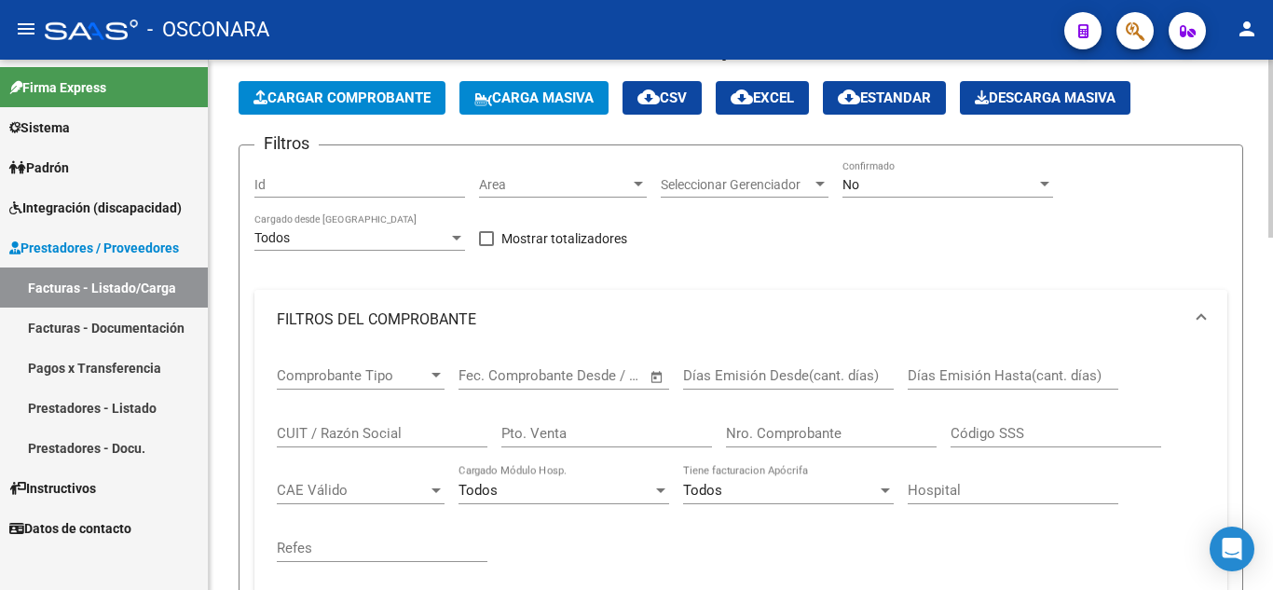
scroll to position [280, 0]
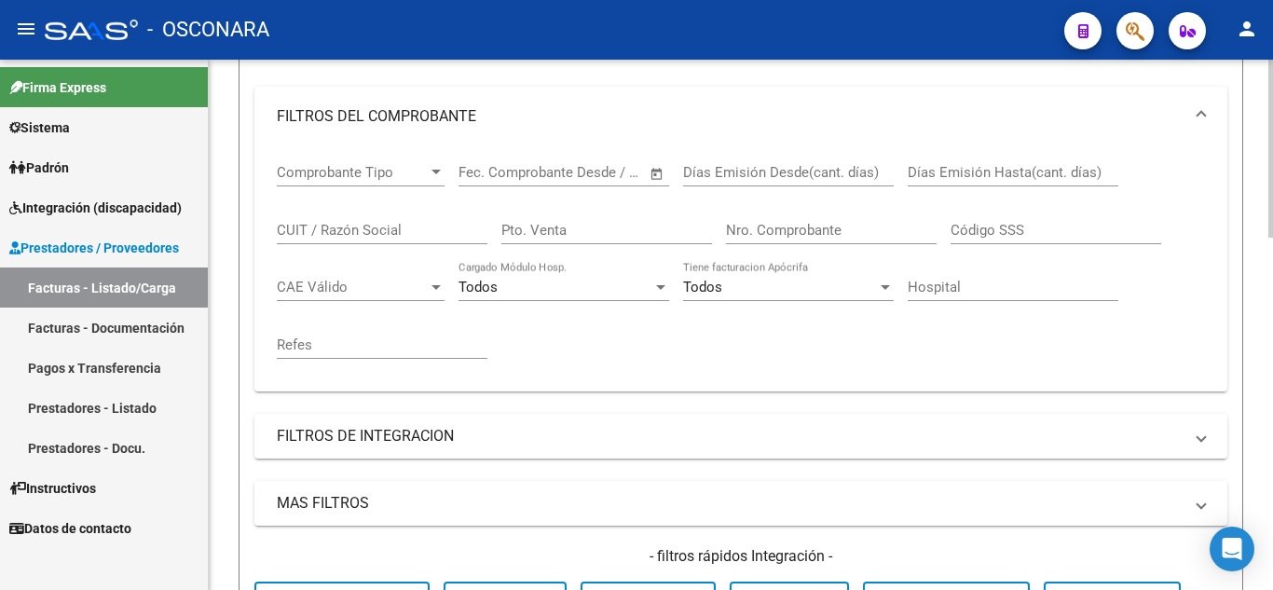
click at [345, 226] on input "CUIT / Razón Social" at bounding box center [382, 230] width 211 height 17
paste input "27594708224"
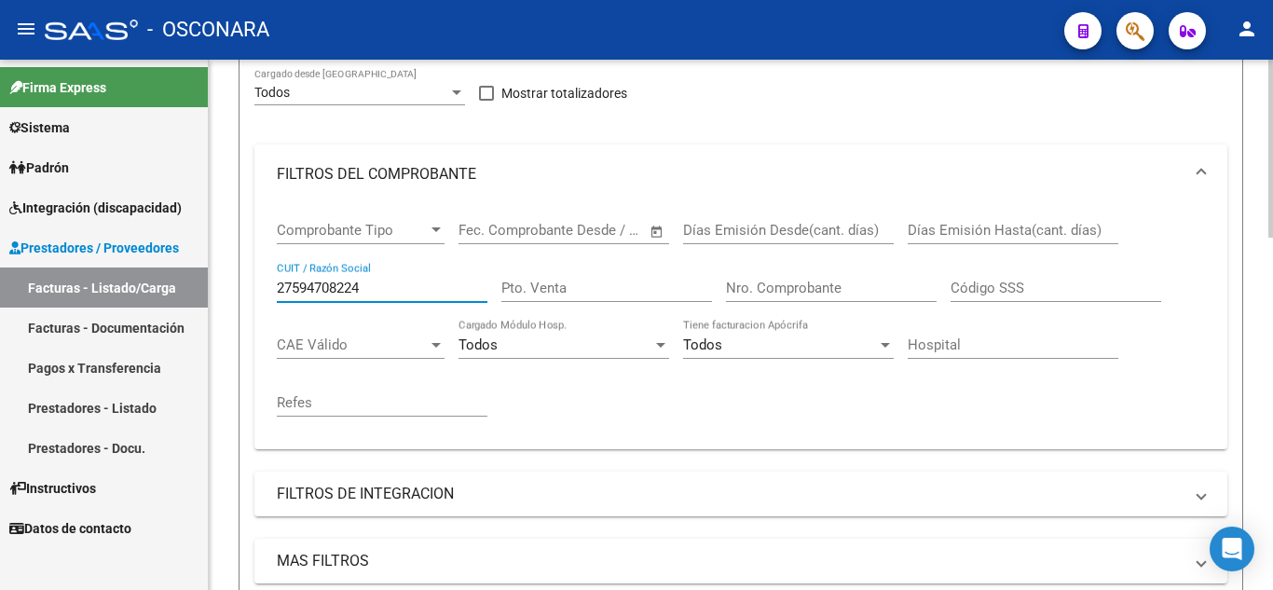
scroll to position [0, 0]
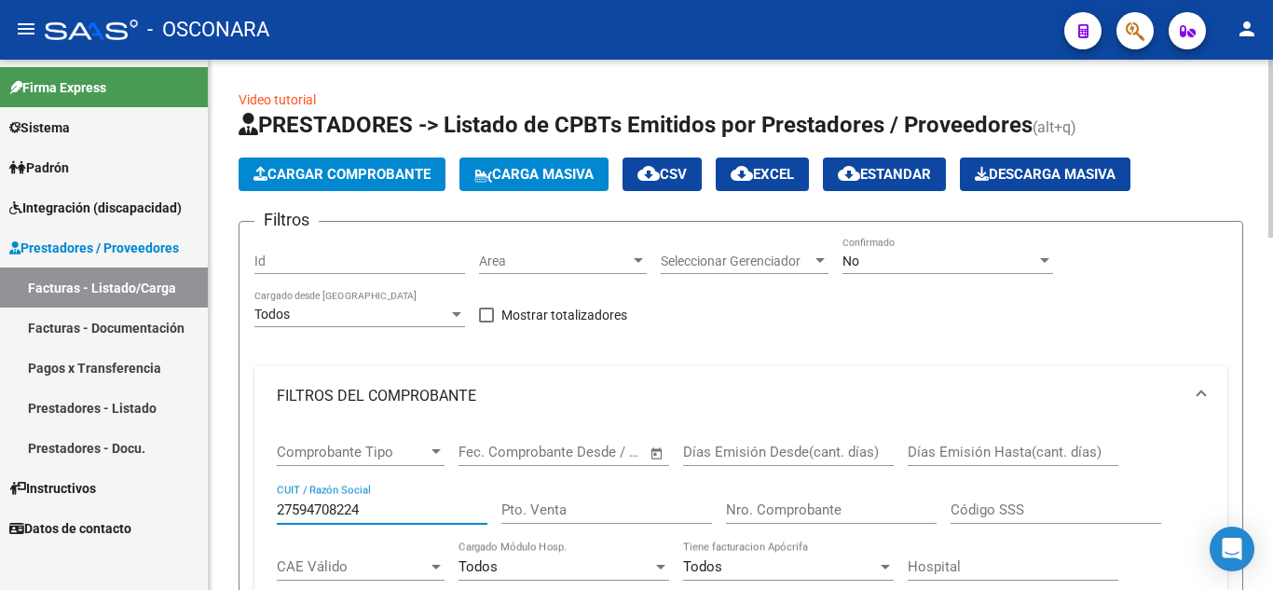
type input "27594708224"
click at [886, 266] on div "No" at bounding box center [940, 262] width 194 height 16
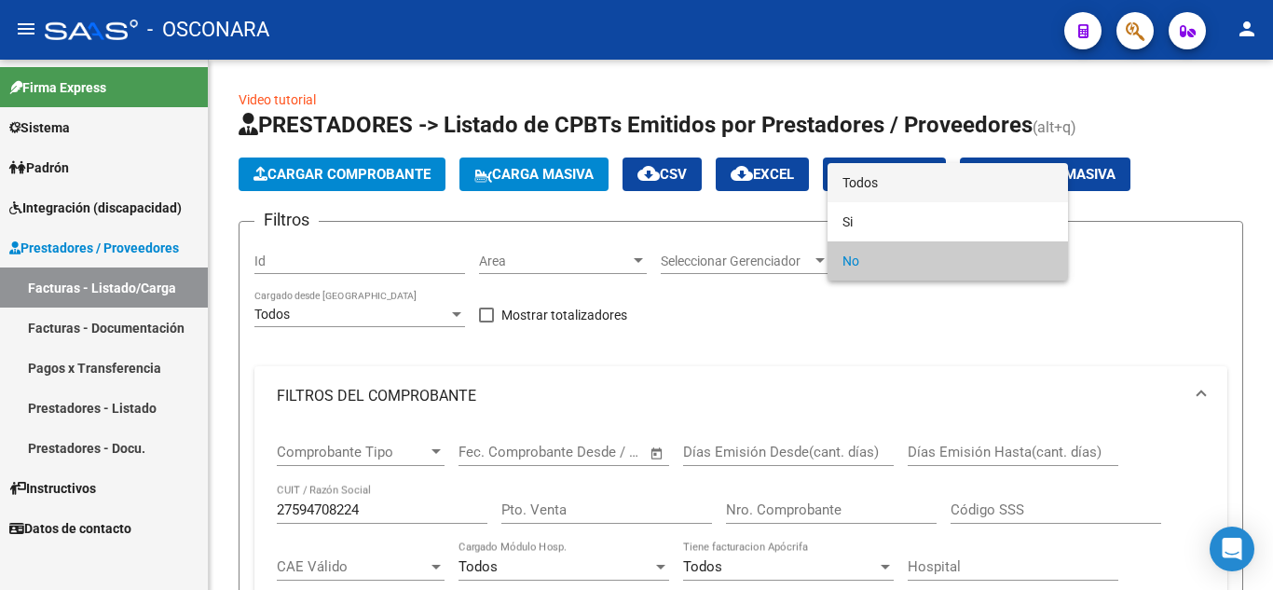
click at [849, 186] on span "Todos" at bounding box center [948, 182] width 211 height 39
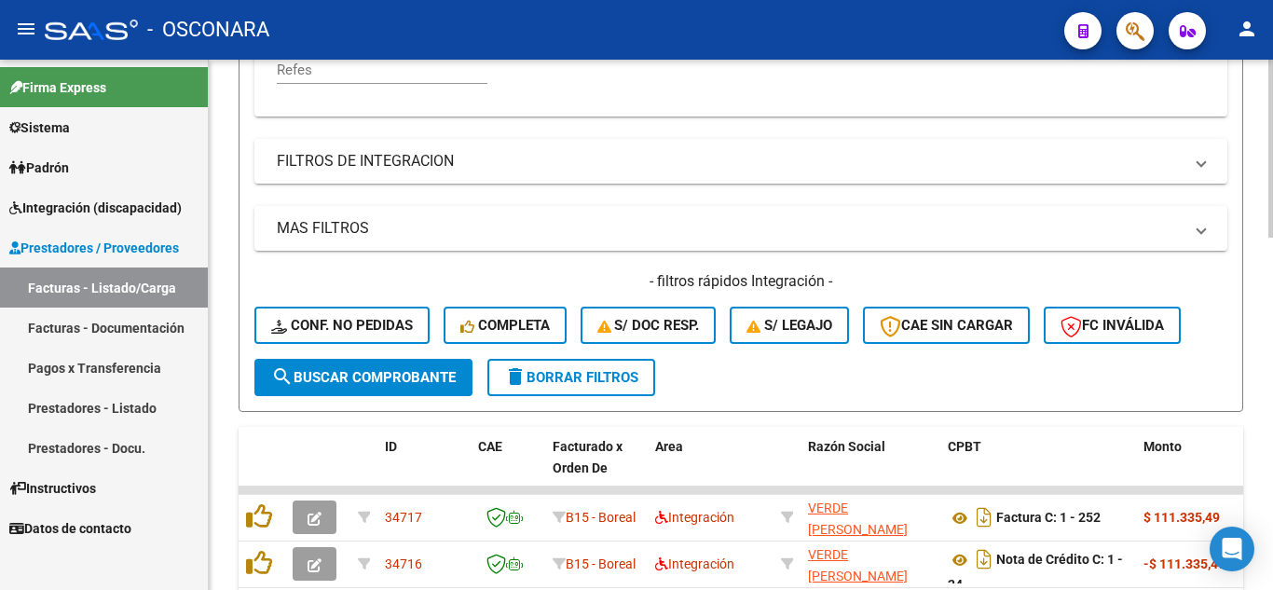
scroll to position [559, 0]
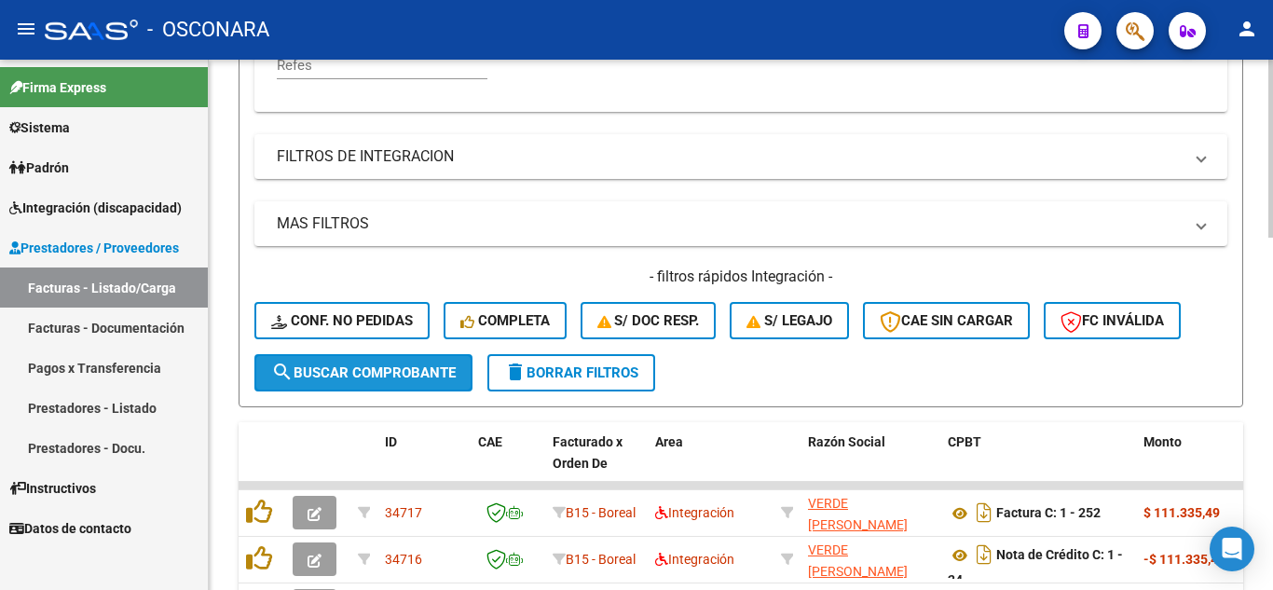
click at [407, 378] on span "search Buscar Comprobante" at bounding box center [363, 372] width 185 height 17
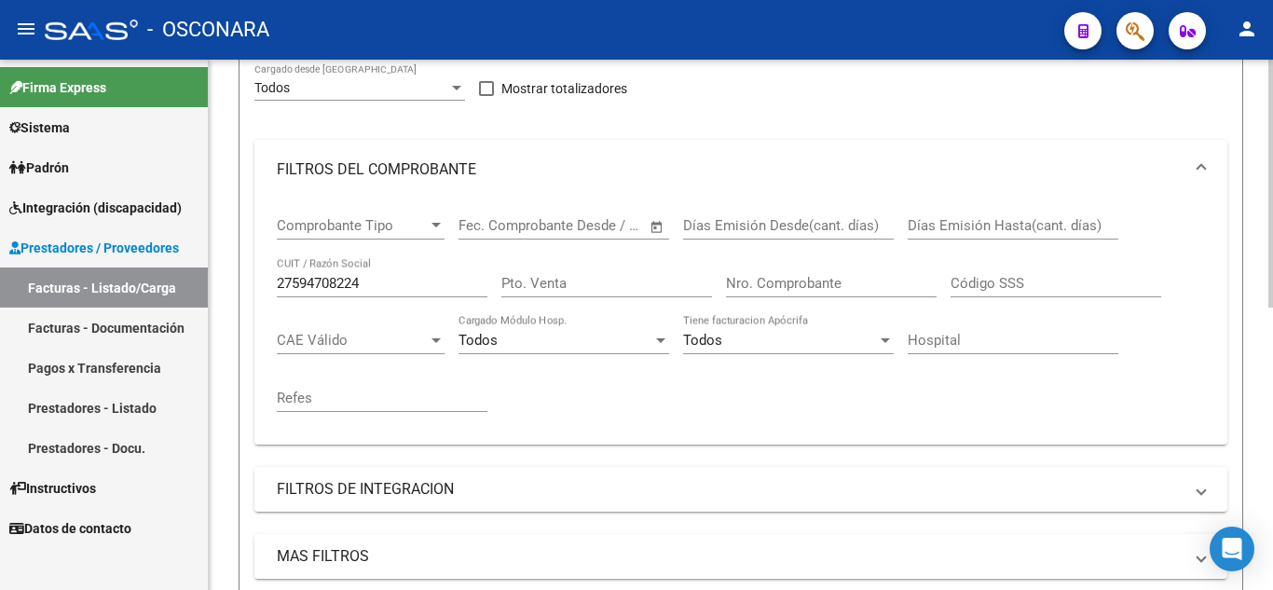
scroll to position [0, 0]
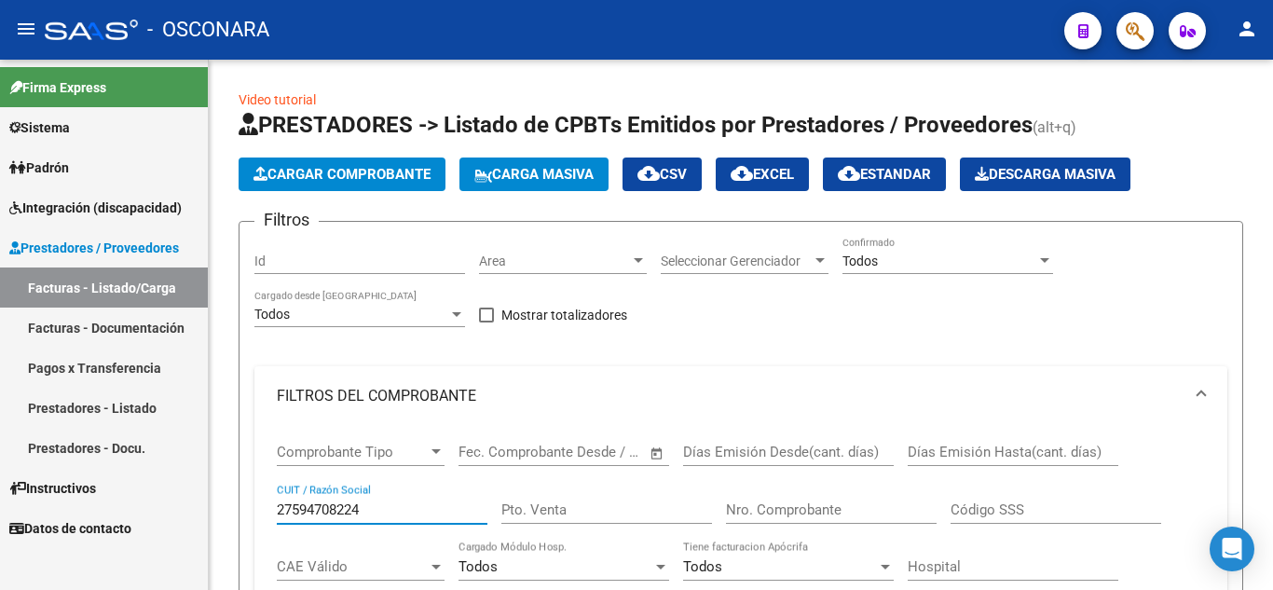
drag, startPoint x: 355, startPoint y: 510, endPoint x: 186, endPoint y: 498, distance: 169.1
click at [186, 498] on mat-sidenav-container "Firma Express Sistema Usuarios Todos los Usuarios Padrón Análisis Afiliado Inte…" at bounding box center [636, 325] width 1273 height 530
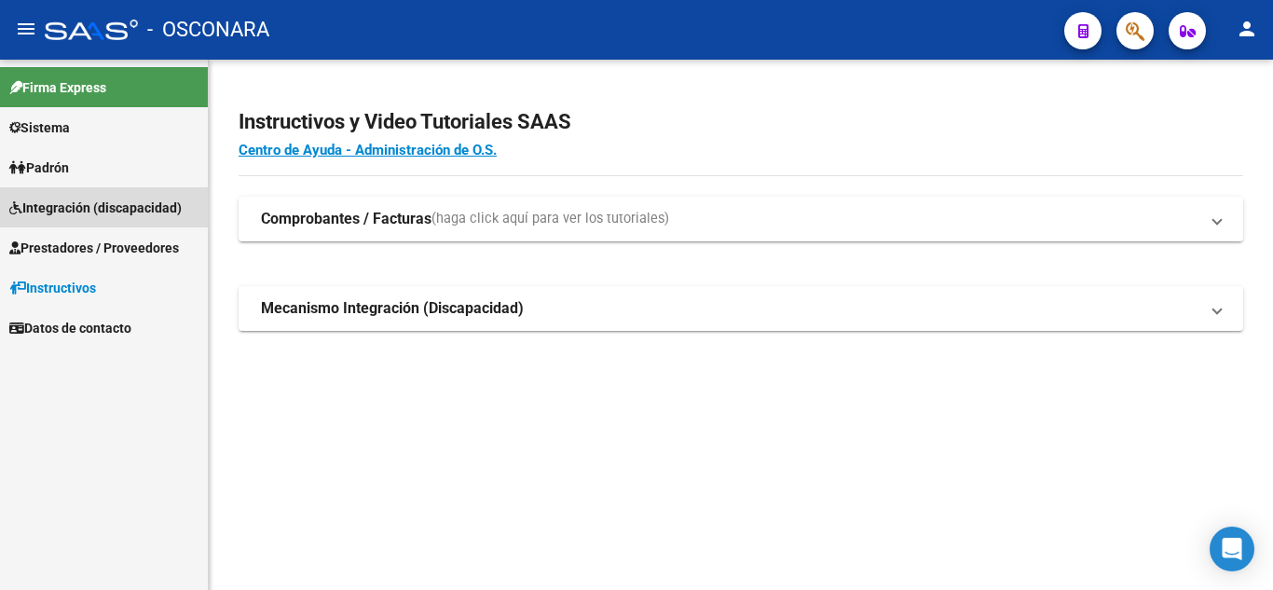
click at [91, 208] on span "Integración (discapacidad)" at bounding box center [95, 208] width 172 height 21
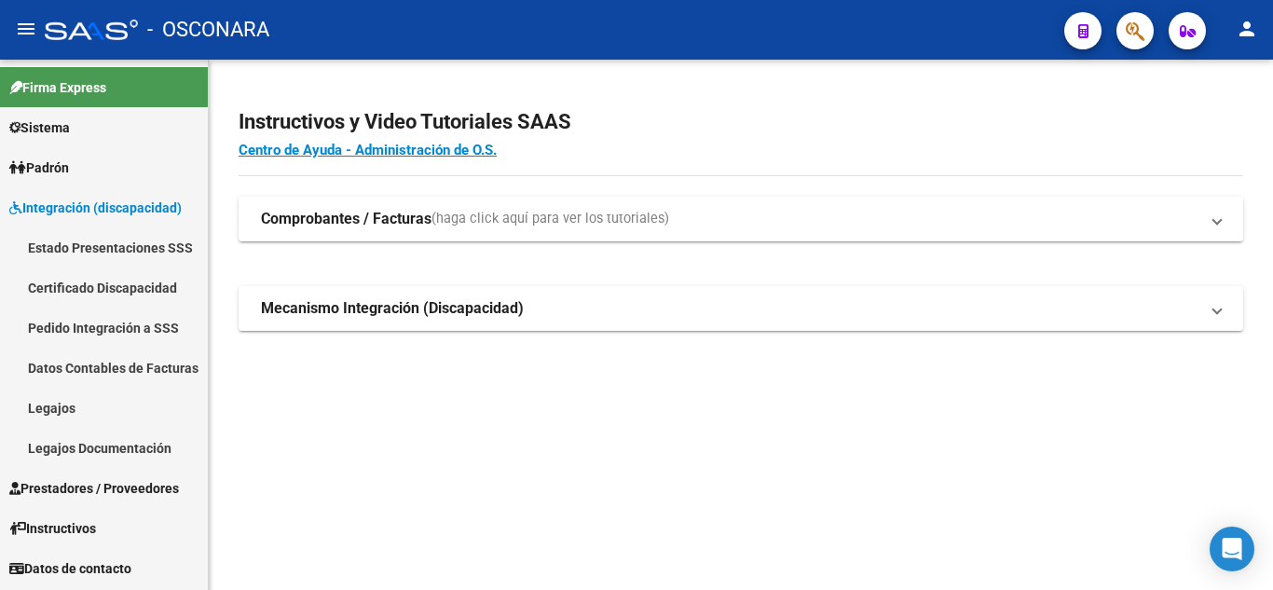
click at [46, 122] on span "Sistema" at bounding box center [39, 127] width 61 height 21
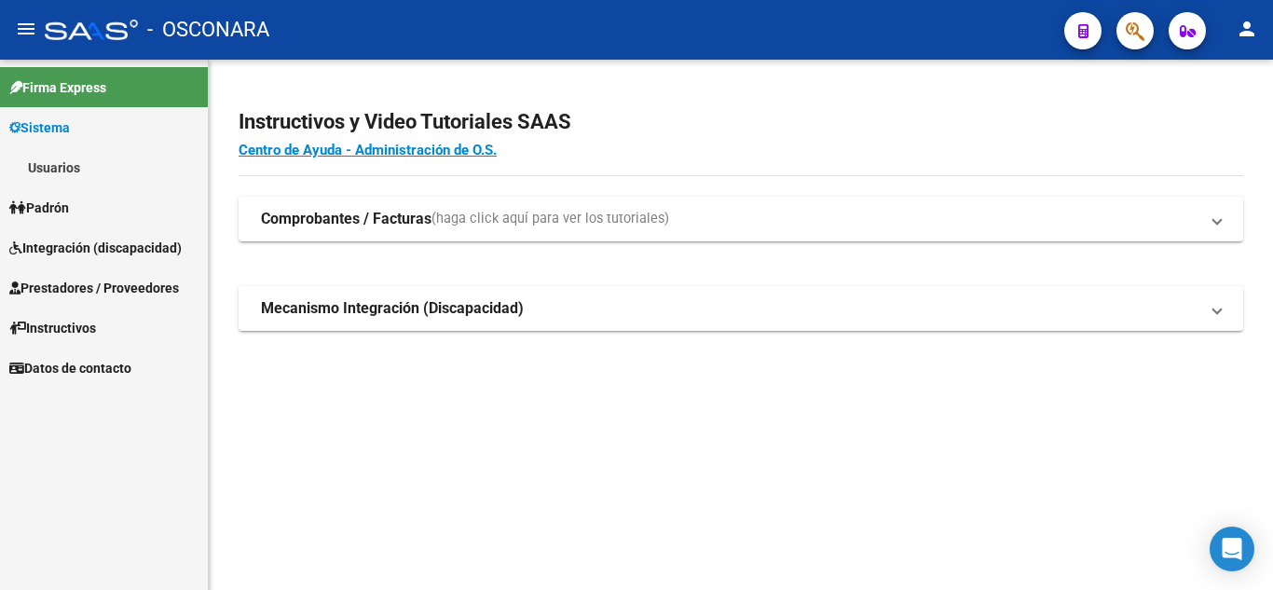
click at [72, 287] on span "Prestadores / Proveedores" at bounding box center [94, 288] width 170 height 21
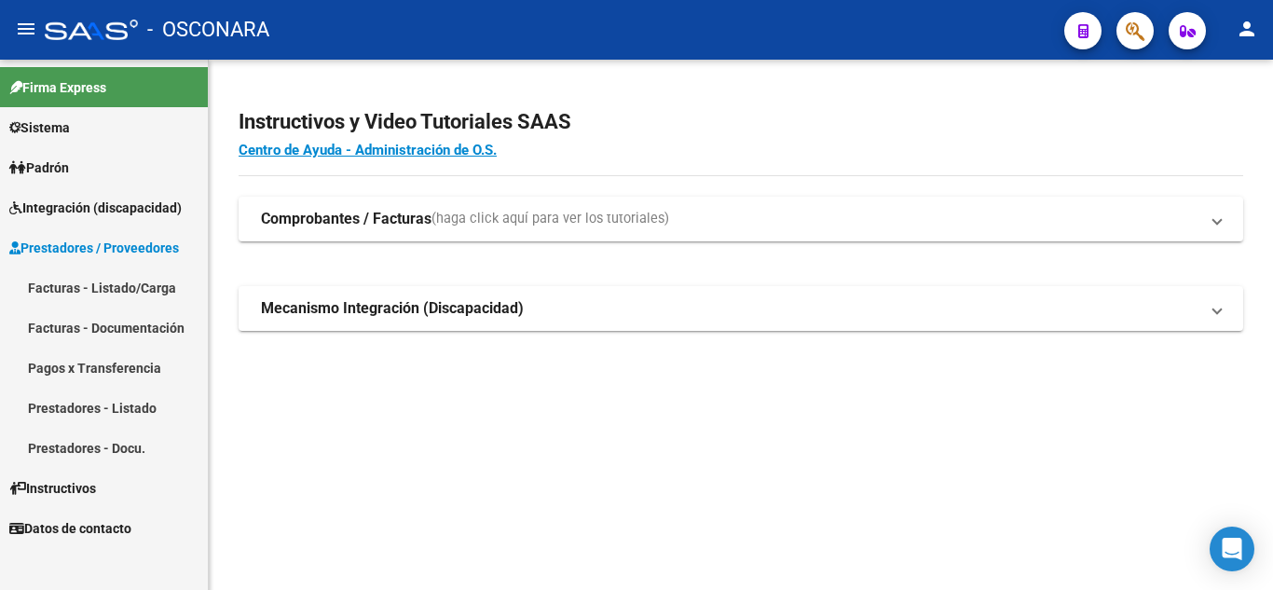
click at [113, 290] on link "Facturas - Listado/Carga" at bounding box center [104, 288] width 208 height 40
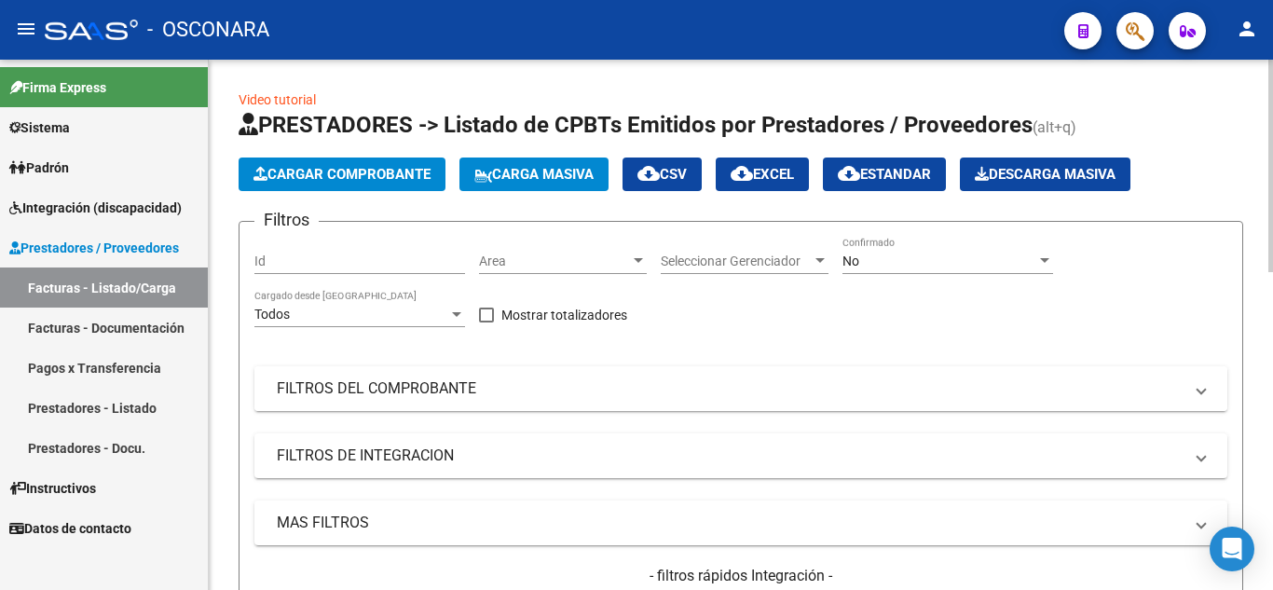
click at [392, 391] on mat-panel-title "FILTROS DEL COMPROBANTE" at bounding box center [730, 388] width 906 height 21
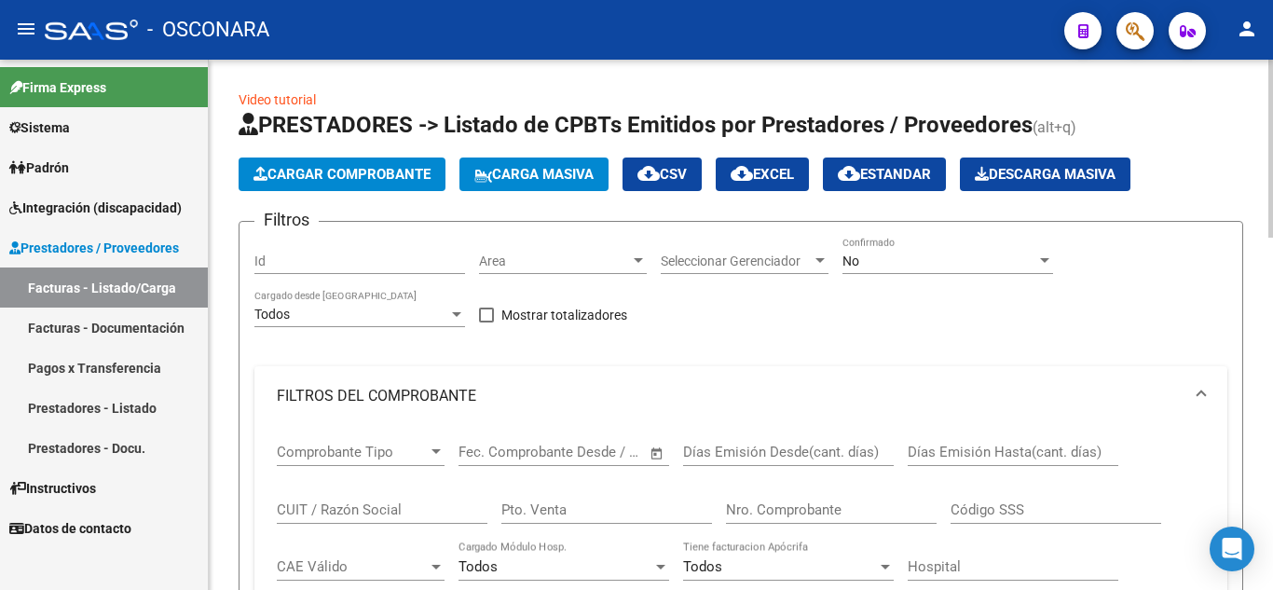
click at [384, 507] on input "CUIT / Razón Social" at bounding box center [382, 509] width 211 height 17
paste input "27370787595"
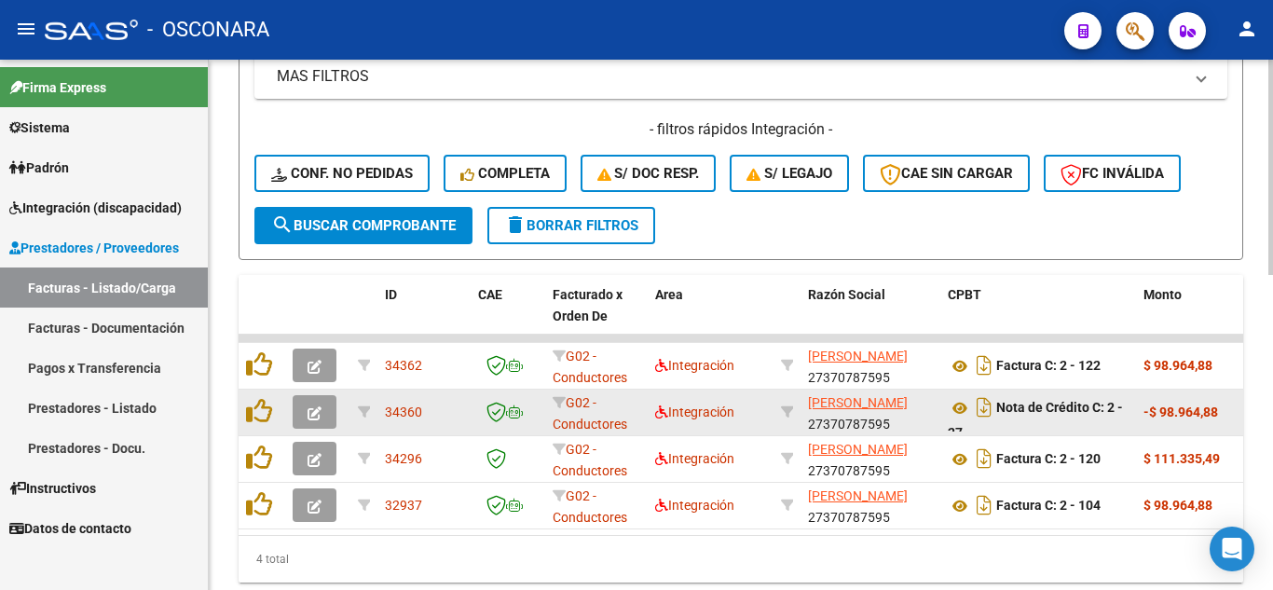
scroll to position [746, 0]
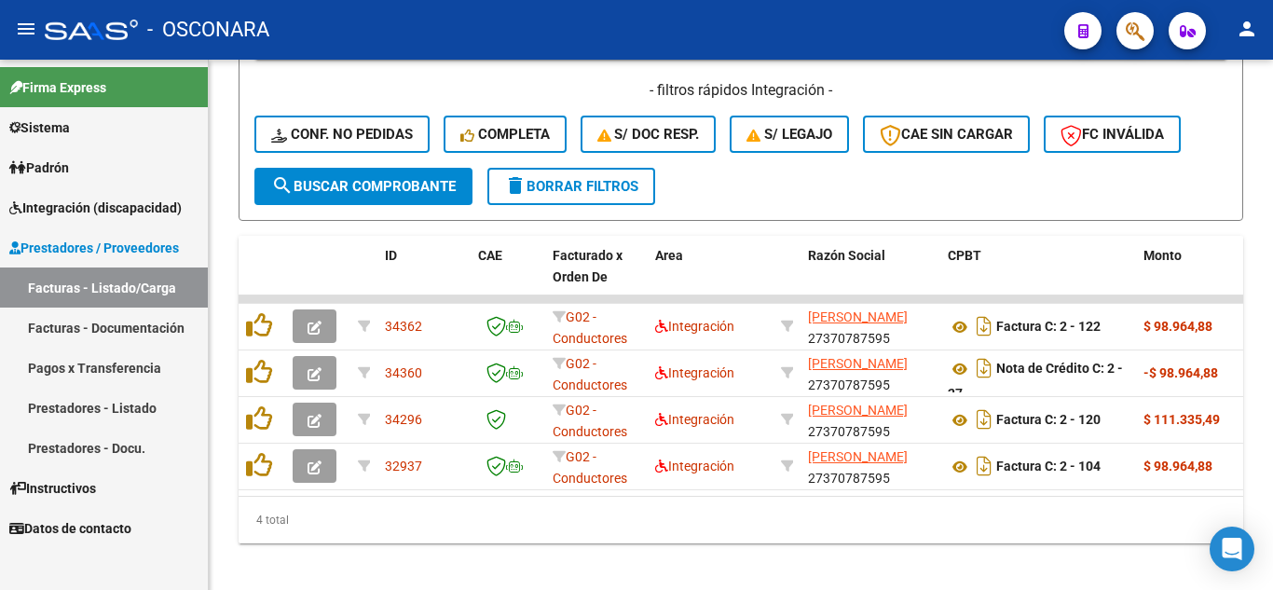
type input "27370787595"
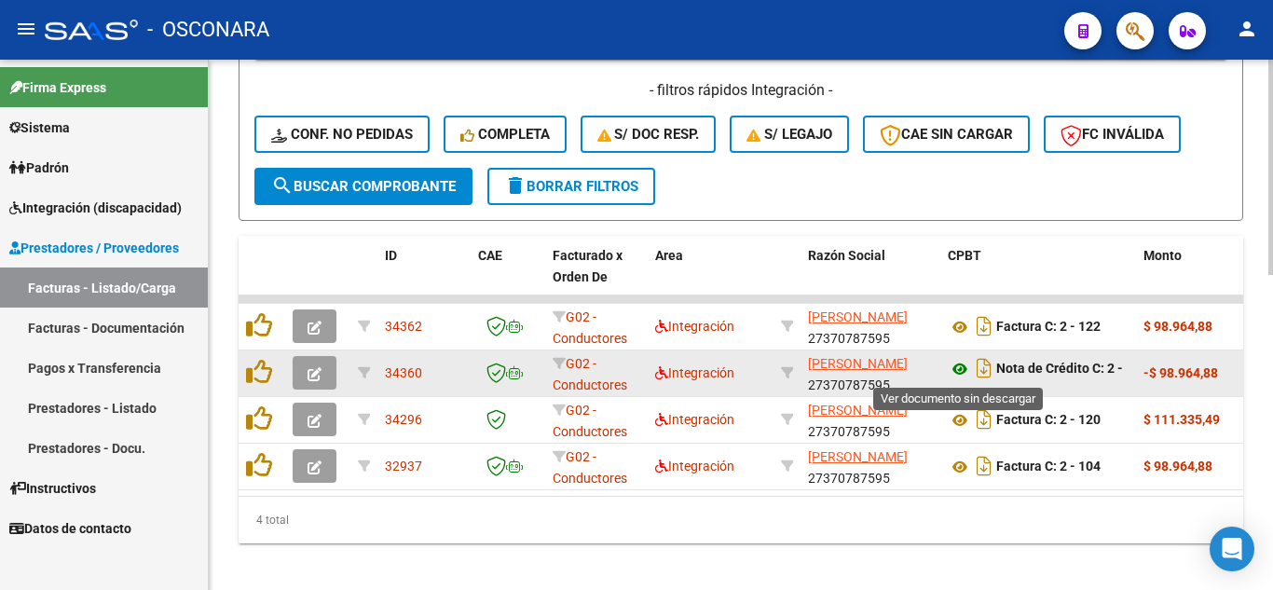
click at [964, 374] on icon at bounding box center [960, 369] width 24 height 22
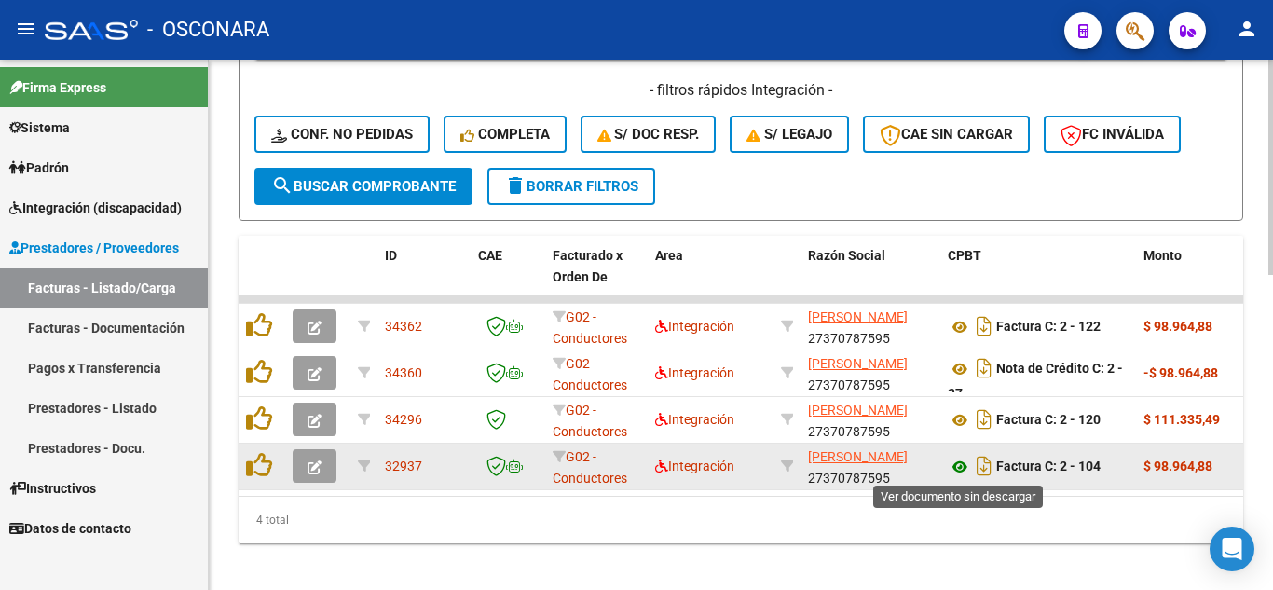
click at [964, 466] on icon at bounding box center [960, 467] width 24 height 22
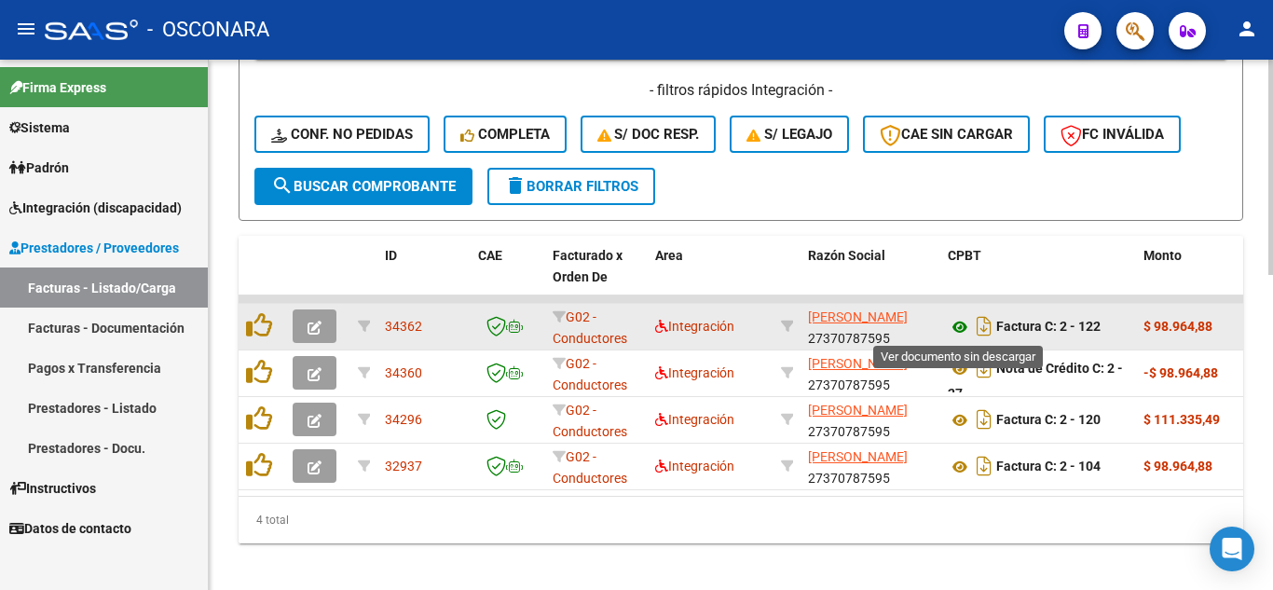
click at [964, 323] on icon at bounding box center [960, 327] width 24 height 22
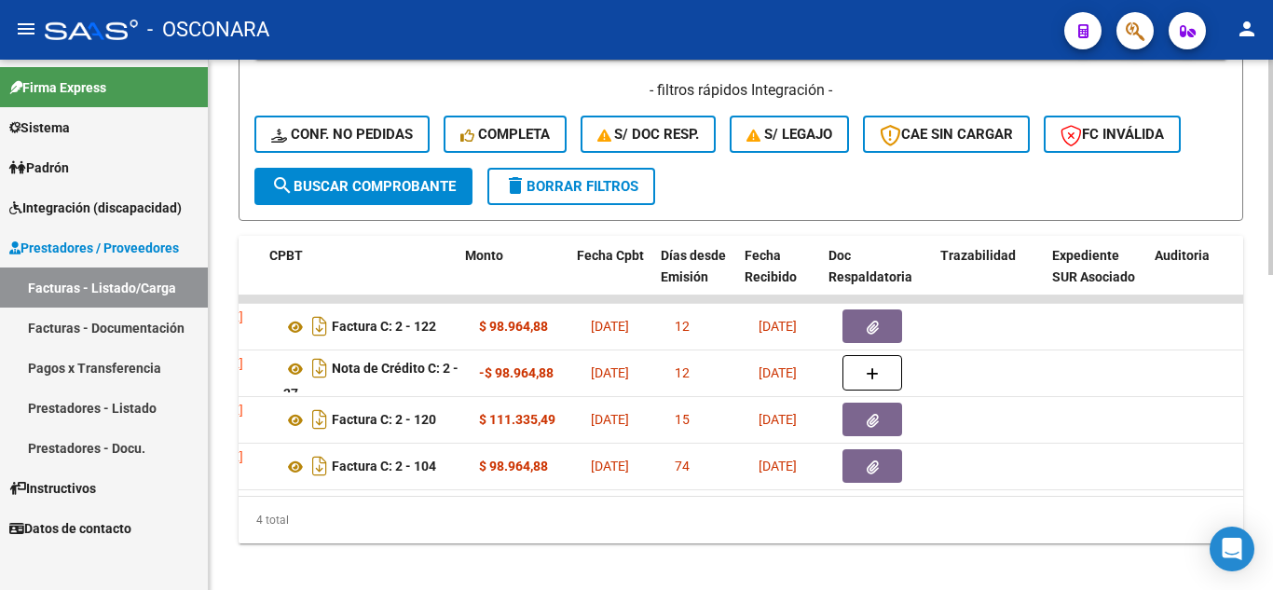
scroll to position [0, 679]
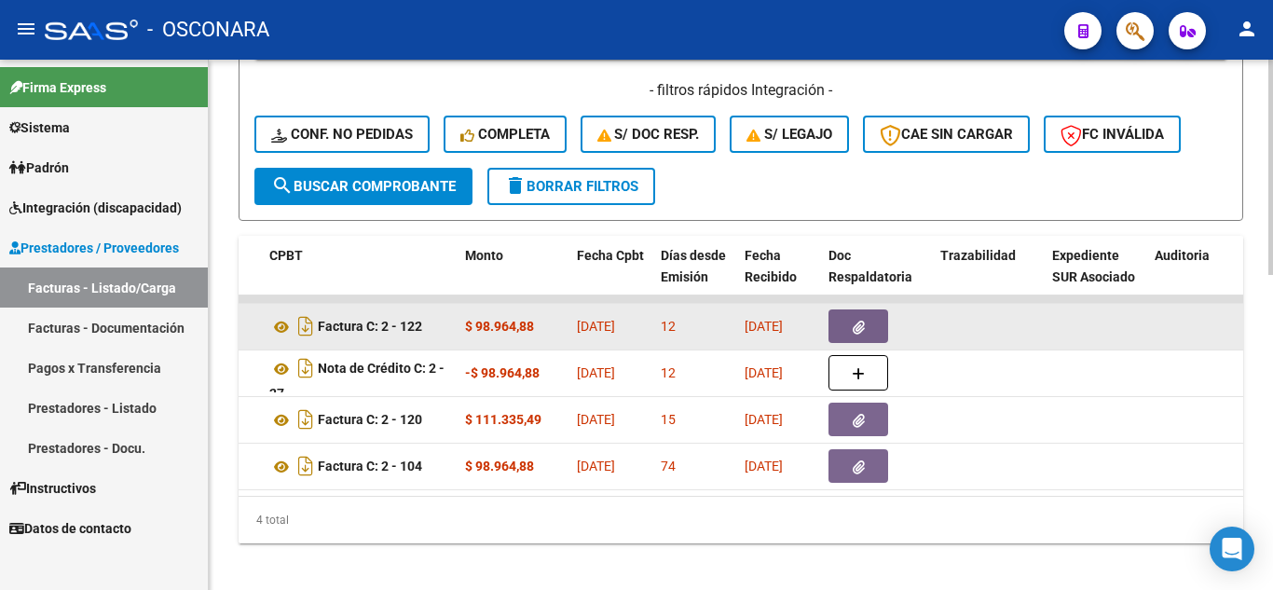
click at [853, 321] on icon "button" at bounding box center [859, 328] width 12 height 14
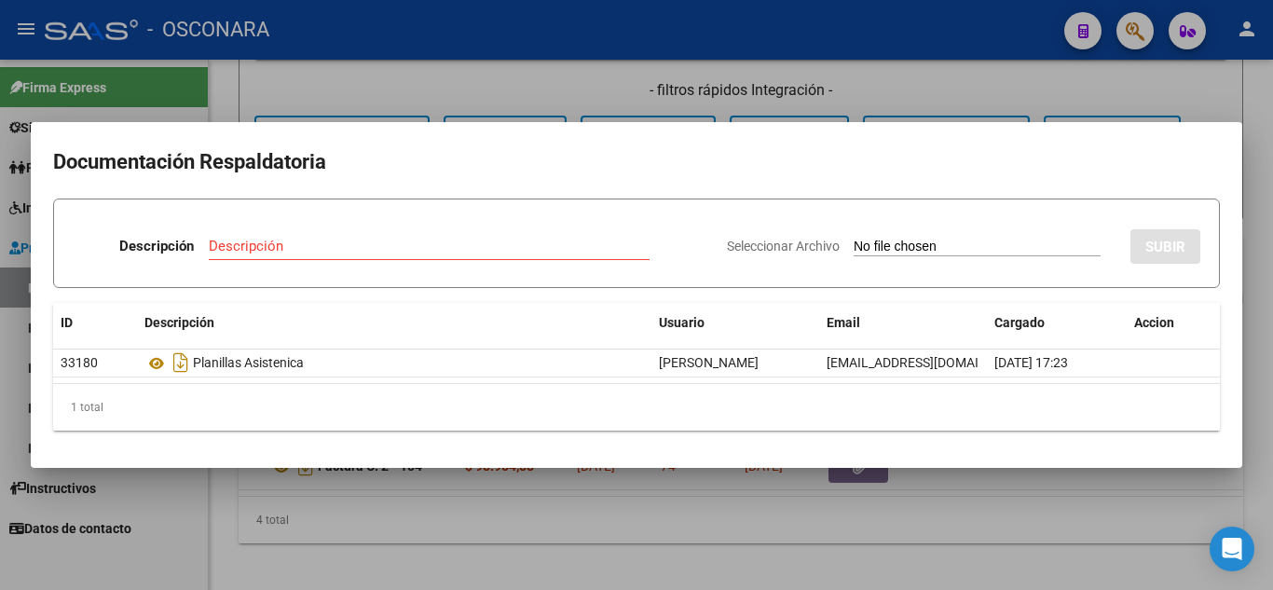
click at [814, 531] on div at bounding box center [636, 295] width 1273 height 590
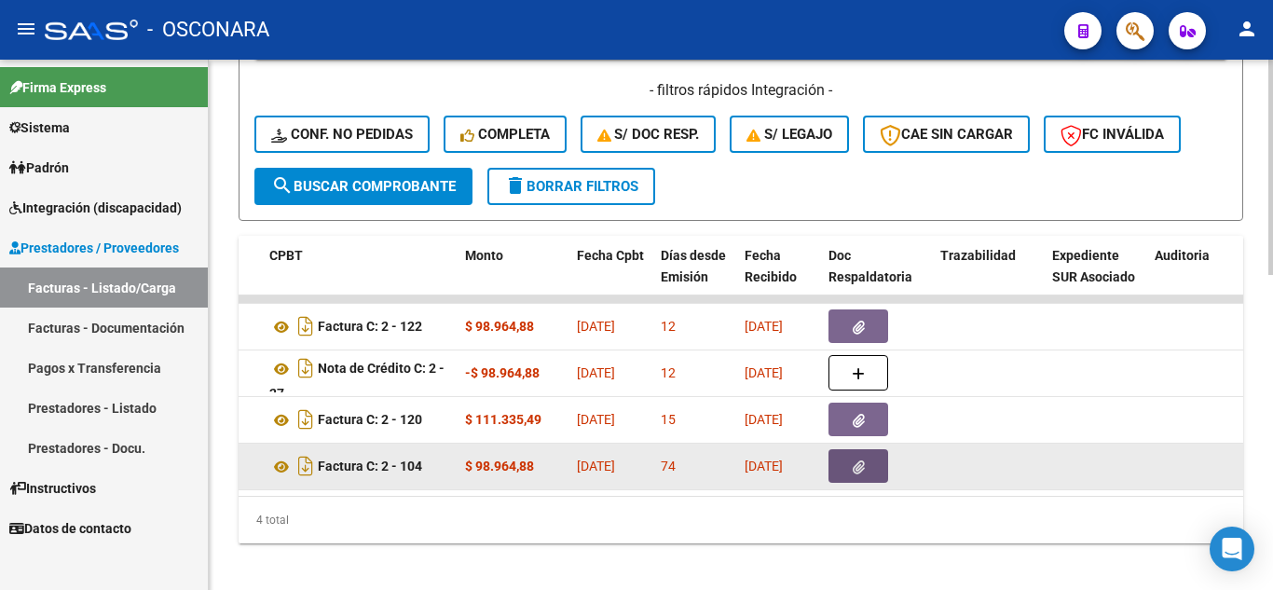
click at [857, 464] on icon "button" at bounding box center [859, 467] width 12 height 14
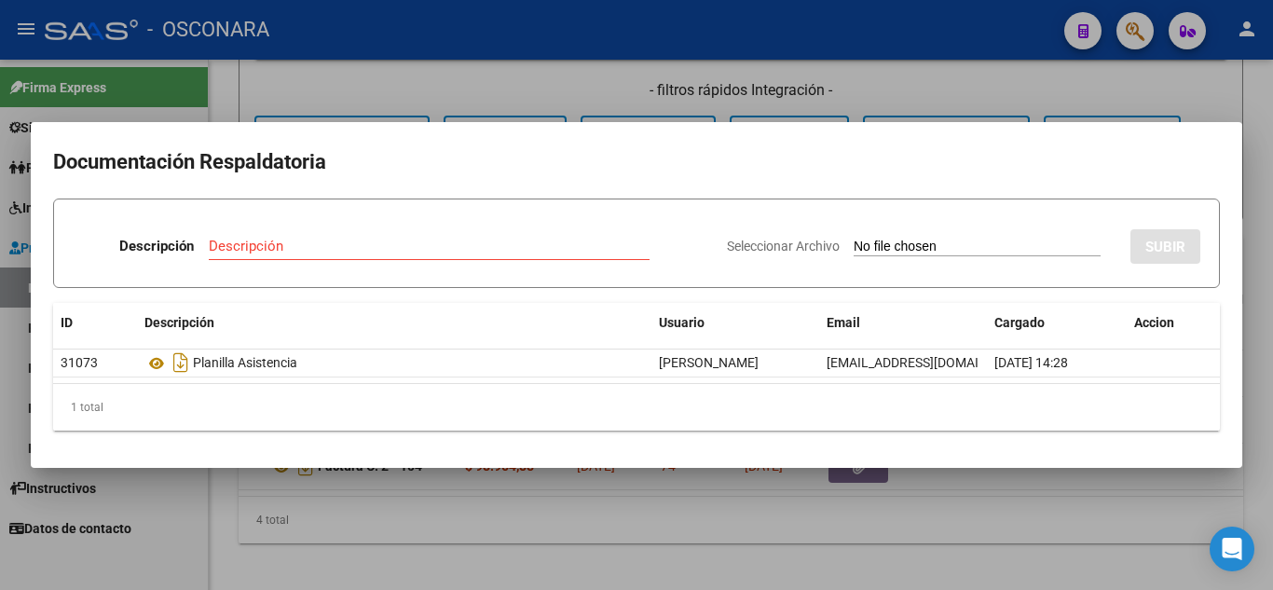
click at [500, 507] on div at bounding box center [636, 295] width 1273 height 590
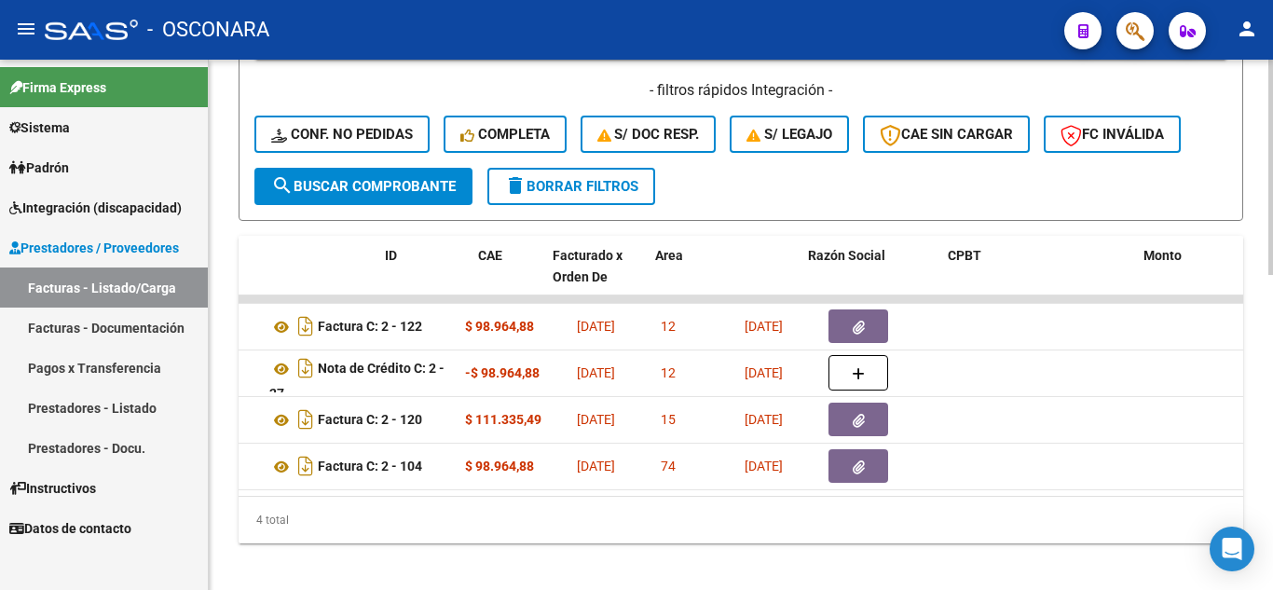
scroll to position [0, 0]
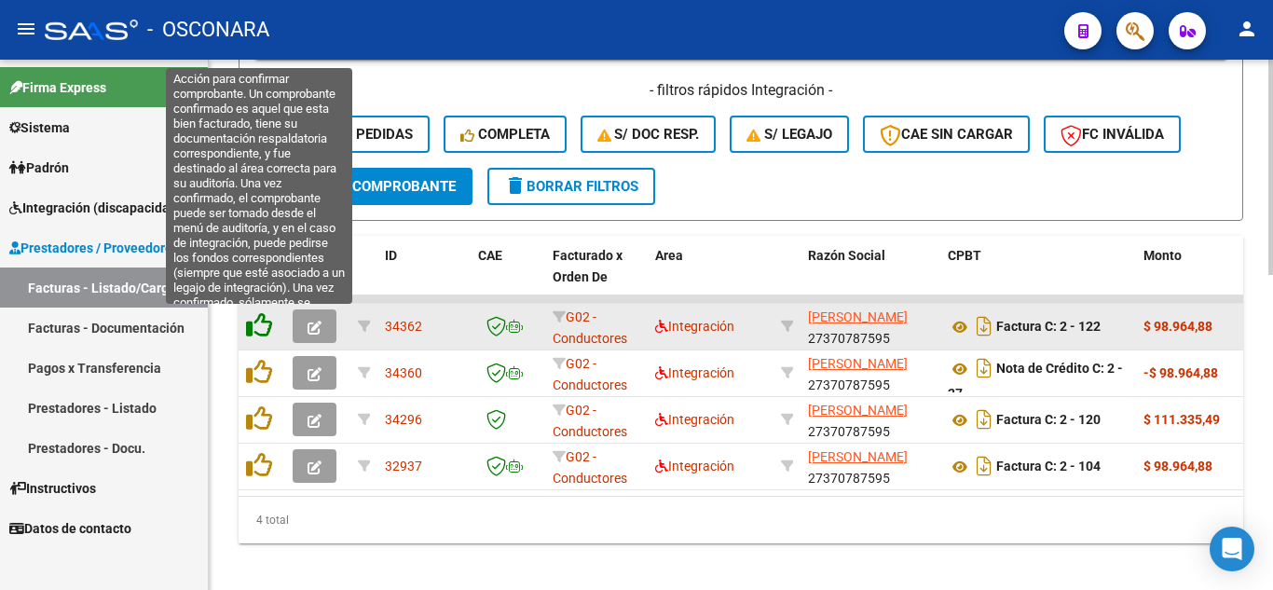
click at [253, 330] on icon at bounding box center [259, 325] width 26 height 26
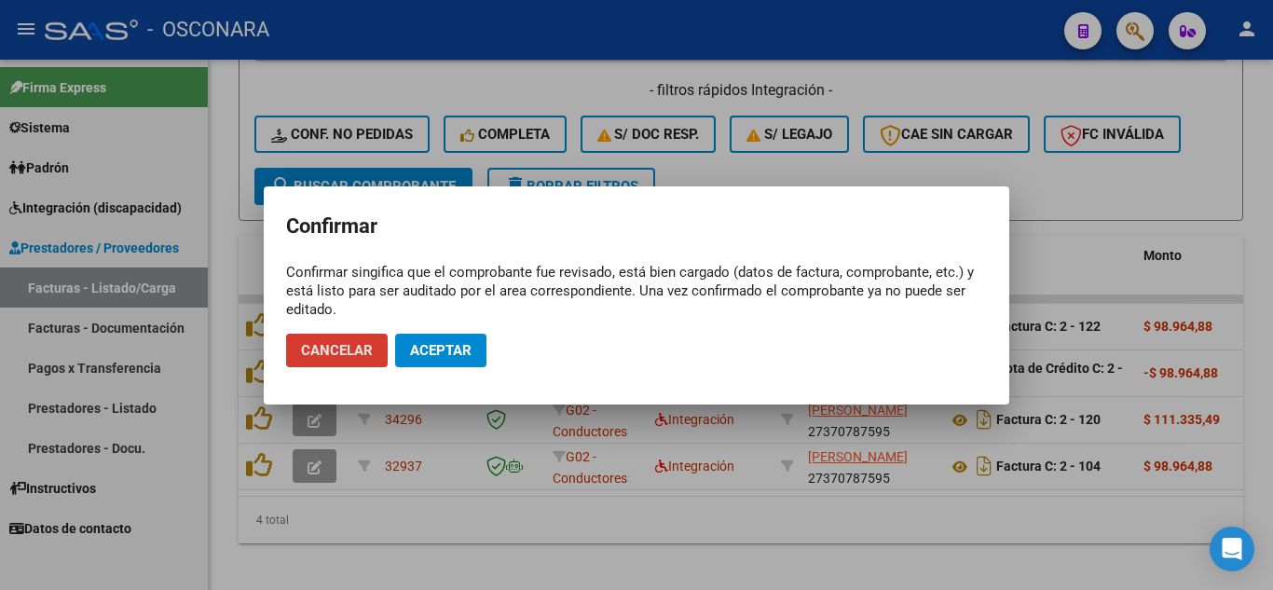
drag, startPoint x: 451, startPoint y: 340, endPoint x: 457, endPoint y: 350, distance: 11.7
click at [450, 341] on button "Aceptar" at bounding box center [440, 351] width 91 height 34
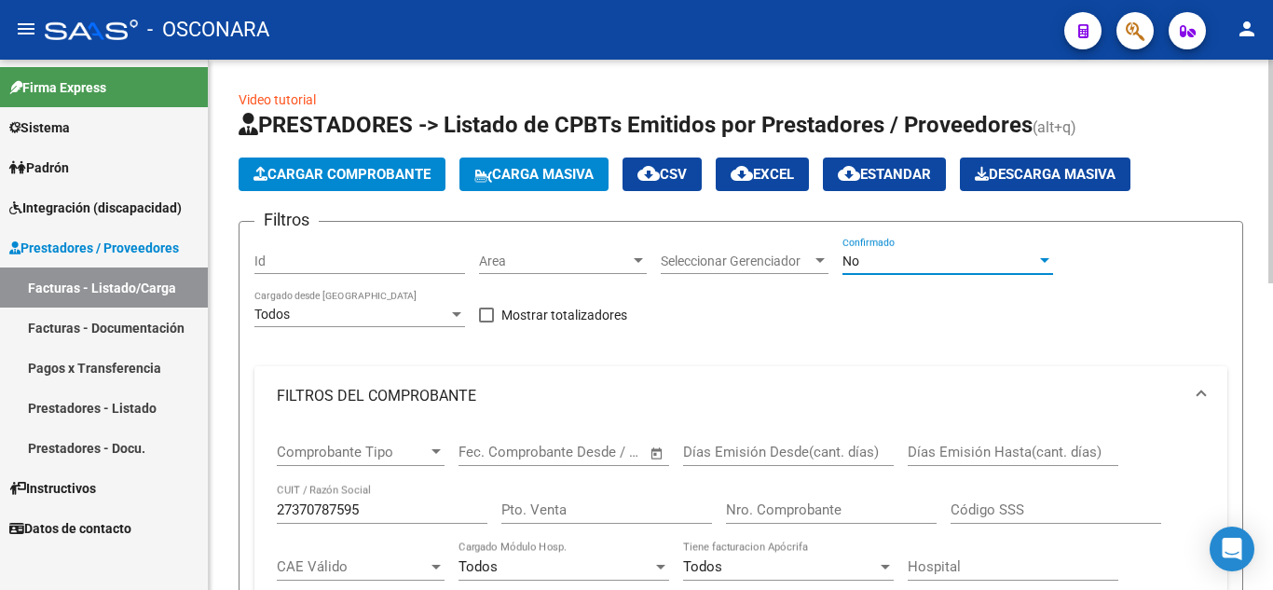
click at [930, 267] on div "No" at bounding box center [940, 262] width 194 height 16
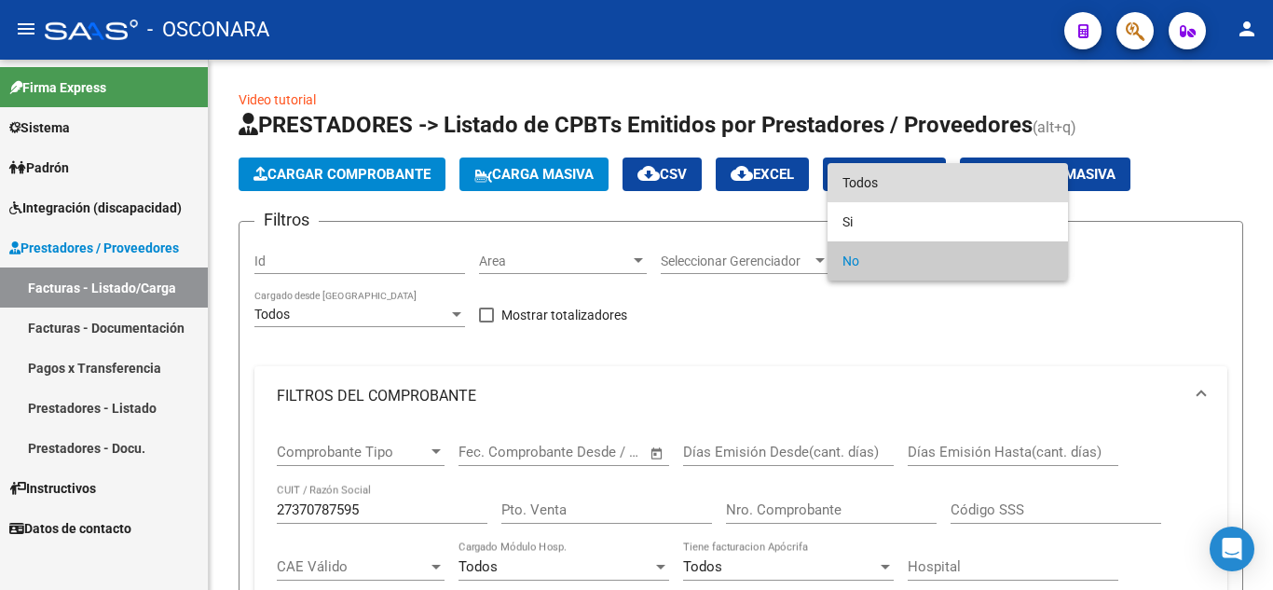
click at [881, 188] on span "Todos" at bounding box center [948, 182] width 211 height 39
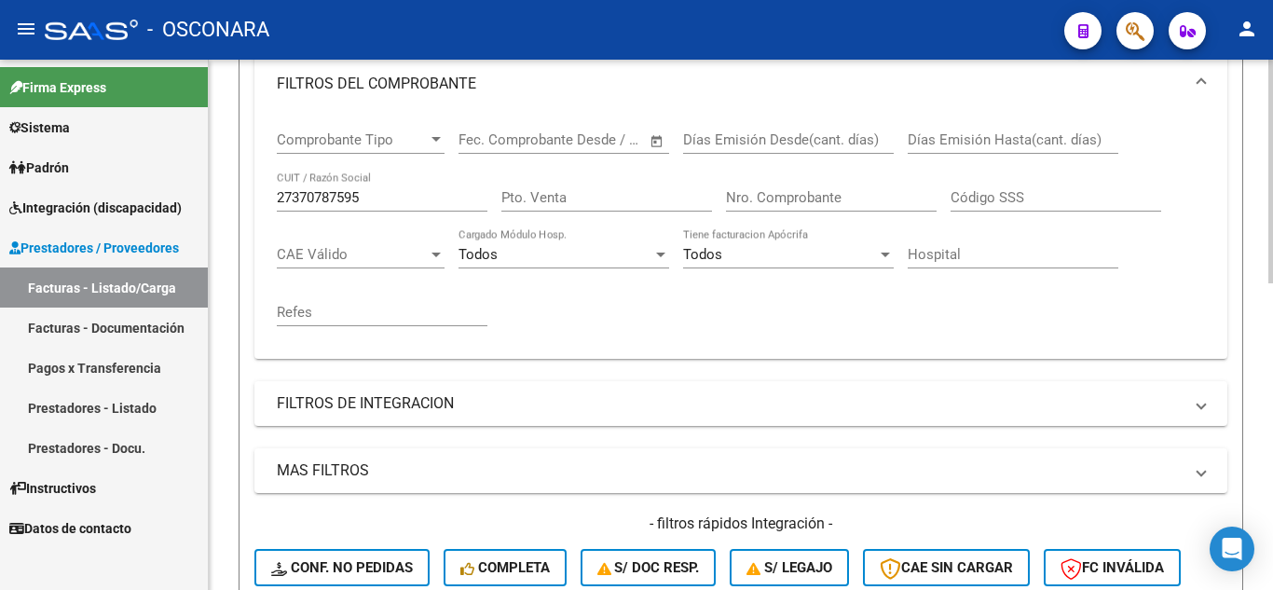
scroll to position [652, 0]
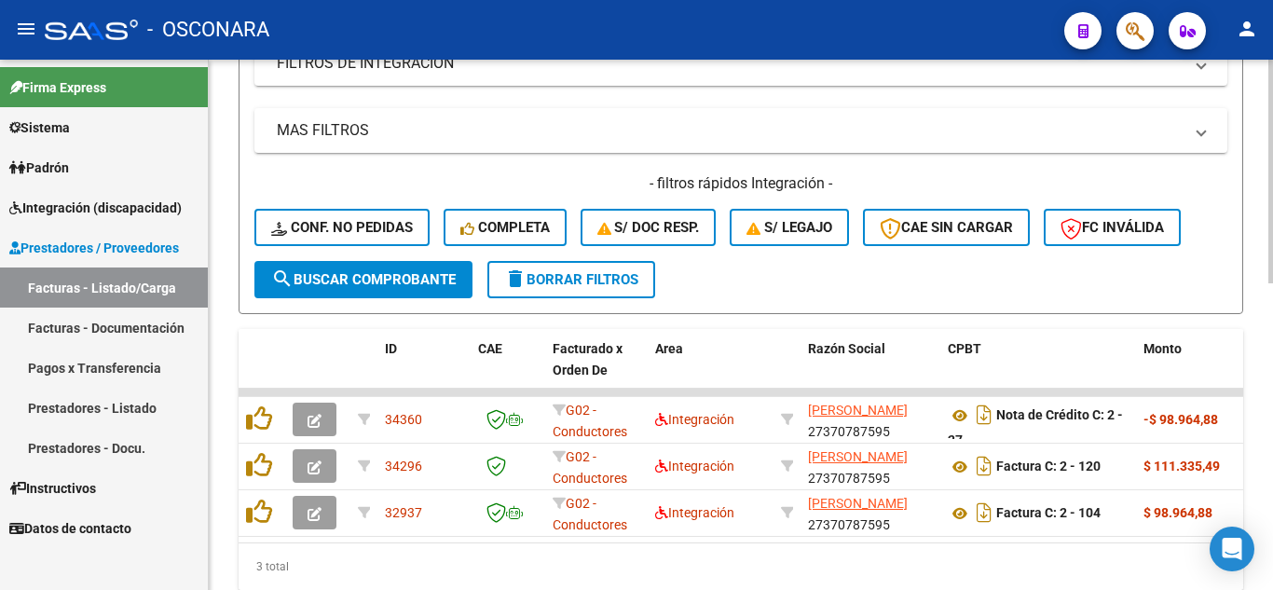
click at [356, 283] on span "search Buscar Comprobante" at bounding box center [363, 279] width 185 height 17
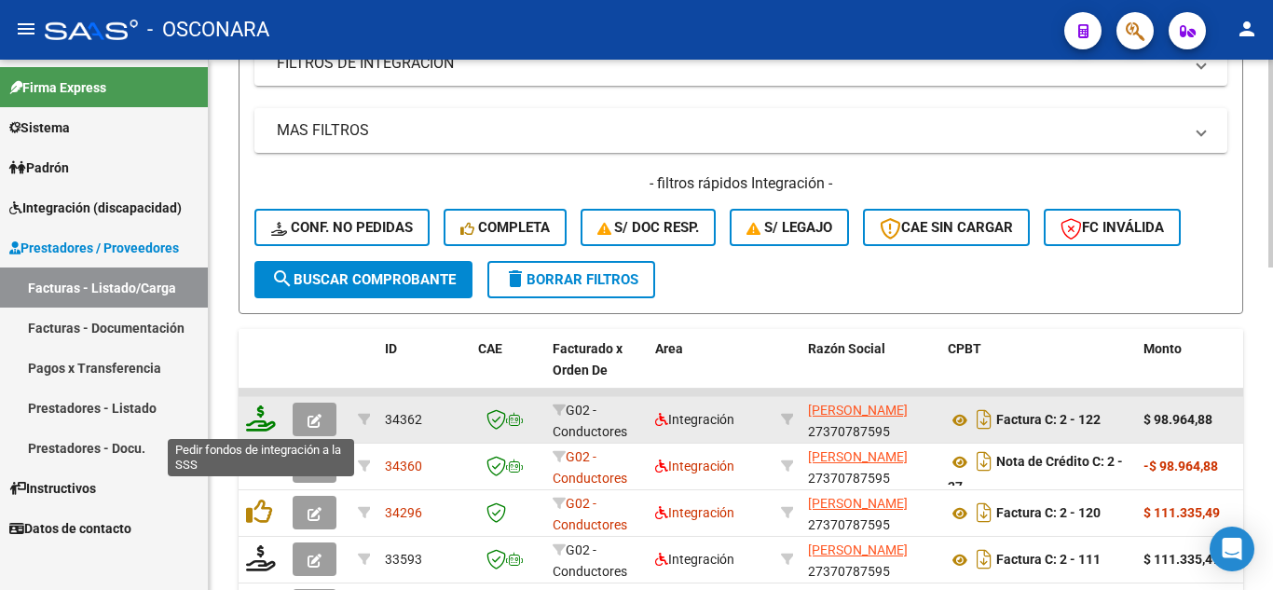
click at [252, 423] on icon at bounding box center [261, 418] width 30 height 26
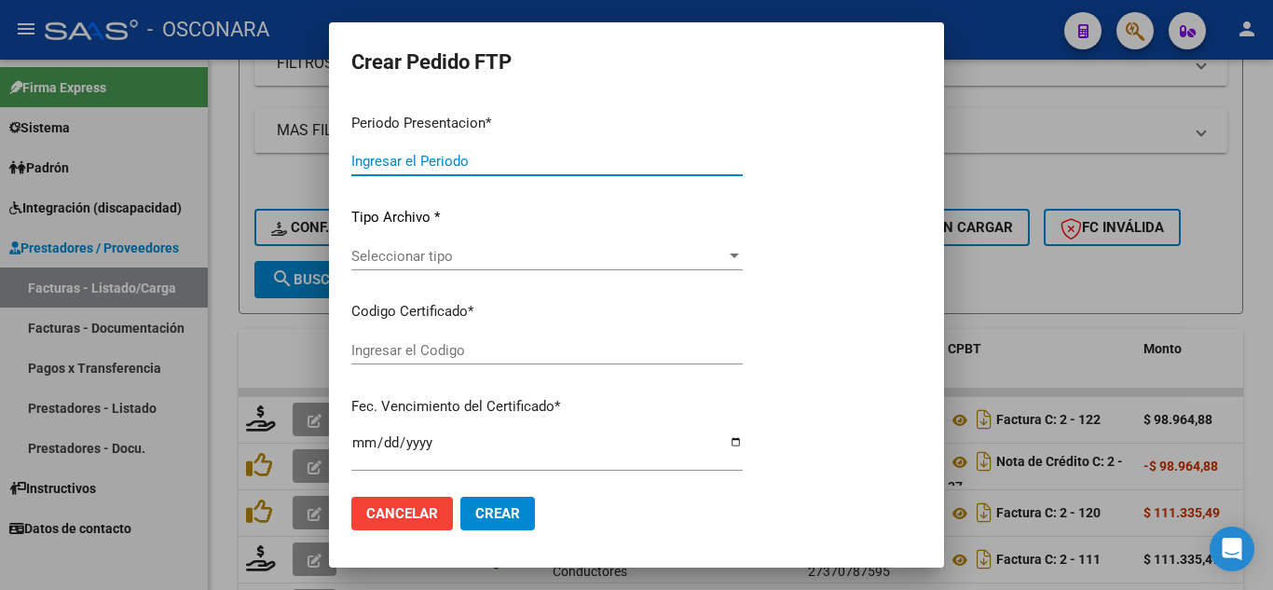
type input "202507"
type input "202505"
type input "$ 98.964,88"
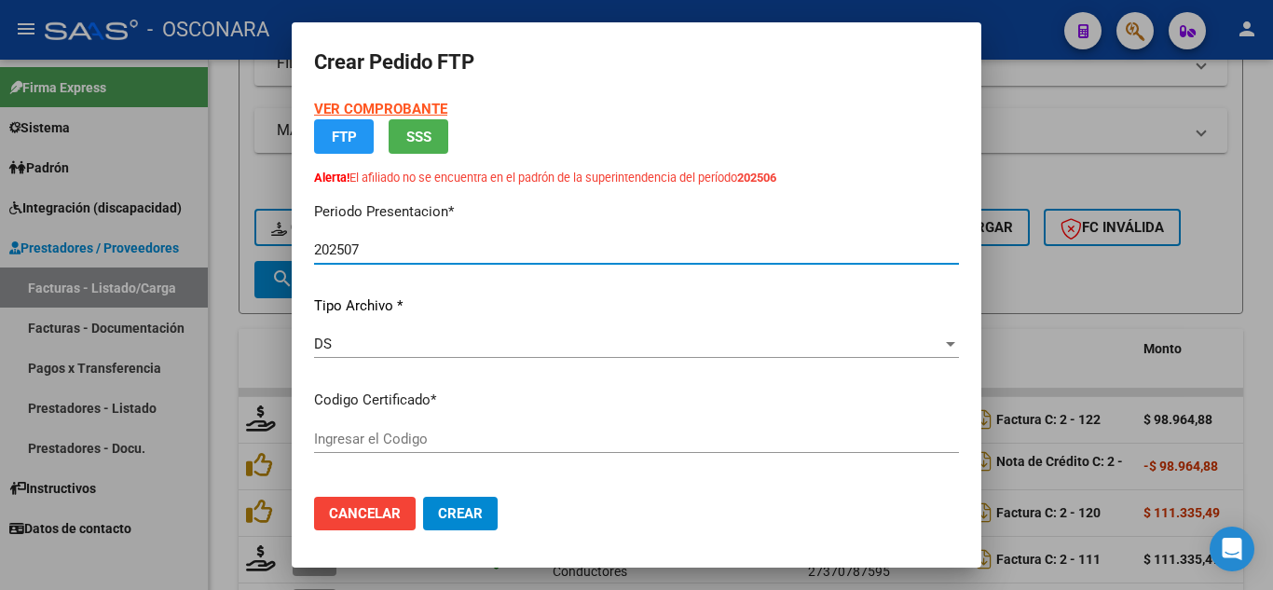
type input "arg02000594708222025031920270319ent186"
type input "[DATE]"
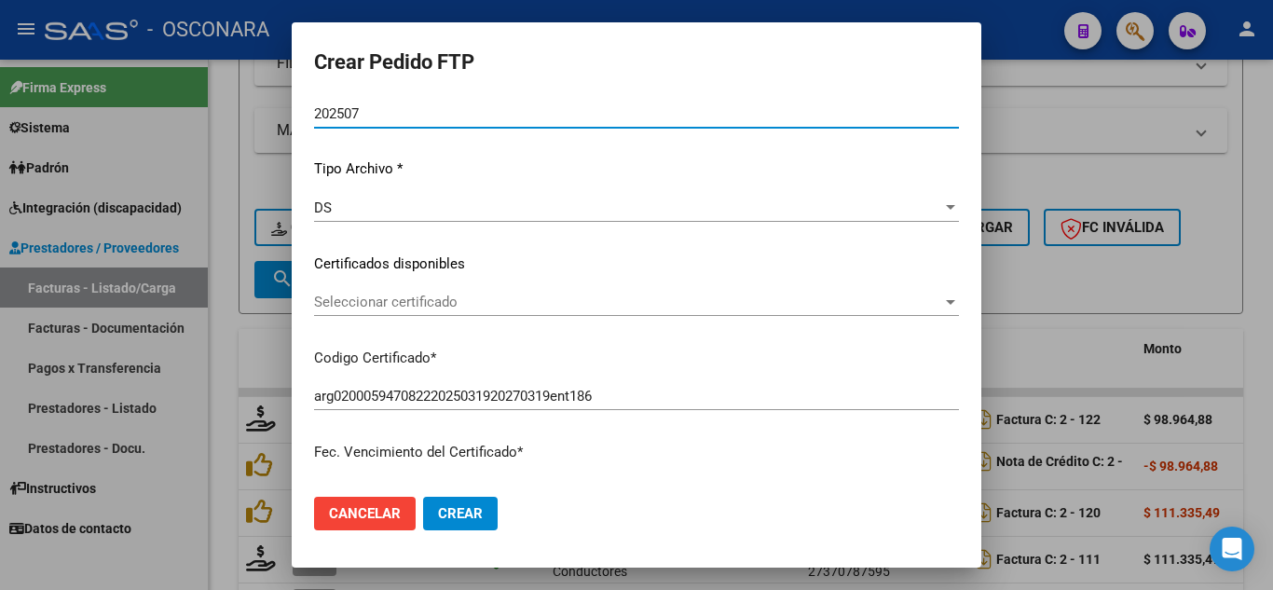
scroll to position [186, 0]
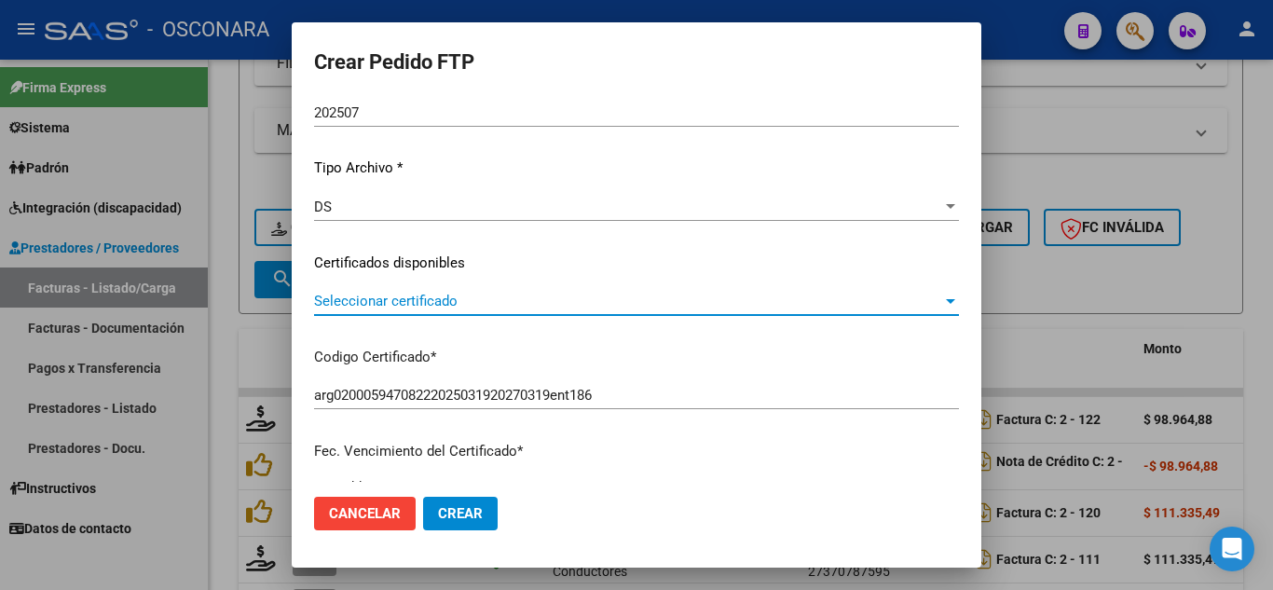
click at [404, 308] on span "Seleccionar certificado" at bounding box center [628, 301] width 628 height 17
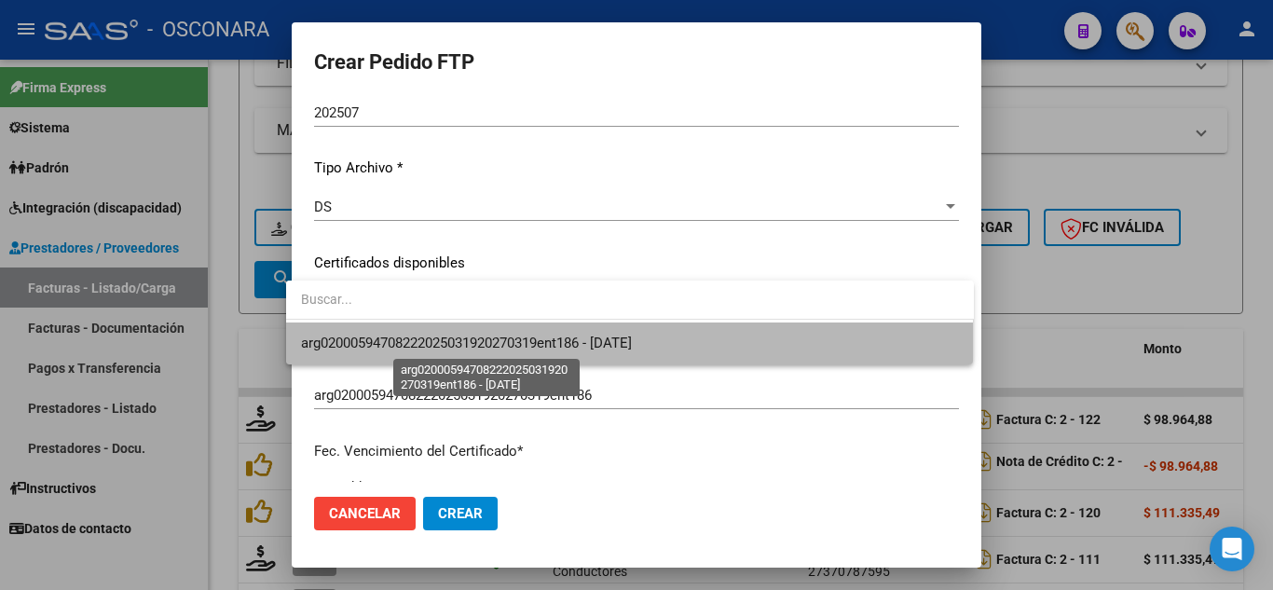
click at [418, 344] on span "arg02000594708222025031920270319ent186 - [DATE]" at bounding box center [466, 343] width 331 height 17
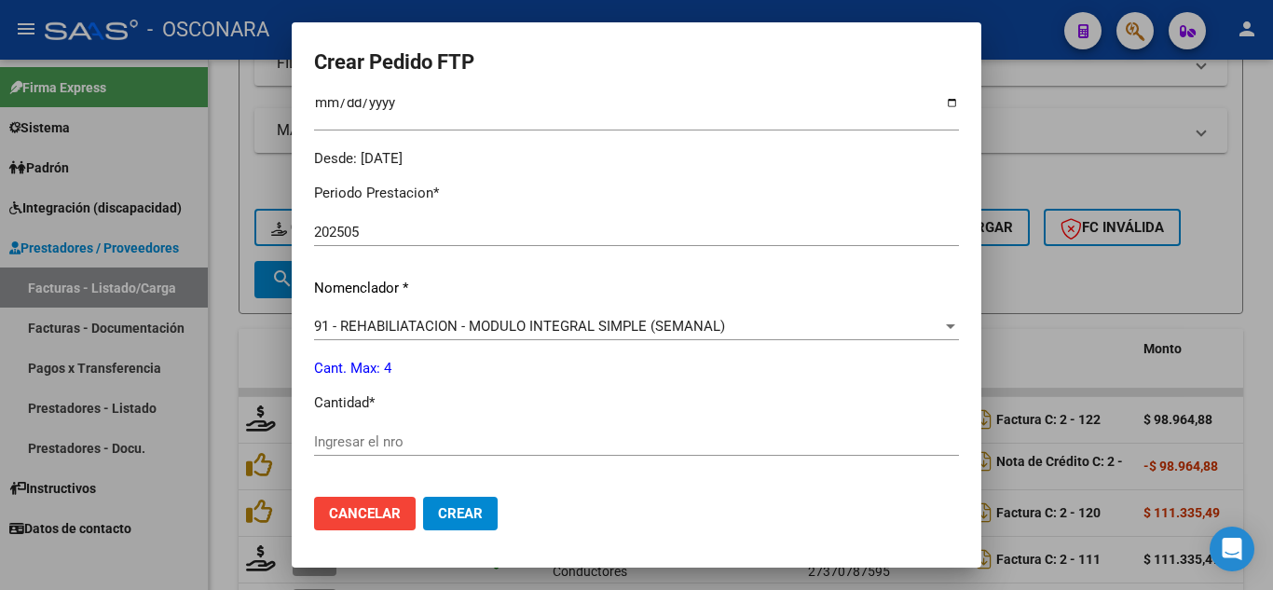
scroll to position [652, 0]
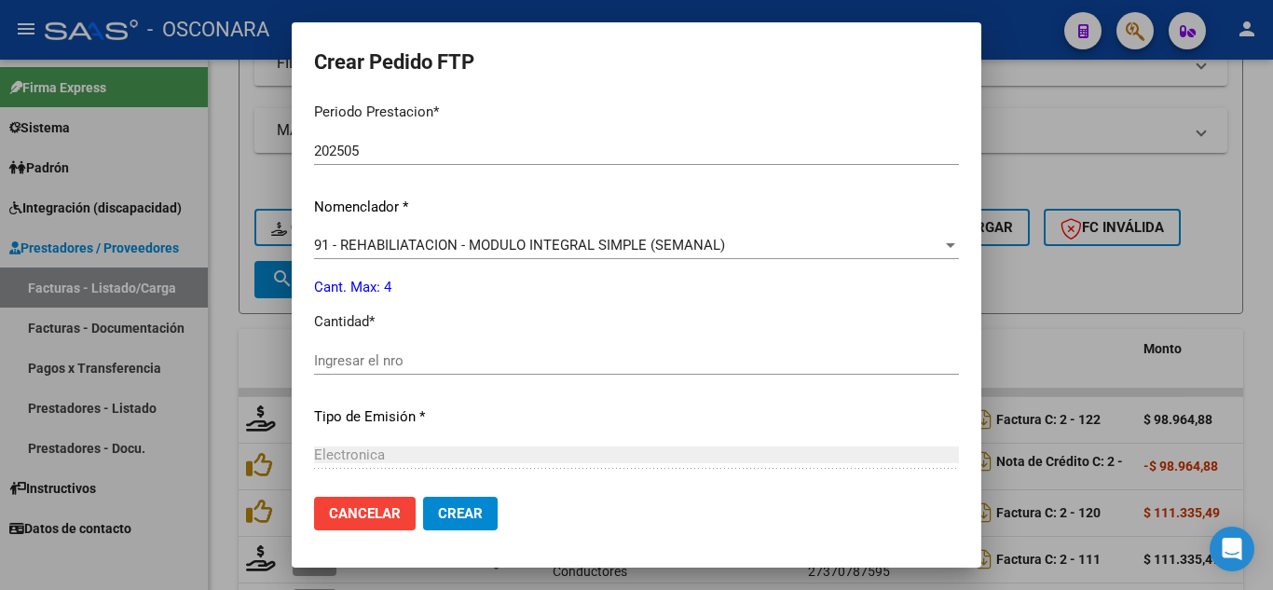
click at [355, 364] on input "Ingresar el nro" at bounding box center [636, 360] width 645 height 17
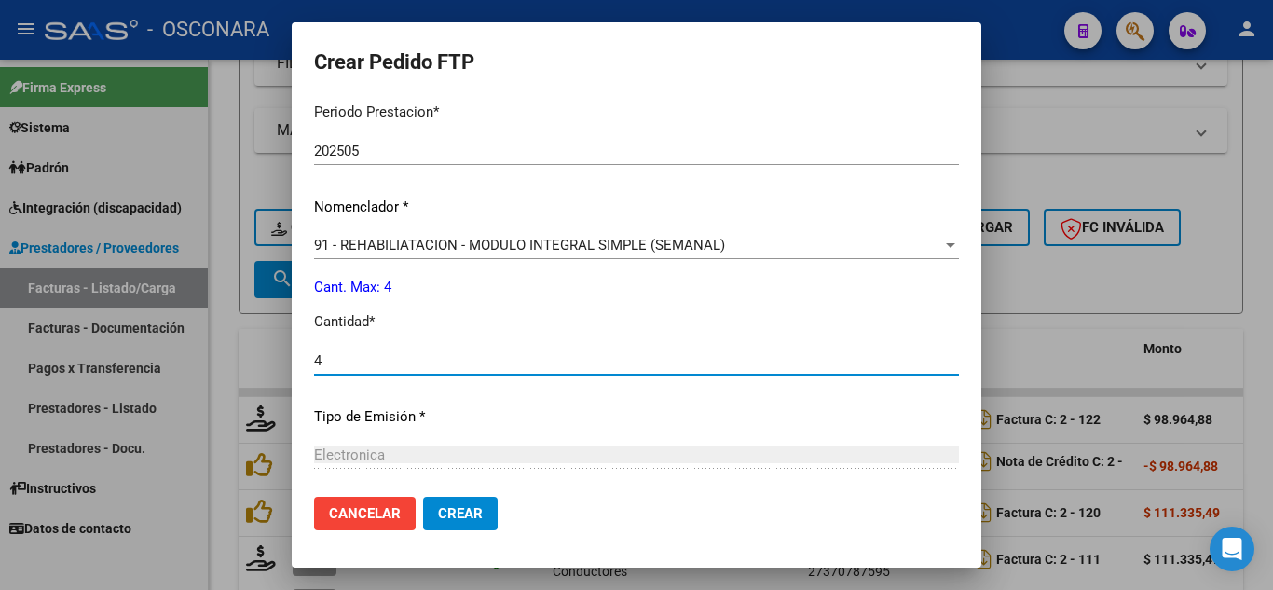
type input "4"
click at [448, 510] on span "Crear" at bounding box center [460, 513] width 45 height 17
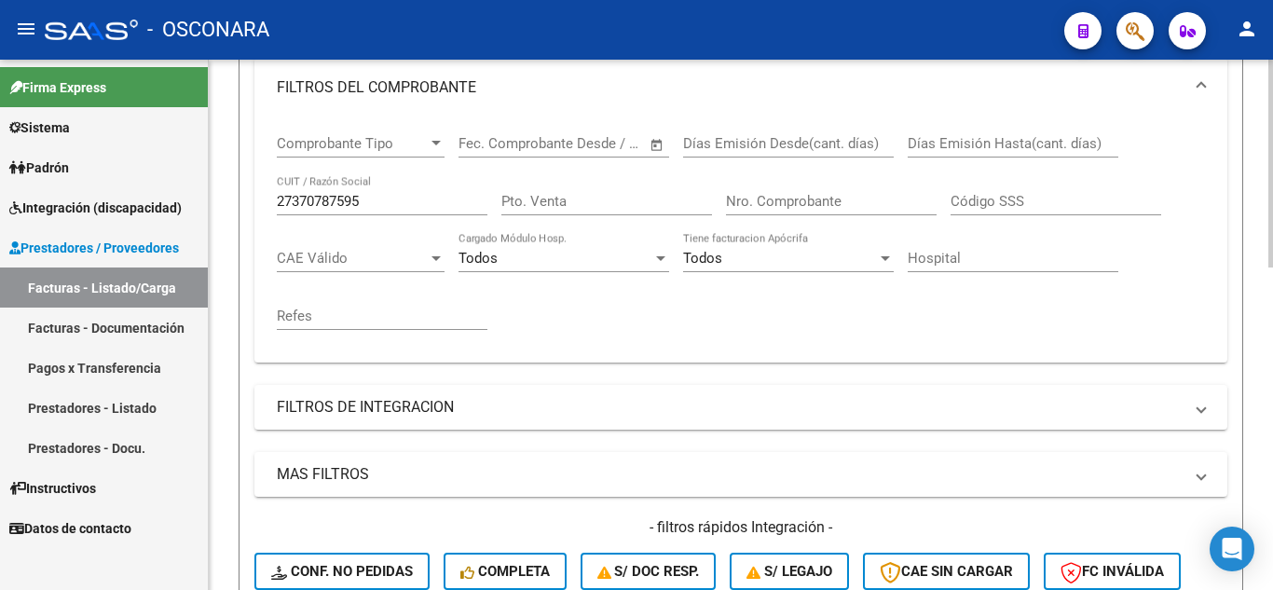
scroll to position [280, 0]
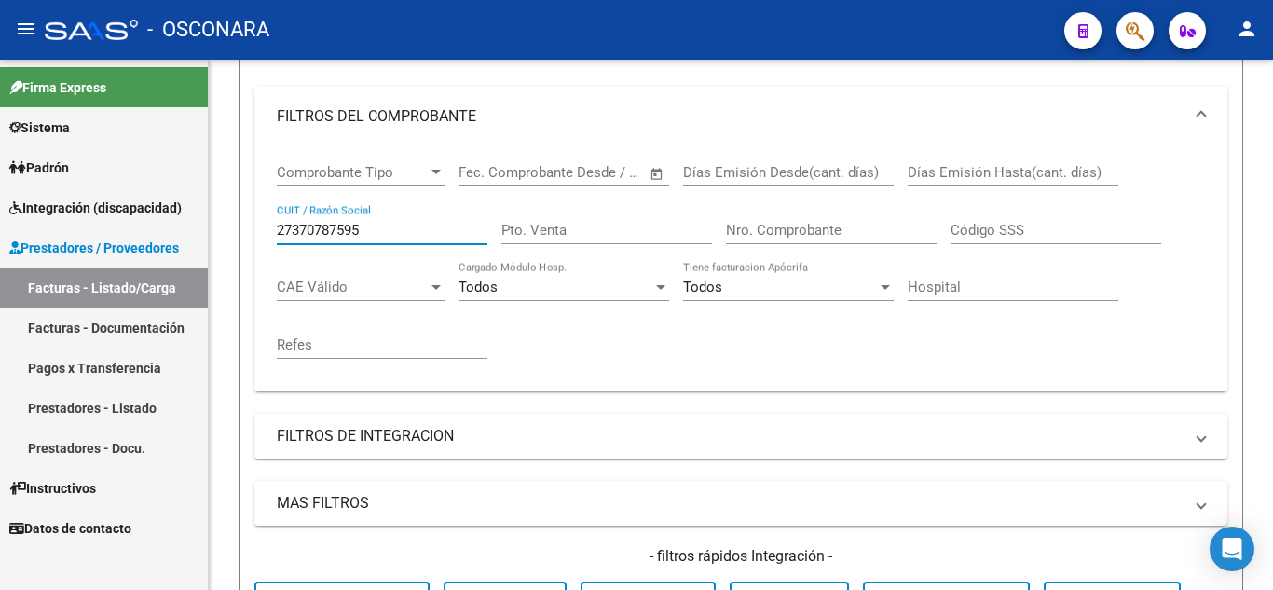
drag, startPoint x: 377, startPoint y: 230, endPoint x: 93, endPoint y: 250, distance: 285.0
click at [93, 250] on mat-sidenav-container "Firma Express Sistema Usuarios Todos los Usuarios Padrón Análisis Afiliado Inte…" at bounding box center [636, 325] width 1273 height 530
paste input "27403010079"
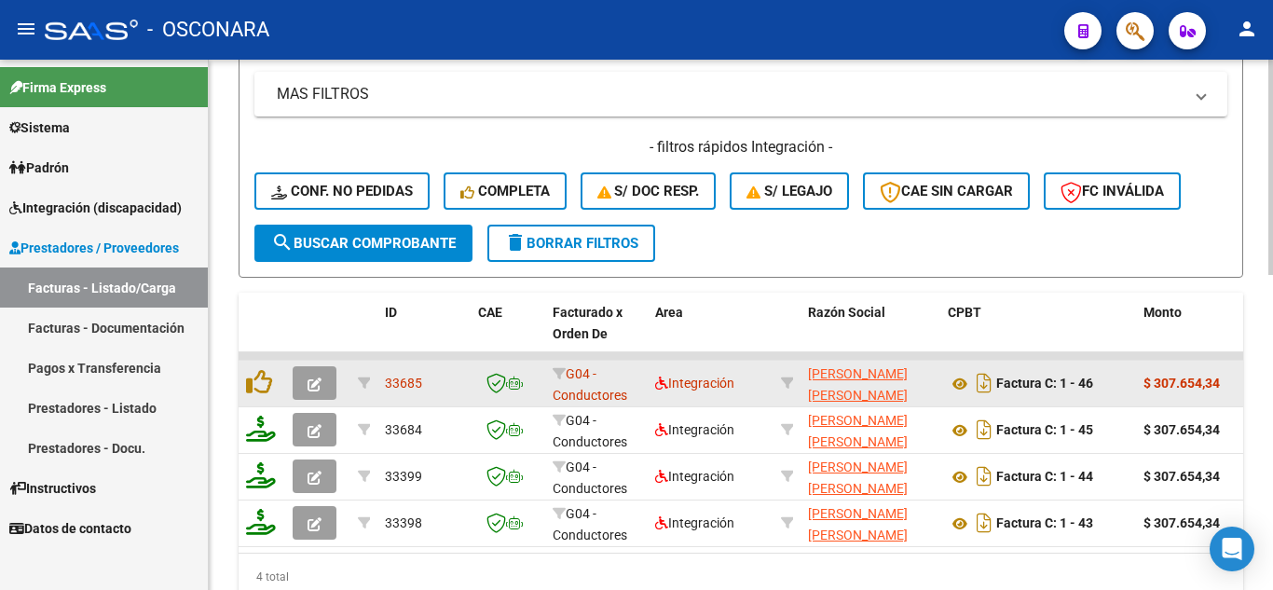
scroll to position [746, 0]
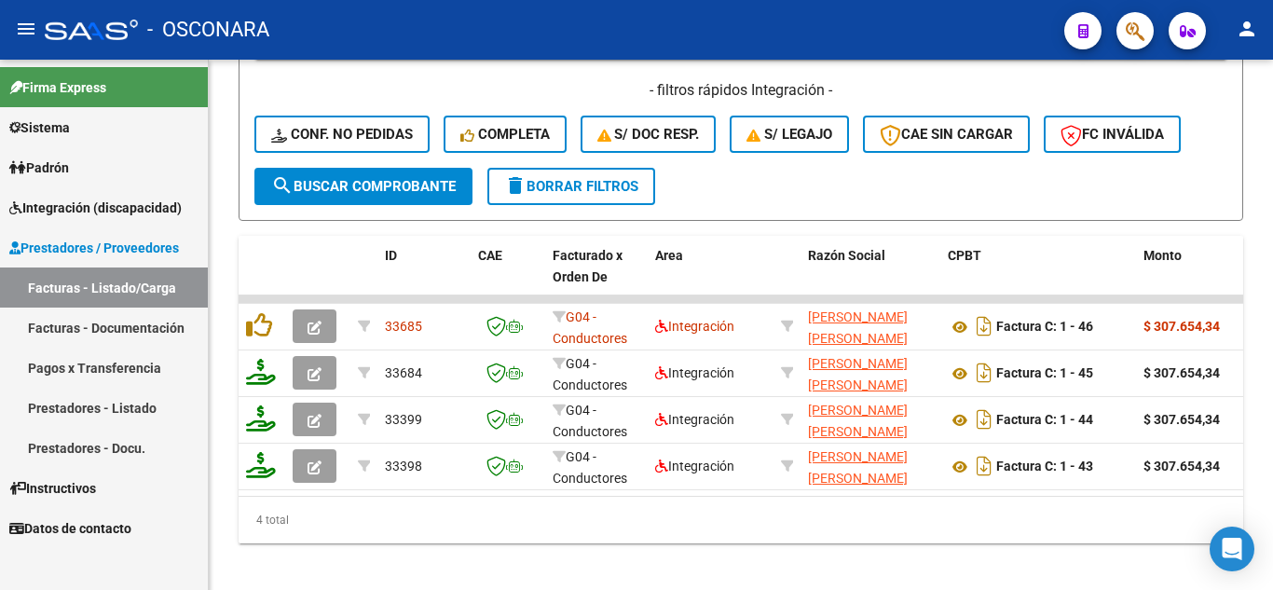
type input "27403010079"
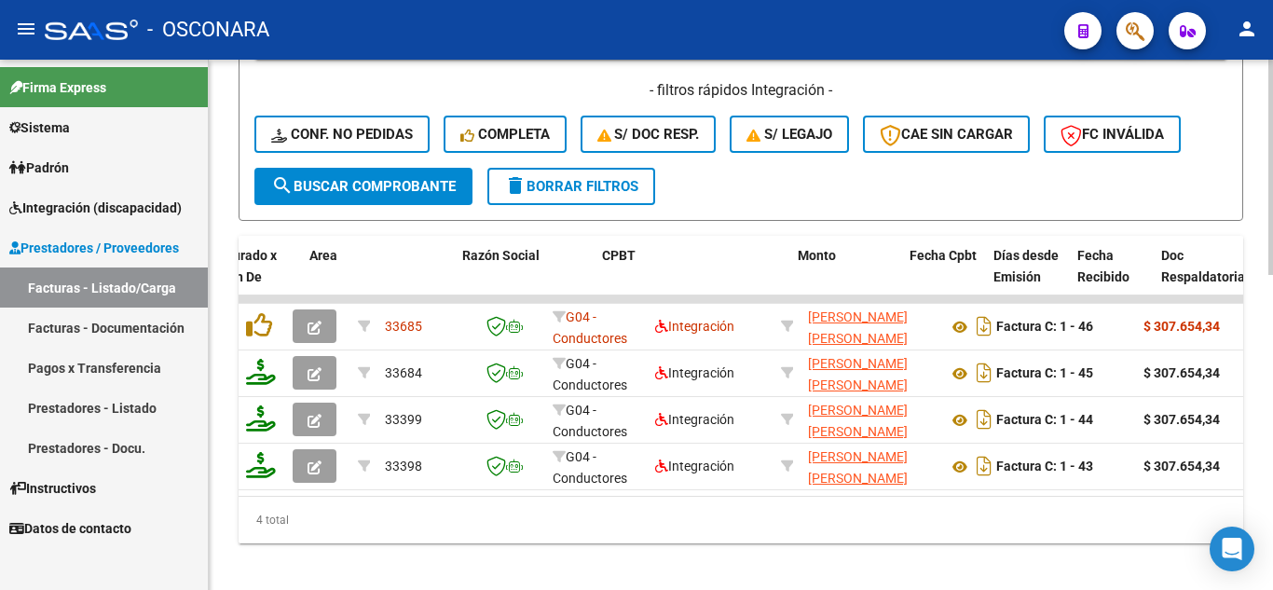
scroll to position [0, 1024]
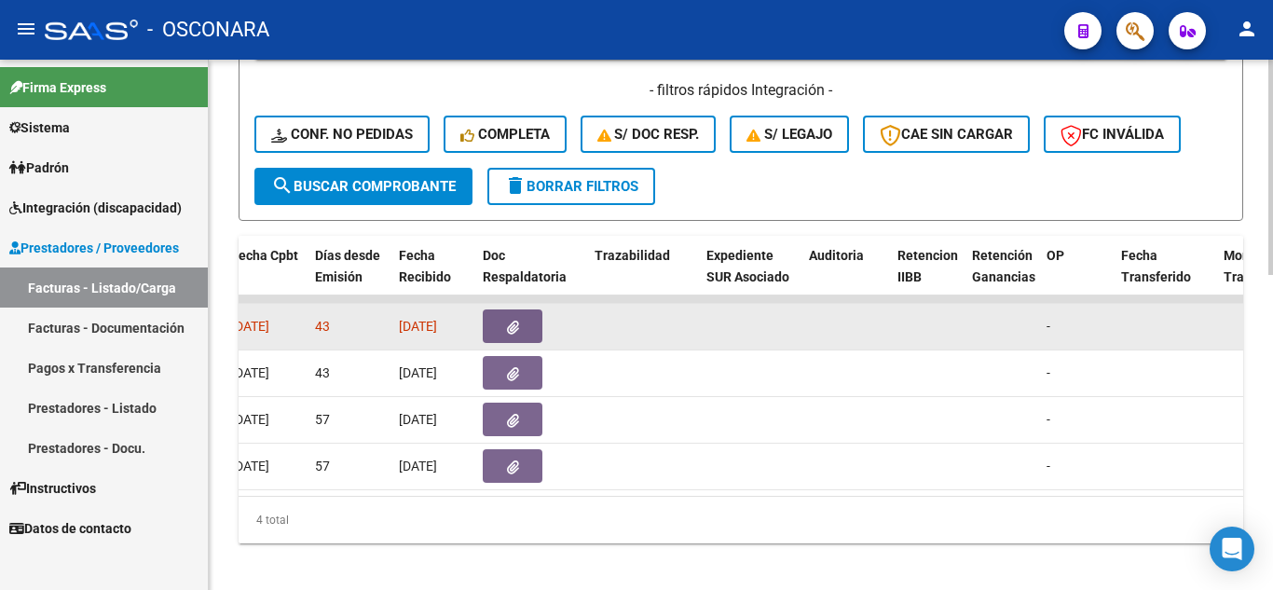
click at [514, 333] on icon "button" at bounding box center [513, 328] width 12 height 14
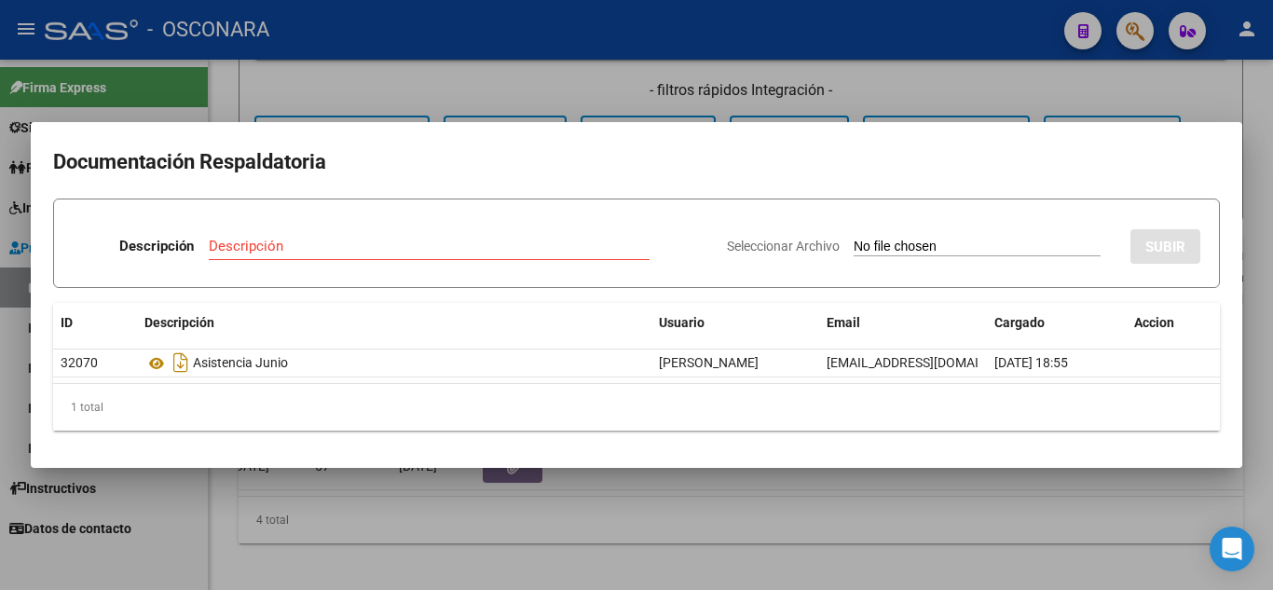
click at [696, 483] on div at bounding box center [636, 295] width 1273 height 590
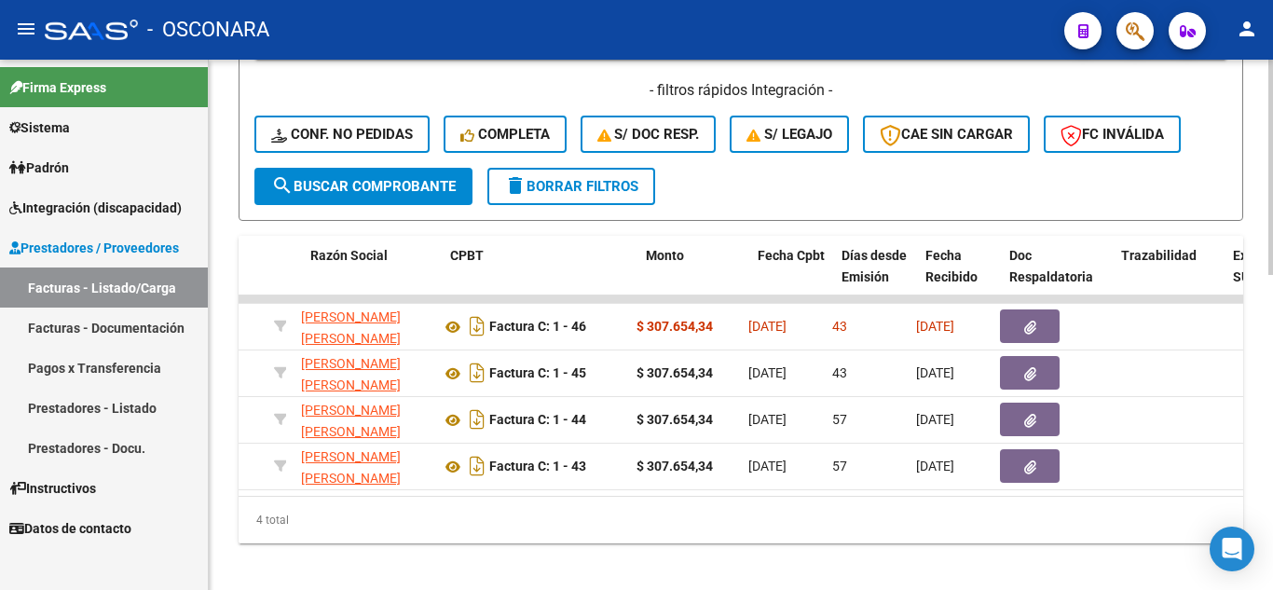
scroll to position [0, 0]
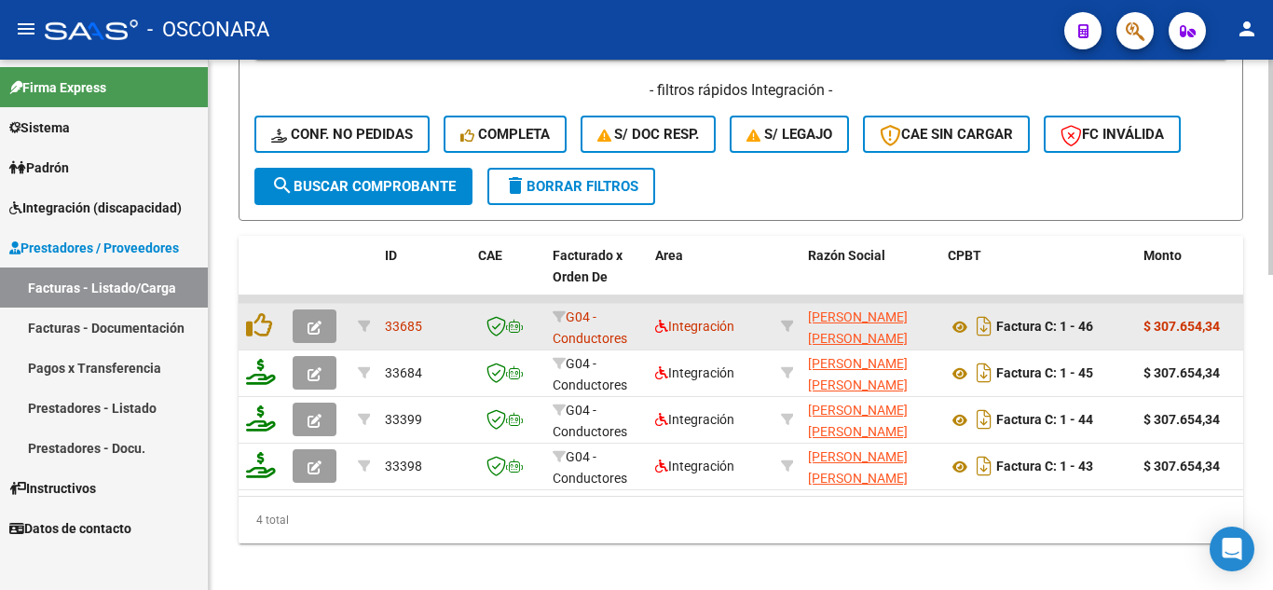
click at [313, 329] on icon "button" at bounding box center [315, 328] width 14 height 14
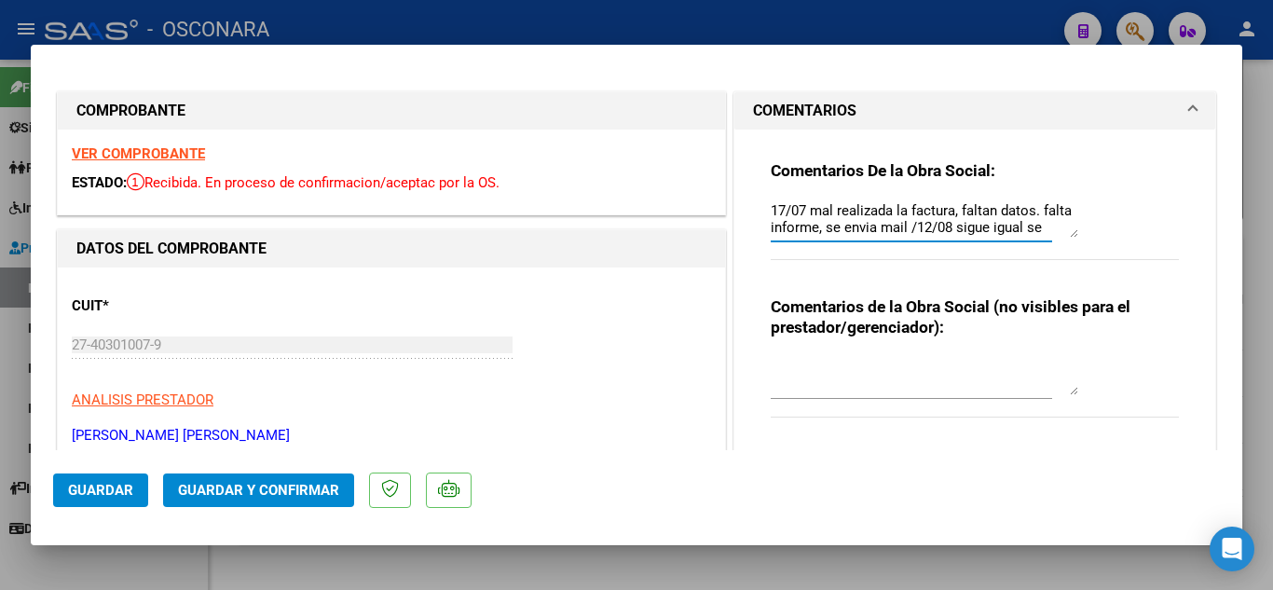
scroll to position [17, 0]
click at [925, 229] on textarea "17/07 mal realizada la factura, faltan datos. falta informe, se envia mail /12/…" at bounding box center [925, 218] width 308 height 37
type textarea "17/07 mal realizada la factura, faltan datos. falta informe, se envia mail /12/…"
click at [122, 487] on span "Guardar" at bounding box center [100, 490] width 65 height 17
click at [1262, 212] on div at bounding box center [636, 295] width 1273 height 590
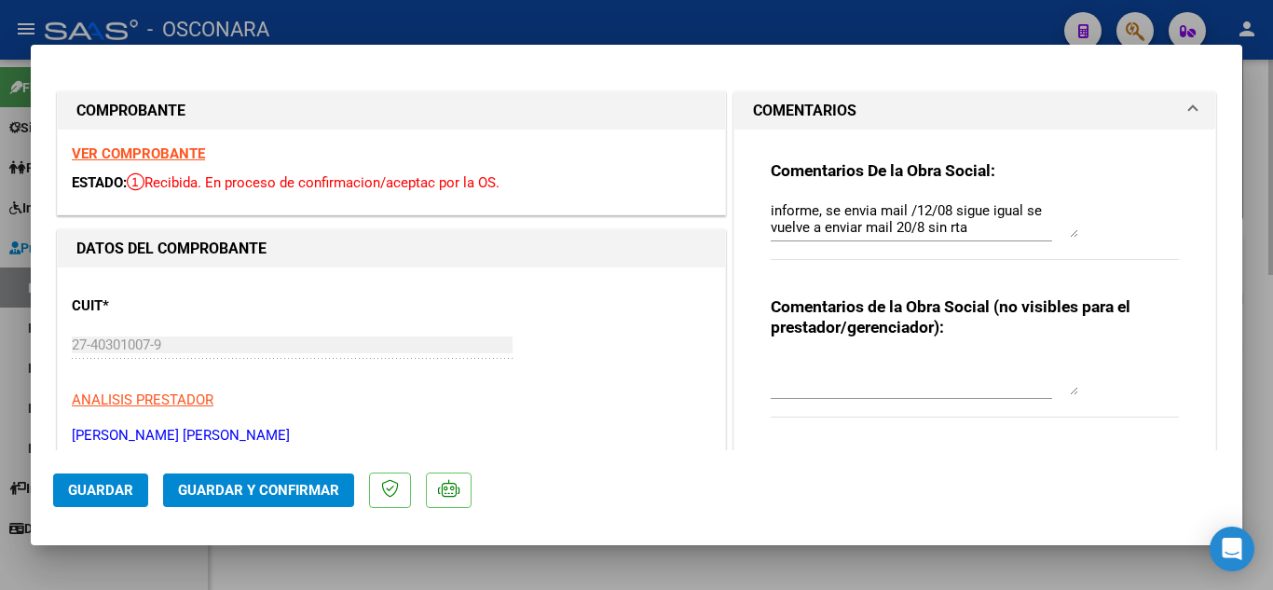
type input "$ 0,00"
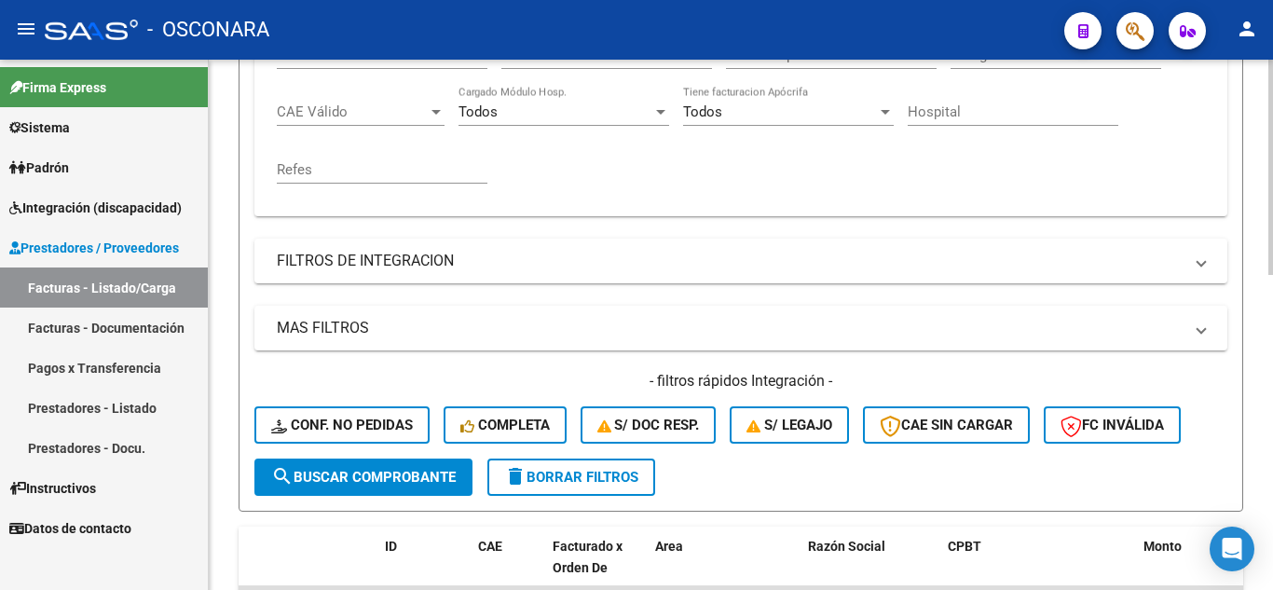
scroll to position [373, 0]
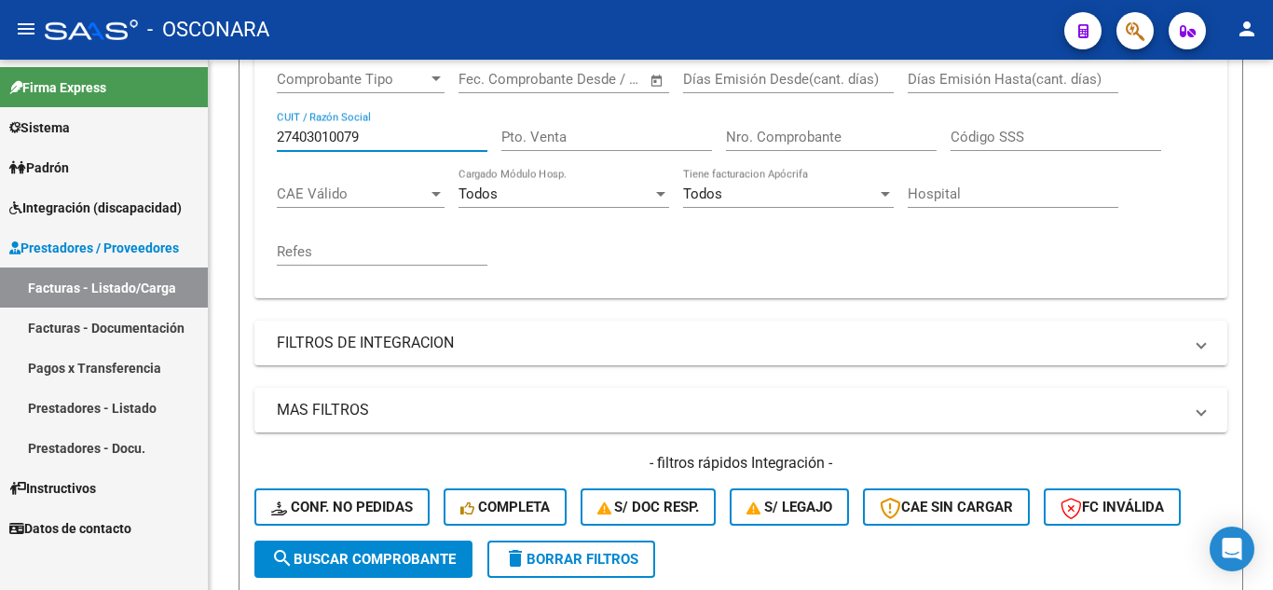
drag, startPoint x: 375, startPoint y: 141, endPoint x: 79, endPoint y: 123, distance: 296.0
click at [81, 131] on mat-sidenav-container "Firma Express Sistema Usuarios Todos los Usuarios Padrón Análisis Afiliado Inte…" at bounding box center [636, 325] width 1273 height 530
paste input "27181428479"
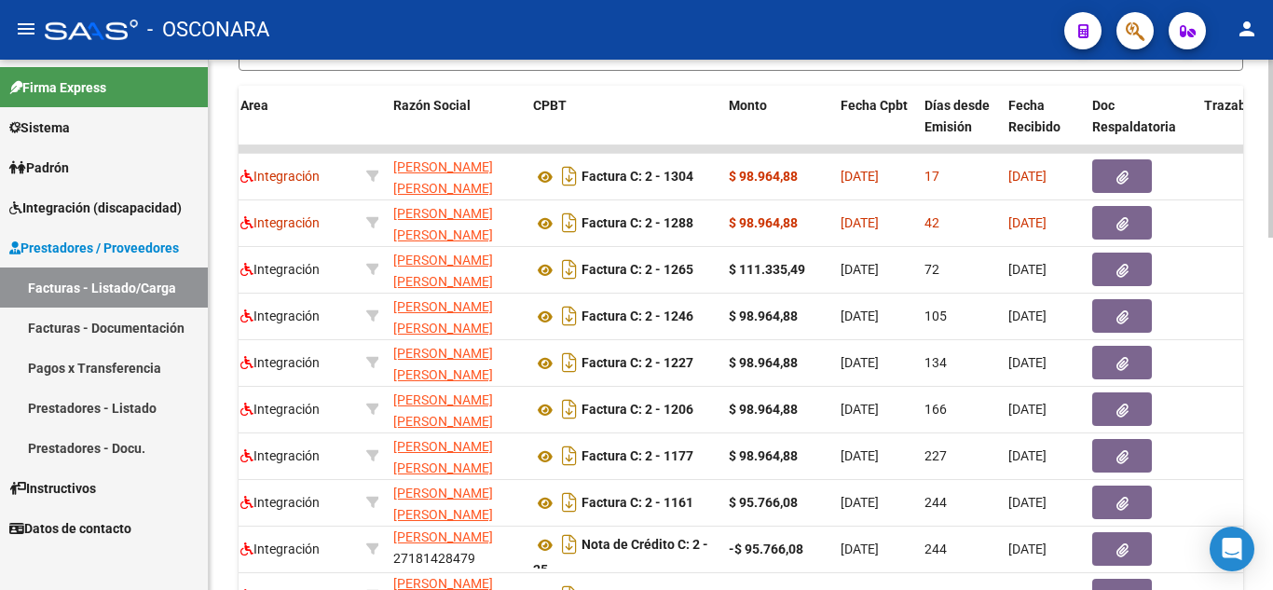
scroll to position [867, 0]
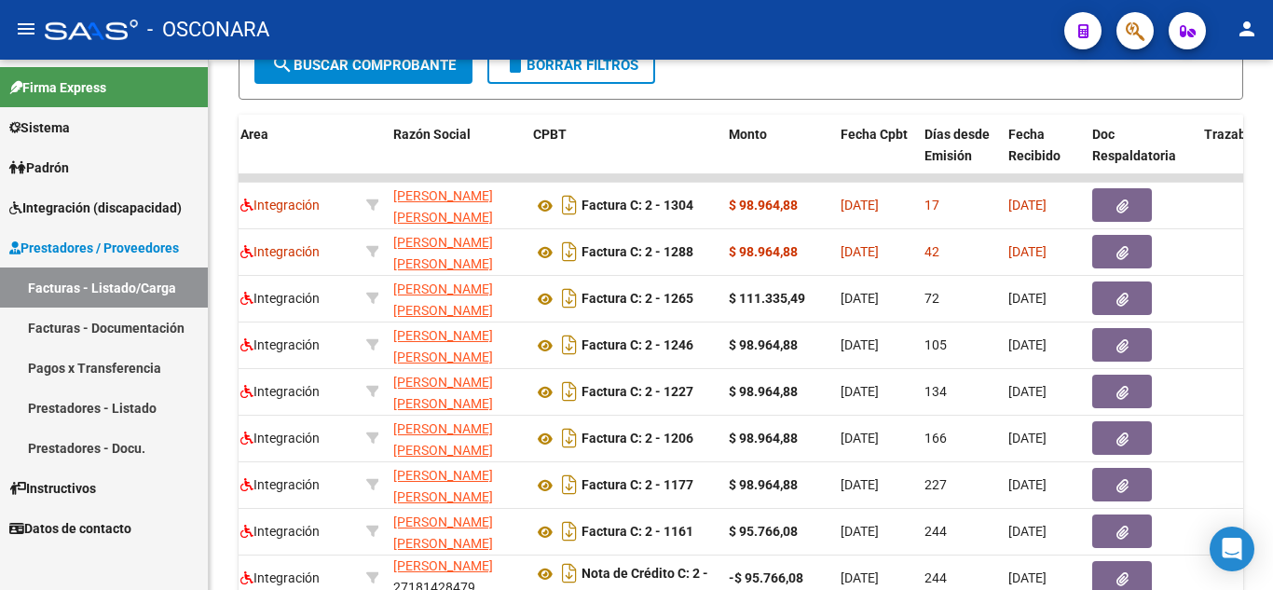
type input "27181428479"
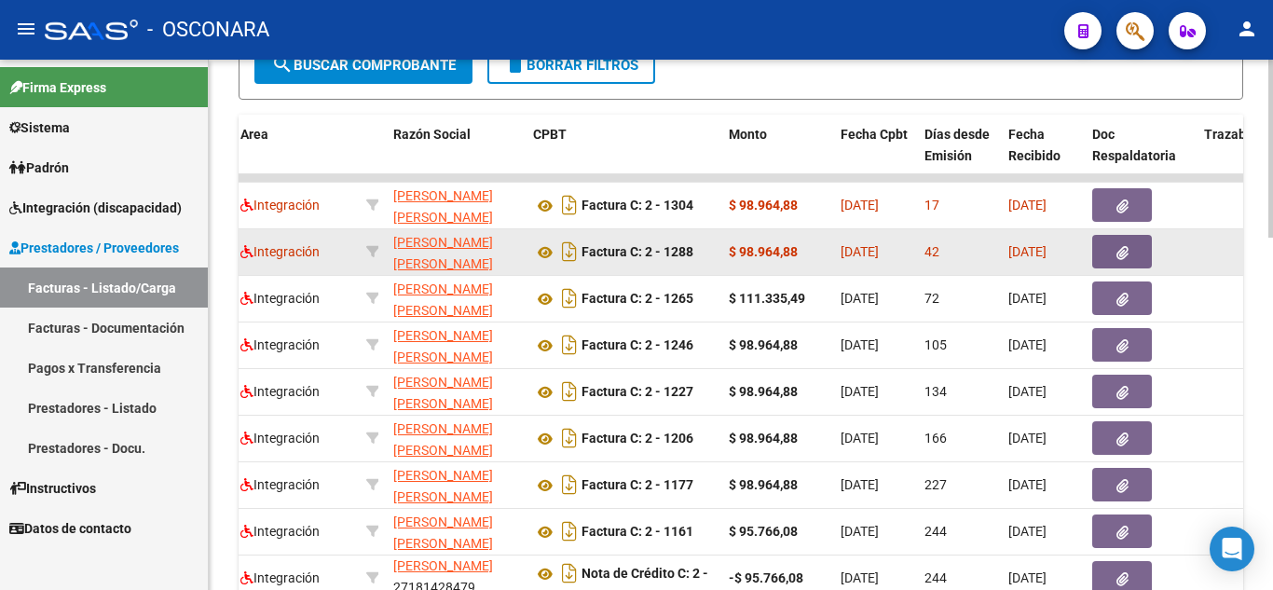
click at [1121, 248] on icon "button" at bounding box center [1123, 253] width 12 height 14
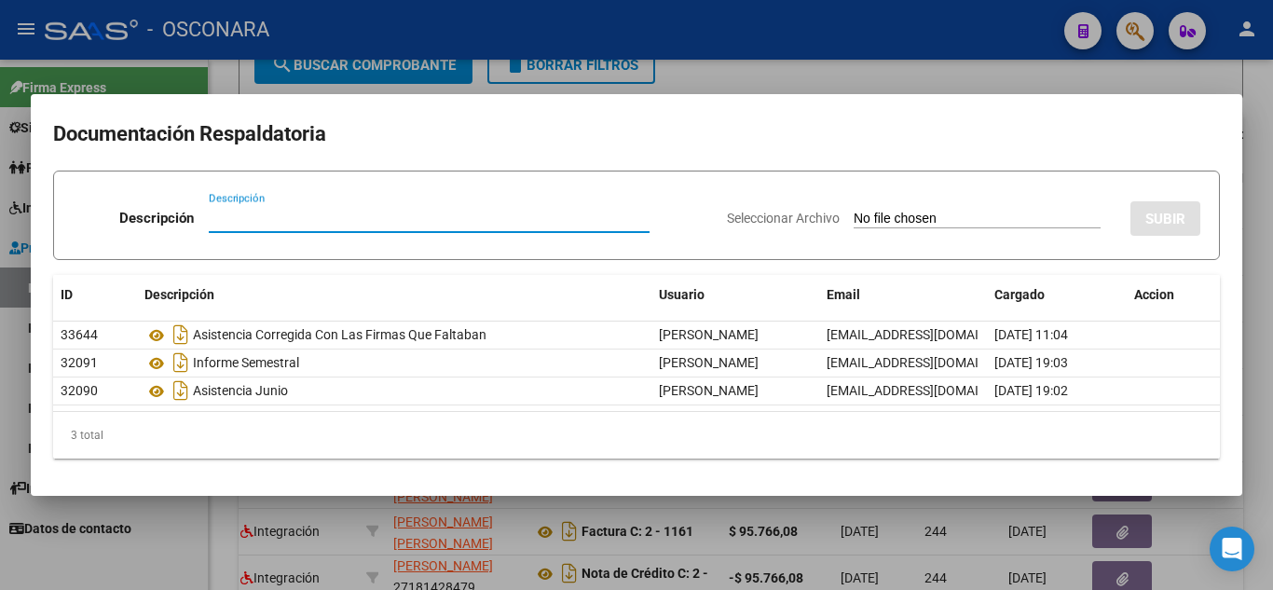
drag, startPoint x: 1264, startPoint y: 272, endPoint x: 1183, endPoint y: 270, distance: 81.1
click at [1263, 271] on div at bounding box center [636, 295] width 1273 height 590
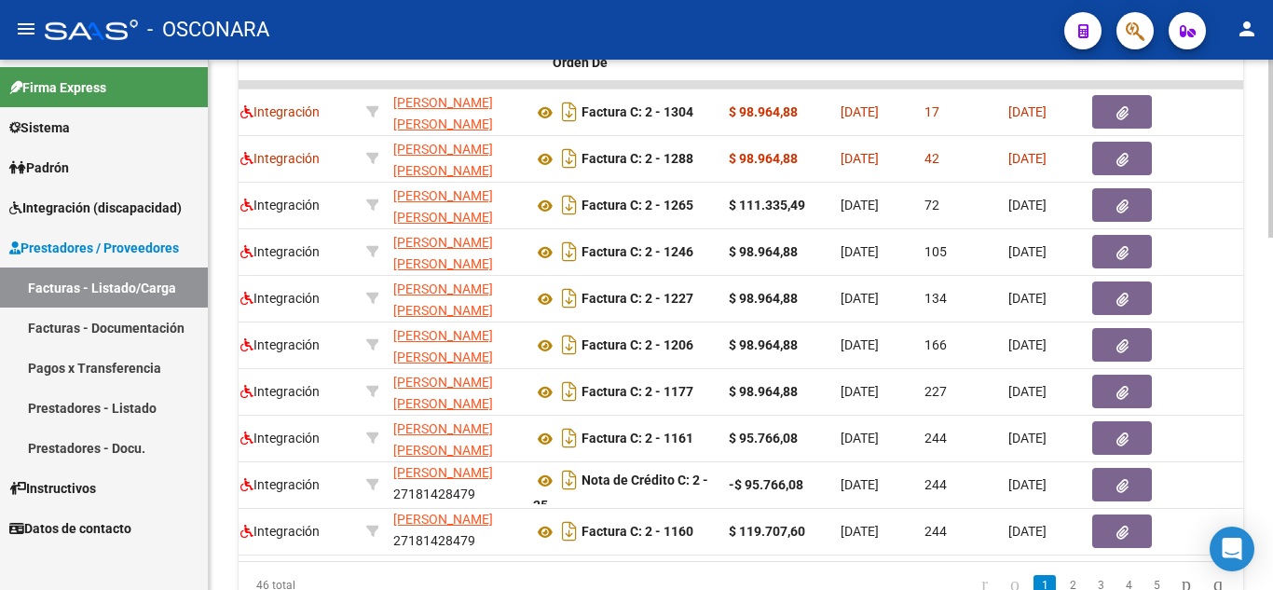
scroll to position [0, 0]
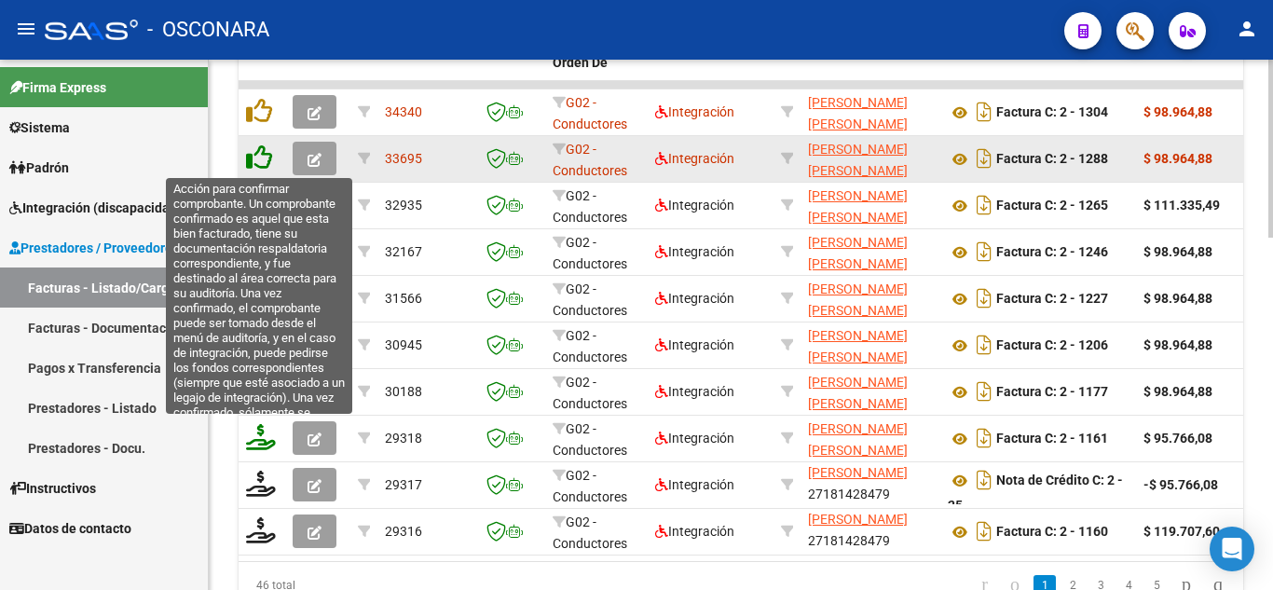
click at [261, 161] on icon at bounding box center [259, 157] width 26 height 26
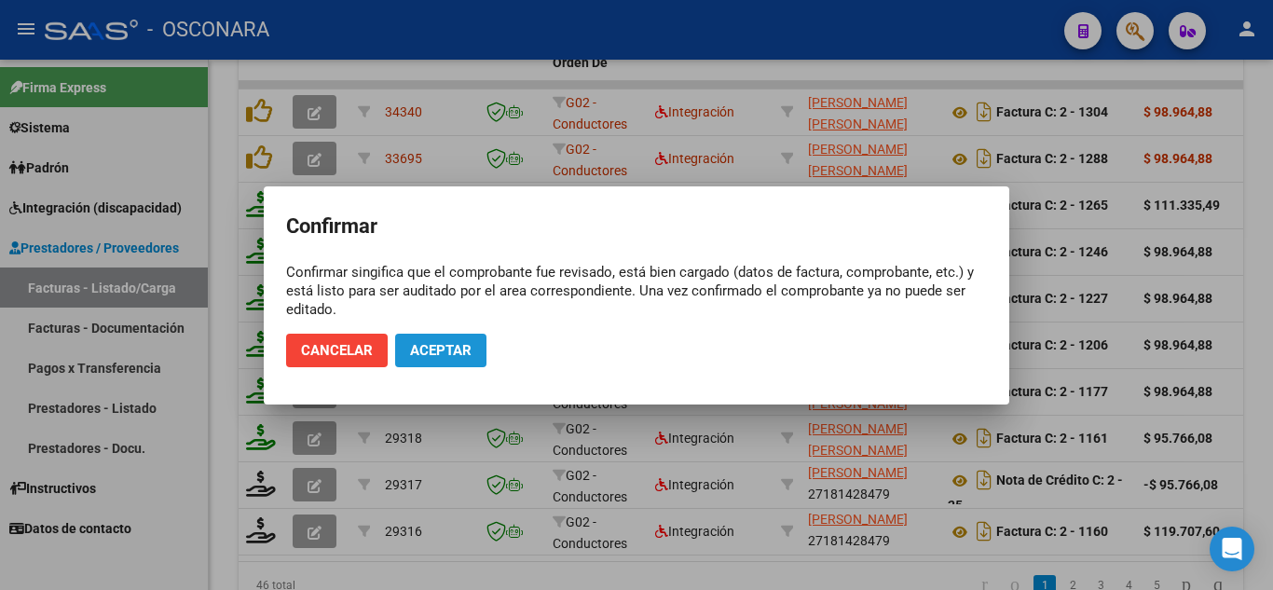
click at [444, 355] on span "Aceptar" at bounding box center [441, 350] width 62 height 17
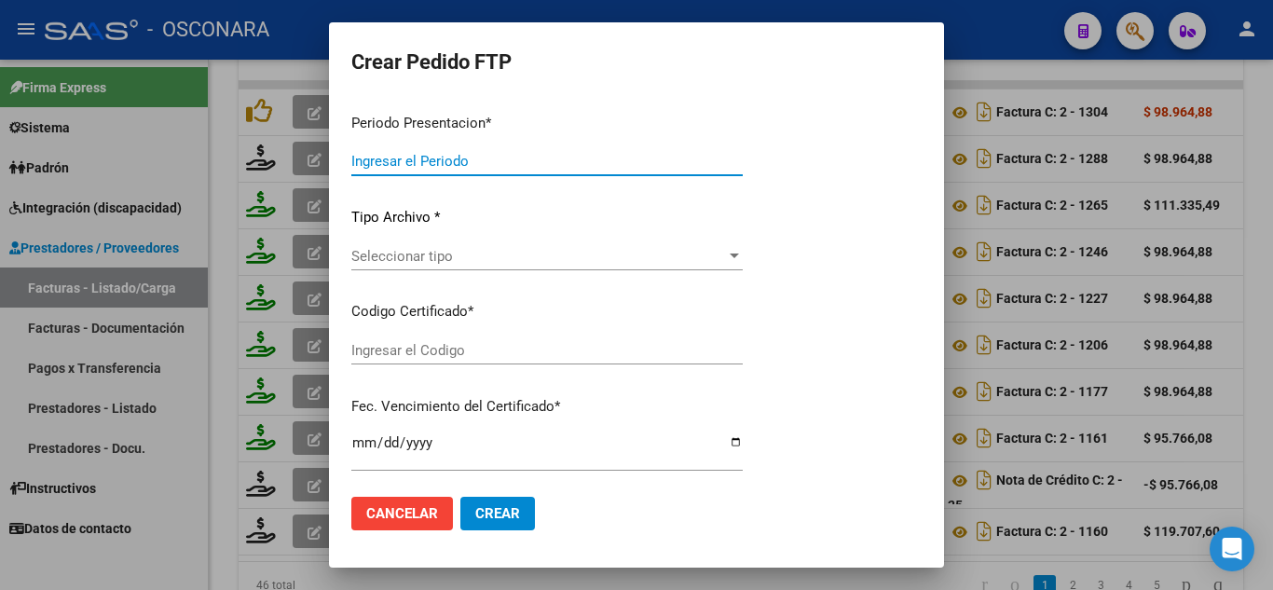
type input "202507"
type input "202506"
type input "$ 98.964,88"
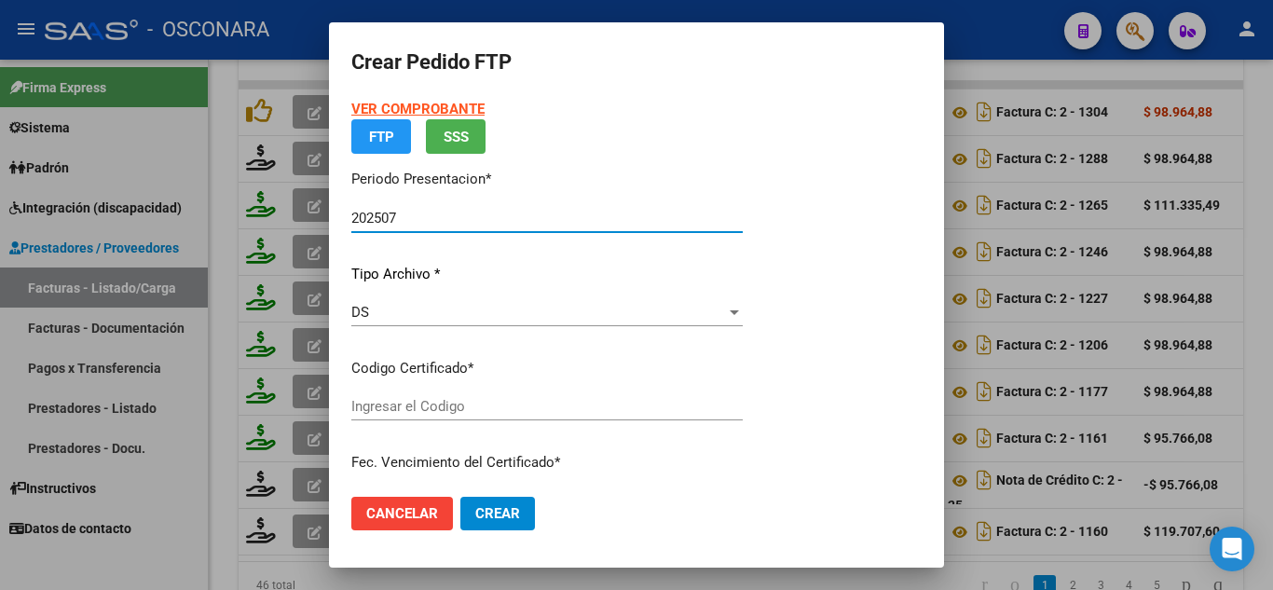
type input "ARG0200045226079220212262203212226CBA536"
type input "[DATE]"
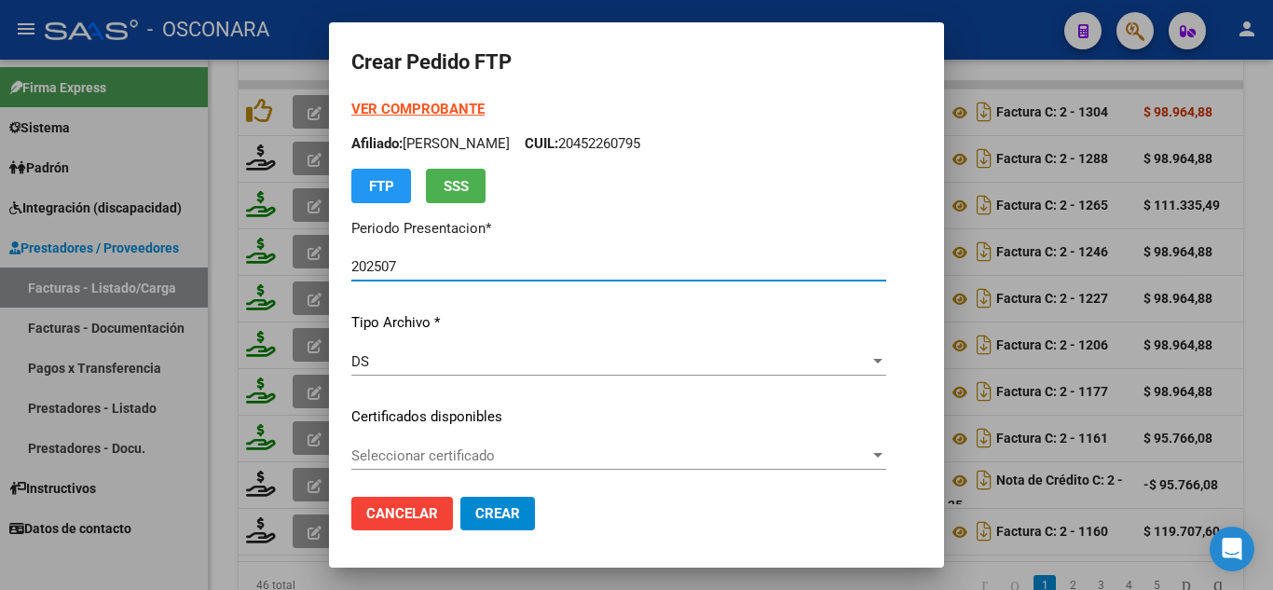
click at [473, 414] on p "Certificados disponibles" at bounding box center [618, 416] width 535 height 21
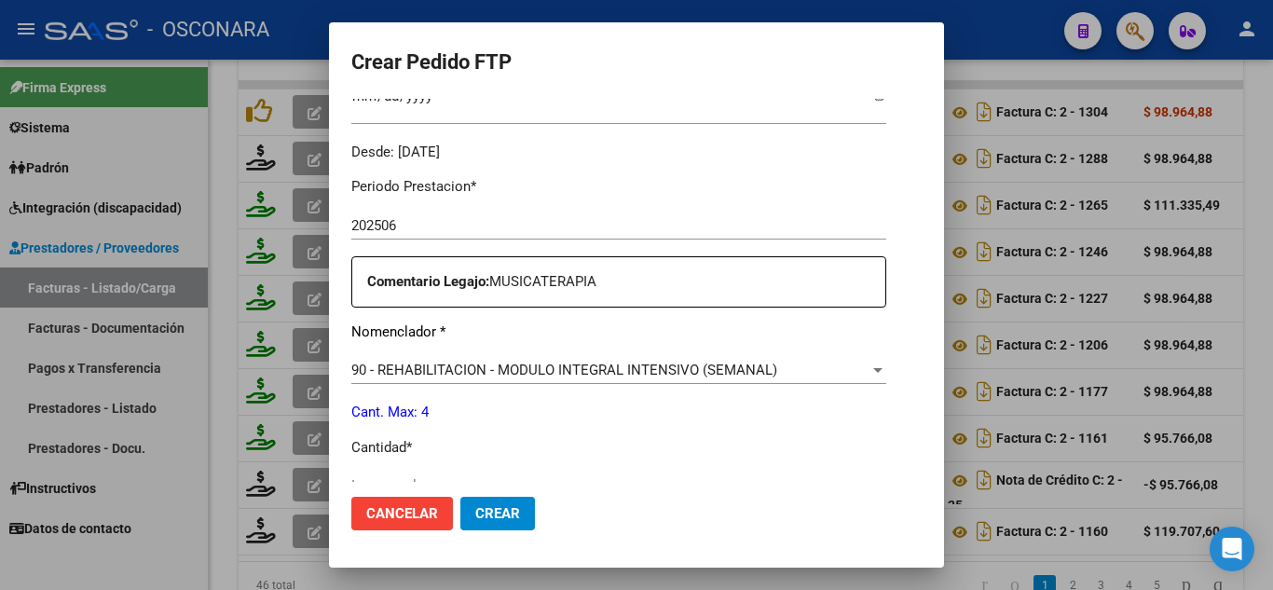
scroll to position [746, 0]
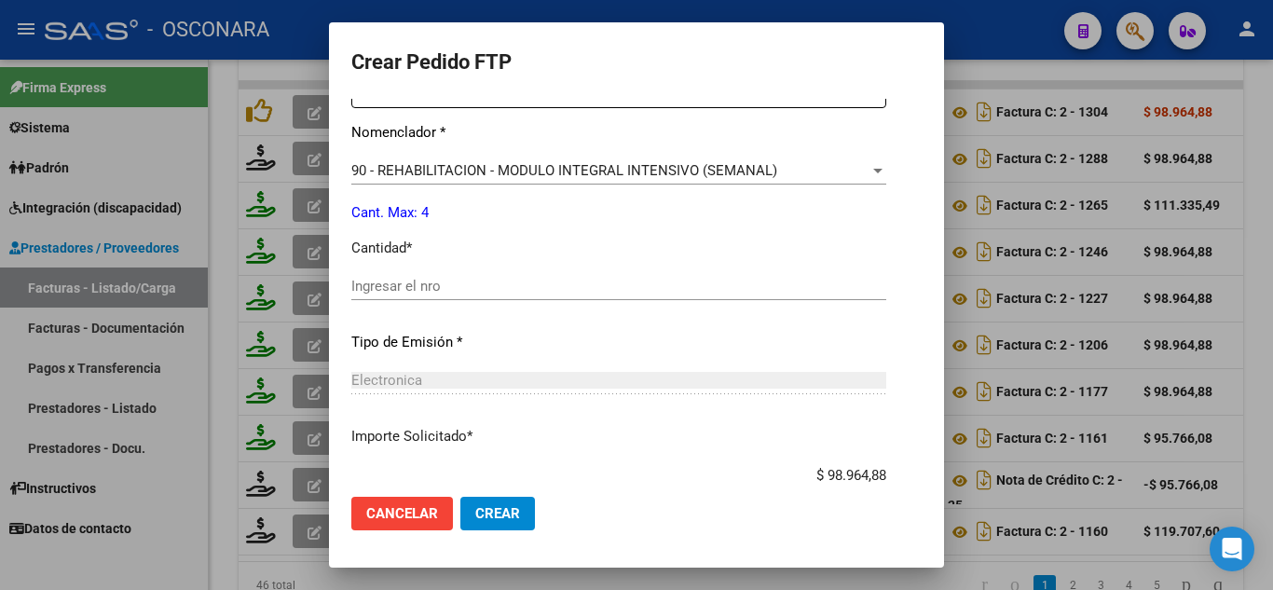
click at [373, 287] on input "Ingresar el nro" at bounding box center [618, 286] width 535 height 17
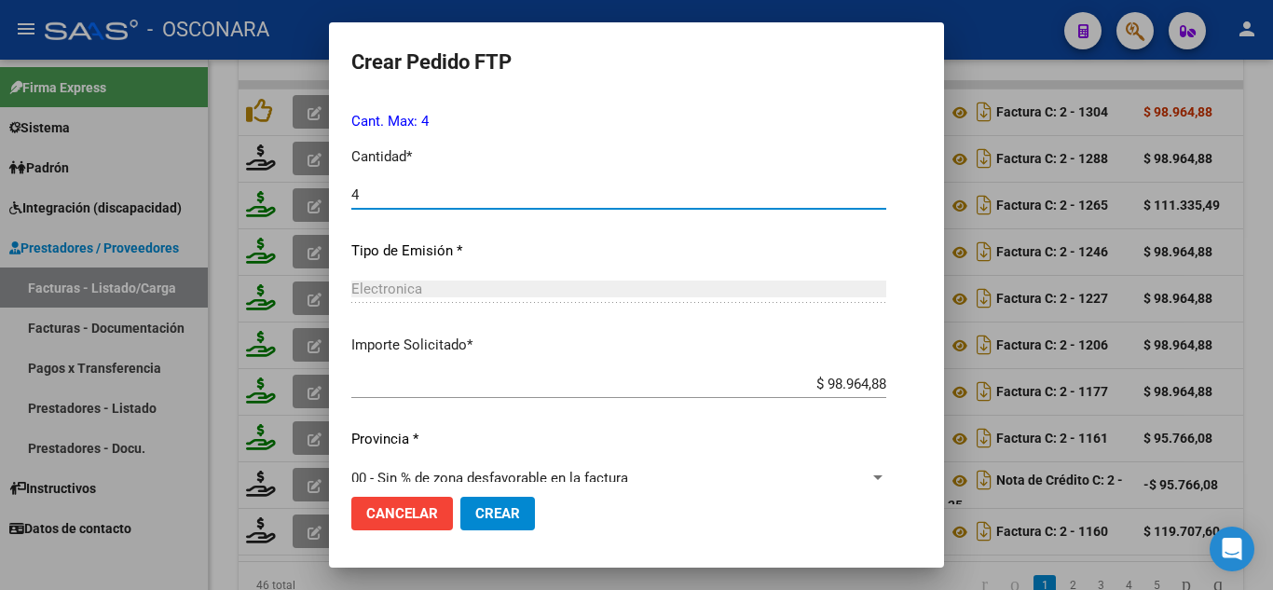
scroll to position [865, 0]
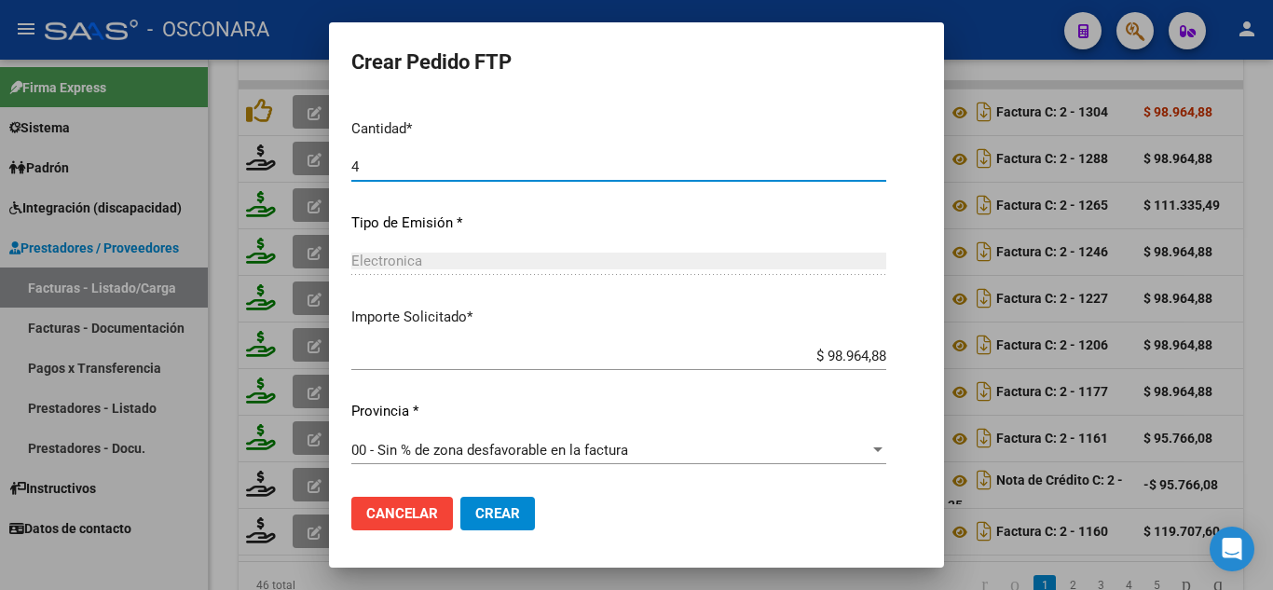
type input "4"
click at [476, 512] on span "Crear" at bounding box center [497, 513] width 45 height 17
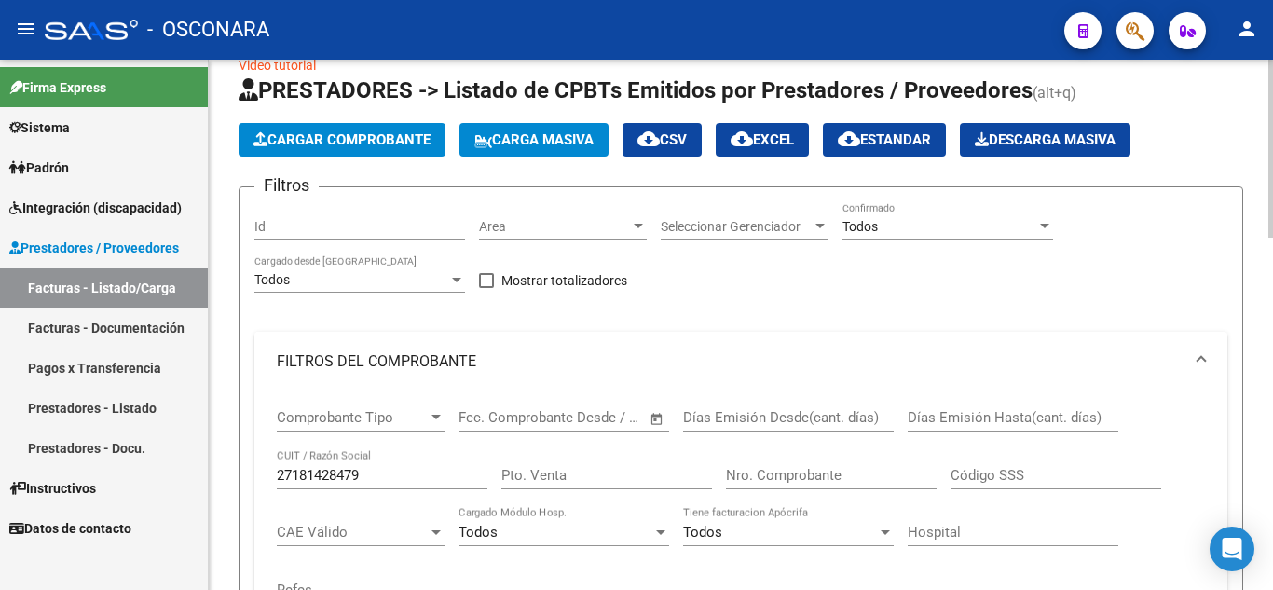
scroll to position [28, 0]
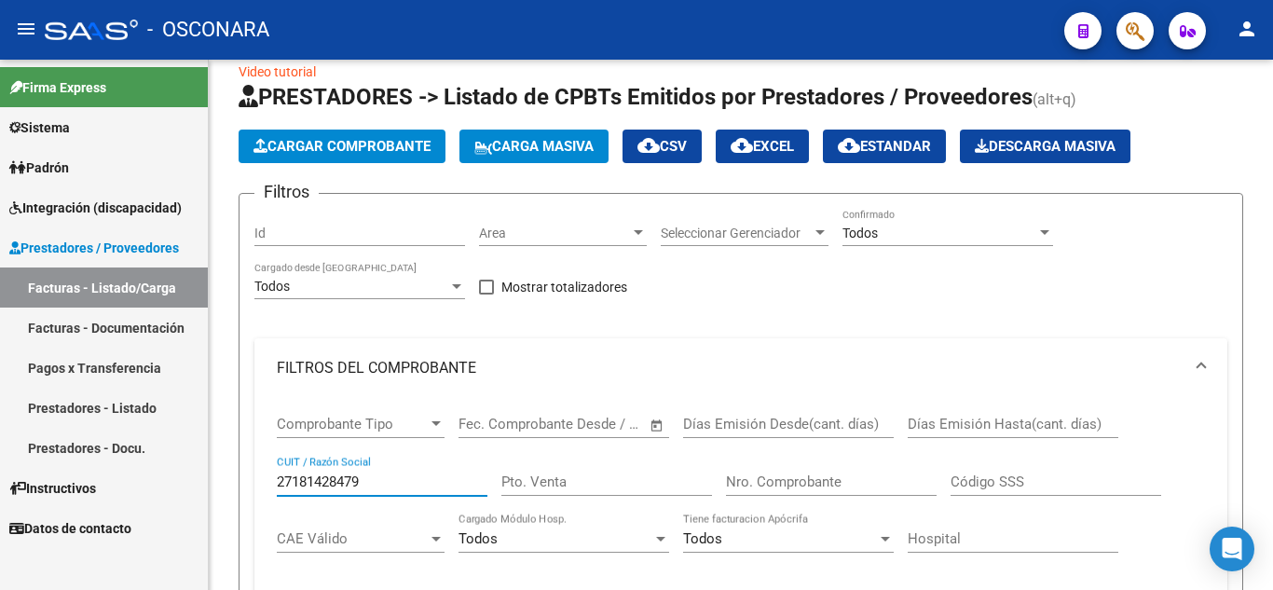
drag, startPoint x: 380, startPoint y: 476, endPoint x: 154, endPoint y: 434, distance: 230.3
click at [155, 435] on mat-sidenav-container "Firma Express Sistema Usuarios Todos los Usuarios Padrón Análisis Afiliado Inte…" at bounding box center [636, 325] width 1273 height 530
paste input "20291607358"
type input "20291607358"
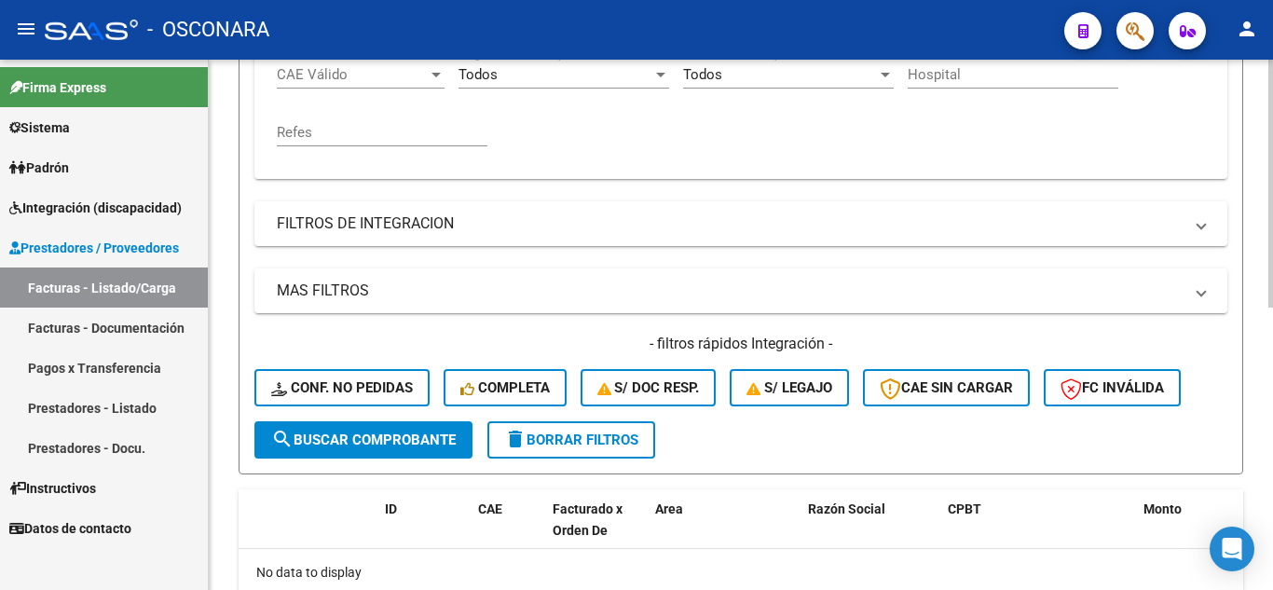
scroll to position [325, 0]
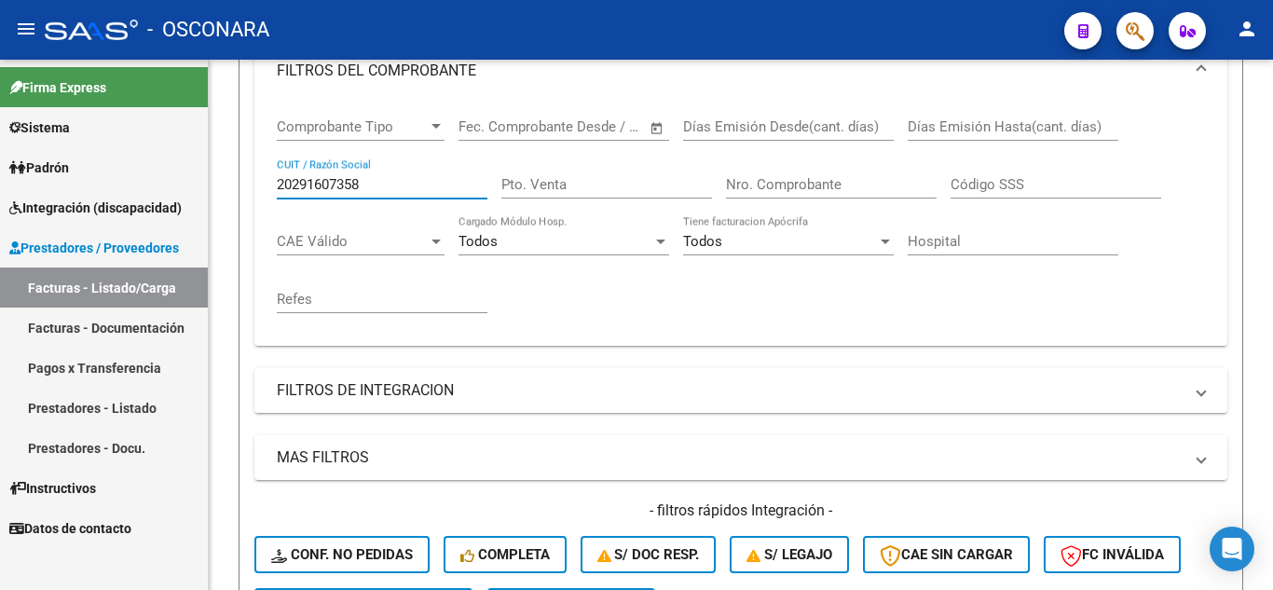
drag, startPoint x: 377, startPoint y: 184, endPoint x: 133, endPoint y: 186, distance: 244.2
click at [134, 189] on mat-sidenav-container "Firma Express Sistema Usuarios Todos los Usuarios Padrón Análisis Afiliado Inte…" at bounding box center [636, 325] width 1273 height 530
paste input "27397720980"
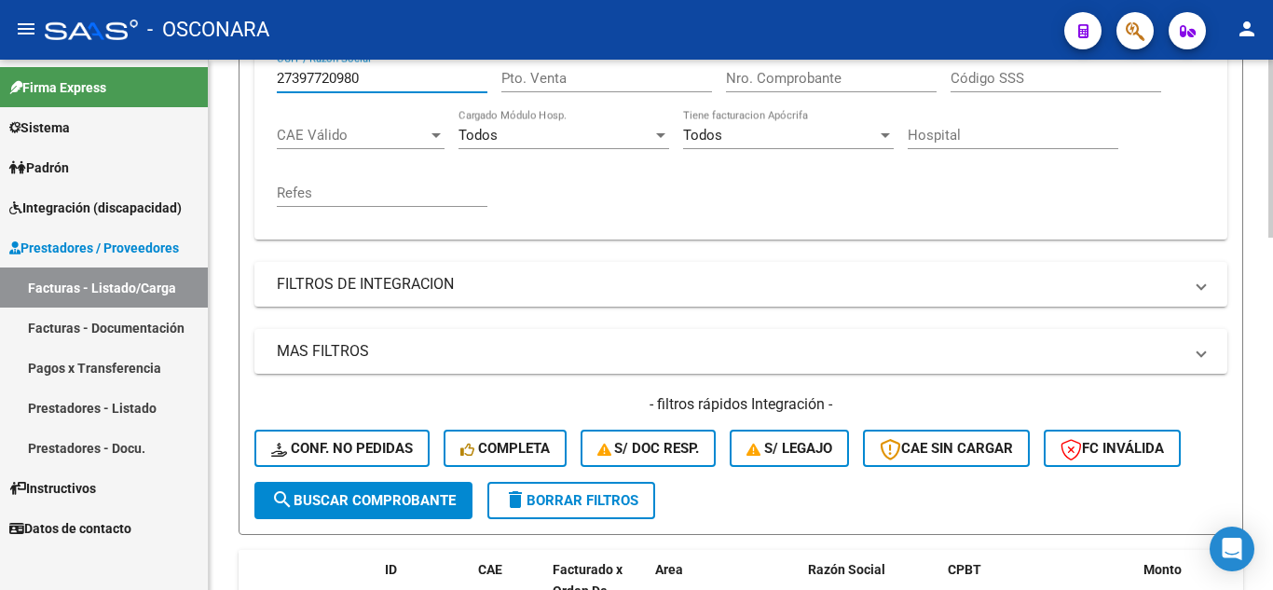
scroll to position [512, 0]
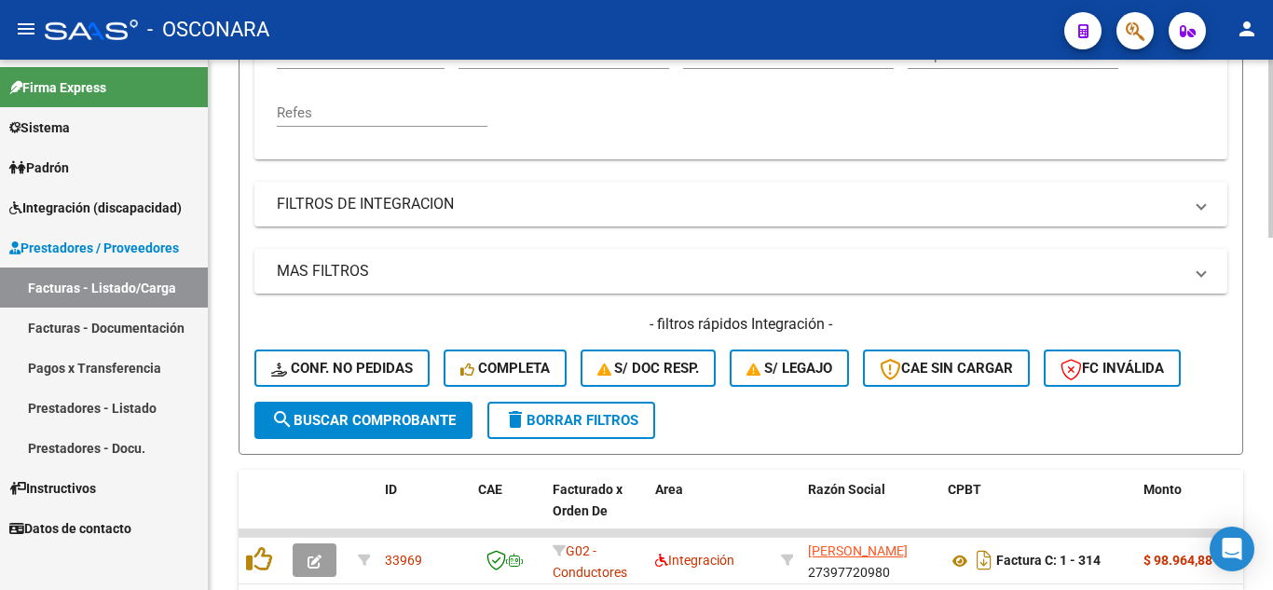
type input "27397720980"
click at [371, 424] on span "search Buscar Comprobante" at bounding box center [363, 420] width 185 height 17
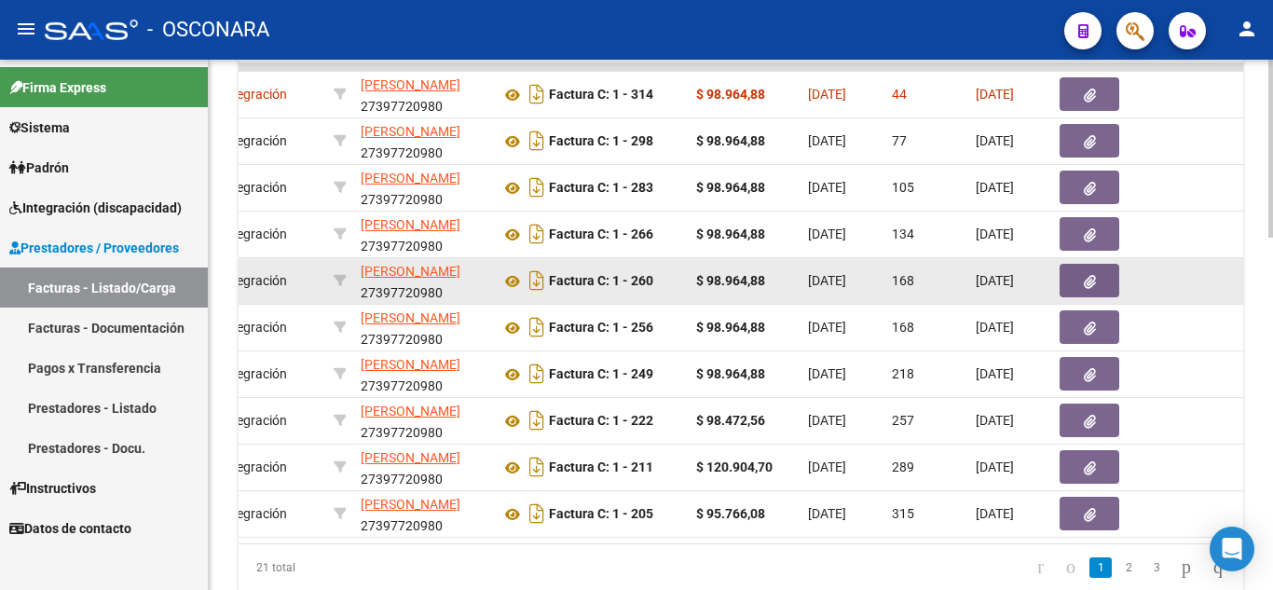
scroll to position [0, 443]
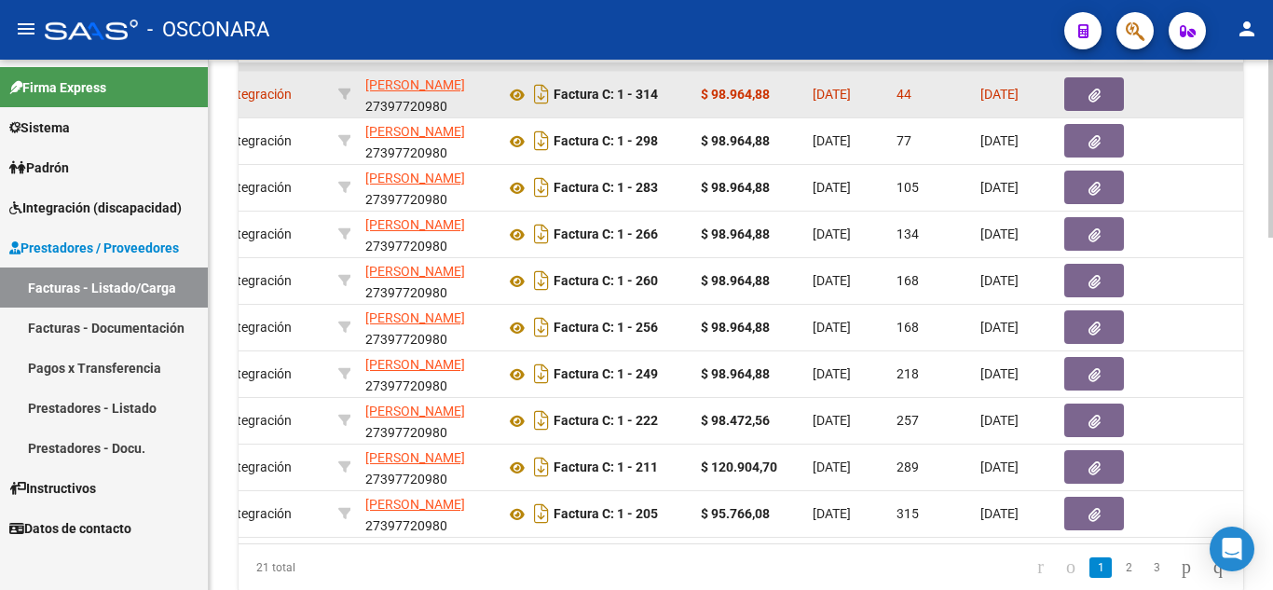
click at [1099, 99] on icon "button" at bounding box center [1095, 96] width 12 height 14
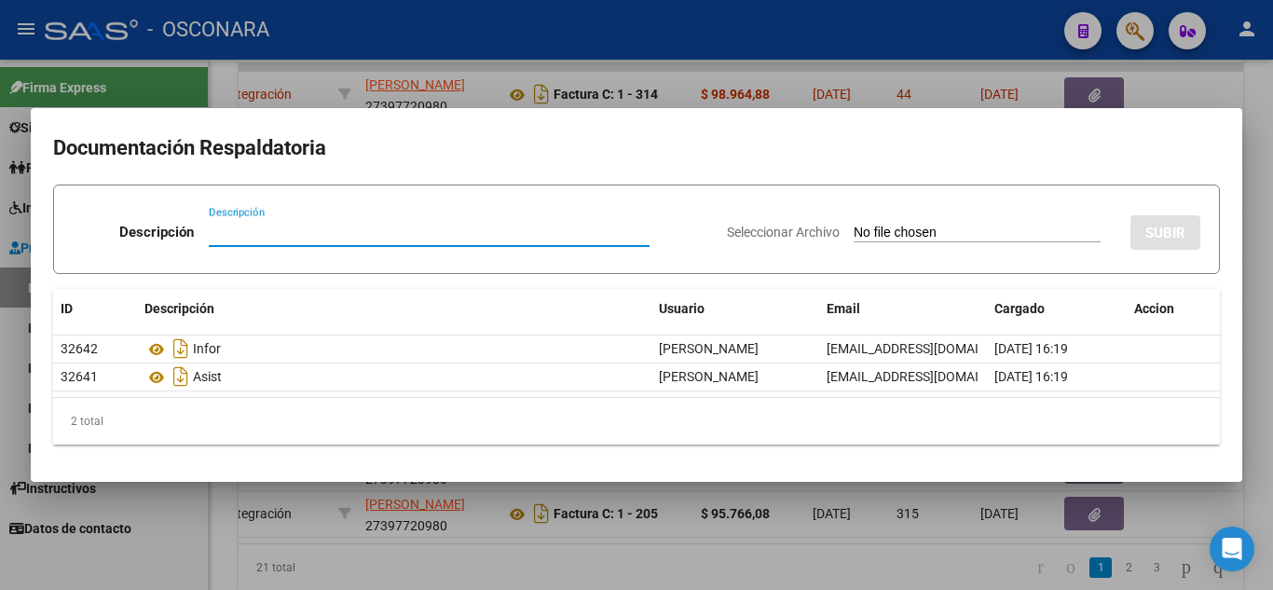
click at [1267, 220] on div at bounding box center [636, 295] width 1273 height 590
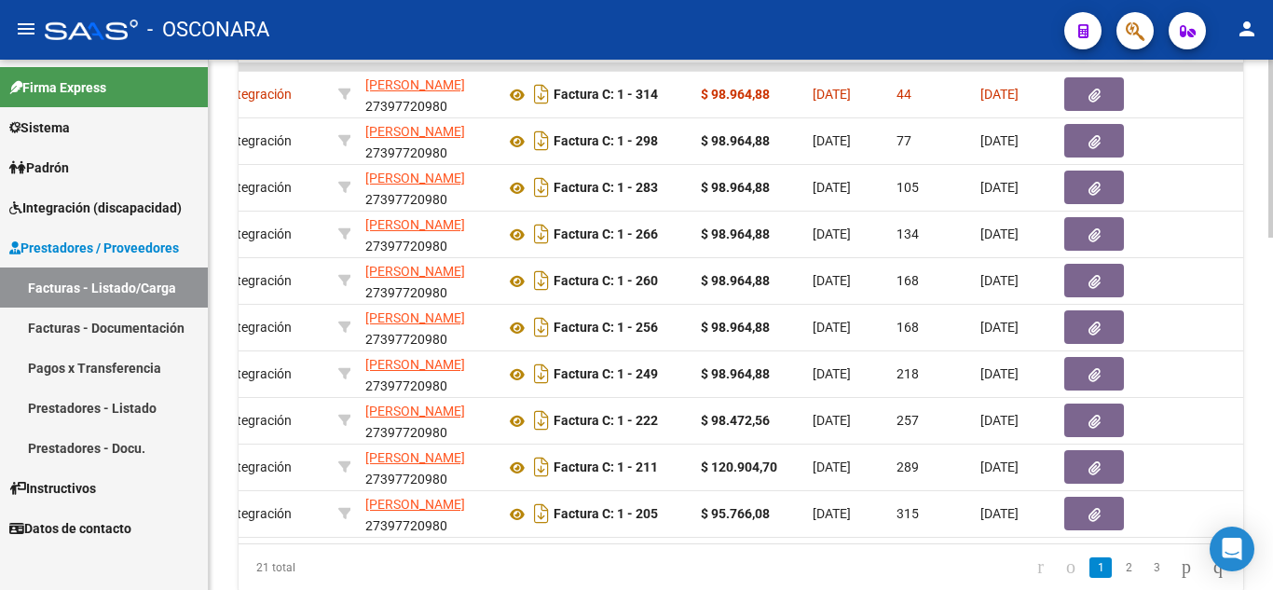
scroll to position [0, 0]
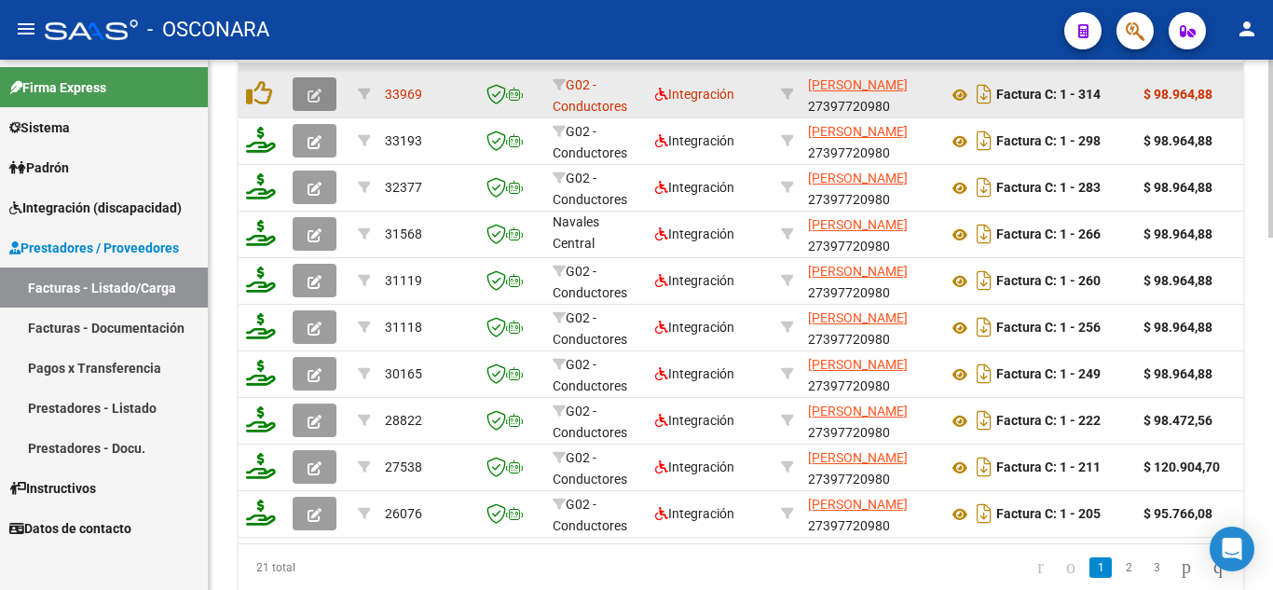
click at [317, 89] on icon "button" at bounding box center [315, 96] width 14 height 14
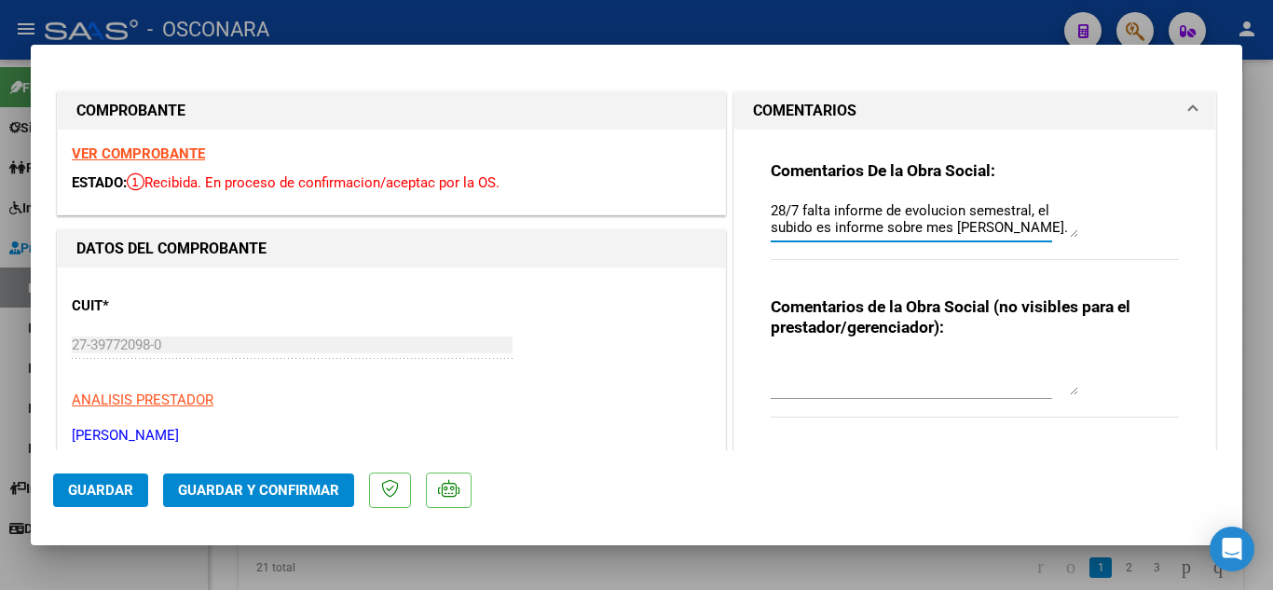
click at [1036, 226] on textarea "28/7 falta informe de evolucion semestral, el subido es informe sobre mes [PERS…" at bounding box center [925, 218] width 308 height 37
click at [1035, 224] on textarea "28/7 falta informe de evolucion semestral, el subido es informe sobre mes [PERS…" at bounding box center [925, 218] width 308 height 37
type textarea "28/7 falta informe de evolucion semestral, el subido es informe sobre mes [PERS…"
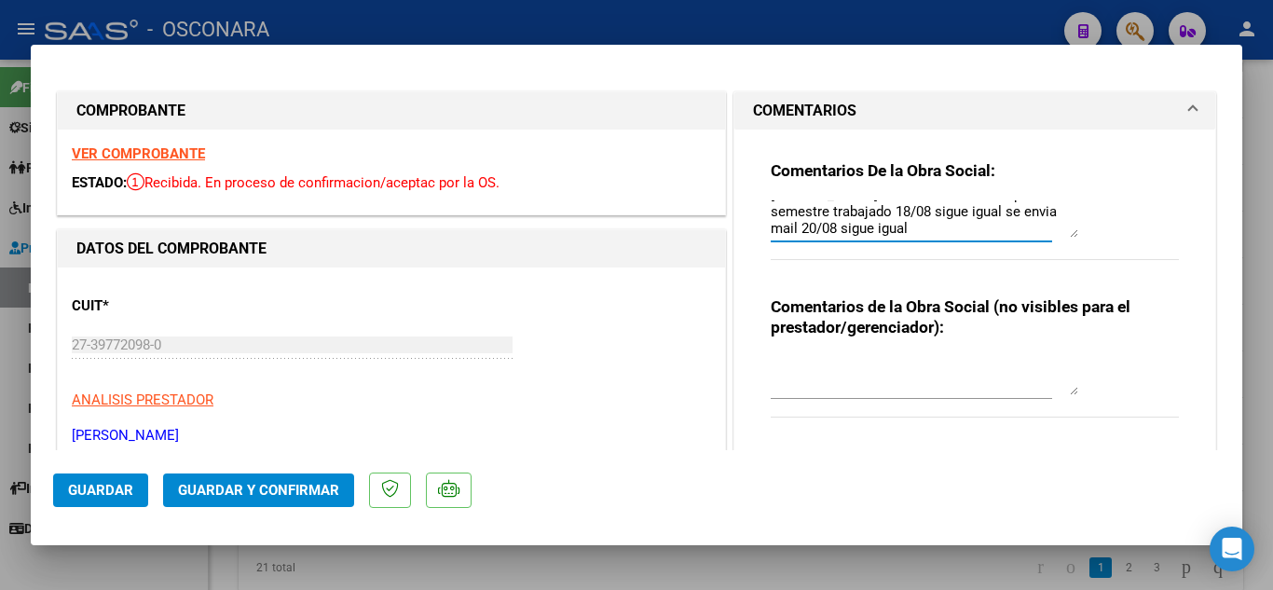
click at [113, 497] on span "Guardar" at bounding box center [100, 490] width 65 height 17
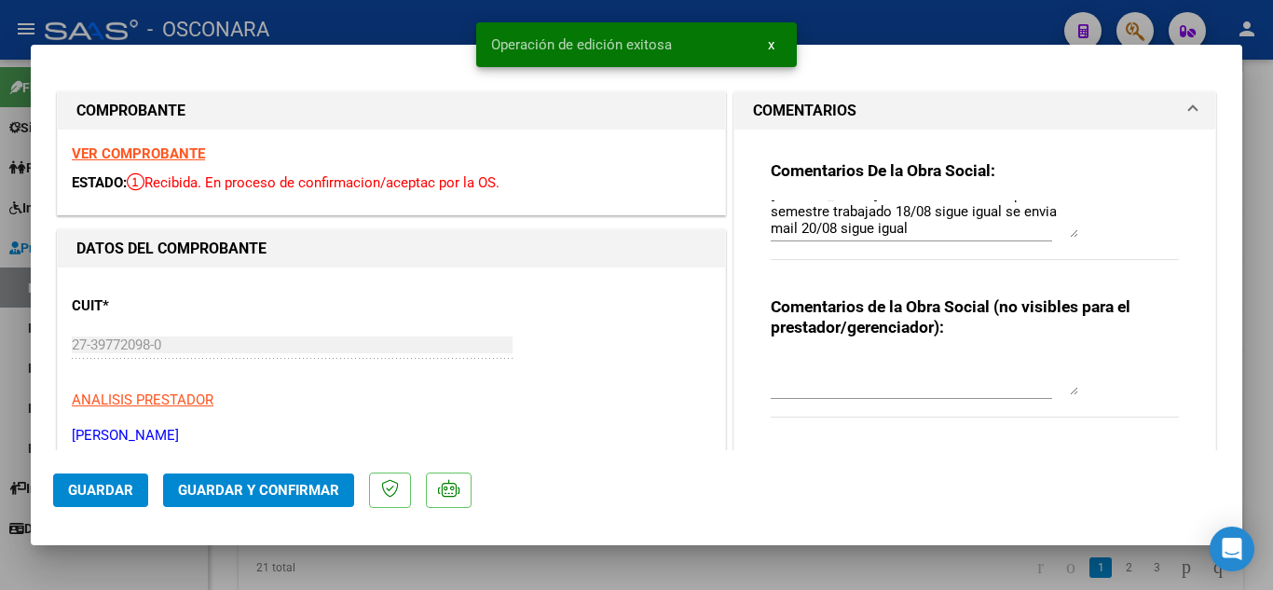
click at [824, 568] on div at bounding box center [636, 295] width 1273 height 590
type input "$ 0,00"
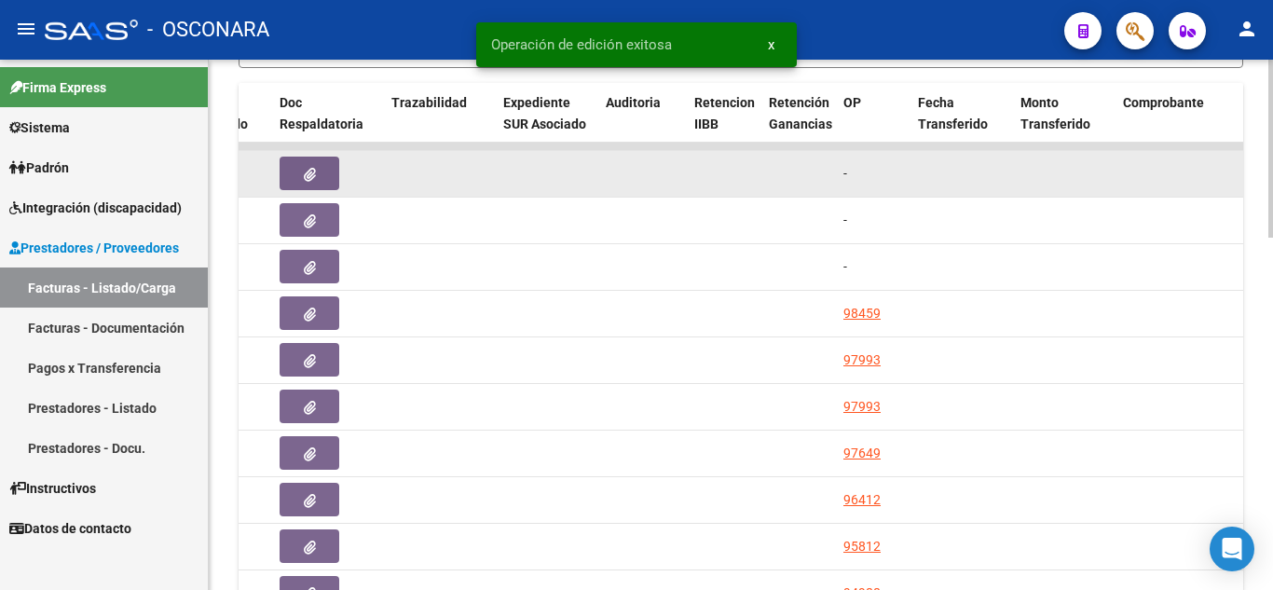
scroll to position [867, 0]
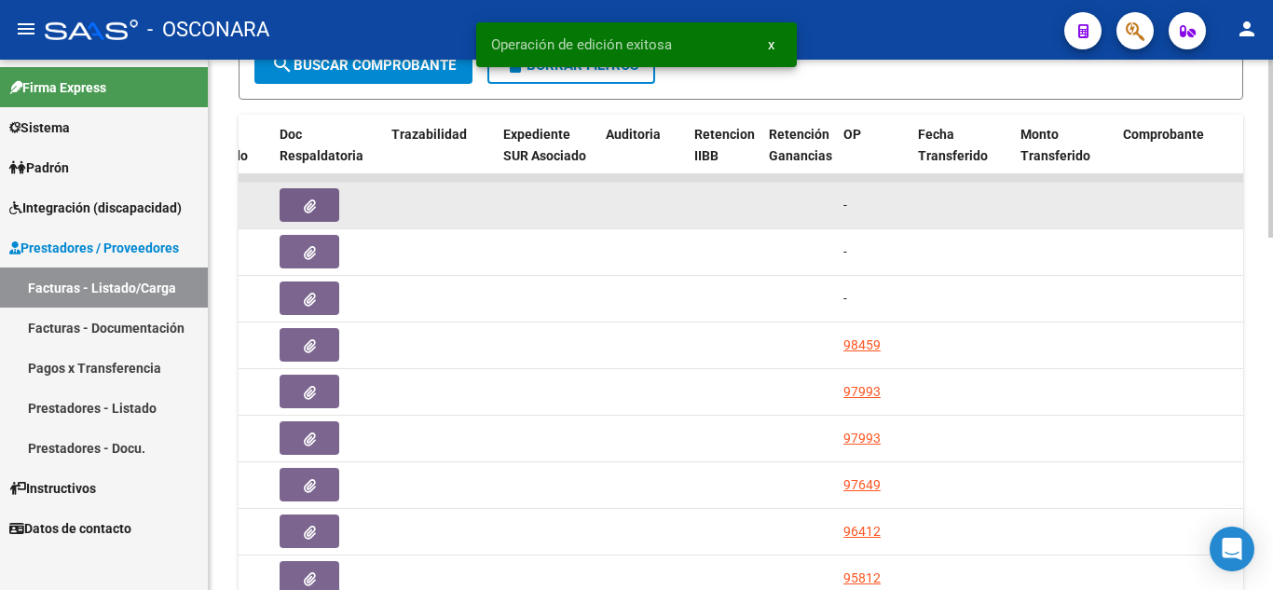
click at [315, 202] on icon "button" at bounding box center [310, 206] width 12 height 14
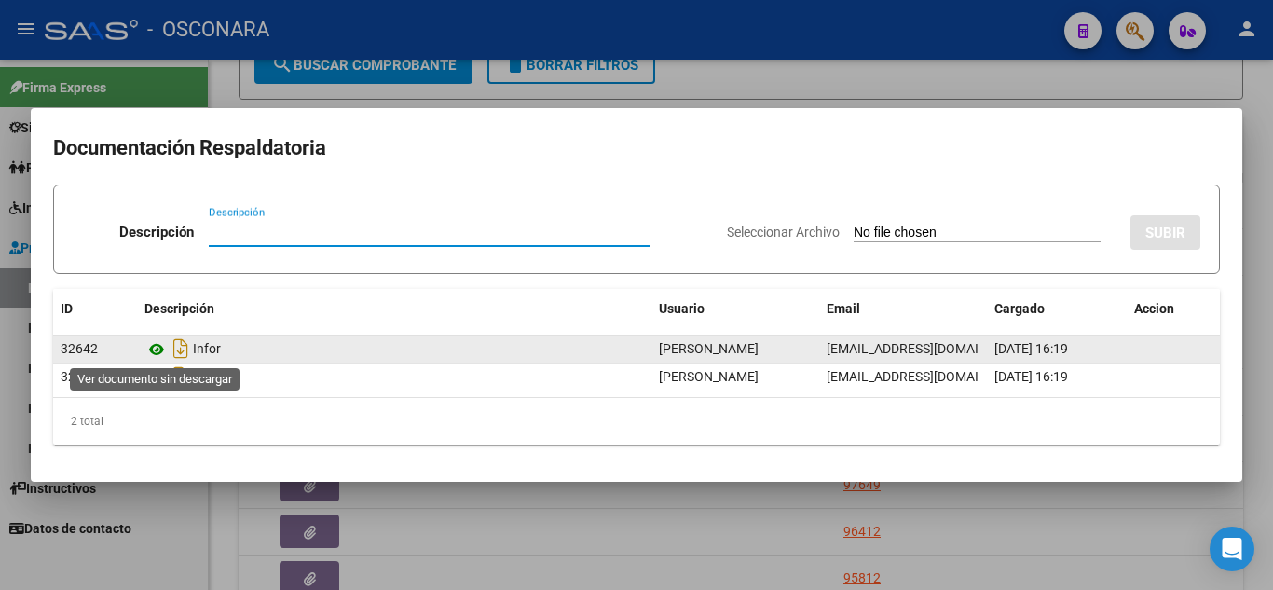
click at [157, 348] on icon at bounding box center [156, 349] width 24 height 22
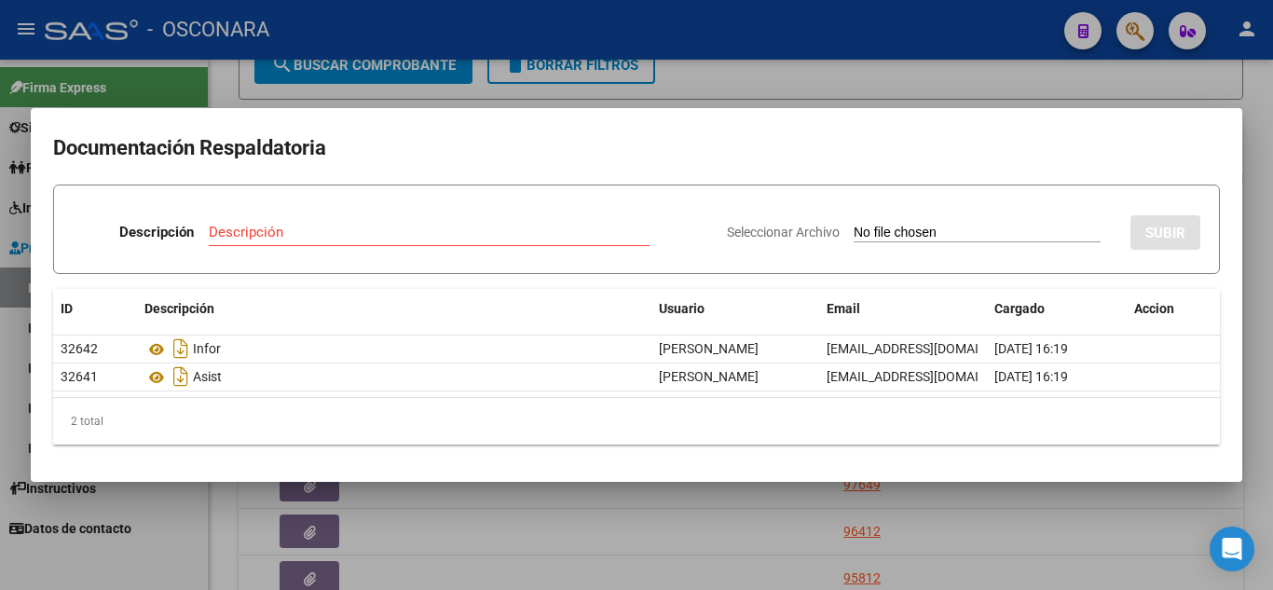
click at [913, 80] on div at bounding box center [636, 295] width 1273 height 590
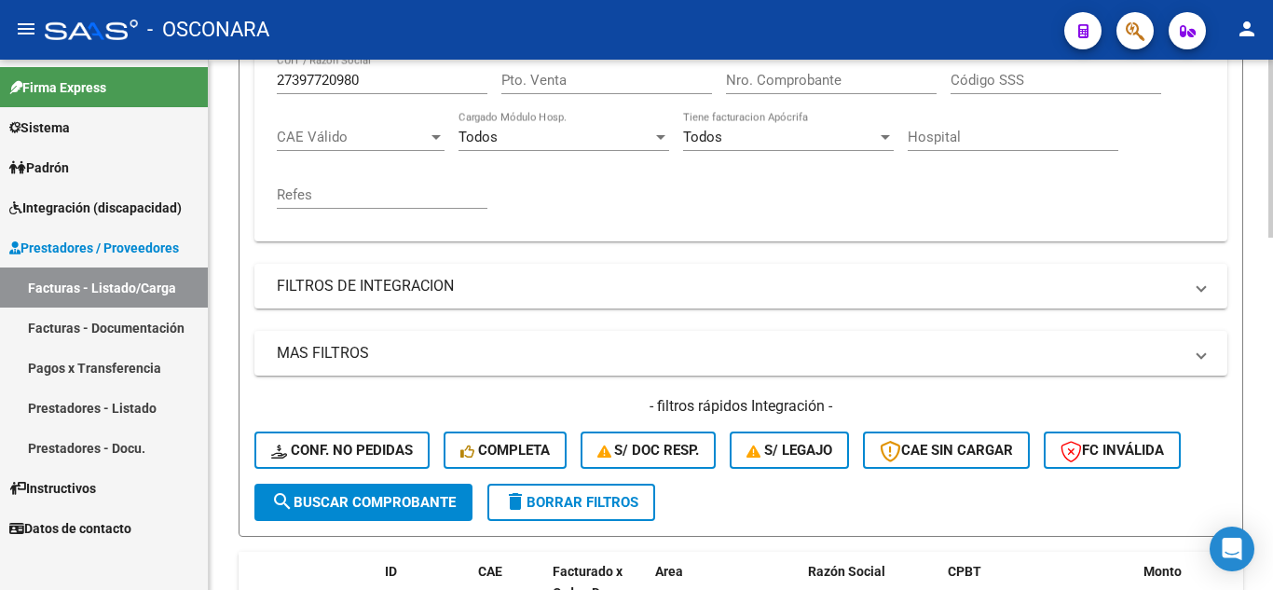
scroll to position [308, 0]
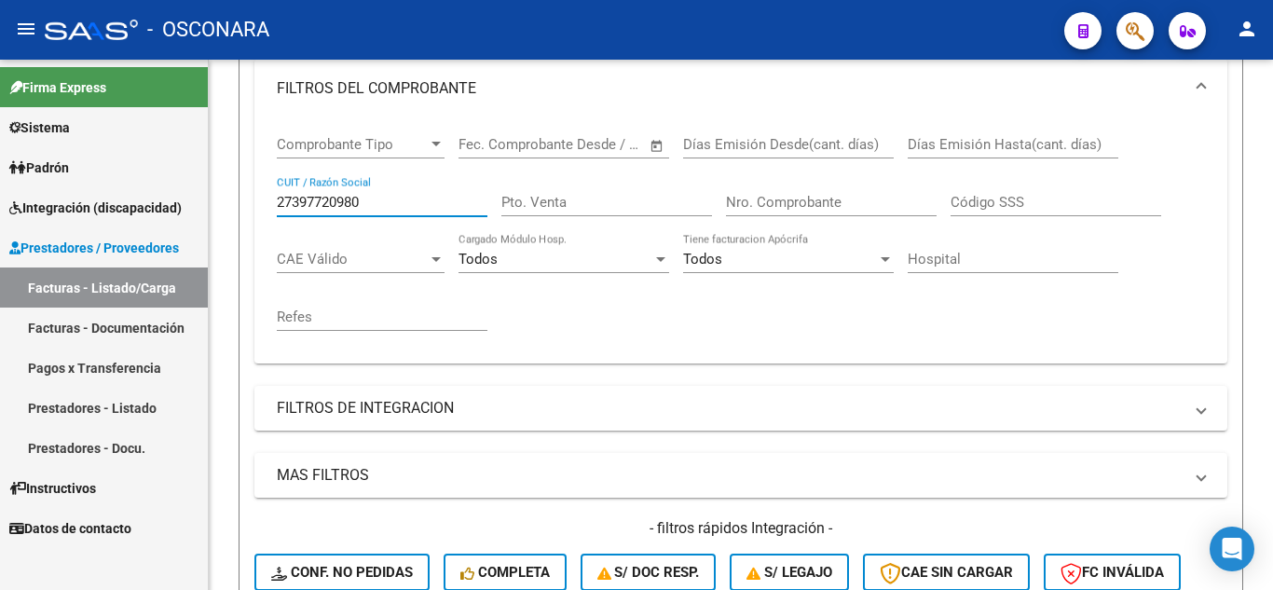
drag, startPoint x: 374, startPoint y: 199, endPoint x: 3, endPoint y: 116, distance: 380.3
click at [0, 119] on mat-sidenav-container "Firma Express Sistema Usuarios Todos los Usuarios Padrón Análisis Afiliado Inte…" at bounding box center [636, 325] width 1273 height 530
paste input "23386886733"
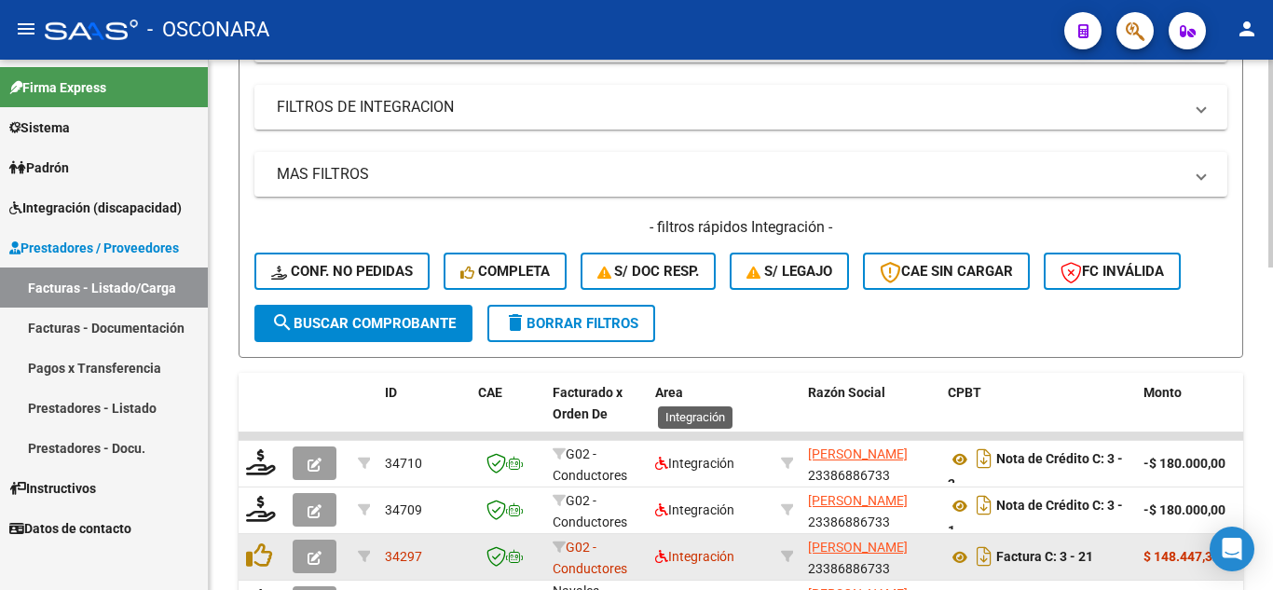
scroll to position [774, 0]
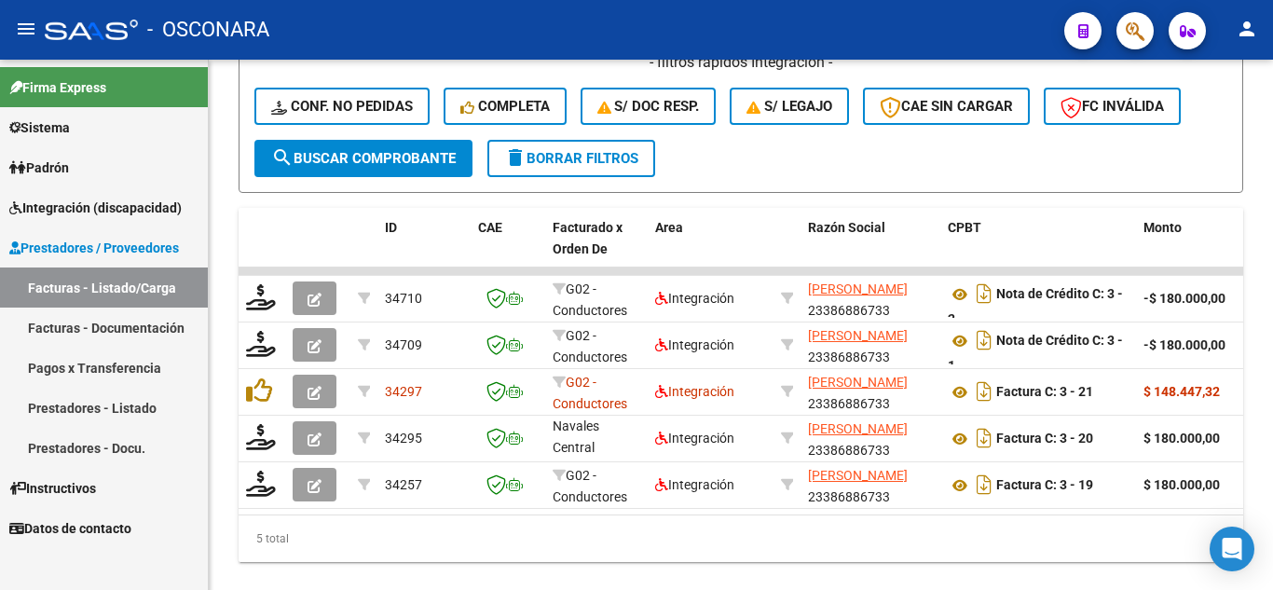
type input "23386886733"
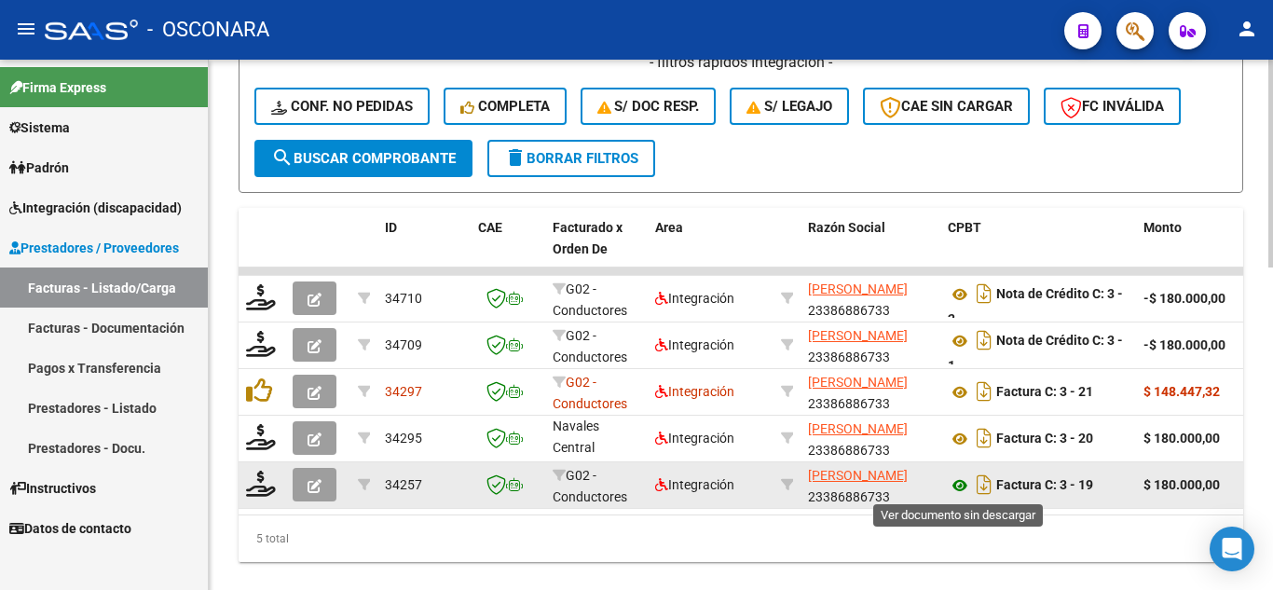
click at [960, 489] on icon at bounding box center [960, 485] width 24 height 22
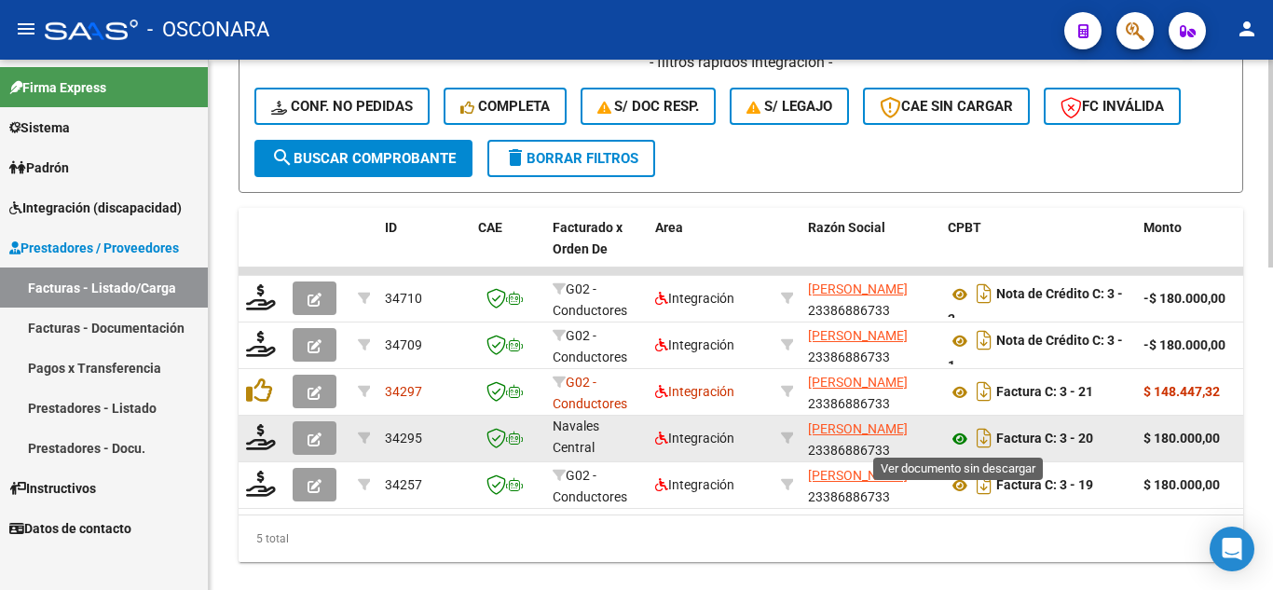
click at [955, 435] on icon at bounding box center [960, 439] width 24 height 22
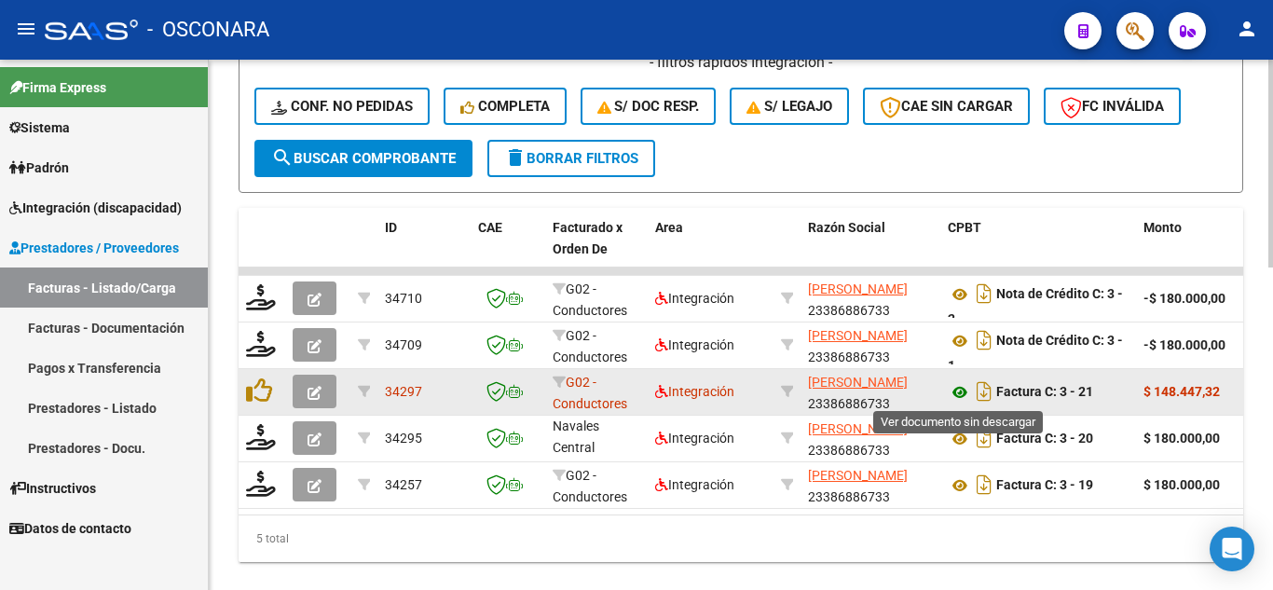
click at [963, 393] on icon at bounding box center [960, 392] width 24 height 22
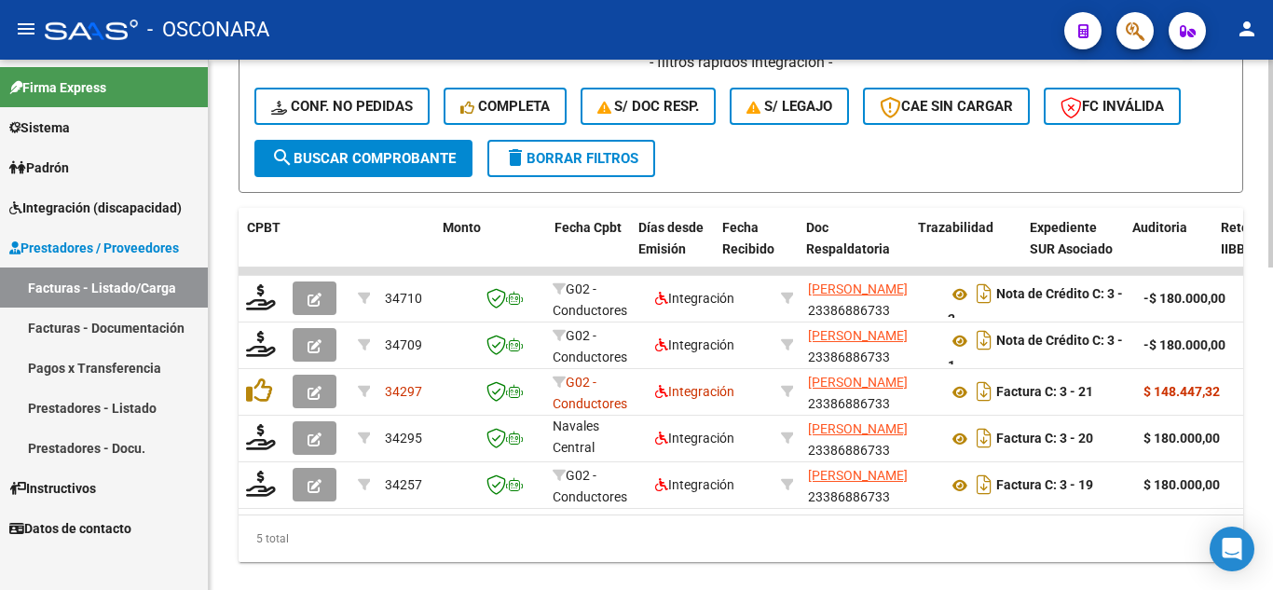
scroll to position [0, 766]
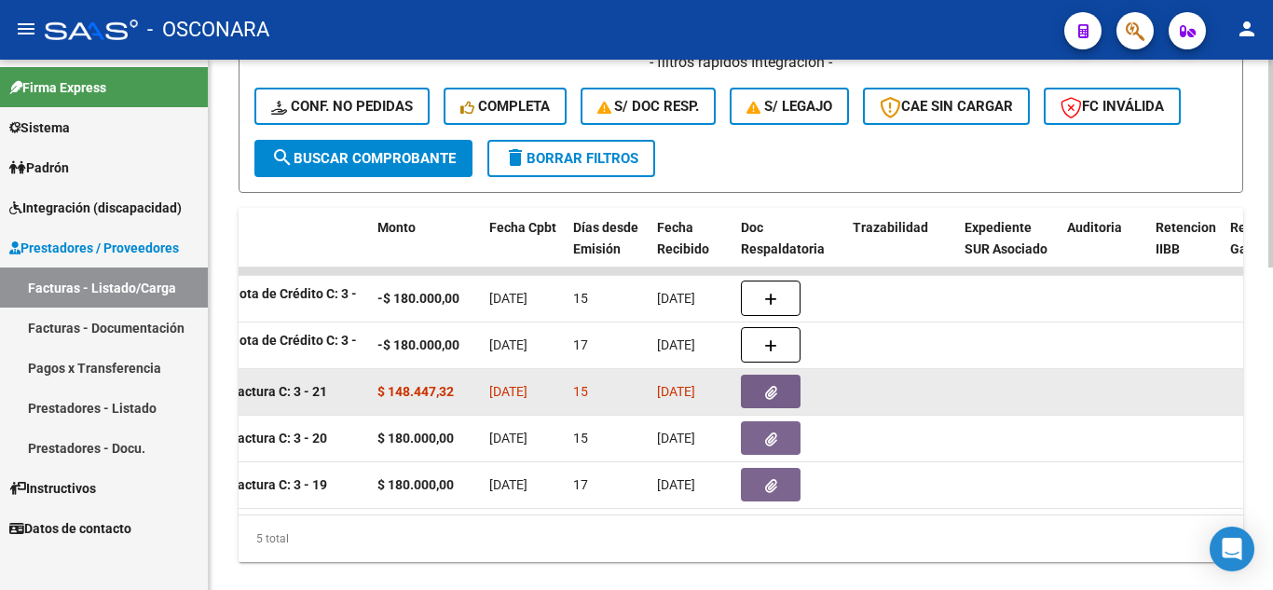
click at [765, 394] on icon "button" at bounding box center [771, 393] width 12 height 14
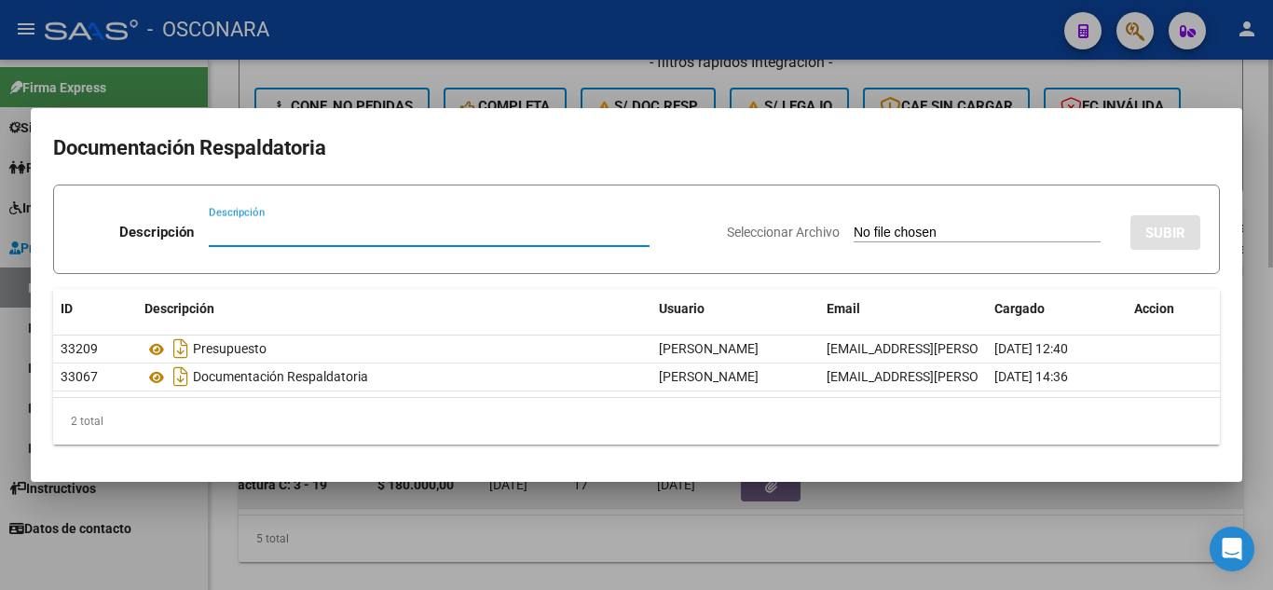
click at [861, 494] on div at bounding box center [636, 295] width 1273 height 590
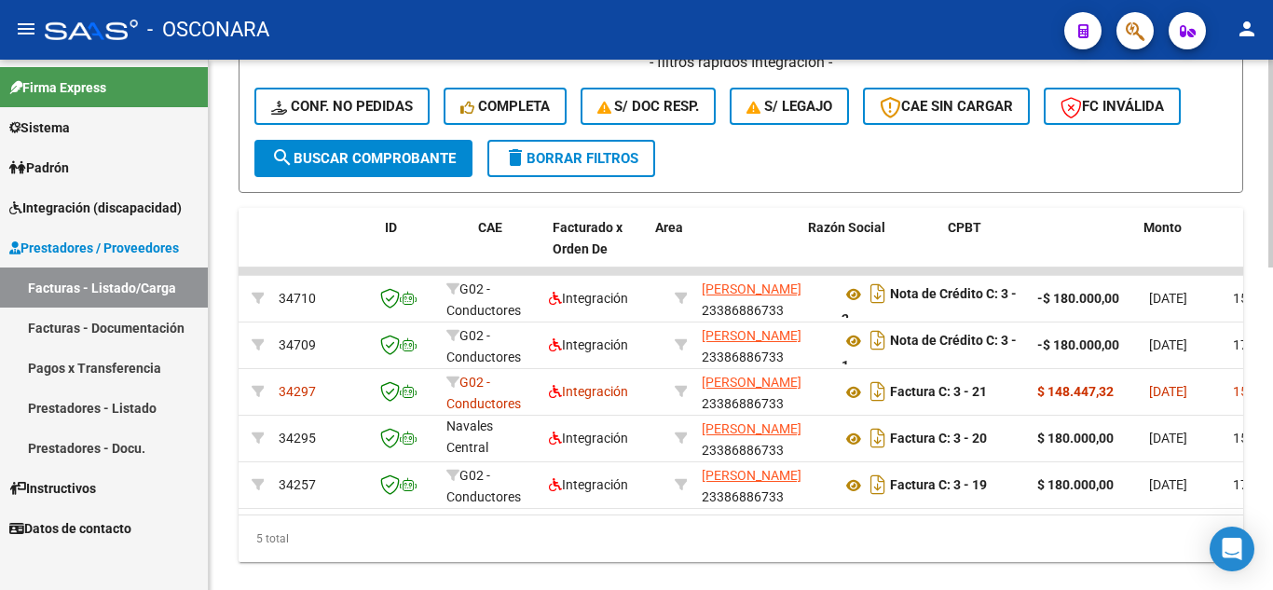
scroll to position [0, 0]
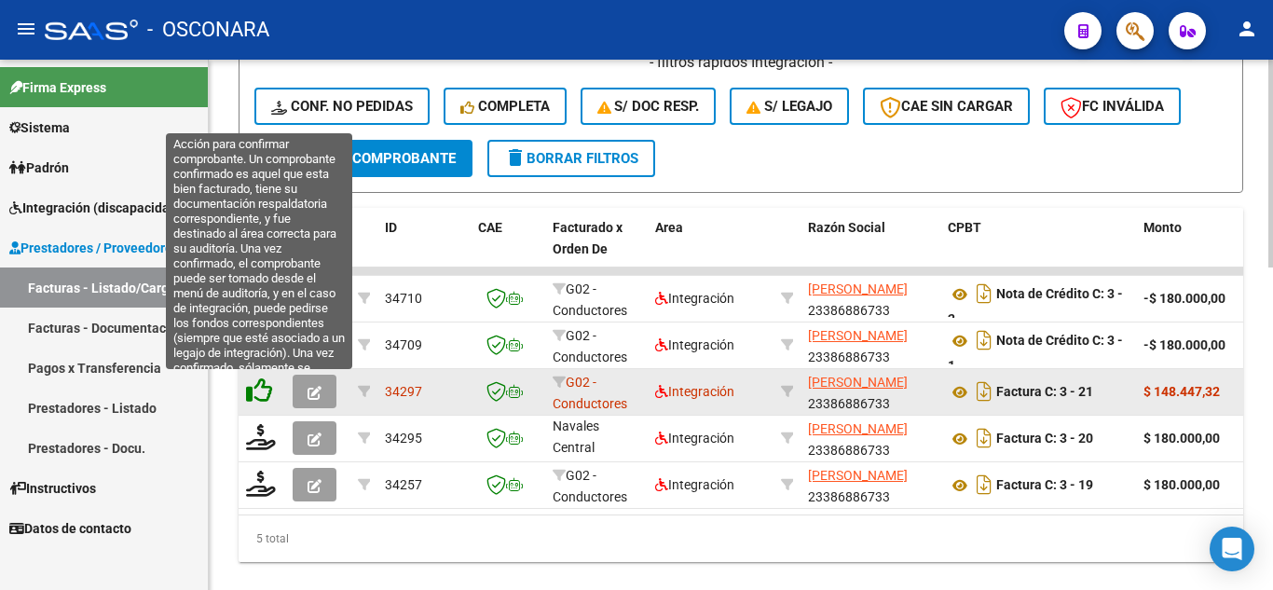
click at [261, 385] on icon at bounding box center [259, 390] width 26 height 26
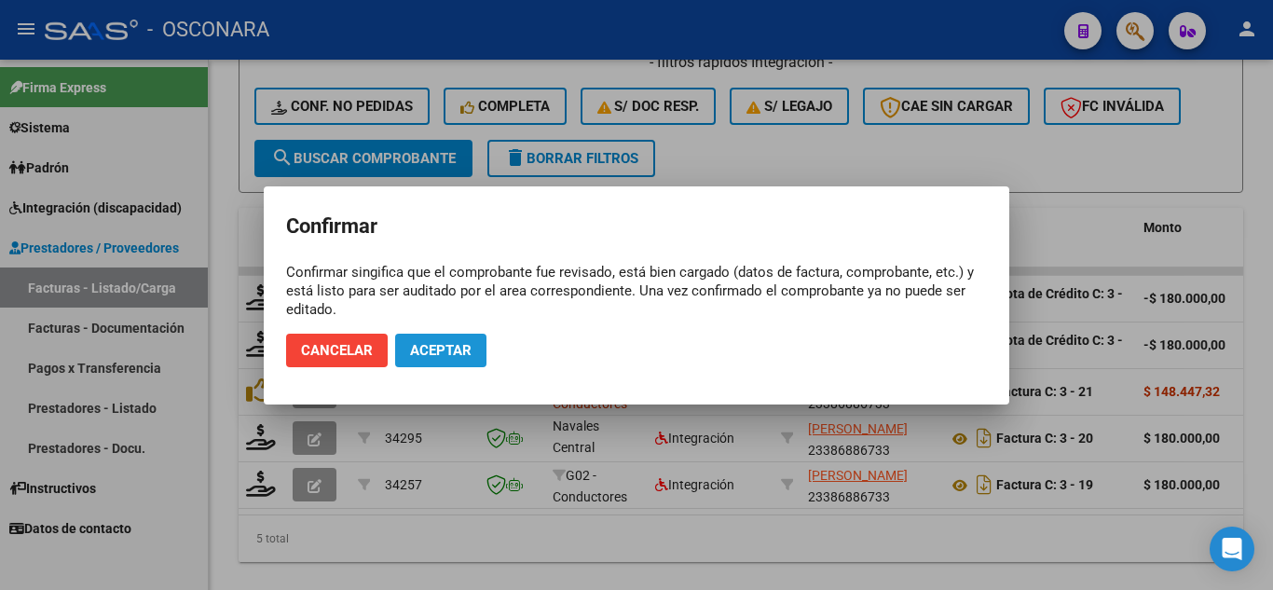
click at [473, 353] on button "Aceptar" at bounding box center [440, 351] width 91 height 34
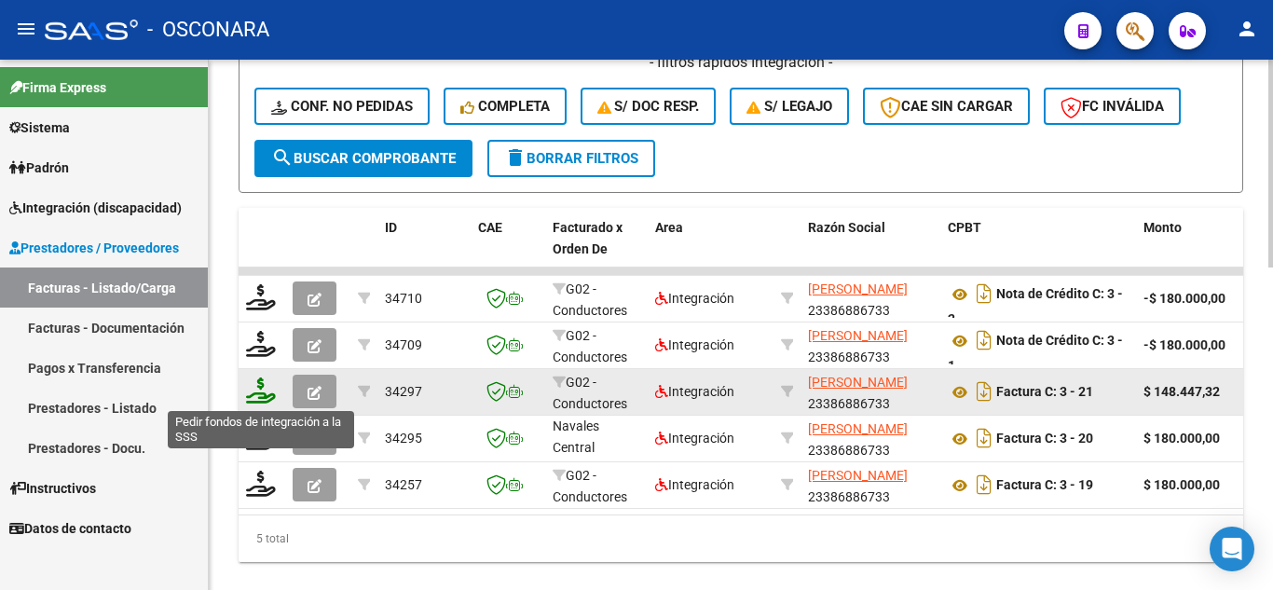
click at [254, 400] on icon at bounding box center [261, 390] width 30 height 26
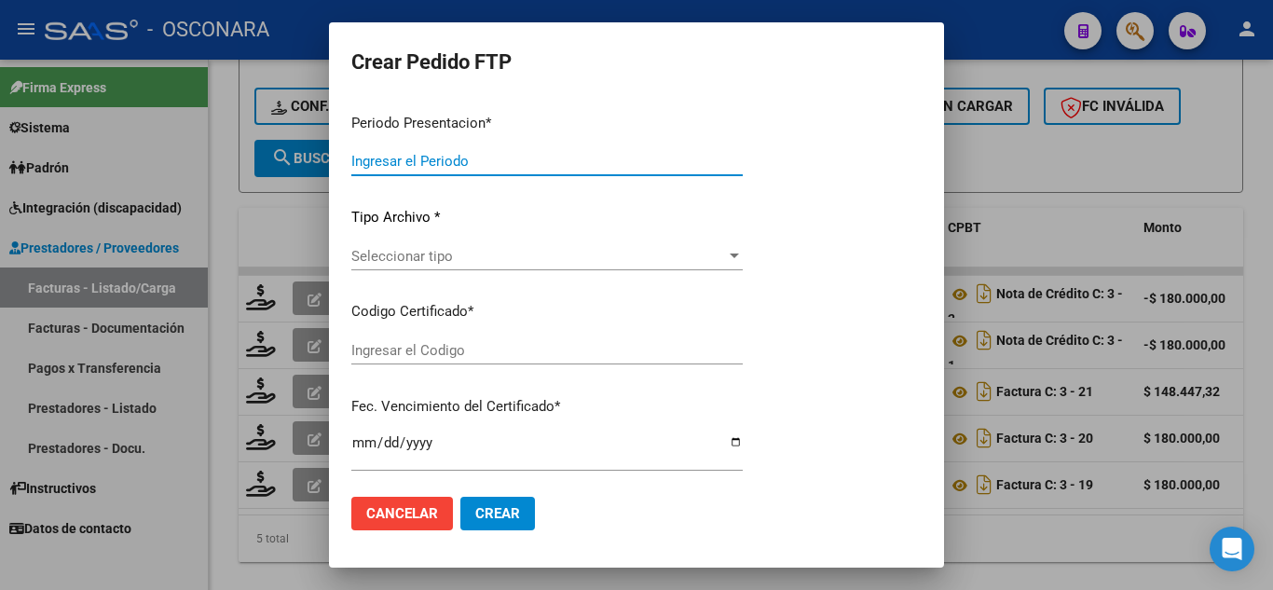
type input "202507"
type input "$ 148.447,32"
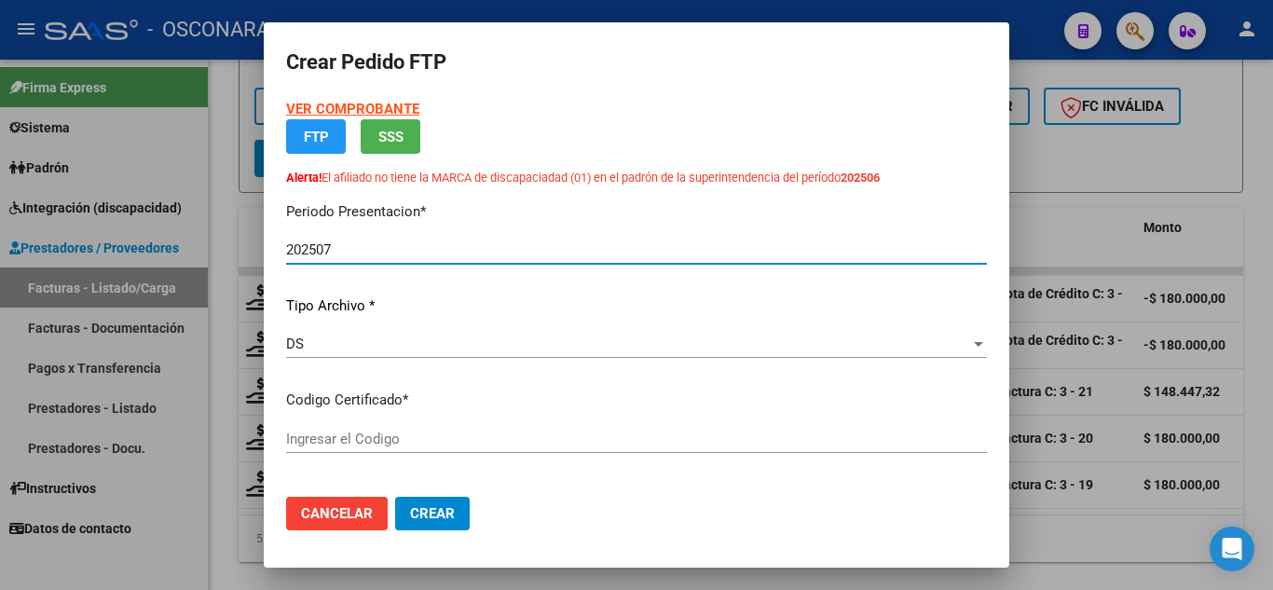
type input "ARG01000046049882024090620390906-BUE389"
type input "[DATE]"
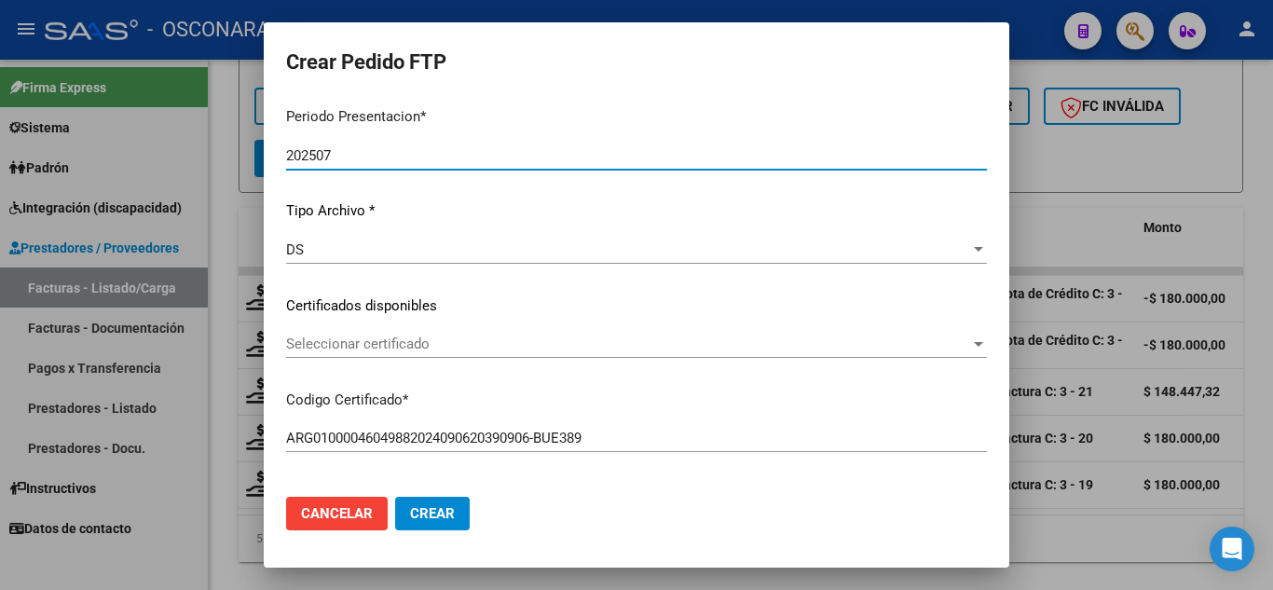
scroll to position [186, 0]
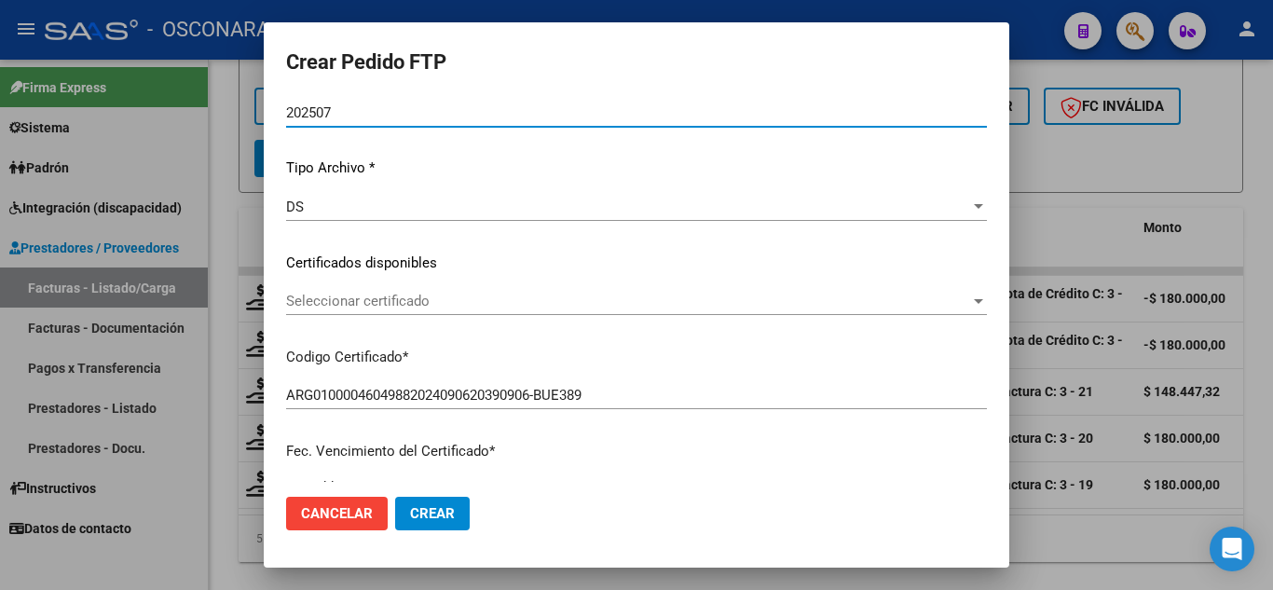
click at [379, 313] on div "Seleccionar certificado Seleccionar certificado" at bounding box center [636, 301] width 701 height 28
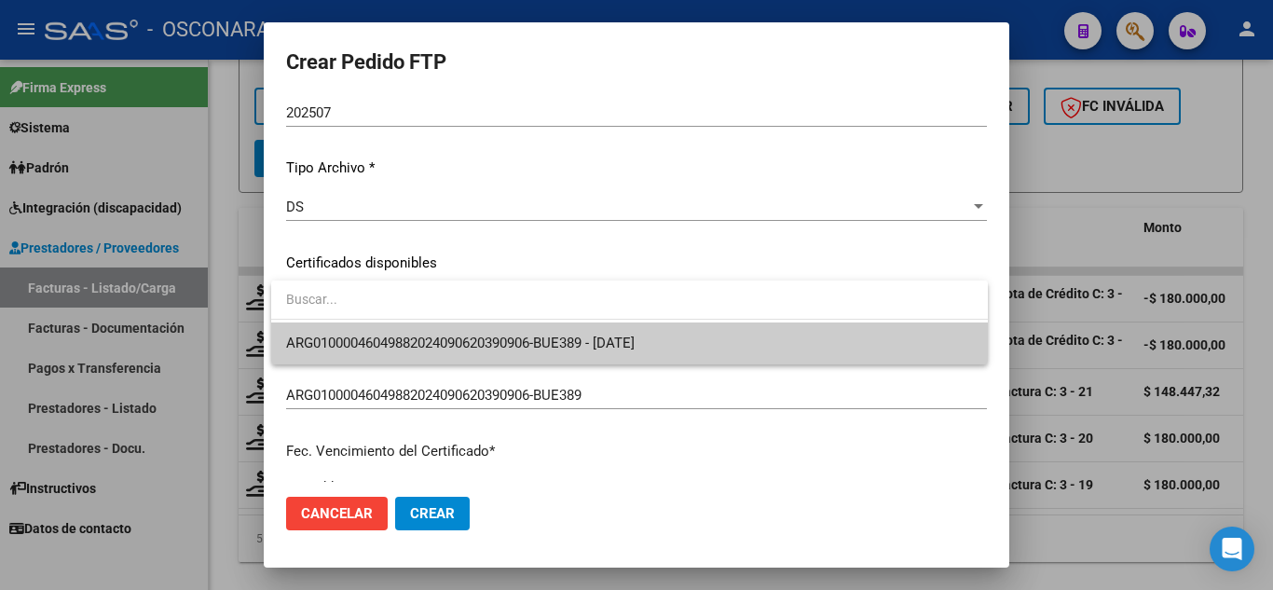
click at [394, 340] on span "ARG01000046049882024090620390906-BUE389 - [DATE]" at bounding box center [460, 343] width 349 height 17
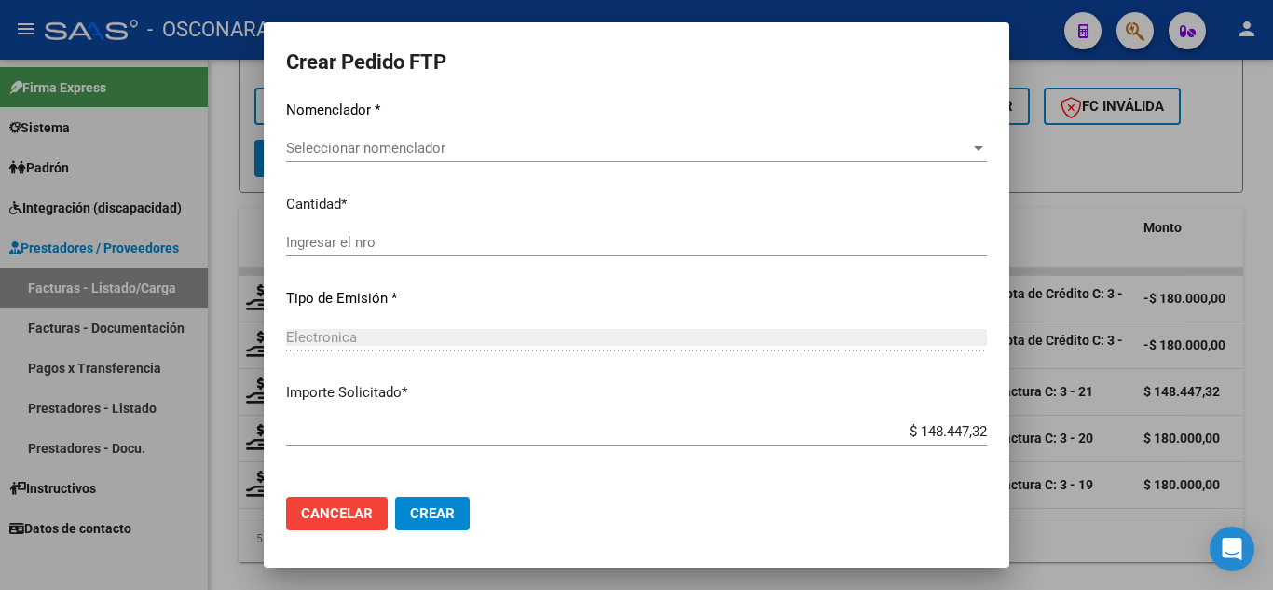
scroll to position [825, 0]
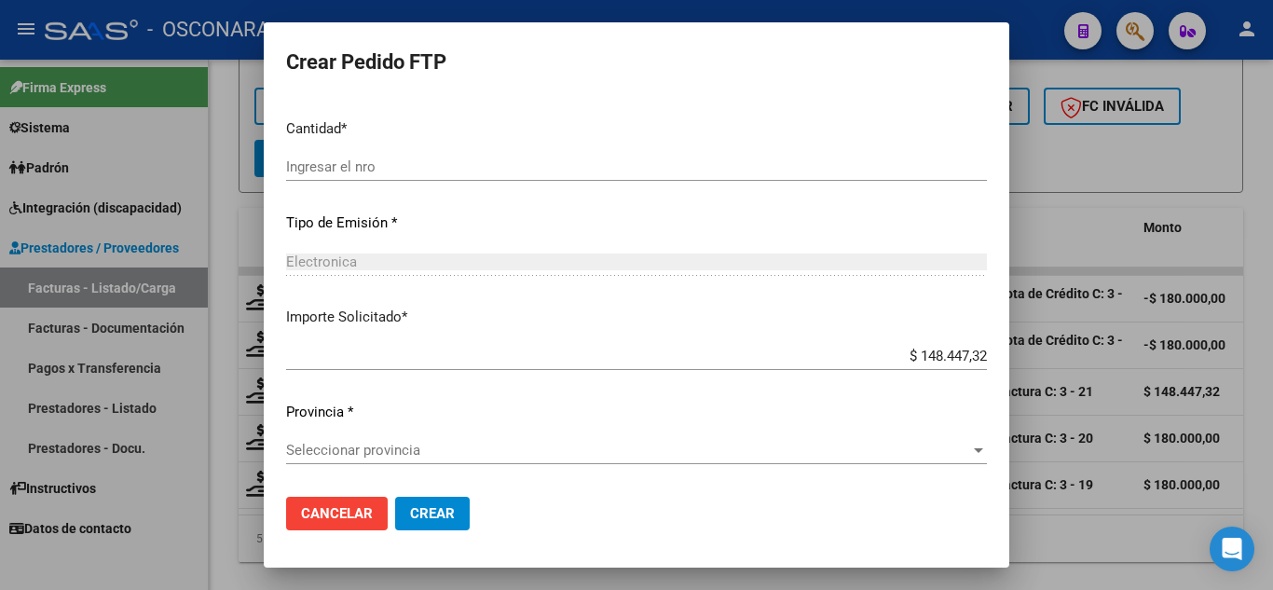
click at [1029, 55] on div at bounding box center [636, 295] width 1273 height 590
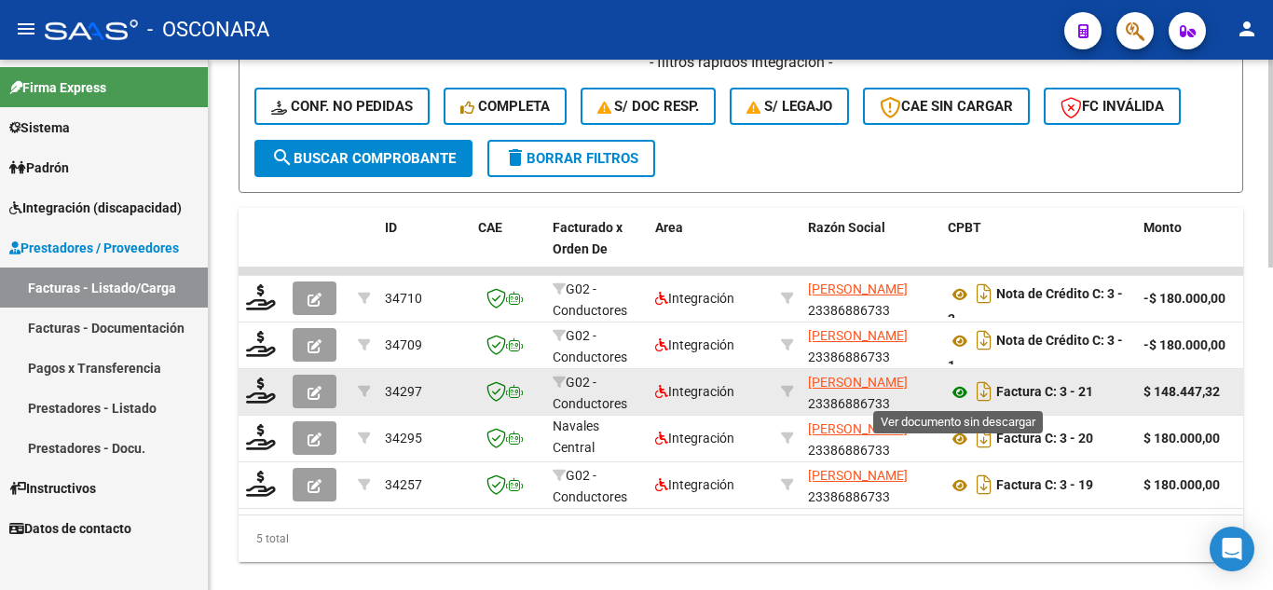
click at [959, 391] on icon at bounding box center [960, 392] width 24 height 22
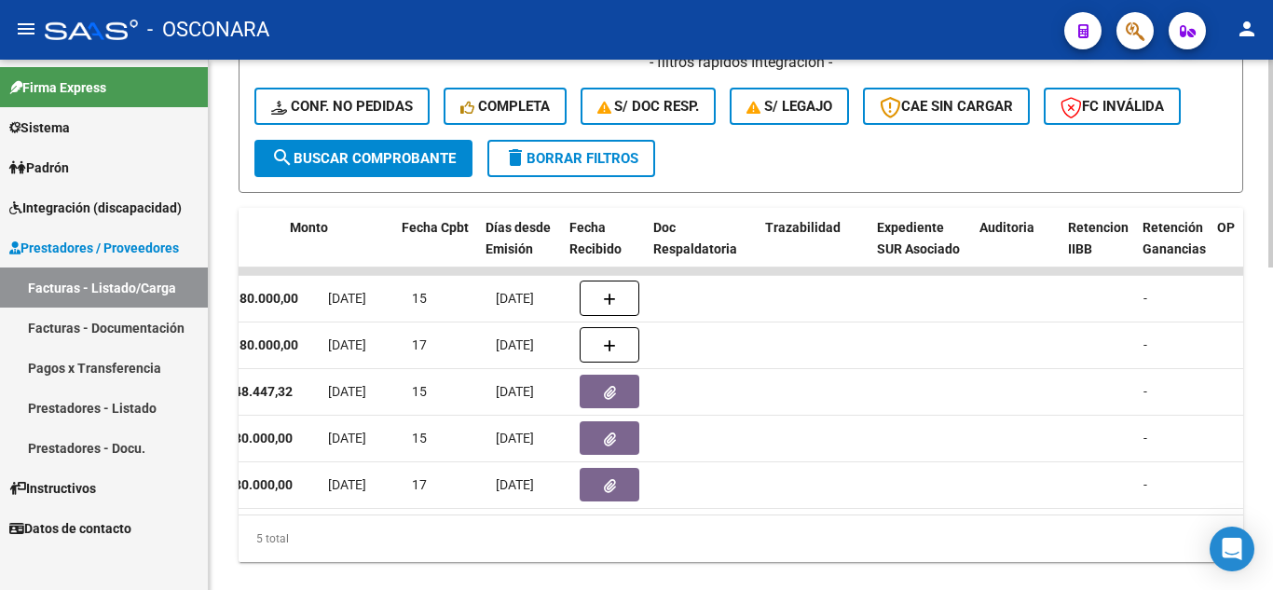
scroll to position [0, 854]
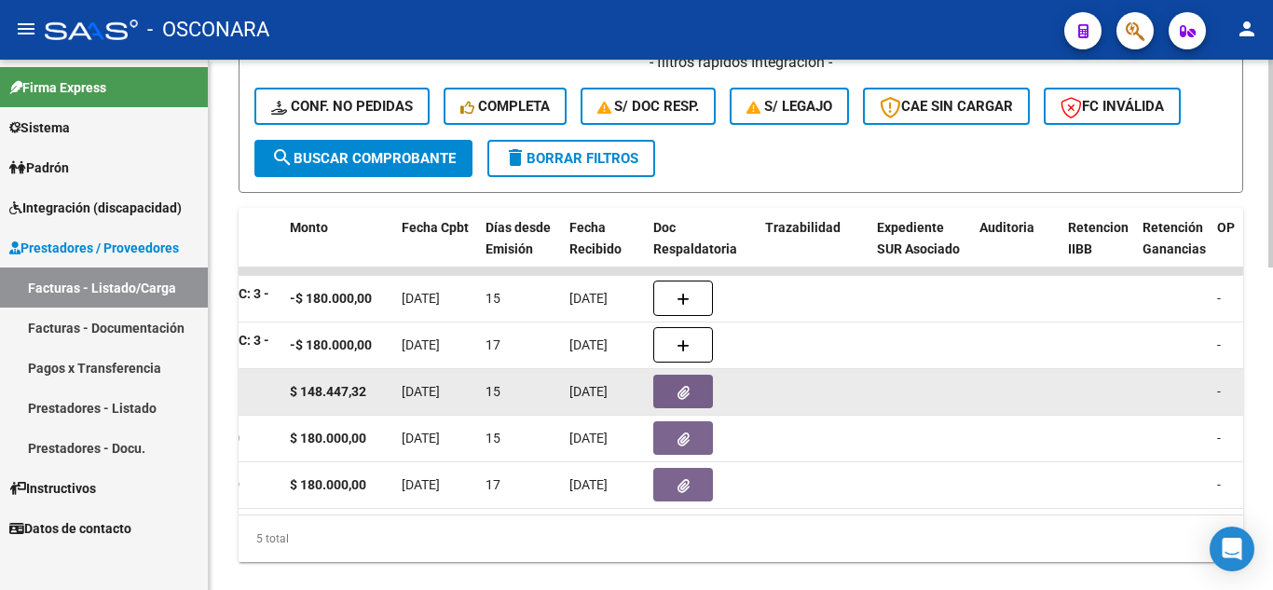
click at [684, 380] on button "button" at bounding box center [683, 392] width 60 height 34
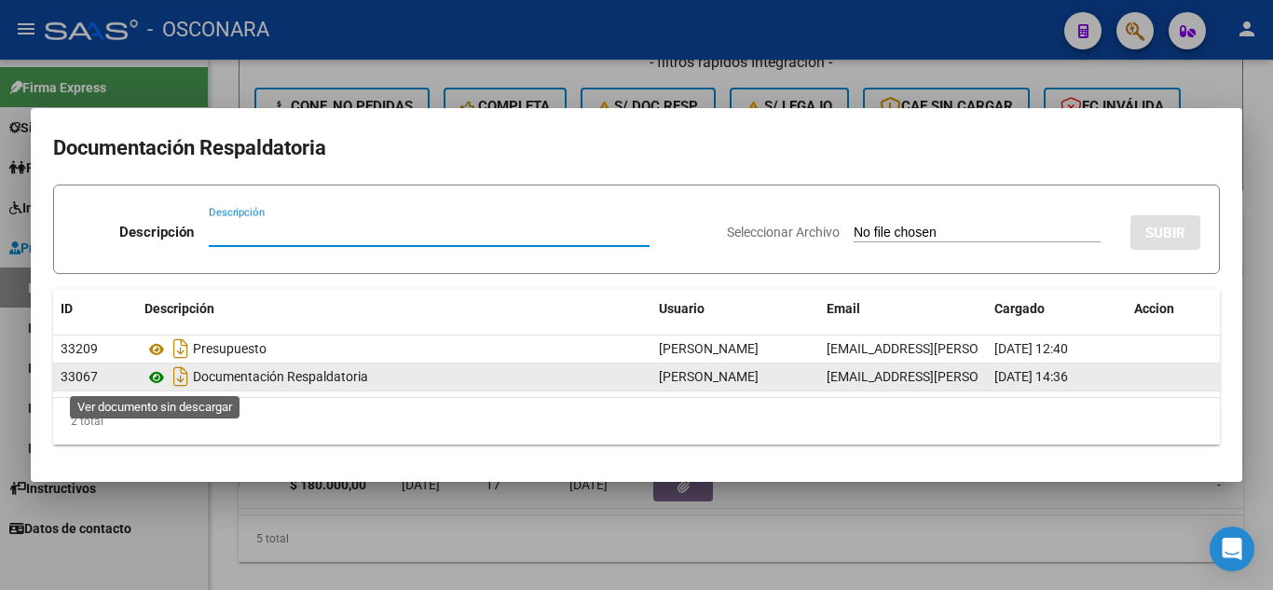
click at [155, 374] on icon at bounding box center [156, 377] width 24 height 22
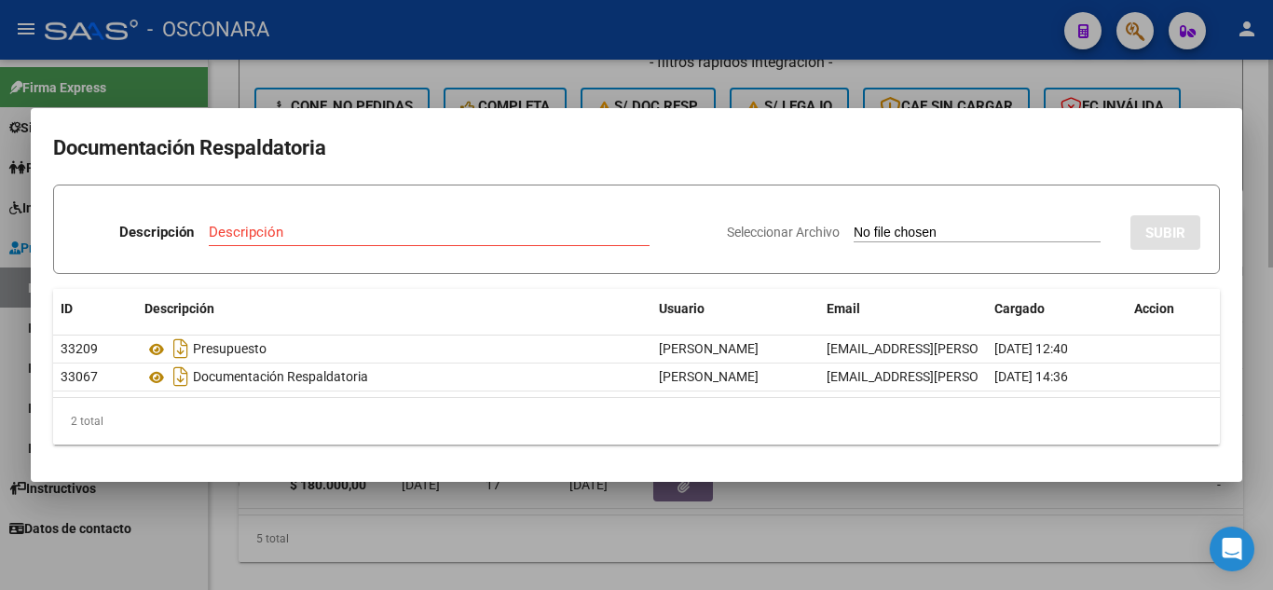
click at [872, 524] on div at bounding box center [636, 295] width 1273 height 590
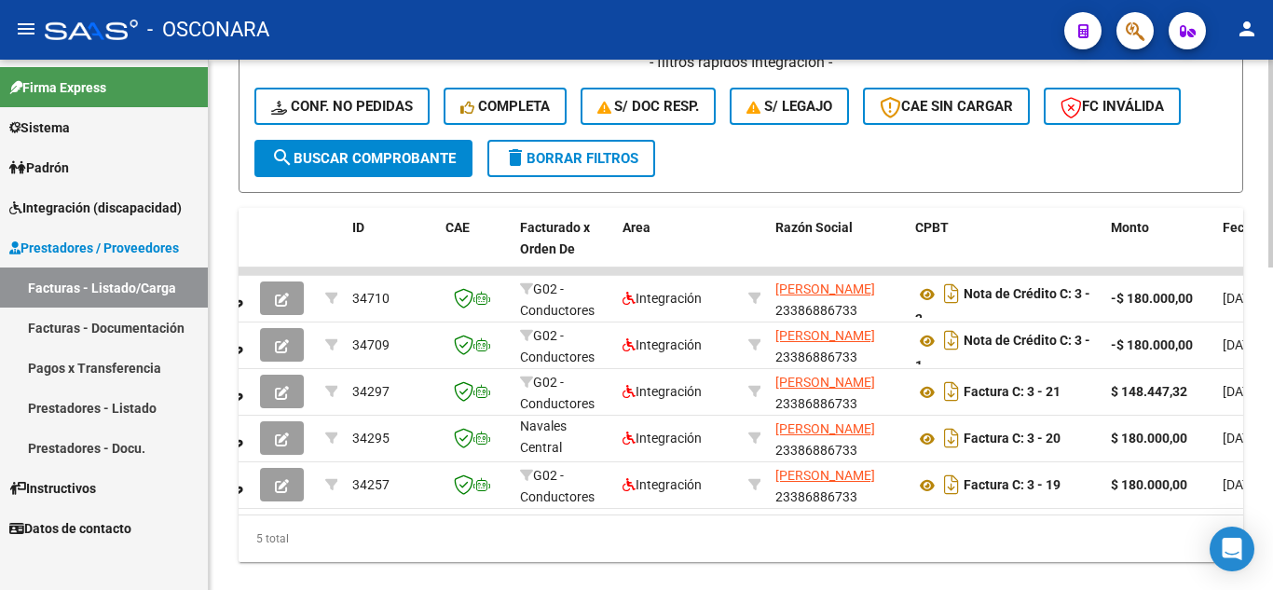
scroll to position [0, 0]
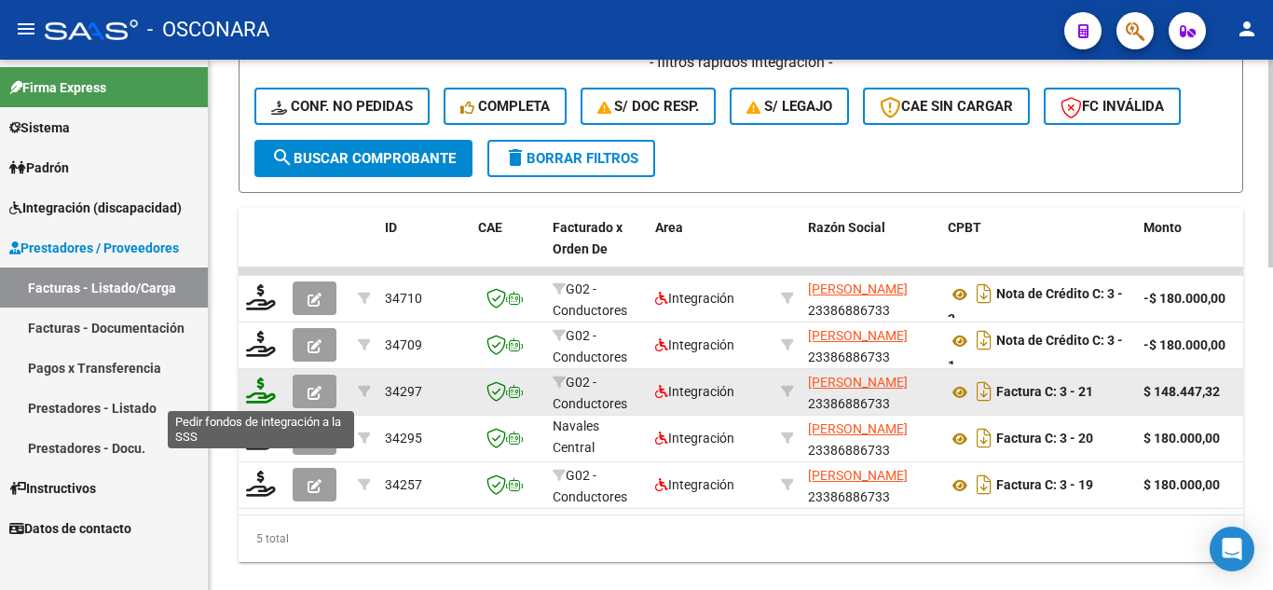
click at [262, 393] on icon at bounding box center [261, 390] width 30 height 26
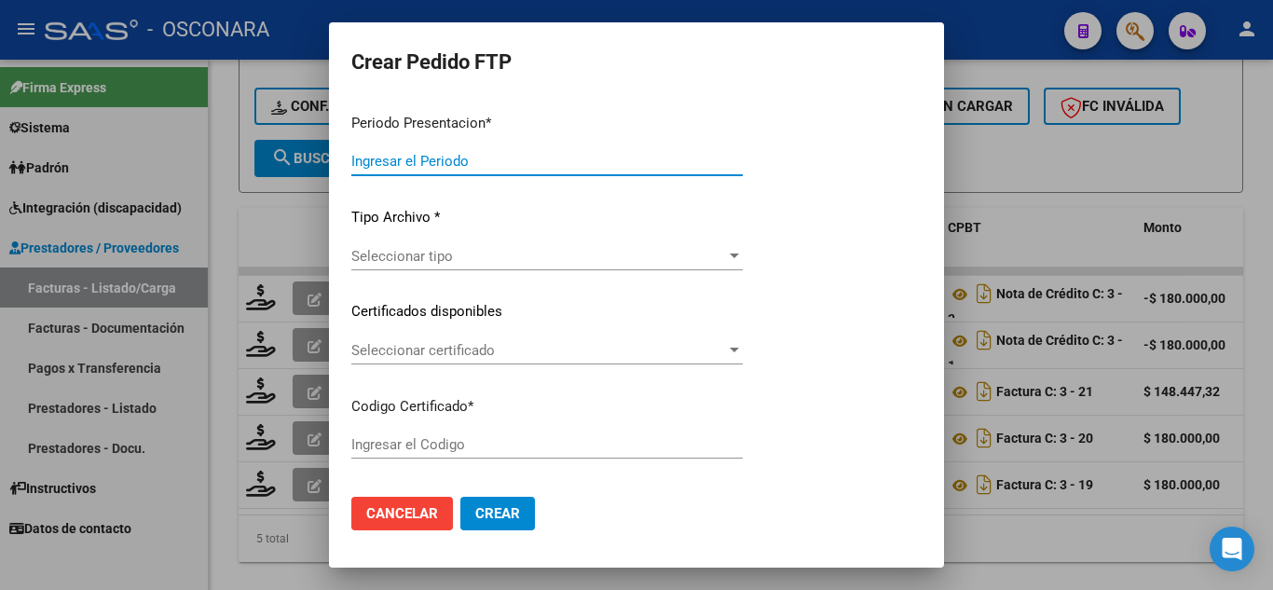
type input "202507"
type input "$ 148.447,32"
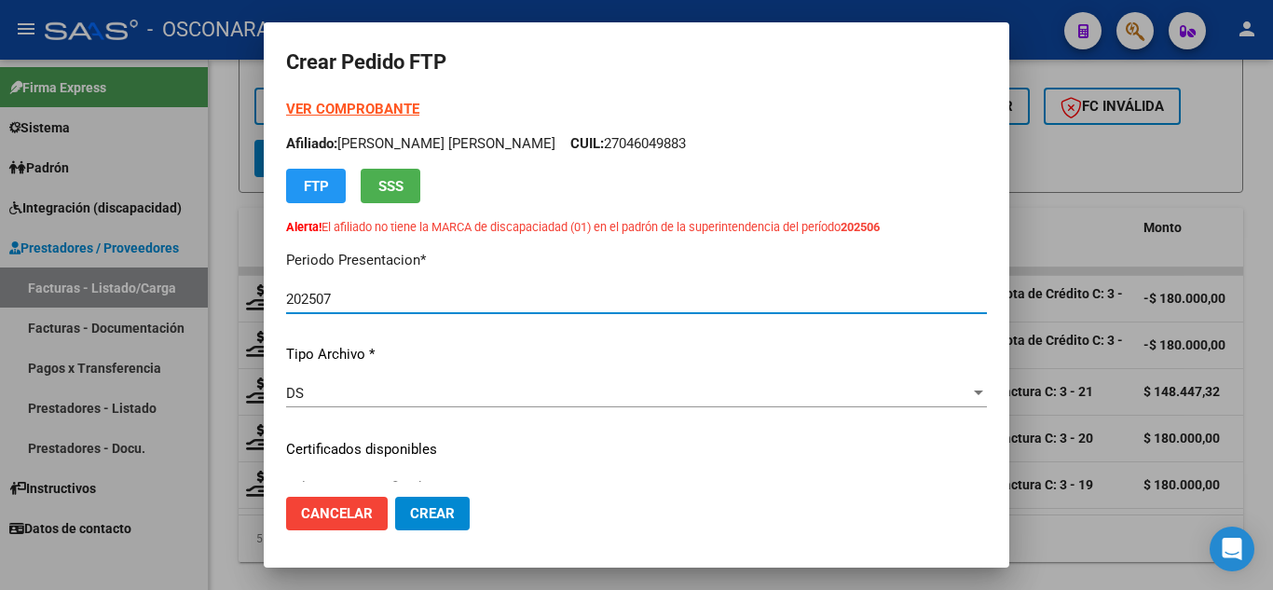
type input "ARG01000046049882024090620390906-BUE389"
type input "[DATE]"
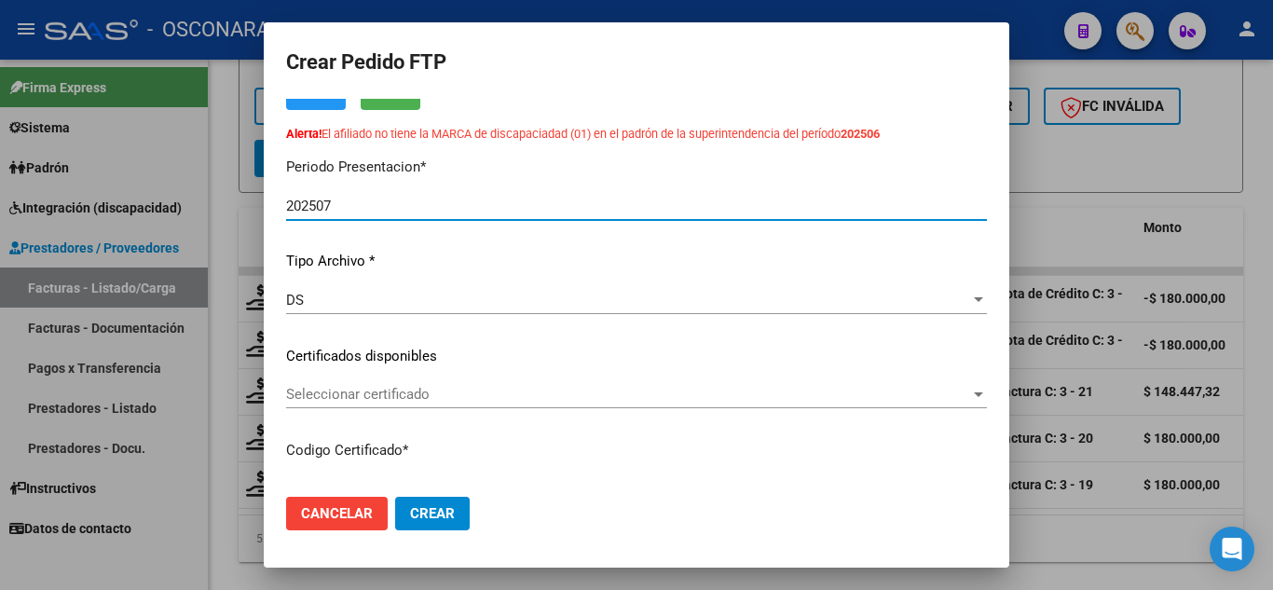
click at [422, 392] on span "Seleccionar certificado" at bounding box center [628, 394] width 684 height 17
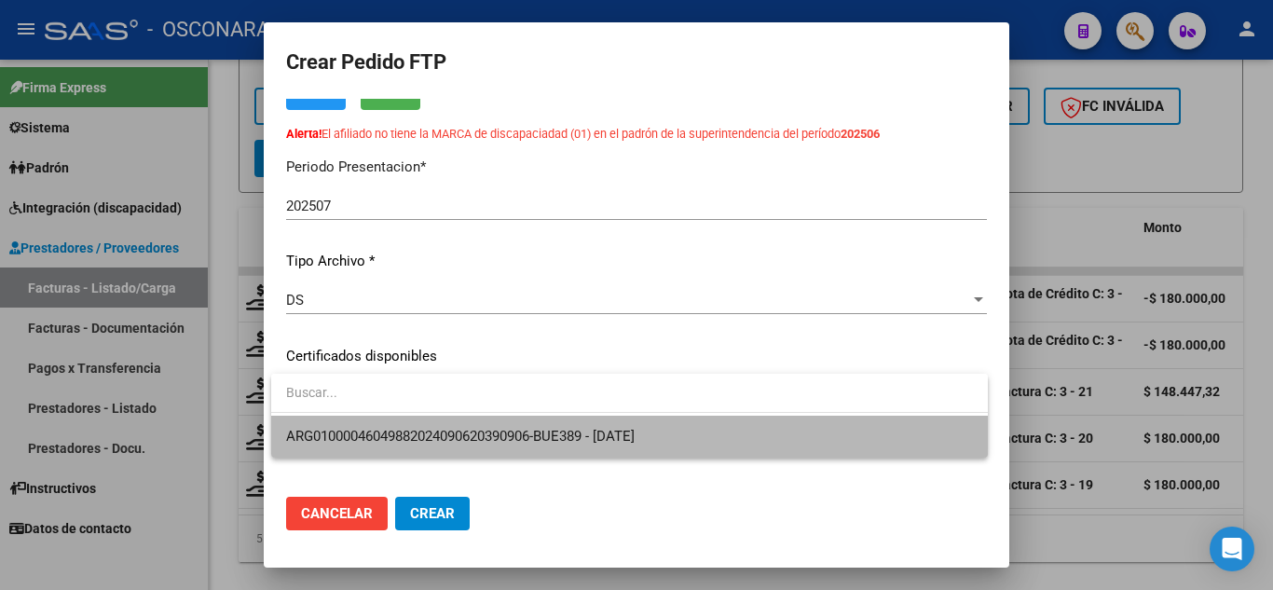
click at [429, 426] on span "ARG01000046049882024090620390906-BUE389 - [DATE]" at bounding box center [629, 437] width 687 height 42
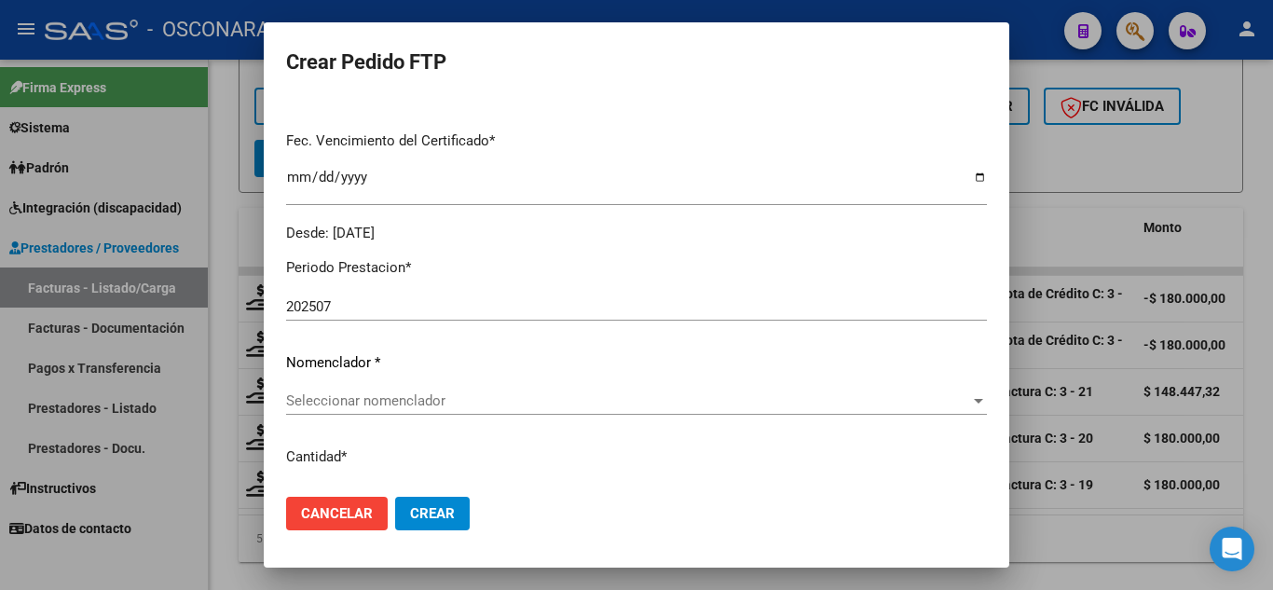
scroll to position [559, 0]
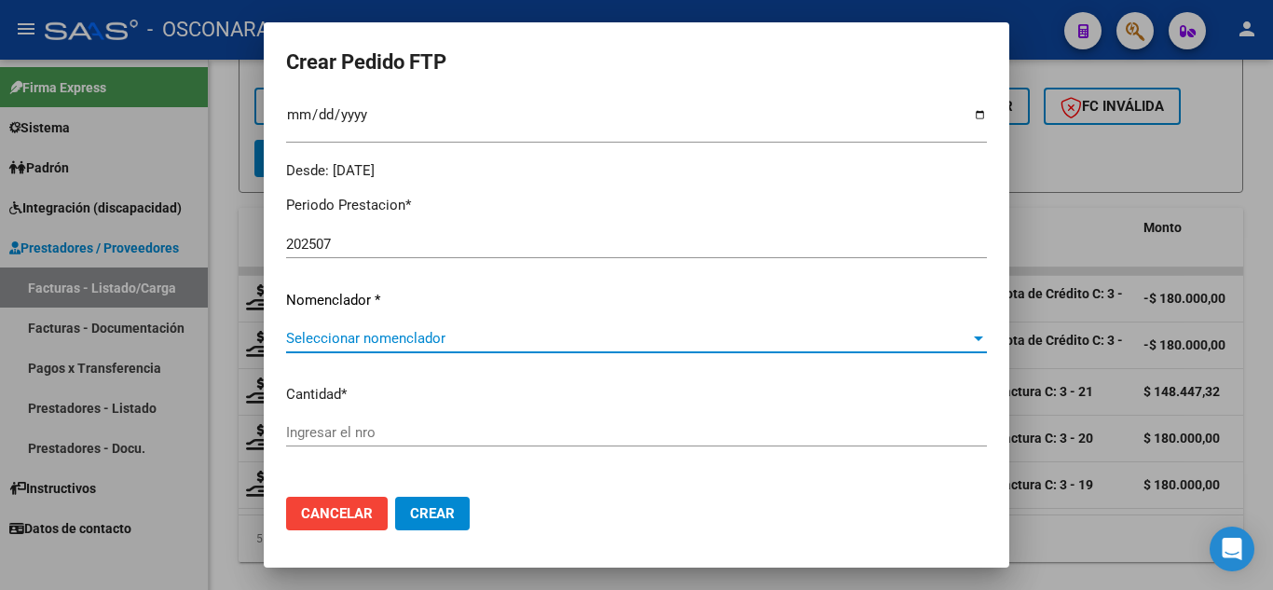
click at [364, 341] on span "Seleccionar nomenclador" at bounding box center [628, 338] width 684 height 17
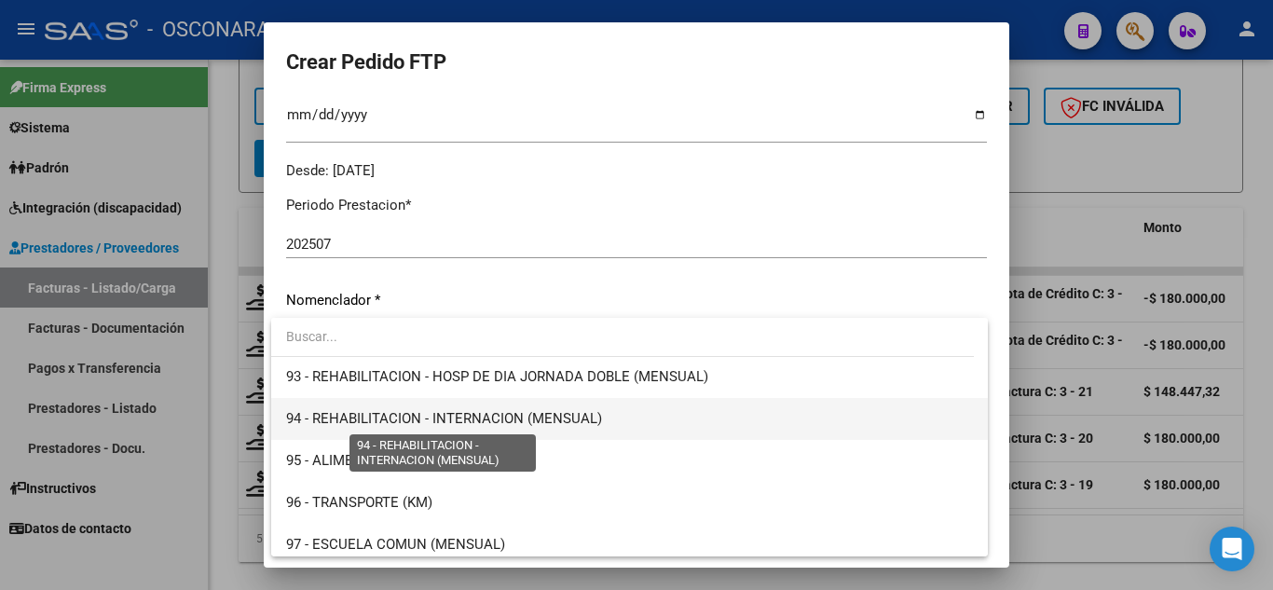
scroll to position [3769, 0]
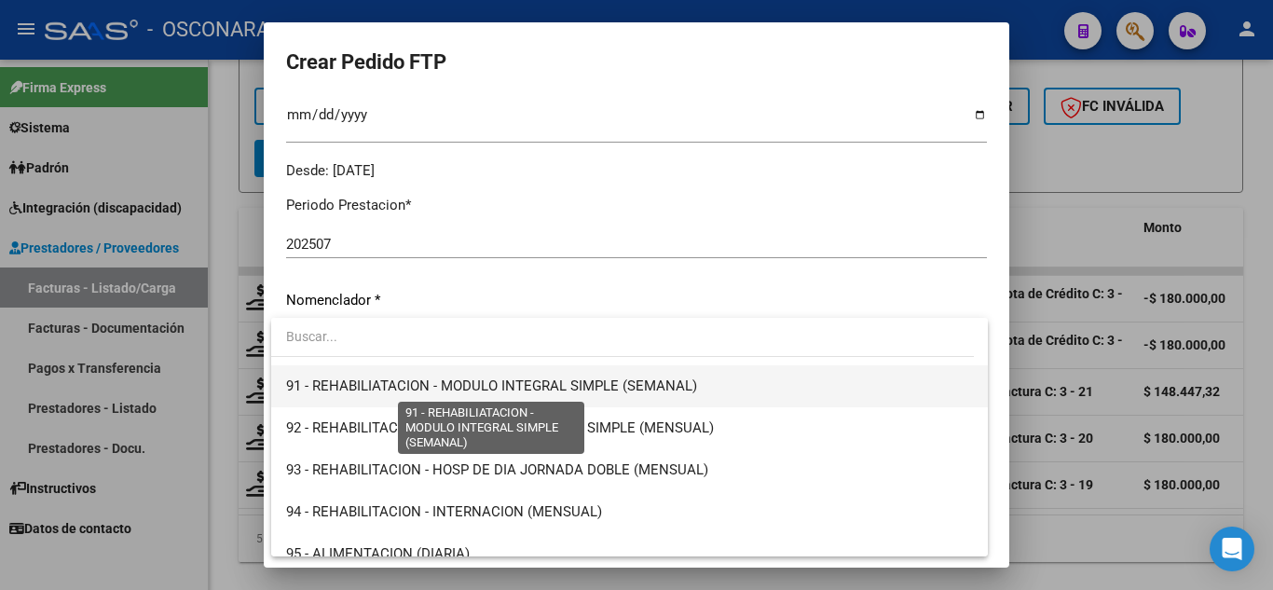
click at [551, 385] on span "91 - REHABILIATACION - MODULO INTEGRAL SIMPLE (SEMANAL)" at bounding box center [491, 385] width 411 height 17
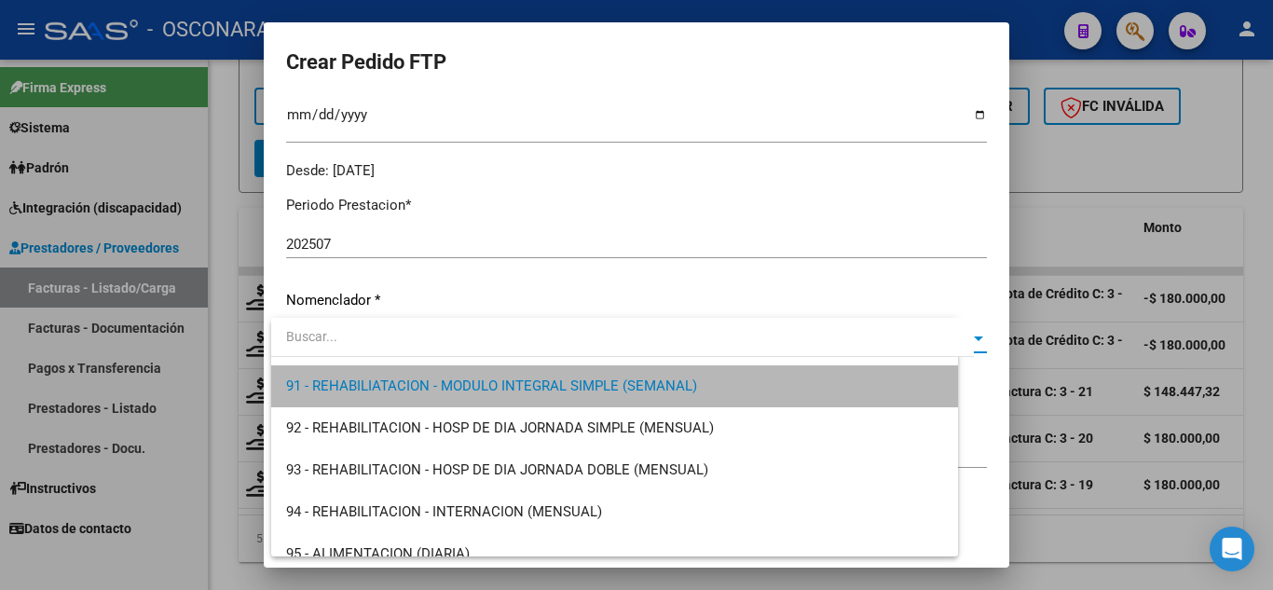
scroll to position [3775, 0]
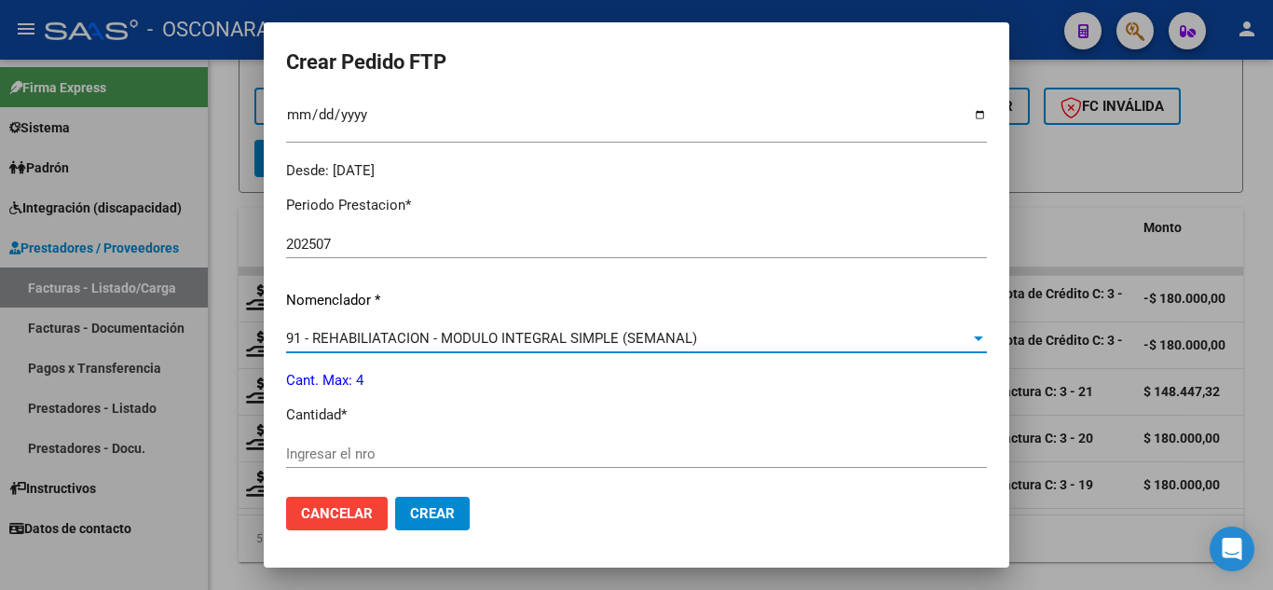
click at [385, 447] on input "Ingresar el nro" at bounding box center [636, 454] width 701 height 17
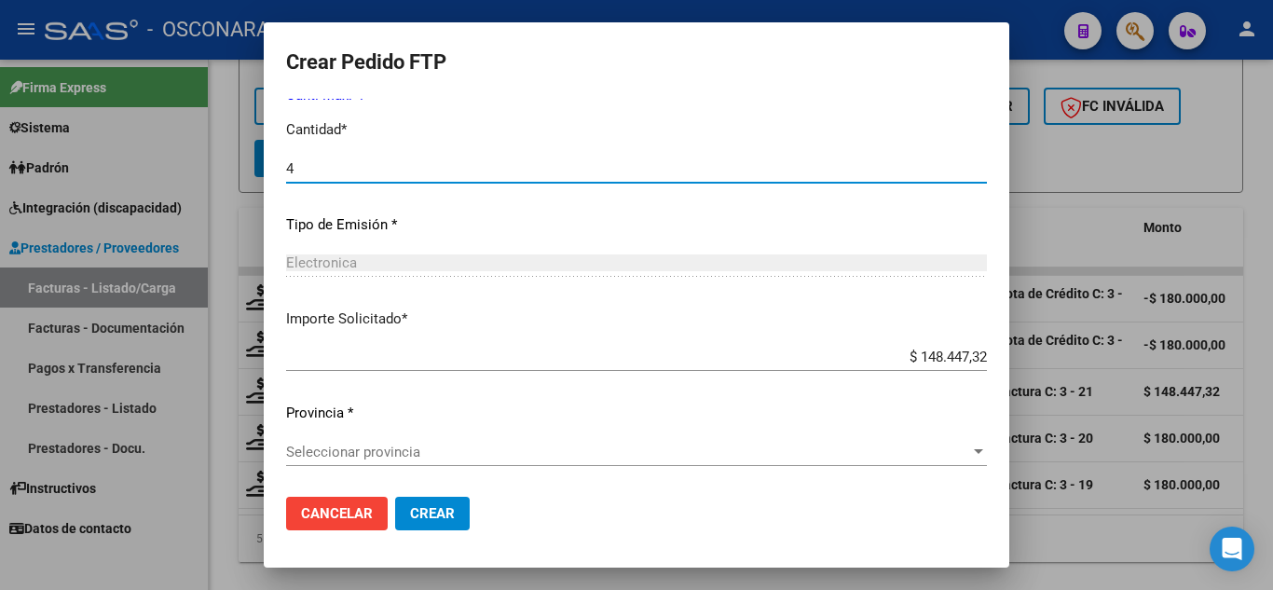
scroll to position [845, 0]
type input "4"
click at [410, 447] on span "Seleccionar provincia" at bounding box center [628, 451] width 684 height 17
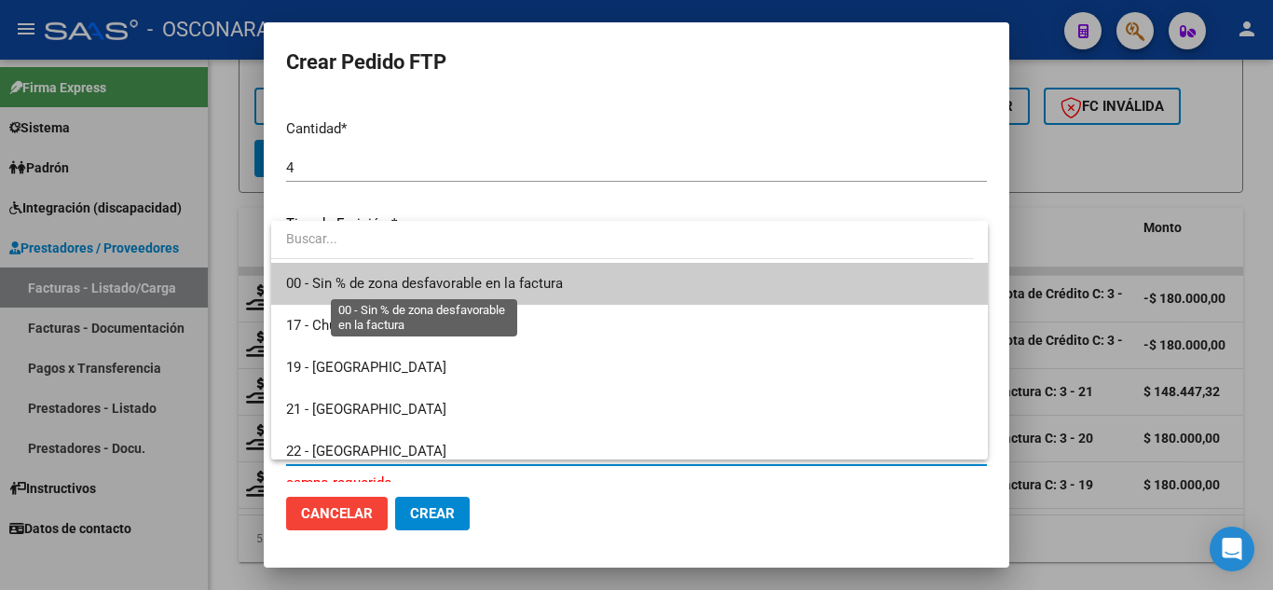
click at [343, 288] on span "00 - Sin % de zona desfavorable en la factura" at bounding box center [424, 283] width 277 height 17
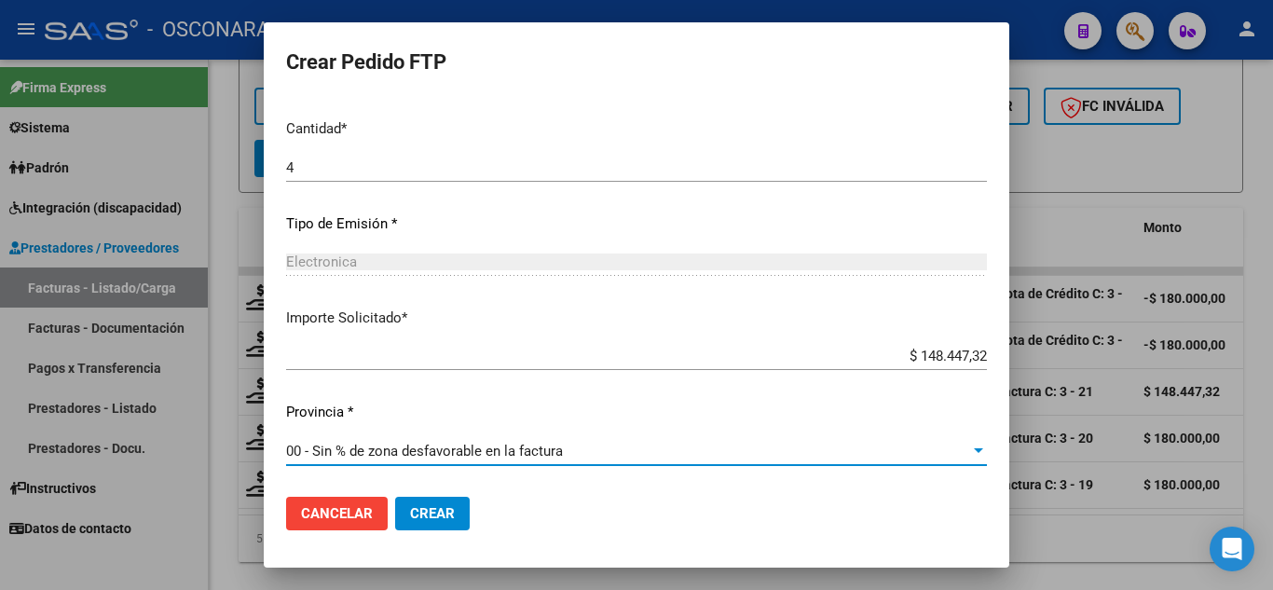
click at [415, 506] on span "Crear" at bounding box center [432, 513] width 45 height 17
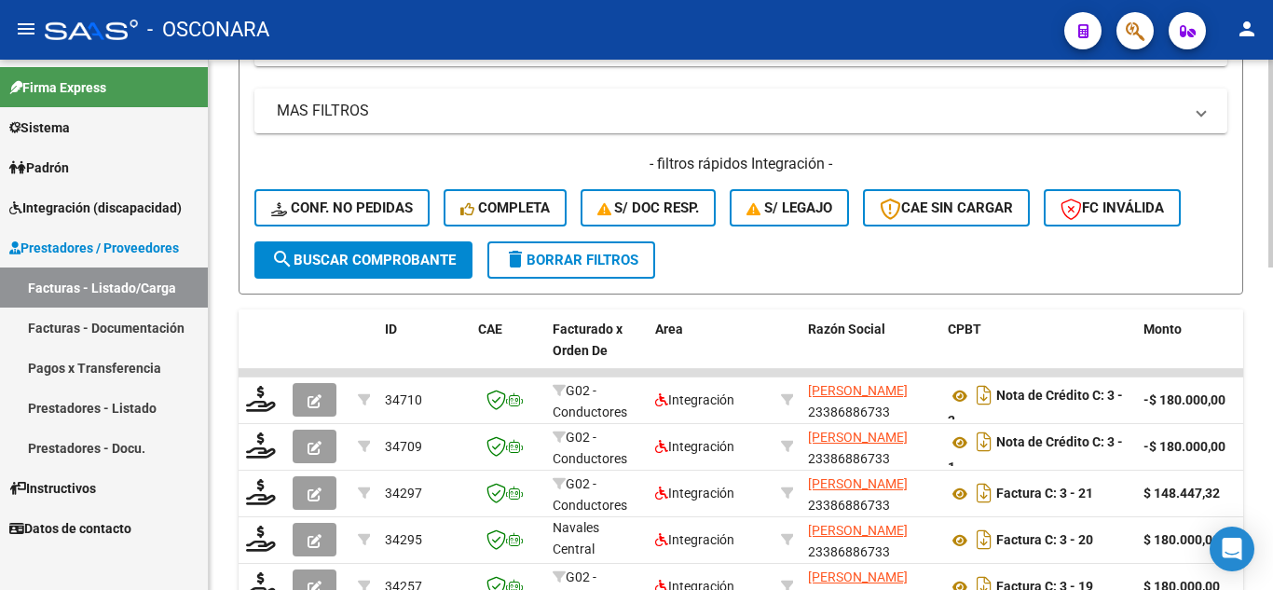
scroll to position [401, 0]
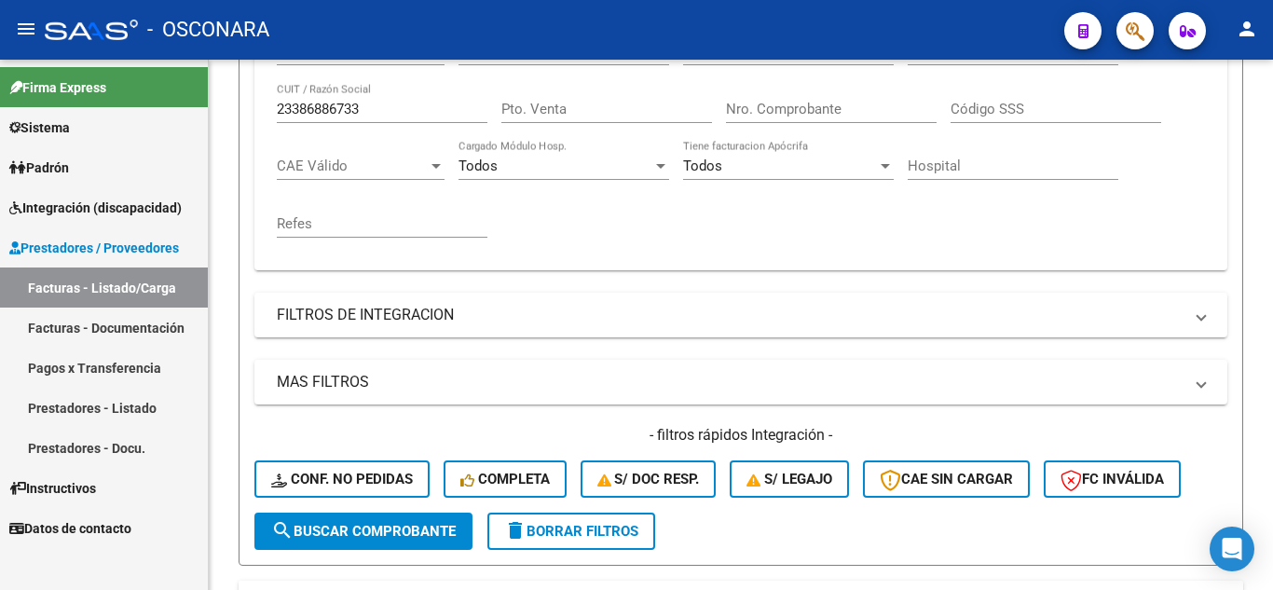
drag, startPoint x: 85, startPoint y: 75, endPoint x: 75, endPoint y: 71, distance: 10.9
click at [75, 71] on mat-sidenav-container "Firma Express Sistema Usuarios Todos los Usuarios Padrón Análisis Afiliado Inte…" at bounding box center [636, 325] width 1273 height 530
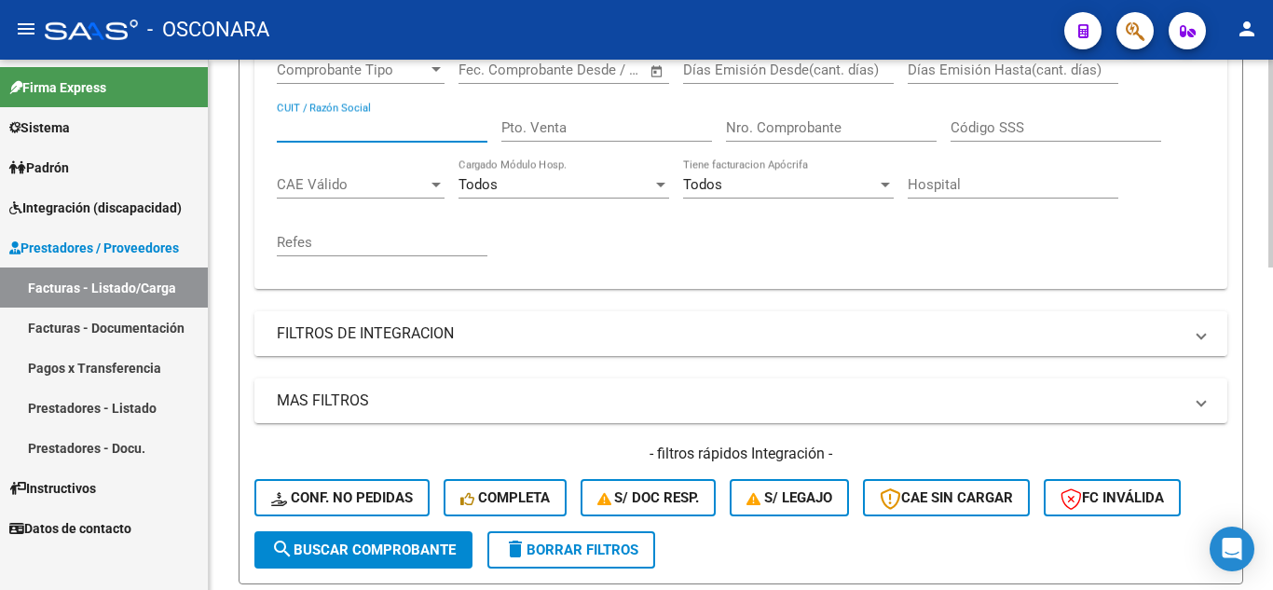
click at [365, 329] on mat-panel-title "FILTROS DE INTEGRACION" at bounding box center [730, 333] width 906 height 21
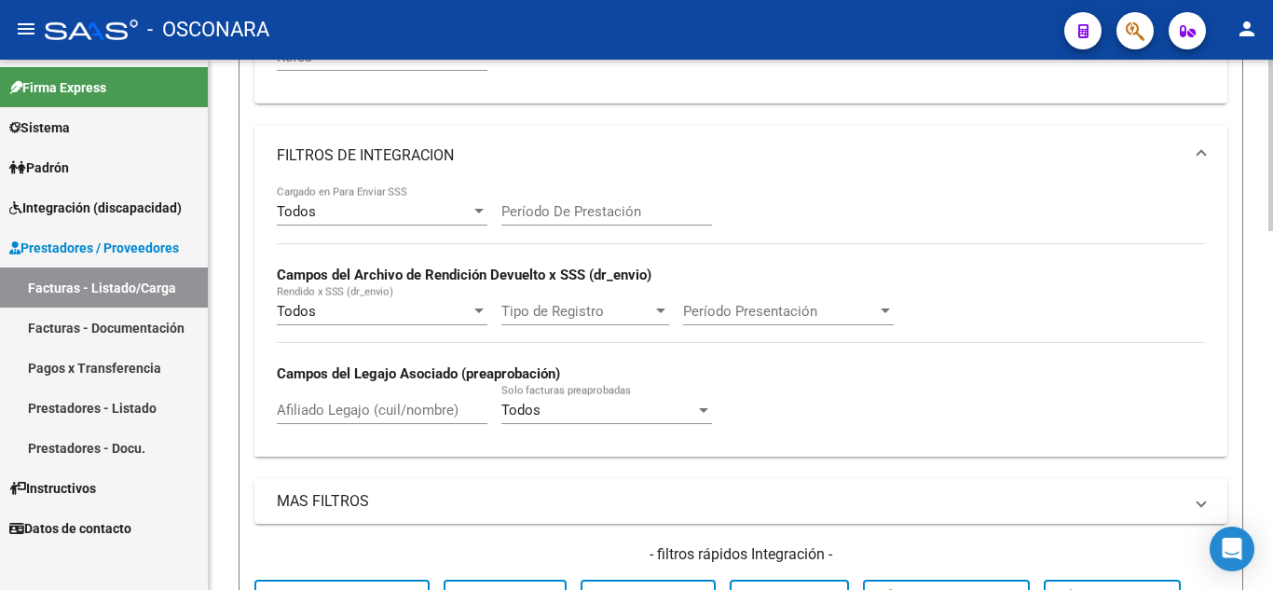
scroll to position [569, 0]
click at [330, 412] on input "Afiliado Legajo (cuil/nombre)" at bounding box center [382, 409] width 211 height 17
paste input "20569435359"
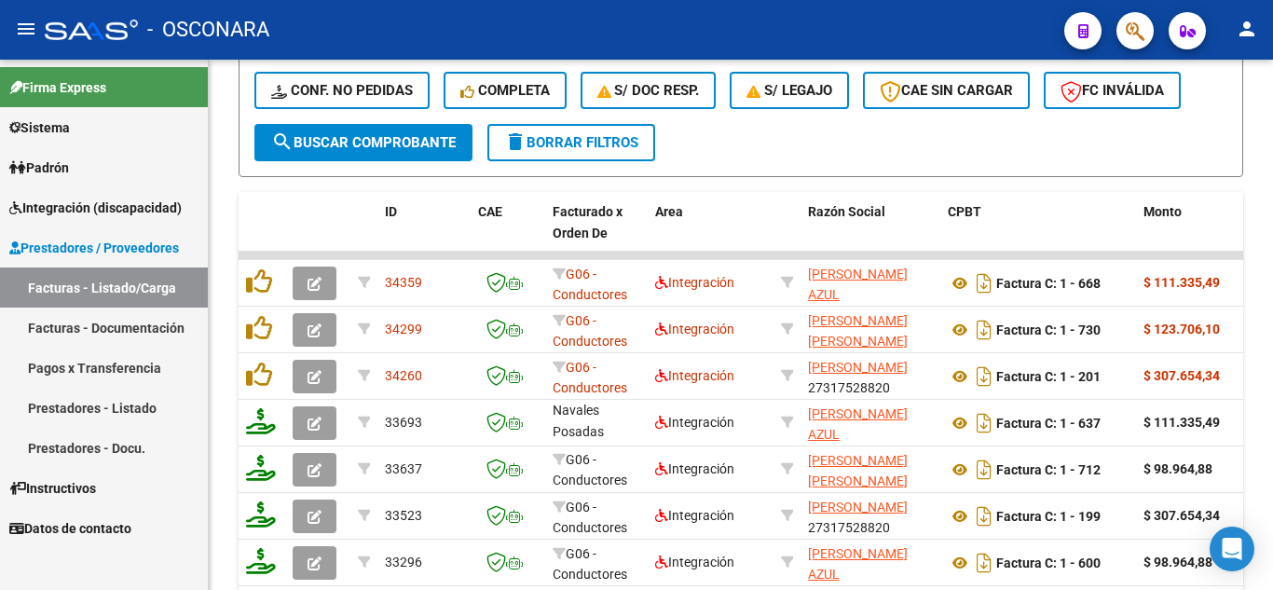
scroll to position [1221, 0]
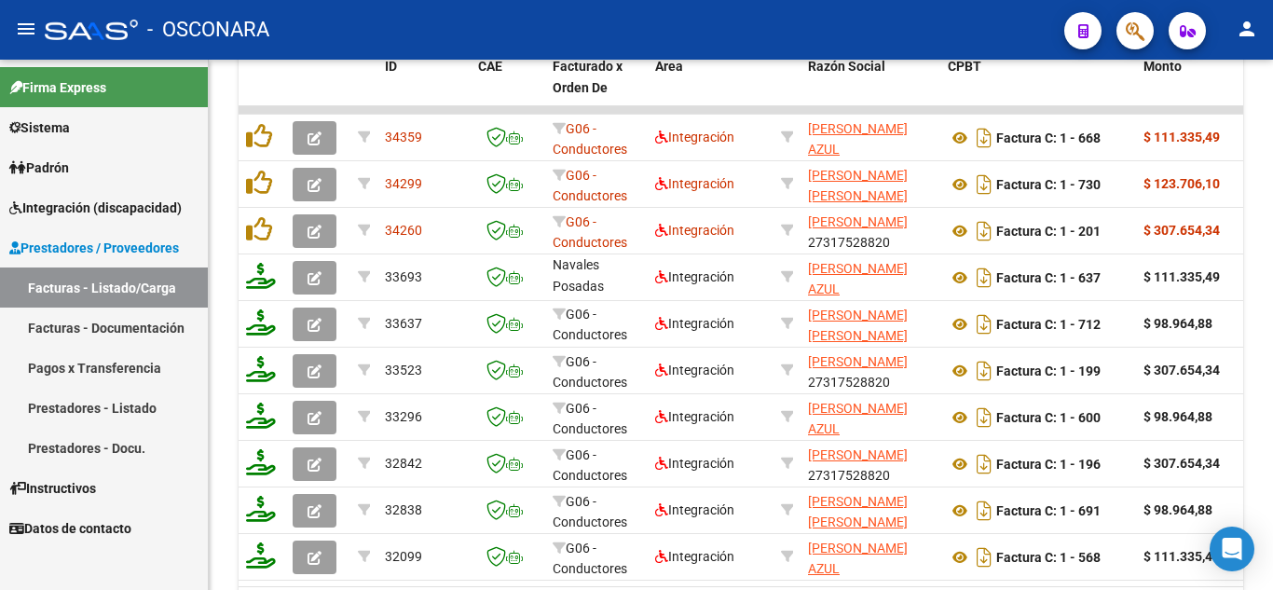
type input "20569435359"
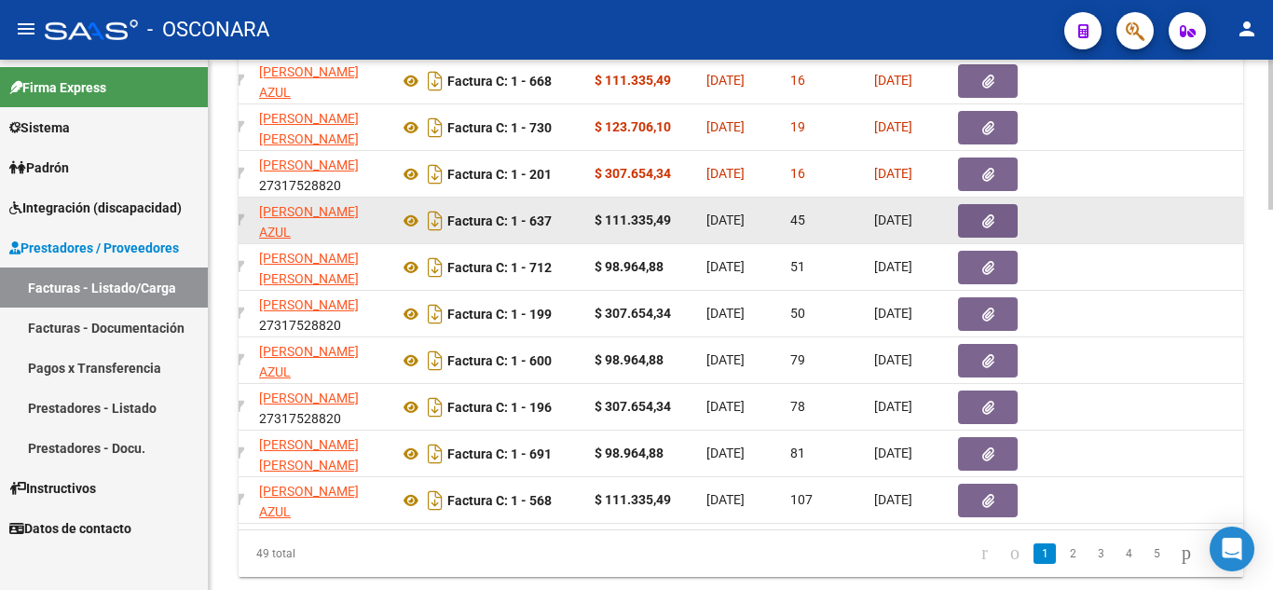
scroll to position [1246, 0]
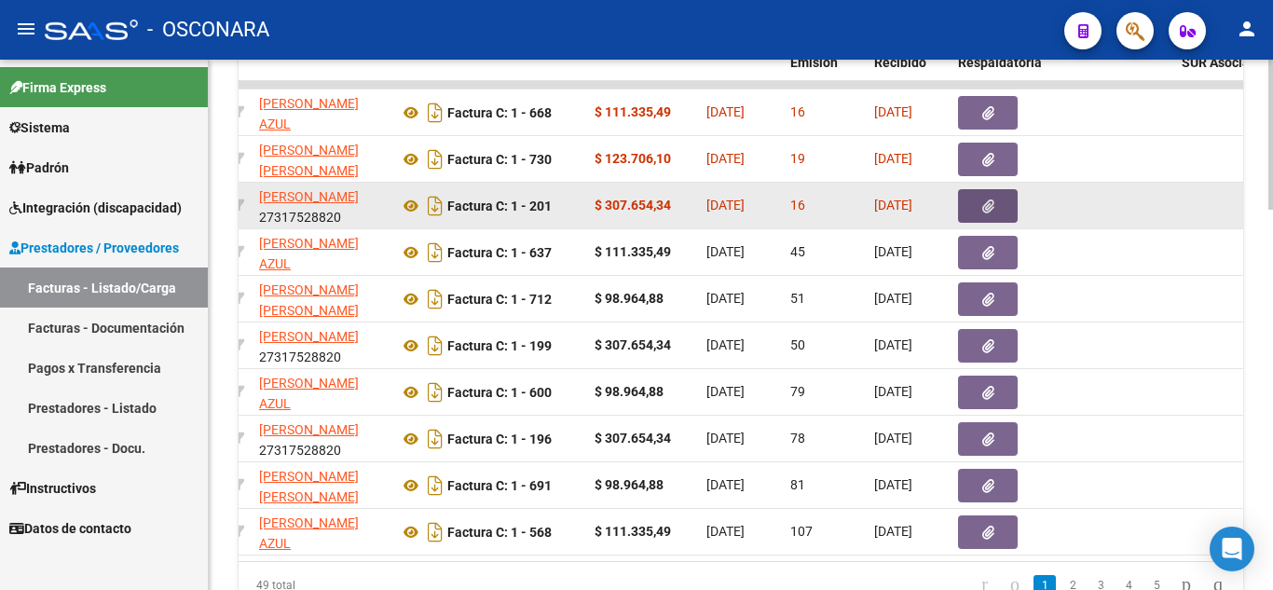
click at [994, 211] on icon "button" at bounding box center [988, 206] width 12 height 14
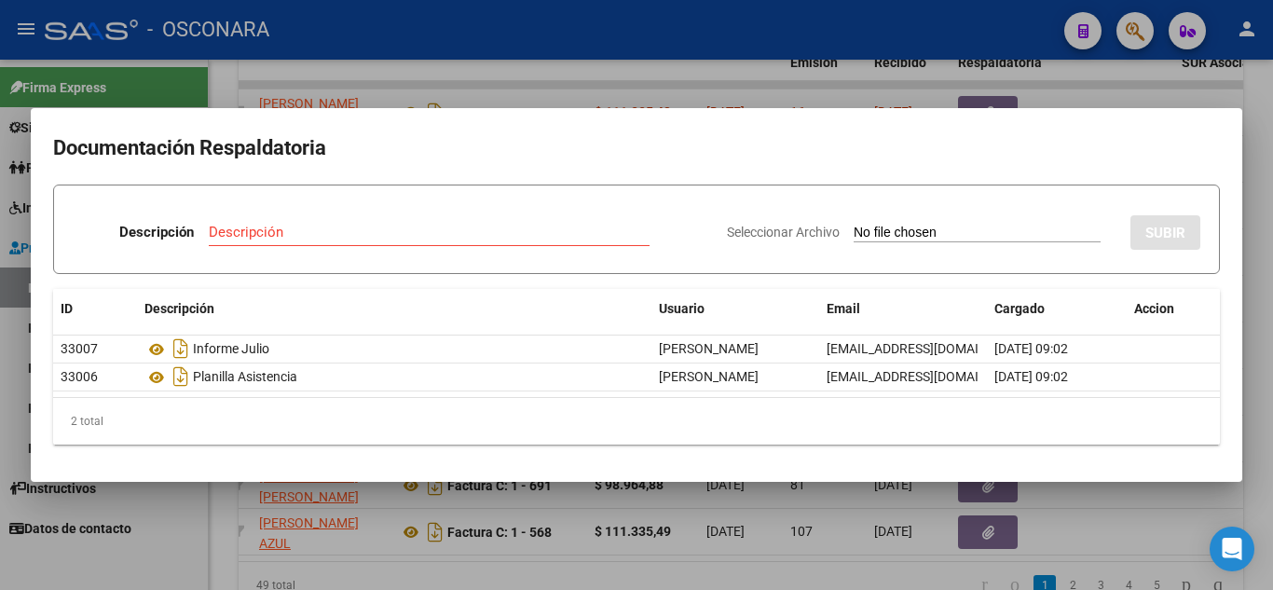
click at [1064, 510] on div at bounding box center [636, 295] width 1273 height 590
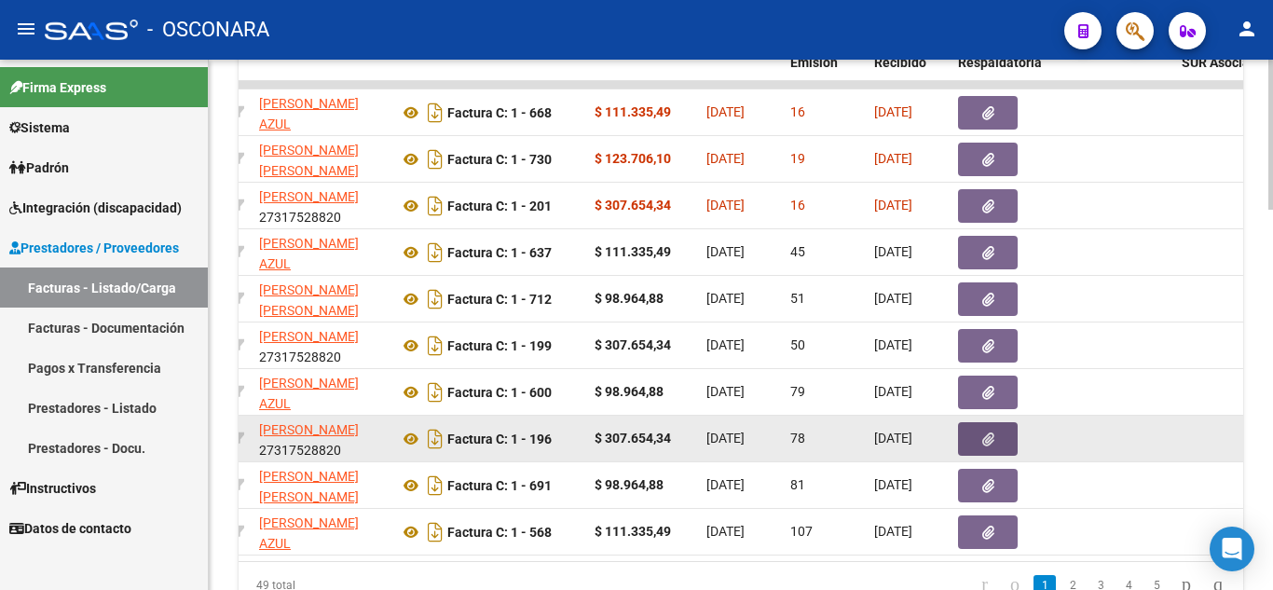
click at [997, 442] on button "button" at bounding box center [988, 439] width 60 height 34
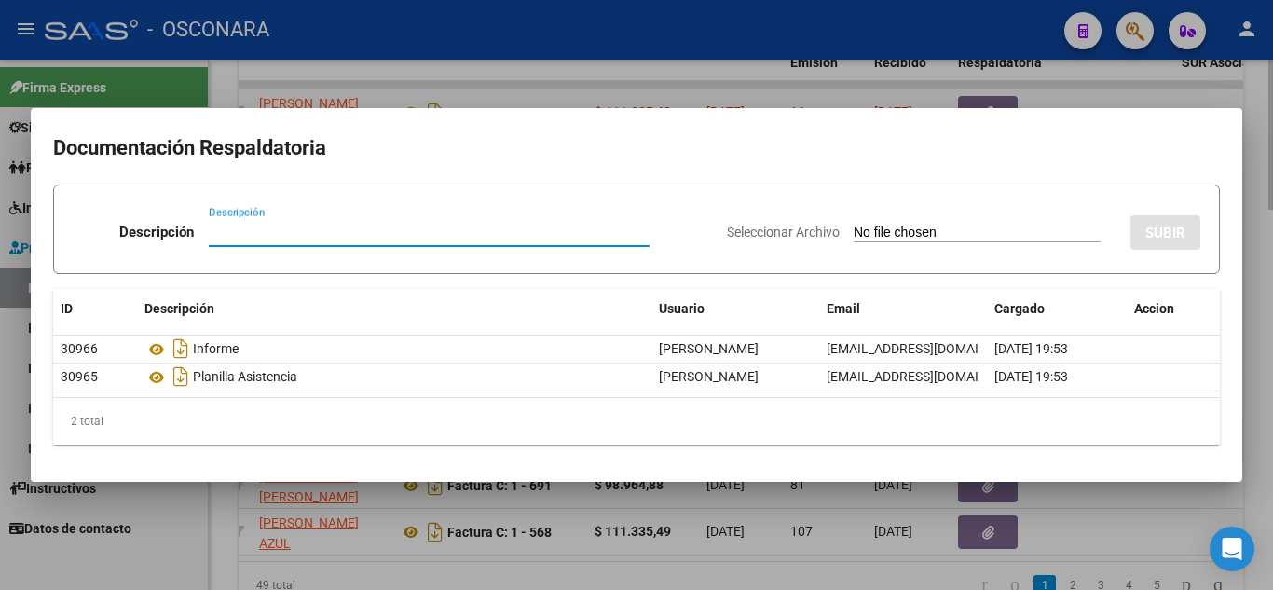
click at [997, 442] on div "2 total" at bounding box center [636, 421] width 1167 height 47
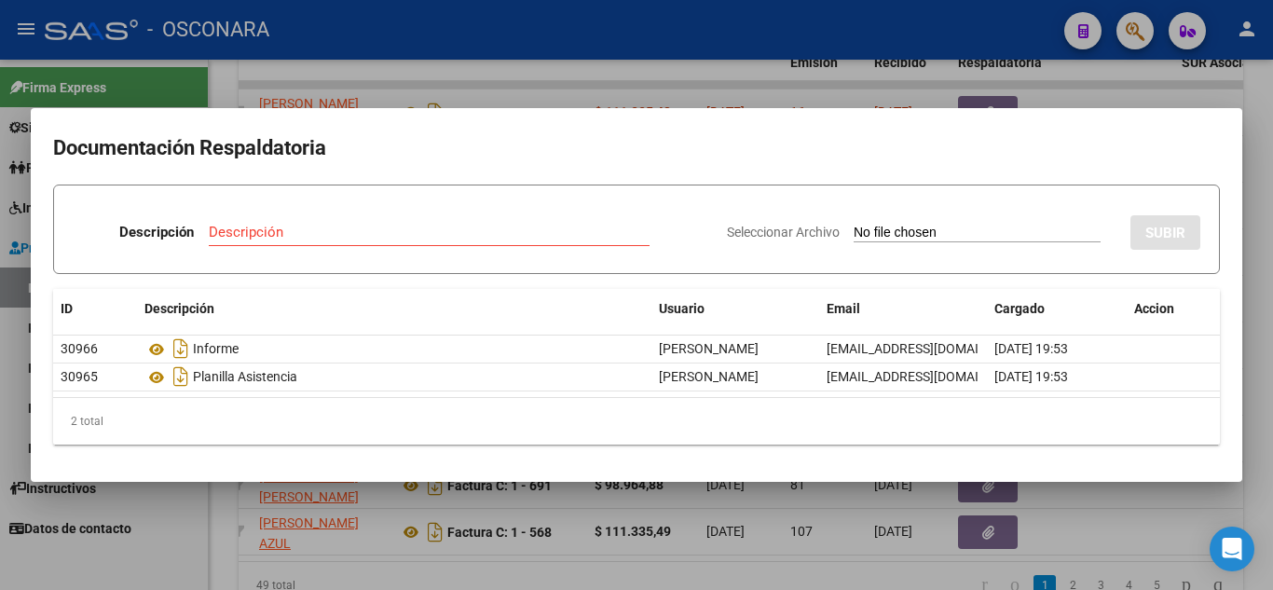
click at [1131, 547] on div at bounding box center [636, 295] width 1273 height 590
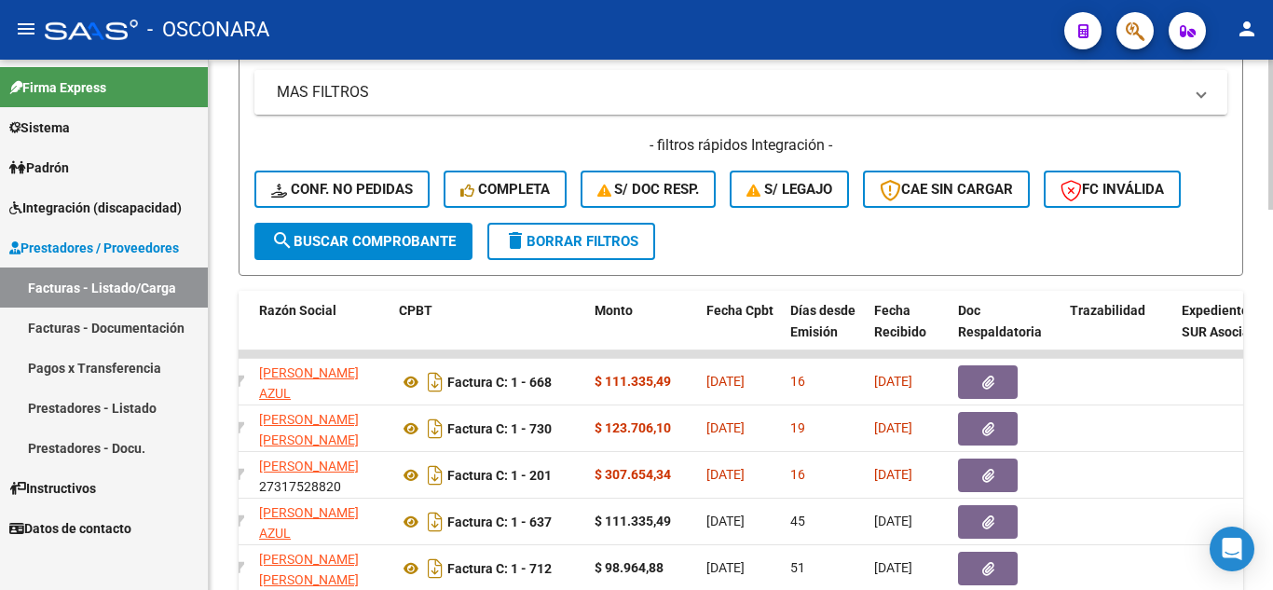
scroll to position [873, 0]
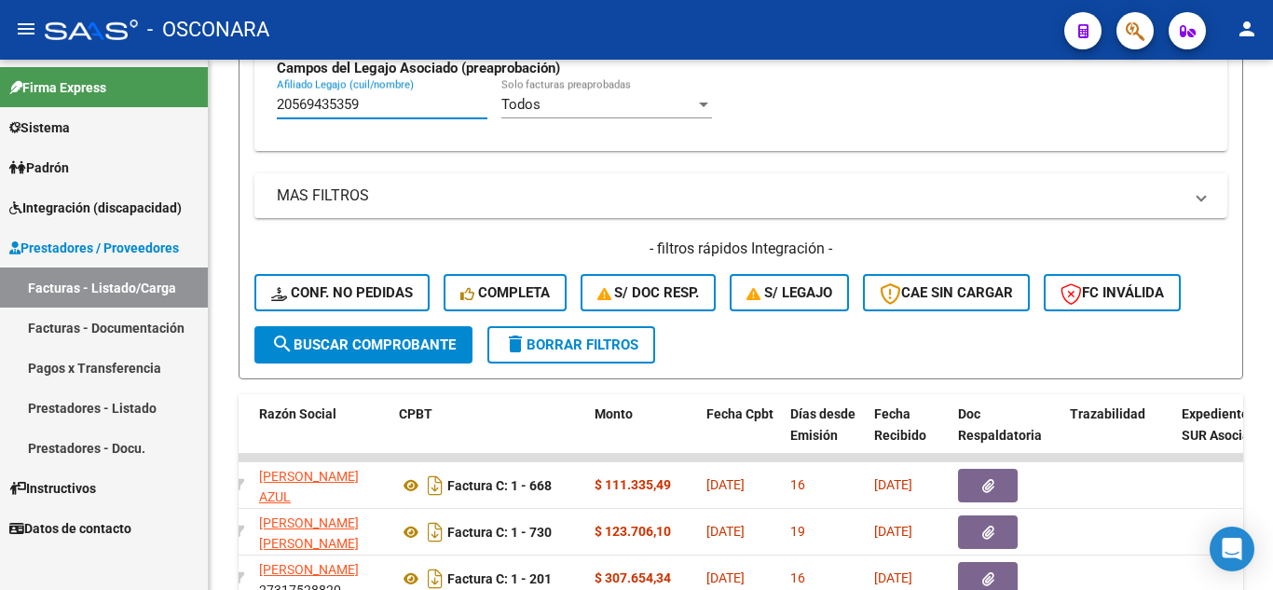
drag, startPoint x: 371, startPoint y: 97, endPoint x: 49, endPoint y: 100, distance: 321.6
click at [49, 100] on mat-sidenav-container "Firma Express Sistema Usuarios Todos los Usuarios Padrón Análisis Afiliado Inte…" at bounding box center [636, 325] width 1273 height 530
paste input "23579624949"
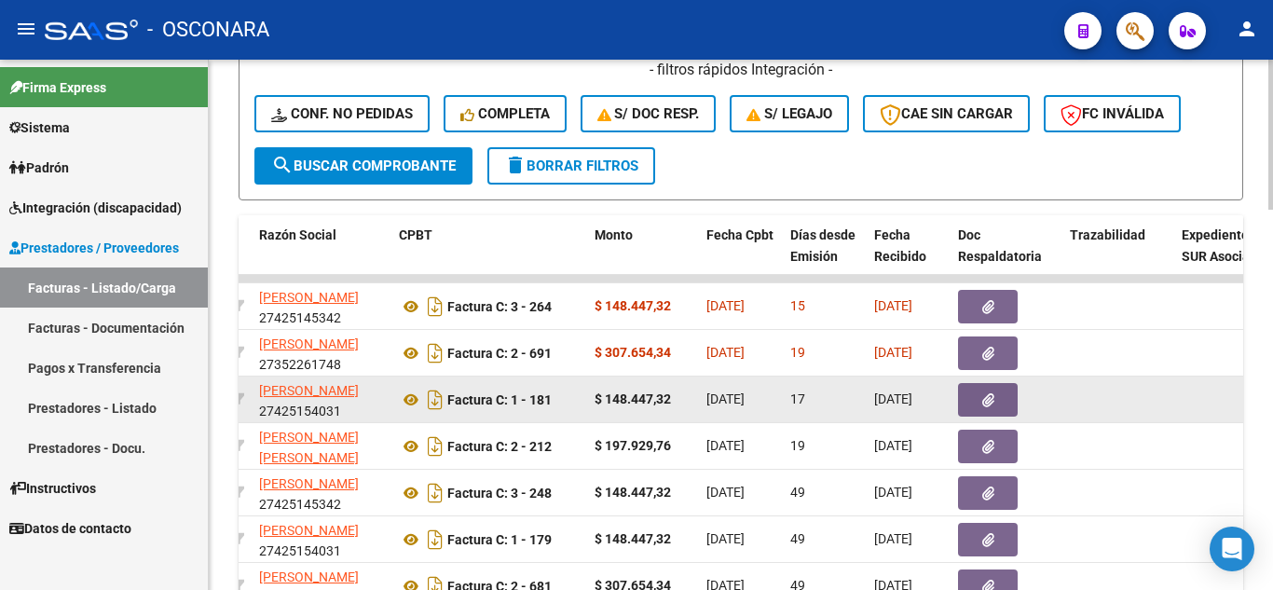
scroll to position [1060, 0]
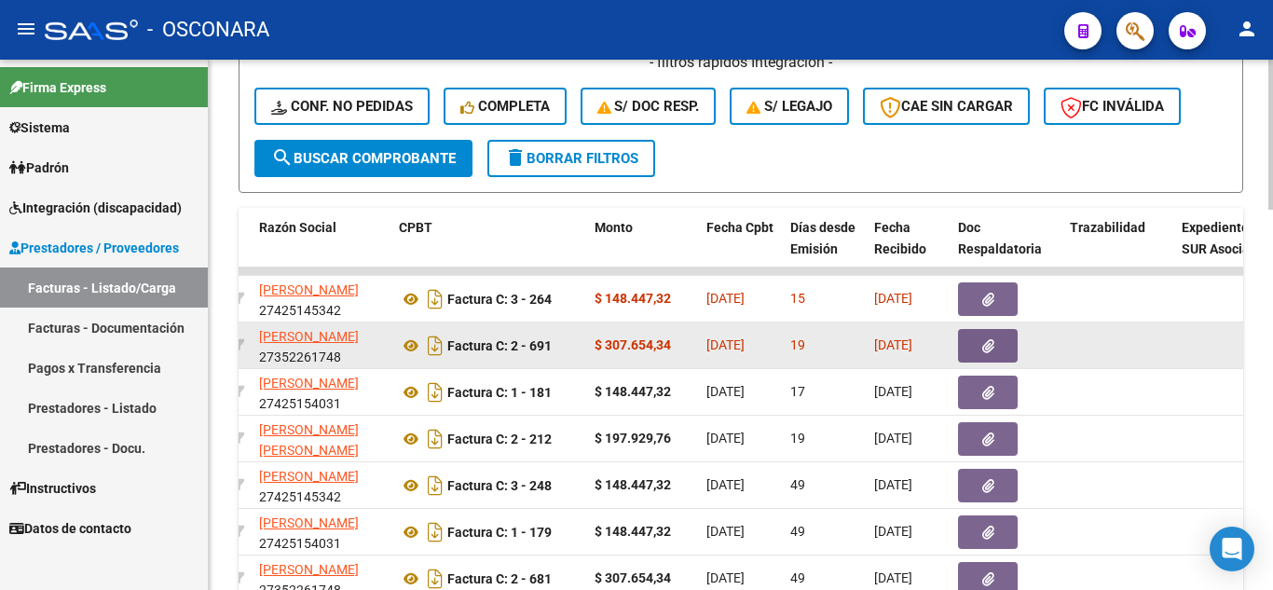
type input "23579624949"
click at [987, 346] on icon "button" at bounding box center [988, 346] width 12 height 14
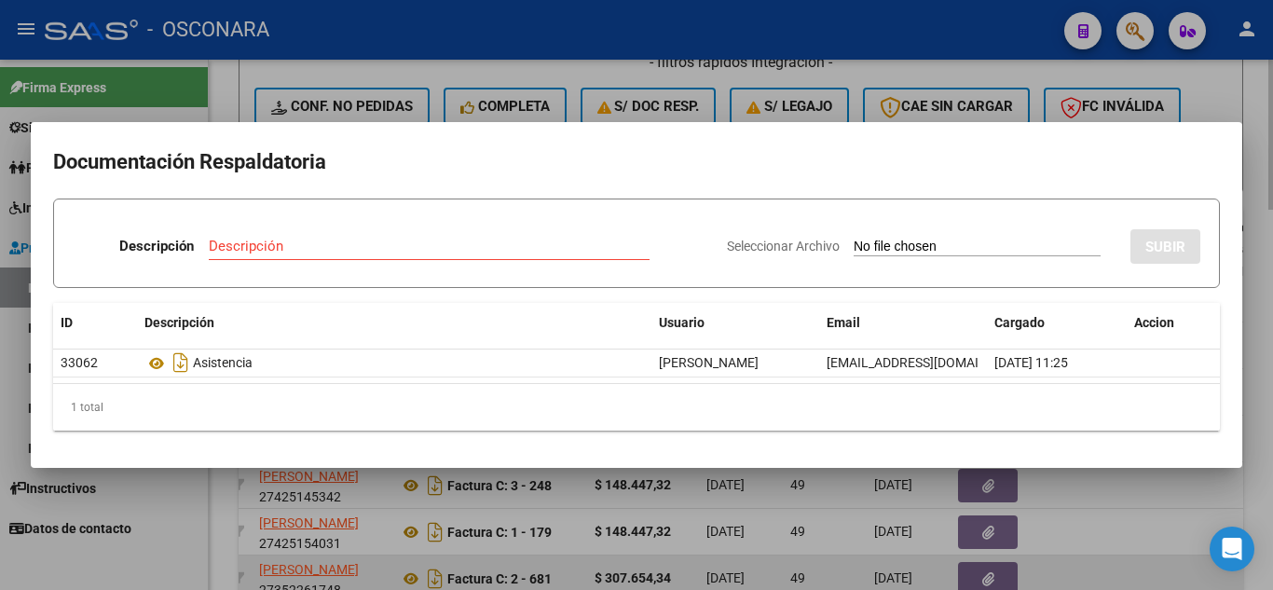
drag, startPoint x: 1167, startPoint y: 499, endPoint x: 978, endPoint y: 584, distance: 207.7
click at [1165, 499] on div at bounding box center [636, 295] width 1273 height 590
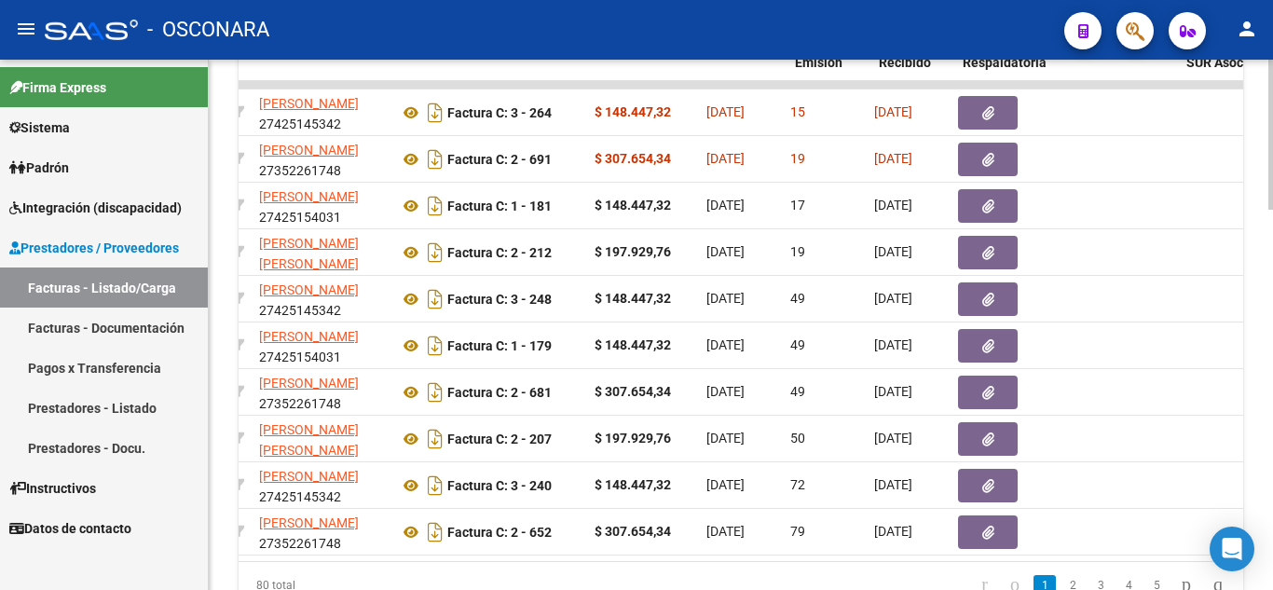
scroll to position [0, 0]
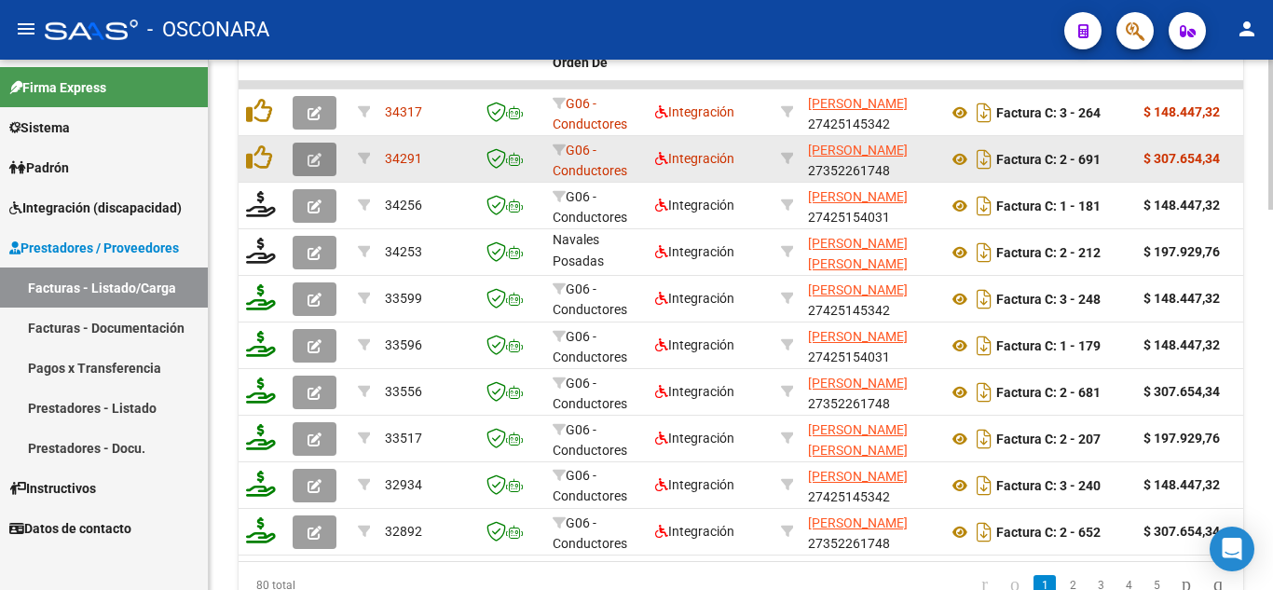
click at [320, 166] on icon "button" at bounding box center [315, 160] width 14 height 14
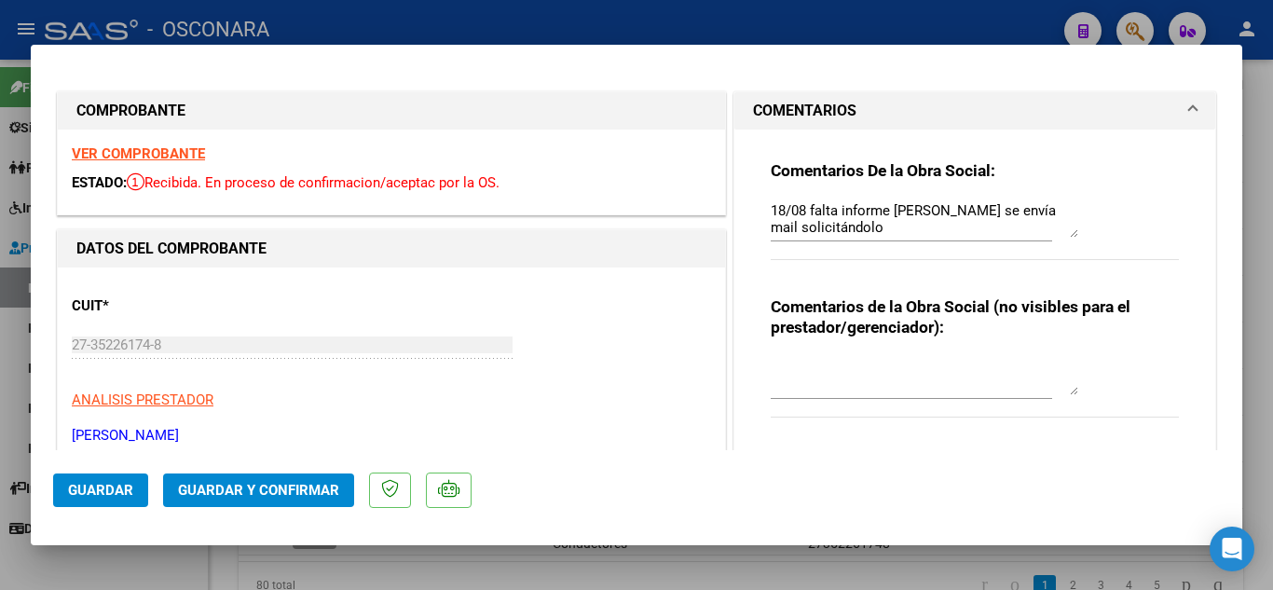
click at [867, 226] on textarea "18/08 falta informe [PERSON_NAME] se envía mail solicitándolo" at bounding box center [925, 218] width 308 height 37
type textarea "18/08 falta informe [PERSON_NAME] se envía mail solicitándolo 20/08 sin novedad…"
click at [64, 491] on button "Guardar" at bounding box center [100, 490] width 95 height 34
click at [94, 495] on span "Guardar" at bounding box center [100, 490] width 65 height 17
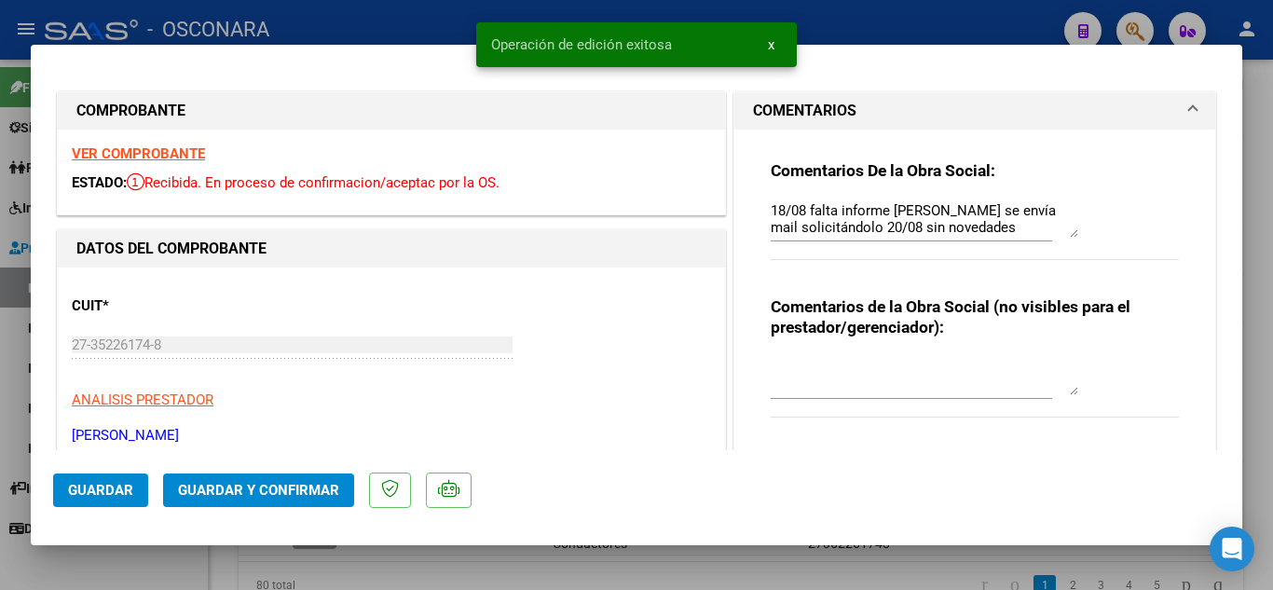
drag, startPoint x: 819, startPoint y: 580, endPoint x: 807, endPoint y: 587, distance: 14.2
click at [819, 579] on div at bounding box center [636, 295] width 1273 height 590
type input "$ 0,00"
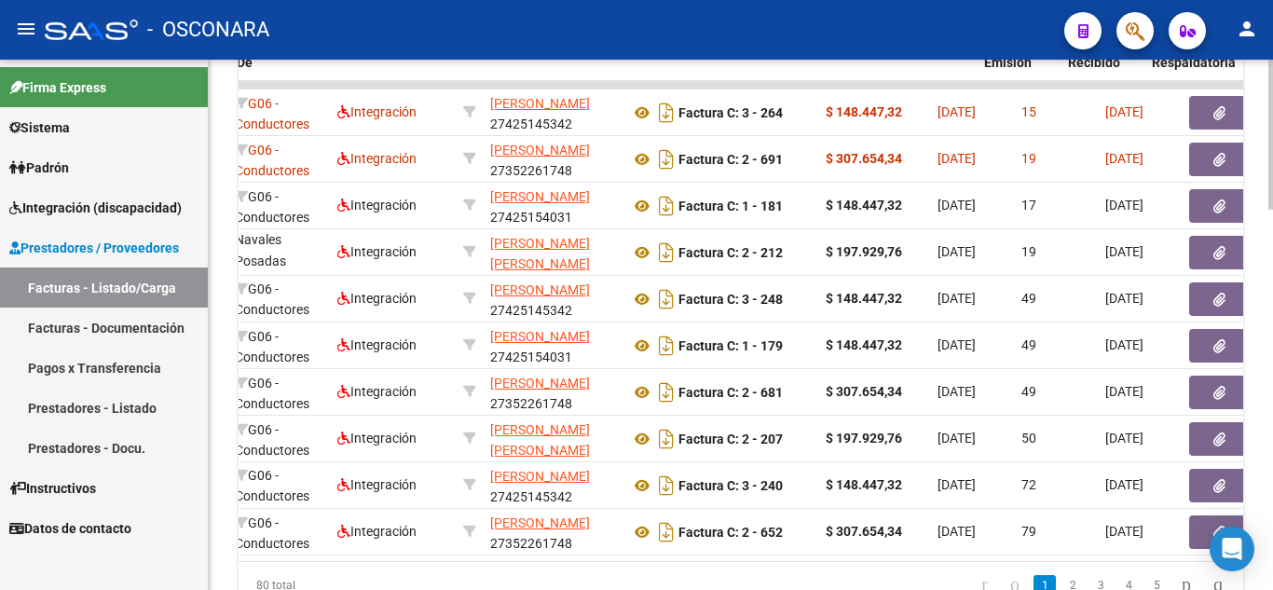
scroll to position [0, 466]
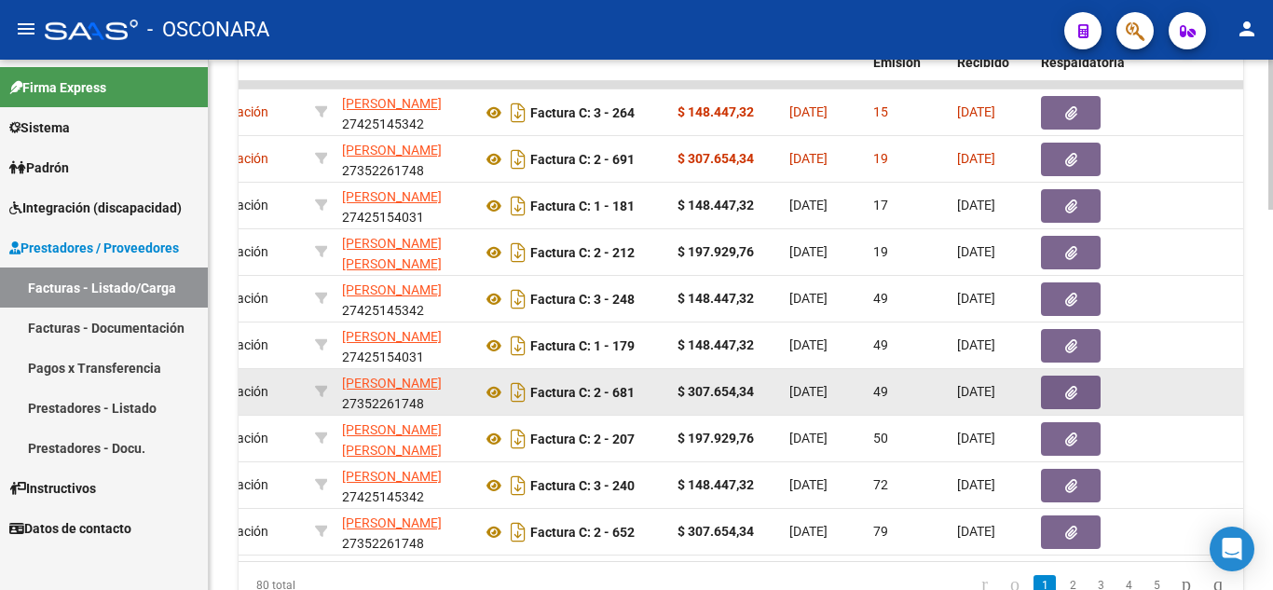
click at [1066, 394] on icon "button" at bounding box center [1071, 393] width 12 height 14
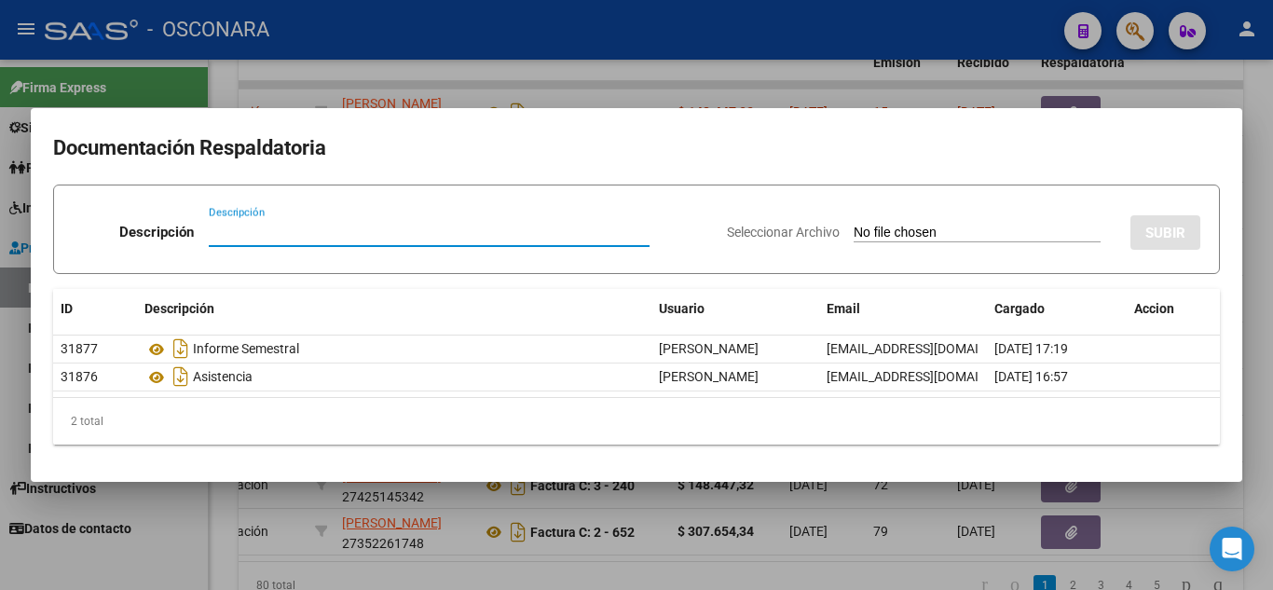
click at [1168, 529] on div at bounding box center [636, 295] width 1273 height 590
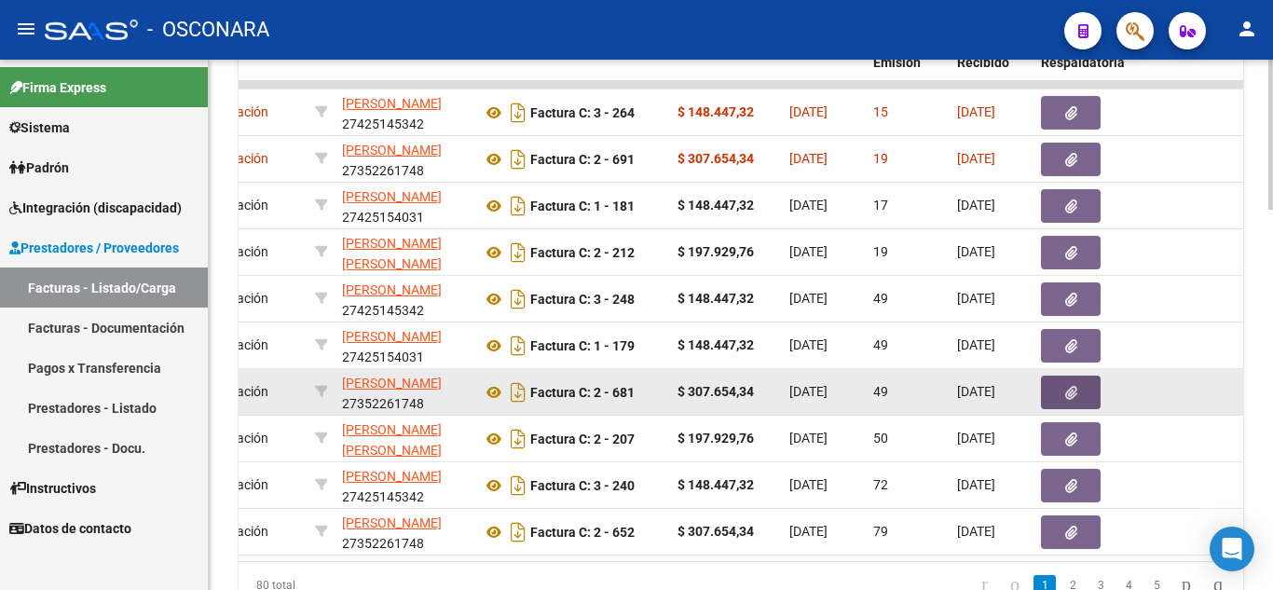
click at [1067, 387] on icon "button" at bounding box center [1071, 393] width 12 height 14
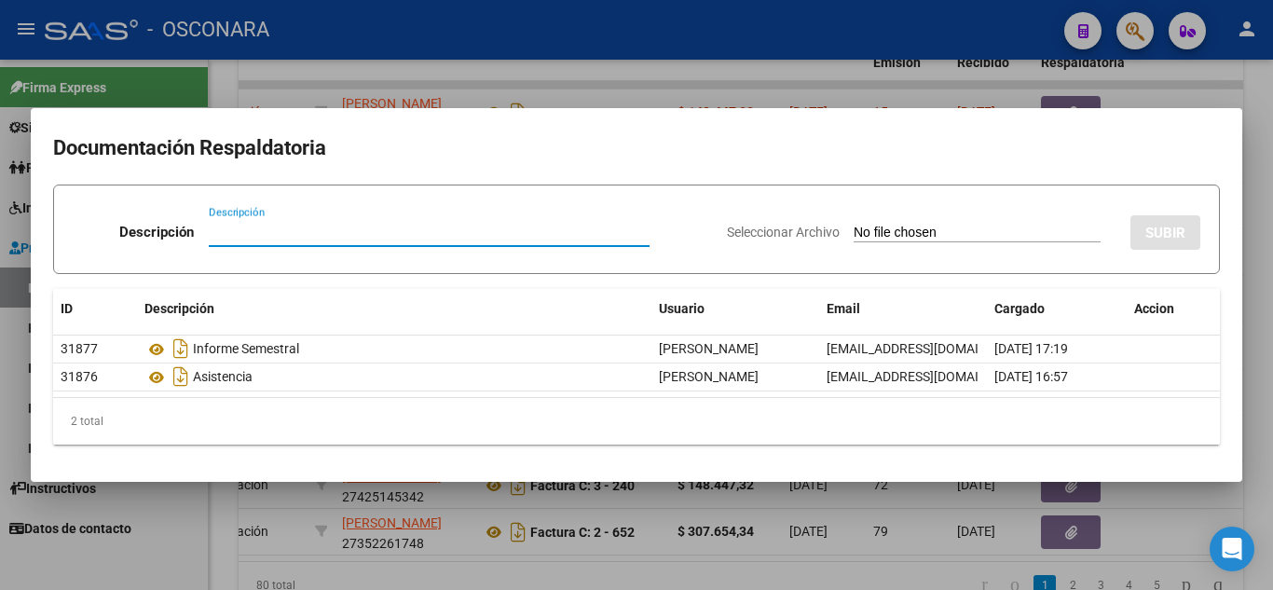
click at [934, 583] on div at bounding box center [636, 295] width 1273 height 590
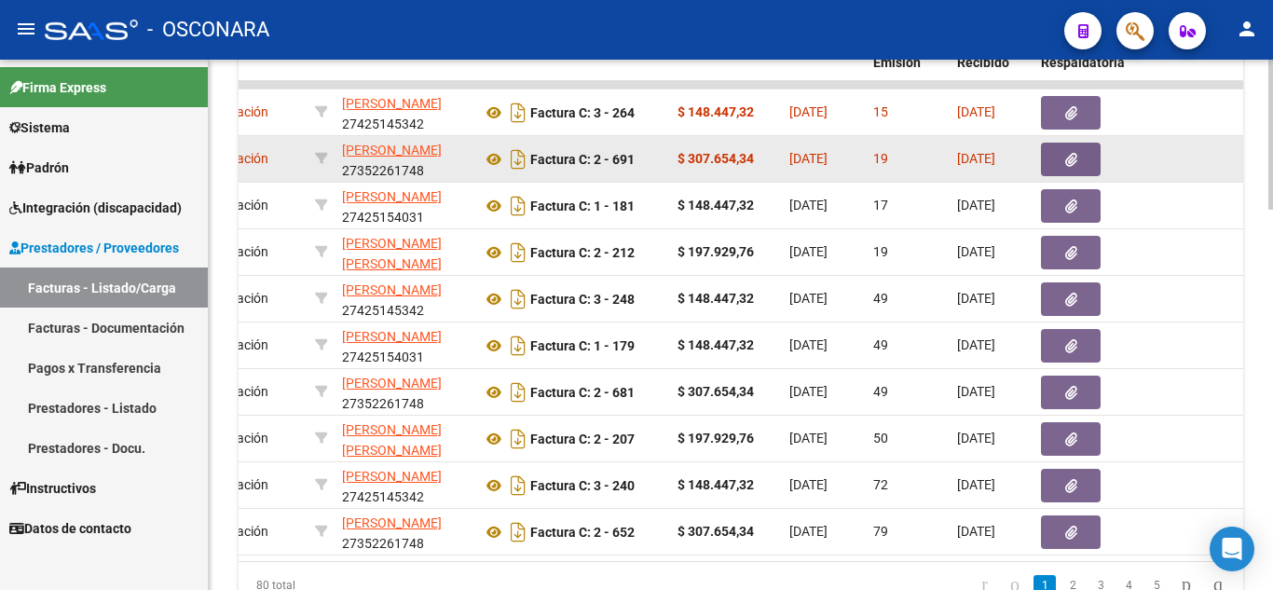
click at [1049, 155] on button "button" at bounding box center [1071, 160] width 60 height 34
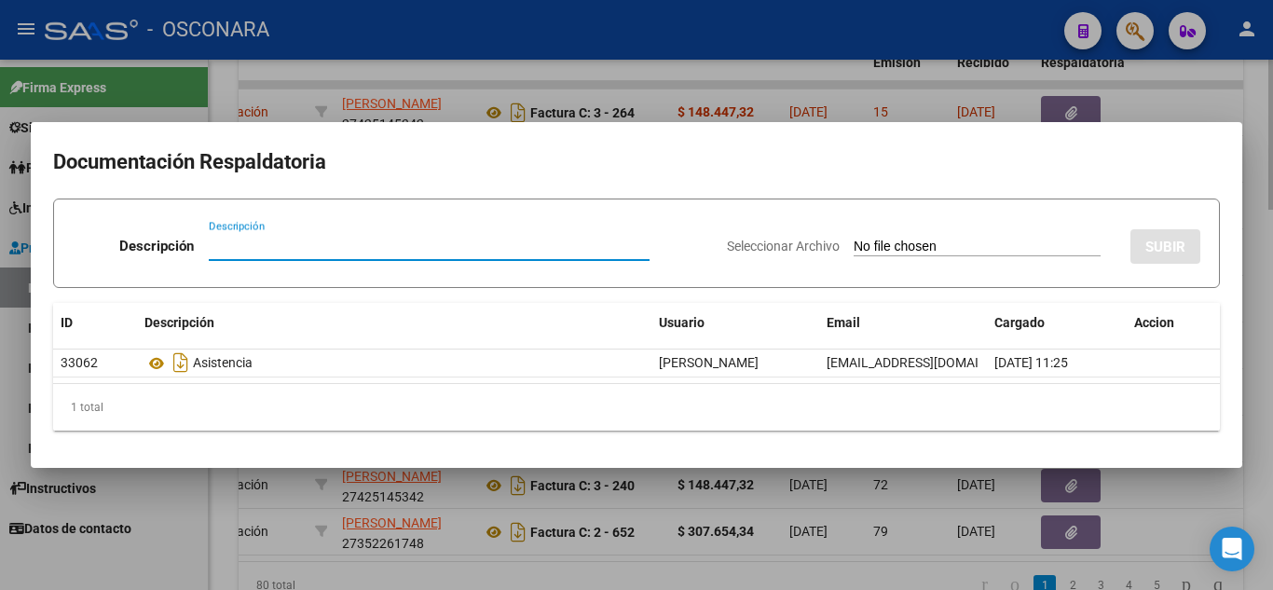
click at [598, 579] on div at bounding box center [636, 295] width 1273 height 590
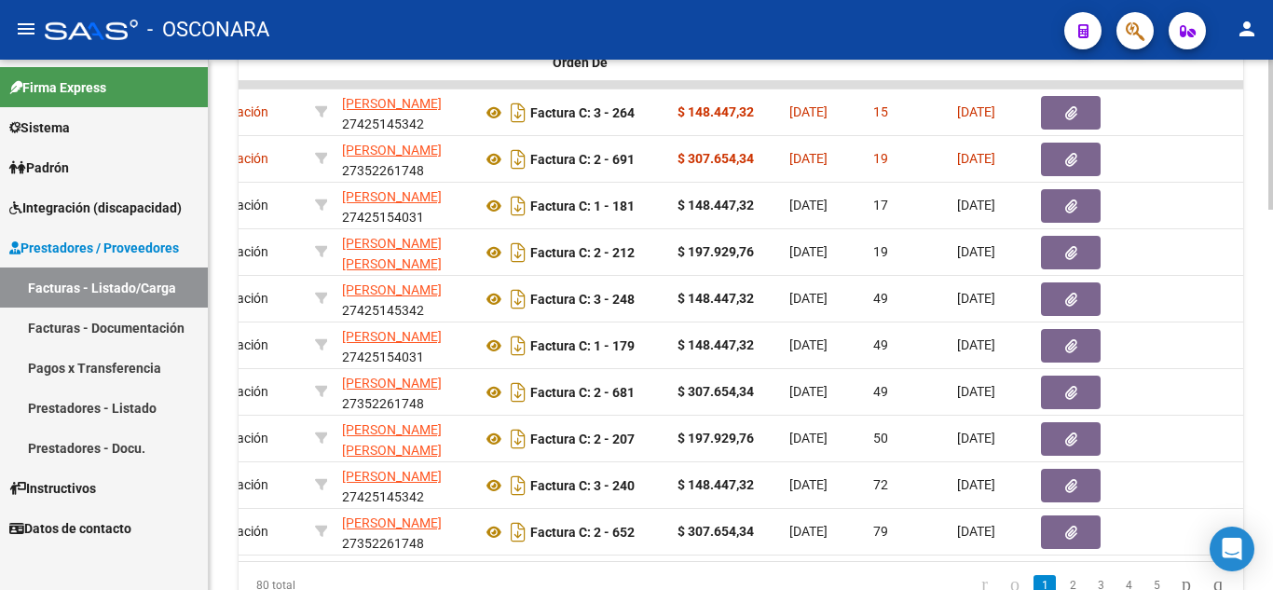
scroll to position [0, 0]
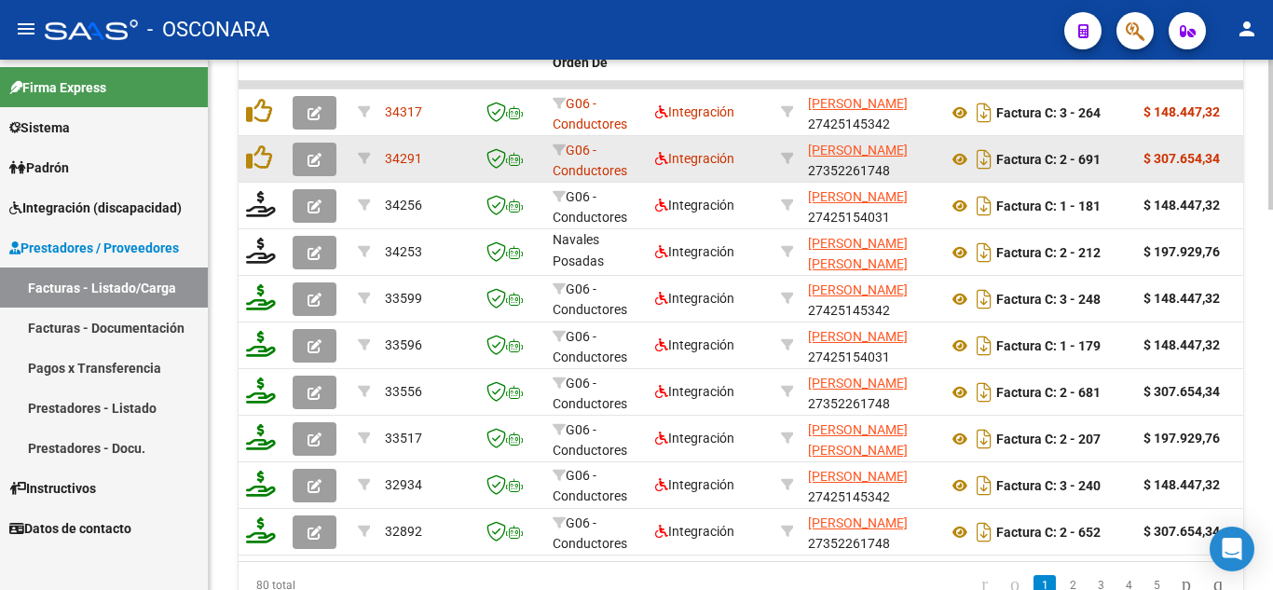
click at [316, 156] on icon "button" at bounding box center [315, 160] width 14 height 14
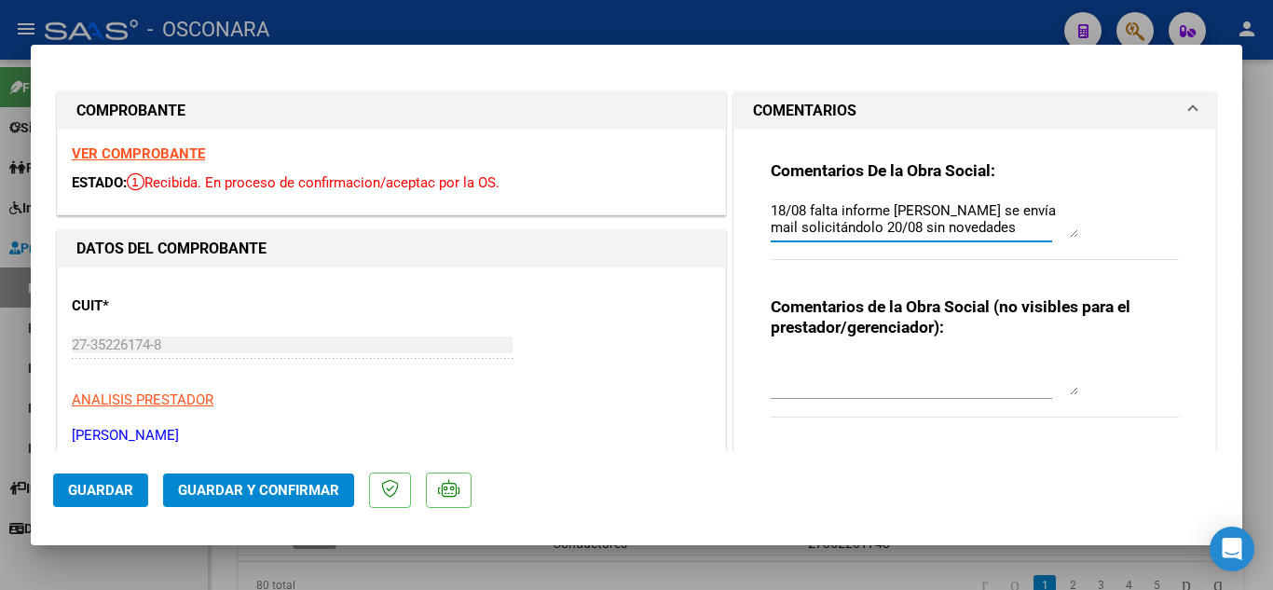
drag, startPoint x: 986, startPoint y: 221, endPoint x: 702, endPoint y: 185, distance: 286.6
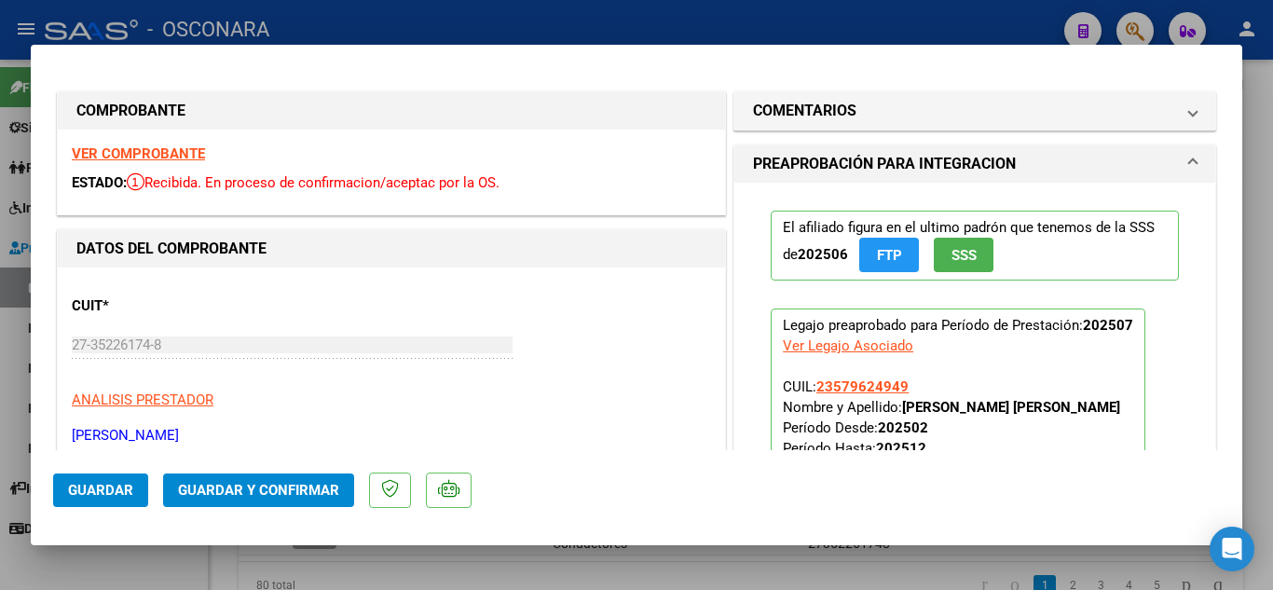
click at [92, 482] on span "Guardar" at bounding box center [100, 490] width 65 height 17
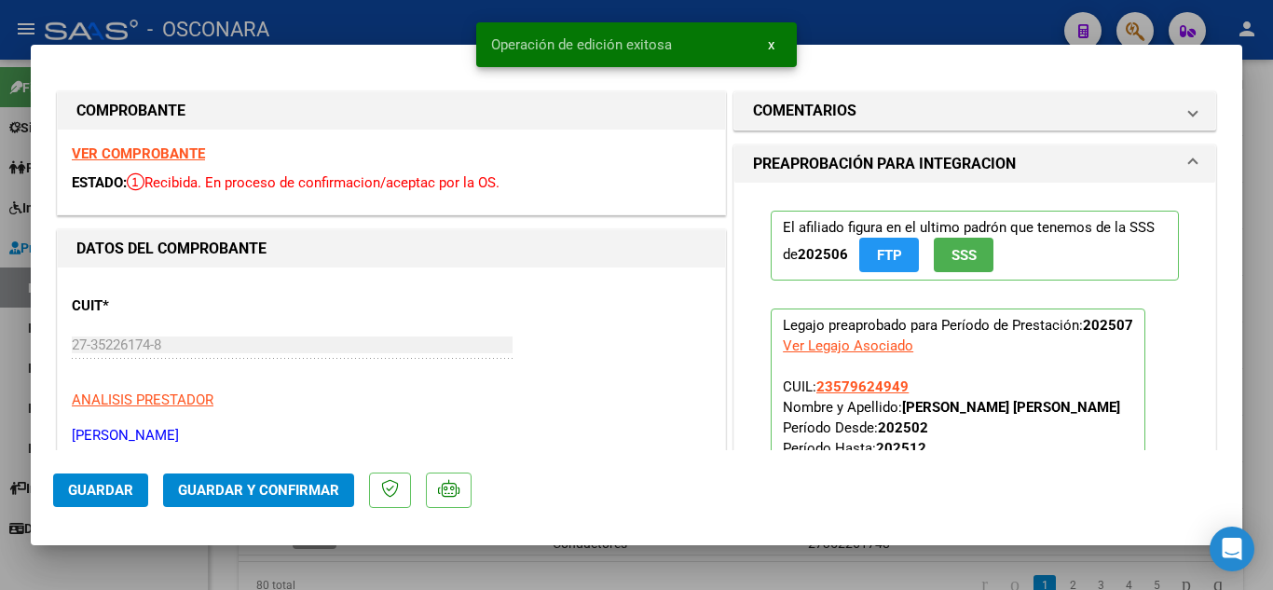
click at [1262, 296] on div at bounding box center [636, 295] width 1273 height 590
type input "$ 0,00"
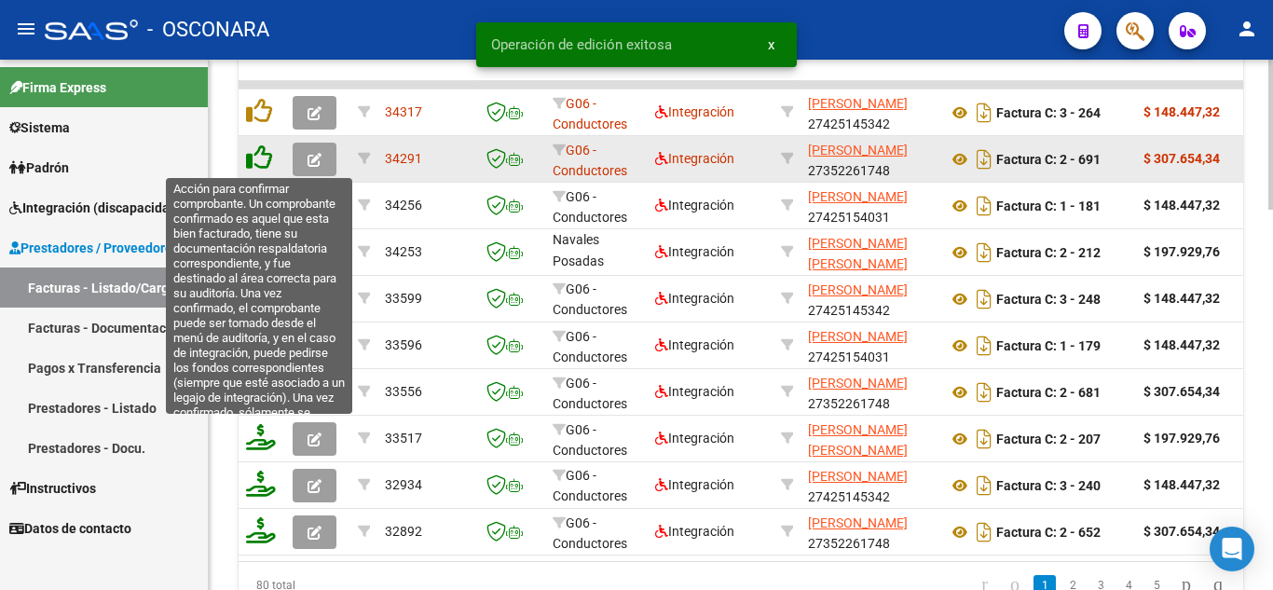
click at [261, 159] on icon at bounding box center [259, 157] width 26 height 26
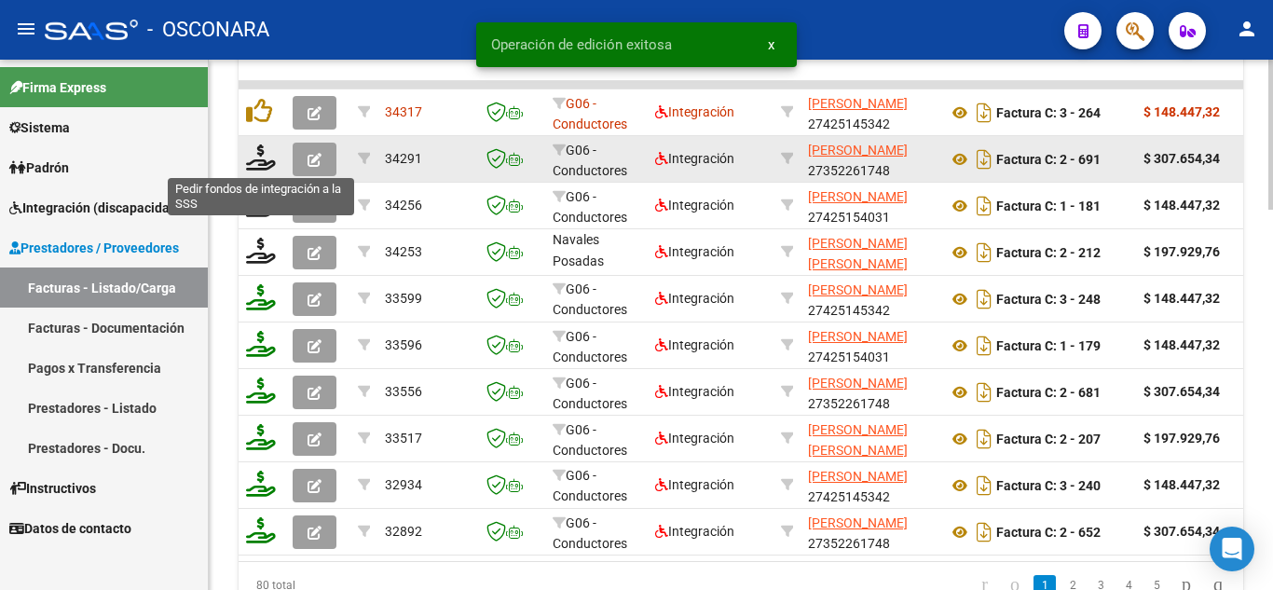
click at [261, 159] on icon at bounding box center [261, 157] width 30 height 26
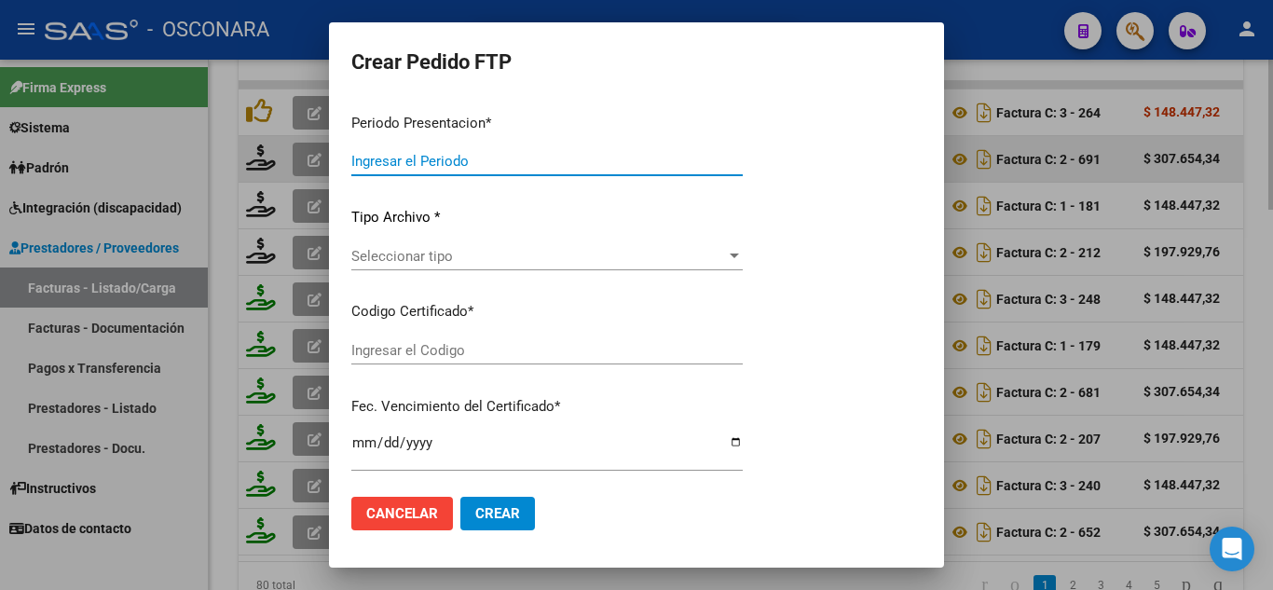
type input "202507"
type input "$ 307.654,34"
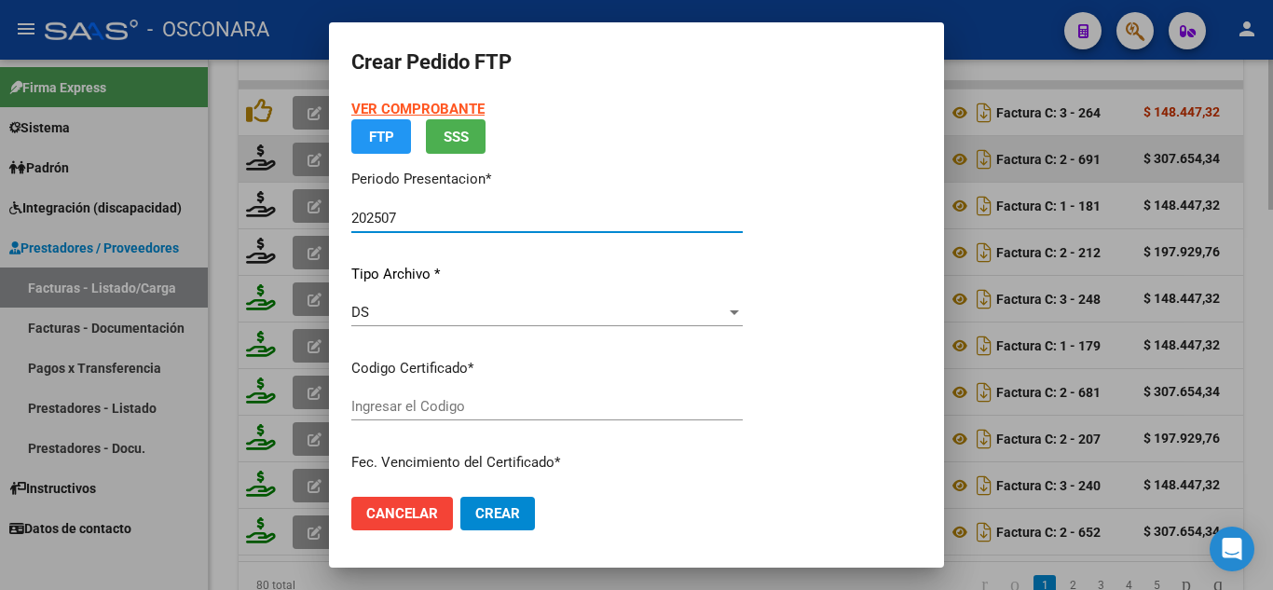
type input "ARG02000579624942024010220290102MIS487"
type input "[DATE]"
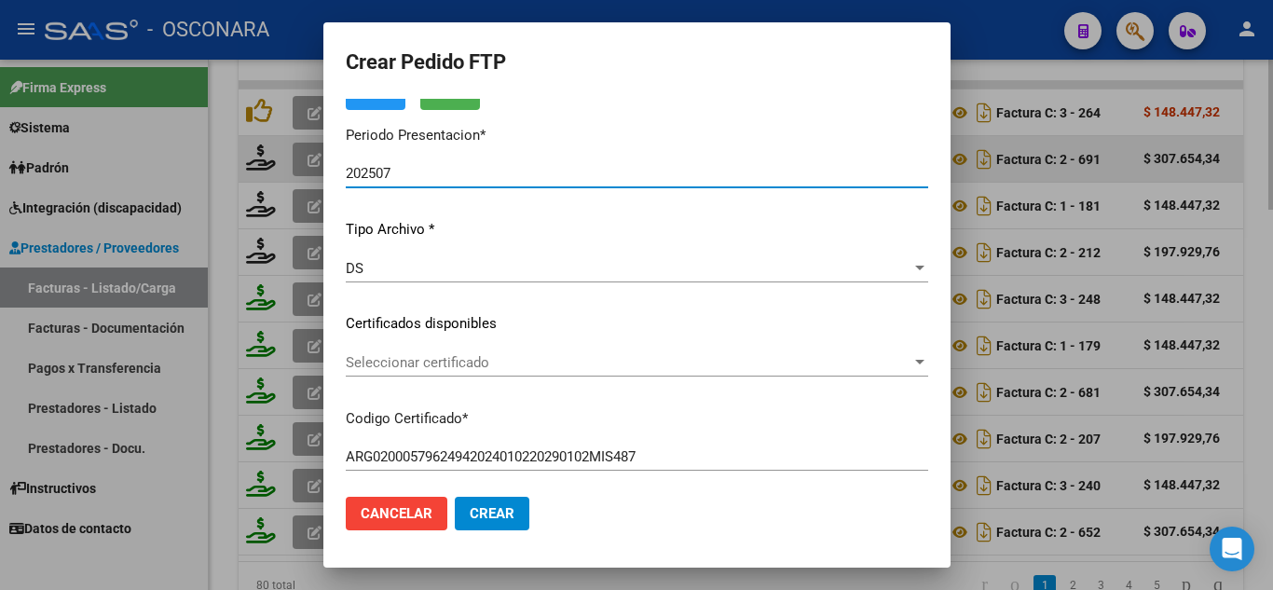
scroll to position [143, 0]
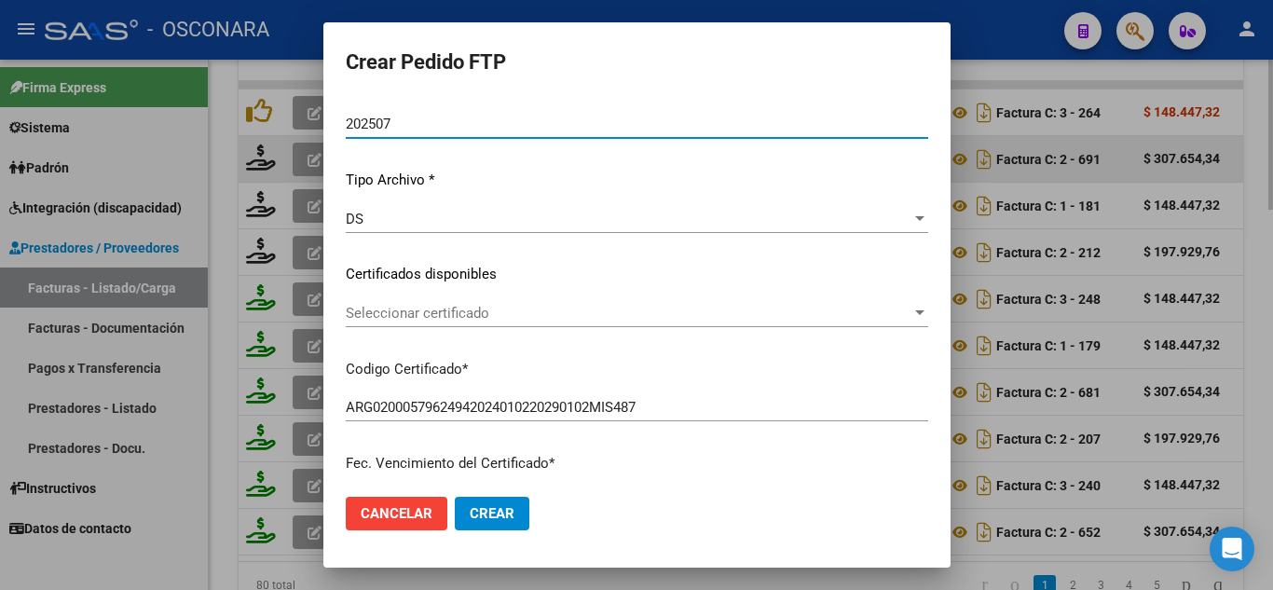
click at [449, 306] on span "Seleccionar certificado" at bounding box center [629, 313] width 566 height 17
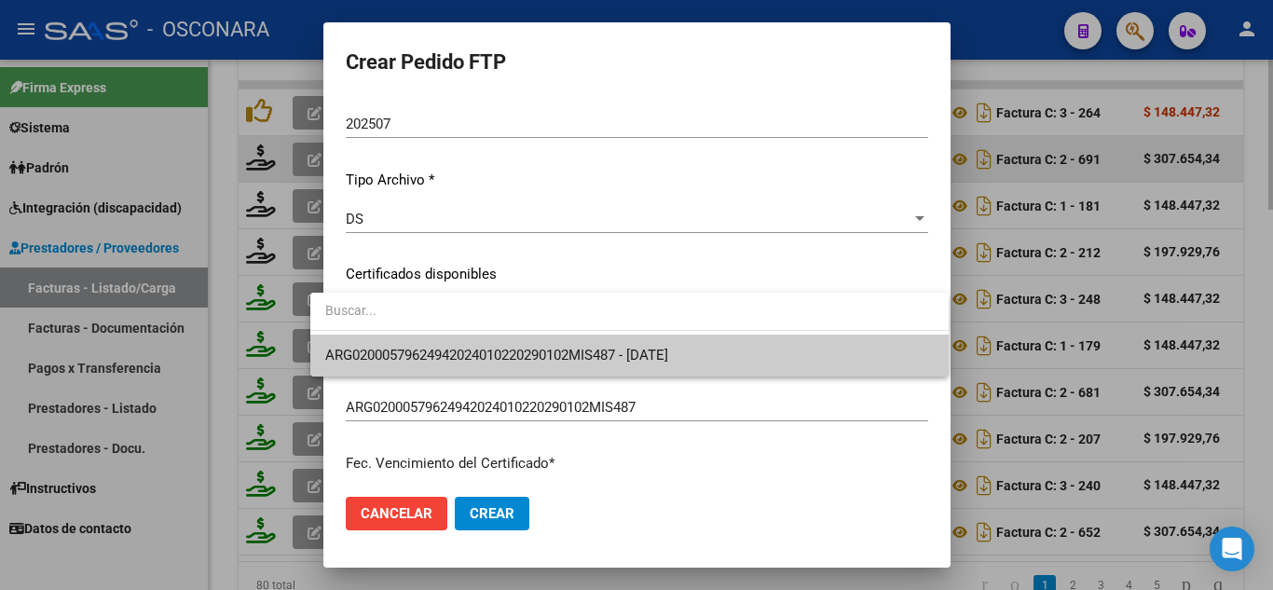
click at [457, 331] on div at bounding box center [629, 312] width 638 height 39
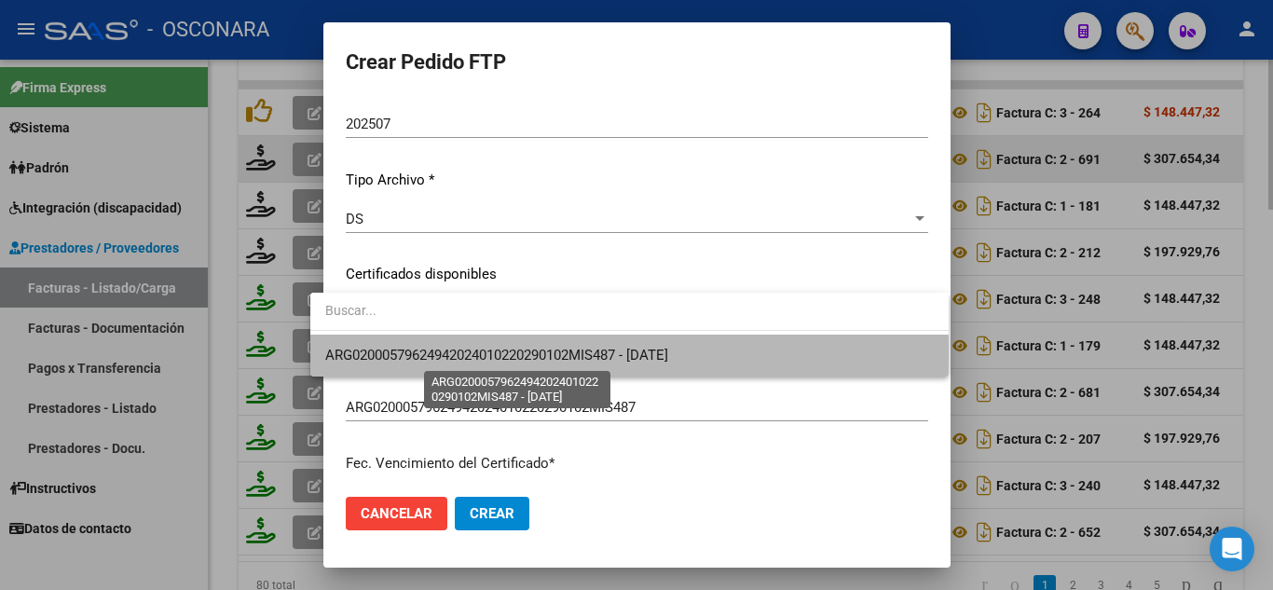
click at [455, 356] on span "ARG02000579624942024010220290102MIS487 - [DATE]" at bounding box center [496, 355] width 343 height 17
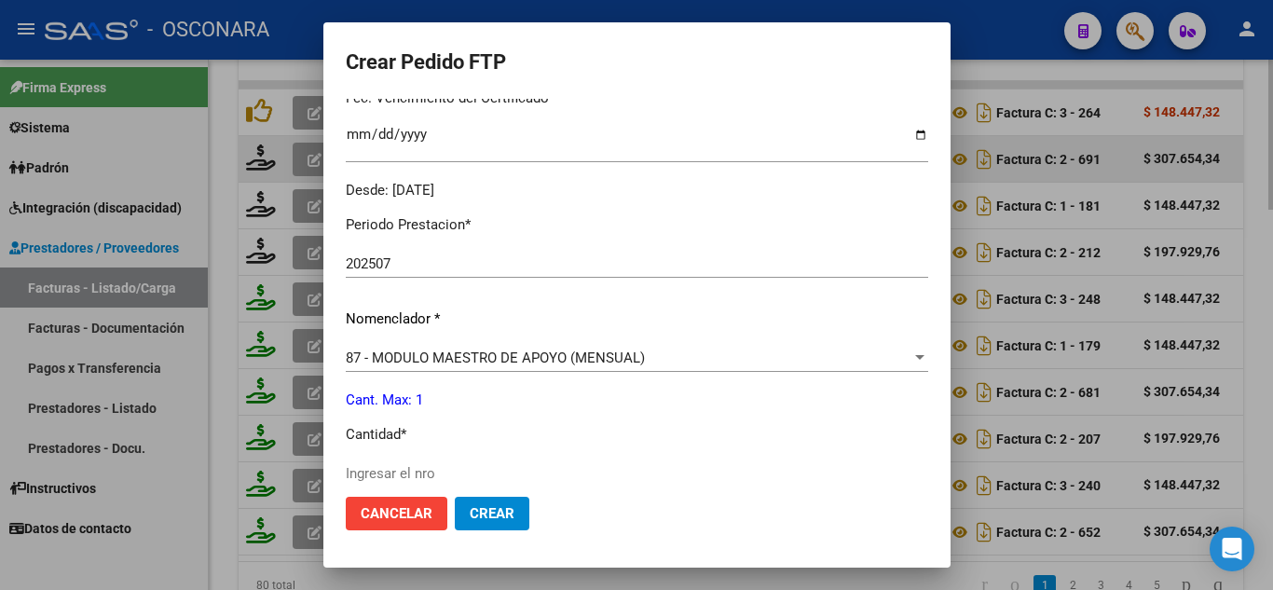
scroll to position [515, 0]
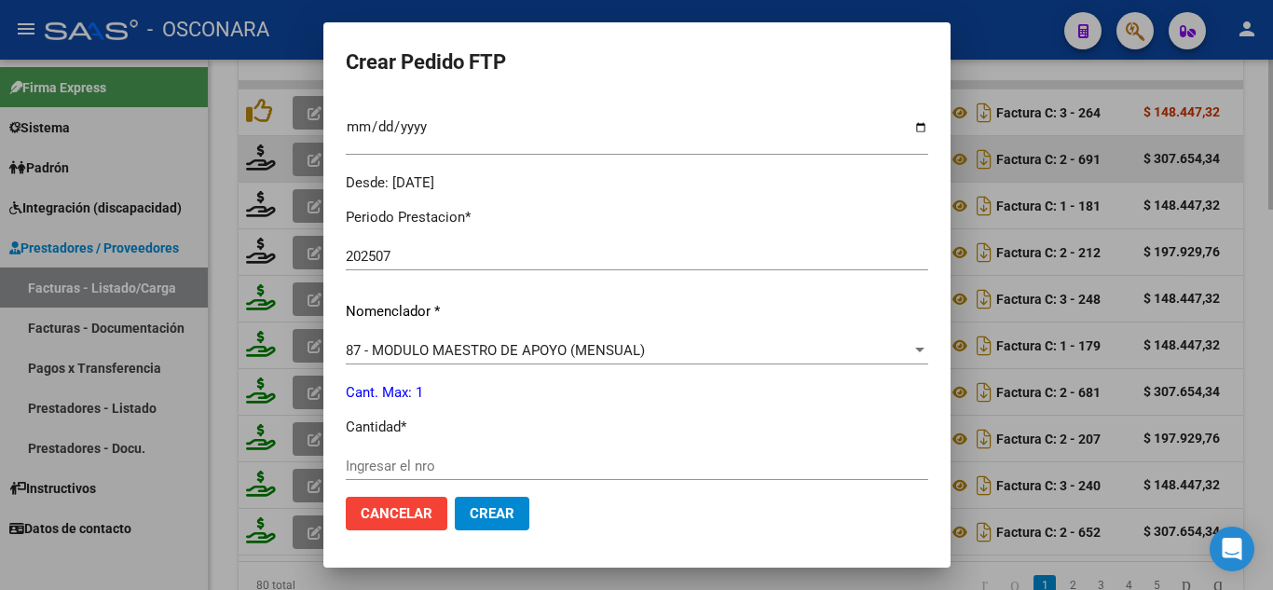
click at [377, 459] on input "Ingresar el nro" at bounding box center [637, 466] width 583 height 17
type input "1"
click at [499, 517] on button "Crear" at bounding box center [492, 514] width 75 height 34
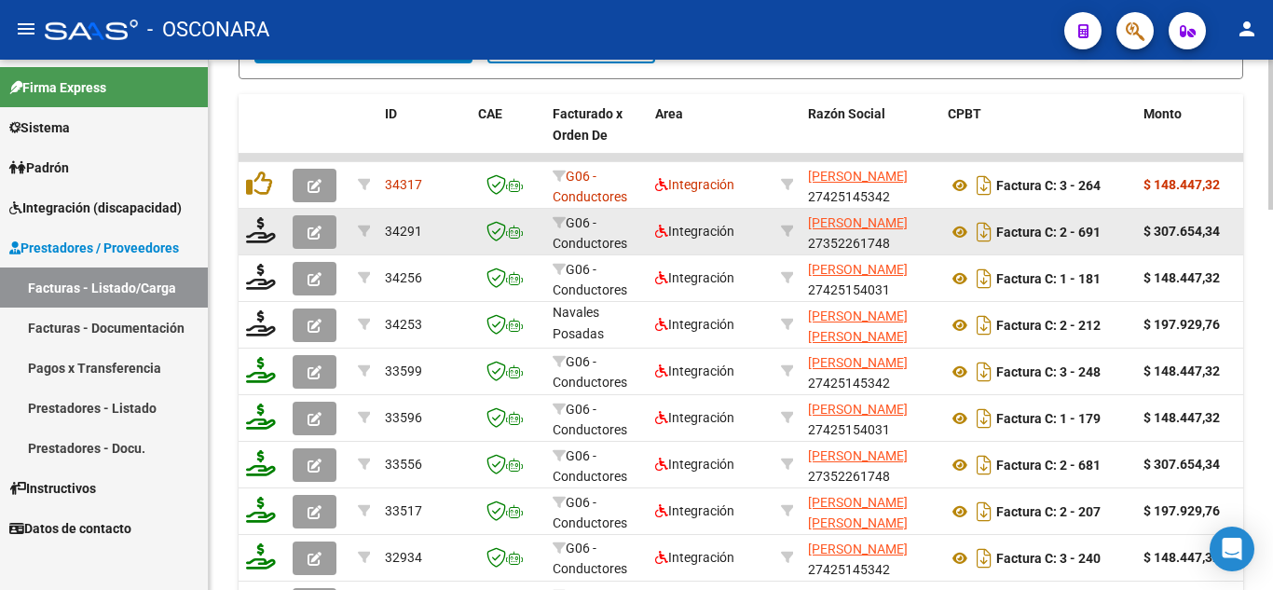
scroll to position [873, 0]
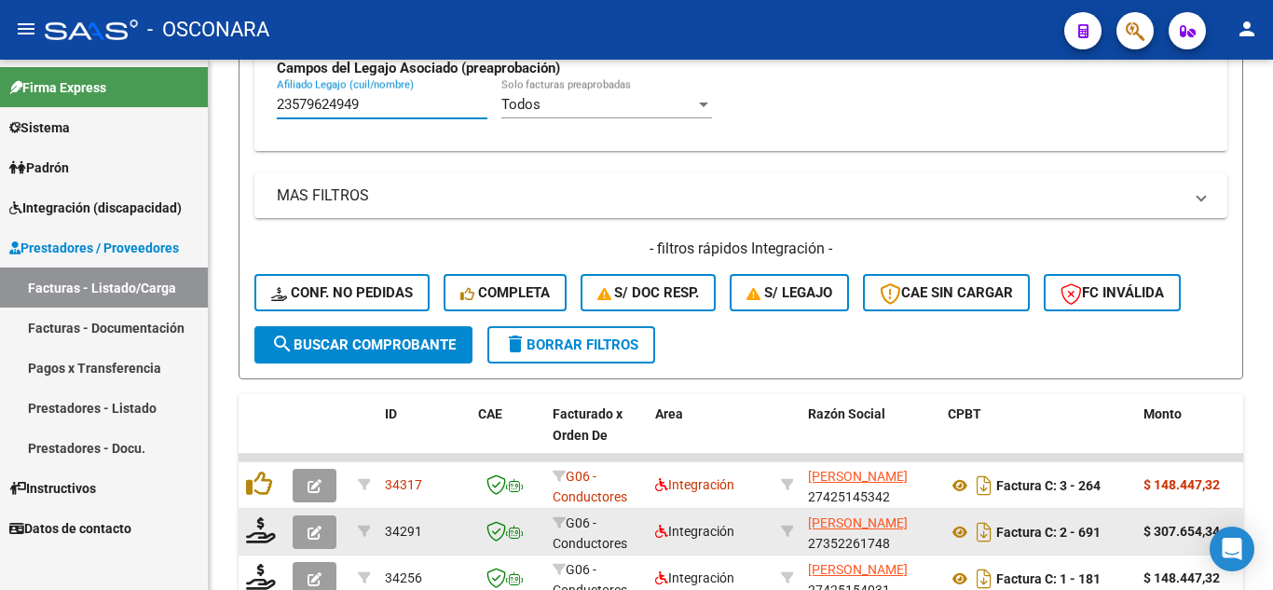
drag, startPoint x: 370, startPoint y: 108, endPoint x: 88, endPoint y: 57, distance: 287.0
click at [88, 57] on div "menu - OSCONARA person Firma Express Sistema Usuarios Todos los Usuarios Padrón…" at bounding box center [636, 295] width 1273 height 590
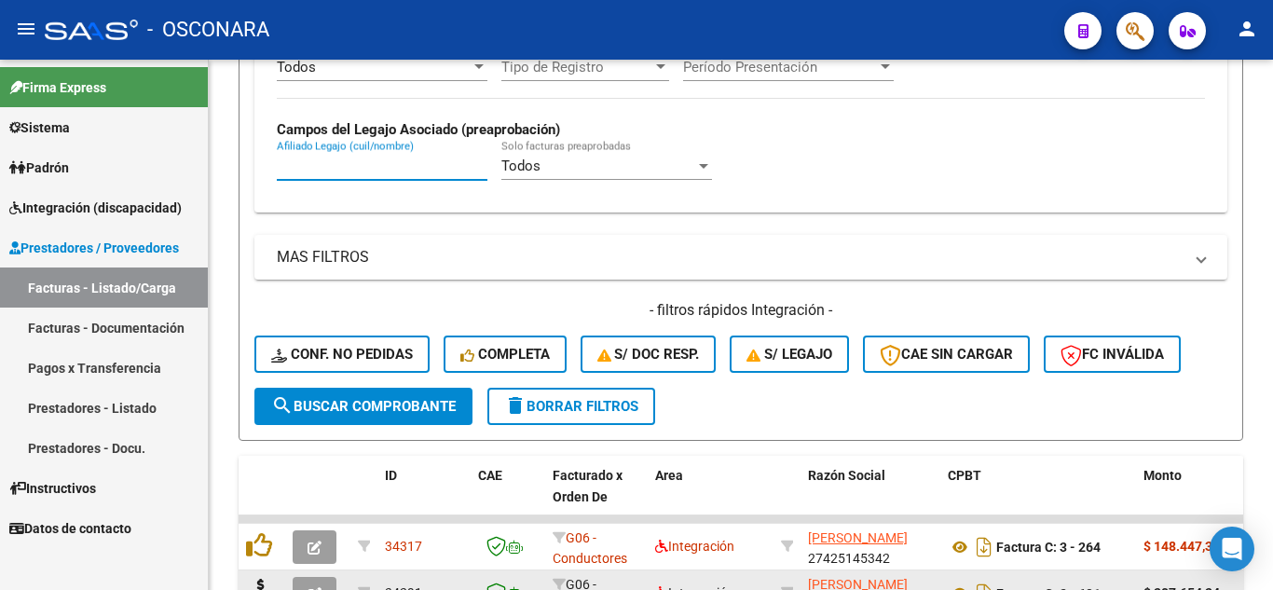
paste input "20563728281"
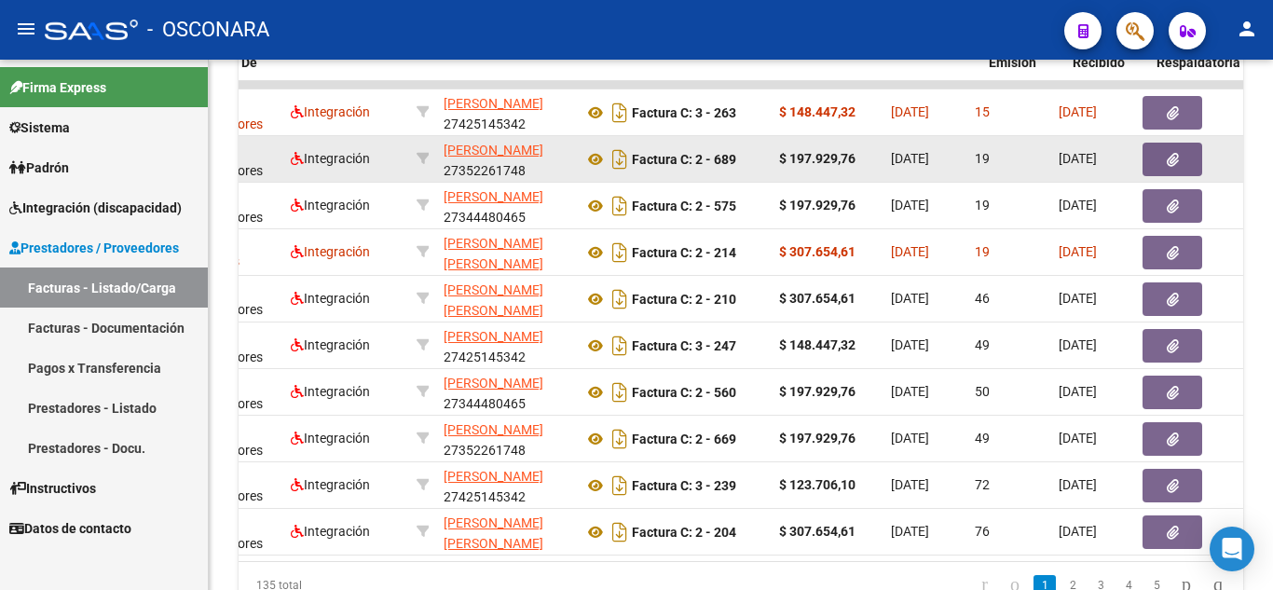
scroll to position [0, 350]
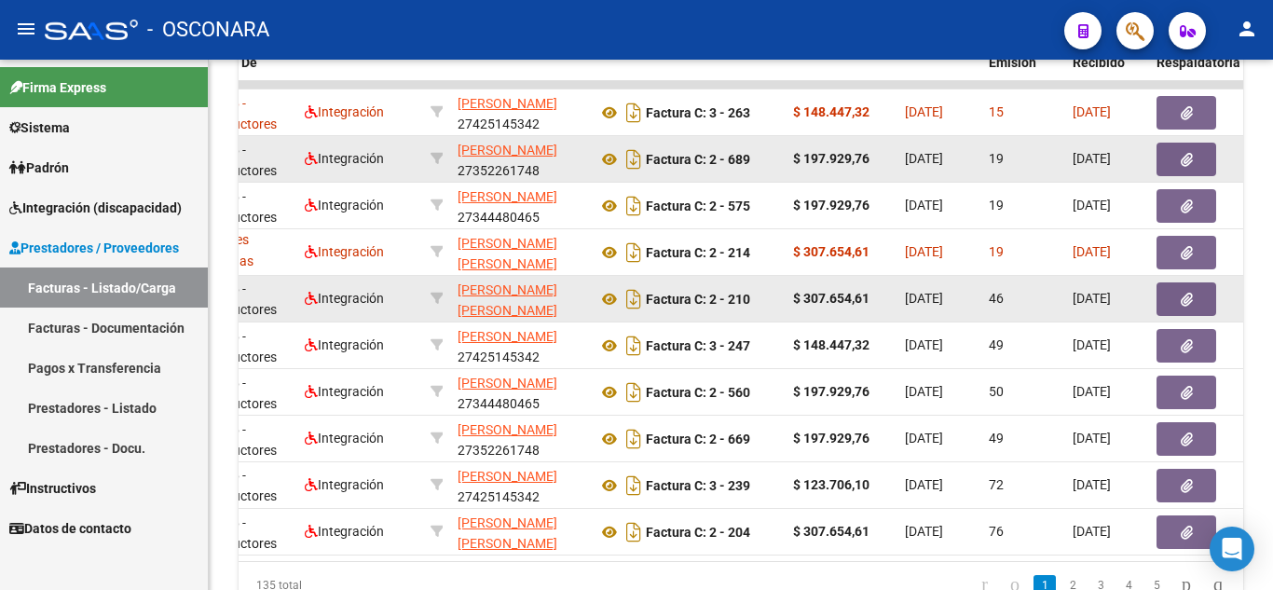
type input "20563728281"
click at [1189, 300] on icon "button" at bounding box center [1187, 300] width 12 height 14
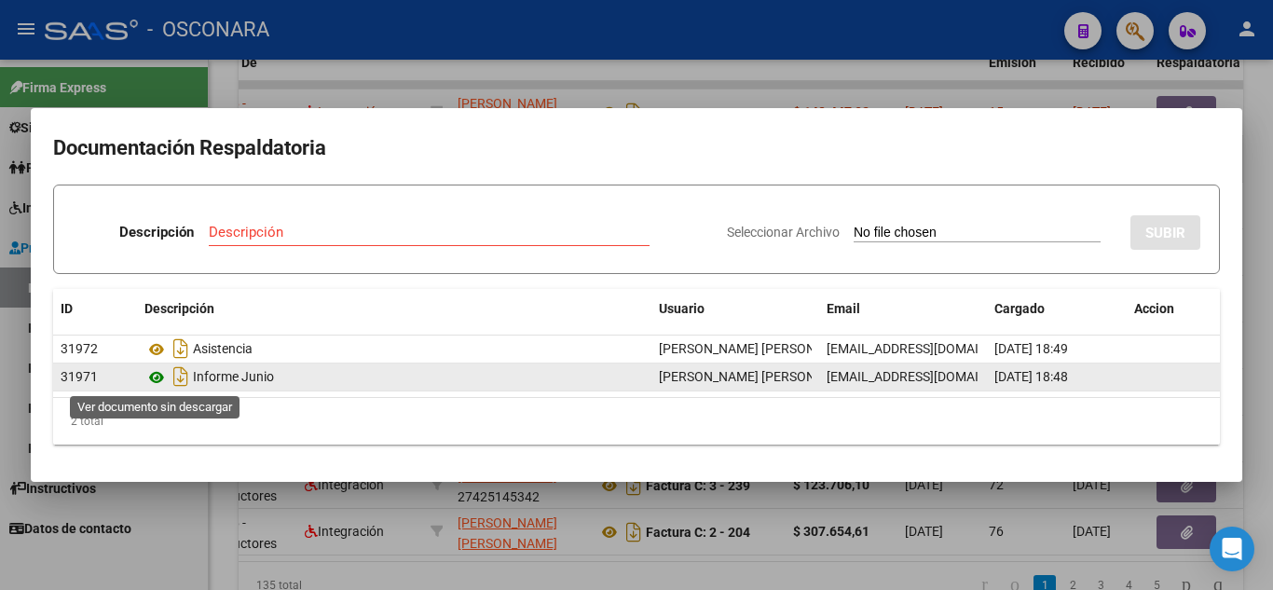
click at [152, 375] on icon at bounding box center [156, 377] width 24 height 22
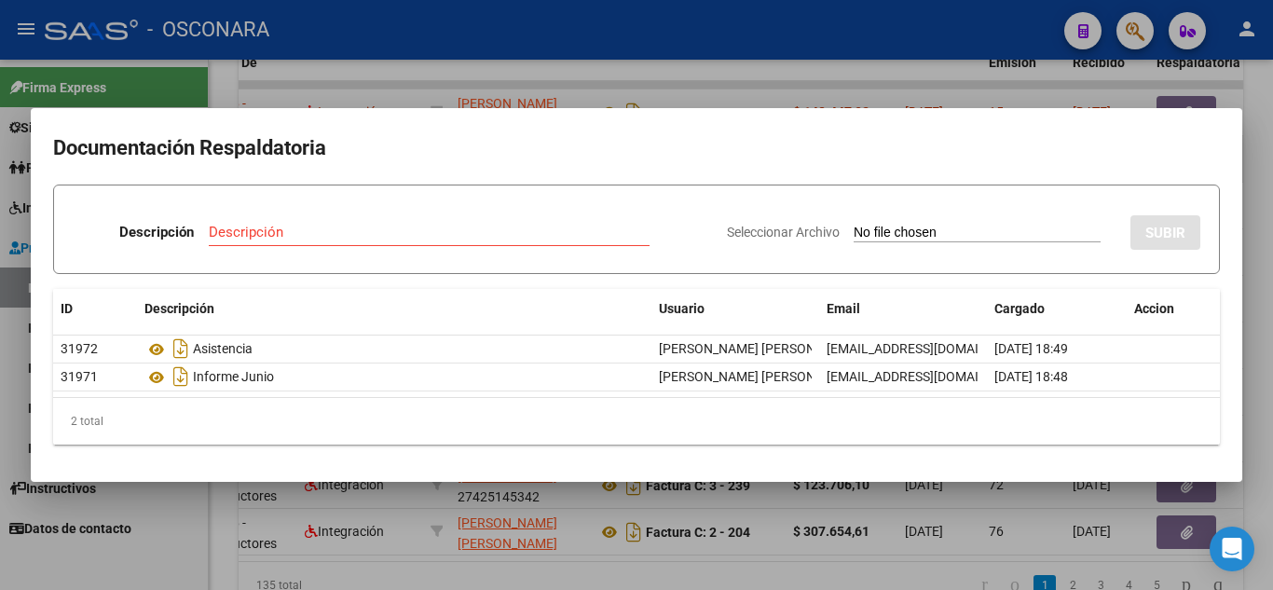
click at [1272, 336] on div at bounding box center [636, 295] width 1273 height 590
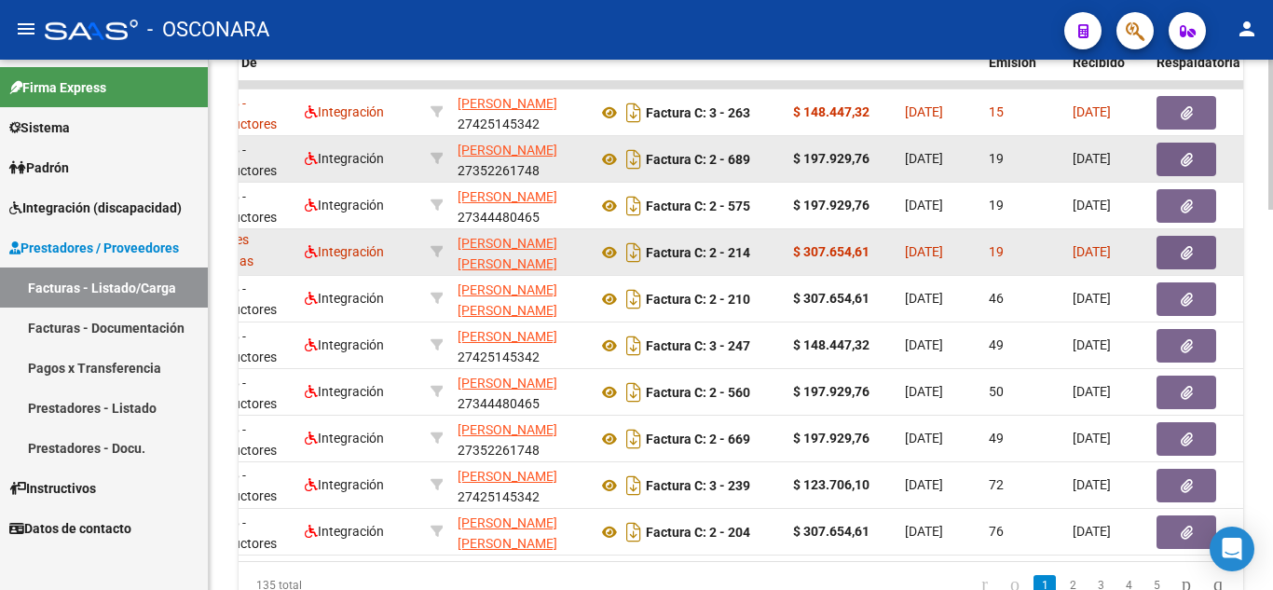
click at [1194, 256] on button "button" at bounding box center [1187, 253] width 60 height 34
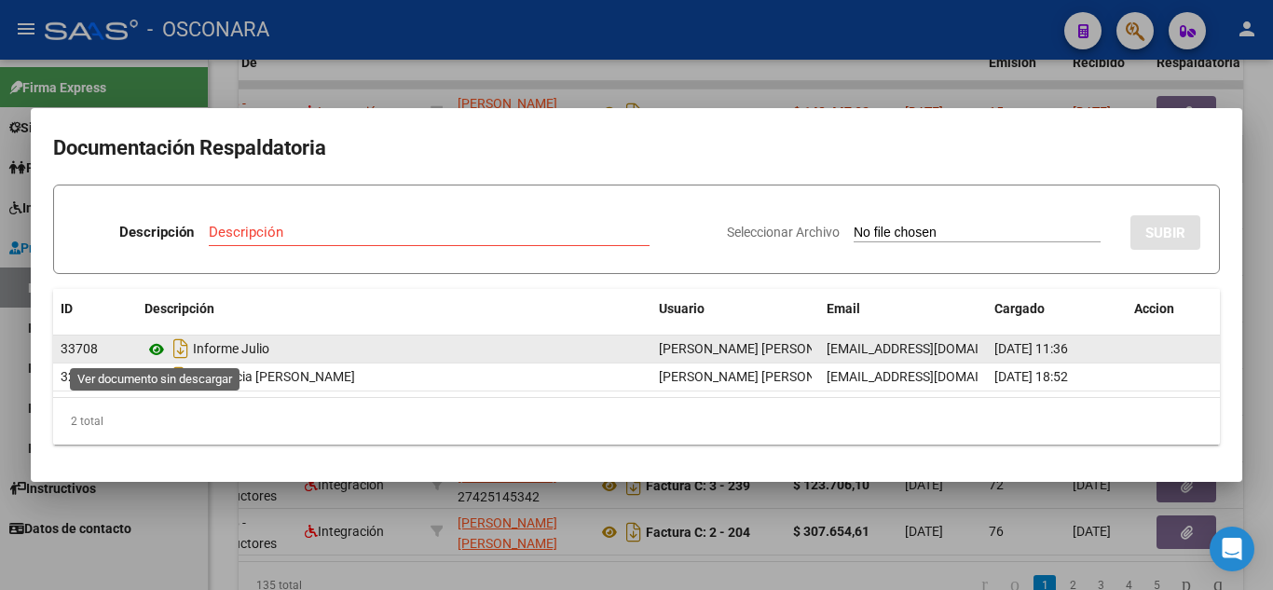
click at [158, 349] on icon at bounding box center [156, 349] width 24 height 22
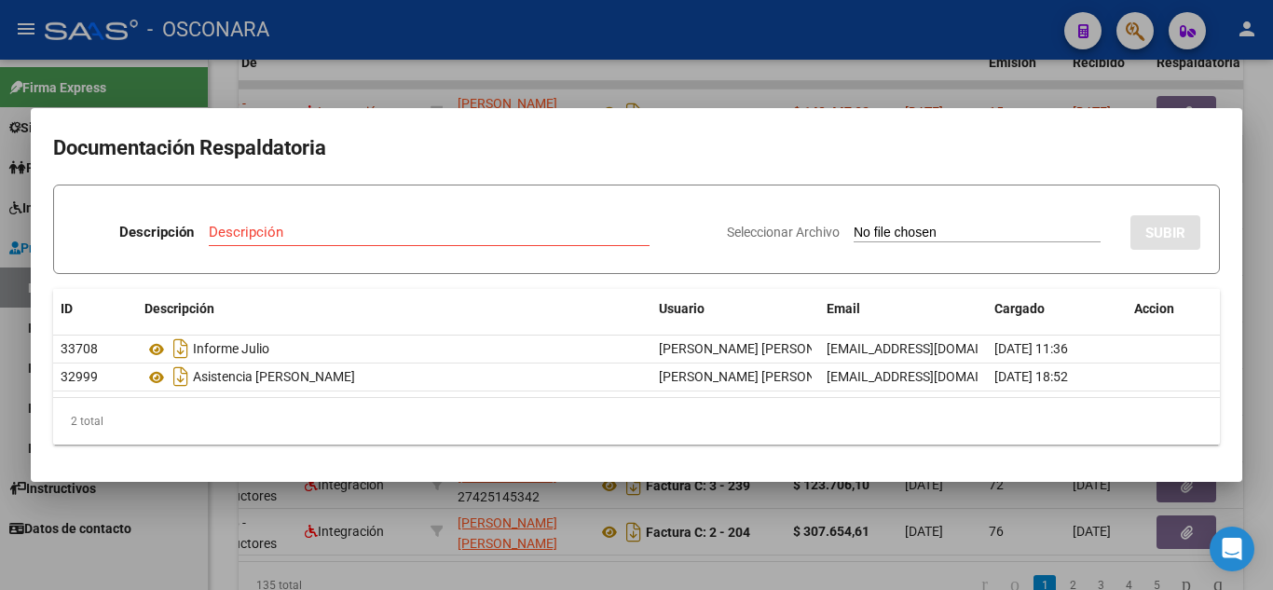
click at [1093, 576] on div at bounding box center [636, 295] width 1273 height 590
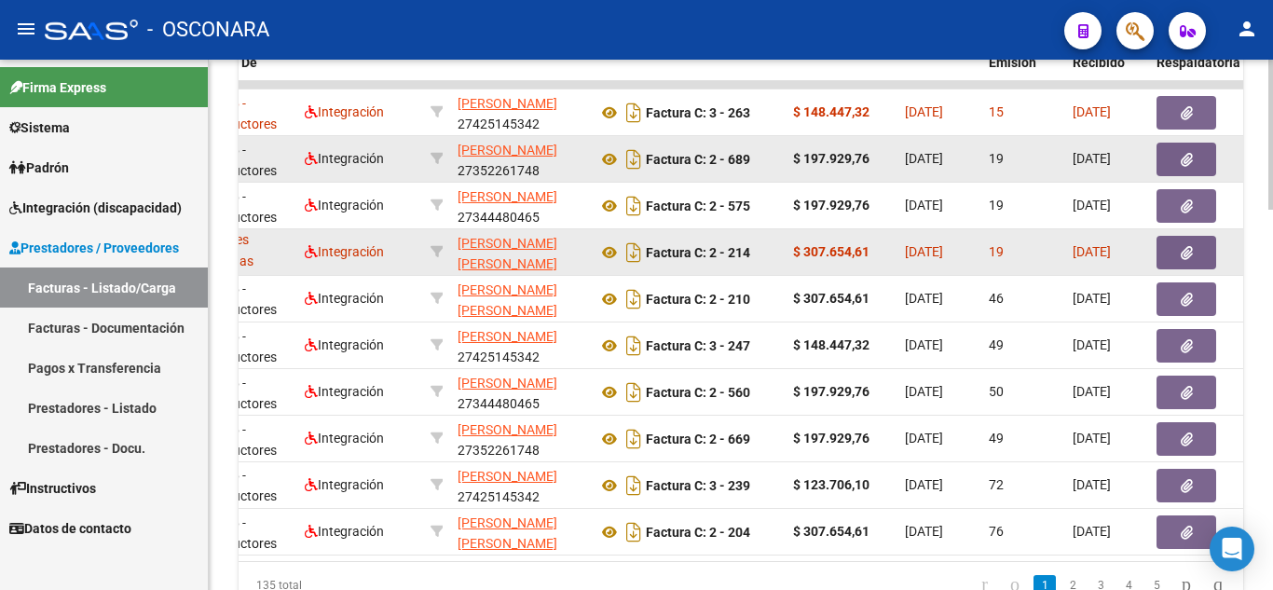
click at [1179, 248] on button "button" at bounding box center [1187, 253] width 60 height 34
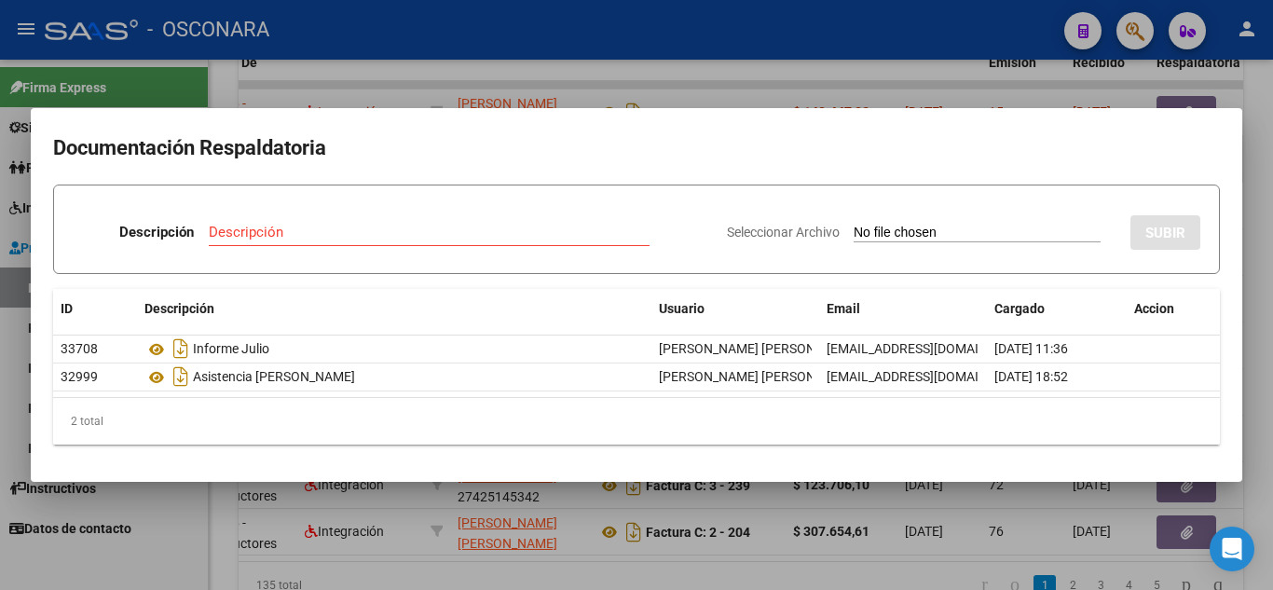
click at [1072, 543] on div at bounding box center [636, 295] width 1273 height 590
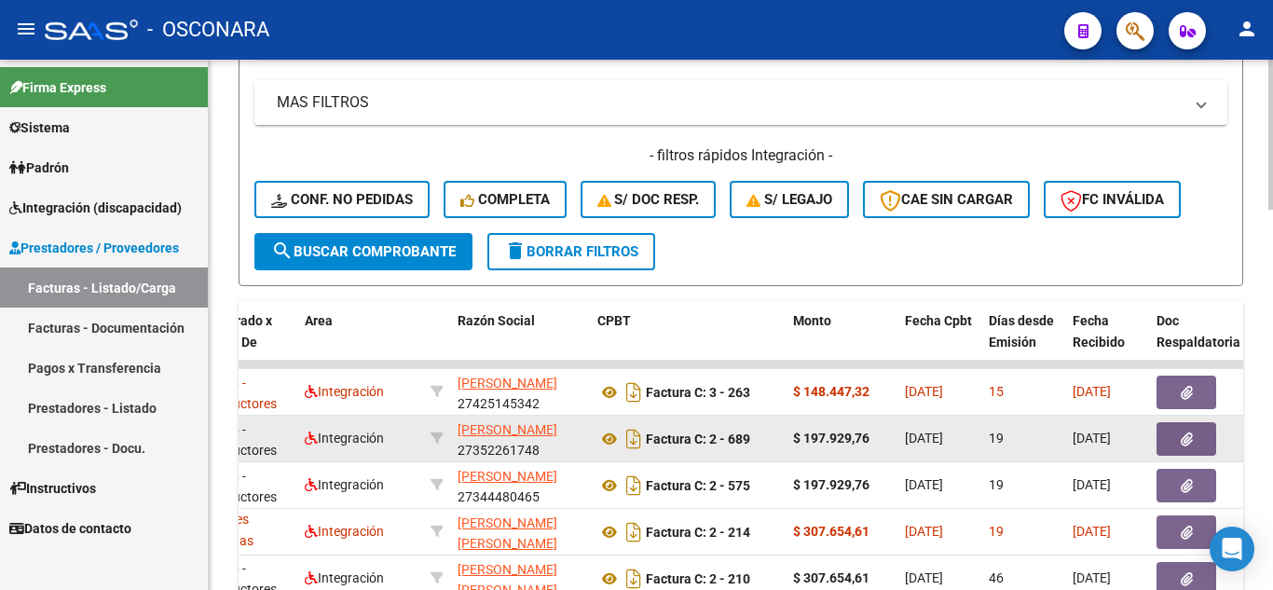
scroll to position [780, 0]
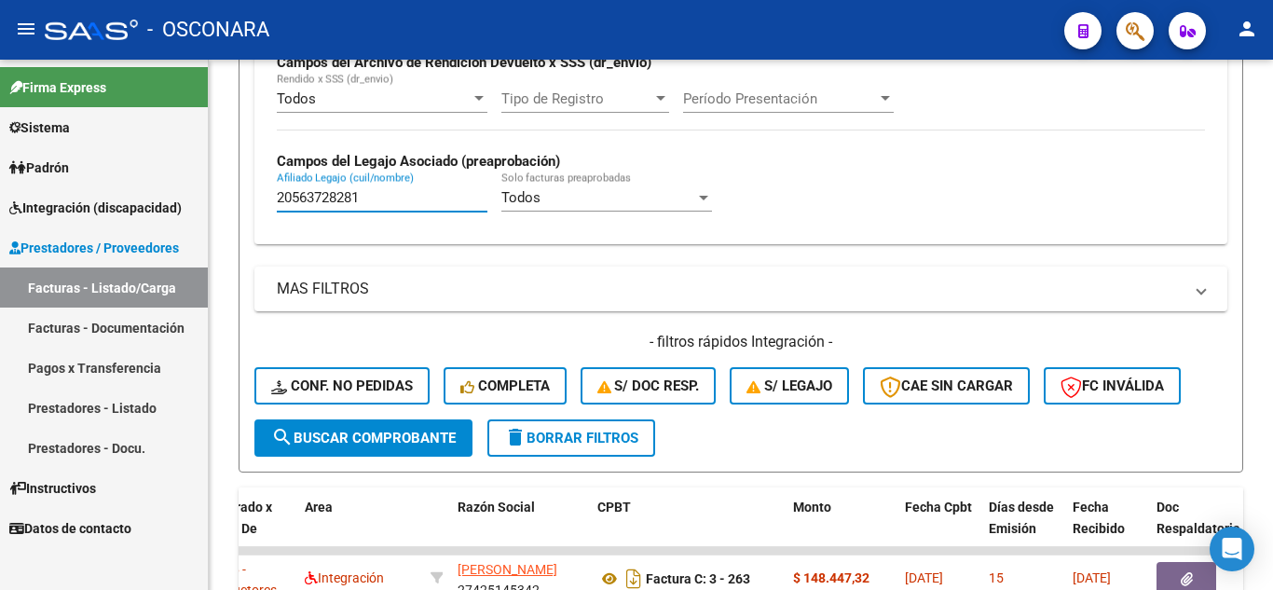
click at [23, 150] on mat-sidenav-container "Firma Express Sistema Usuarios Todos los Usuarios Padrón Análisis Afiliado Inte…" at bounding box center [636, 325] width 1273 height 530
paste input "23549610439"
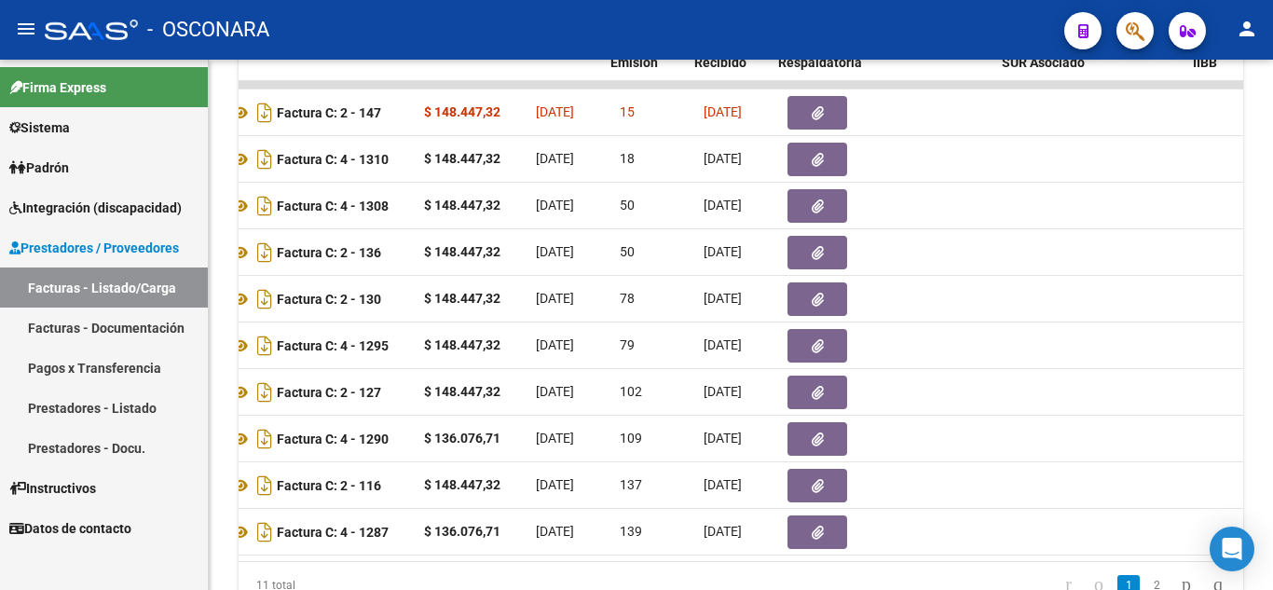
scroll to position [0, 734]
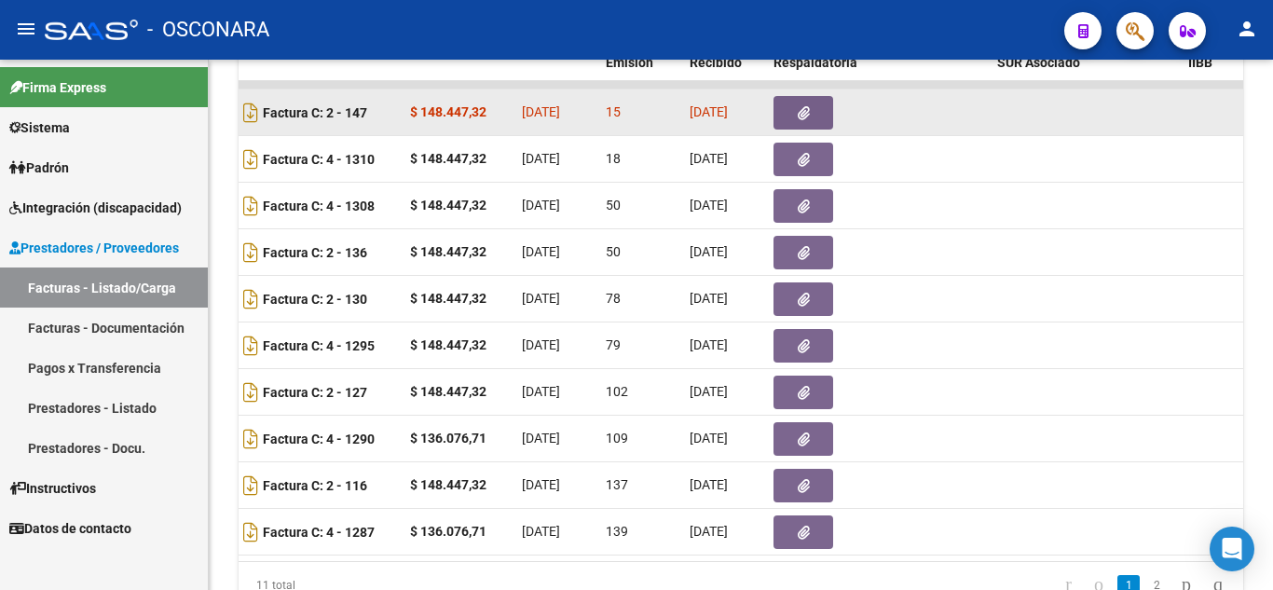
type input "23549610439"
click at [816, 111] on button "button" at bounding box center [804, 113] width 60 height 34
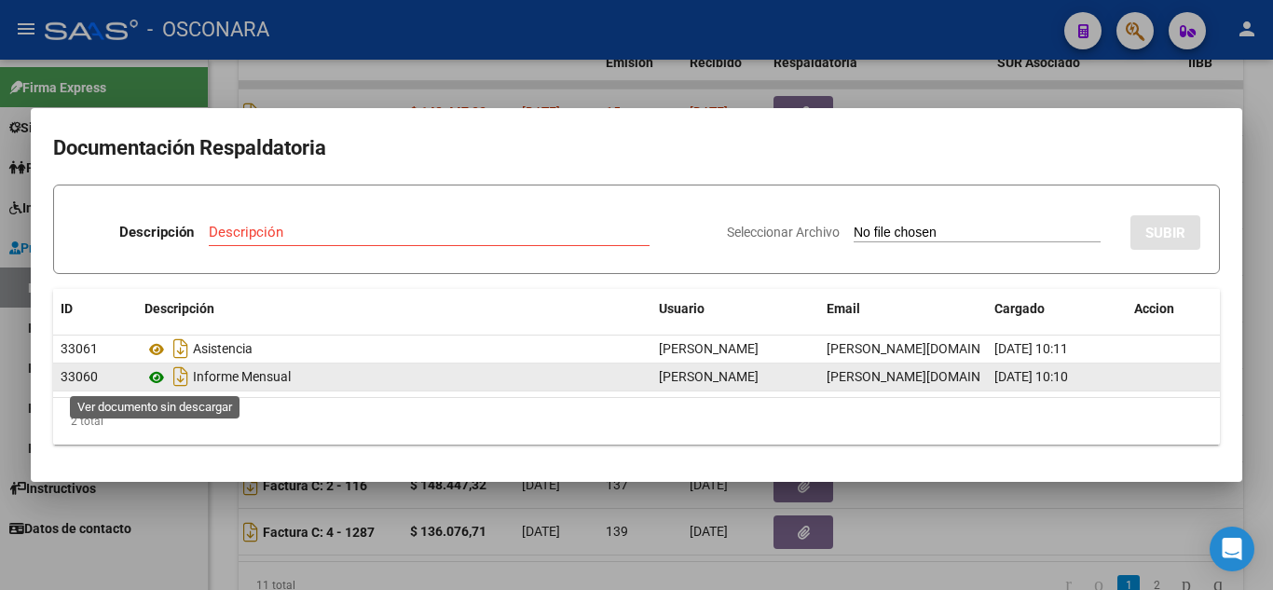
click at [154, 381] on icon at bounding box center [156, 377] width 24 height 22
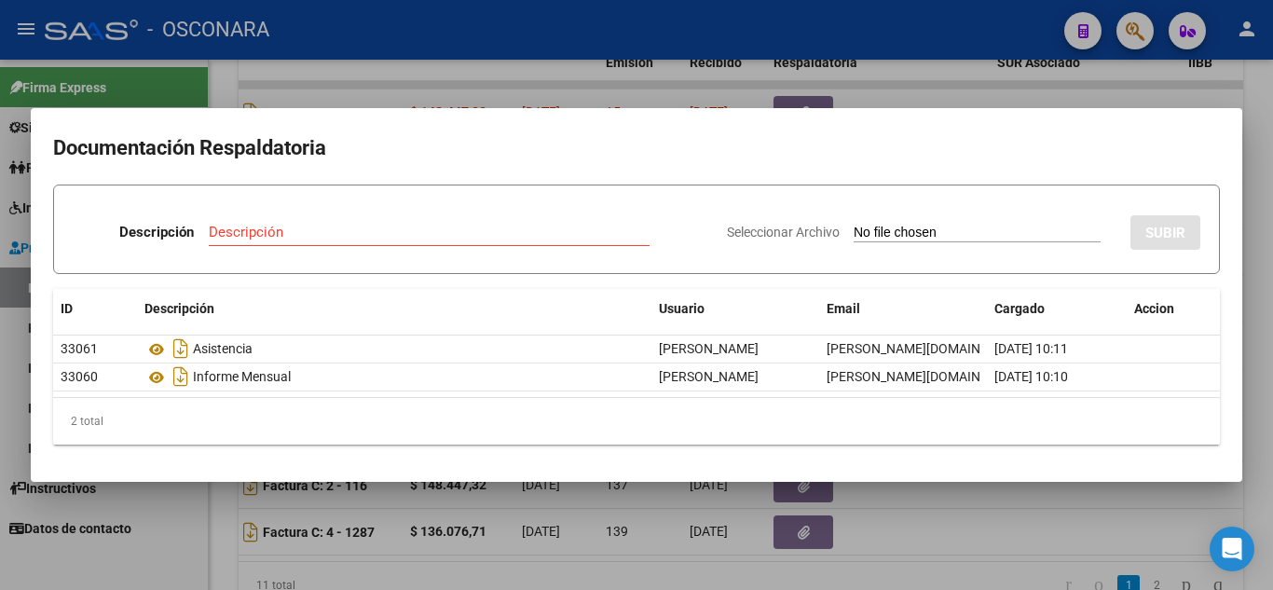
click at [1269, 233] on div at bounding box center [636, 295] width 1273 height 590
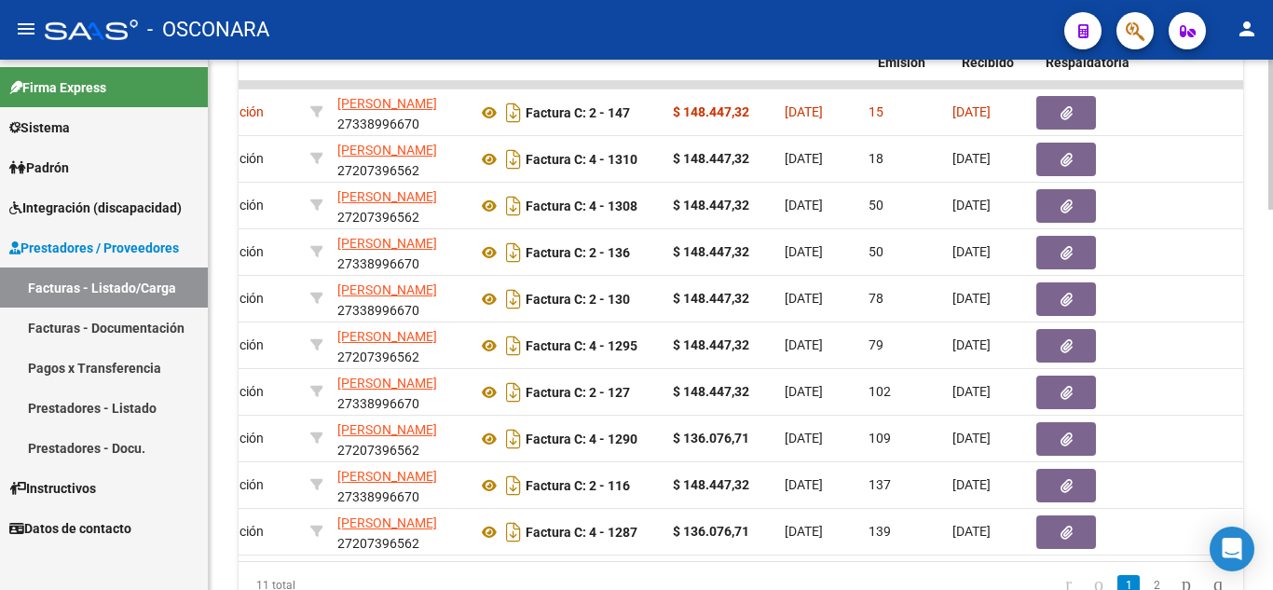
scroll to position [0, 364]
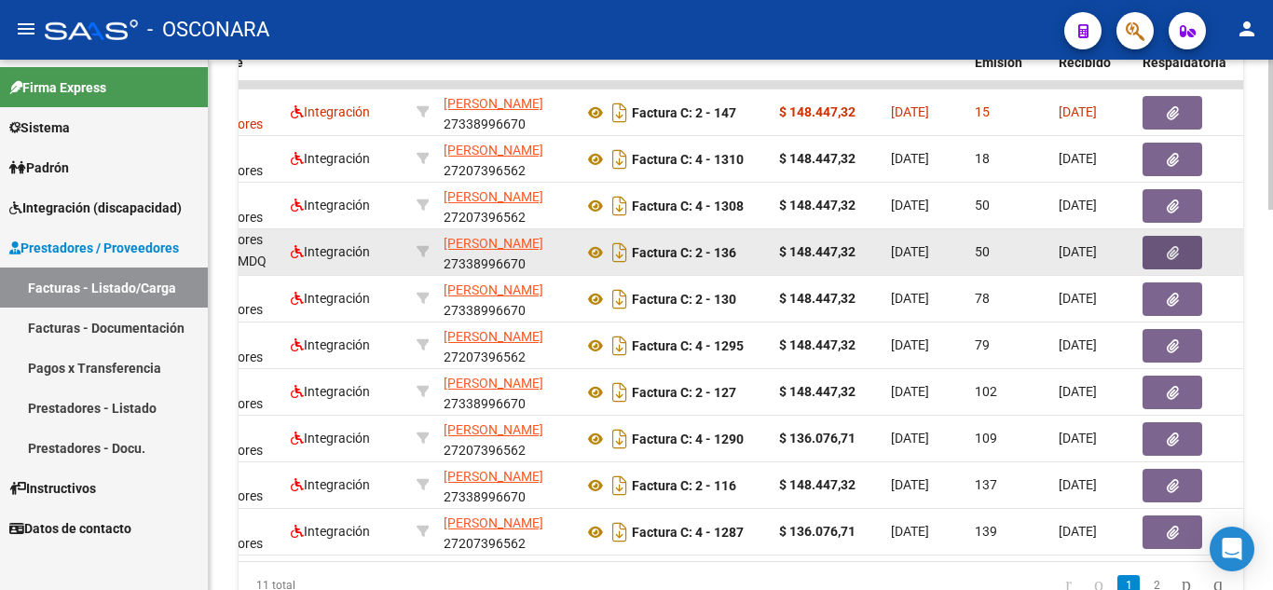
click at [1176, 242] on button "button" at bounding box center [1173, 253] width 60 height 34
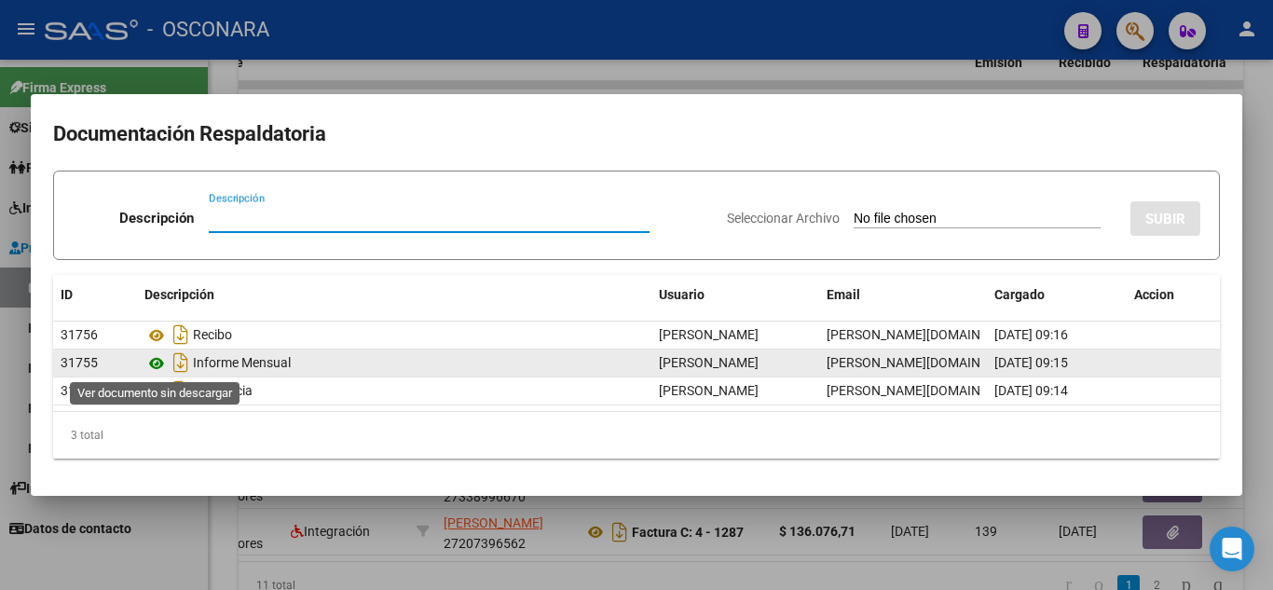
click at [155, 363] on icon at bounding box center [156, 363] width 24 height 22
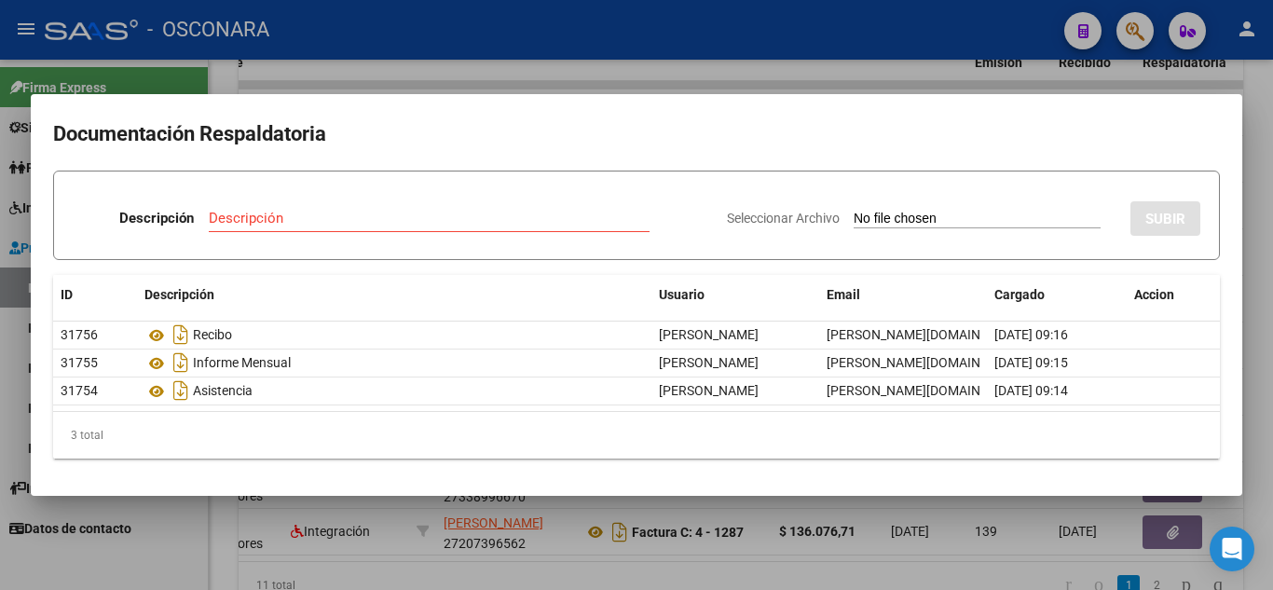
click at [1272, 221] on div at bounding box center [636, 295] width 1273 height 590
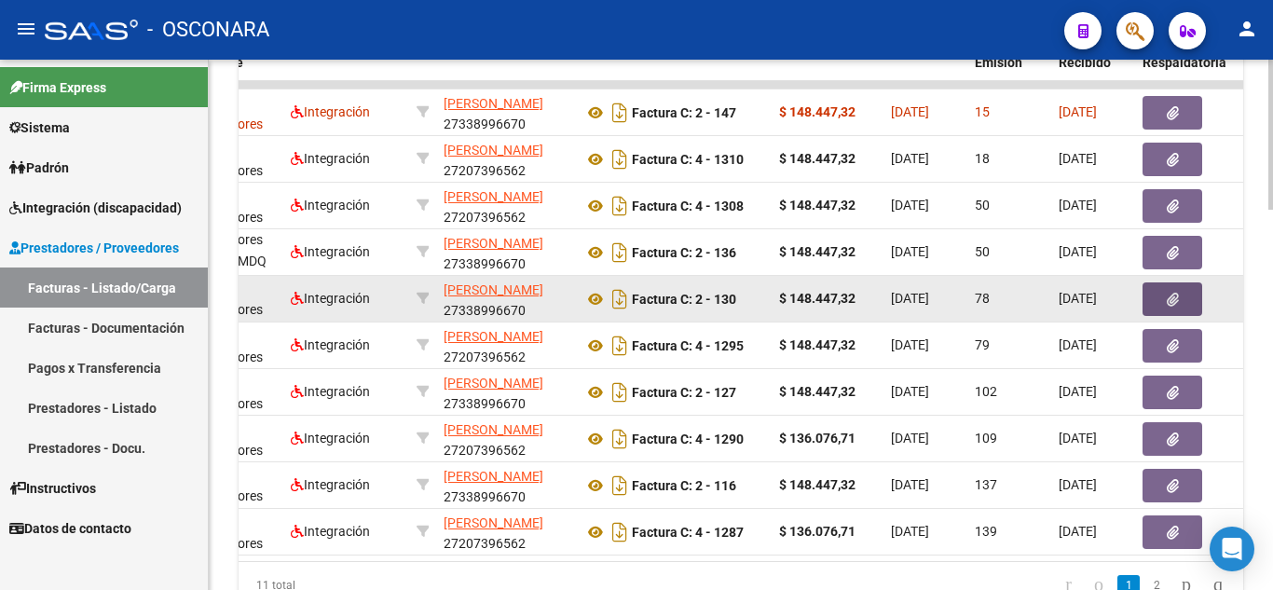
click at [1177, 302] on icon "button" at bounding box center [1173, 300] width 12 height 14
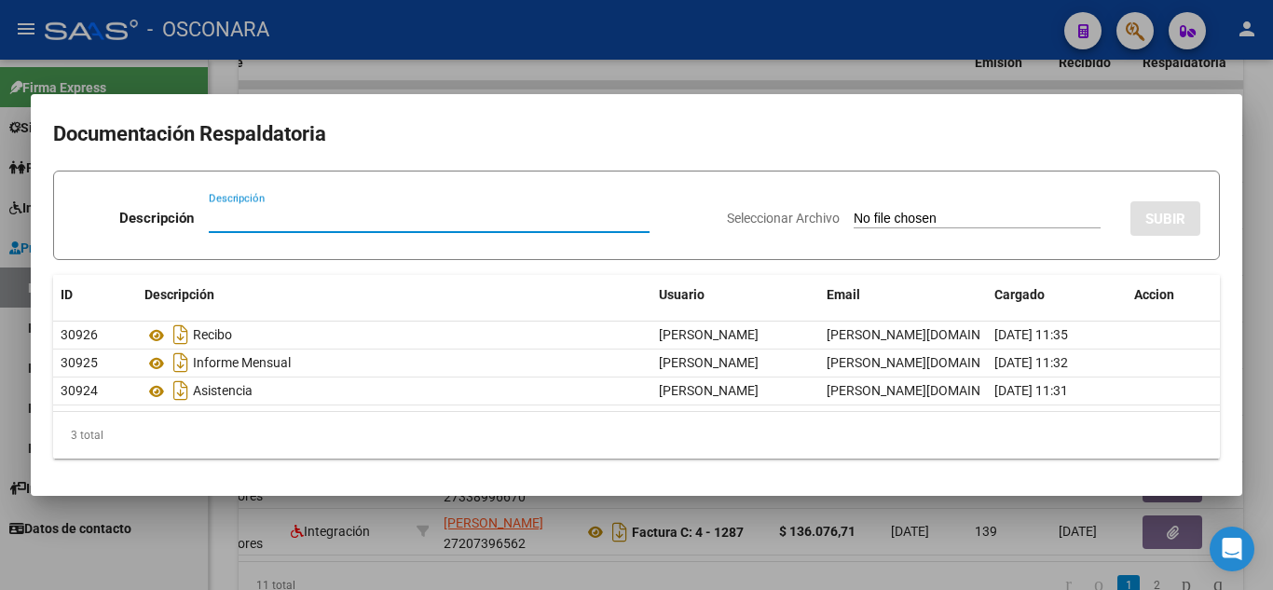
click at [1264, 212] on div at bounding box center [636, 295] width 1273 height 590
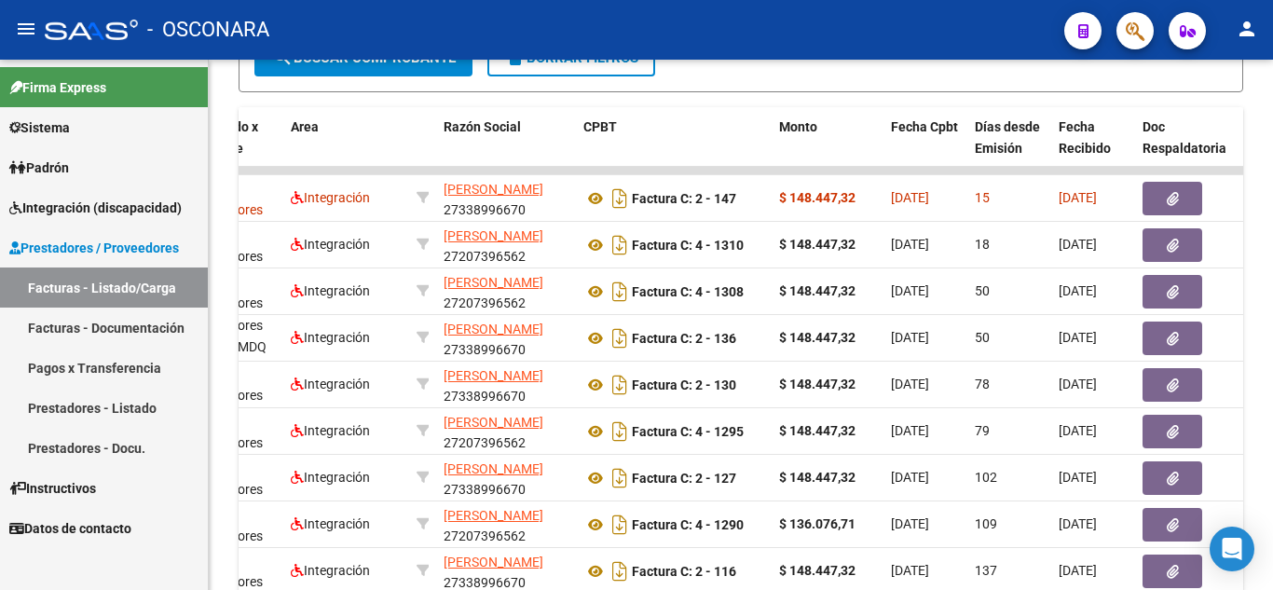
scroll to position [967, 0]
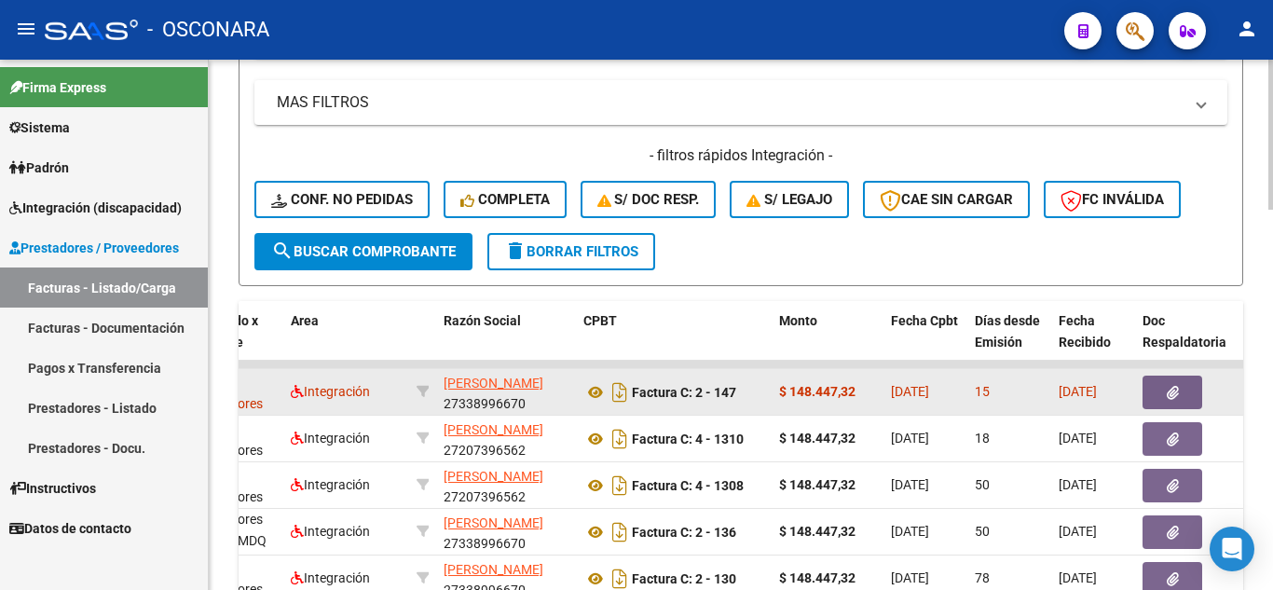
click at [1161, 394] on button "button" at bounding box center [1173, 393] width 60 height 34
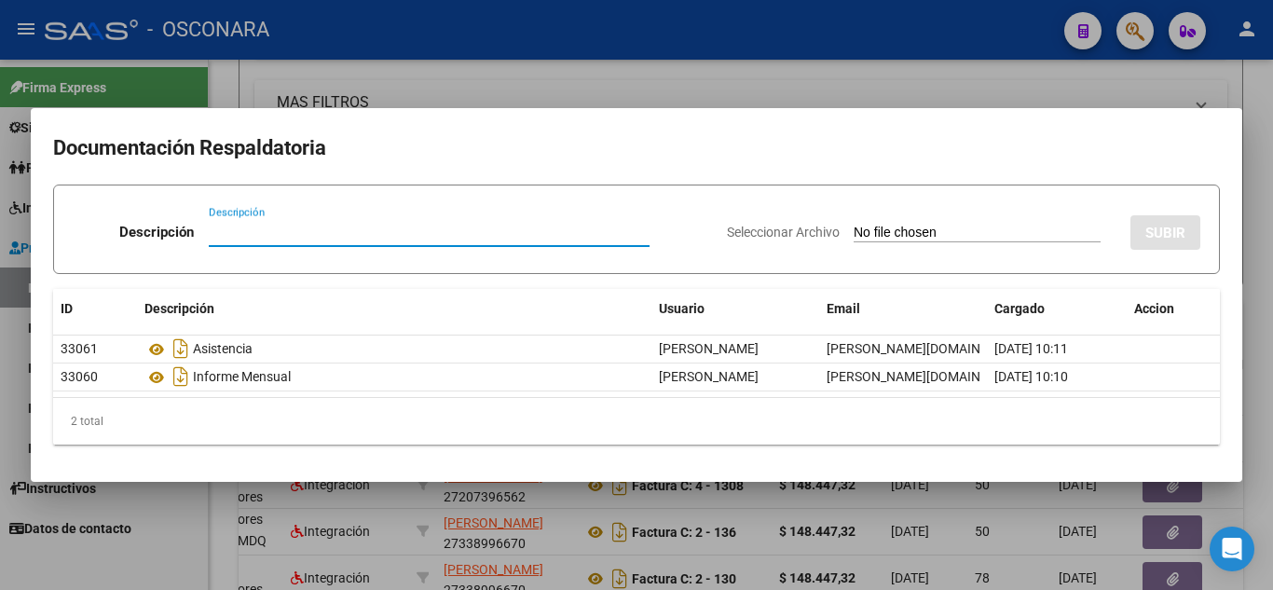
drag, startPoint x: 1242, startPoint y: 492, endPoint x: 1087, endPoint y: 518, distance: 157.8
click at [1242, 492] on div at bounding box center [636, 295] width 1273 height 590
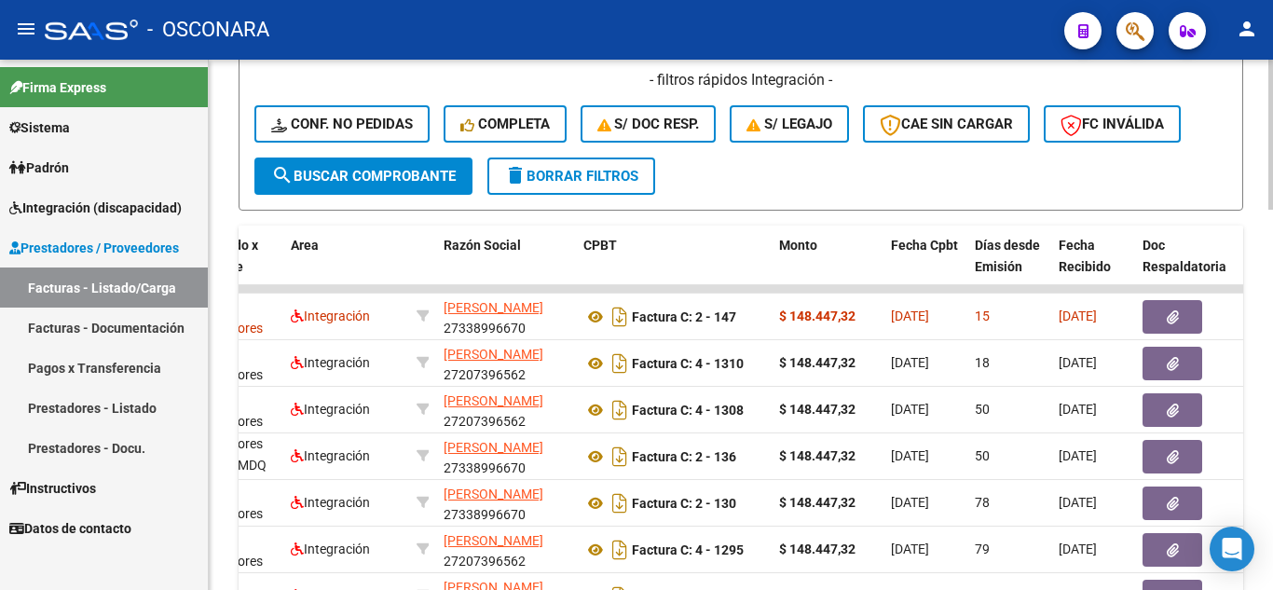
scroll to position [1153, 0]
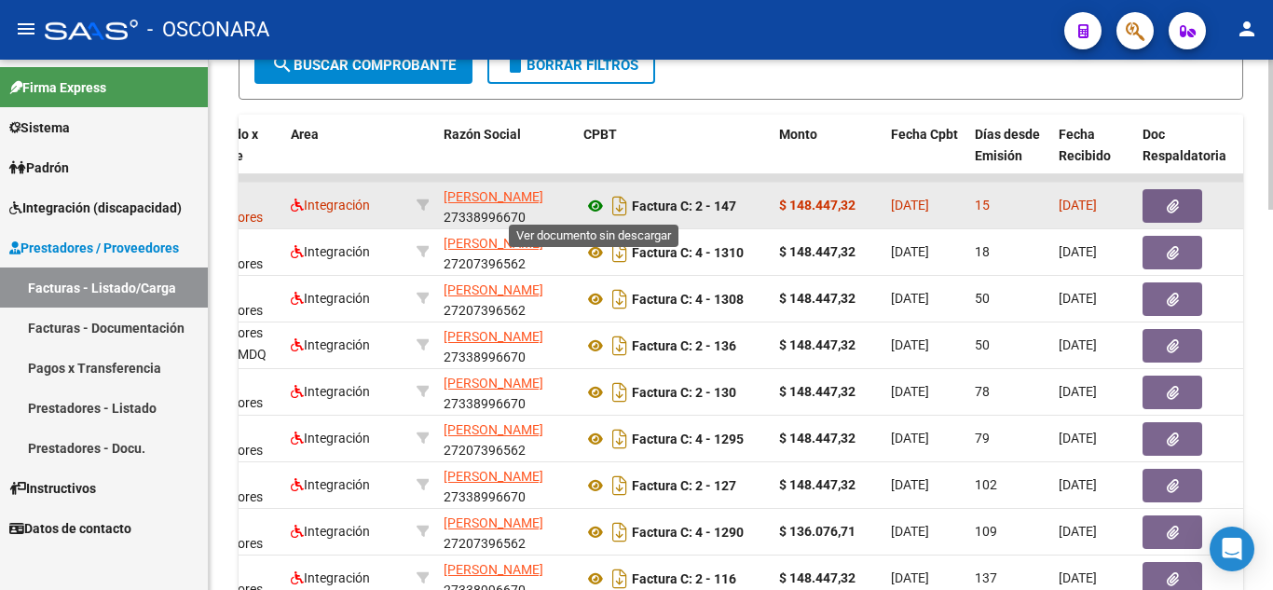
click at [594, 204] on icon at bounding box center [595, 206] width 24 height 22
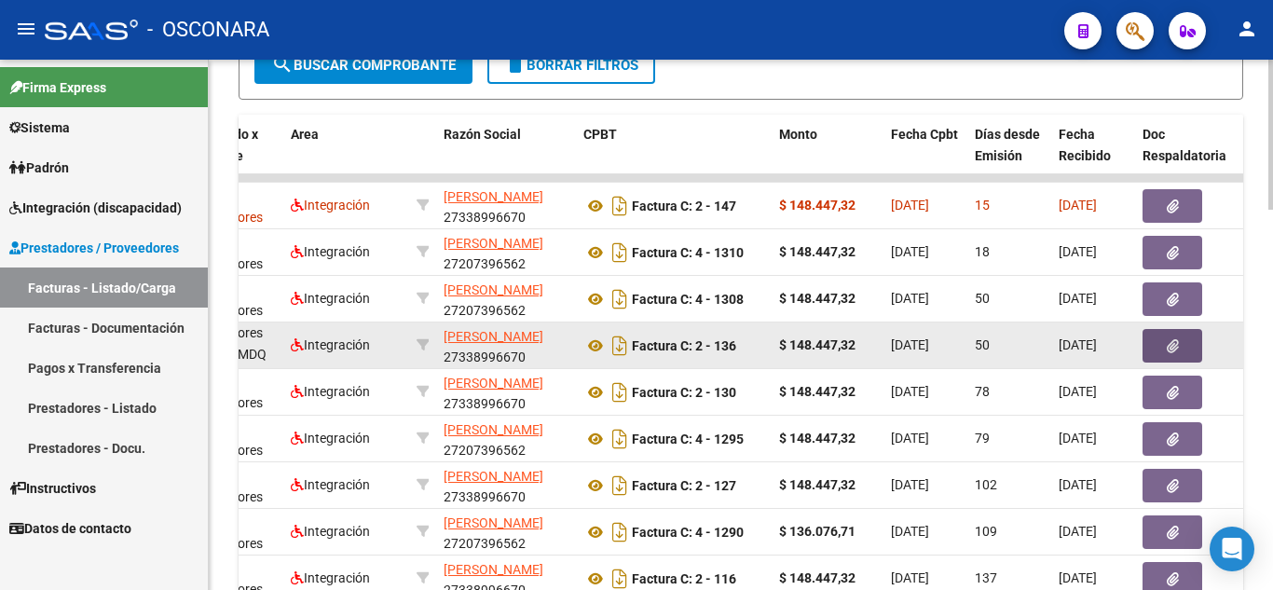
click at [1152, 345] on button "button" at bounding box center [1173, 346] width 60 height 34
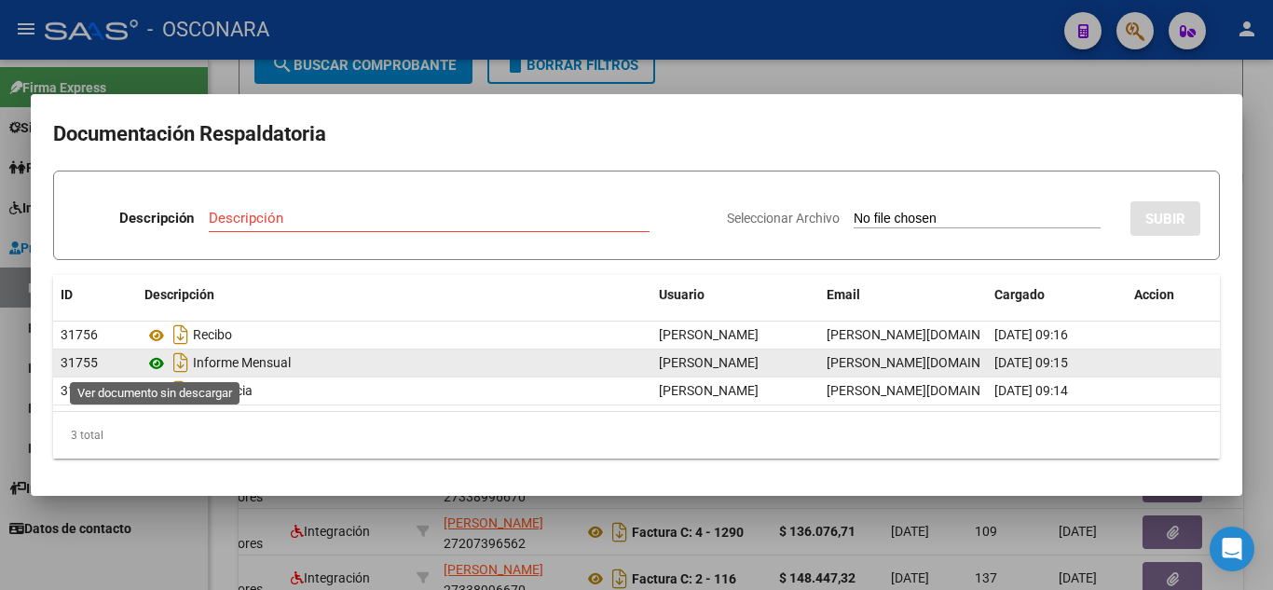
click at [151, 367] on icon at bounding box center [156, 363] width 24 height 22
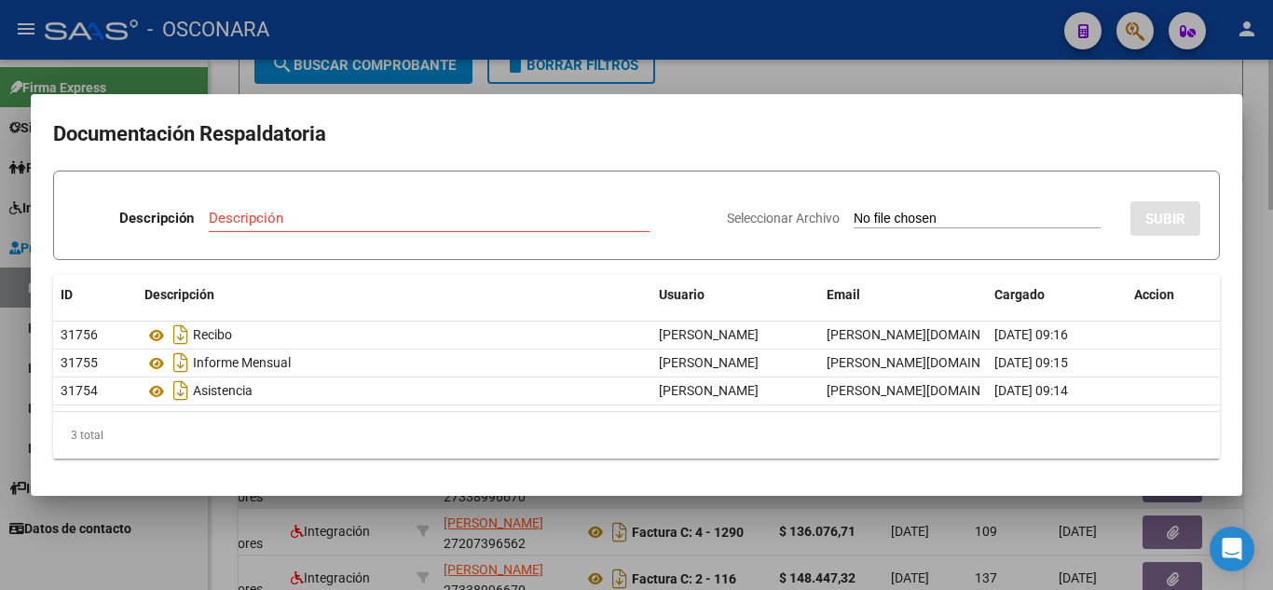
click at [1077, 503] on div at bounding box center [636, 295] width 1273 height 590
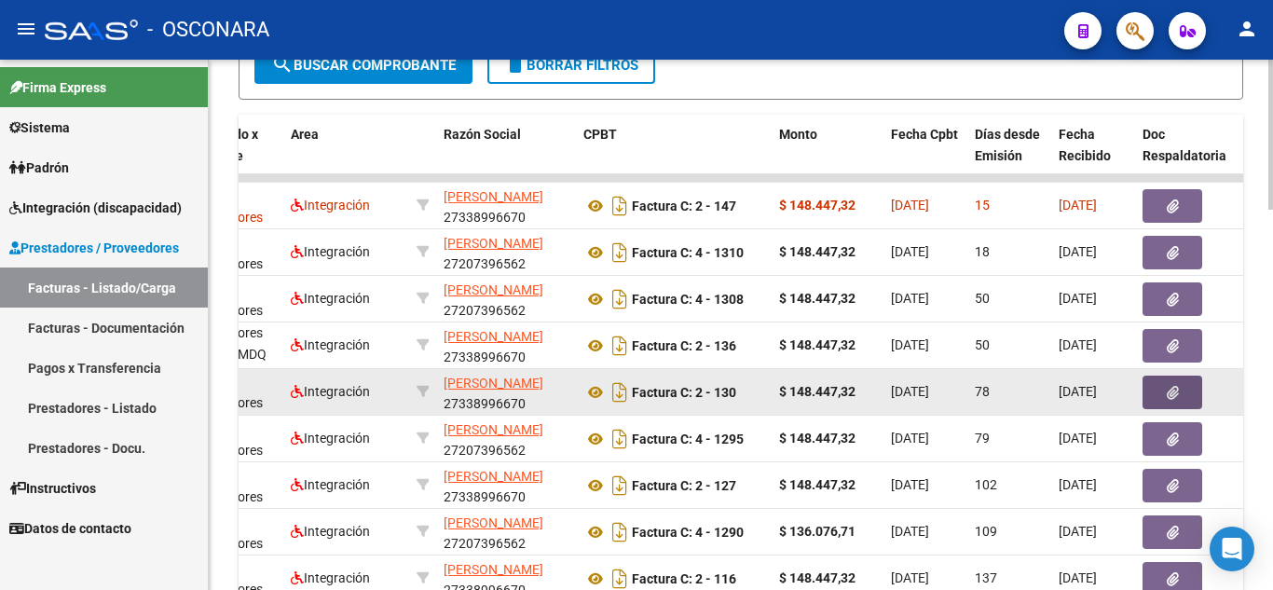
click at [1177, 398] on icon "button" at bounding box center [1173, 393] width 12 height 14
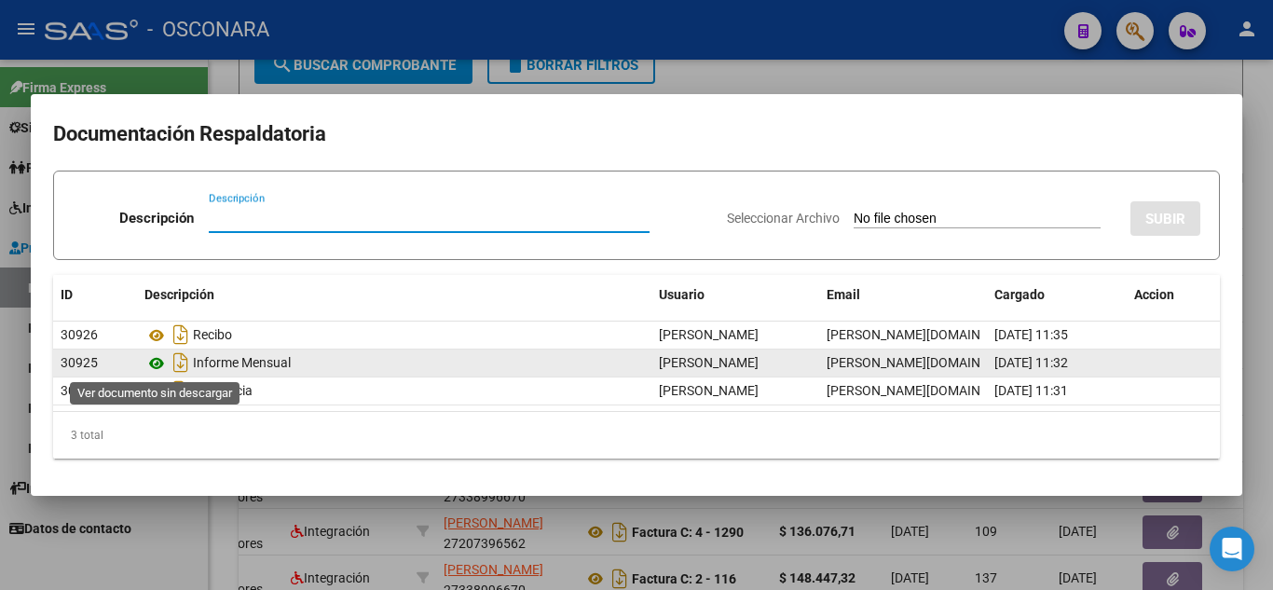
click at [157, 360] on icon at bounding box center [156, 363] width 24 height 22
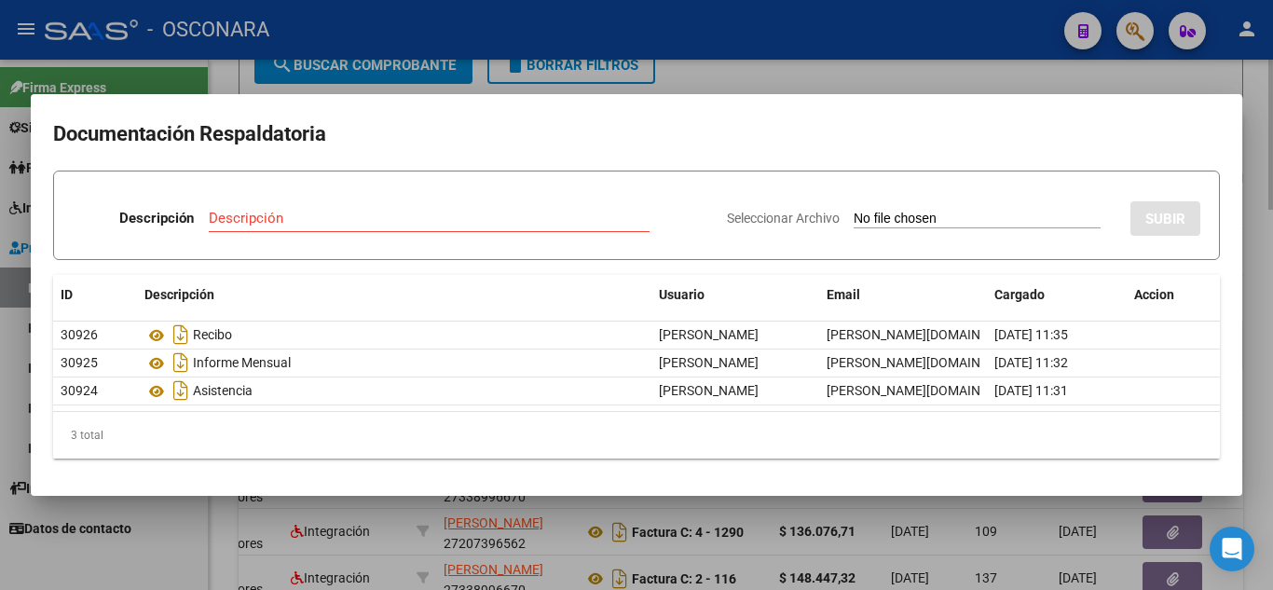
drag, startPoint x: 1265, startPoint y: 169, endPoint x: 1006, endPoint y: 343, distance: 312.3
click at [1264, 169] on div at bounding box center [636, 295] width 1273 height 590
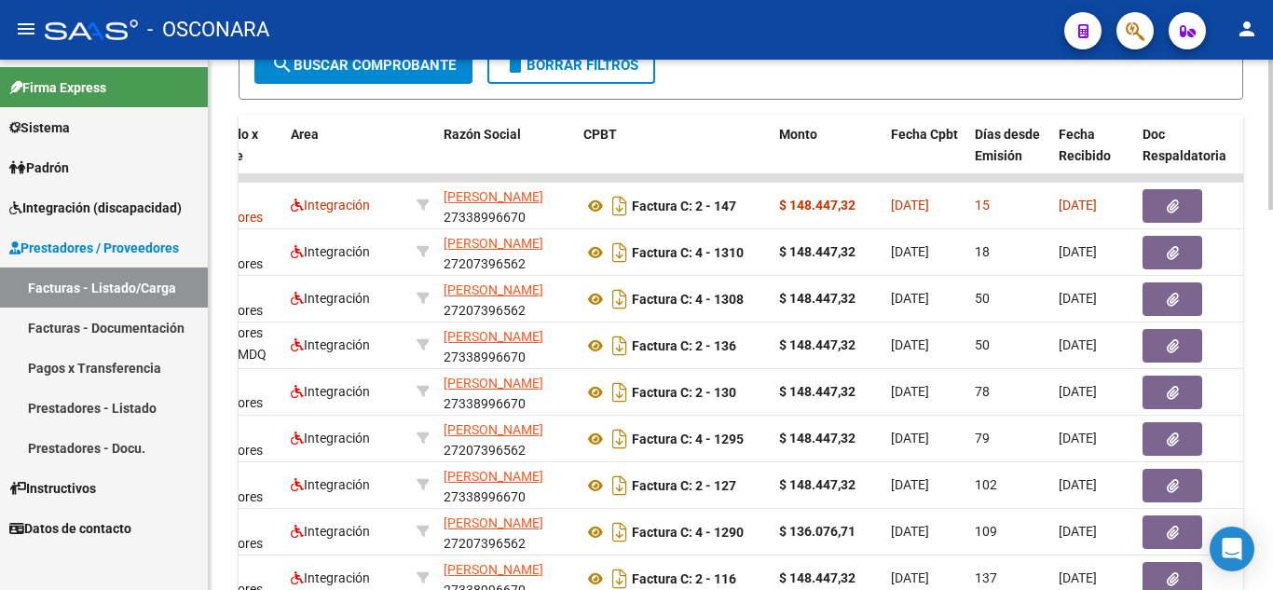
scroll to position [780, 0]
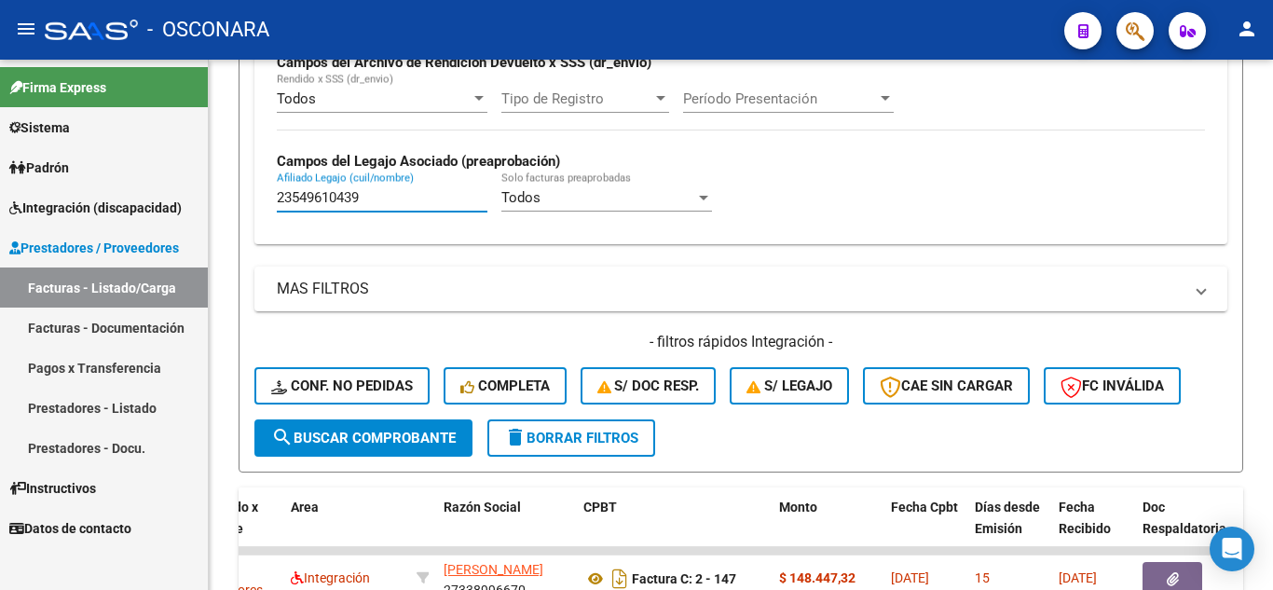
drag, startPoint x: 388, startPoint y: 198, endPoint x: 43, endPoint y: 181, distance: 345.3
click at [43, 182] on mat-sidenav-container "Firma Express Sistema Usuarios Todos los Usuarios Padrón Análisis Afiliado Inte…" at bounding box center [636, 325] width 1273 height 530
paste input "20487998517"
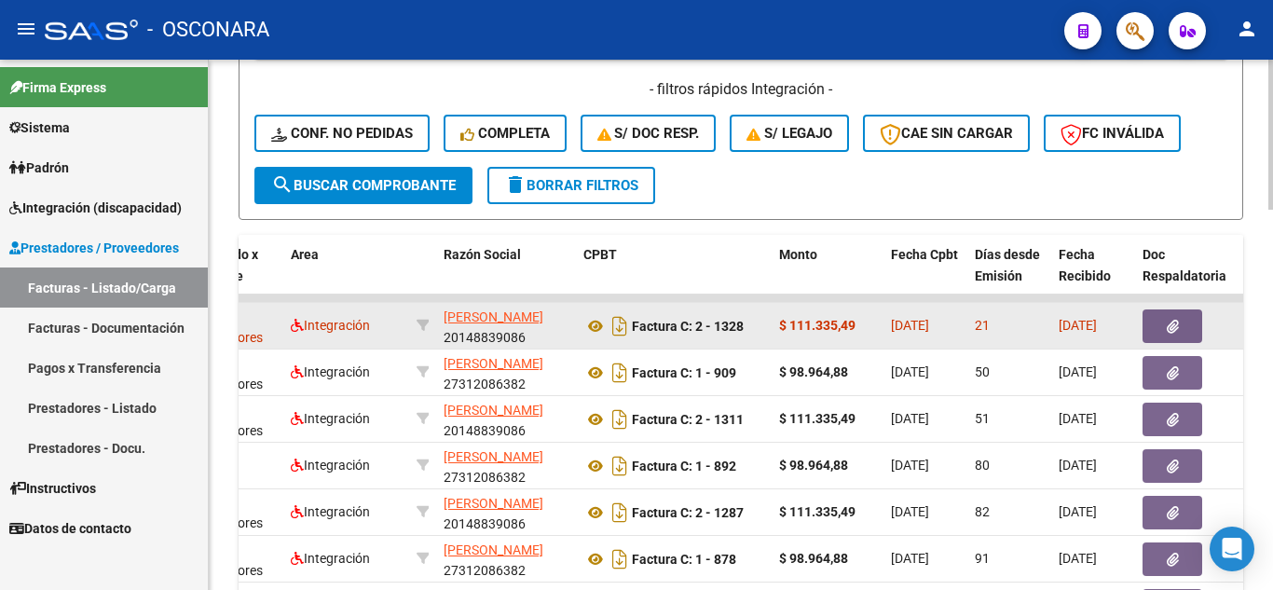
scroll to position [1060, 0]
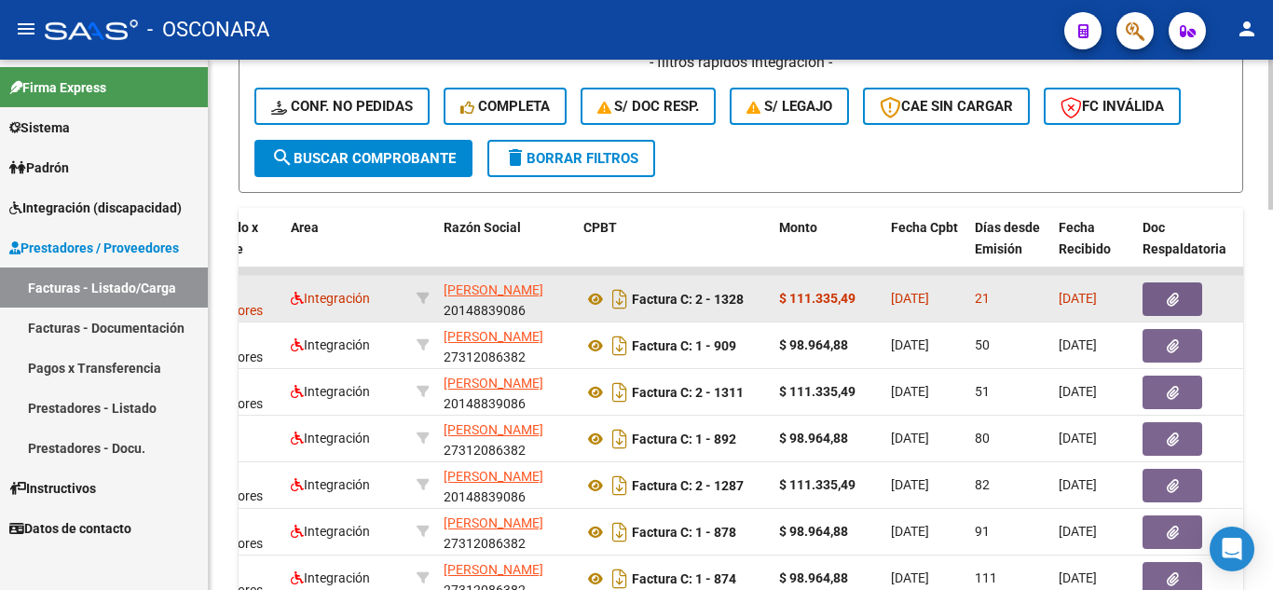
type input "20487998517"
click at [1161, 303] on button "button" at bounding box center [1173, 299] width 60 height 34
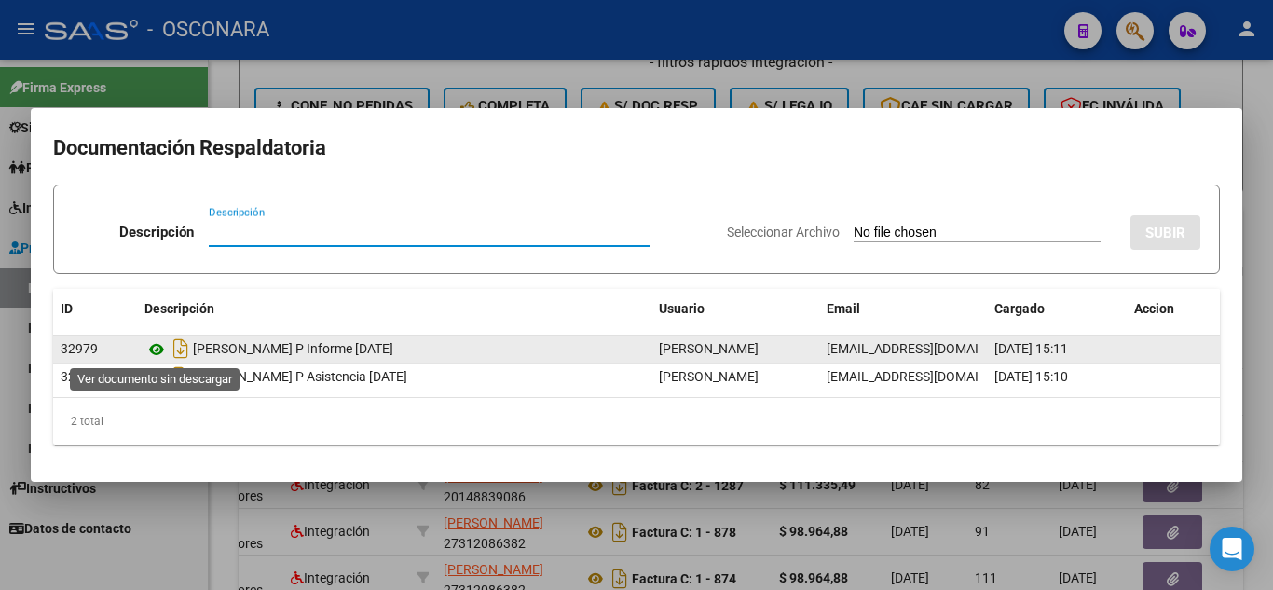
click at [160, 350] on icon at bounding box center [156, 349] width 24 height 22
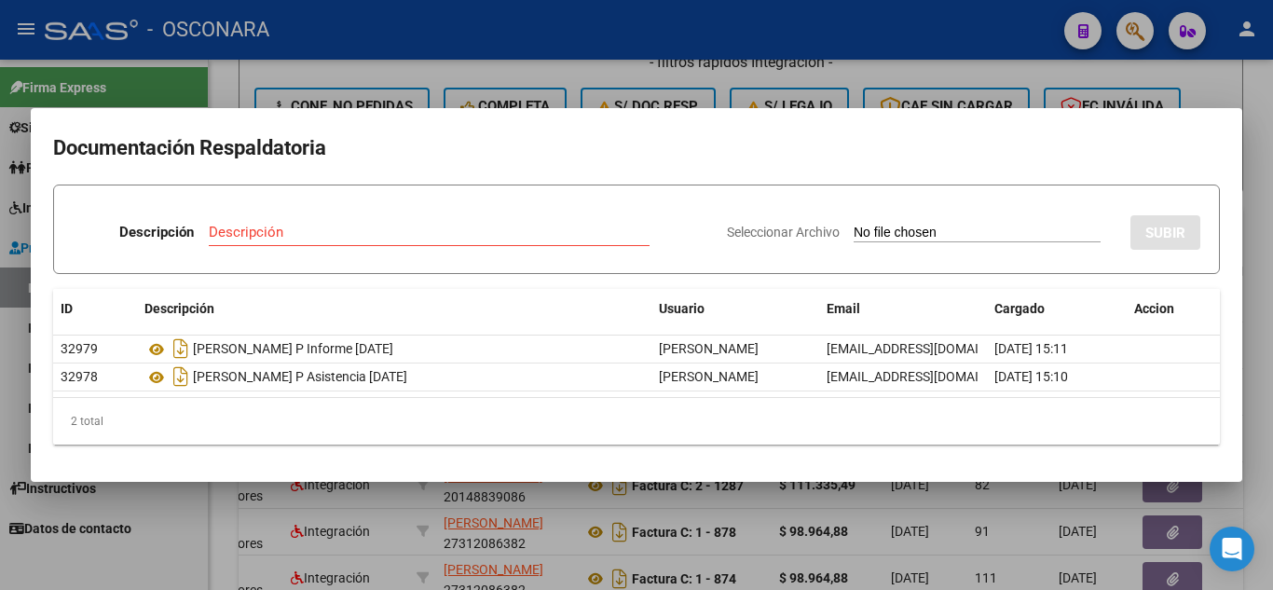
click at [1270, 452] on div at bounding box center [636, 295] width 1273 height 590
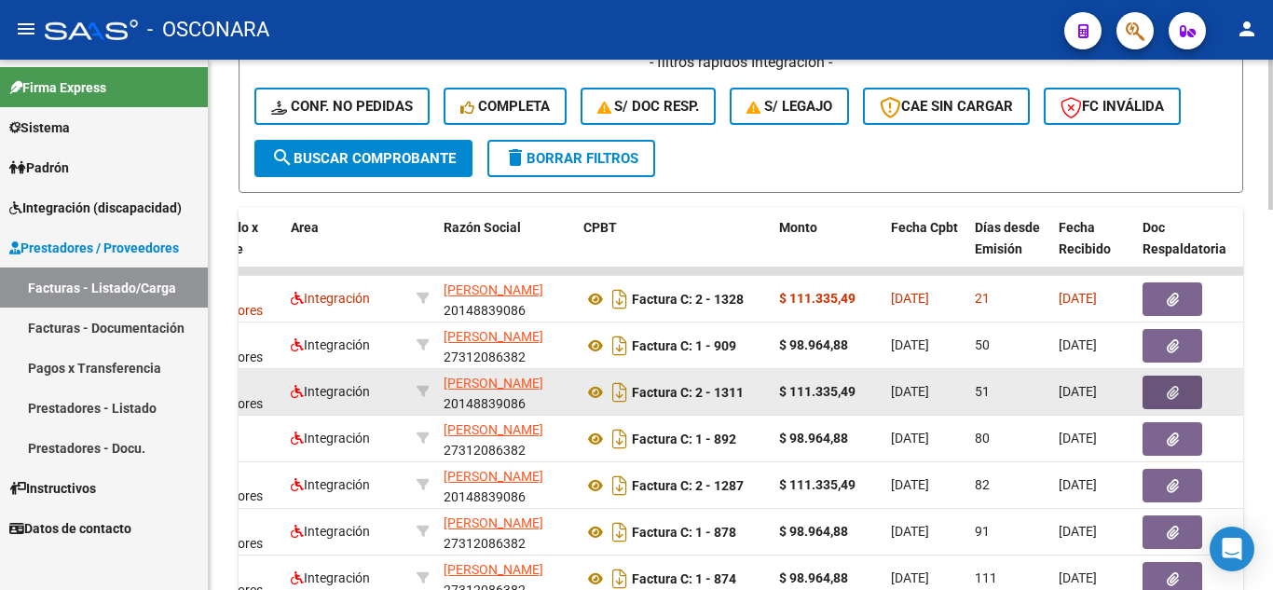
click at [1159, 393] on button "button" at bounding box center [1173, 393] width 60 height 34
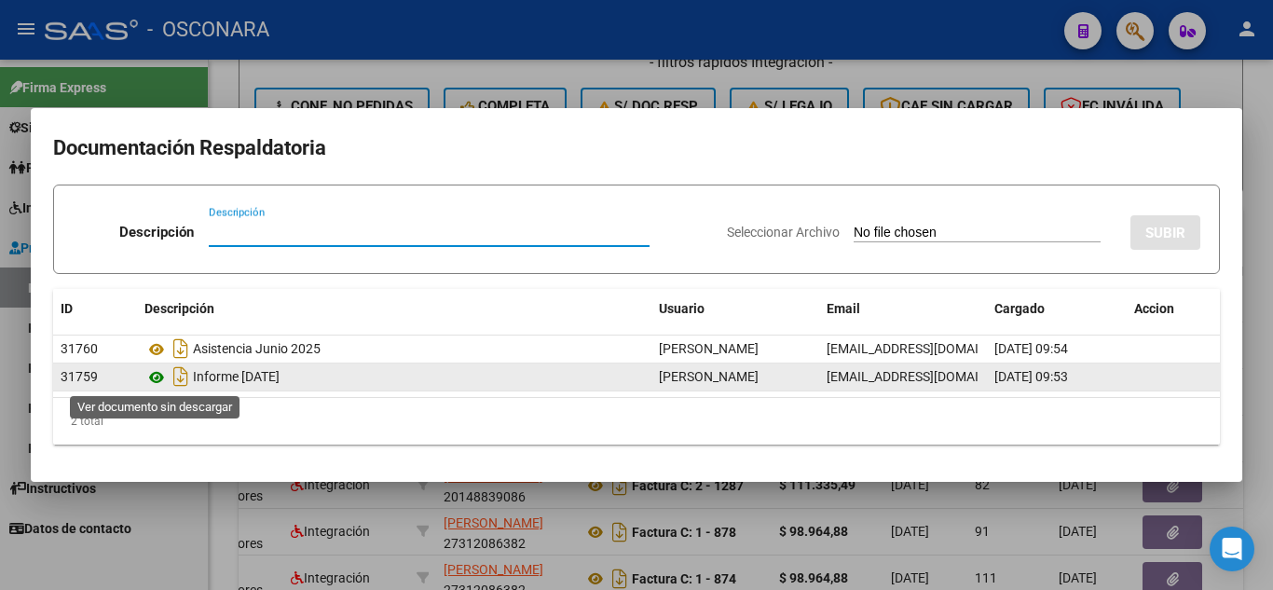
click at [155, 378] on icon at bounding box center [156, 377] width 24 height 22
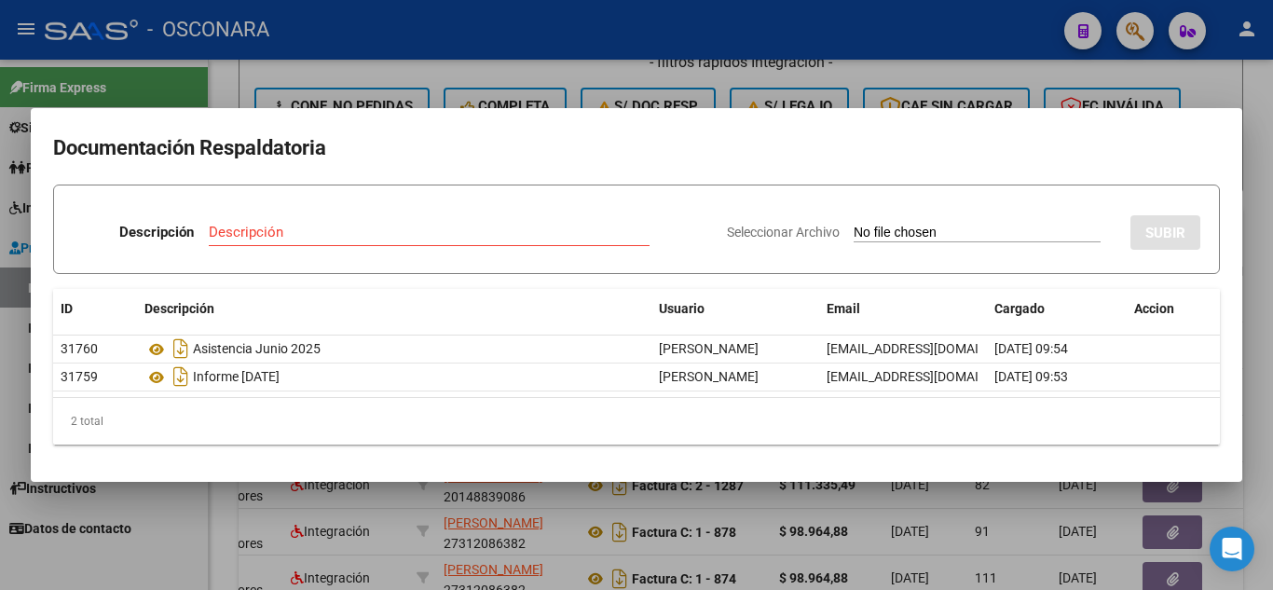
click at [980, 487] on div at bounding box center [636, 295] width 1273 height 590
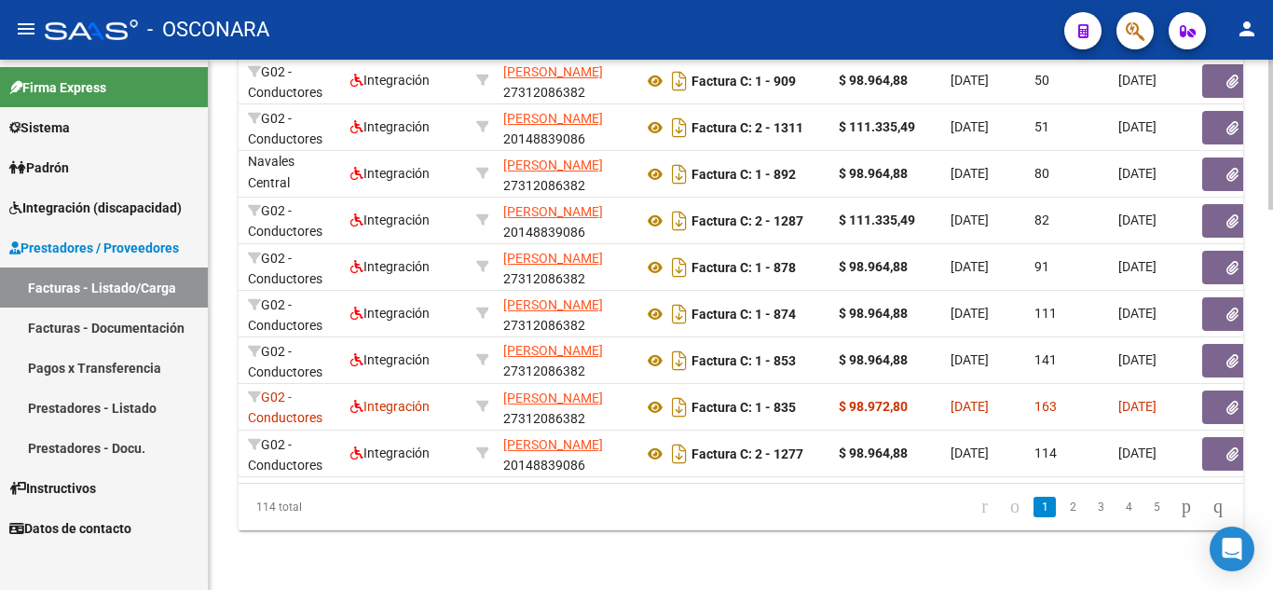
scroll to position [0, 0]
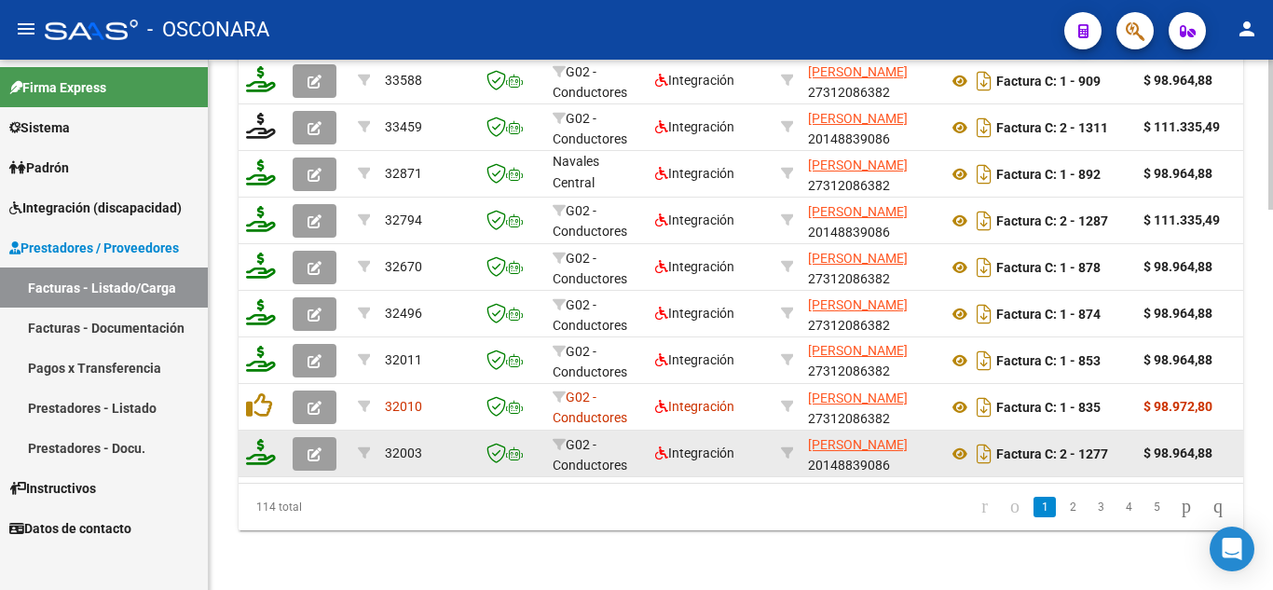
drag, startPoint x: 283, startPoint y: 486, endPoint x: 353, endPoint y: 453, distance: 77.1
click at [281, 486] on div "114 total" at bounding box center [338, 507] width 198 height 47
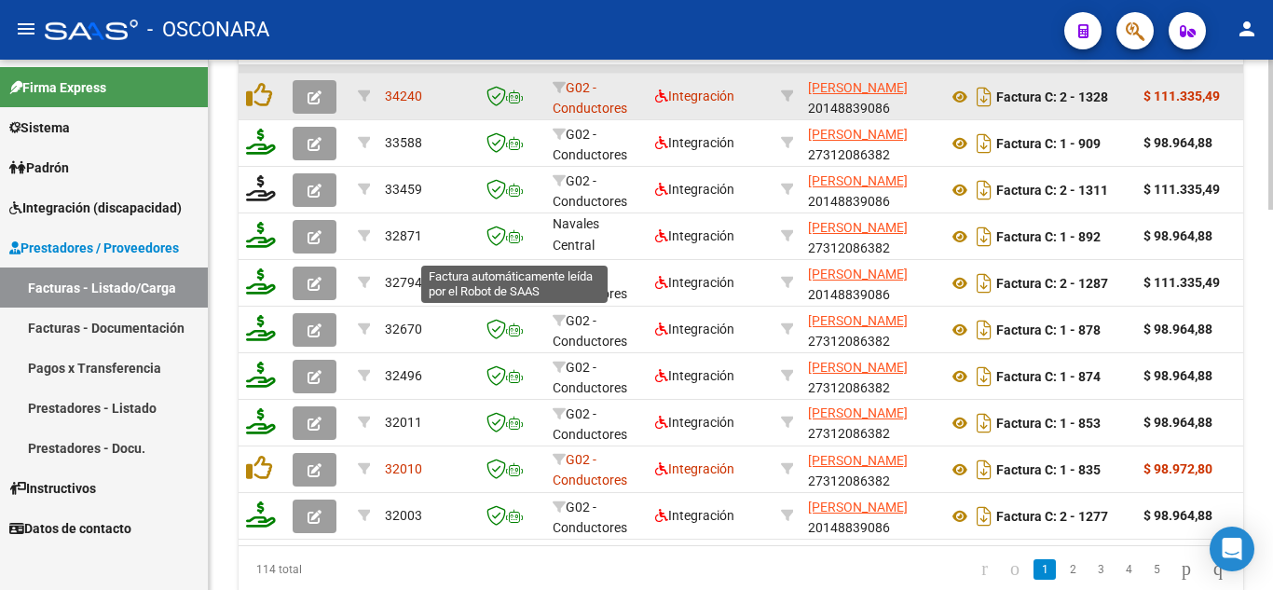
scroll to position [1246, 0]
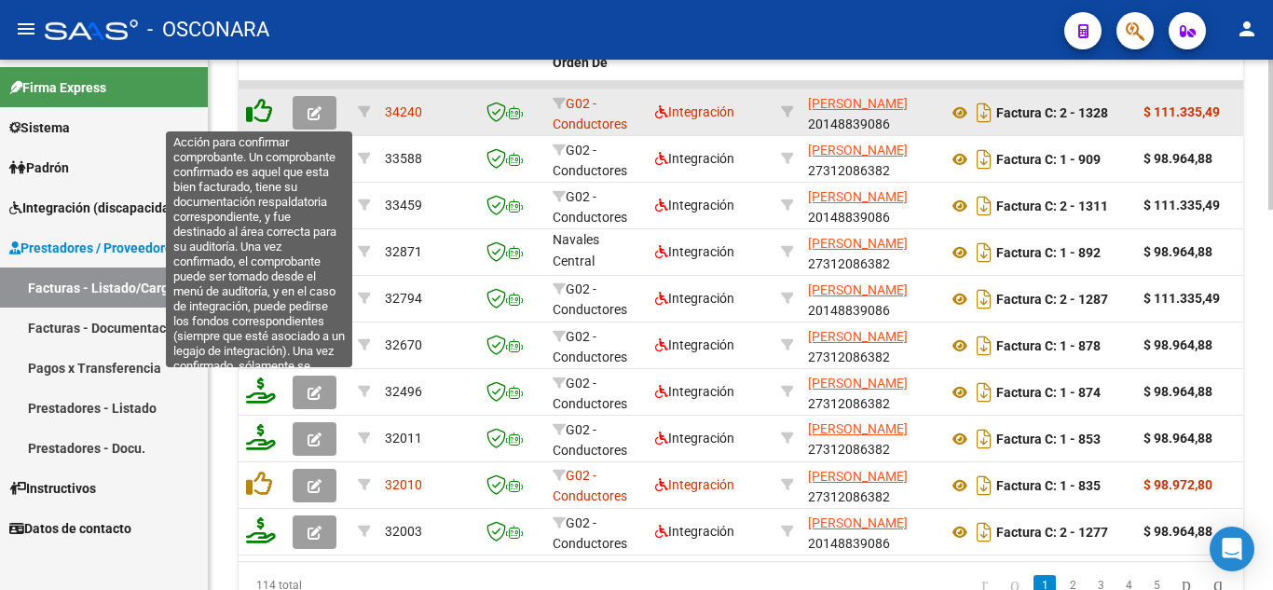
click at [256, 105] on icon at bounding box center [259, 111] width 26 height 26
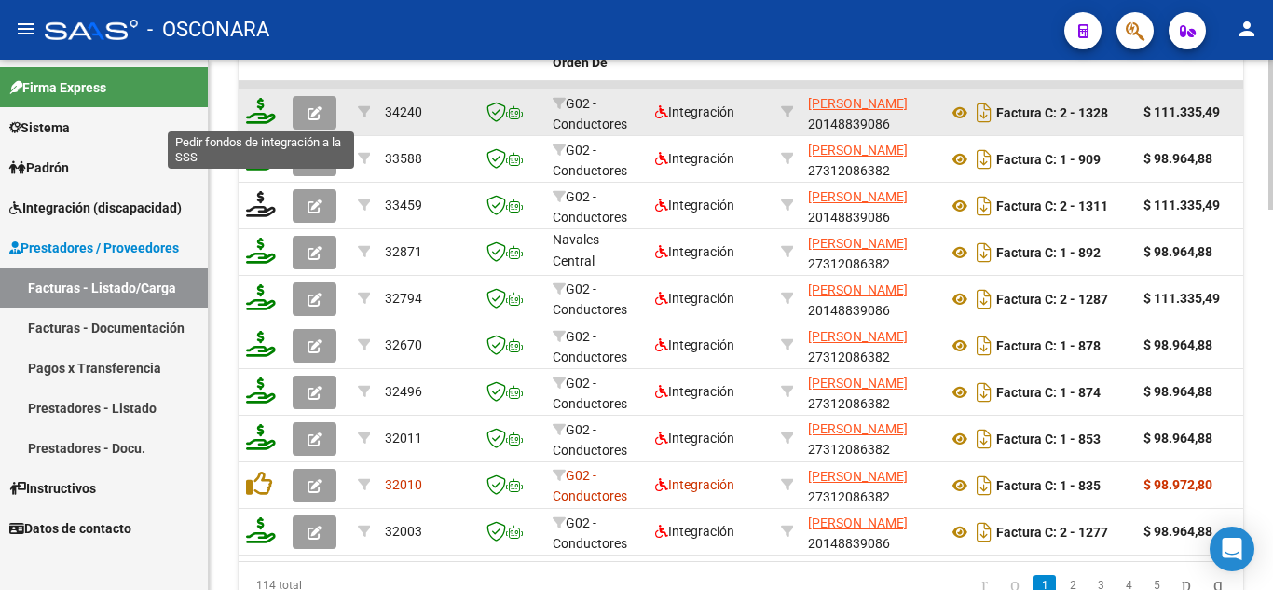
click at [259, 109] on icon at bounding box center [261, 111] width 30 height 26
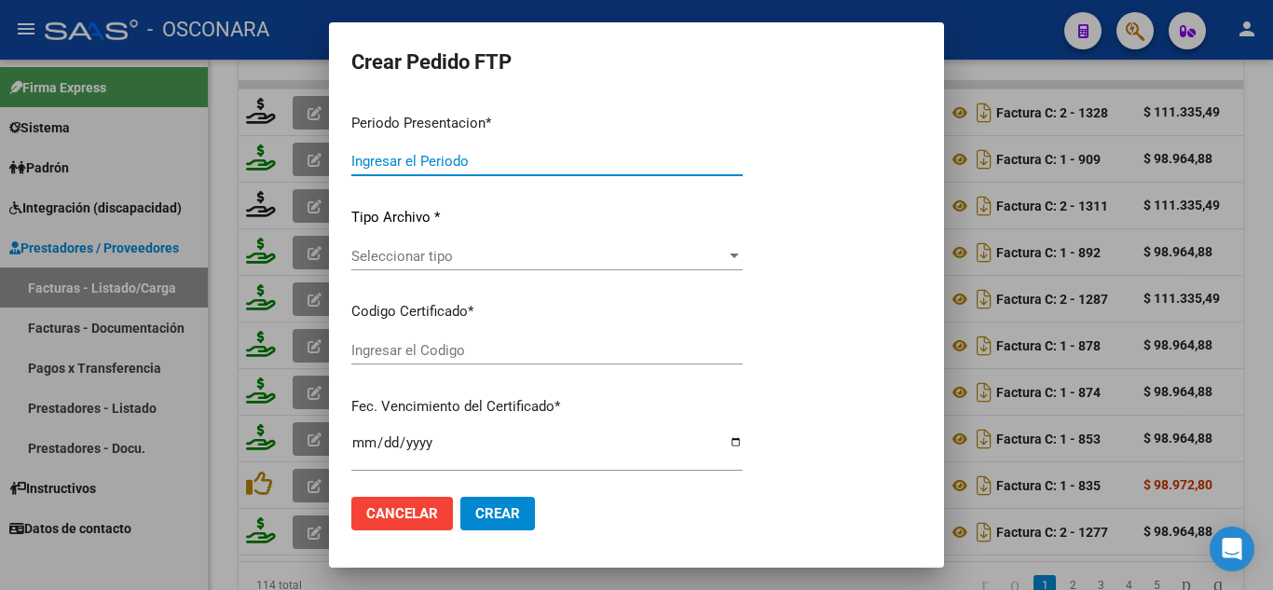
type input "202507"
type input "$ 111.335,49"
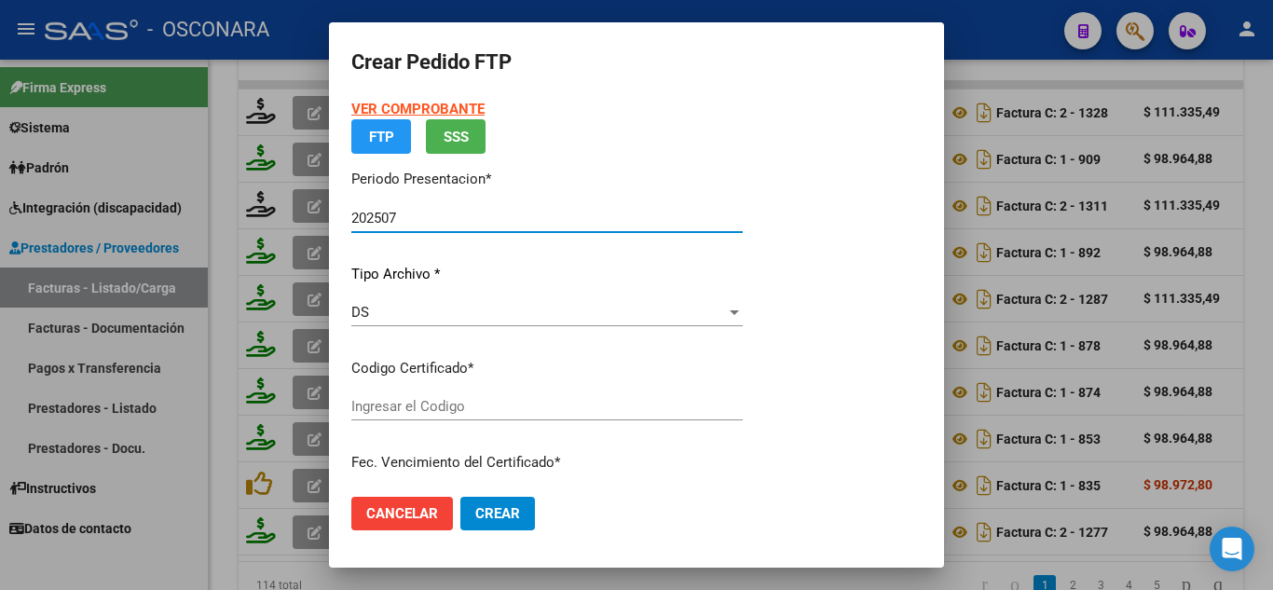
type input "ARG02000487998512022072920270729CBA536"
type input "[DATE]"
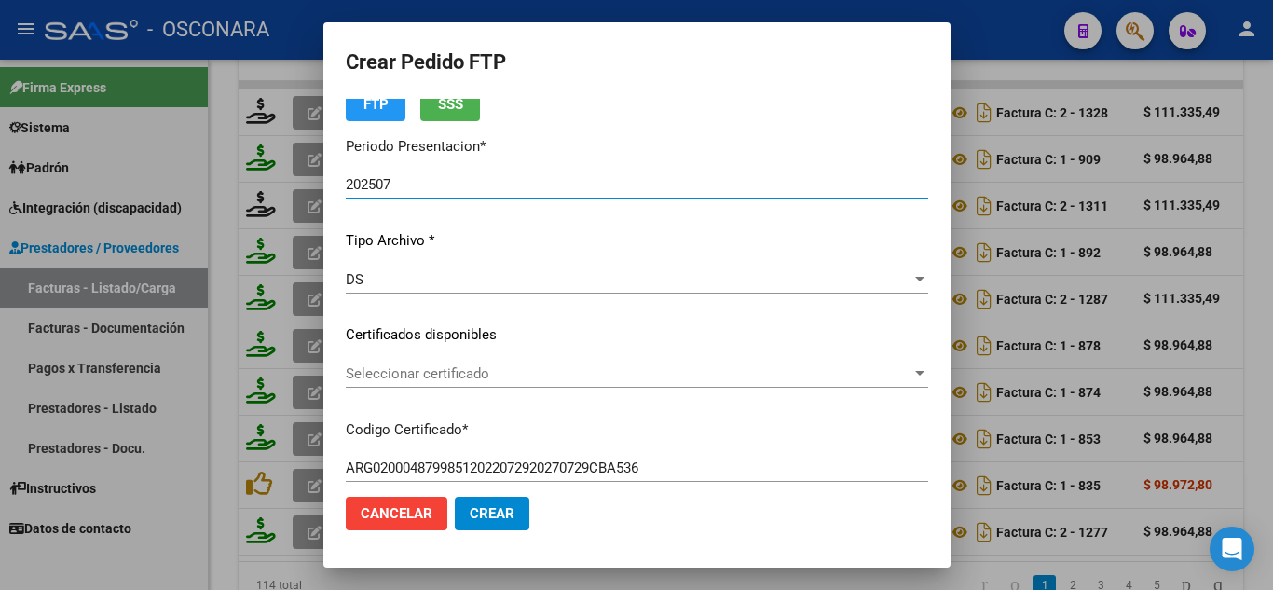
scroll to position [93, 0]
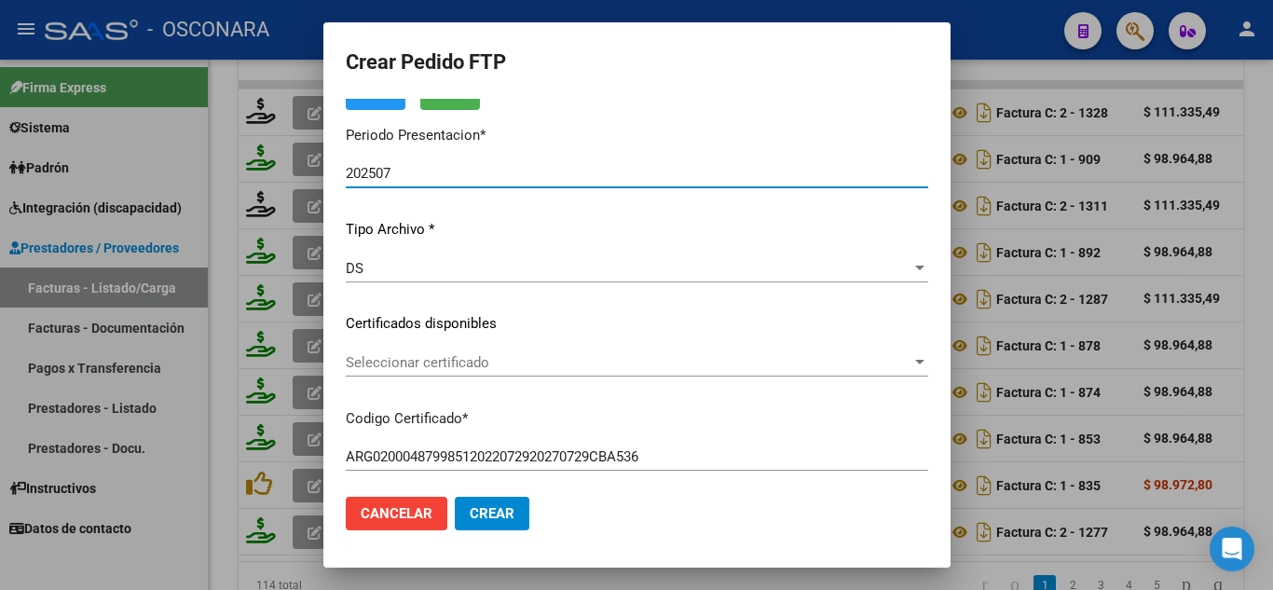
click at [433, 363] on span "Seleccionar certificado" at bounding box center [629, 362] width 566 height 17
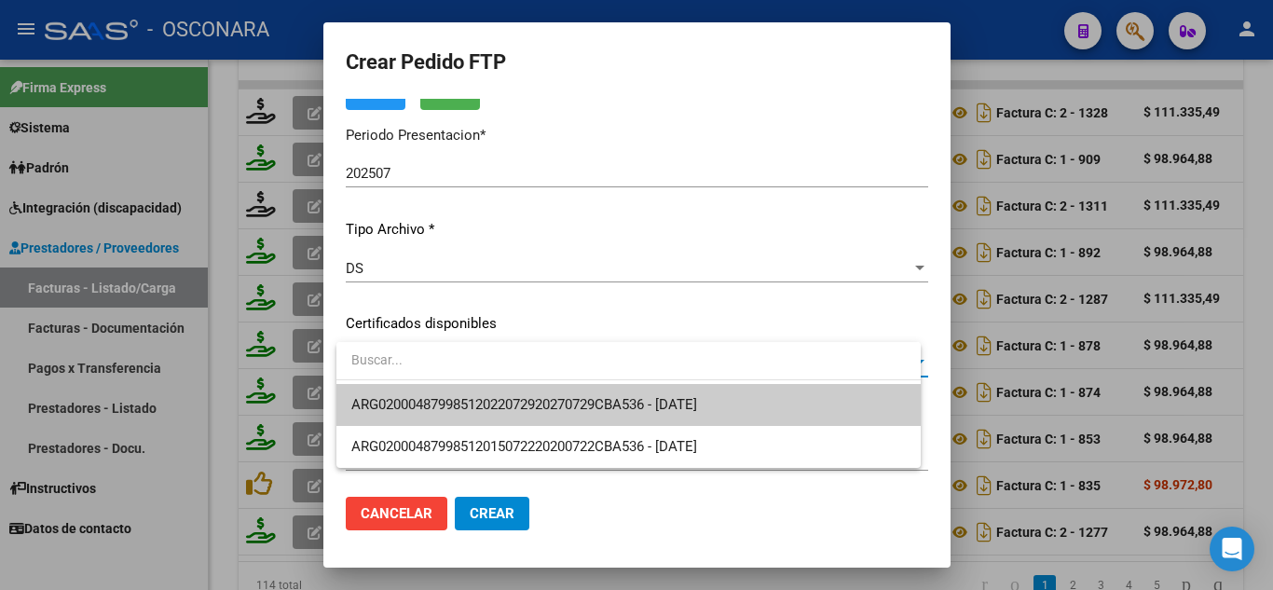
click at [460, 394] on span "ARG02000487998512022072920270729CBA536 - [DATE]" at bounding box center [628, 405] width 555 height 42
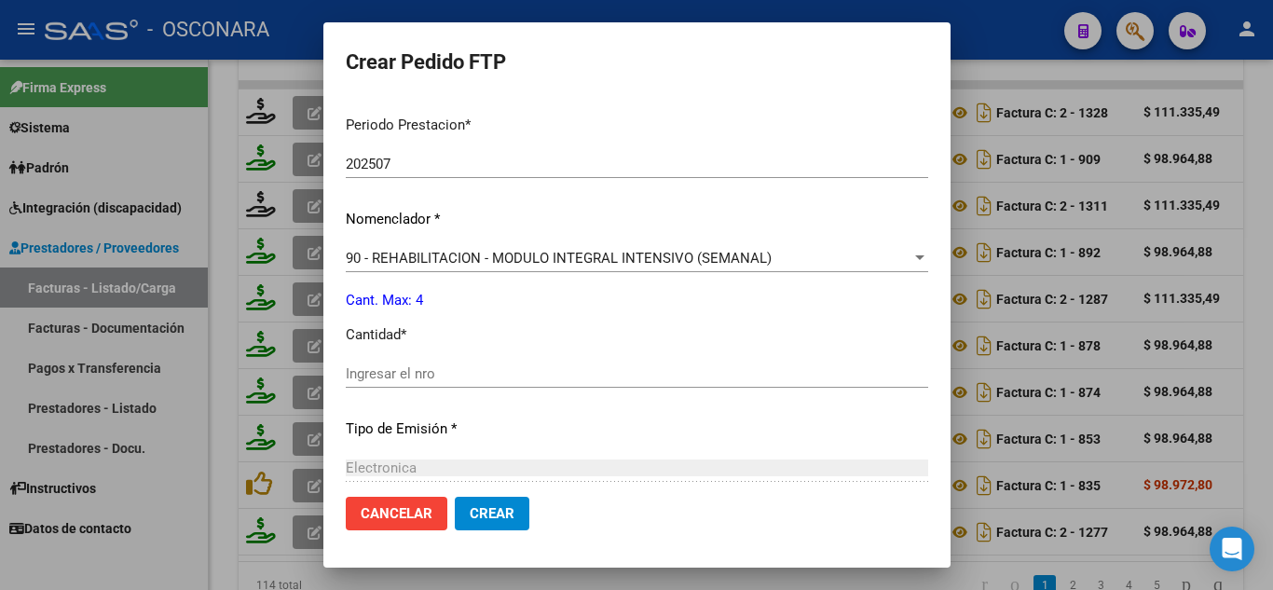
scroll to position [814, 0]
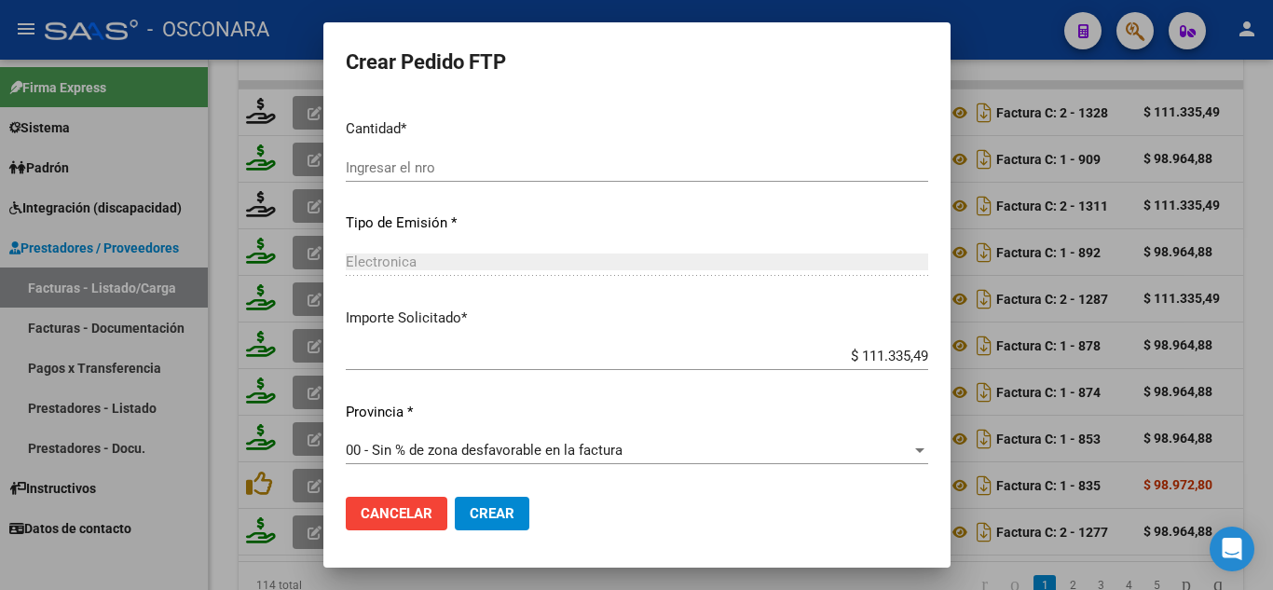
click at [396, 167] on input "Ingresar el nro" at bounding box center [637, 167] width 583 height 17
type input "4"
click at [493, 514] on span "Crear" at bounding box center [492, 513] width 45 height 17
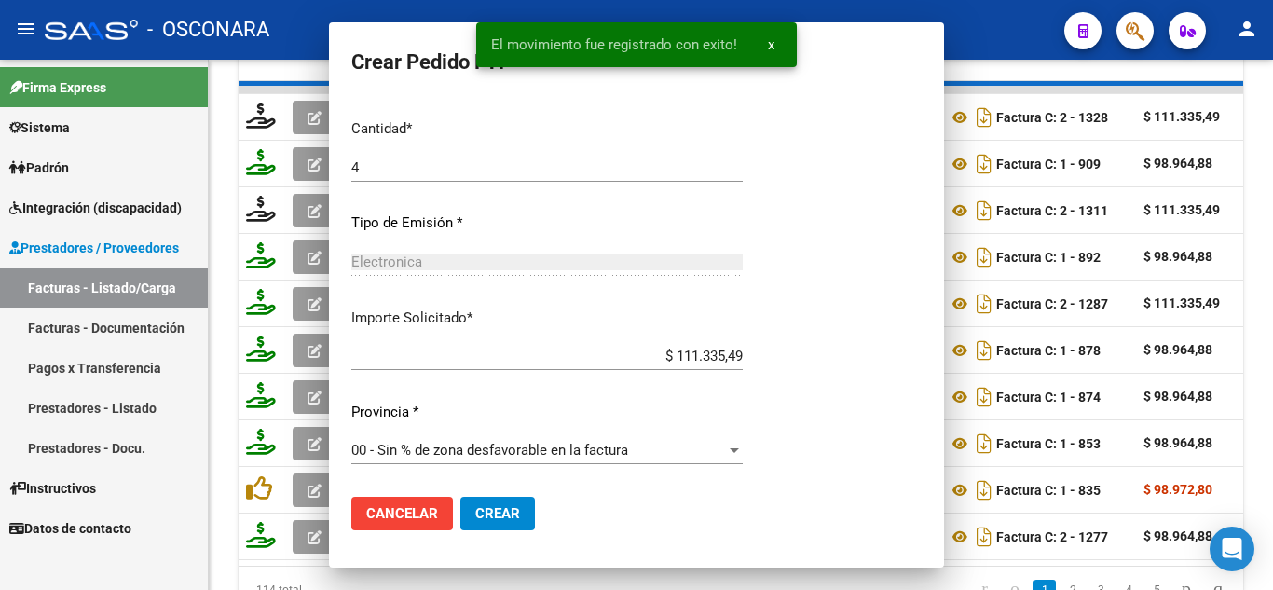
scroll to position [708, 0]
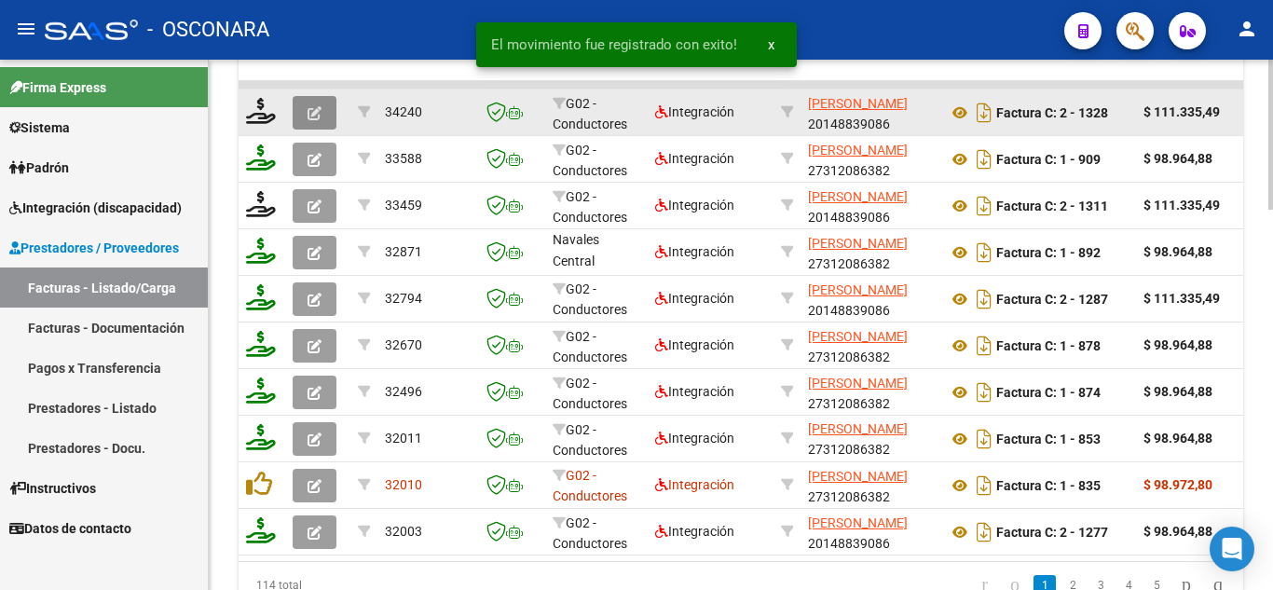
click at [315, 109] on icon "button" at bounding box center [315, 113] width 14 height 14
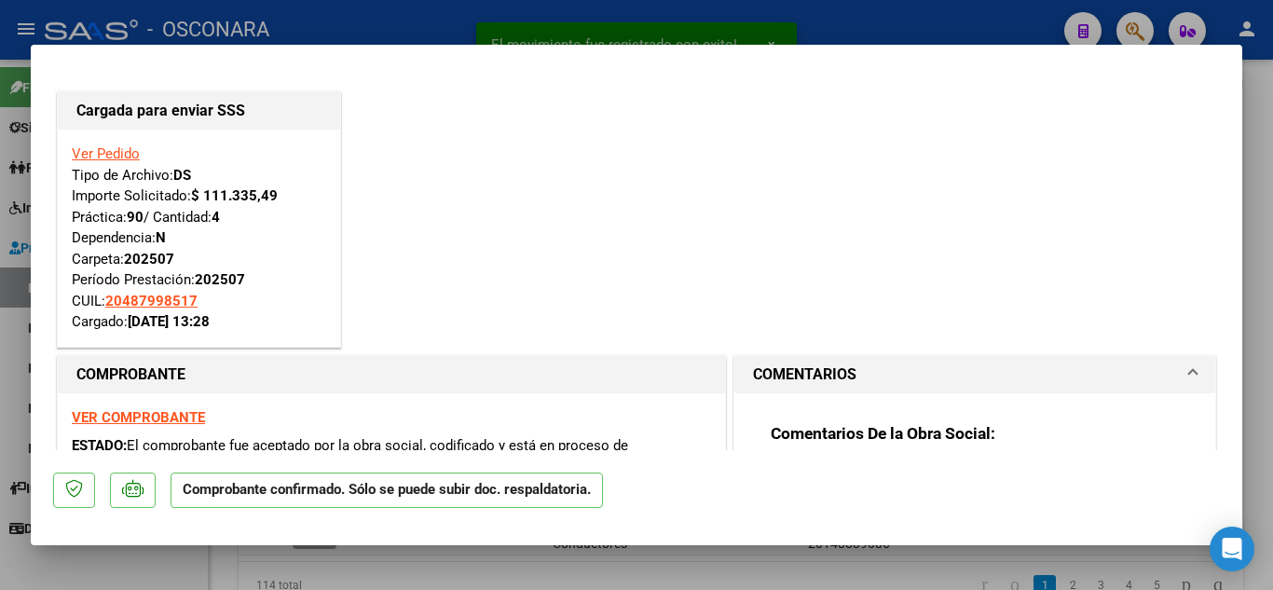
click at [1266, 110] on div at bounding box center [636, 295] width 1273 height 590
type input "$ 0,00"
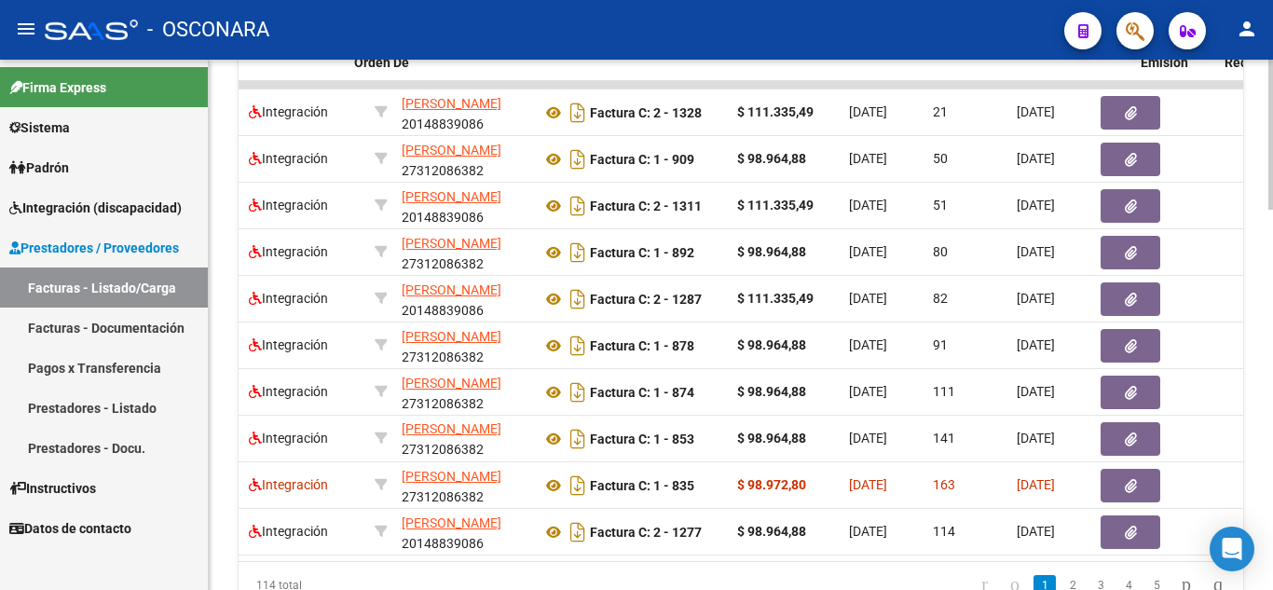
scroll to position [0, 0]
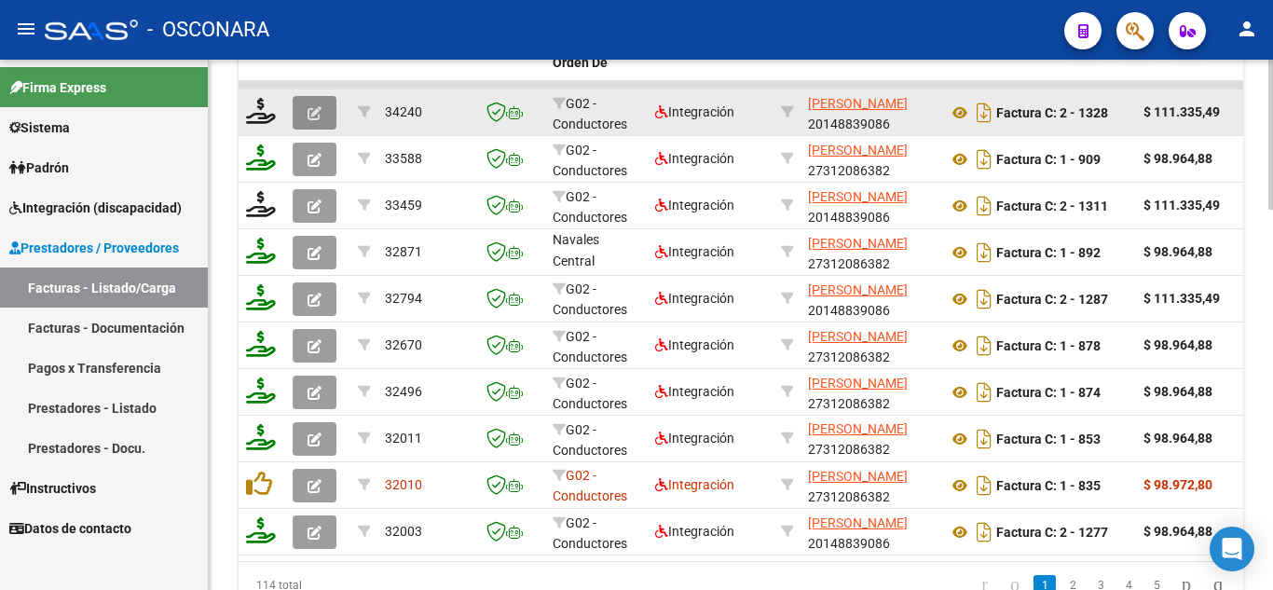
click at [324, 113] on button "button" at bounding box center [315, 113] width 44 height 34
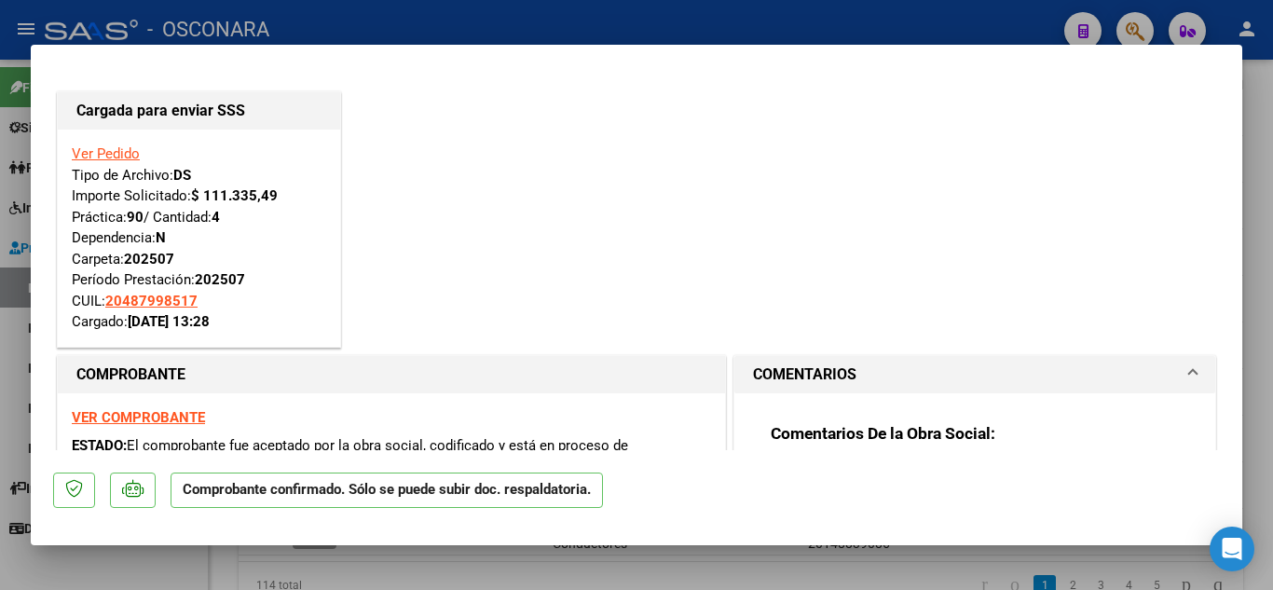
click at [950, 375] on mat-panel-title "COMENTARIOS" at bounding box center [963, 375] width 421 height 22
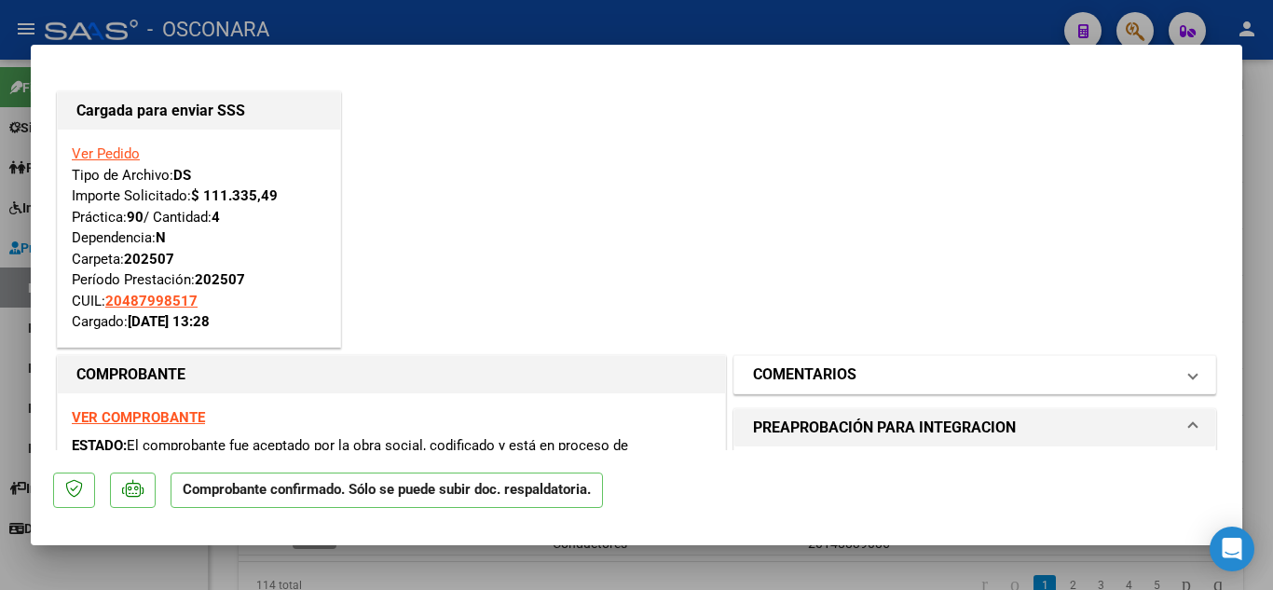
click at [1004, 382] on mat-panel-title "COMENTARIOS" at bounding box center [963, 375] width 421 height 22
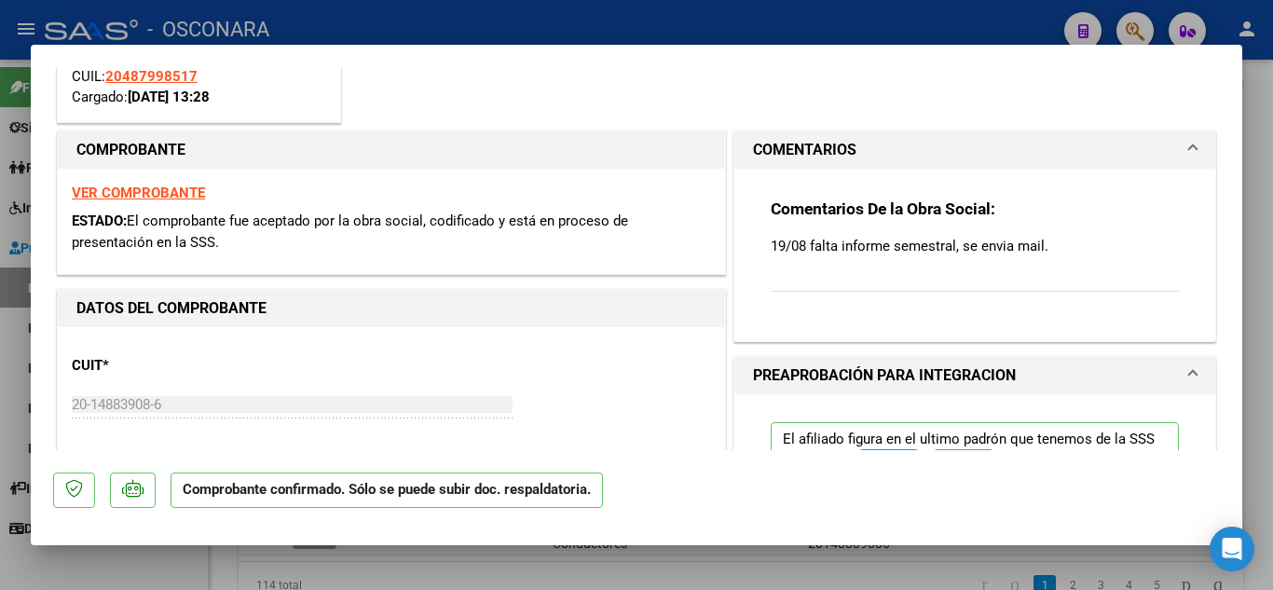
scroll to position [280, 0]
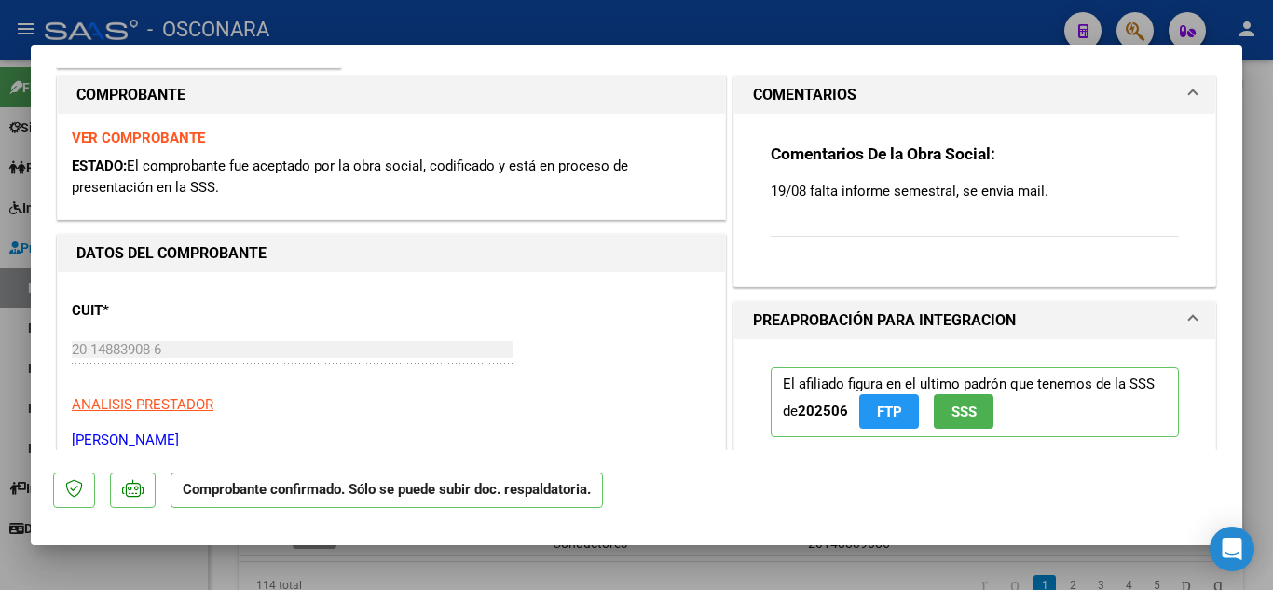
click at [922, 196] on p "19/08 falta informe semestral, se envia mail." at bounding box center [975, 191] width 408 height 21
click at [1061, 192] on p "19/08 falta informe semestral, se envia mail." at bounding box center [975, 191] width 408 height 21
click at [1047, 203] on div "Comentarios De la Obra Social: 19/08 falta informe semestral, se envia mail." at bounding box center [975, 201] width 408 height 114
drag, startPoint x: 1046, startPoint y: 197, endPoint x: 609, endPoint y: 174, distance: 437.7
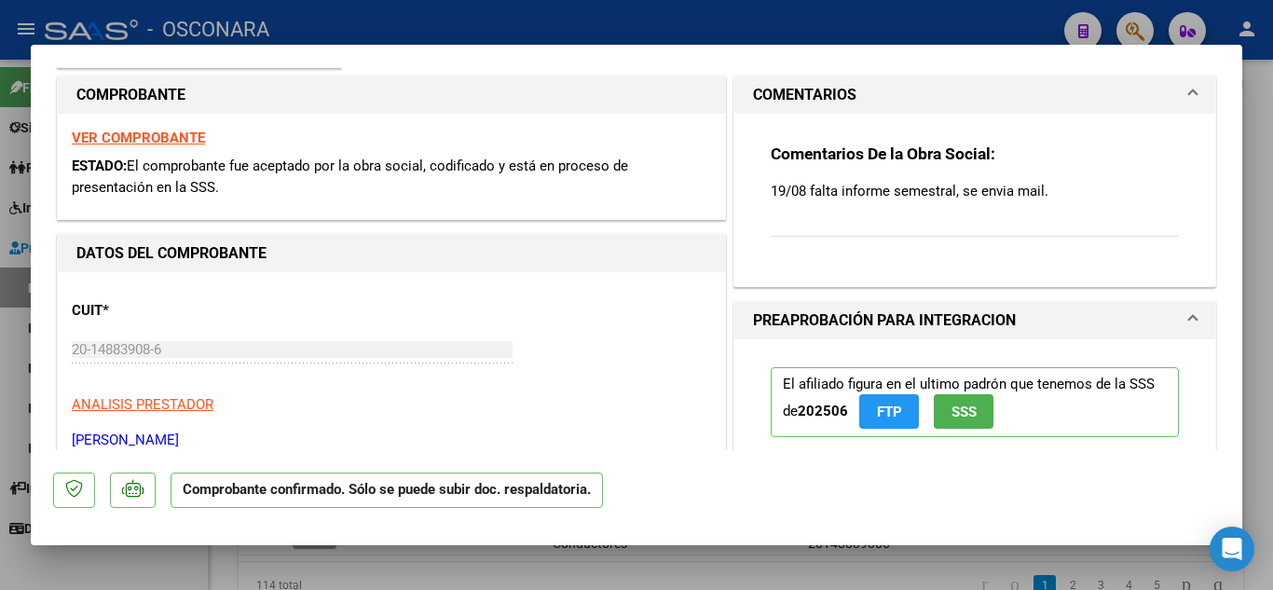
click at [911, 232] on div "Comentarios De la Obra Social: 19/08 falta informe semestral, se envia mail." at bounding box center [975, 201] width 408 height 114
click at [1261, 73] on div at bounding box center [636, 295] width 1273 height 590
type input "$ 0,00"
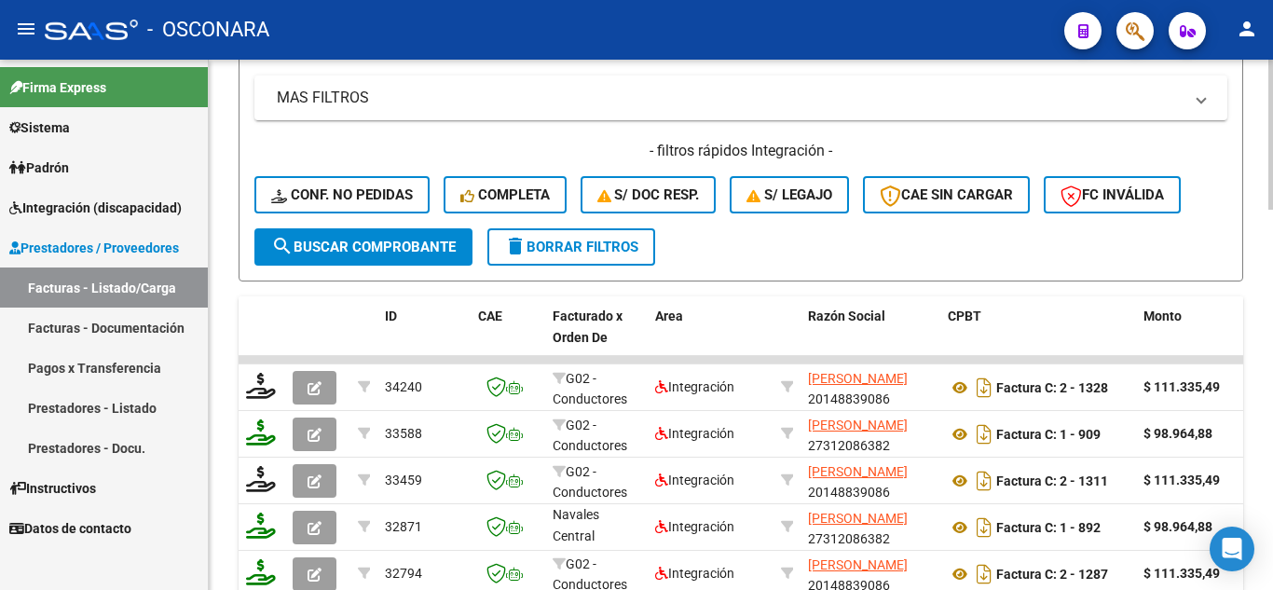
scroll to position [873, 0]
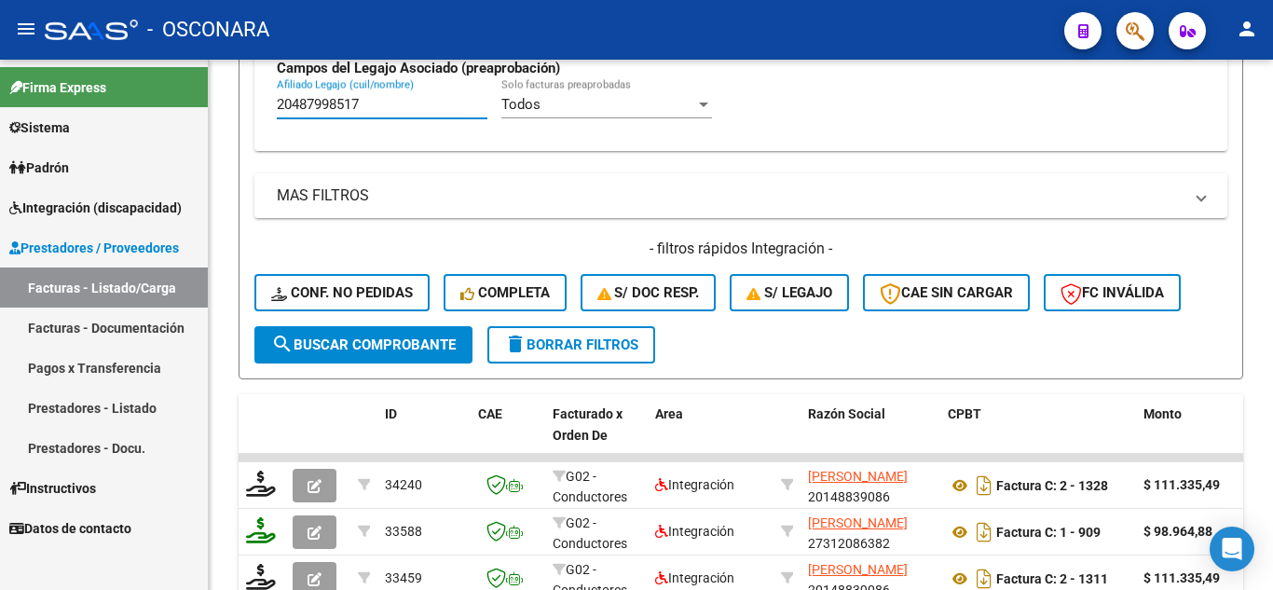
drag, startPoint x: 396, startPoint y: 105, endPoint x: 144, endPoint y: 81, distance: 252.8
click at [144, 81] on mat-sidenav-container "Firma Express Sistema Usuarios Todos los Usuarios Padrón Análisis Afiliado Inte…" at bounding box center [636, 325] width 1273 height 530
paste input "20564109623"
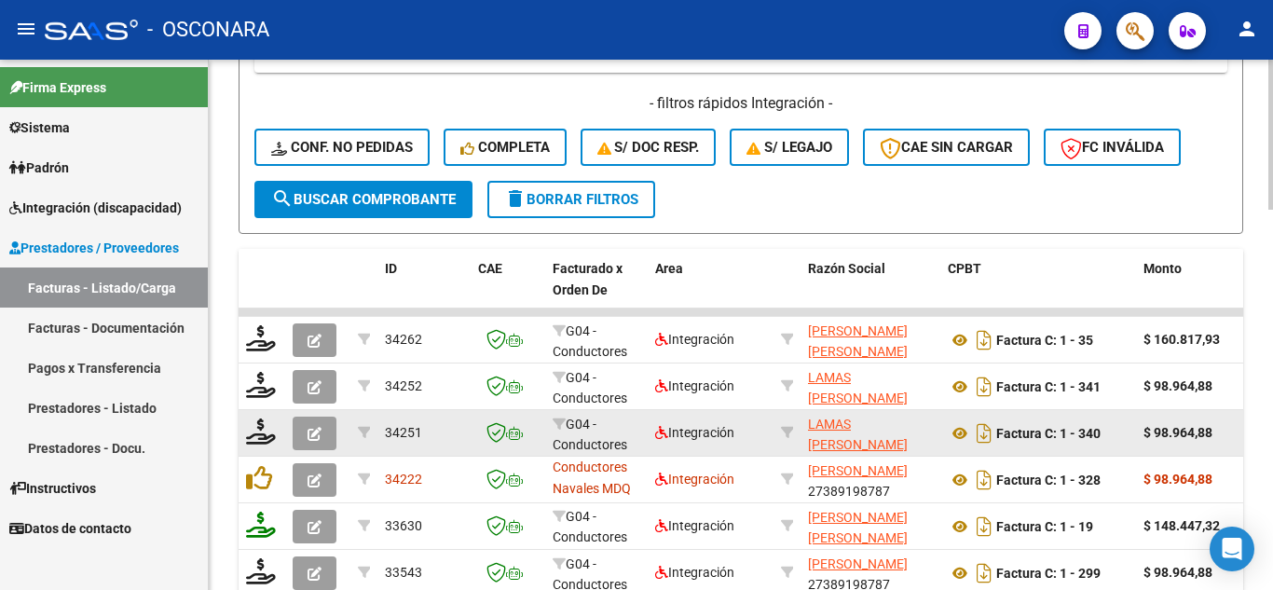
scroll to position [1060, 0]
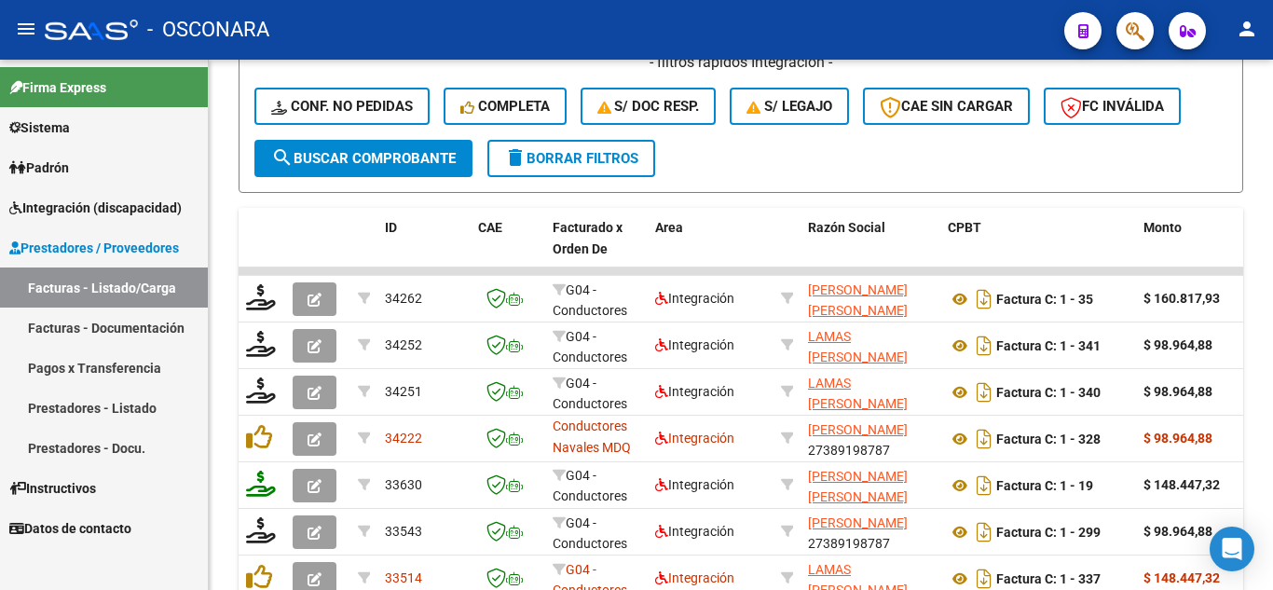
type input "20564109623"
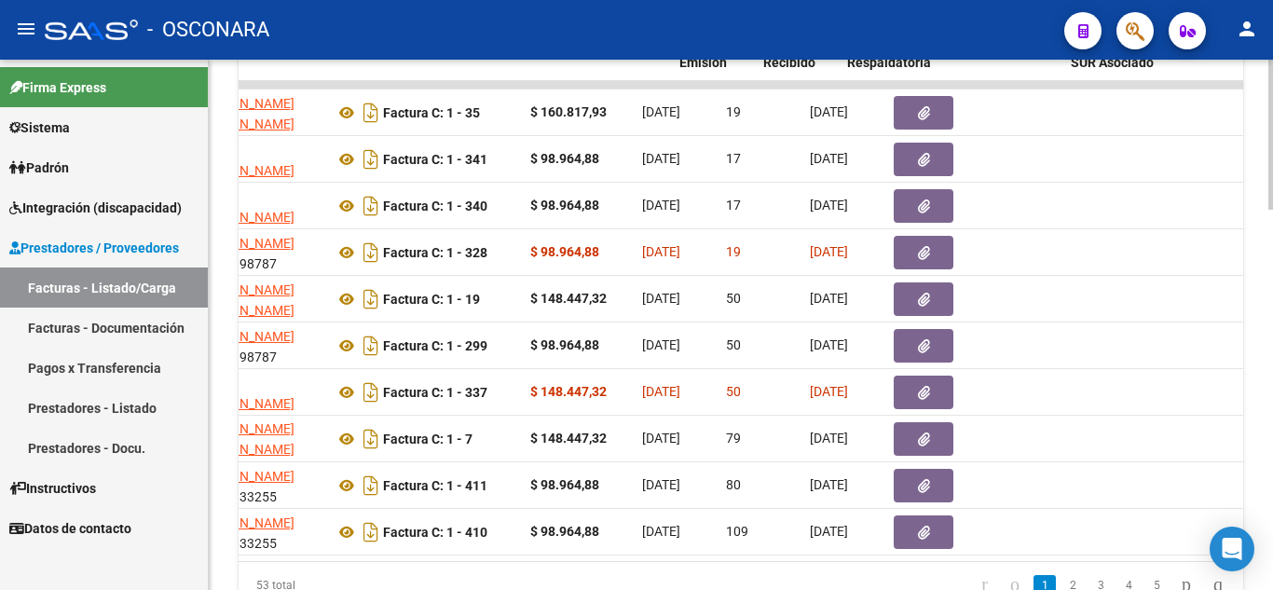
scroll to position [0, 789]
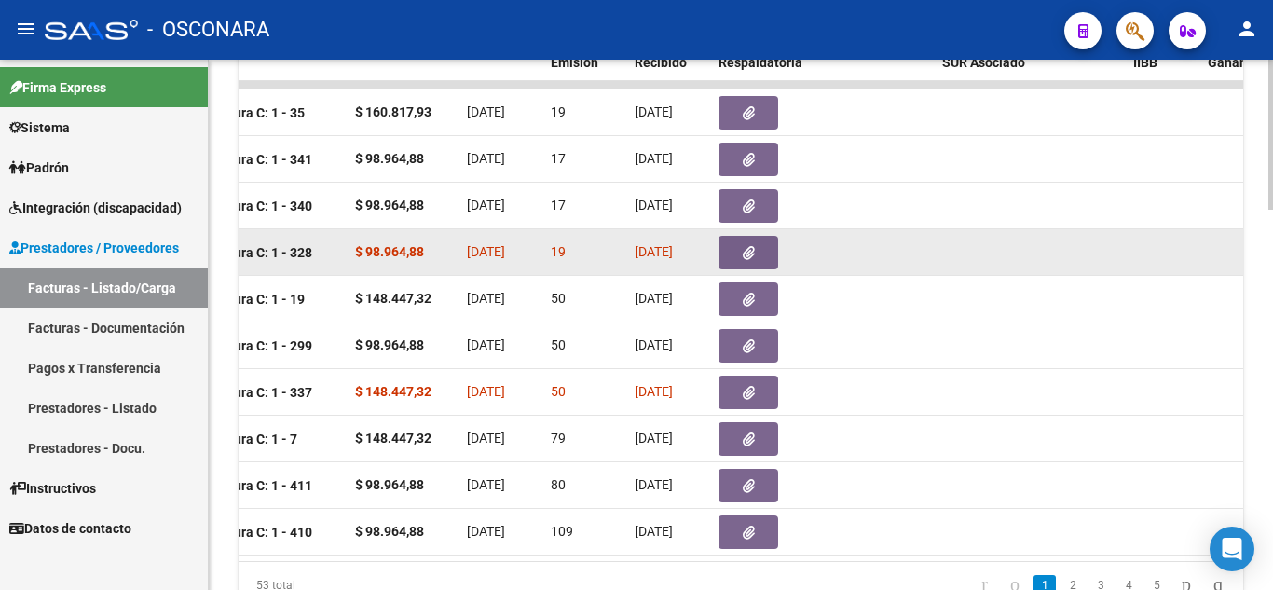
click at [751, 246] on icon "button" at bounding box center [749, 253] width 12 height 14
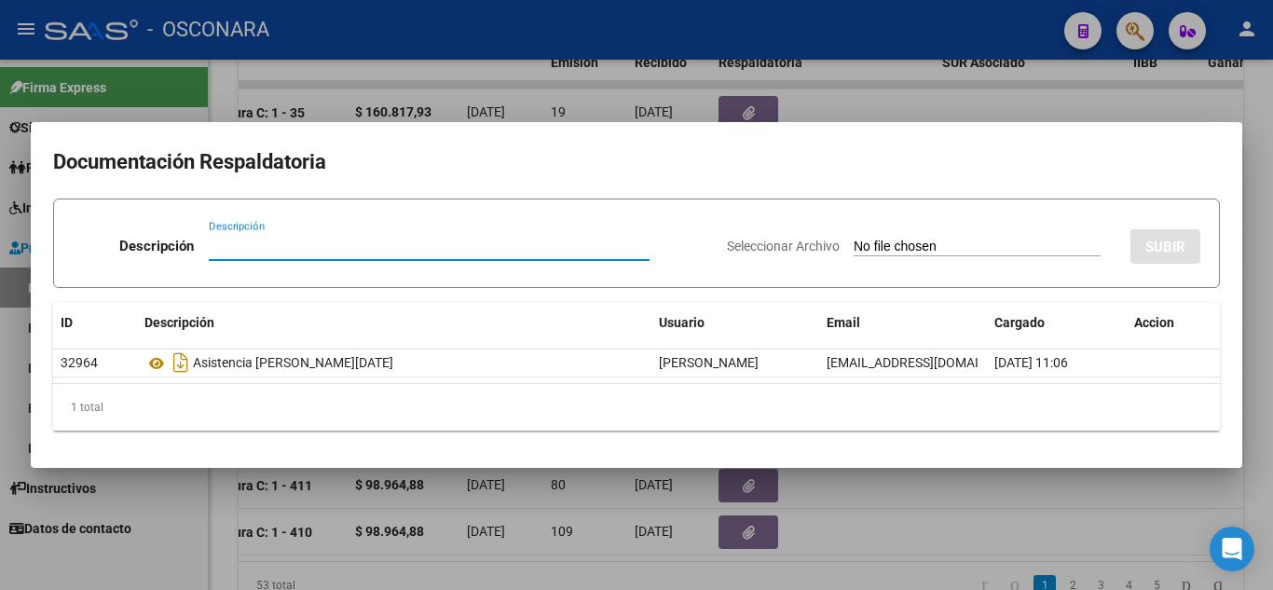
click at [914, 499] on div at bounding box center [636, 295] width 1273 height 590
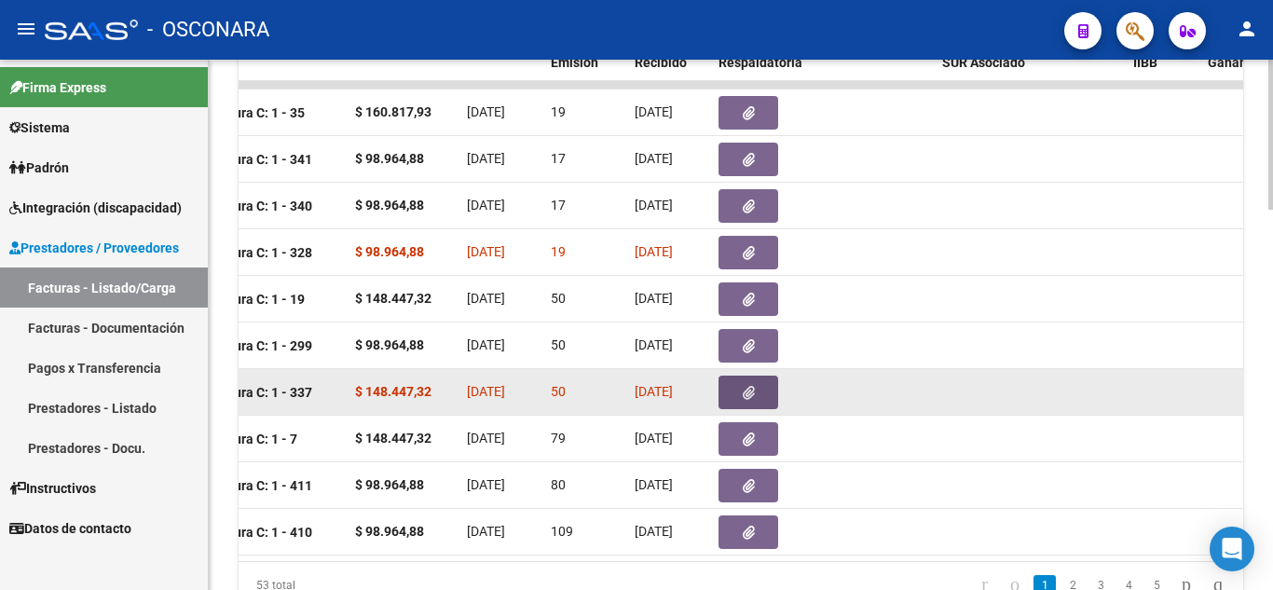
click at [752, 382] on button "button" at bounding box center [749, 393] width 60 height 34
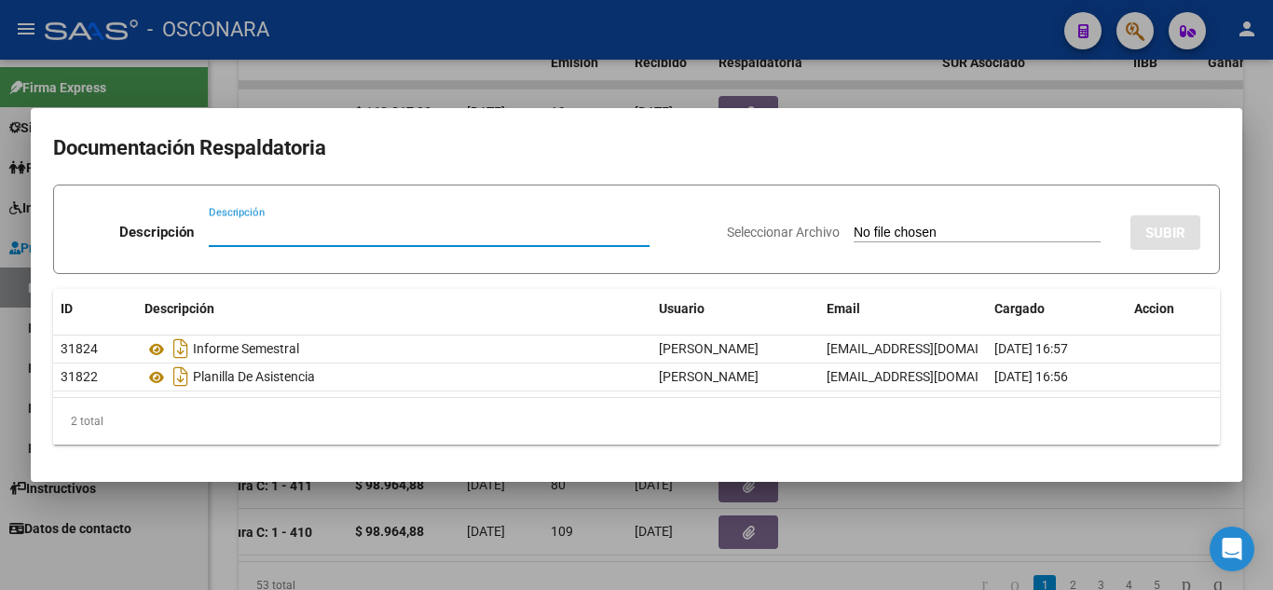
click at [971, 542] on div at bounding box center [636, 295] width 1273 height 590
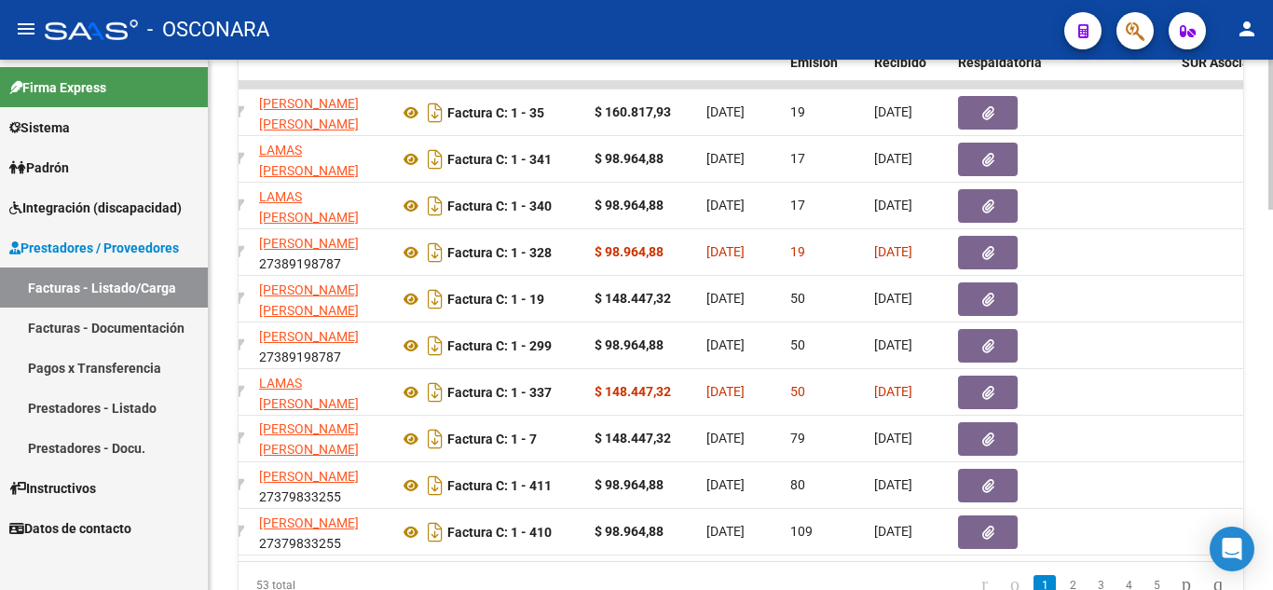
scroll to position [0, 530]
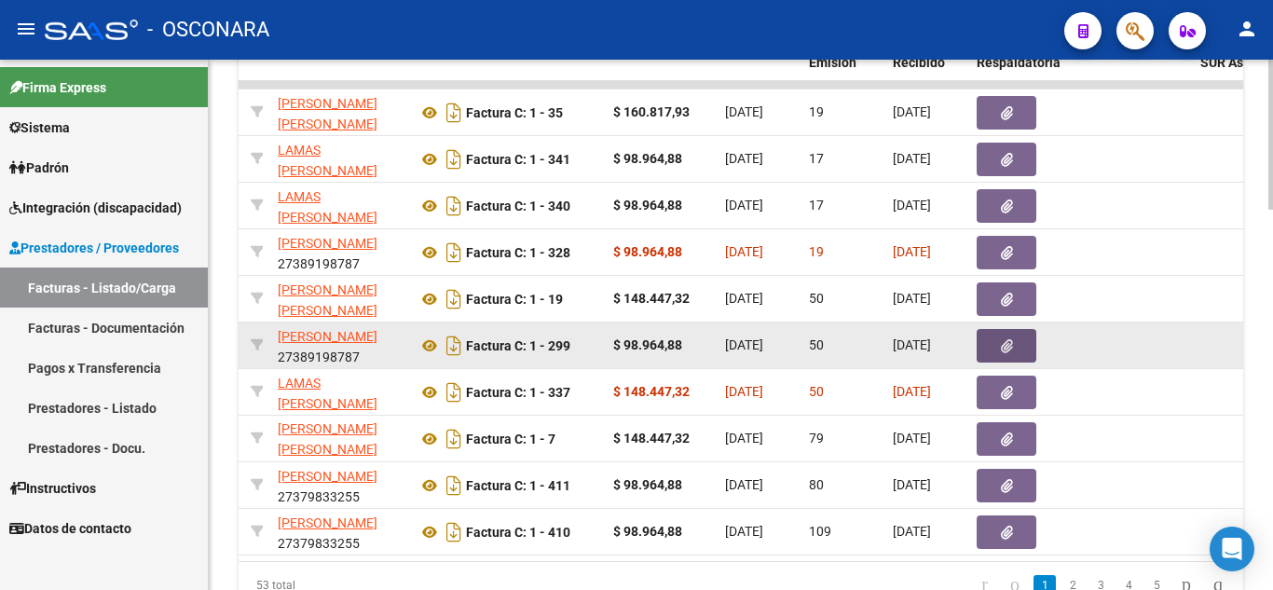
click at [1019, 342] on button "button" at bounding box center [1007, 346] width 60 height 34
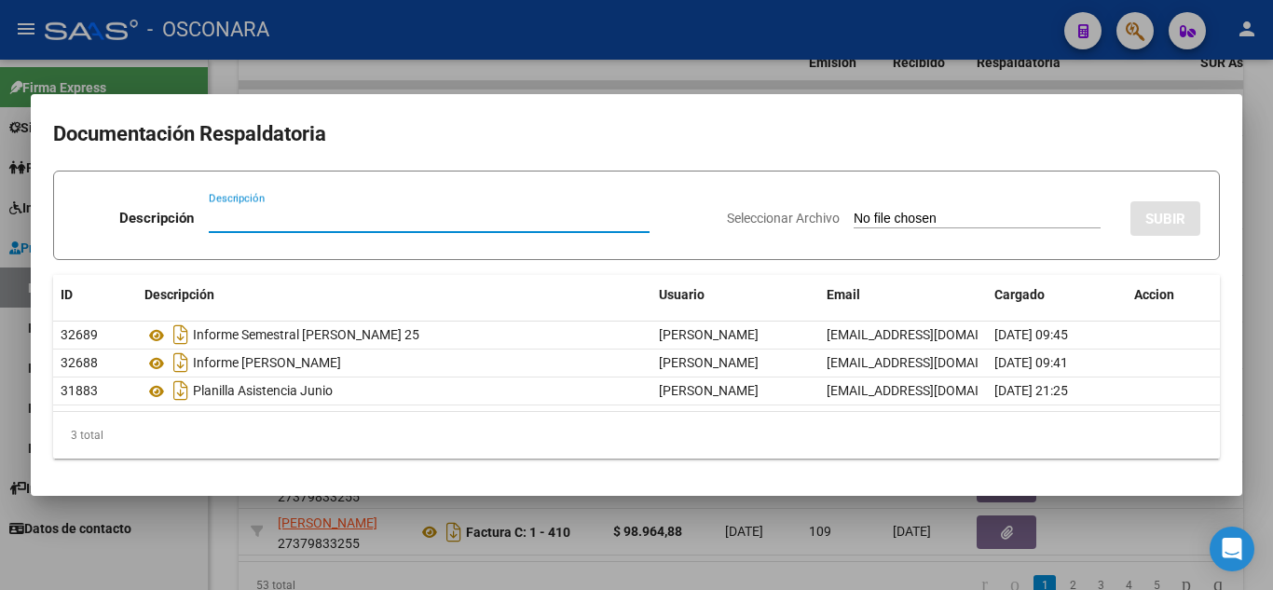
click at [1097, 529] on div at bounding box center [636, 295] width 1273 height 590
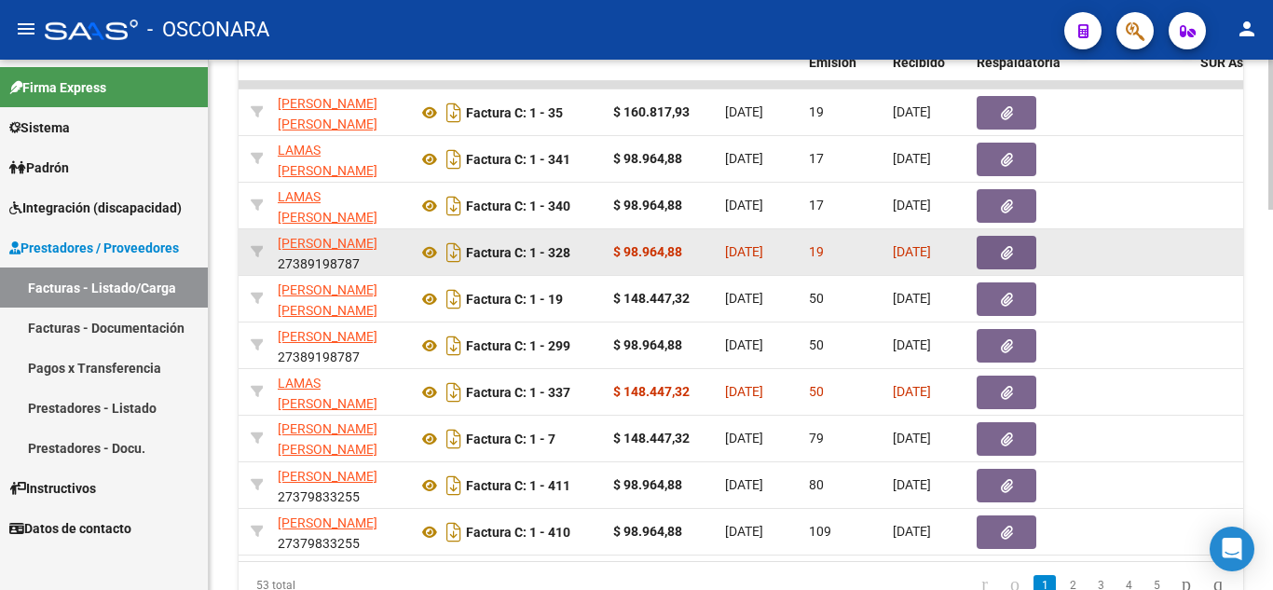
click at [1005, 251] on icon "button" at bounding box center [1007, 253] width 12 height 14
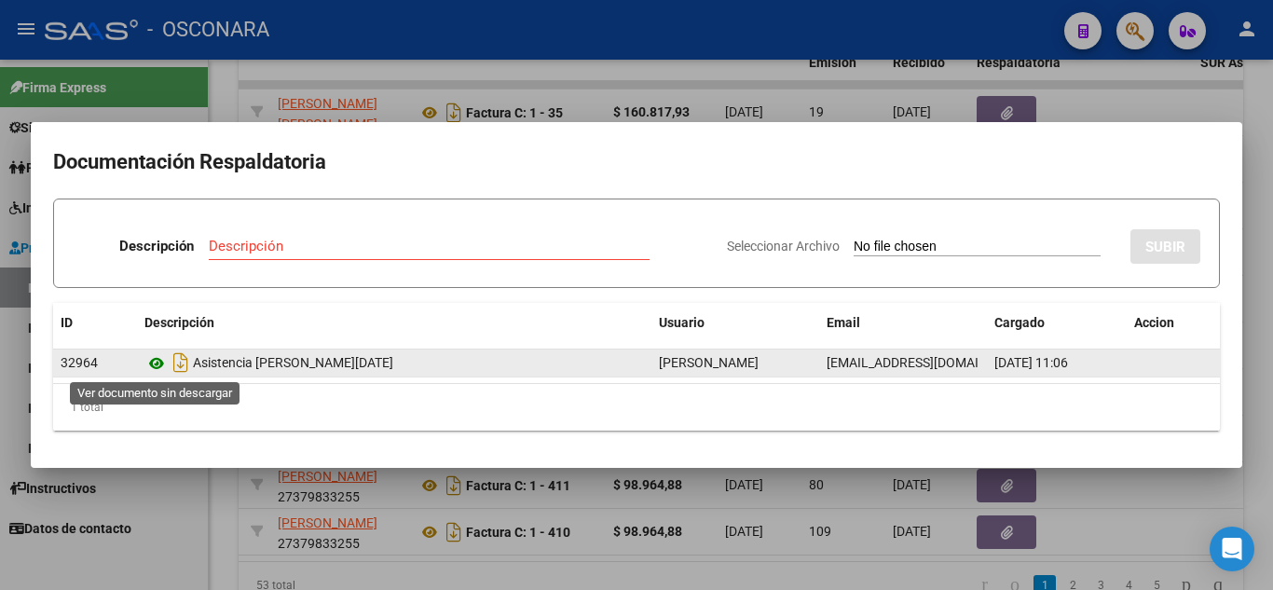
click at [156, 369] on icon at bounding box center [156, 363] width 24 height 22
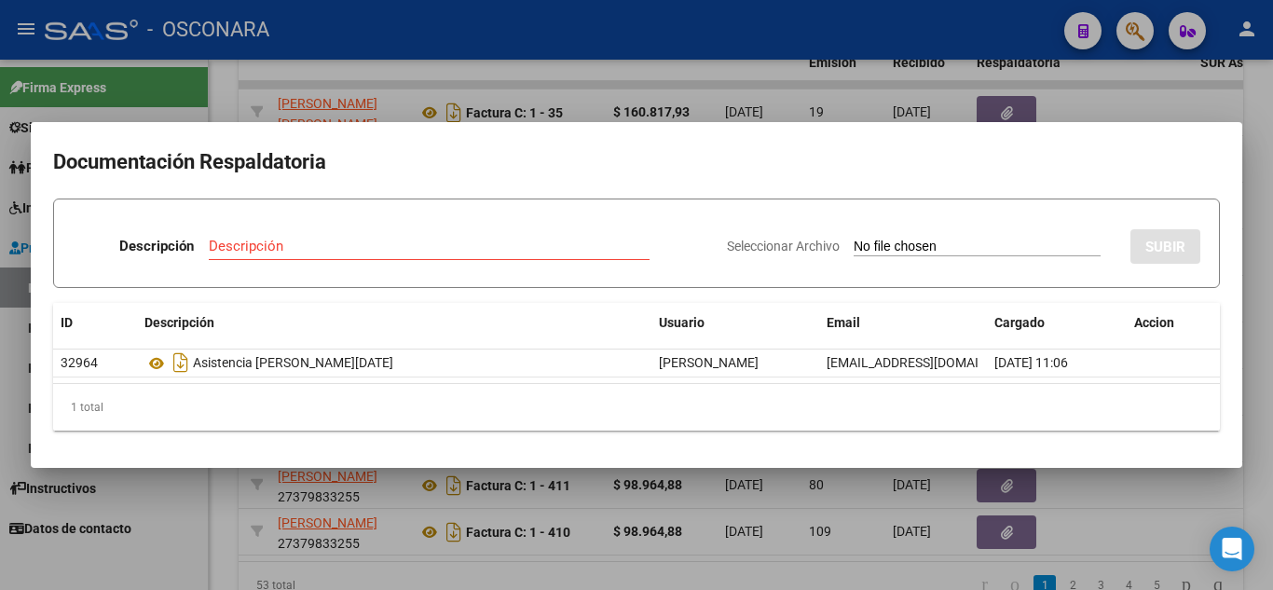
click at [1247, 280] on div at bounding box center [636, 295] width 1273 height 590
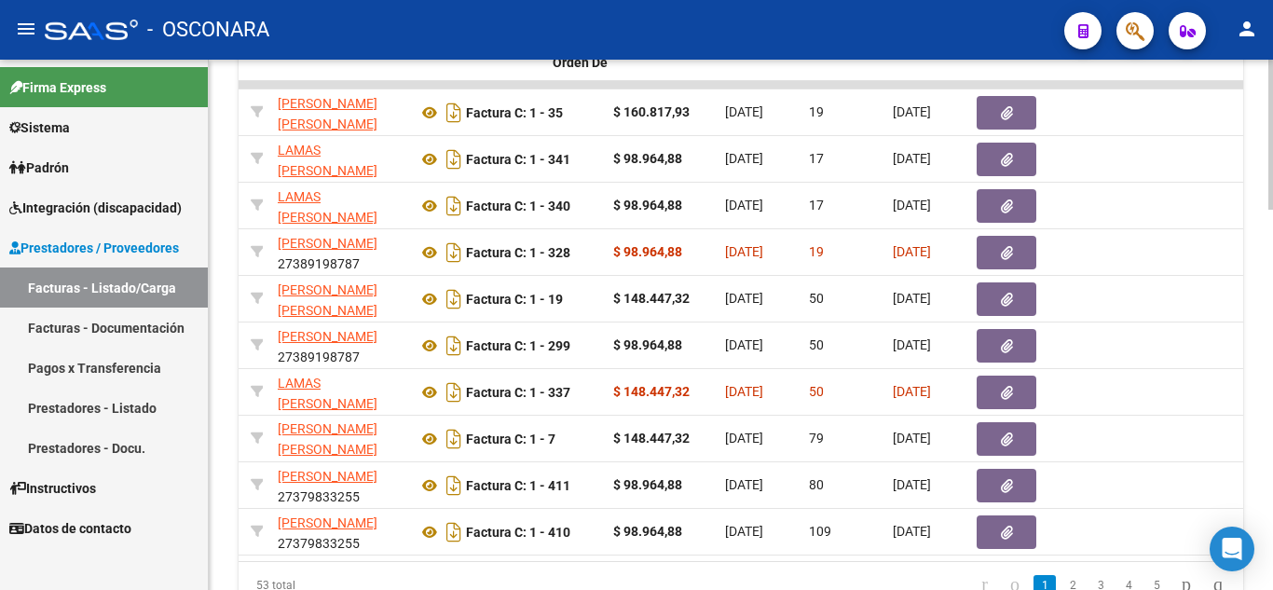
scroll to position [0, 0]
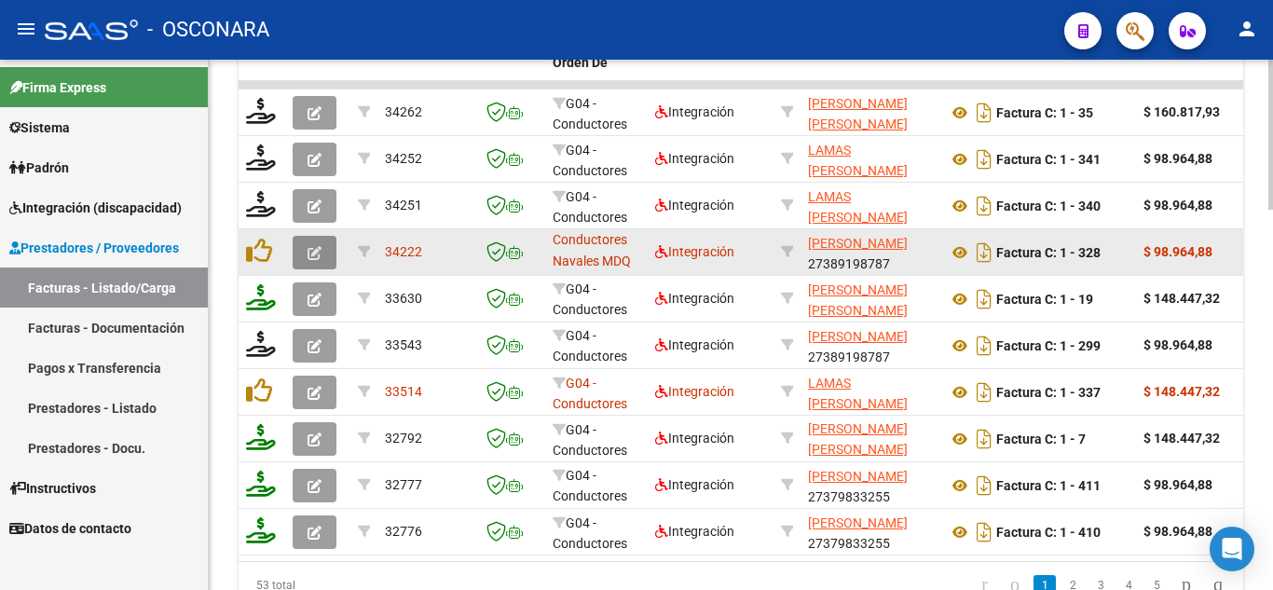
click at [318, 254] on icon "button" at bounding box center [315, 253] width 14 height 14
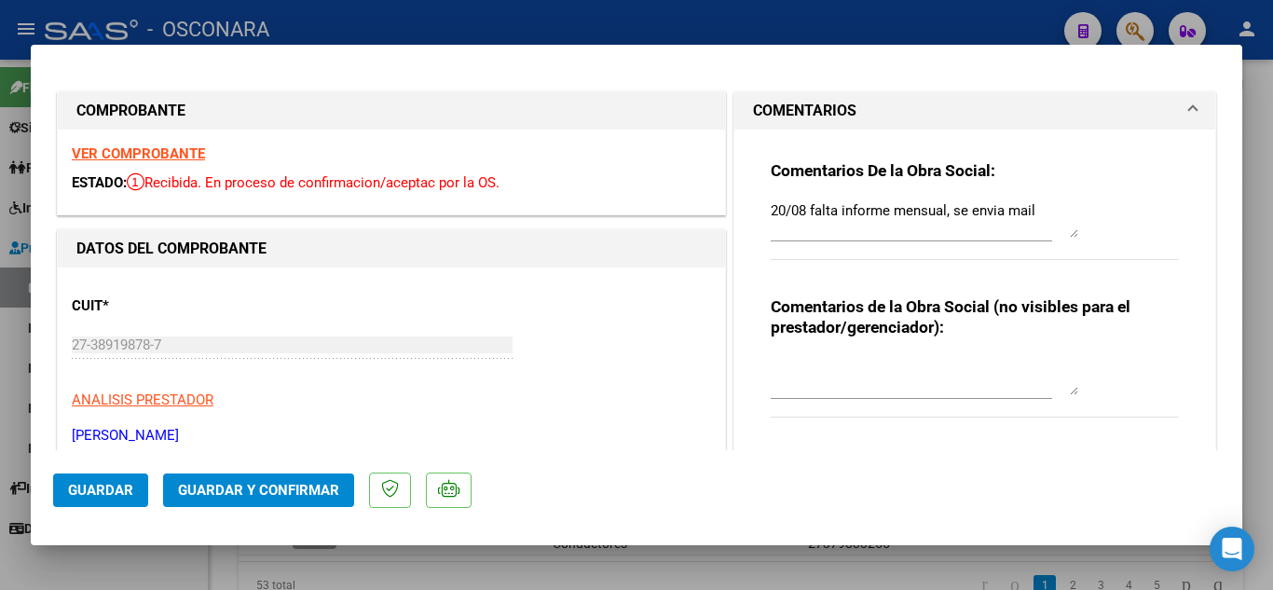
drag, startPoint x: 1266, startPoint y: 70, endPoint x: 1122, endPoint y: 6, distance: 157.3
click at [1266, 71] on div at bounding box center [636, 295] width 1273 height 590
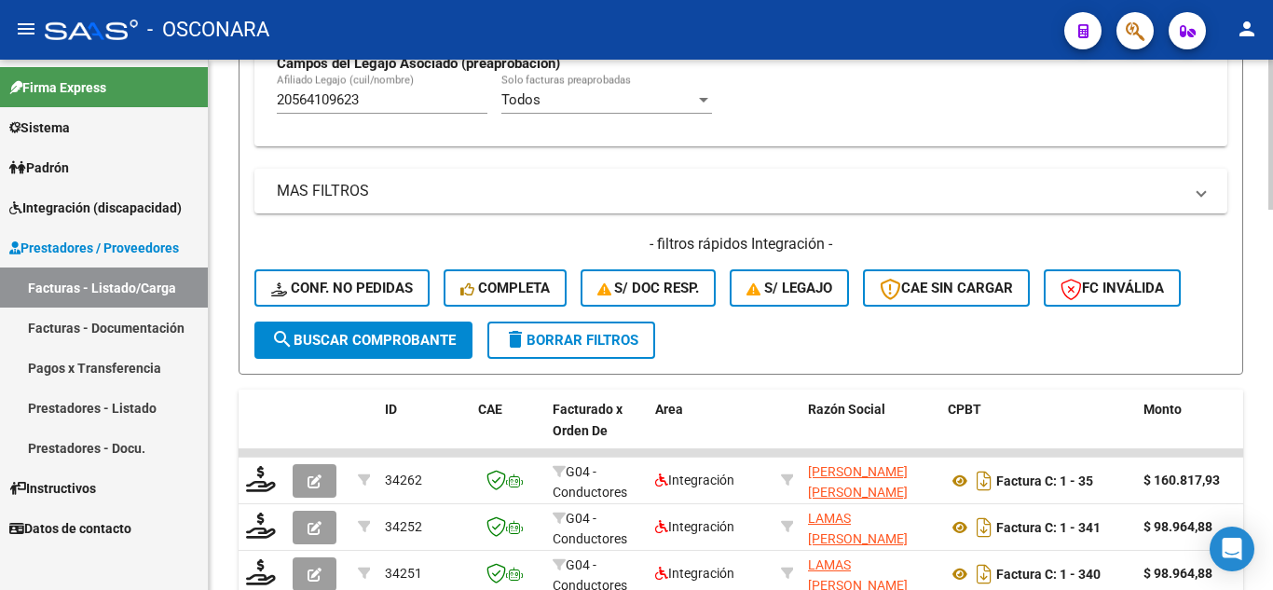
scroll to position [780, 0]
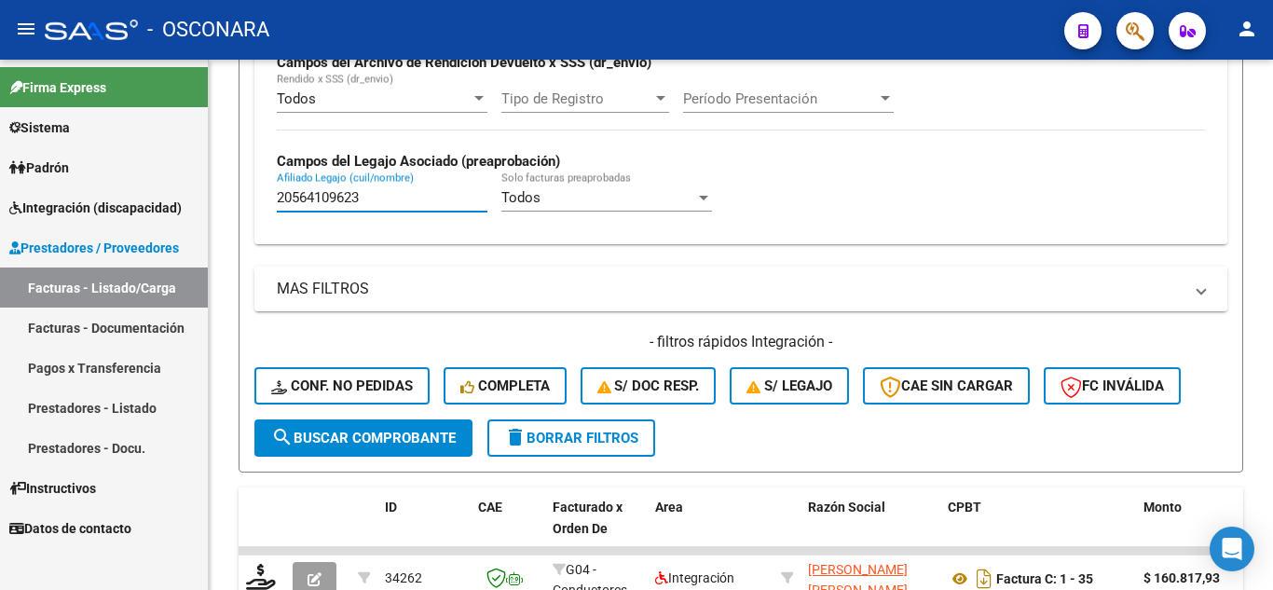
click at [41, 150] on mat-sidenav-container "Firma Express Sistema Usuarios Todos los Usuarios Padrón Análisis Afiliado Inte…" at bounding box center [636, 325] width 1273 height 530
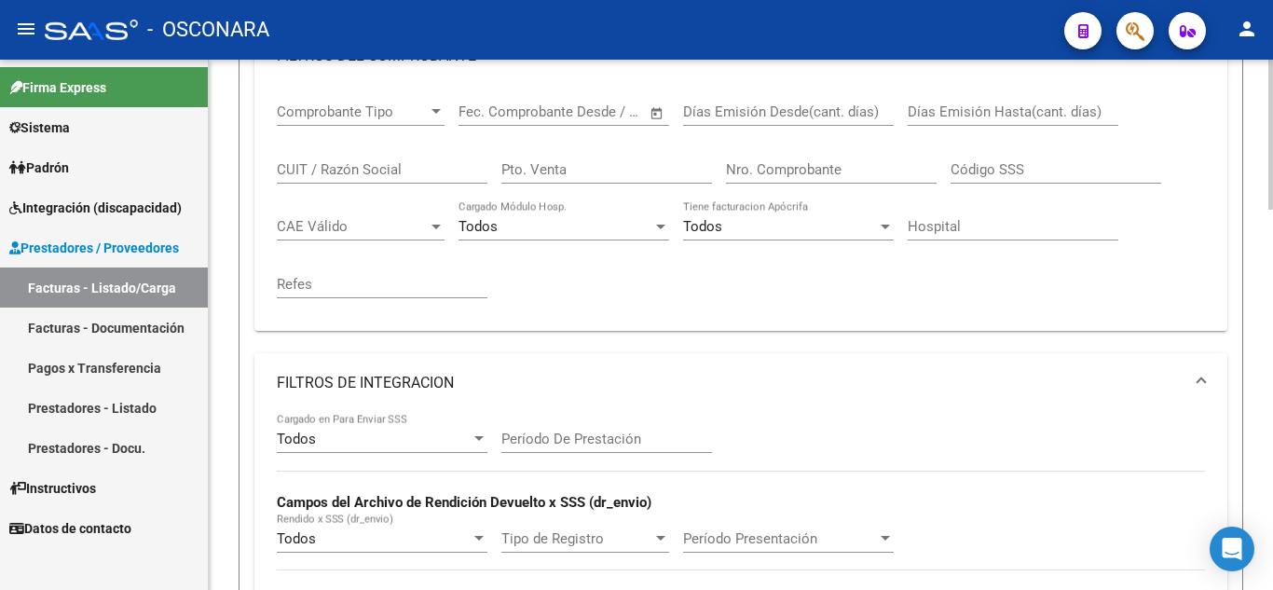
scroll to position [128, 0]
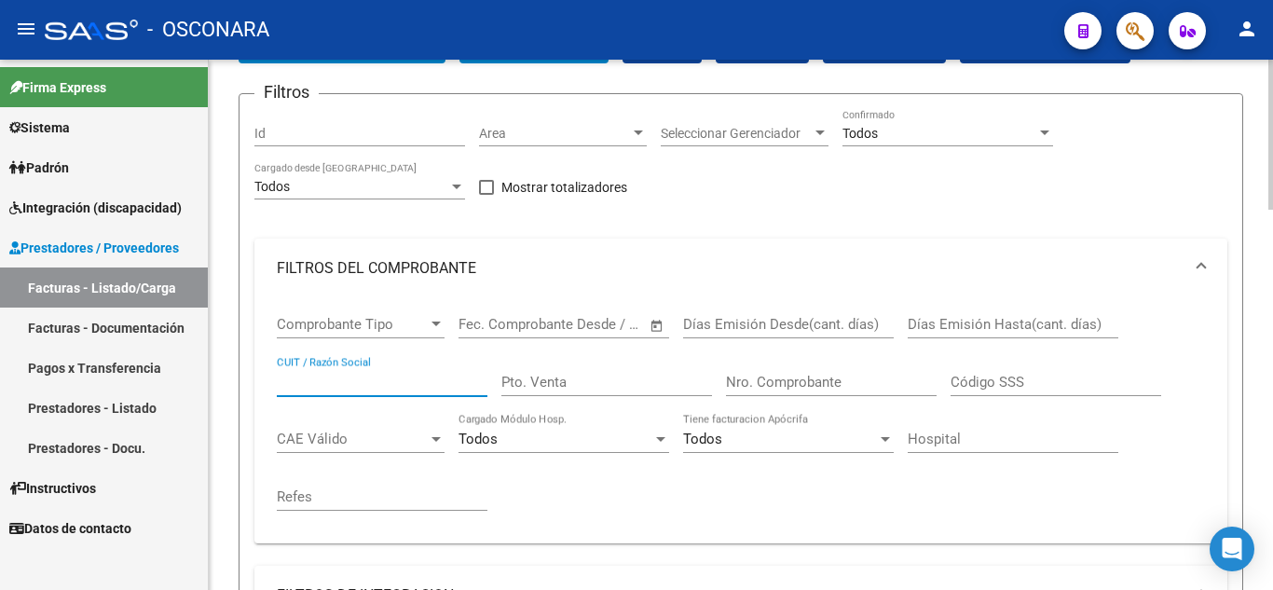
click at [300, 384] on input "CUIT / Razón Social" at bounding box center [382, 382] width 211 height 17
click at [578, 382] on input "Pto. Venta" at bounding box center [606, 382] width 211 height 17
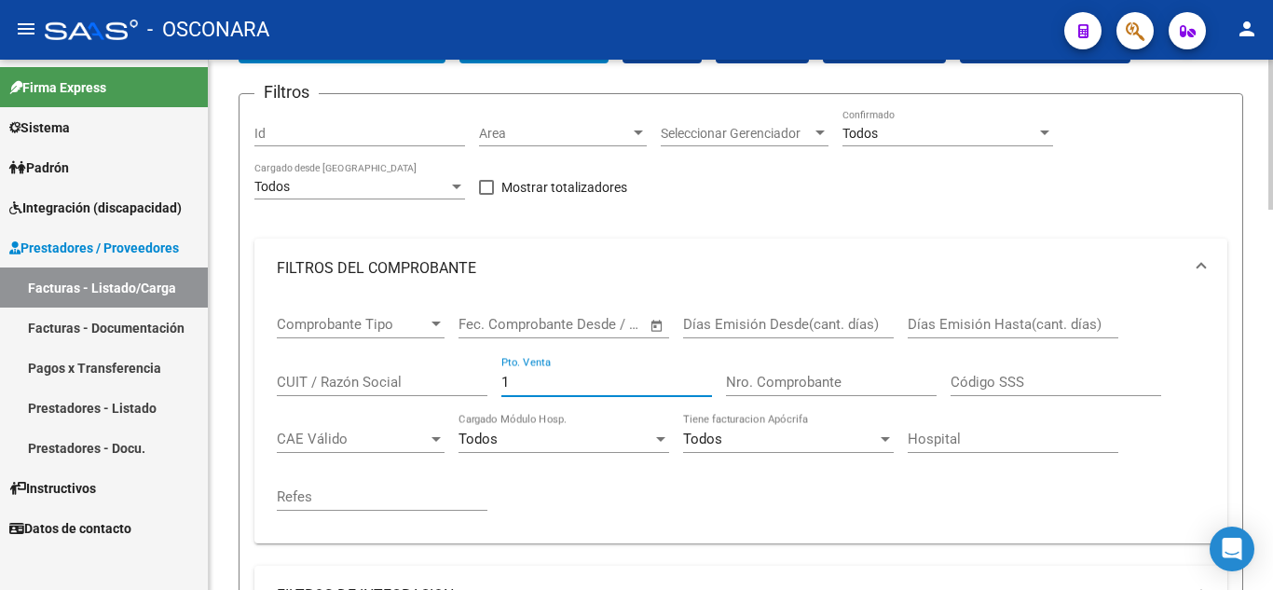
type input "1"
click at [777, 391] on div "Nro. Comprobante" at bounding box center [831, 376] width 211 height 40
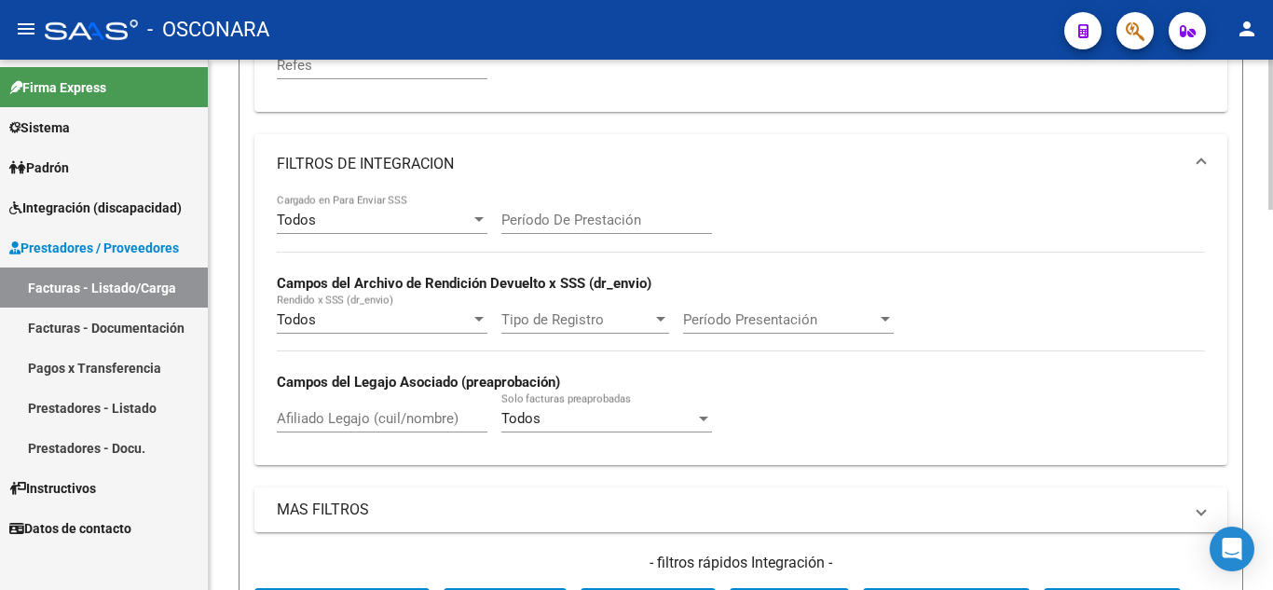
scroll to position [780, 0]
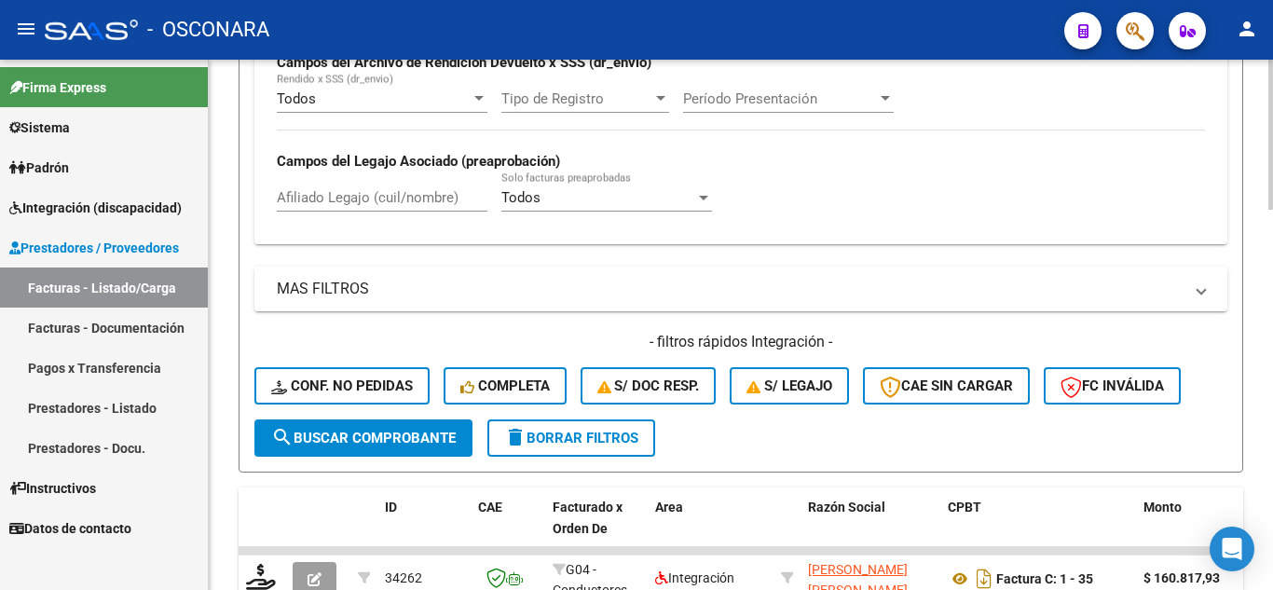
type input "33"
click at [373, 449] on button "search Buscar Comprobante" at bounding box center [363, 437] width 218 height 37
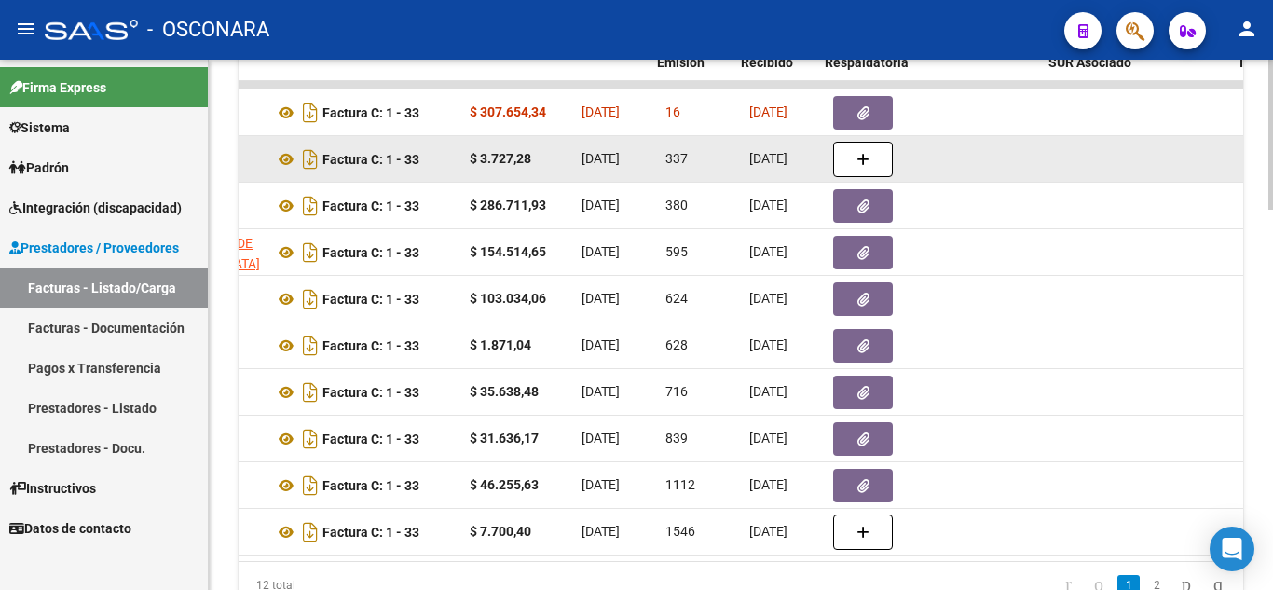
scroll to position [0, 682]
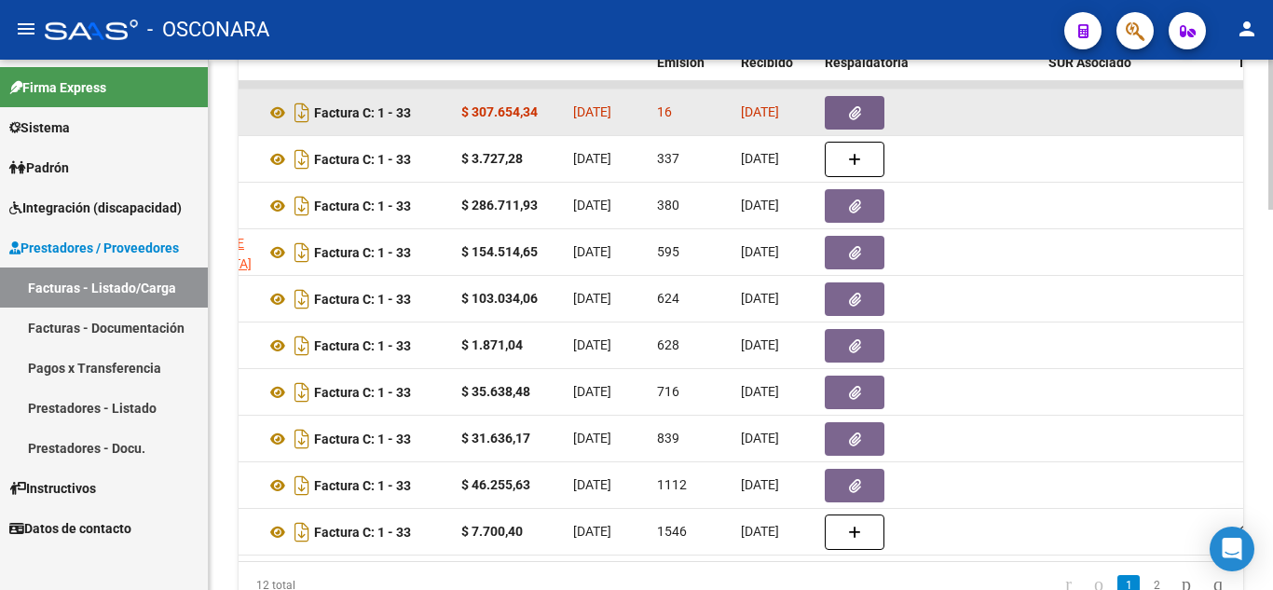
click at [845, 104] on button "button" at bounding box center [855, 113] width 60 height 34
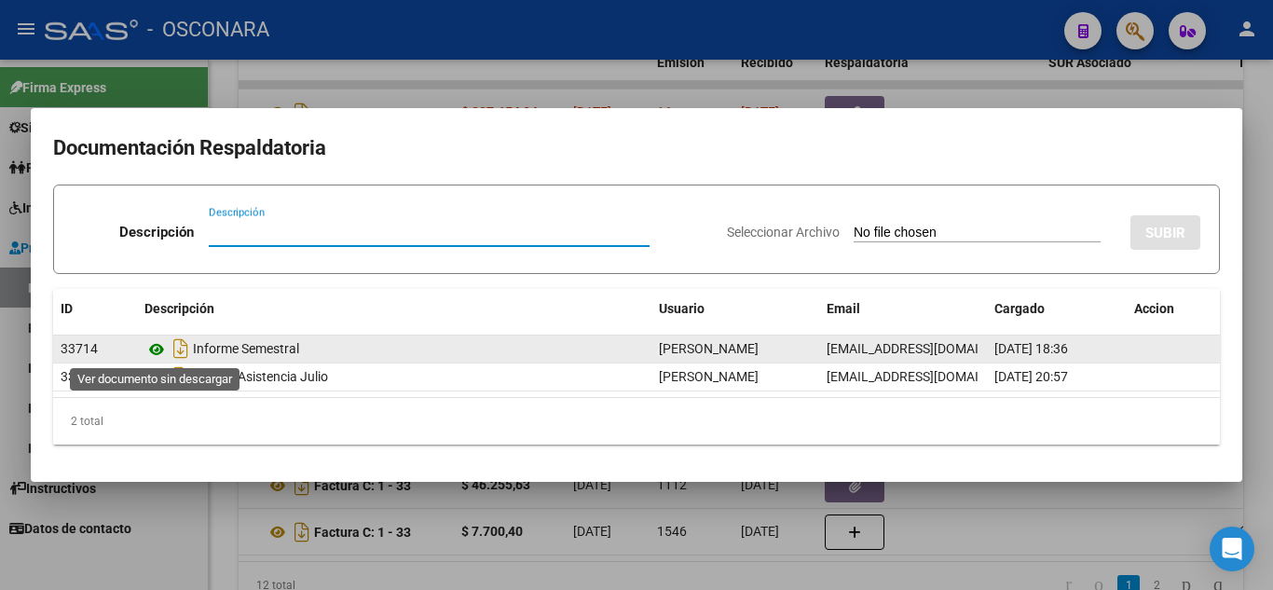
click at [153, 348] on icon at bounding box center [156, 349] width 24 height 22
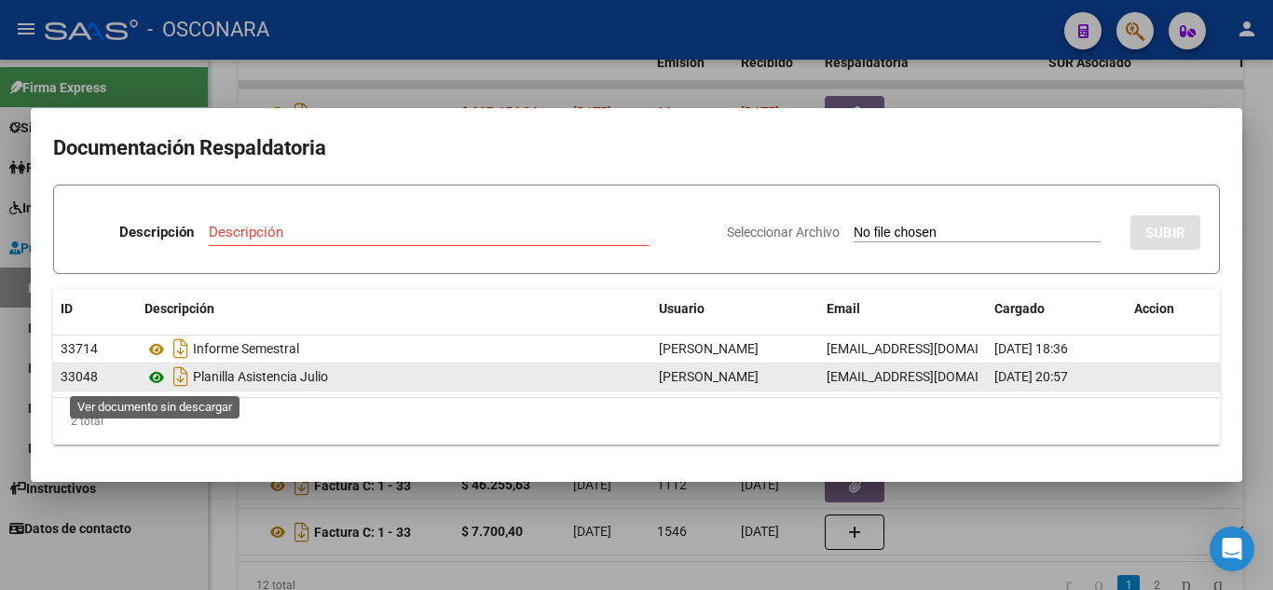
click at [148, 380] on icon at bounding box center [156, 377] width 24 height 22
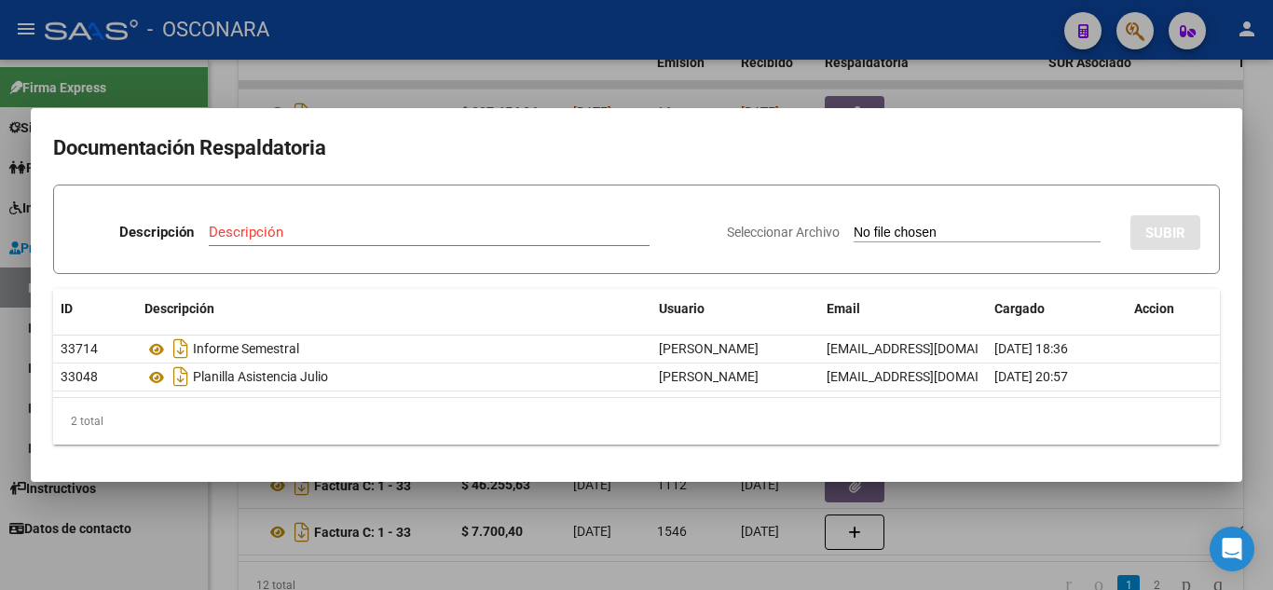
click at [1264, 374] on div at bounding box center [636, 295] width 1273 height 590
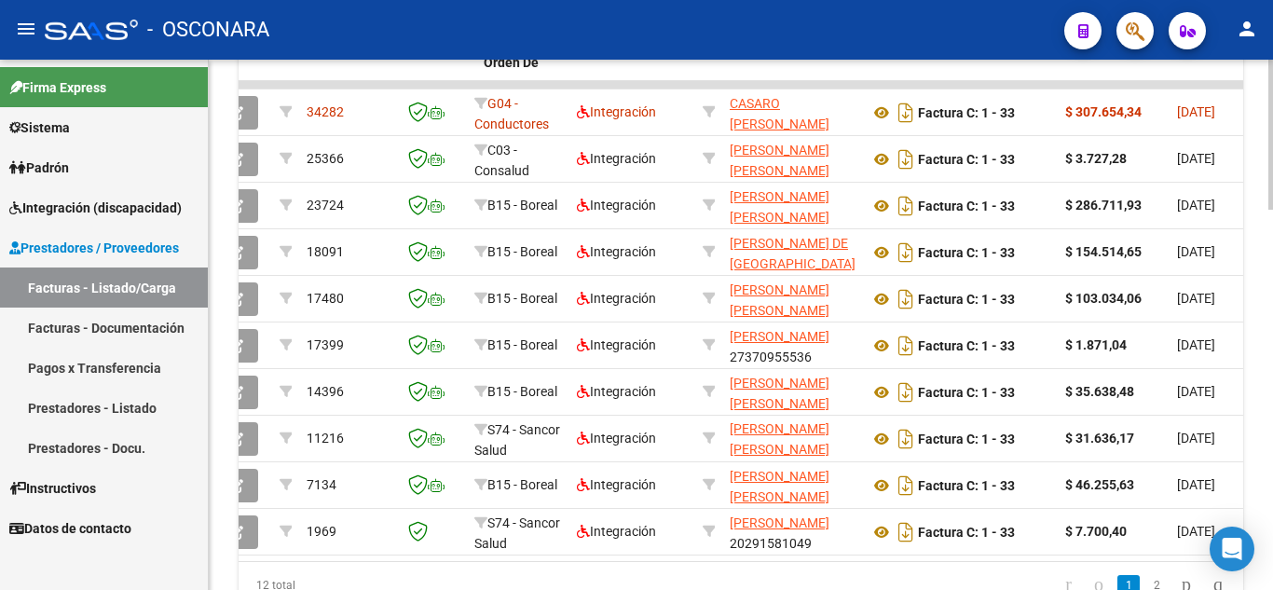
scroll to position [0, 0]
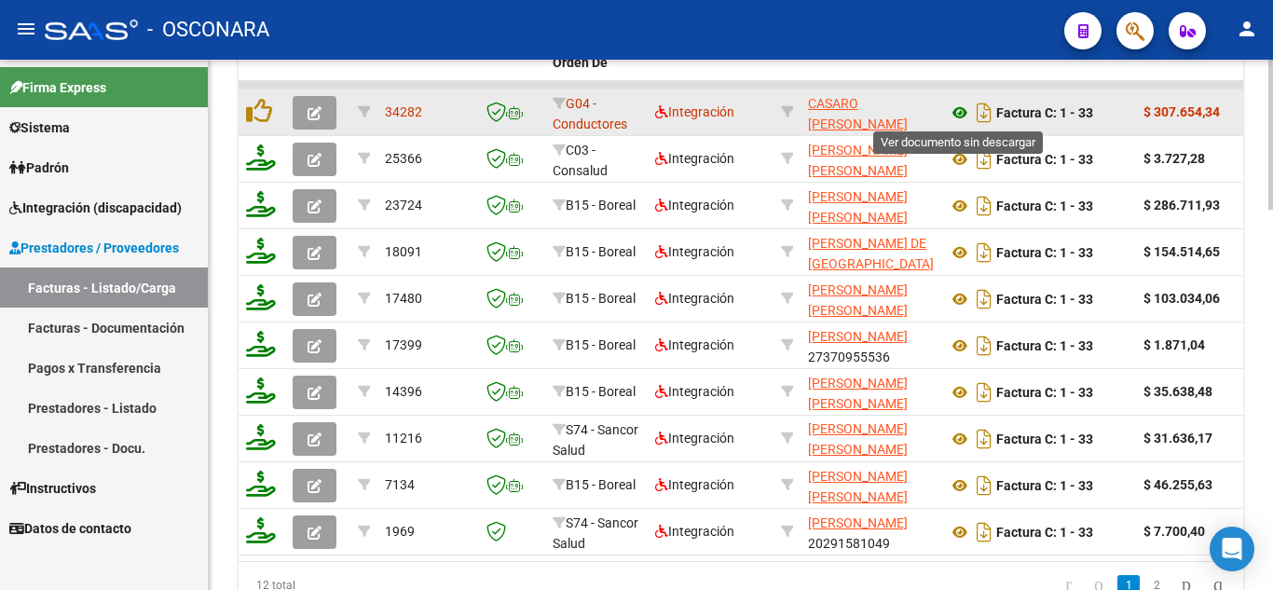
click at [961, 110] on icon at bounding box center [960, 113] width 24 height 22
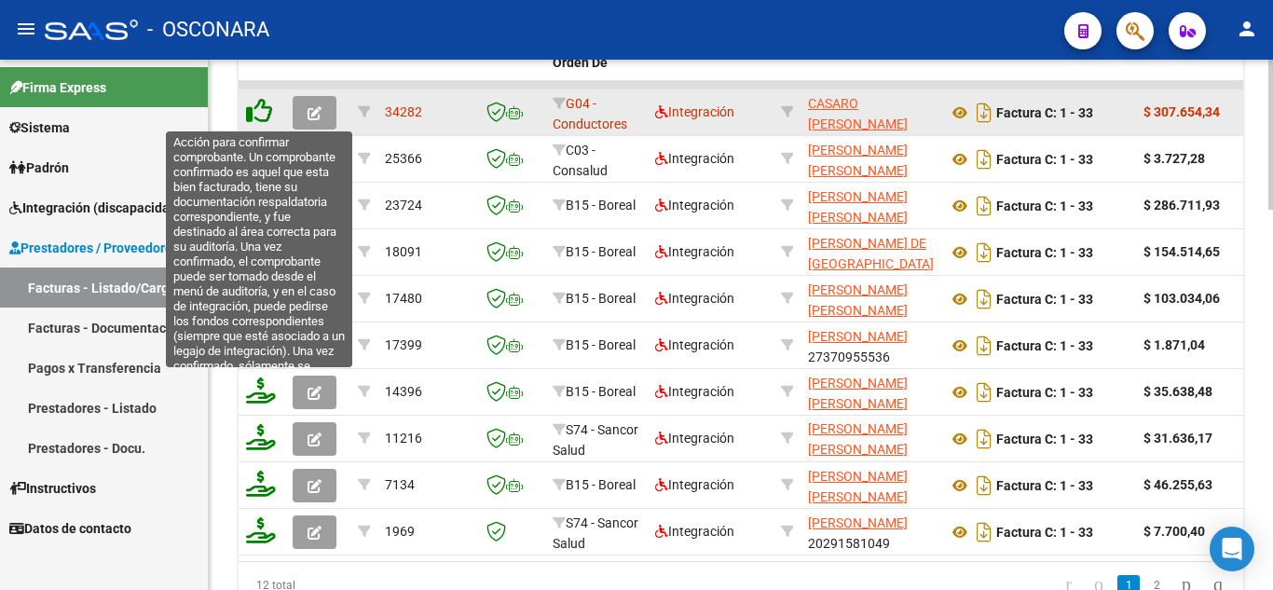
click at [266, 110] on icon at bounding box center [259, 111] width 26 height 26
click at [258, 110] on icon at bounding box center [259, 111] width 26 height 26
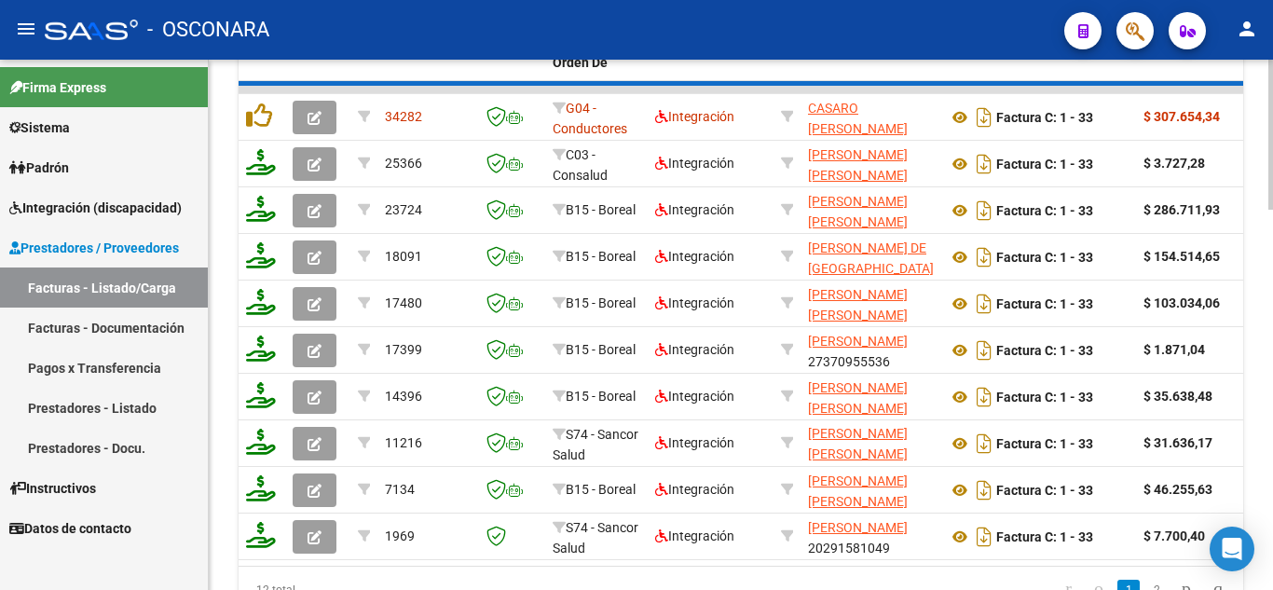
scroll to position [1060, 0]
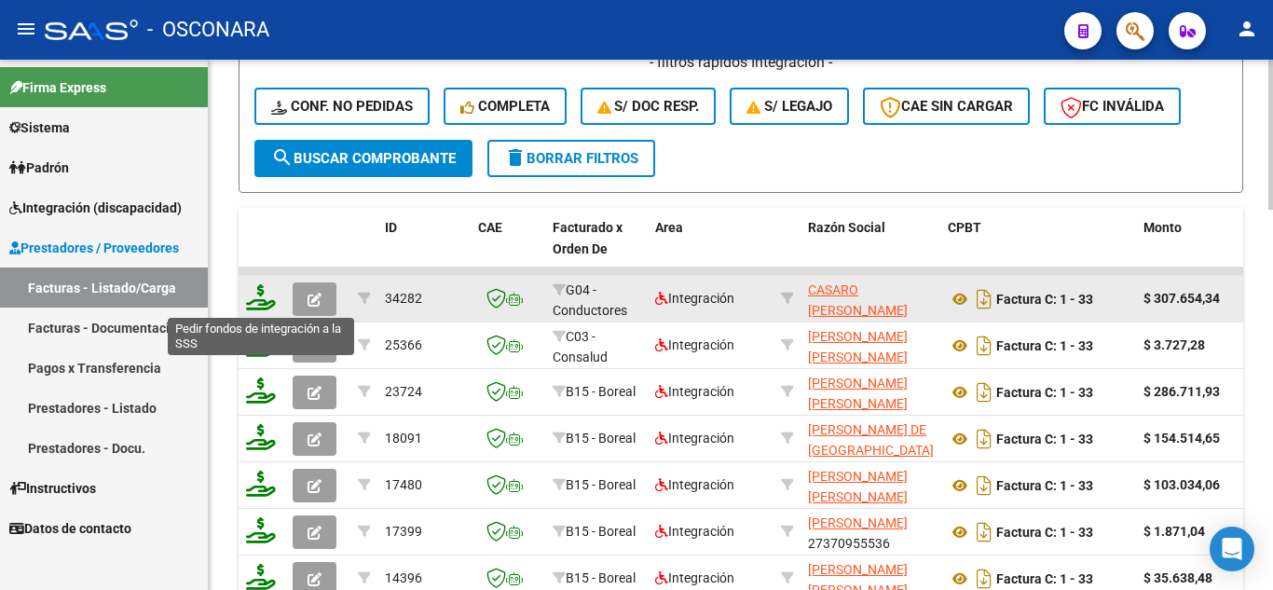
click at [267, 305] on icon at bounding box center [261, 297] width 30 height 26
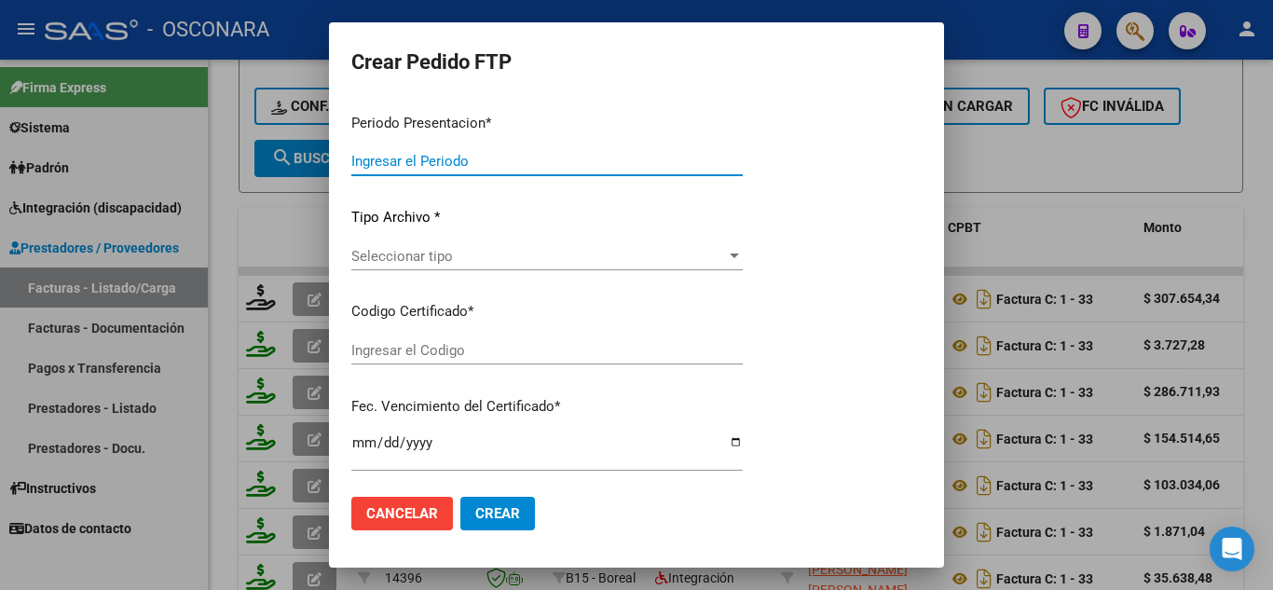
type input "202507"
type input "$ 307.654,34"
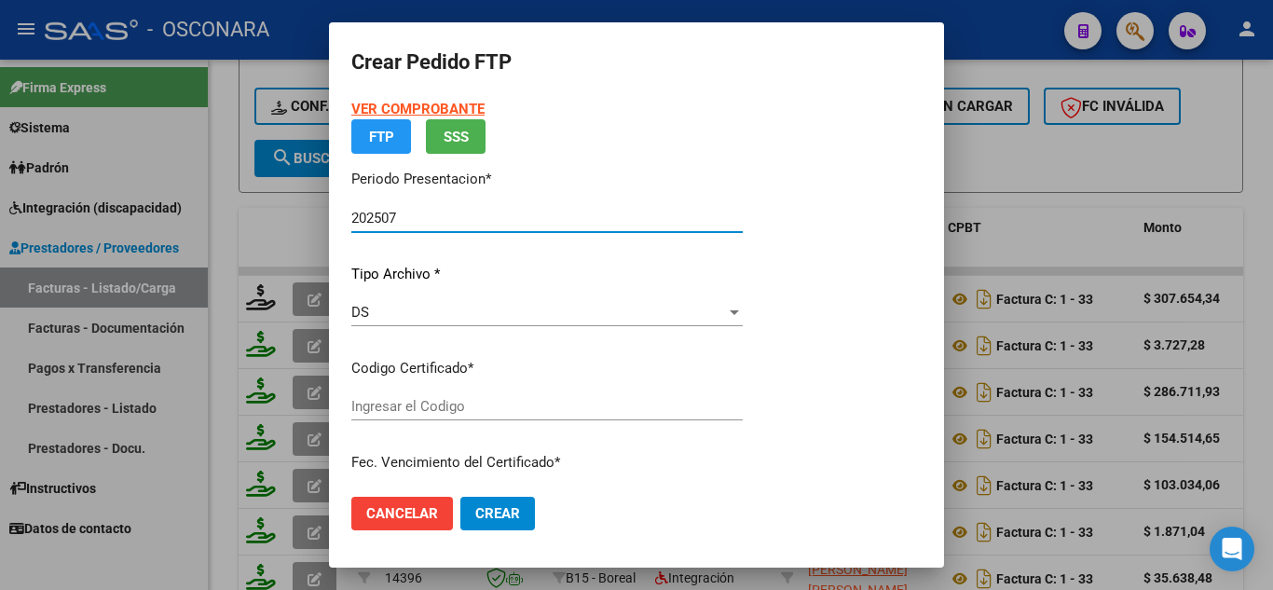
type input "ARG01-56364459-2021110420251104-CTE-269"
type input "[DATE]"
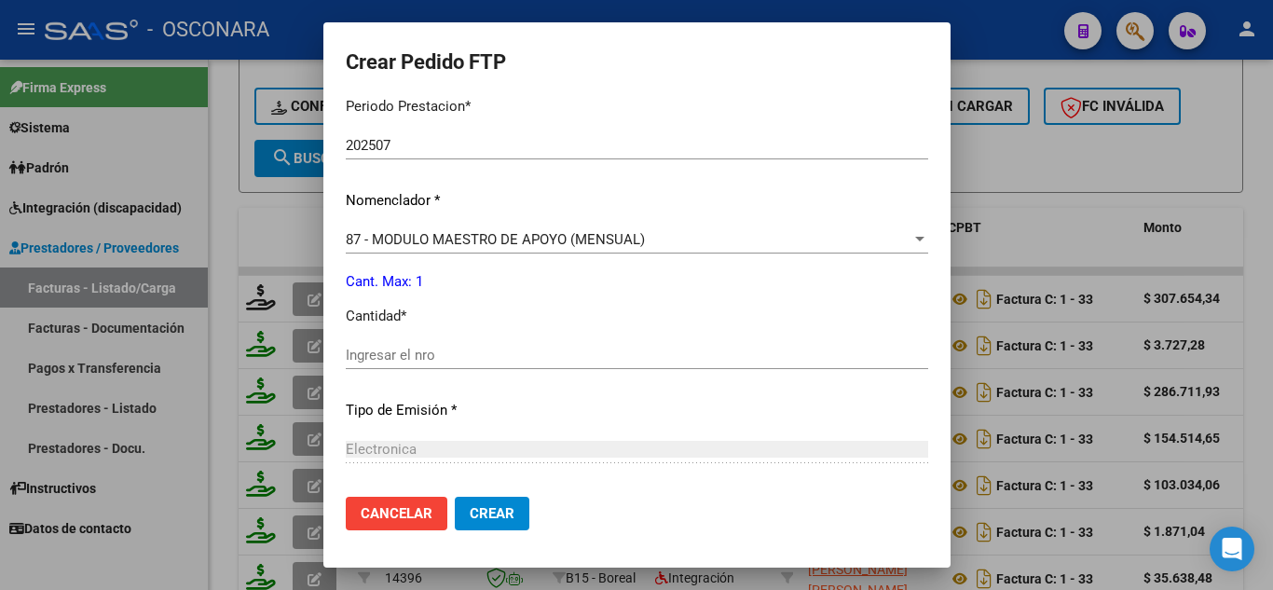
scroll to position [720, 0]
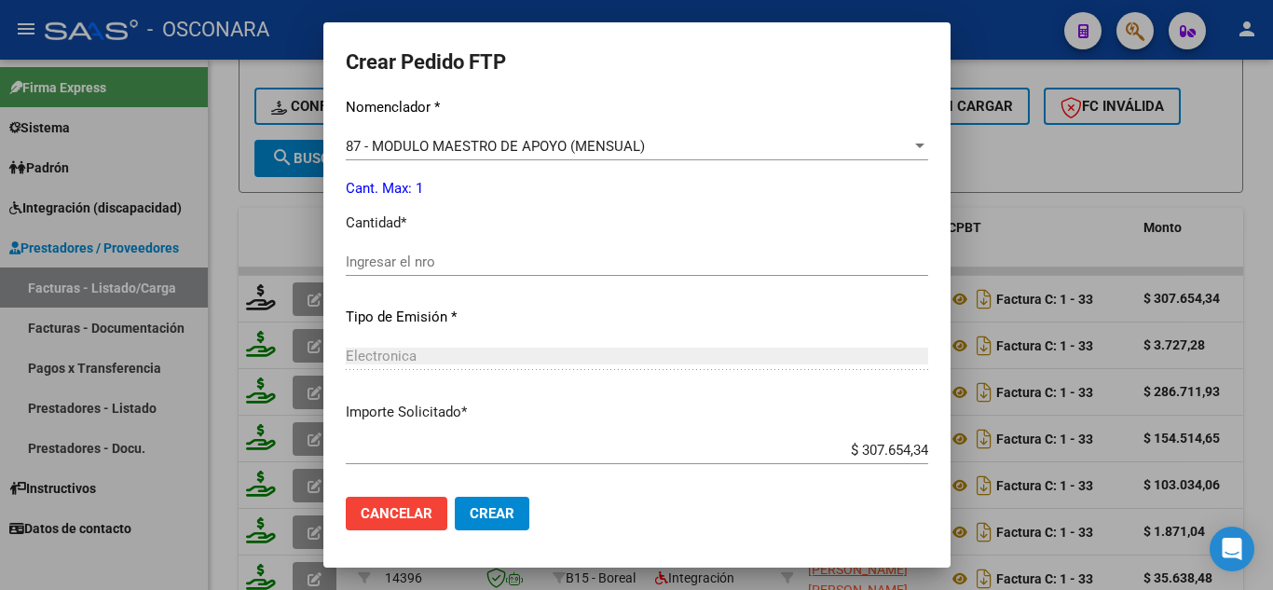
type input "2025071"
click at [369, 258] on input "Ingresar el nro" at bounding box center [637, 262] width 583 height 17
type input "1"
click at [468, 493] on mat-dialog-actions "Cancelar Crear" at bounding box center [637, 513] width 583 height 63
click at [475, 509] on span "Crear" at bounding box center [492, 513] width 45 height 17
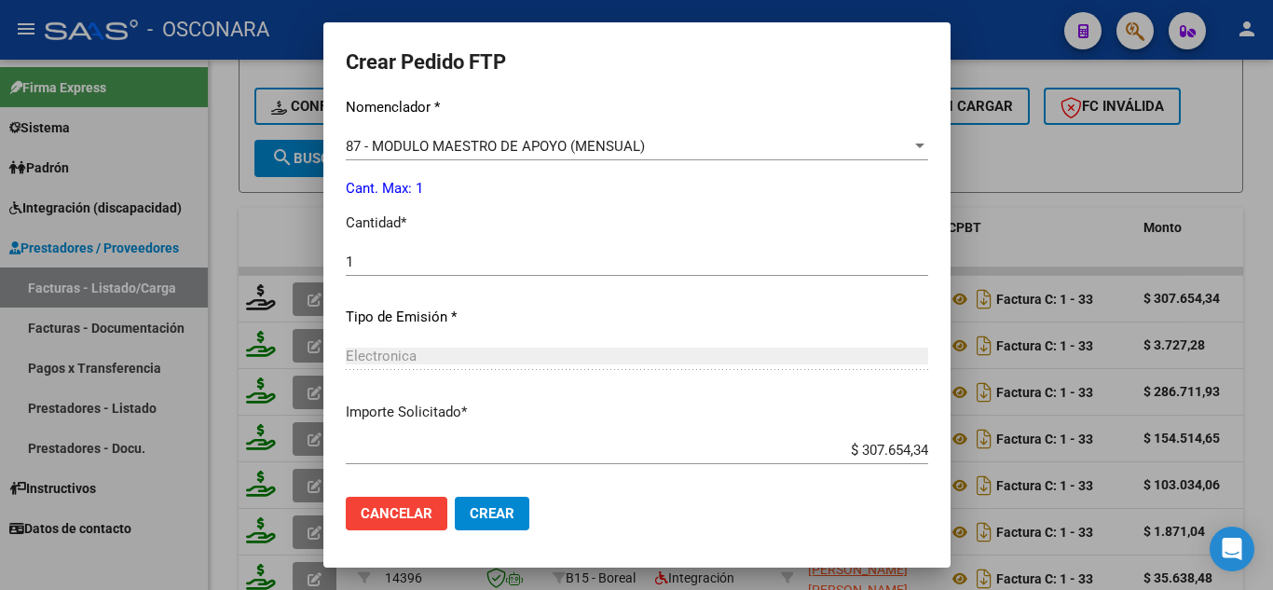
click at [476, 513] on span "Crear" at bounding box center [492, 513] width 45 height 17
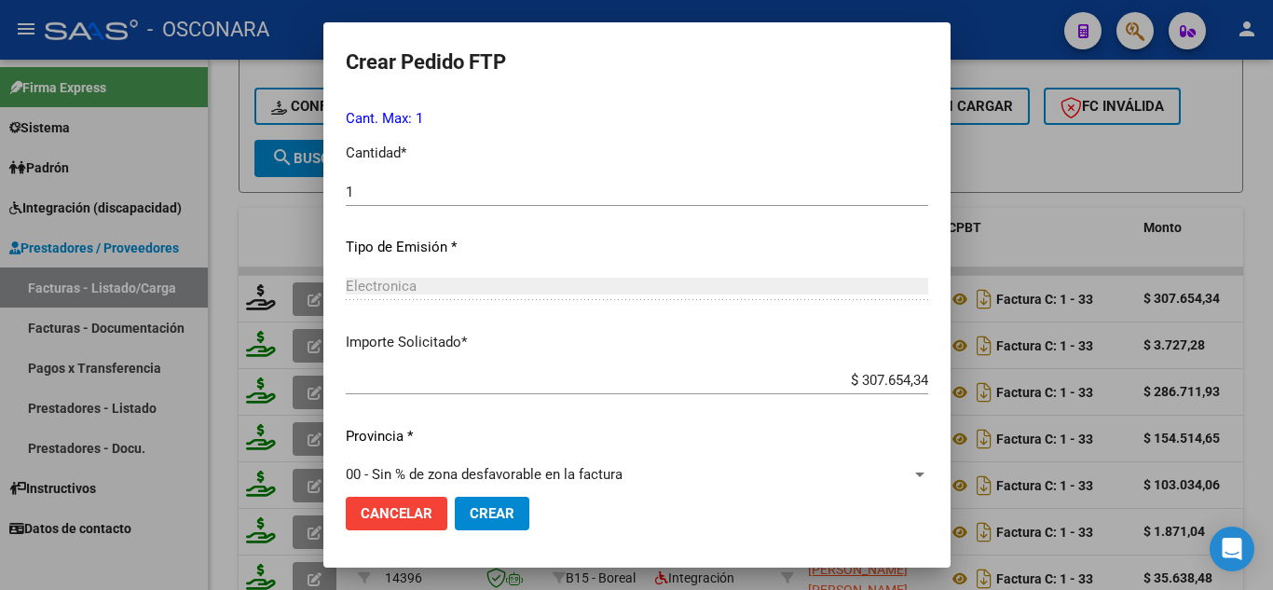
scroll to position [814, 0]
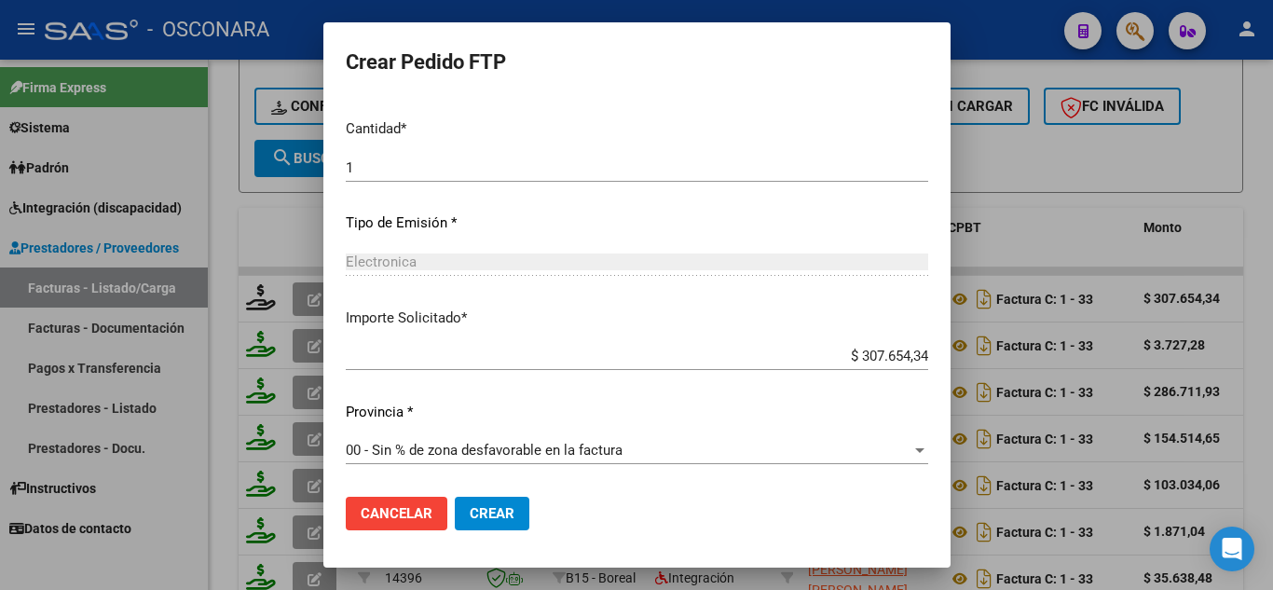
click at [480, 508] on span "Crear" at bounding box center [492, 513] width 45 height 17
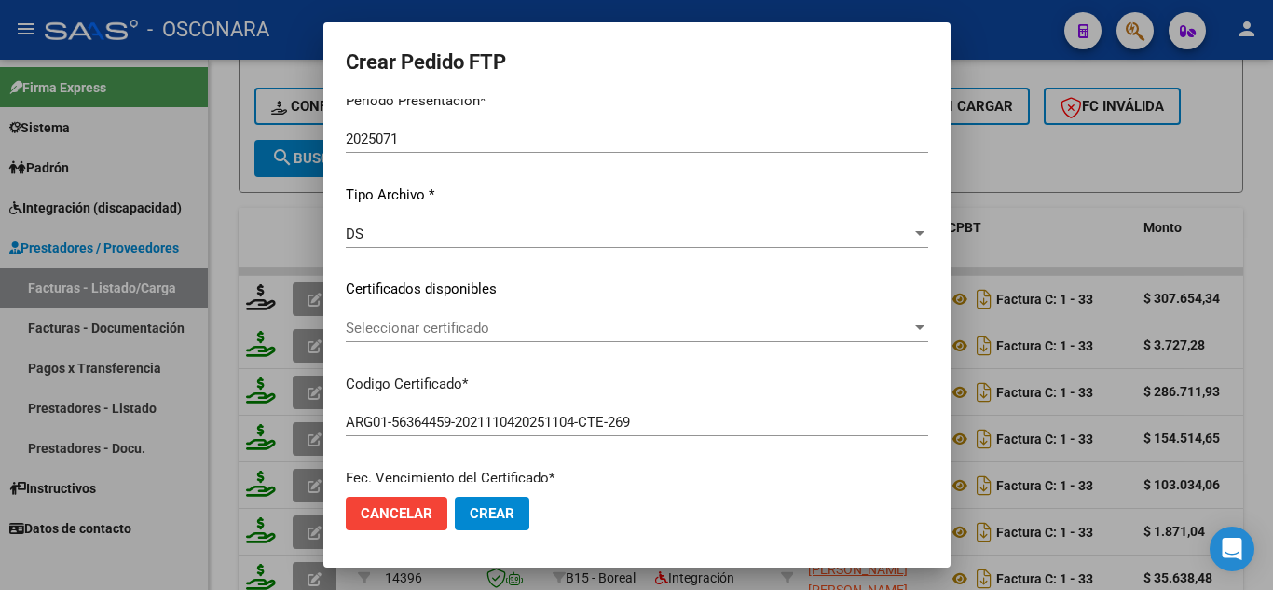
scroll to position [0, 0]
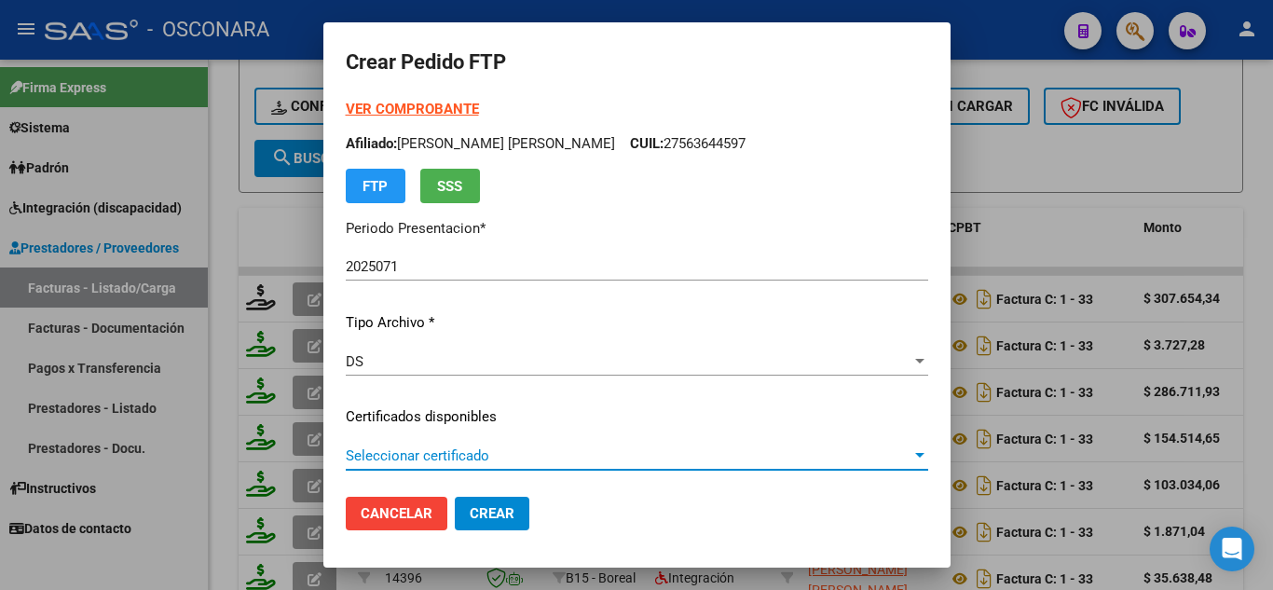
click at [570, 458] on span "Seleccionar certificado" at bounding box center [629, 455] width 566 height 17
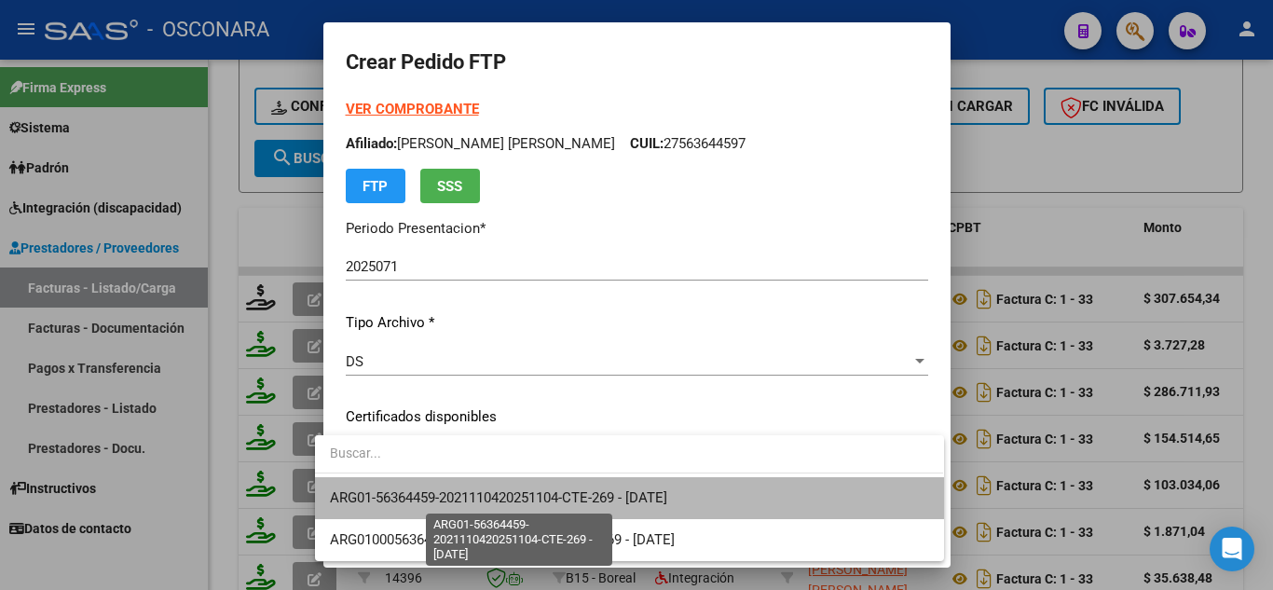
click at [520, 491] on span "ARG01-56364459-2021110420251104-CTE-269 - [DATE]" at bounding box center [498, 497] width 337 height 17
type input "202507"
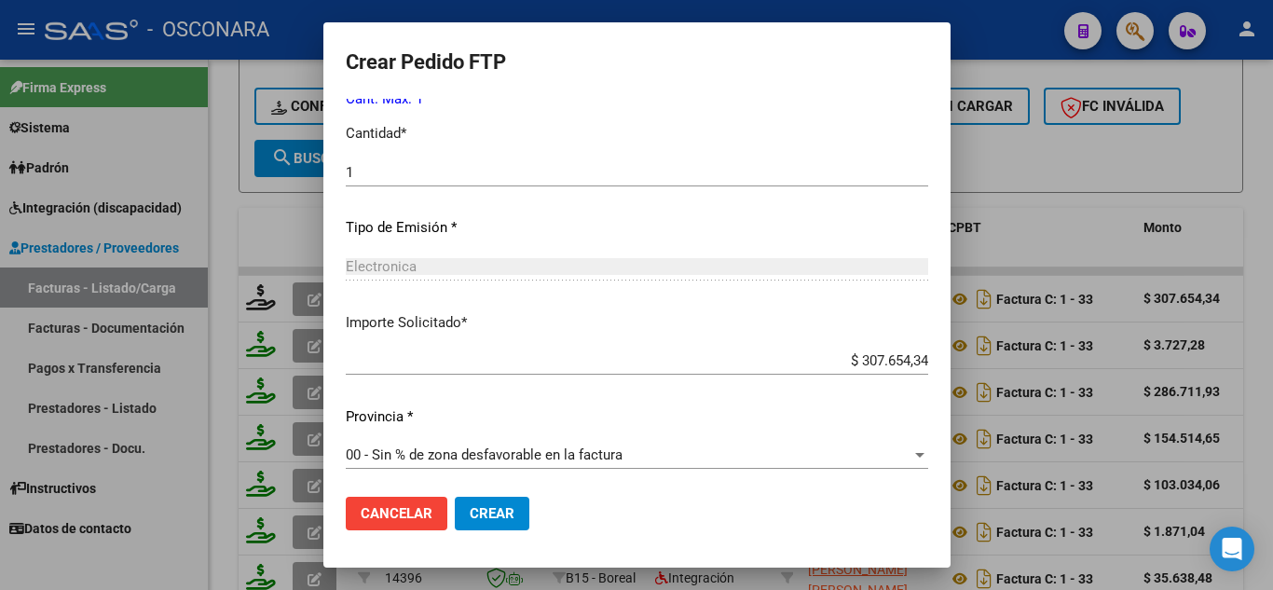
scroll to position [814, 0]
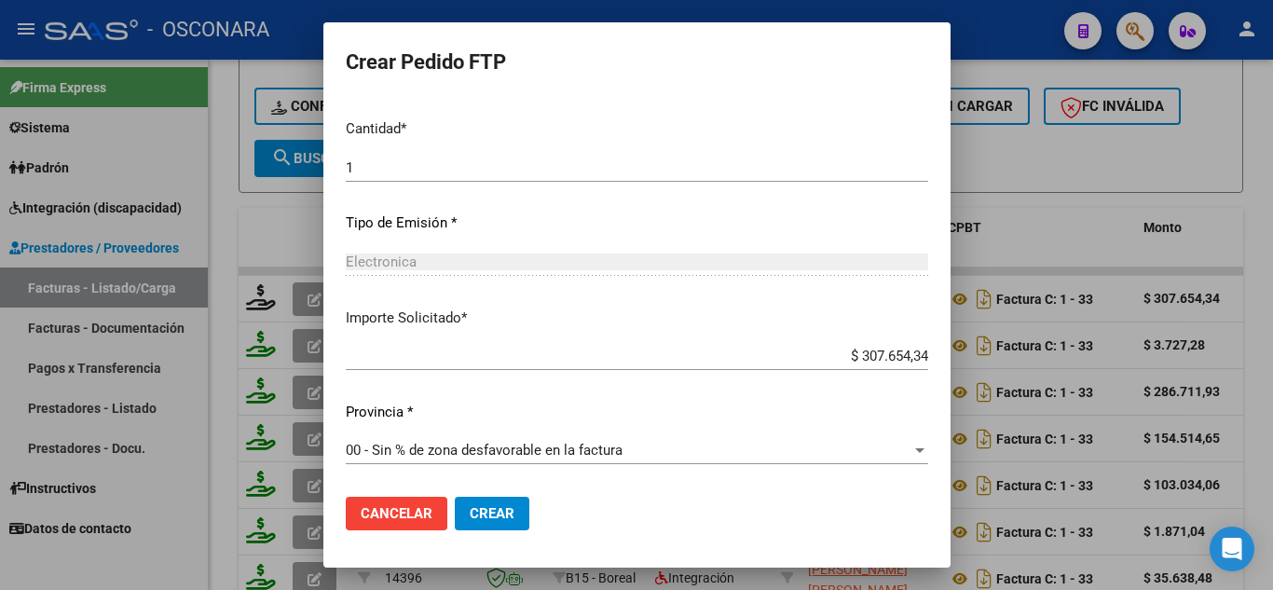
click at [473, 514] on span "Crear" at bounding box center [492, 513] width 45 height 17
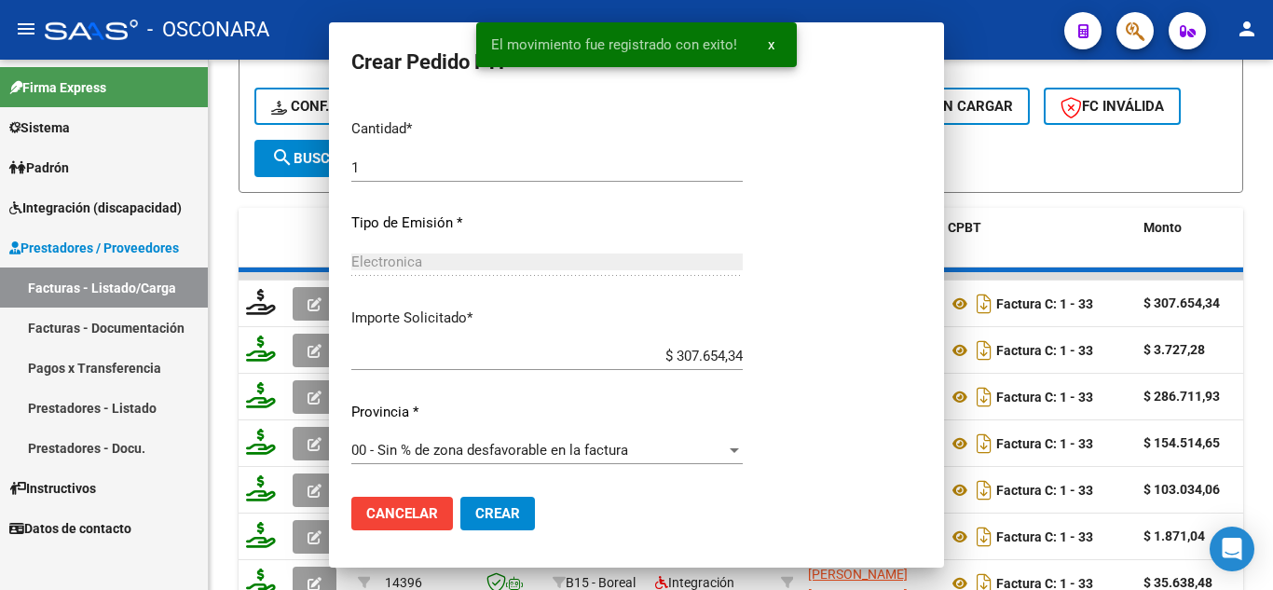
scroll to position [0, 0]
